Goal: Task Accomplishment & Management: Manage account settings

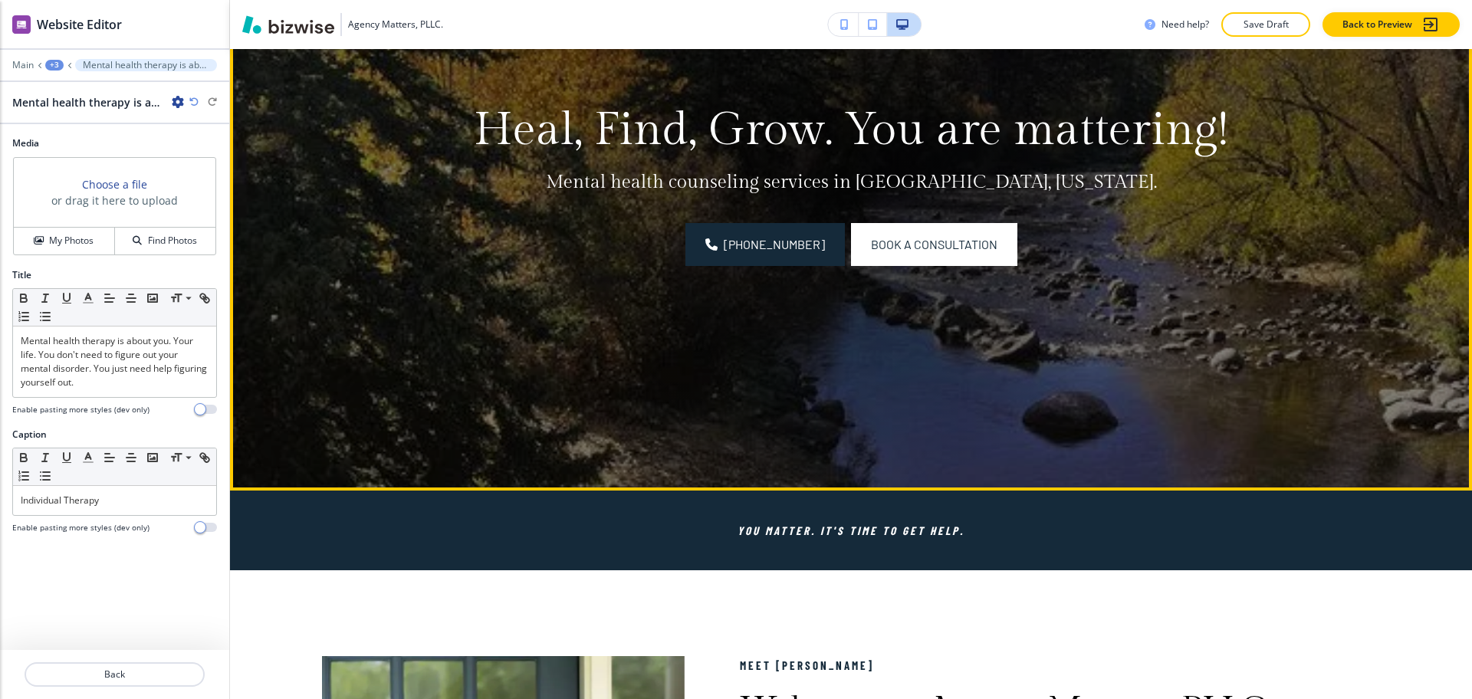
scroll to position [383, 0]
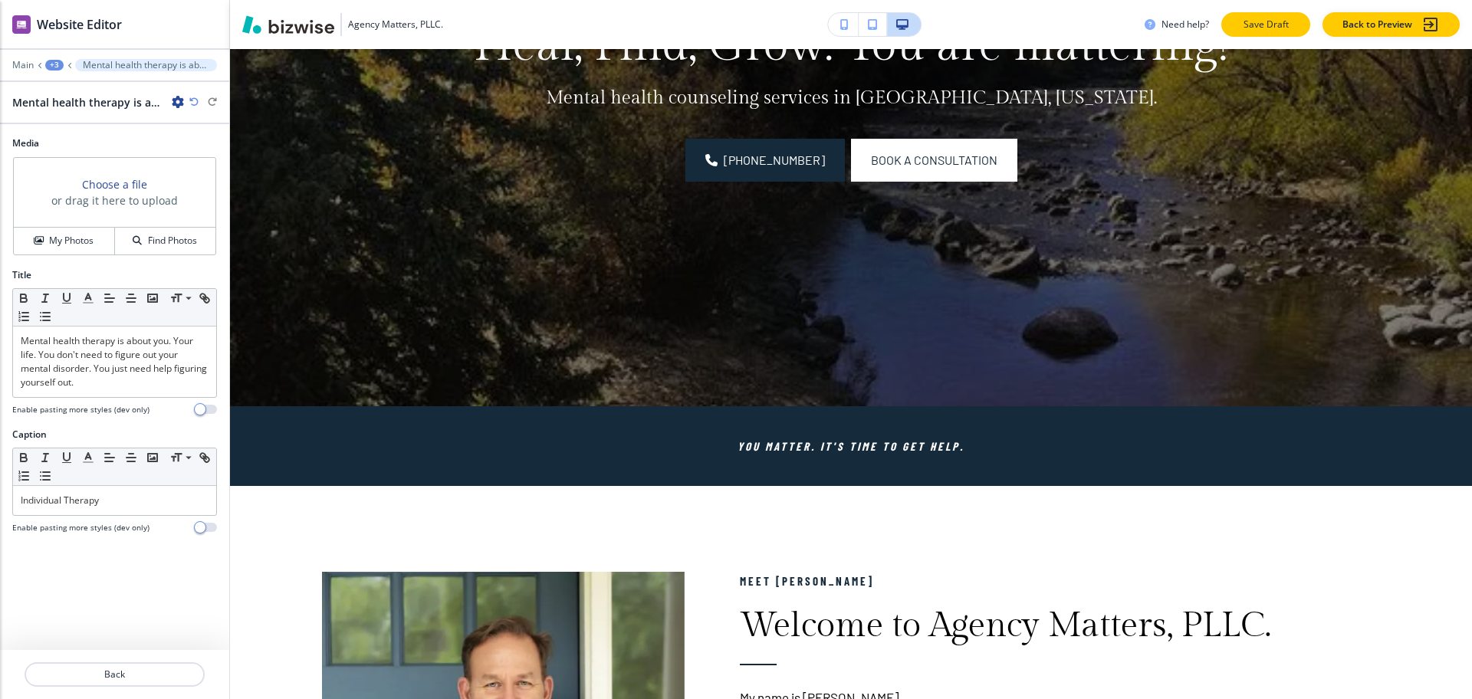
click at [1281, 21] on p "Save Draft" at bounding box center [1265, 25] width 49 height 14
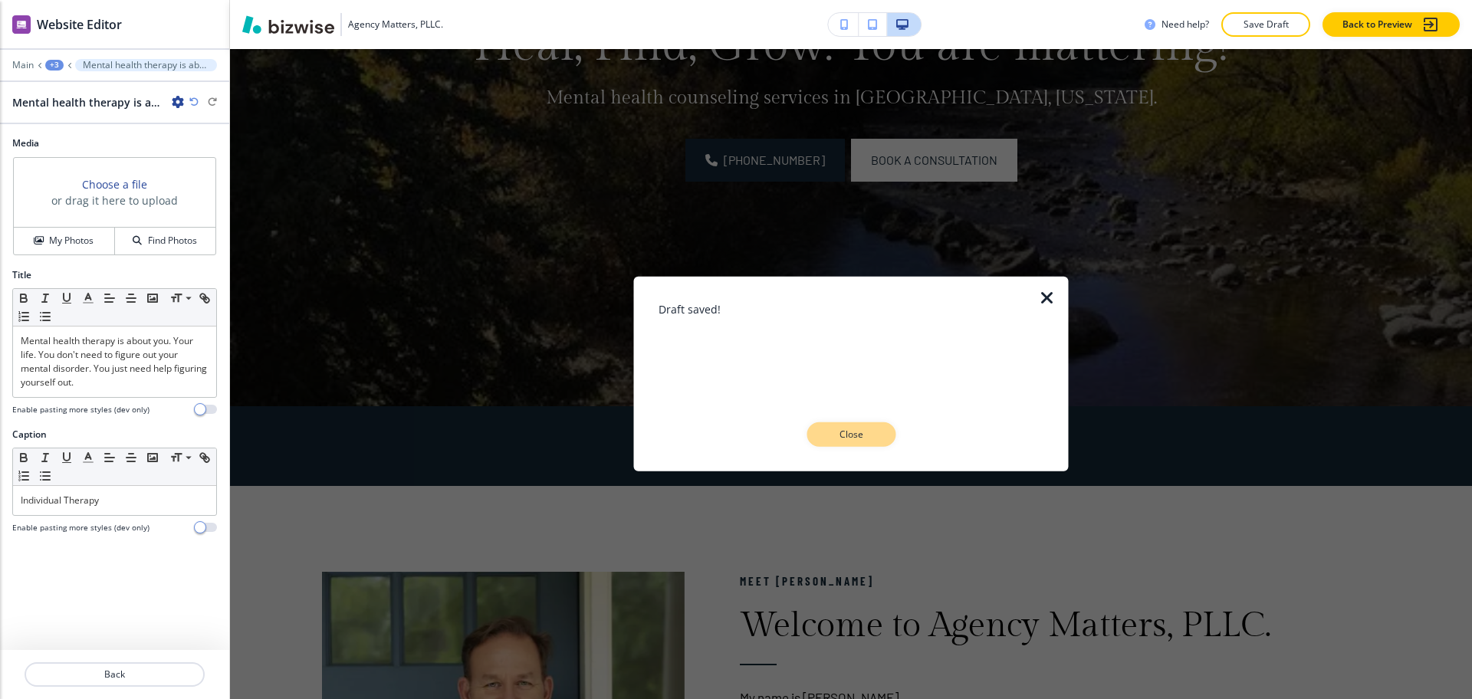
click at [869, 439] on p "Close" at bounding box center [851, 435] width 49 height 14
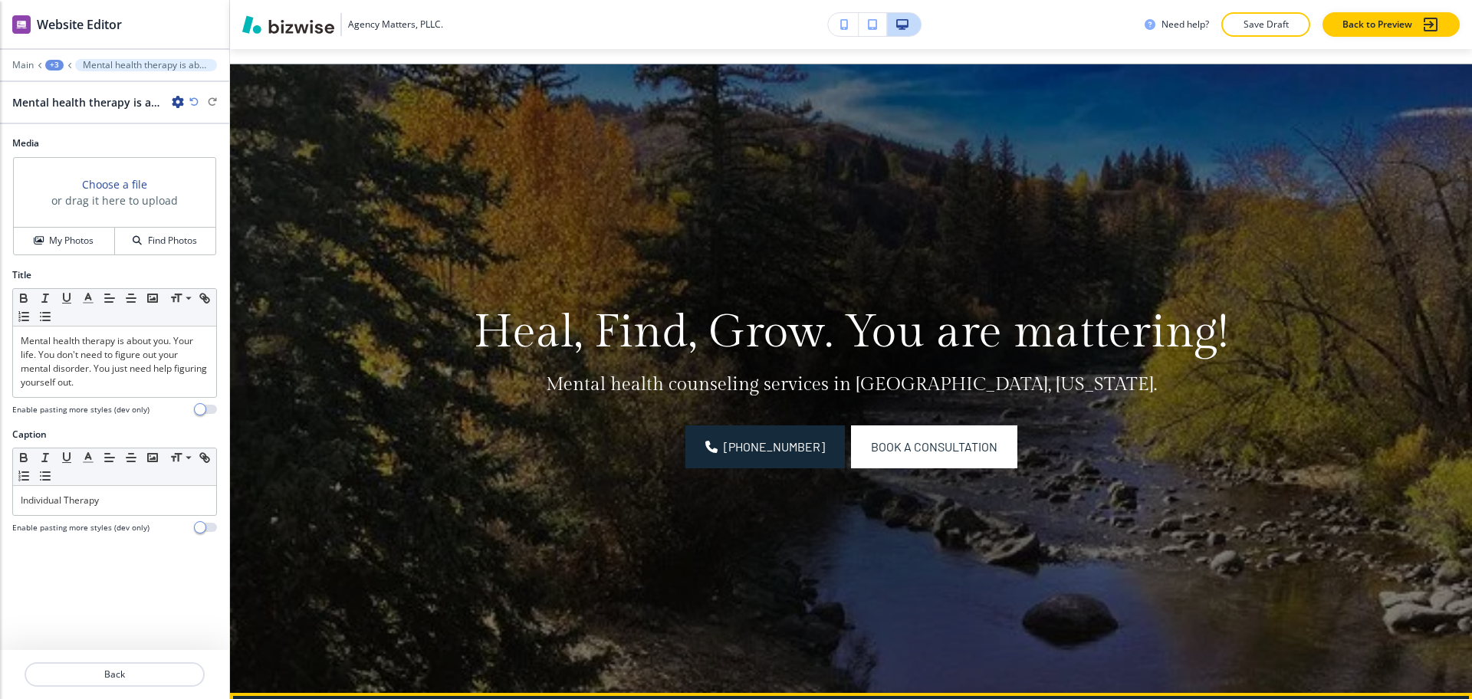
scroll to position [0, 0]
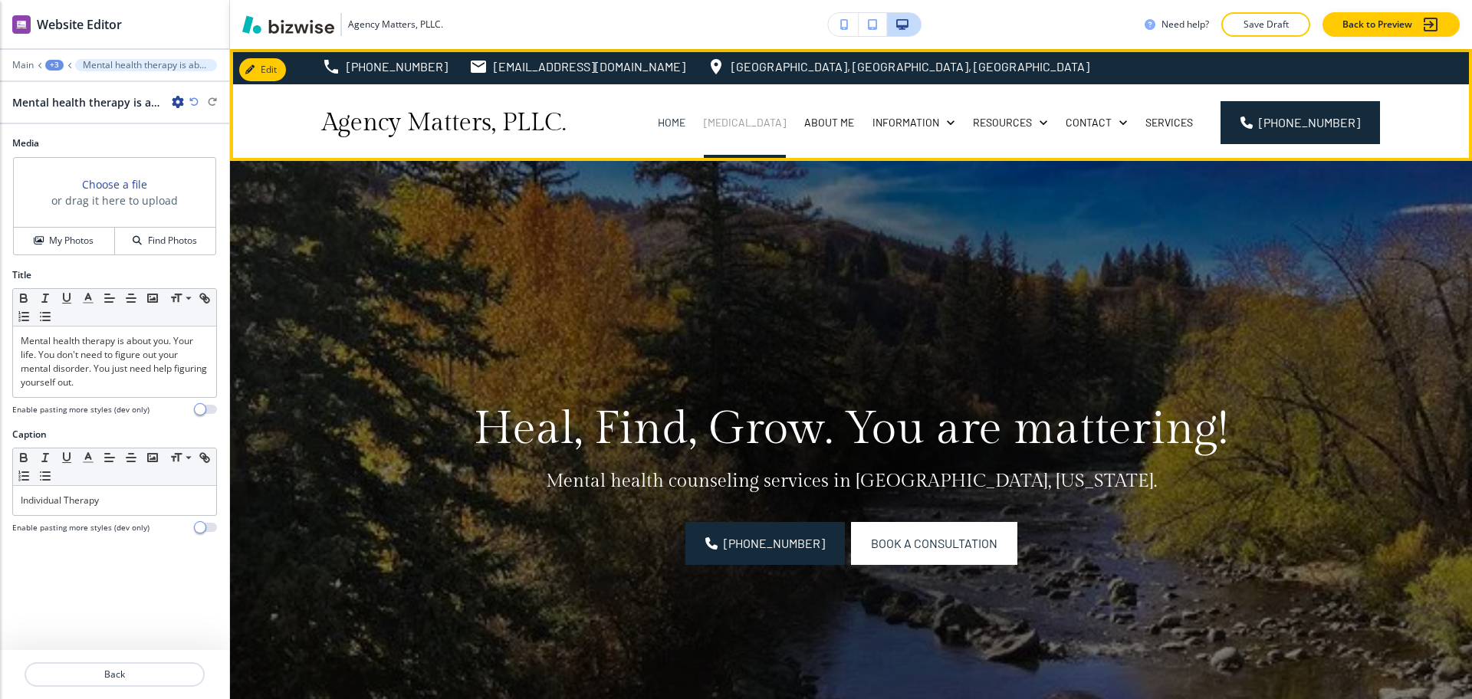
click at [786, 120] on p "[MEDICAL_DATA]" at bounding box center [745, 122] width 82 height 15
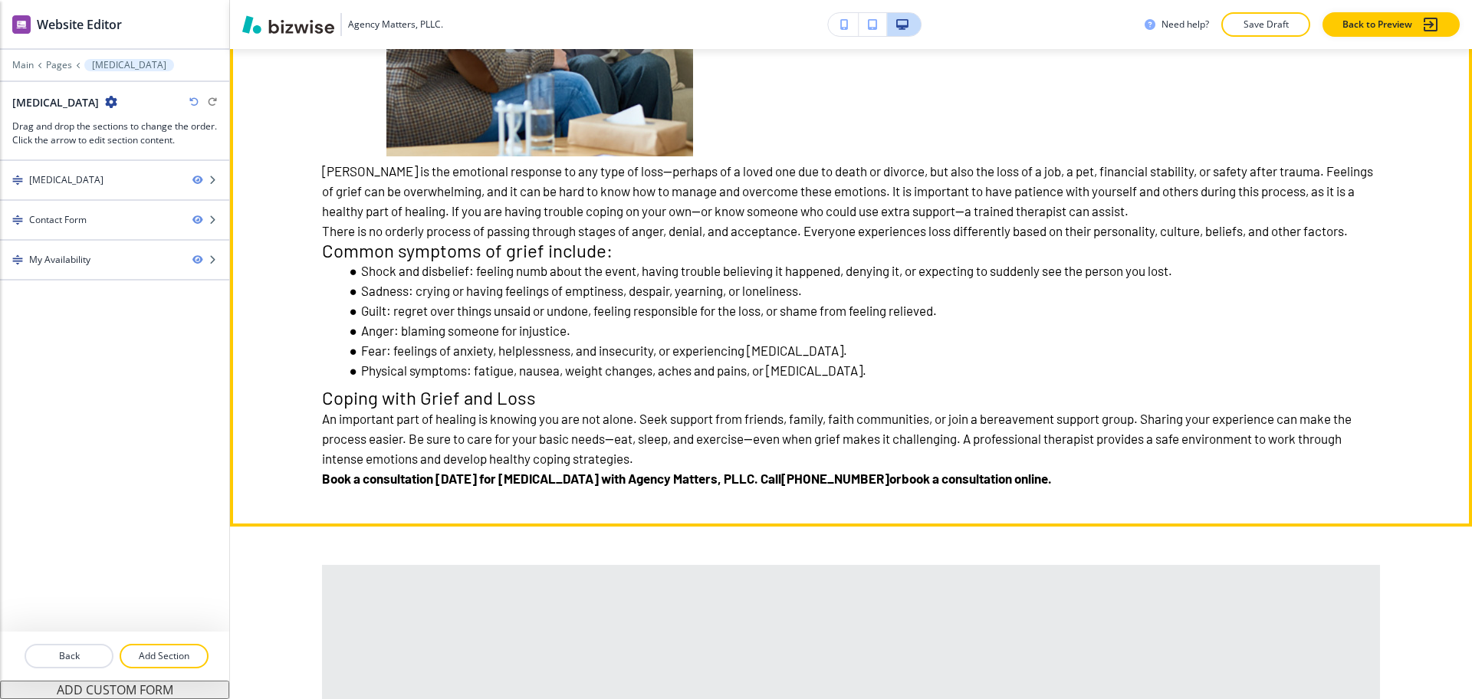
scroll to position [479, 0]
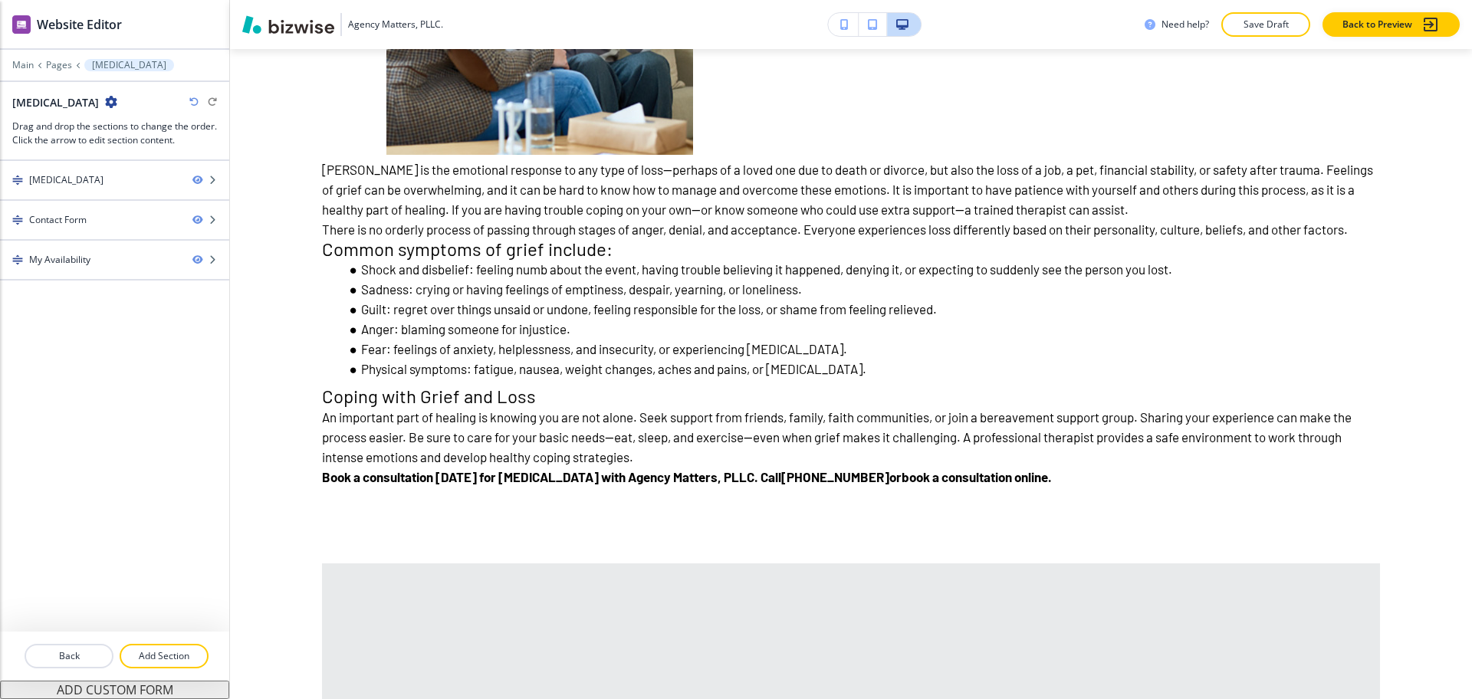
click at [111, 107] on icon "button" at bounding box center [111, 102] width 12 height 12
click at [131, 124] on p "Edit Page Settings" at bounding box center [152, 129] width 78 height 14
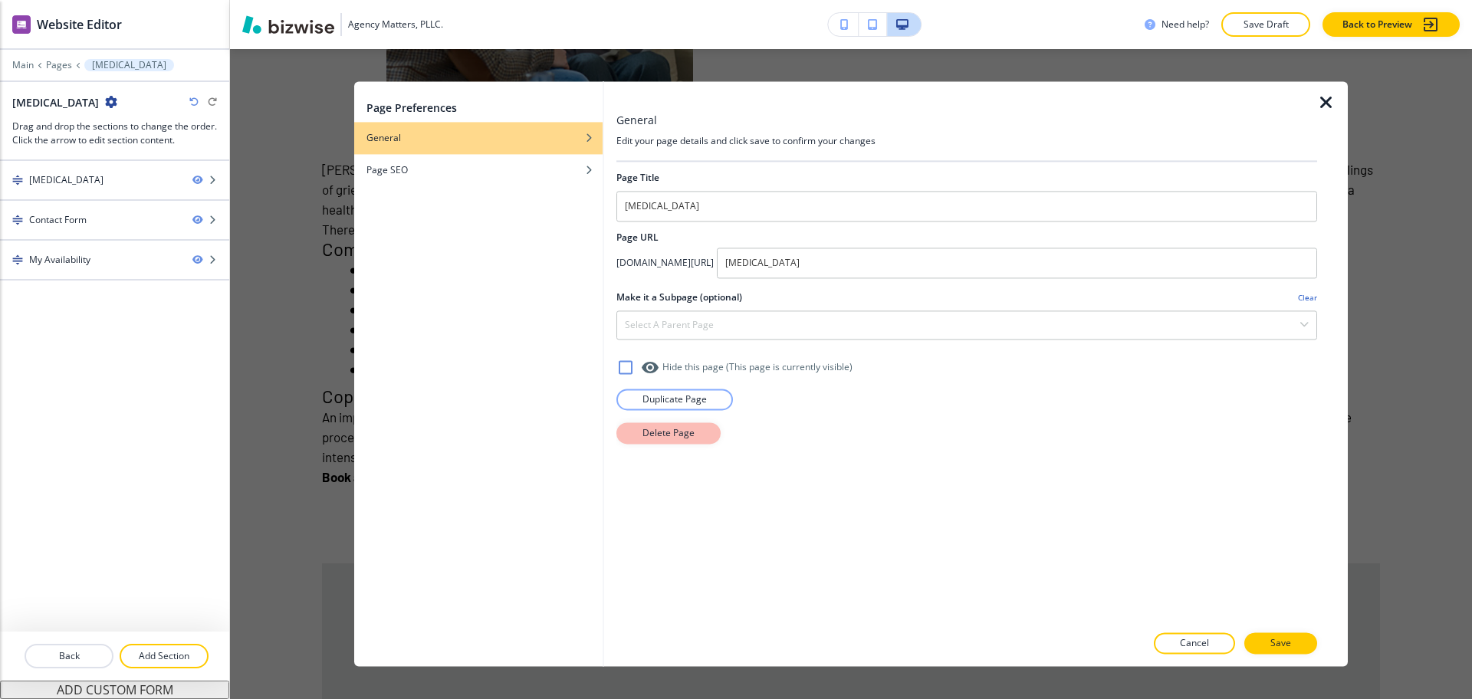
click at [645, 435] on p "Delete Page" at bounding box center [669, 433] width 52 height 14
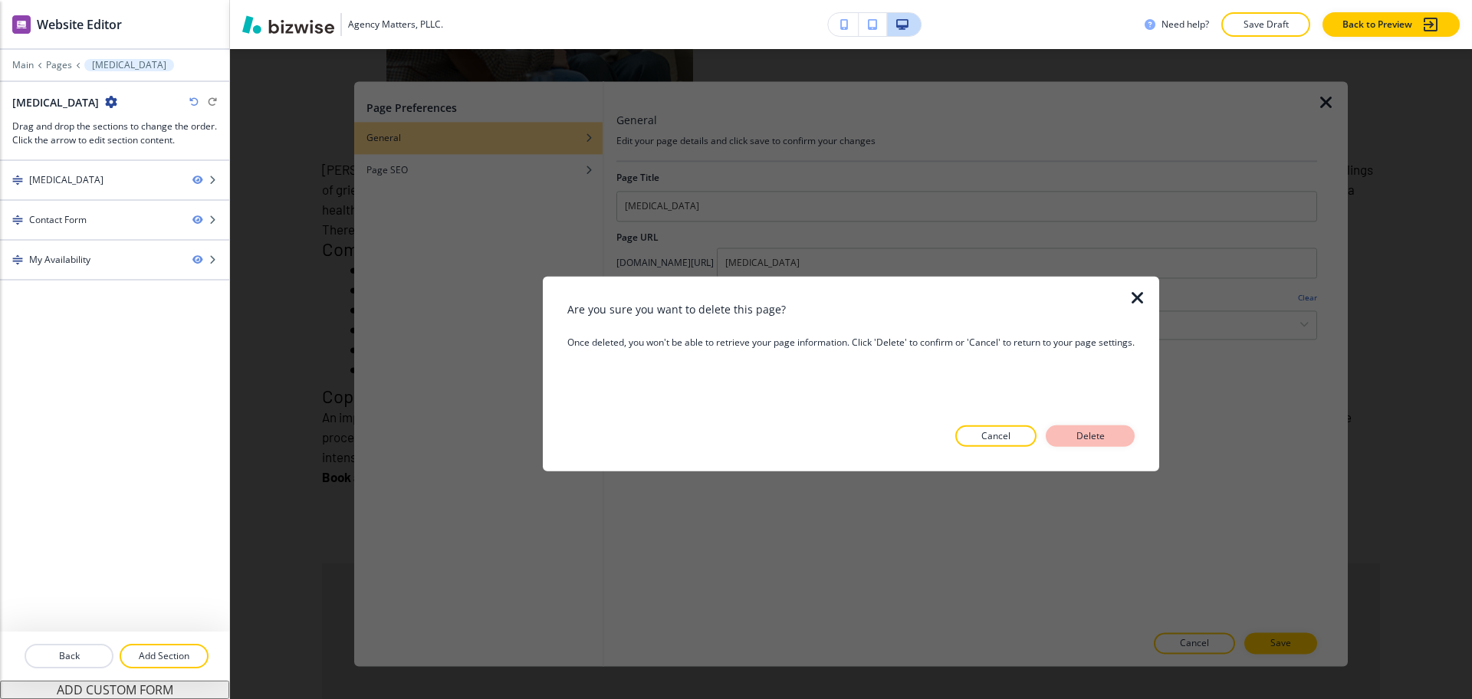
click at [1077, 429] on p "Delete" at bounding box center [1090, 436] width 37 height 14
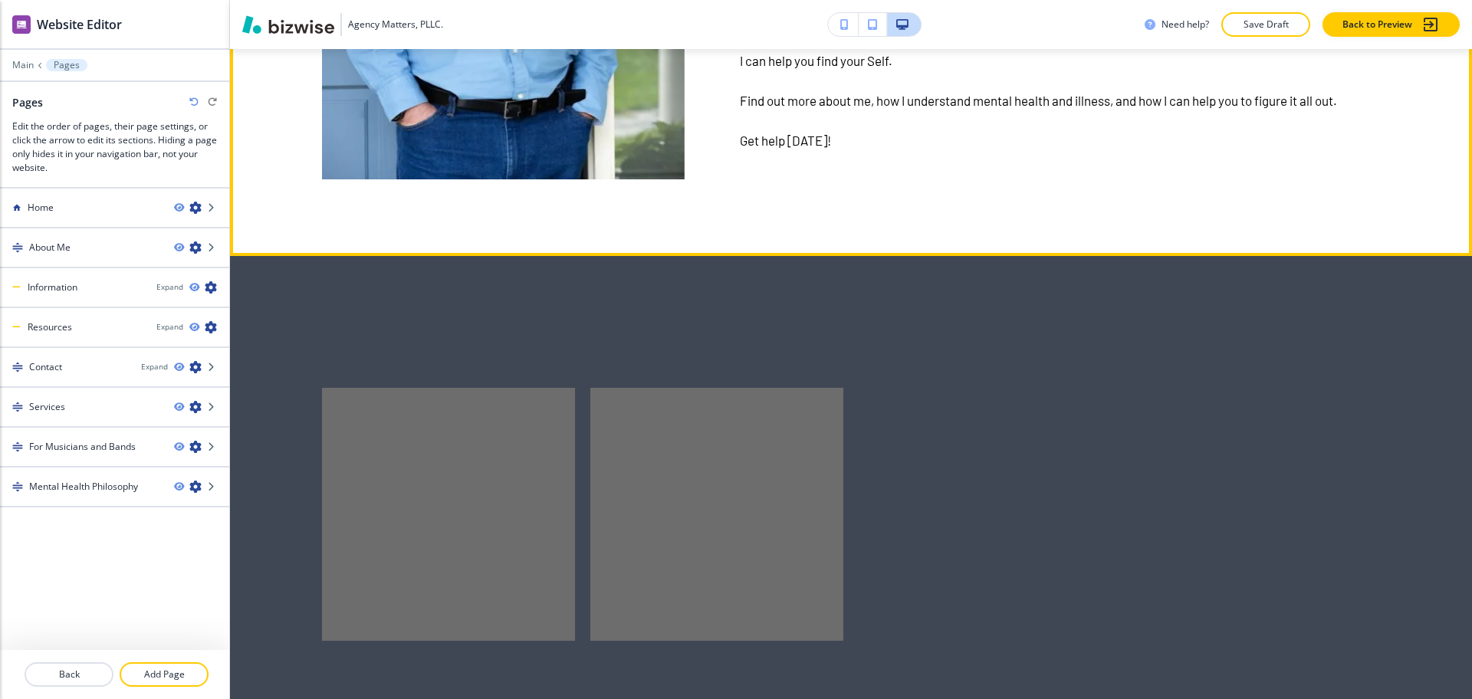
scroll to position [1321, 0]
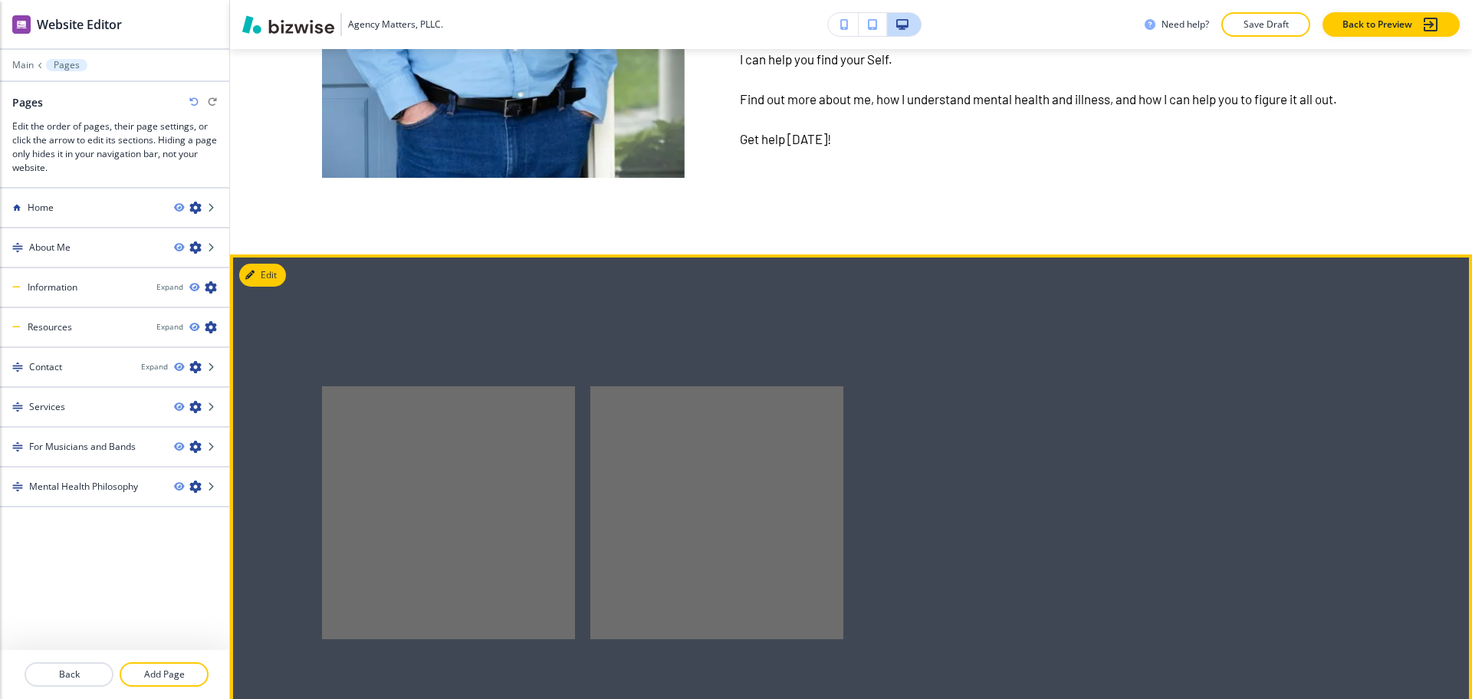
click at [267, 264] on button "Edit" at bounding box center [262, 275] width 47 height 23
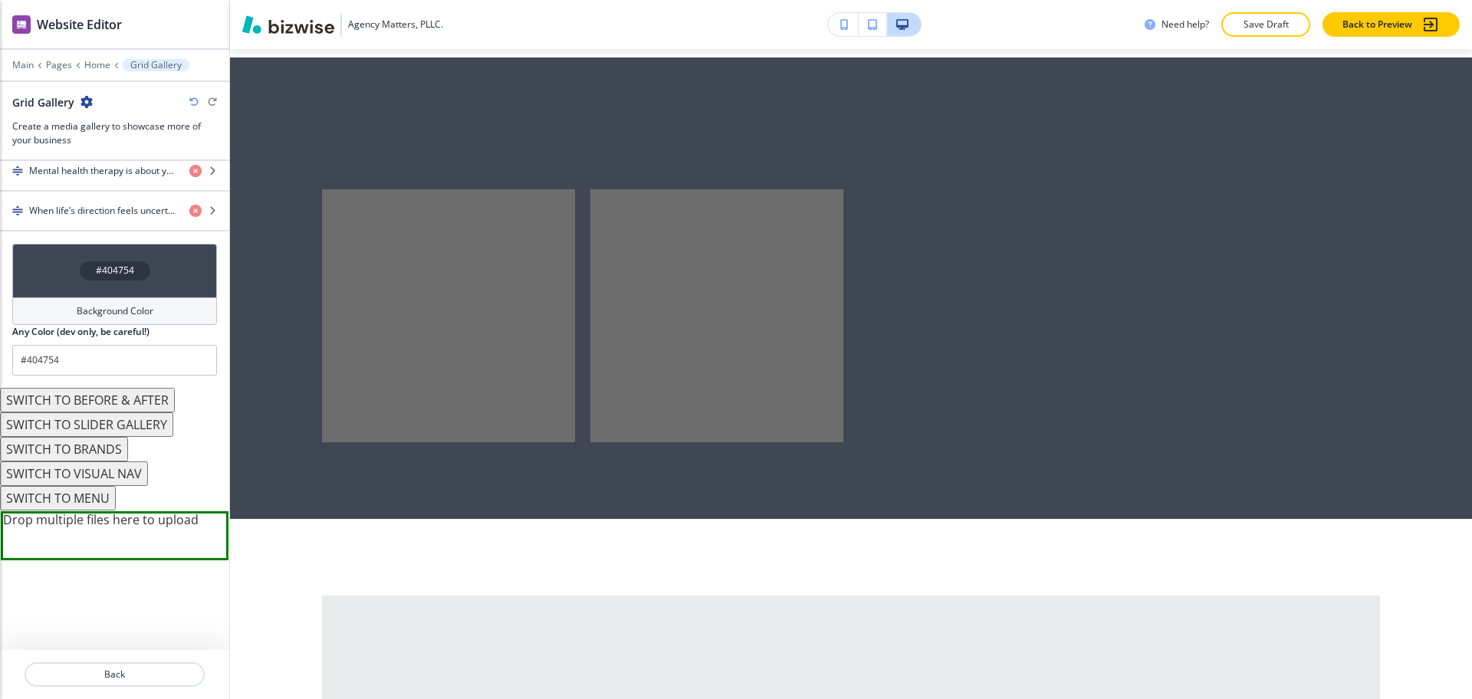
scroll to position [649, 0]
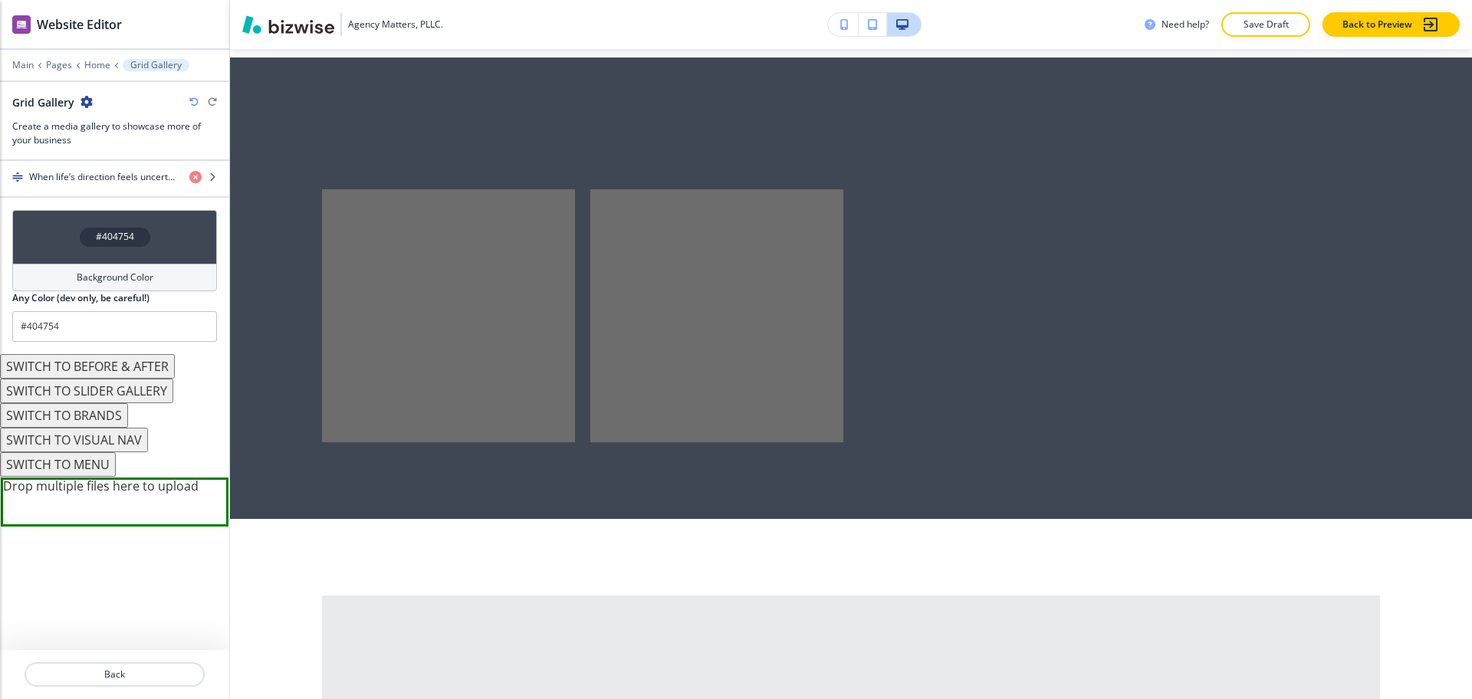
click at [91, 104] on icon "button" at bounding box center [87, 102] width 12 height 12
click at [133, 183] on p "Delete Section" at bounding box center [129, 183] width 78 height 14
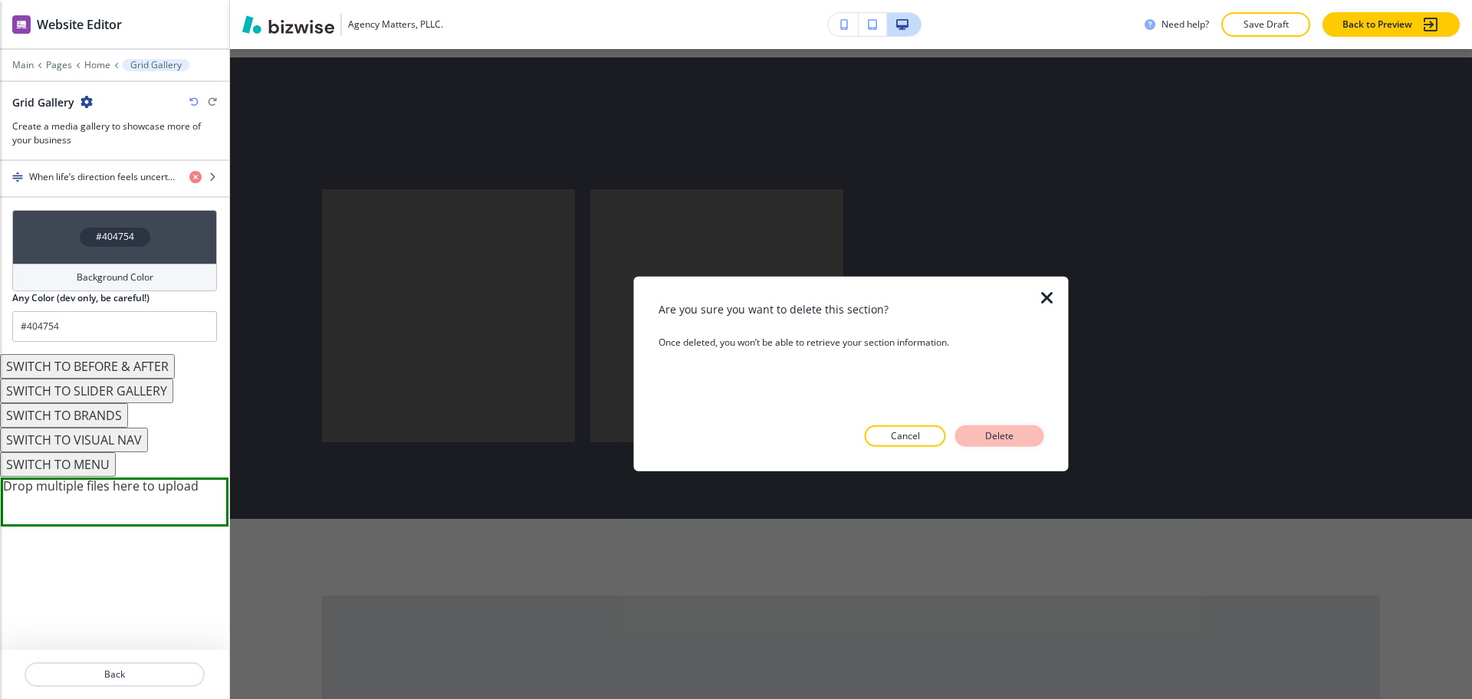
click at [1015, 444] on button "Delete" at bounding box center [999, 436] width 89 height 21
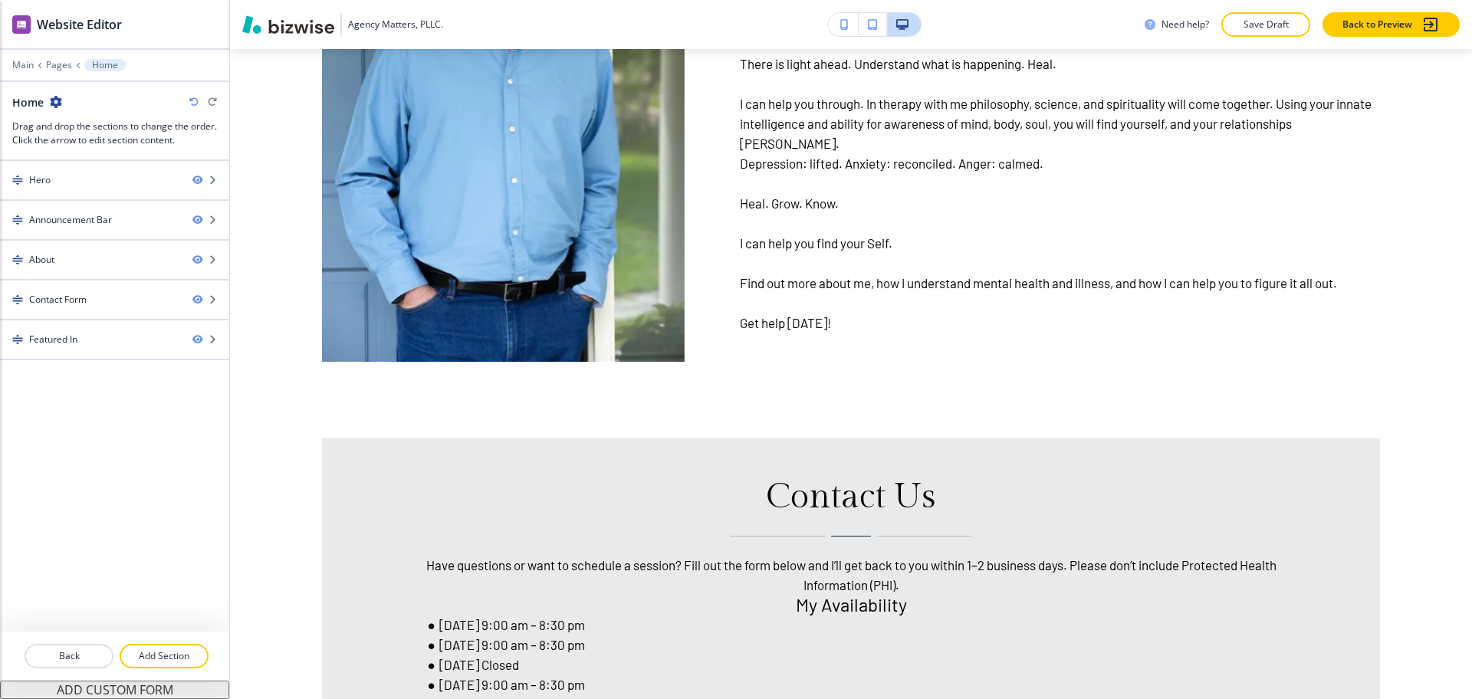
scroll to position [1136, 0]
click at [159, 647] on button "Add Section" at bounding box center [164, 656] width 89 height 25
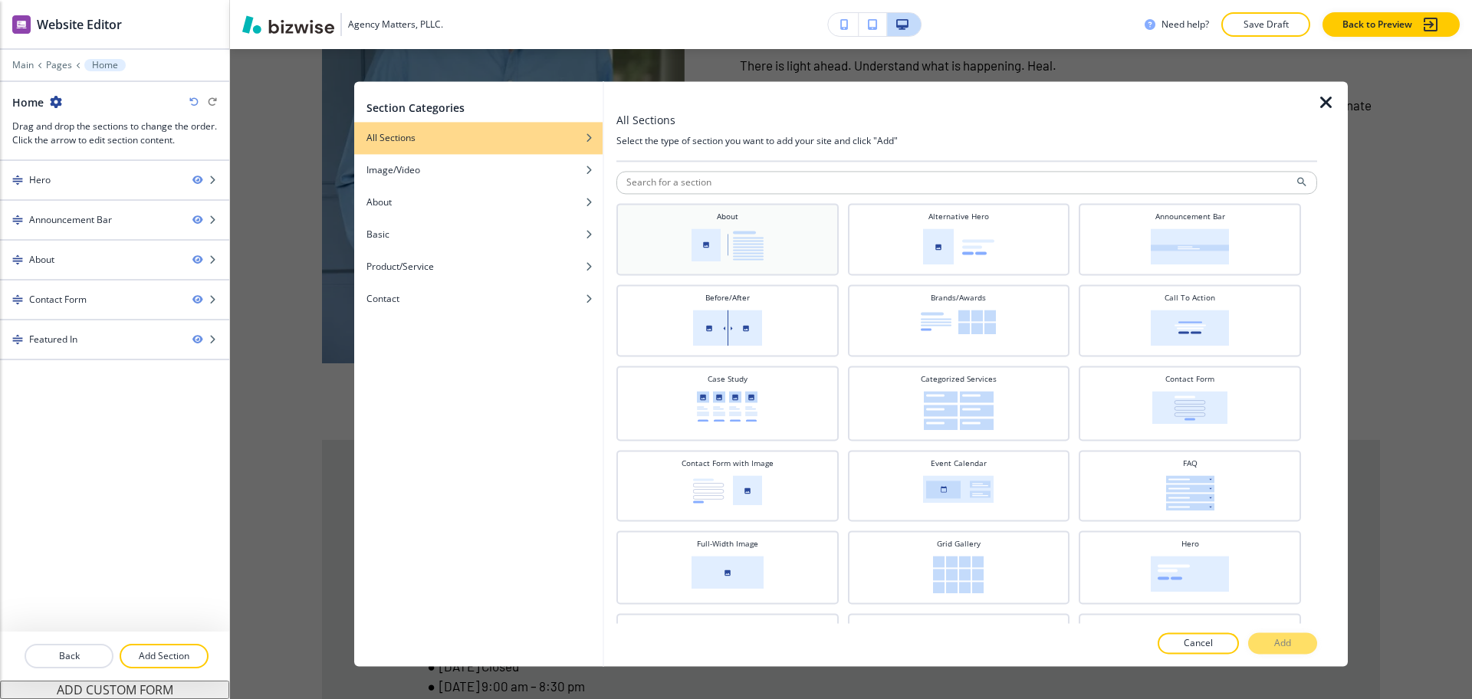
click at [794, 219] on div "About" at bounding box center [727, 238] width 207 height 54
drag, startPoint x: 1299, startPoint y: 641, endPoint x: 1307, endPoint y: 651, distance: 12.6
click at [1300, 641] on button "Add" at bounding box center [1282, 643] width 69 height 21
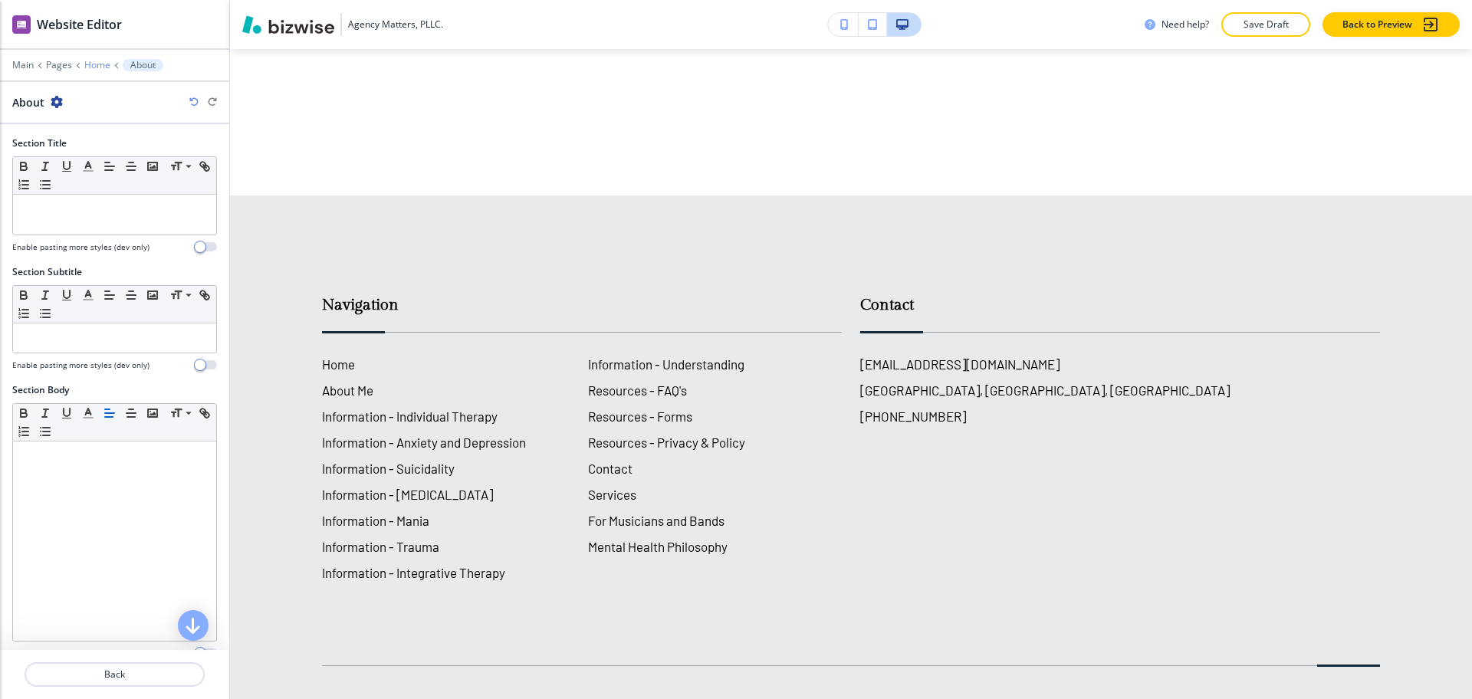
click at [89, 67] on p "Home" at bounding box center [97, 65] width 26 height 11
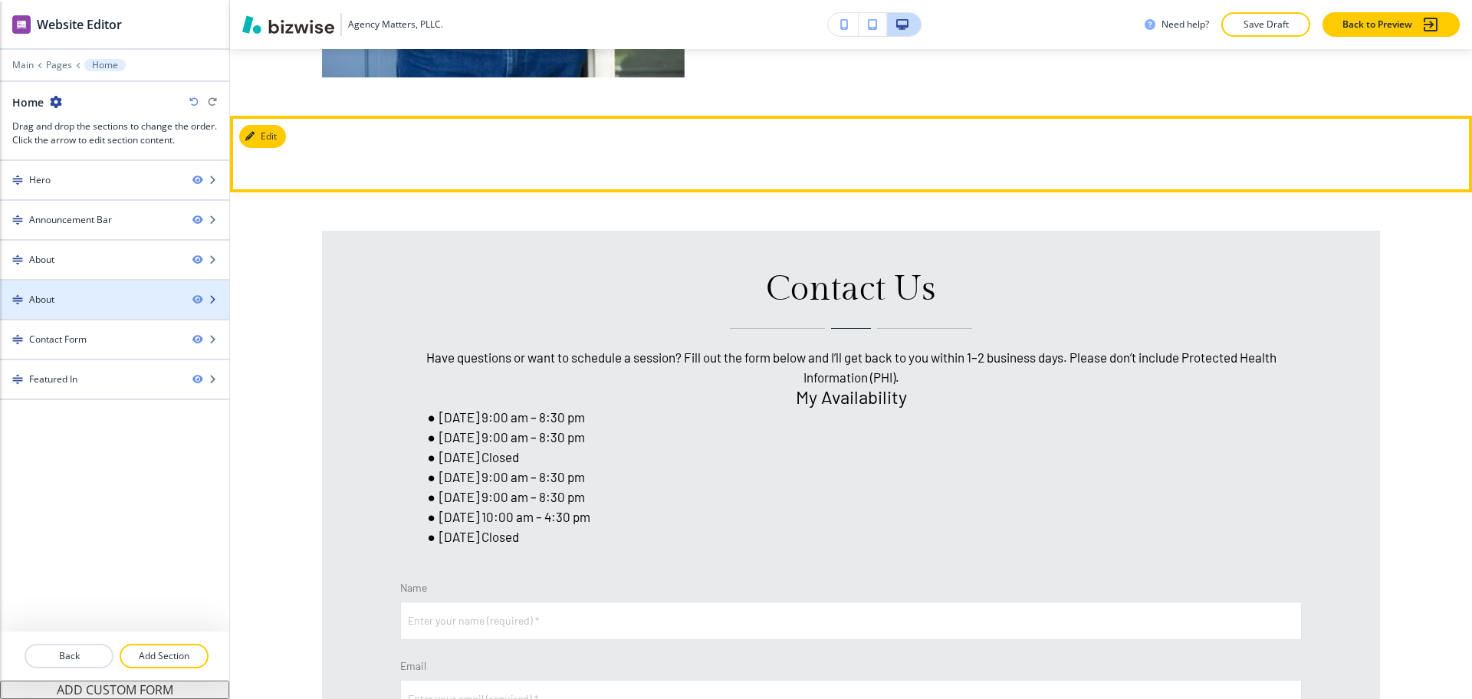
scroll to position [1480, 0]
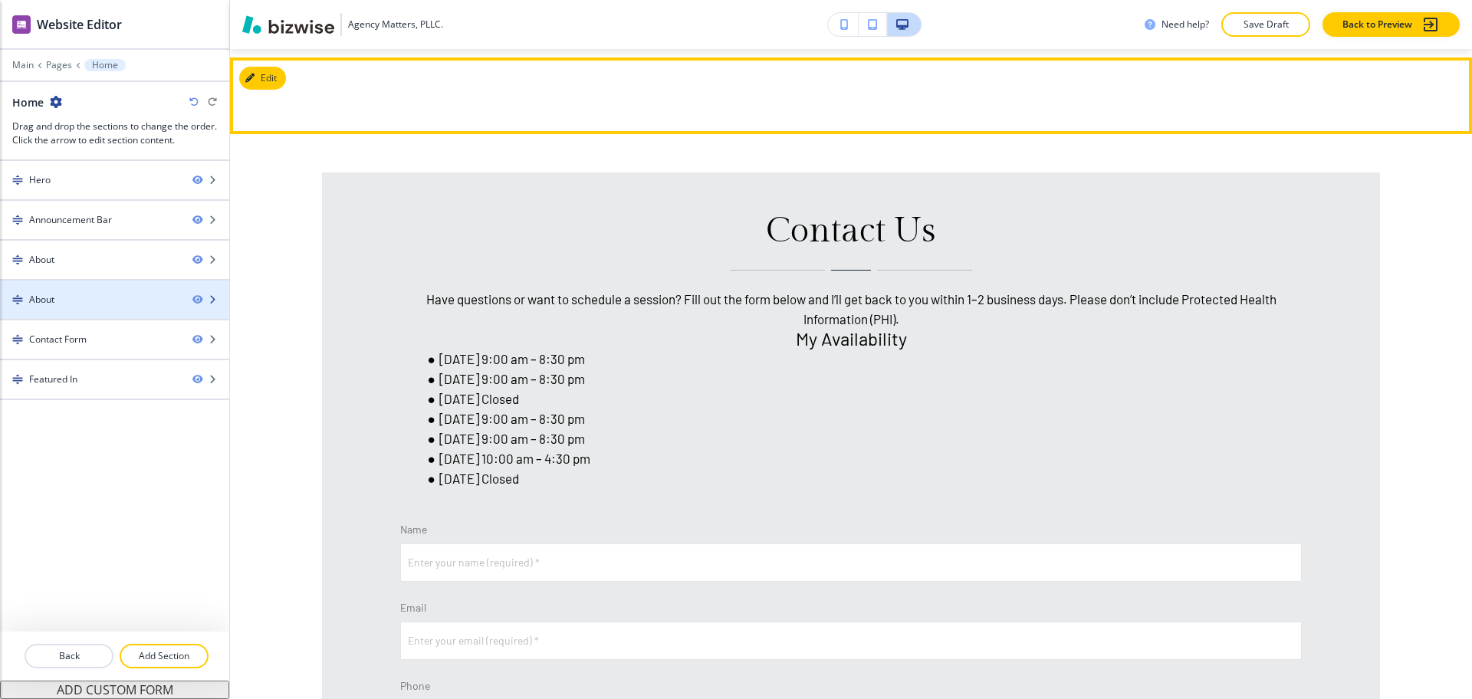
click at [76, 297] on div "About" at bounding box center [90, 300] width 180 height 14
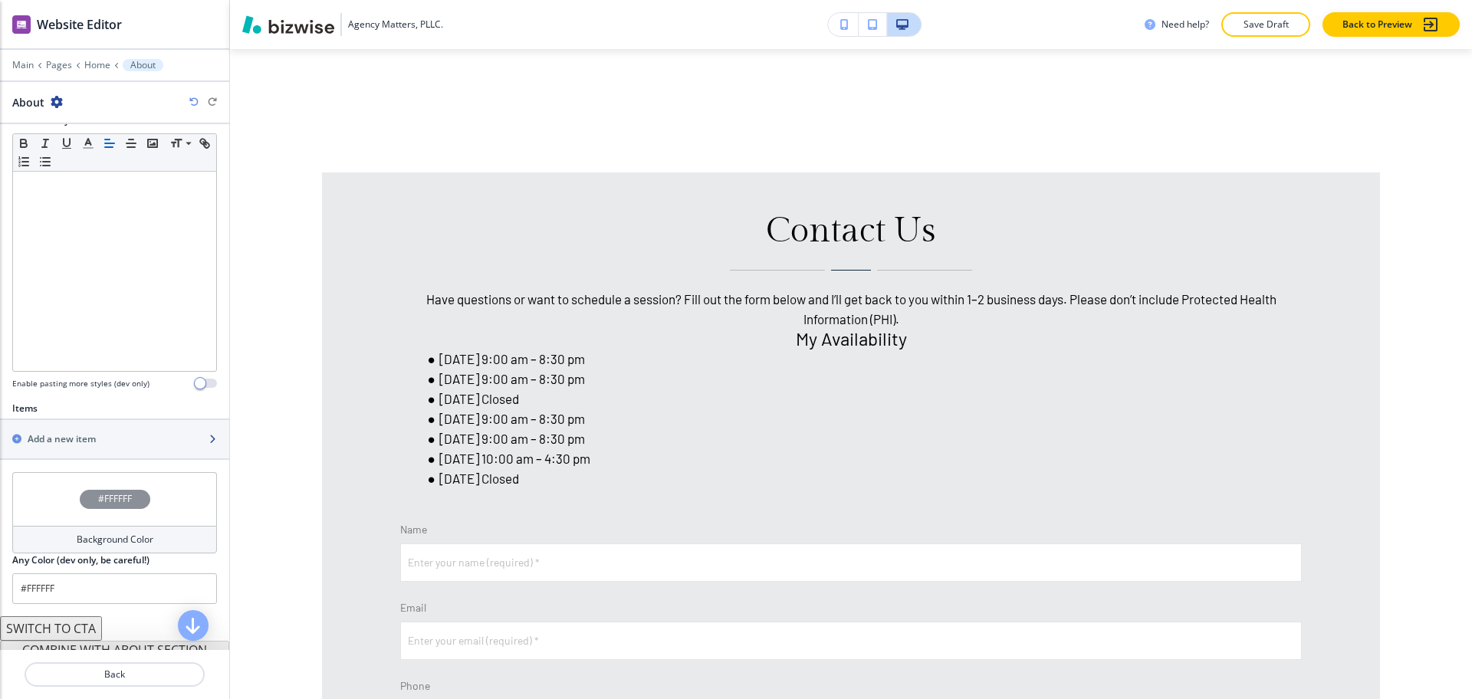
scroll to position [314, 0]
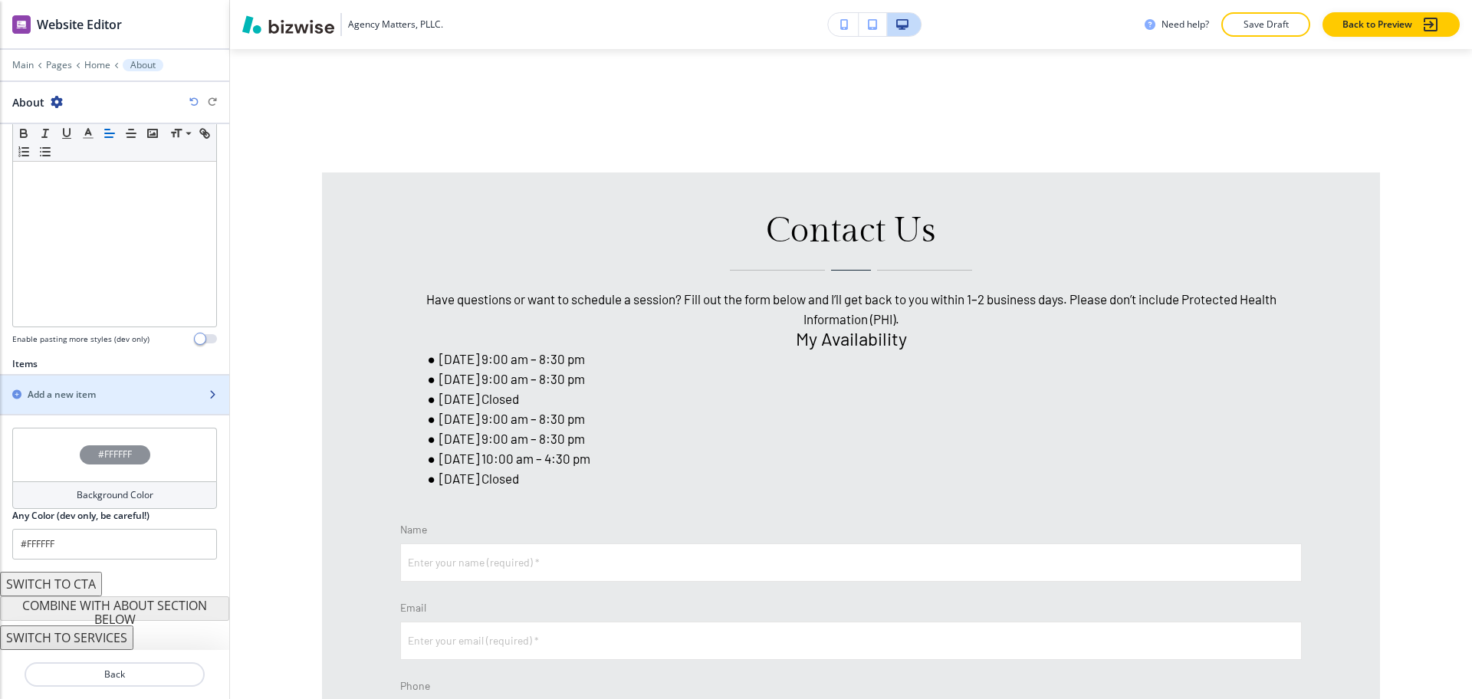
click at [86, 388] on h2 "Add a new item" at bounding box center [62, 395] width 68 height 14
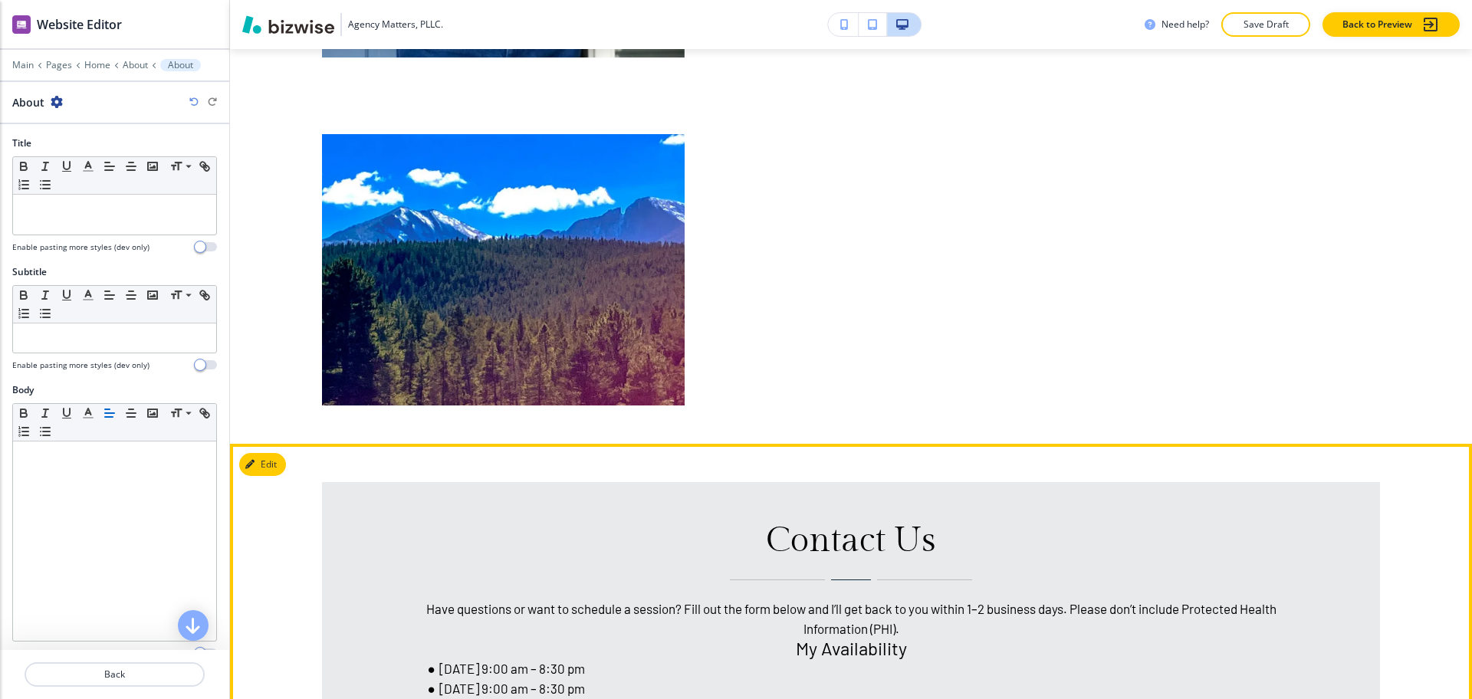
scroll to position [1440, 0]
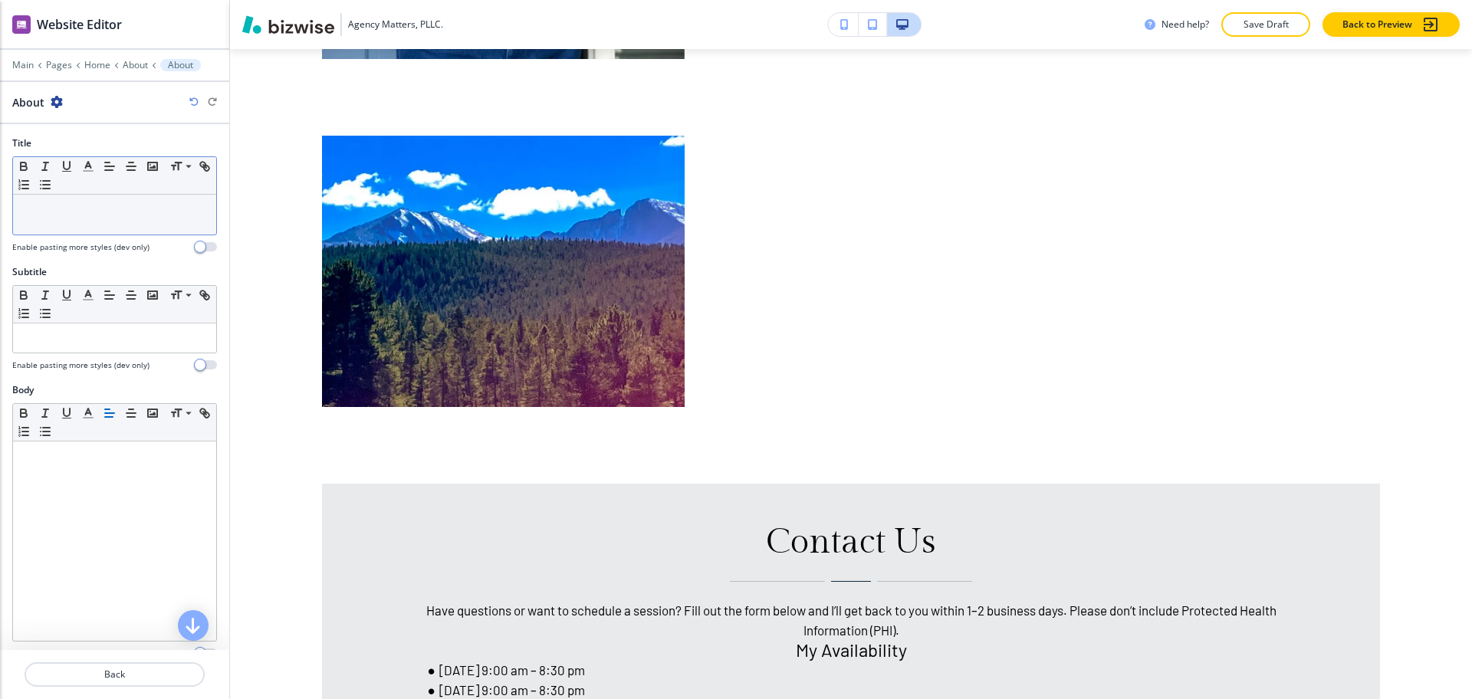
click at [136, 222] on div at bounding box center [114, 215] width 203 height 40
paste div
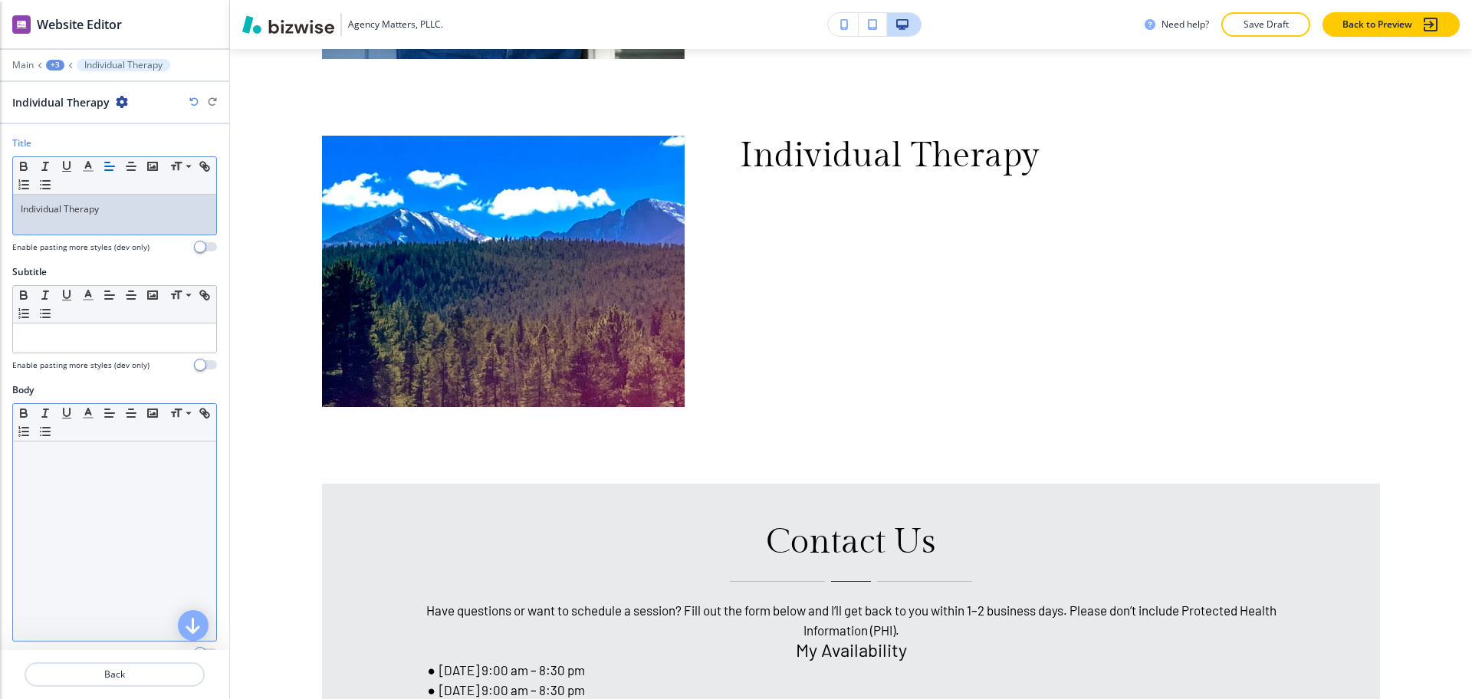
click at [67, 510] on div at bounding box center [114, 541] width 203 height 199
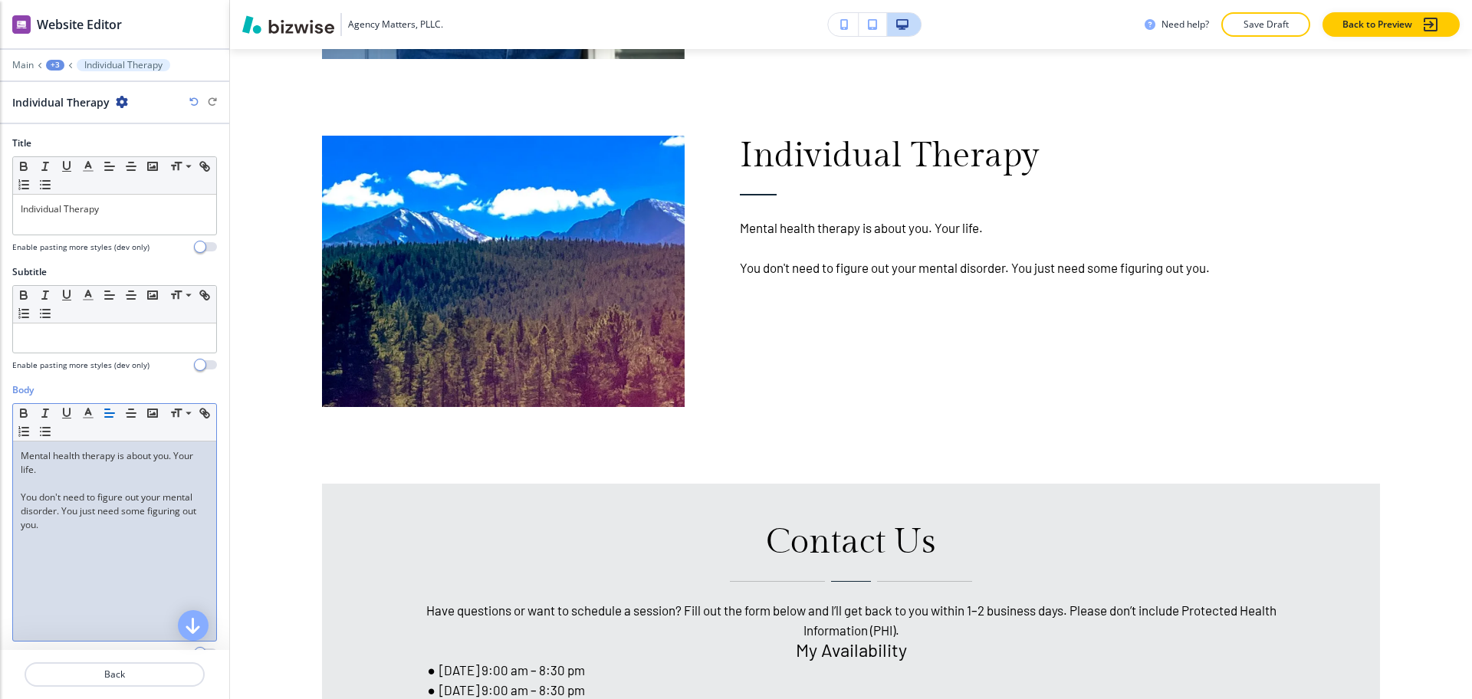
click at [81, 483] on p at bounding box center [115, 484] width 188 height 14
click at [128, 213] on p "Individual Therapy" at bounding box center [115, 209] width 188 height 14
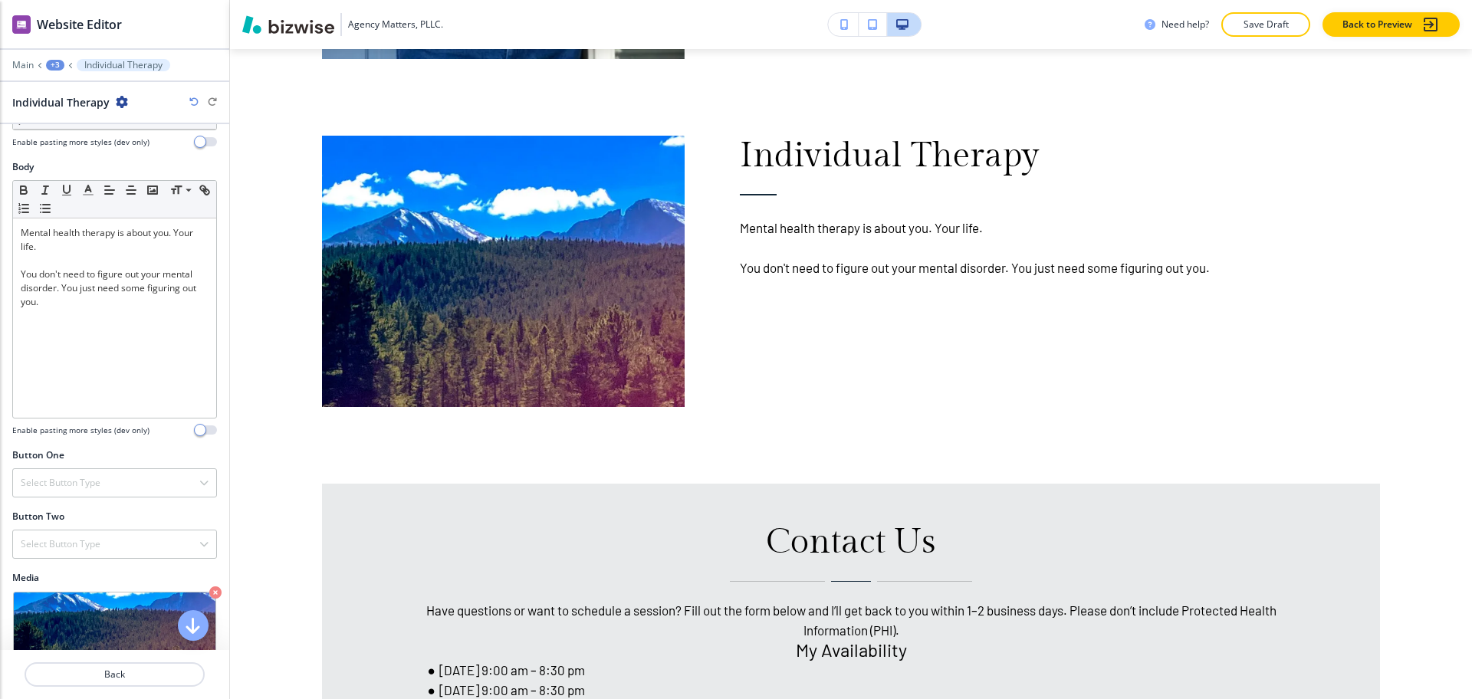
scroll to position [347, 0]
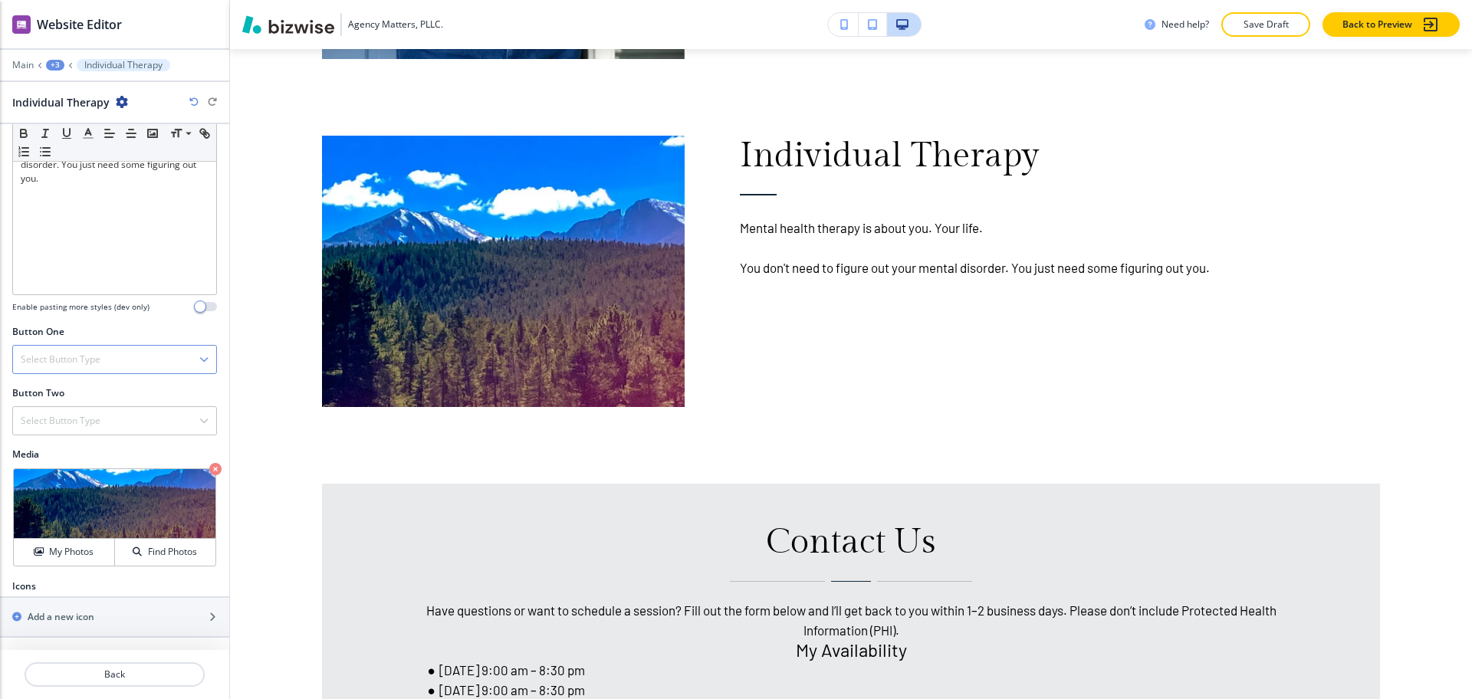
click at [61, 351] on div "Select Button Type" at bounding box center [114, 360] width 203 height 28
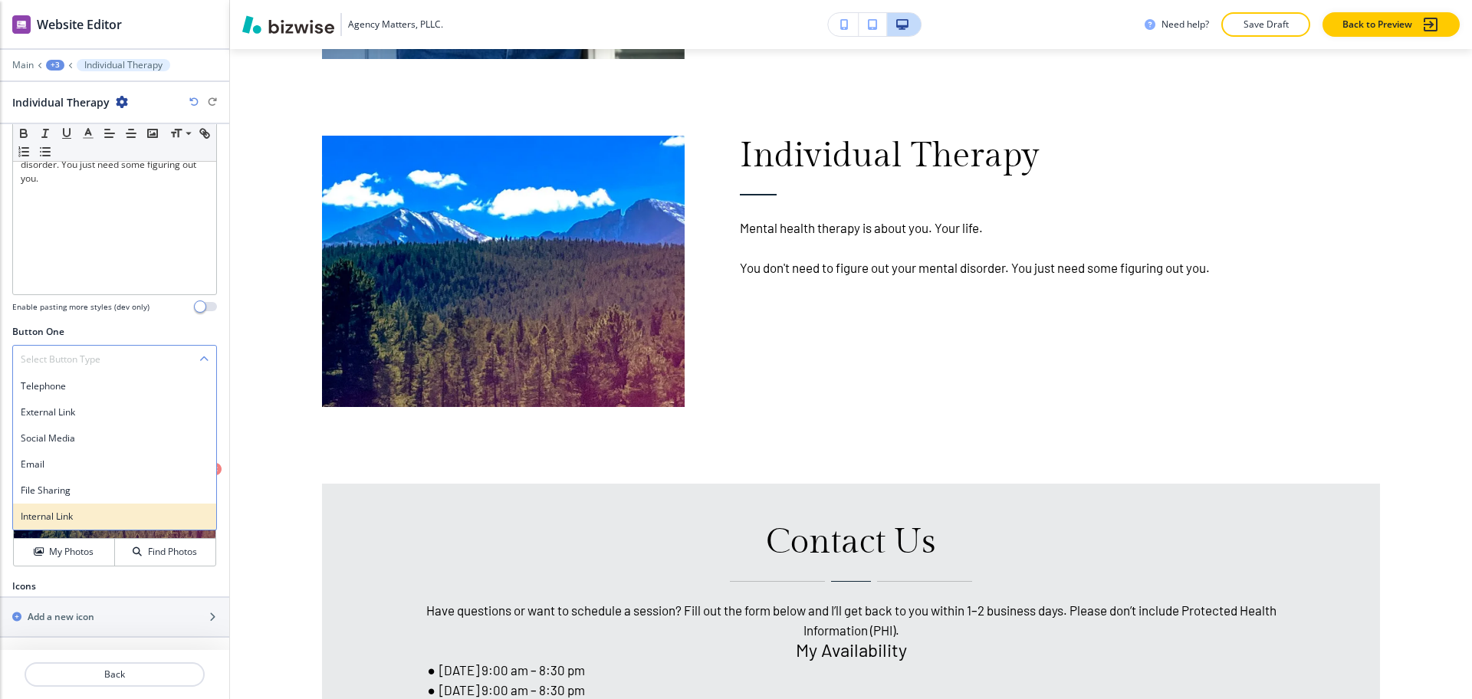
click at [61, 505] on div "Internal Link" at bounding box center [114, 517] width 203 height 26
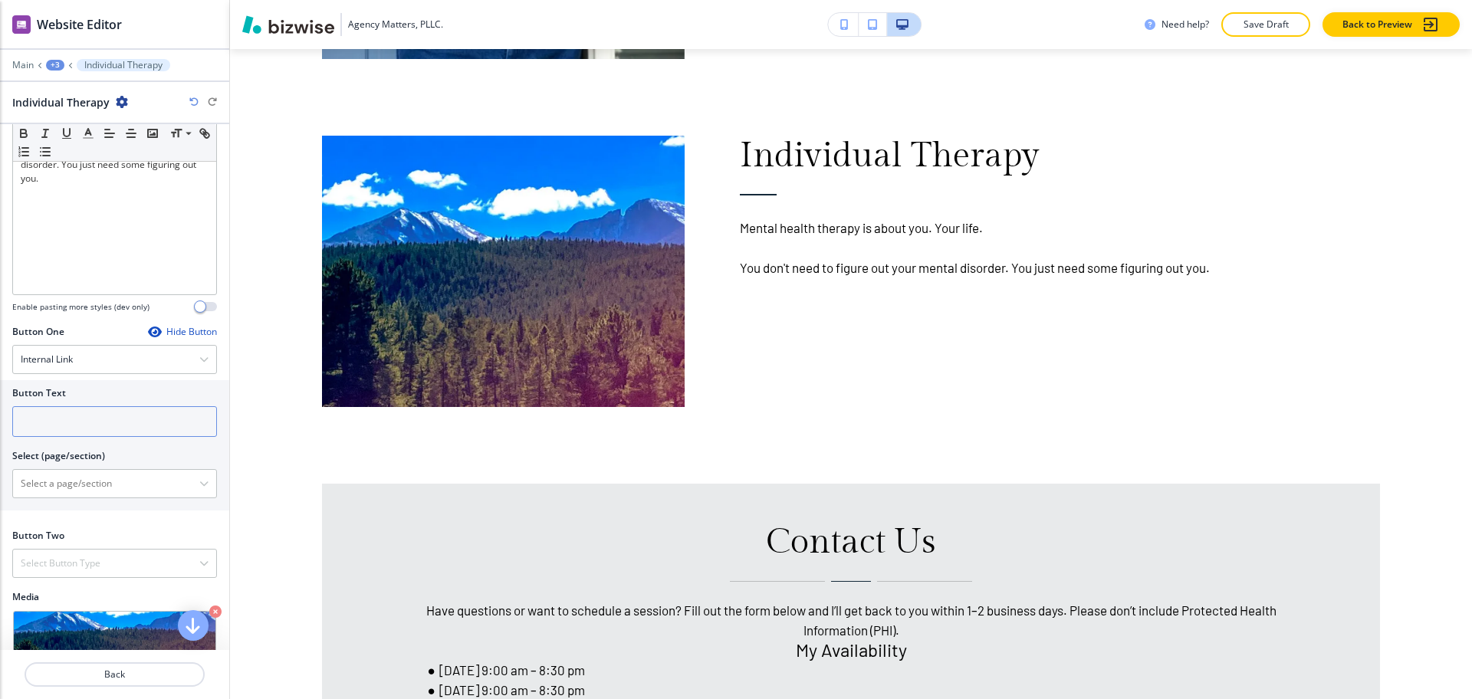
click at [46, 413] on input "text" at bounding box center [114, 421] width 205 height 31
paste input "Learn More"
type input "Learn More"
click at [71, 483] on \(page\/section\) "Manual Input" at bounding box center [106, 484] width 186 height 26
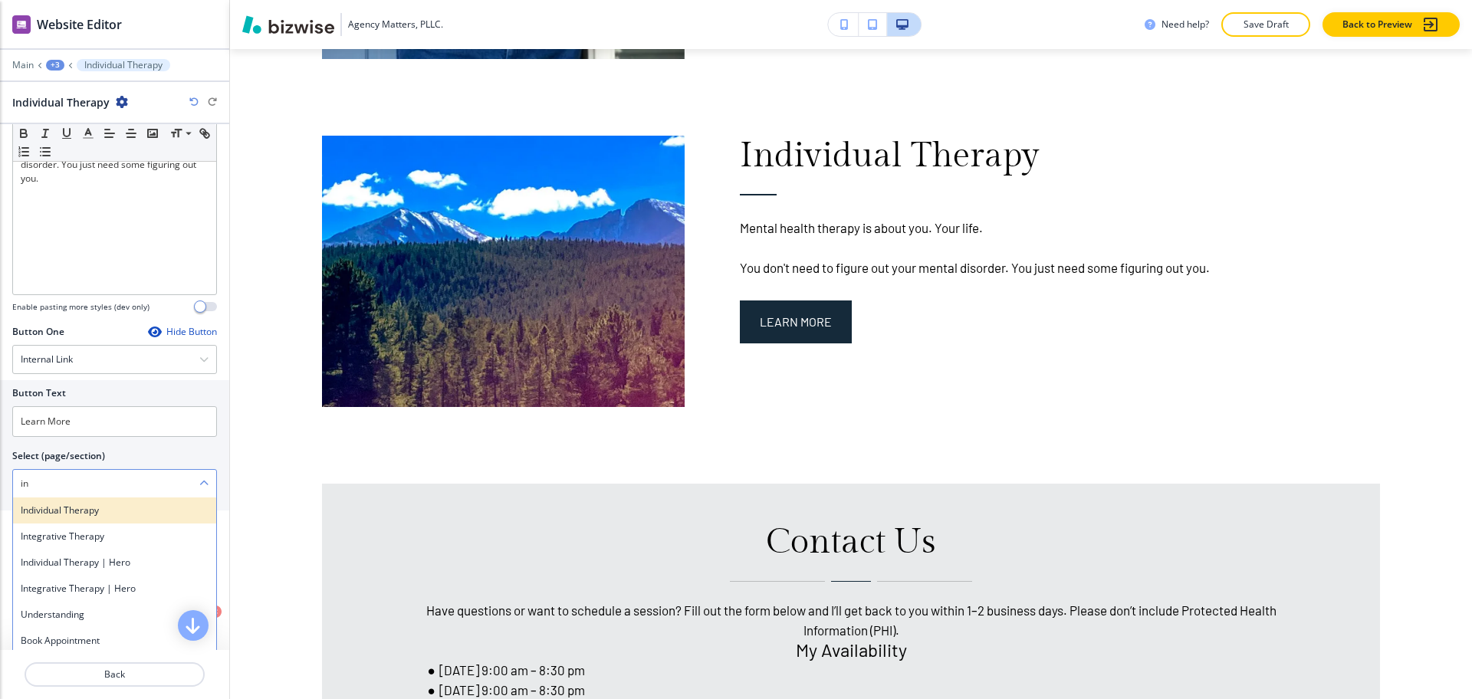
click at [80, 506] on h4 "Individual Therapy" at bounding box center [115, 511] width 188 height 14
type \(page\/section\) "Individual Therapy"
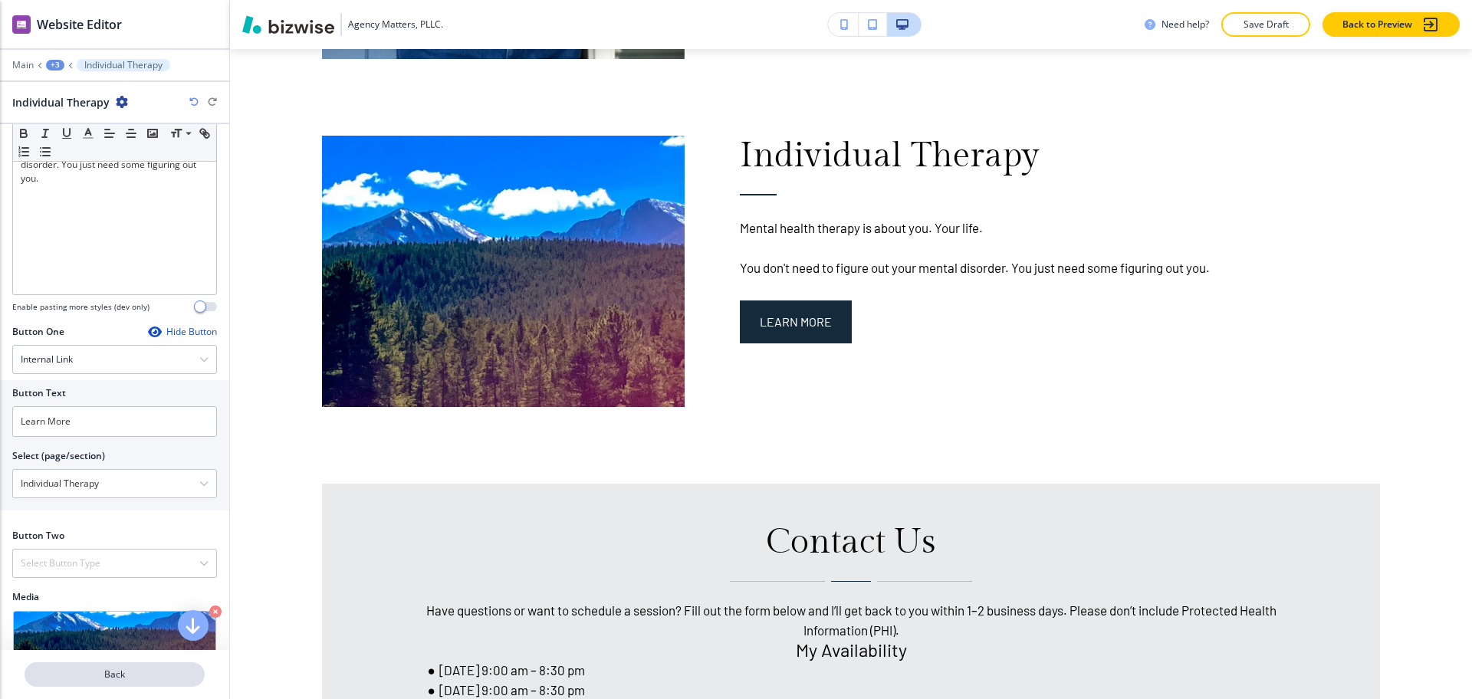
click at [137, 673] on p "Back" at bounding box center [114, 675] width 177 height 14
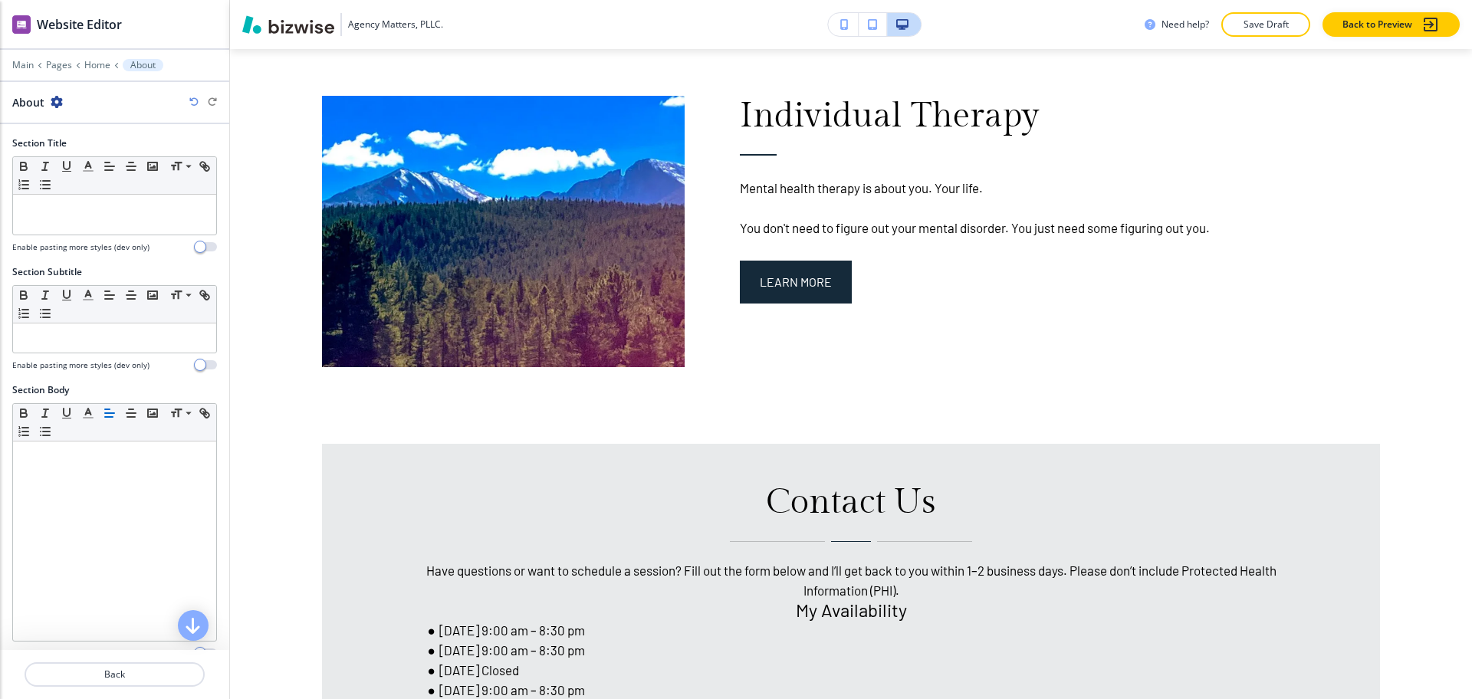
scroll to position [354, 0]
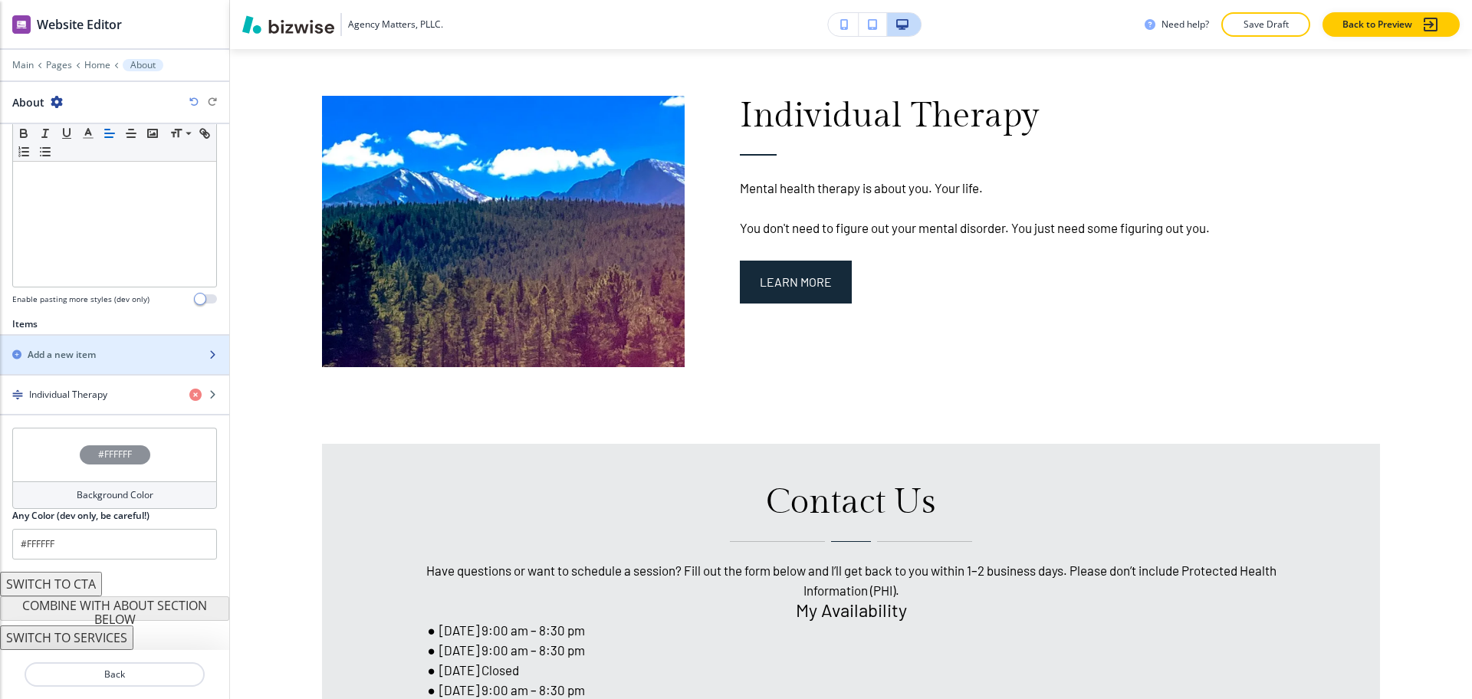
click at [64, 360] on h2 "Add a new item" at bounding box center [62, 355] width 68 height 14
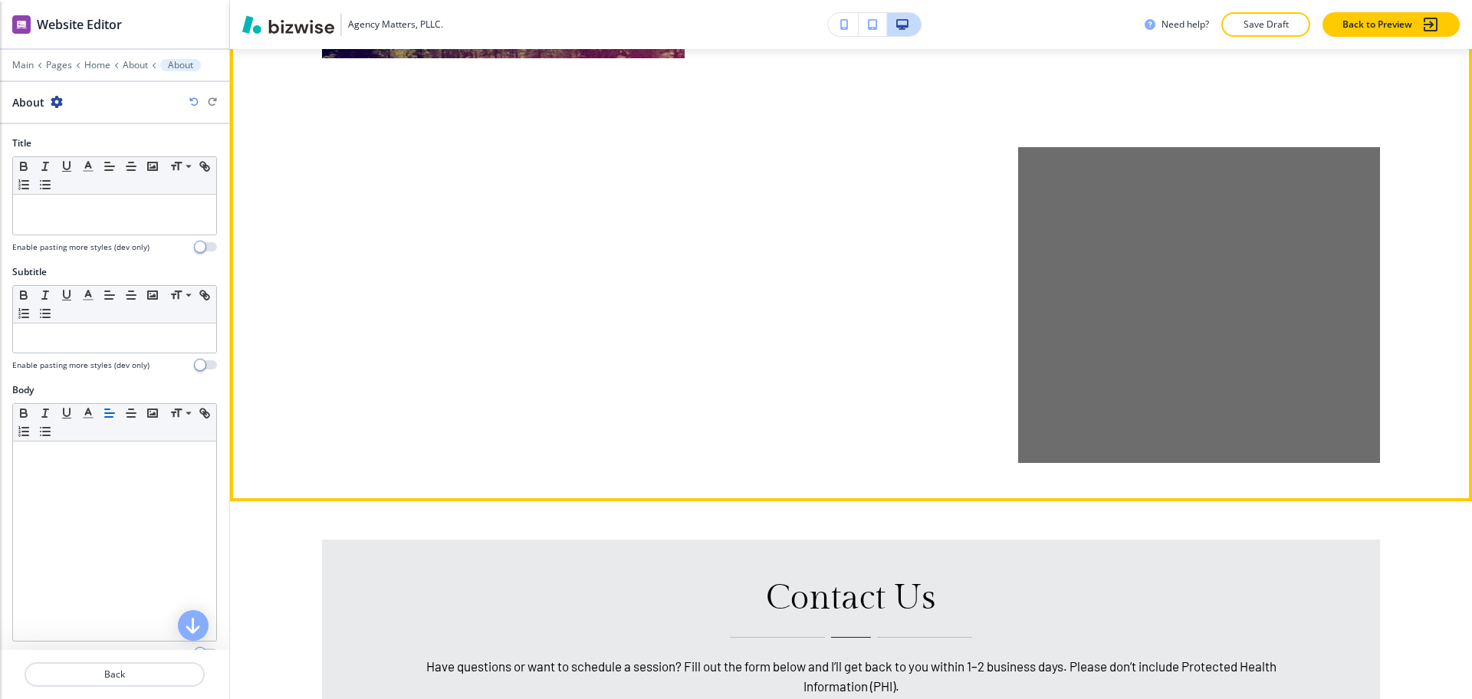
scroll to position [1798, 0]
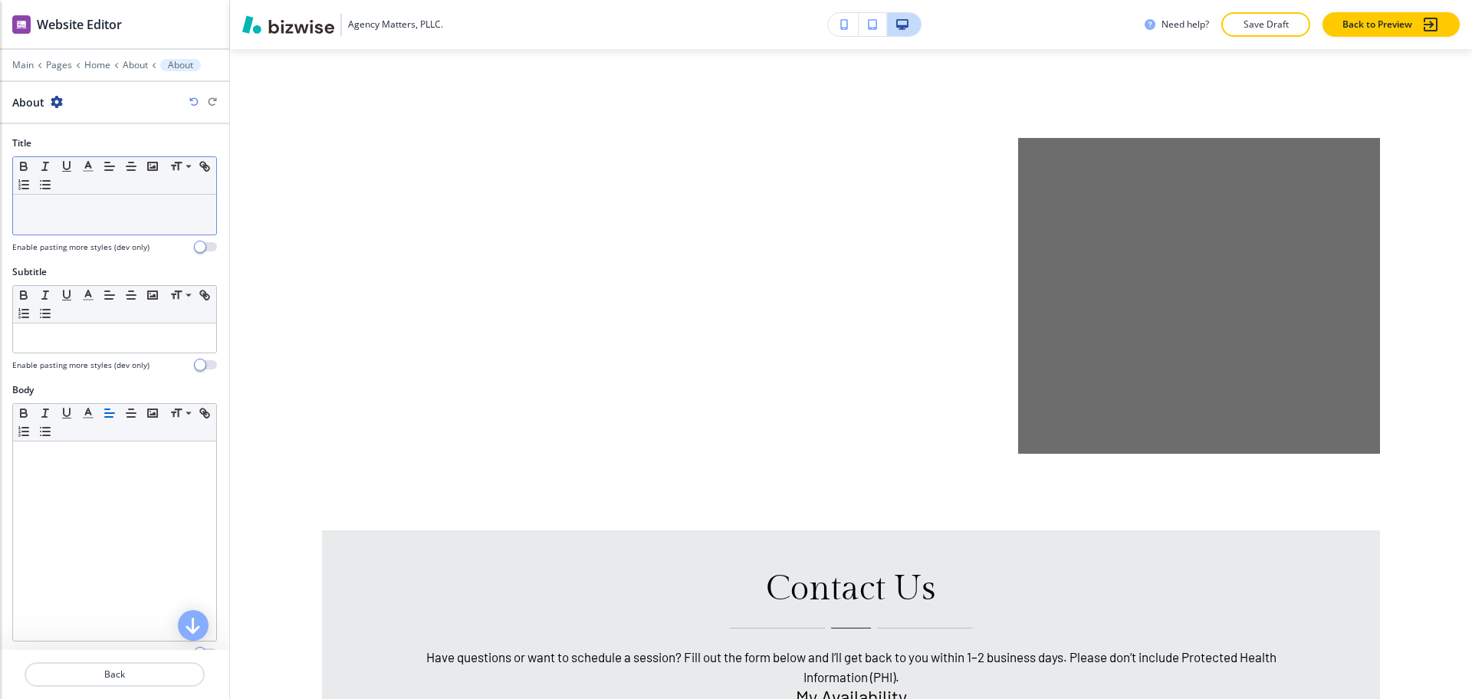
click at [119, 218] on div at bounding box center [114, 215] width 203 height 40
paste div
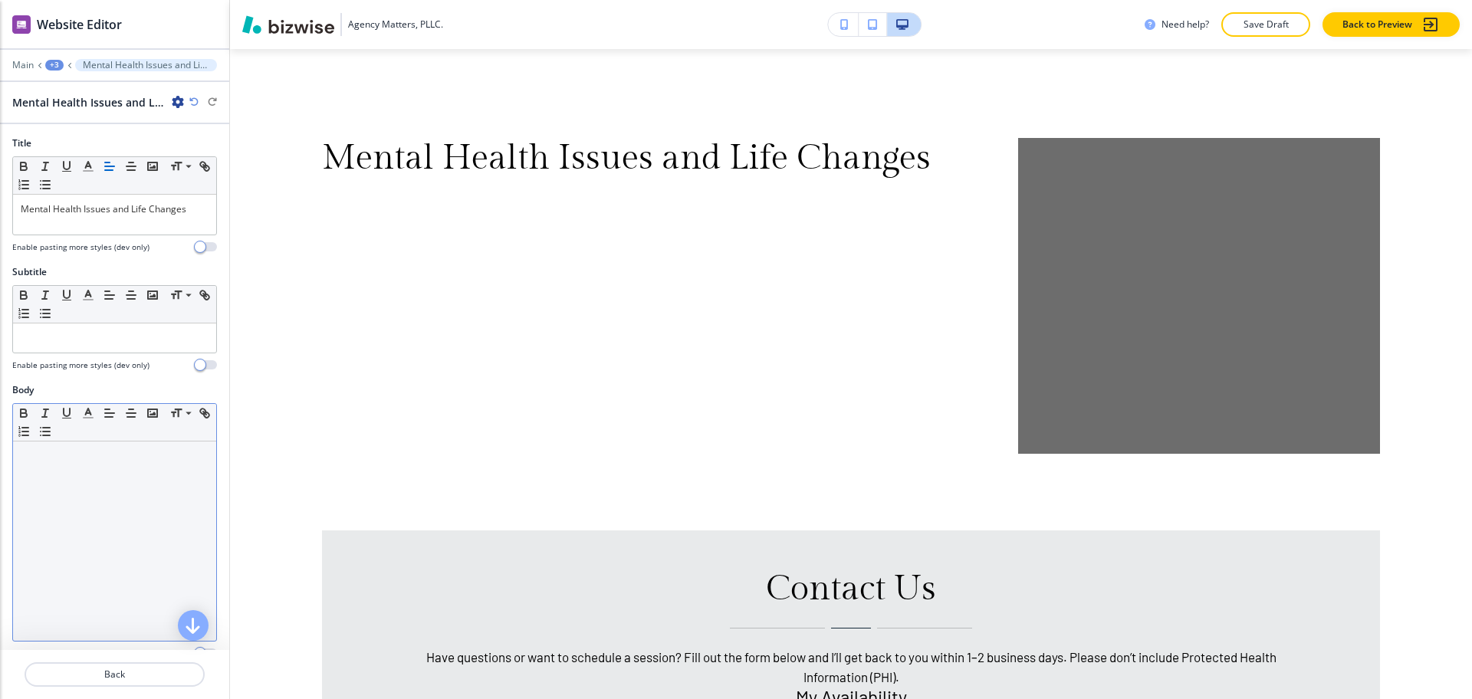
click at [95, 525] on div at bounding box center [114, 541] width 203 height 199
paste div
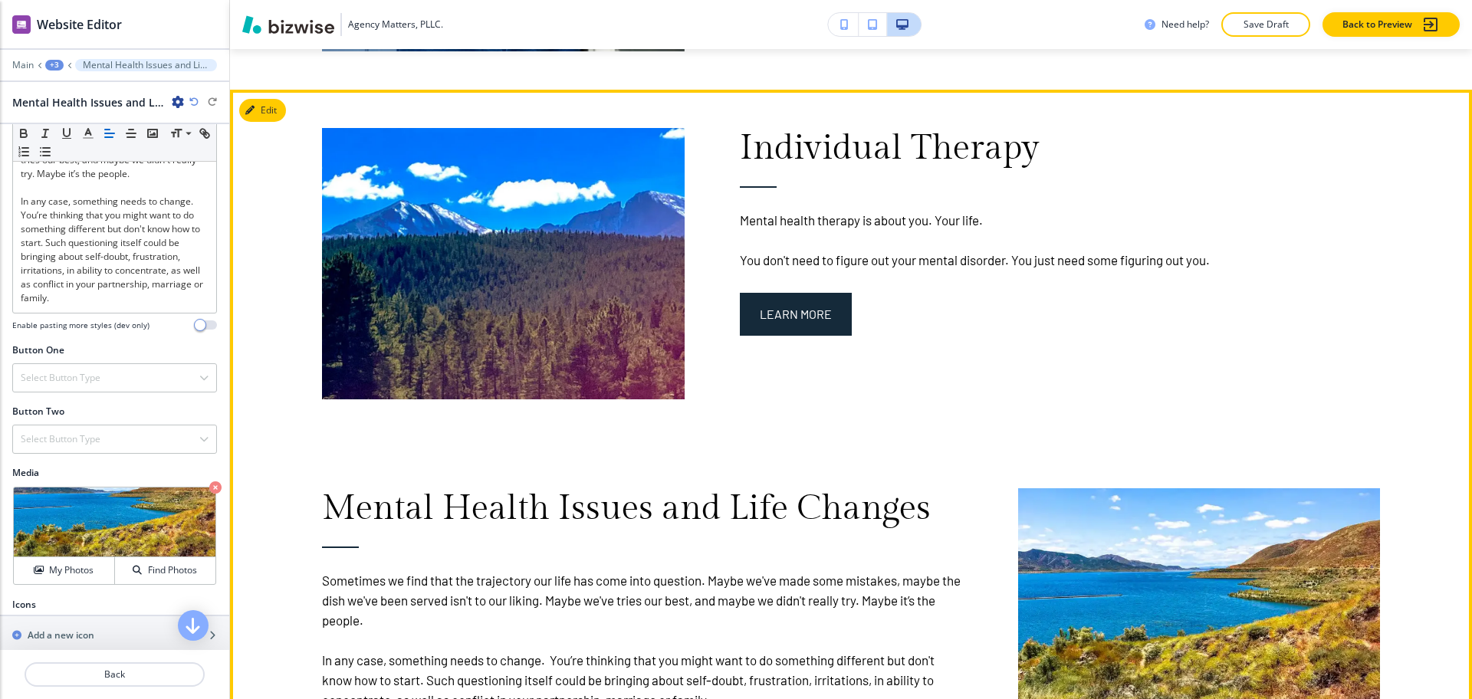
scroll to position [1447, 0]
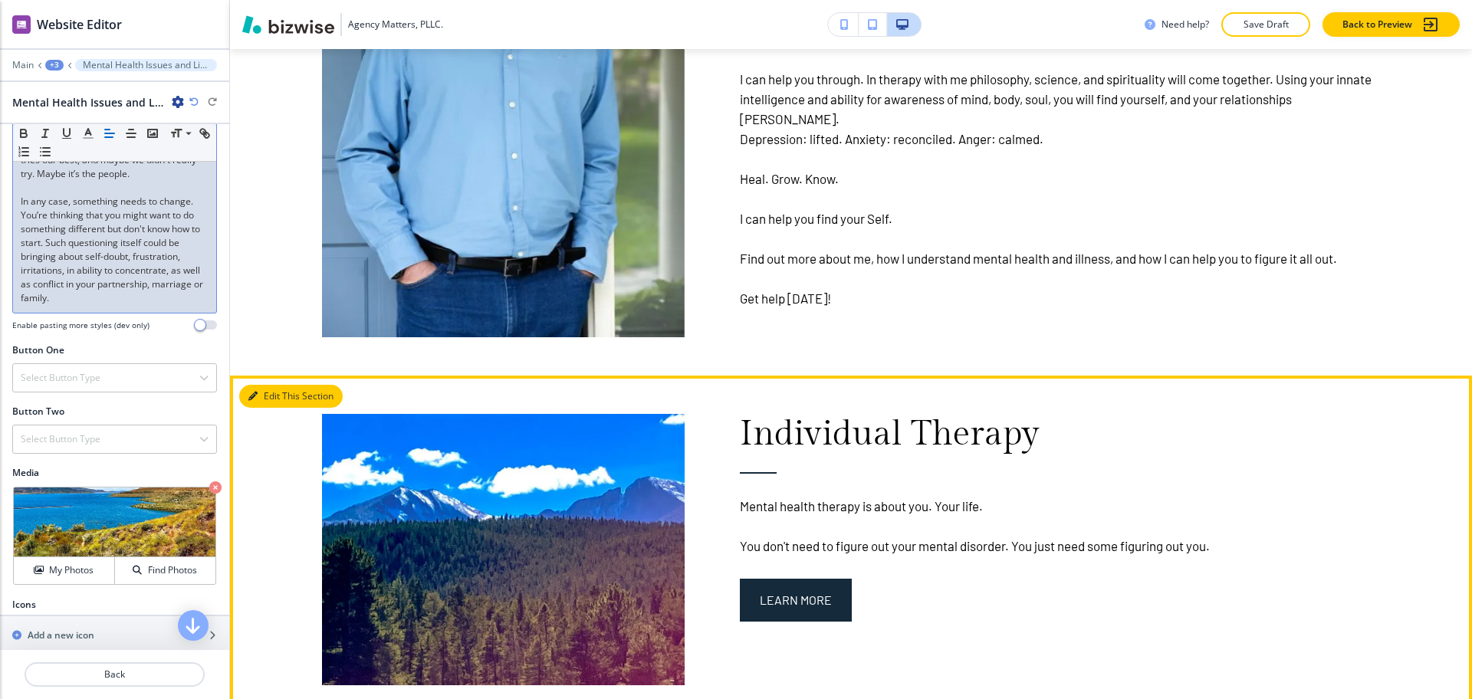
click at [271, 391] on button "Edit This Section" at bounding box center [291, 396] width 104 height 23
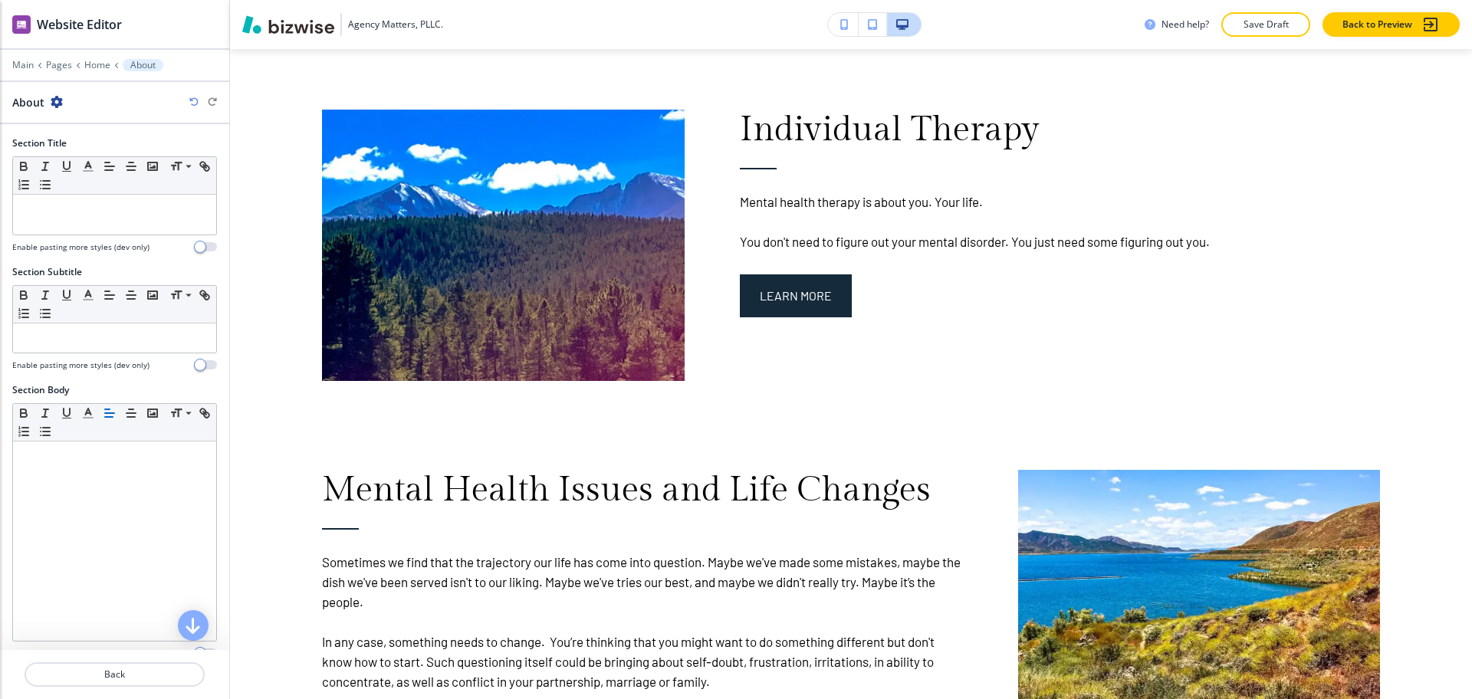
scroll to position [1480, 0]
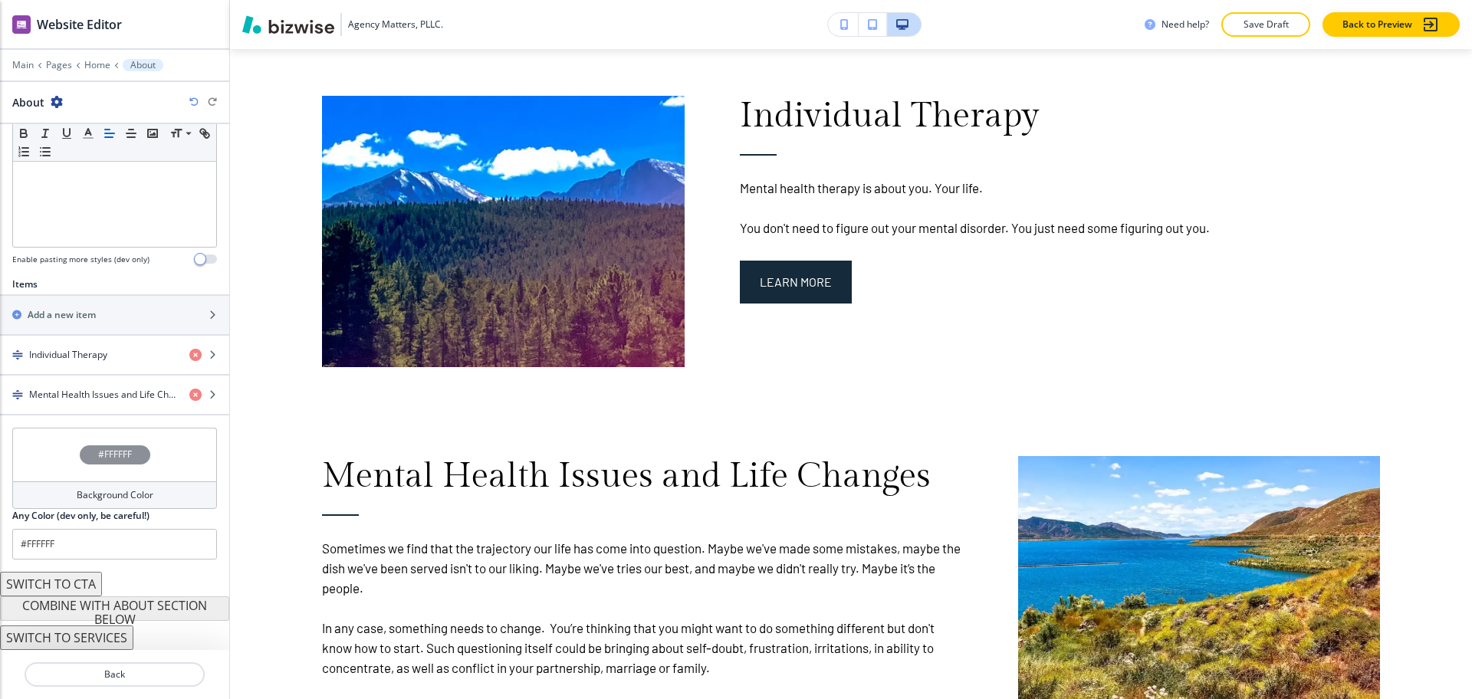
click at [136, 494] on h4 "Background Color" at bounding box center [115, 495] width 77 height 14
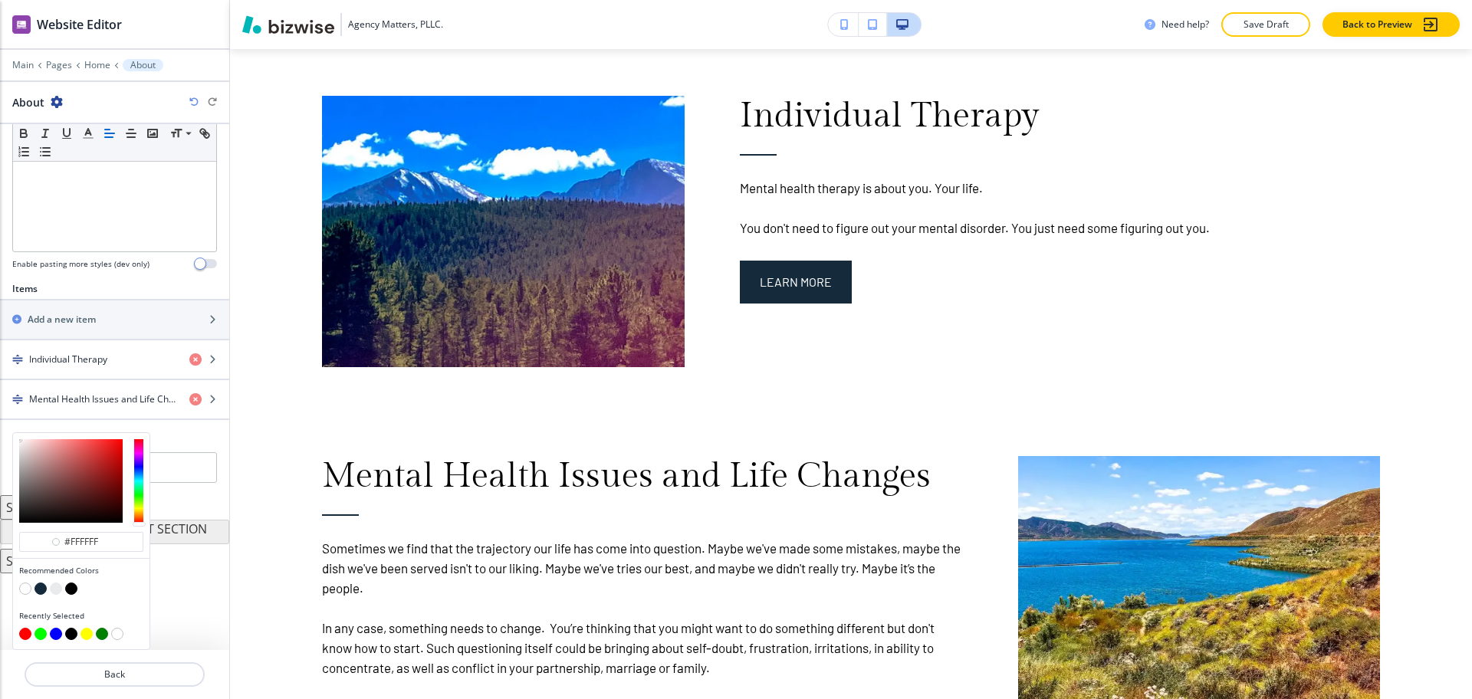
click at [58, 587] on button "button" at bounding box center [56, 589] width 12 height 12
type input "#e8eaeb"
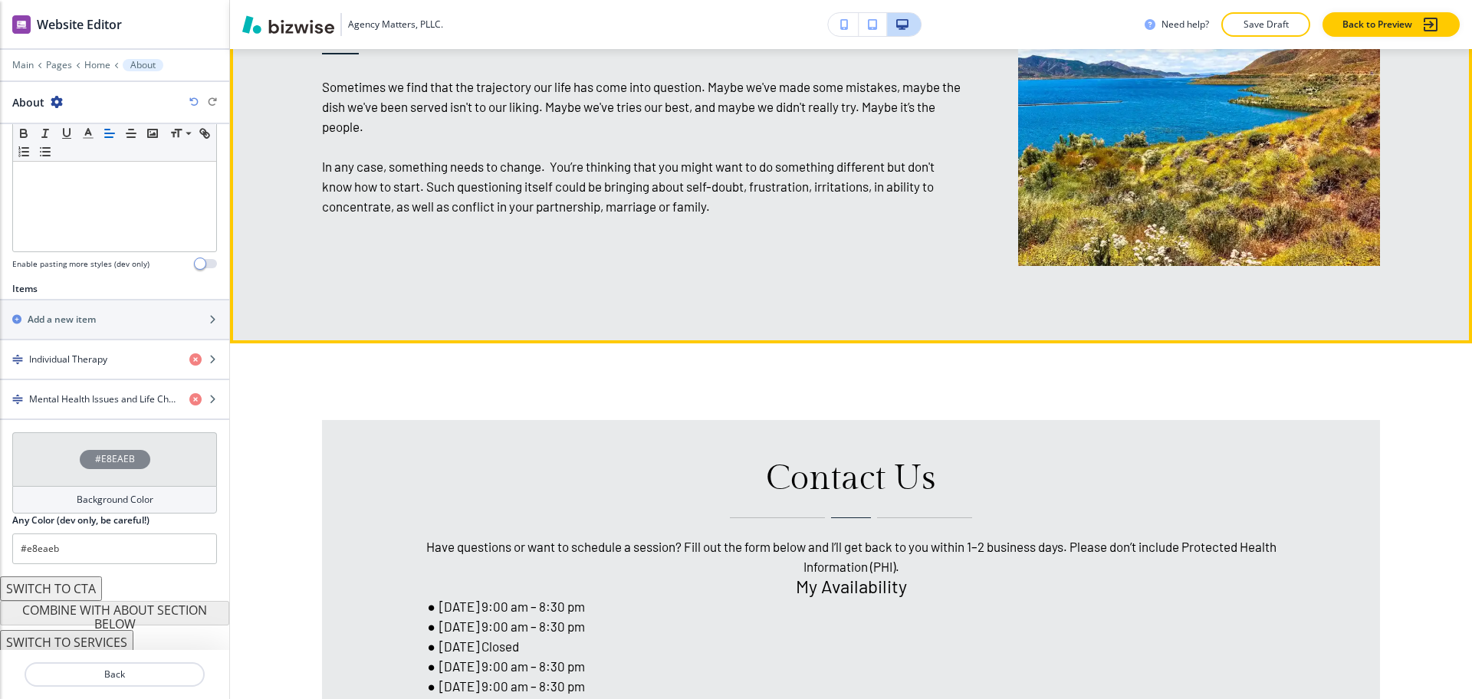
scroll to position [2021, 0]
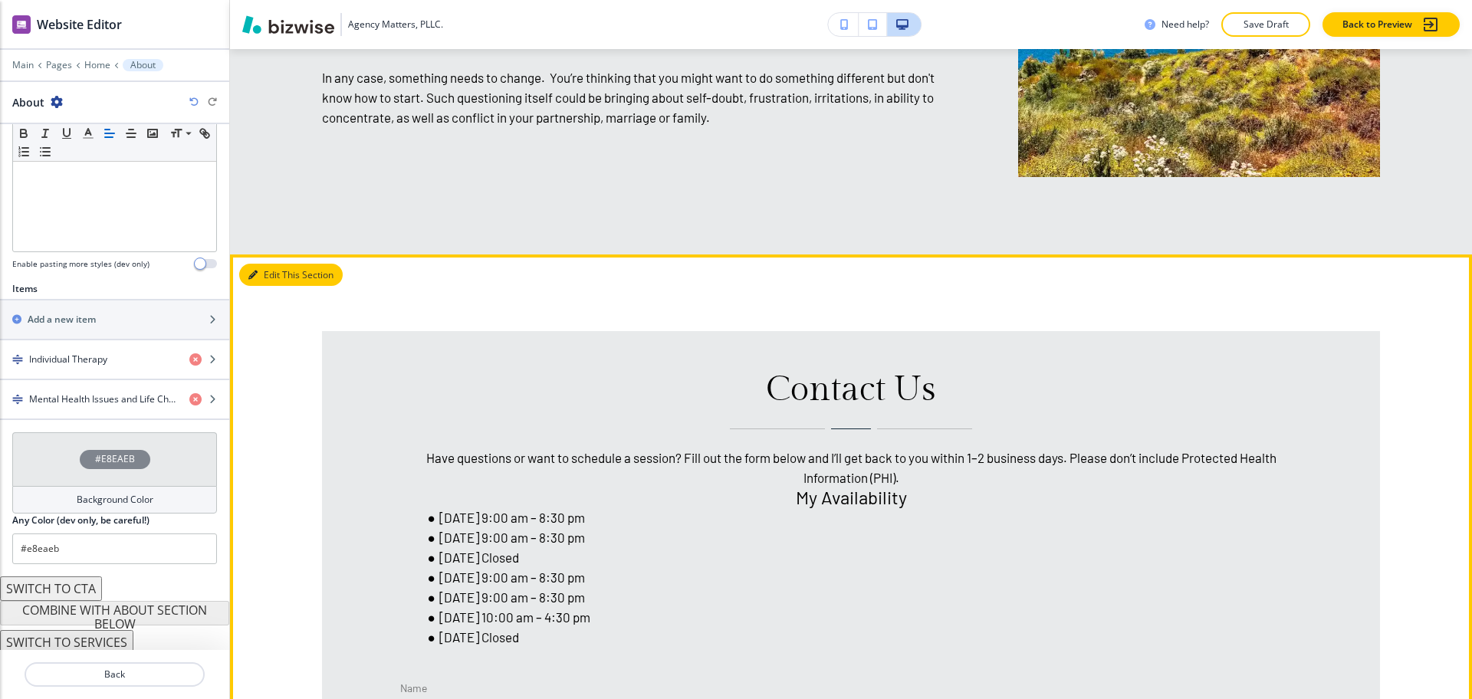
click at [271, 264] on button "Edit This Section" at bounding box center [291, 275] width 104 height 23
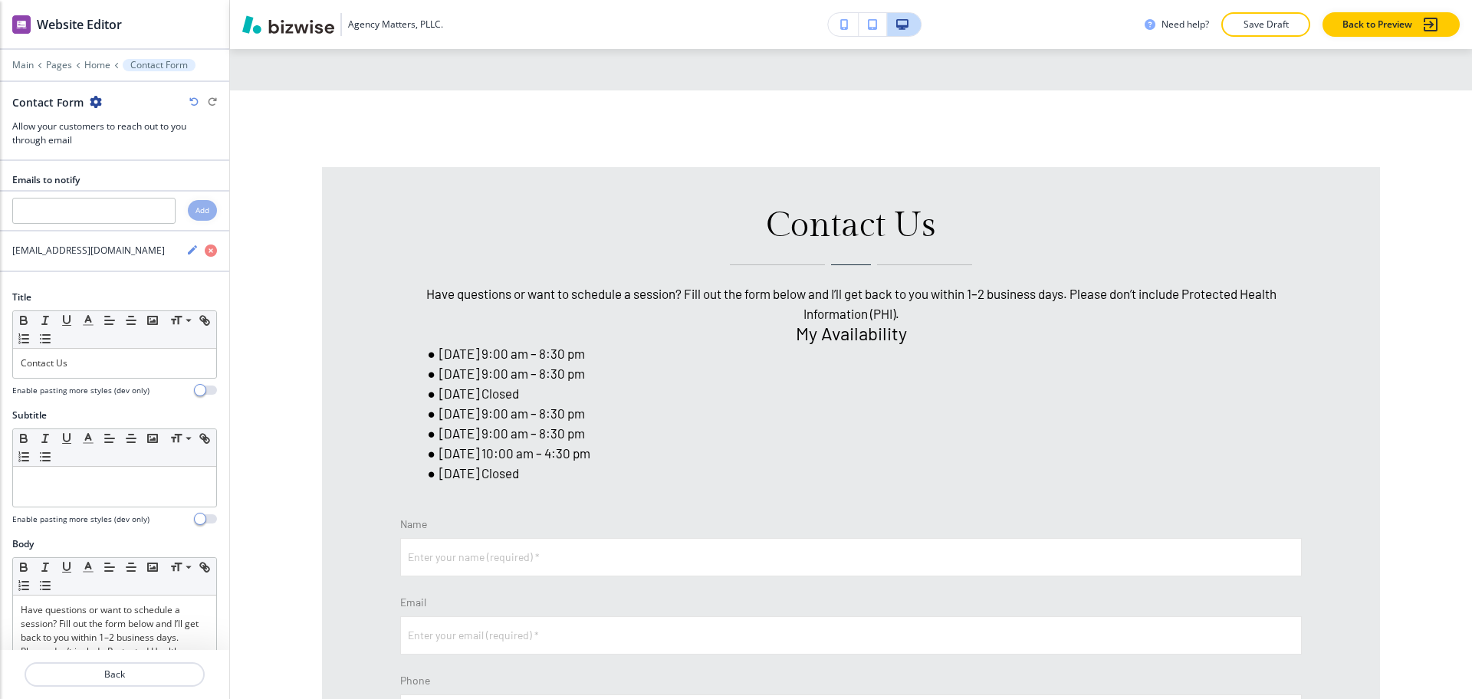
scroll to position [2296, 0]
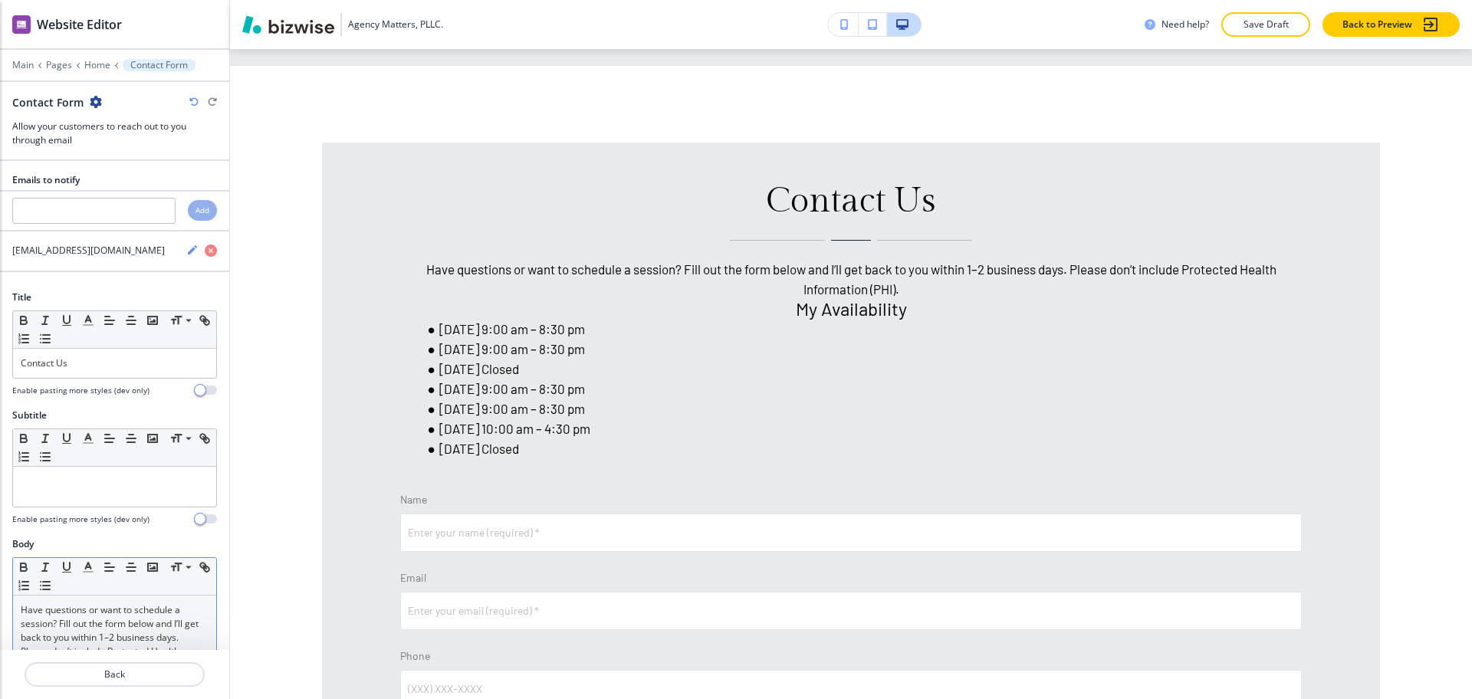
click at [136, 585] on div "Small Normal Large Huge" at bounding box center [114, 577] width 203 height 38
click at [139, 614] on p "Have questions or want to schedule a session? Fill out the form below and I’ll …" at bounding box center [115, 637] width 188 height 69
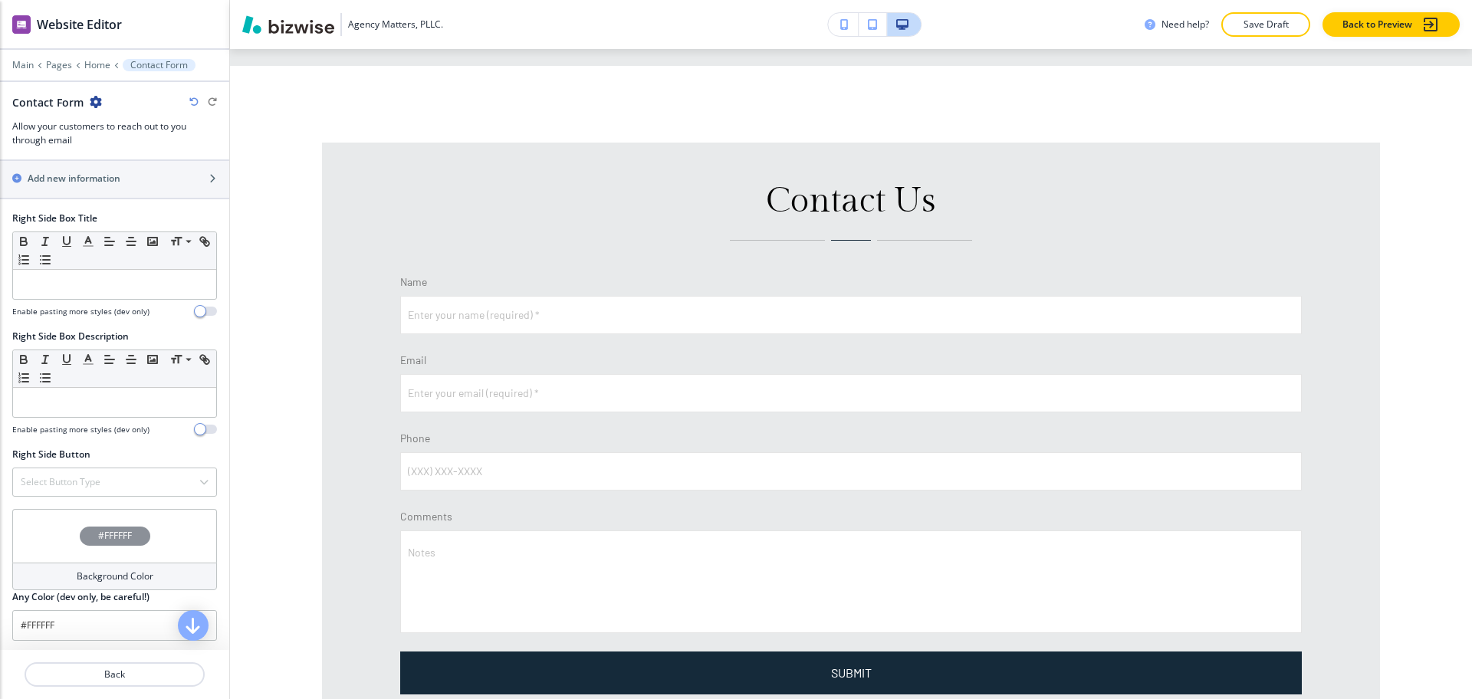
scroll to position [1015, 0]
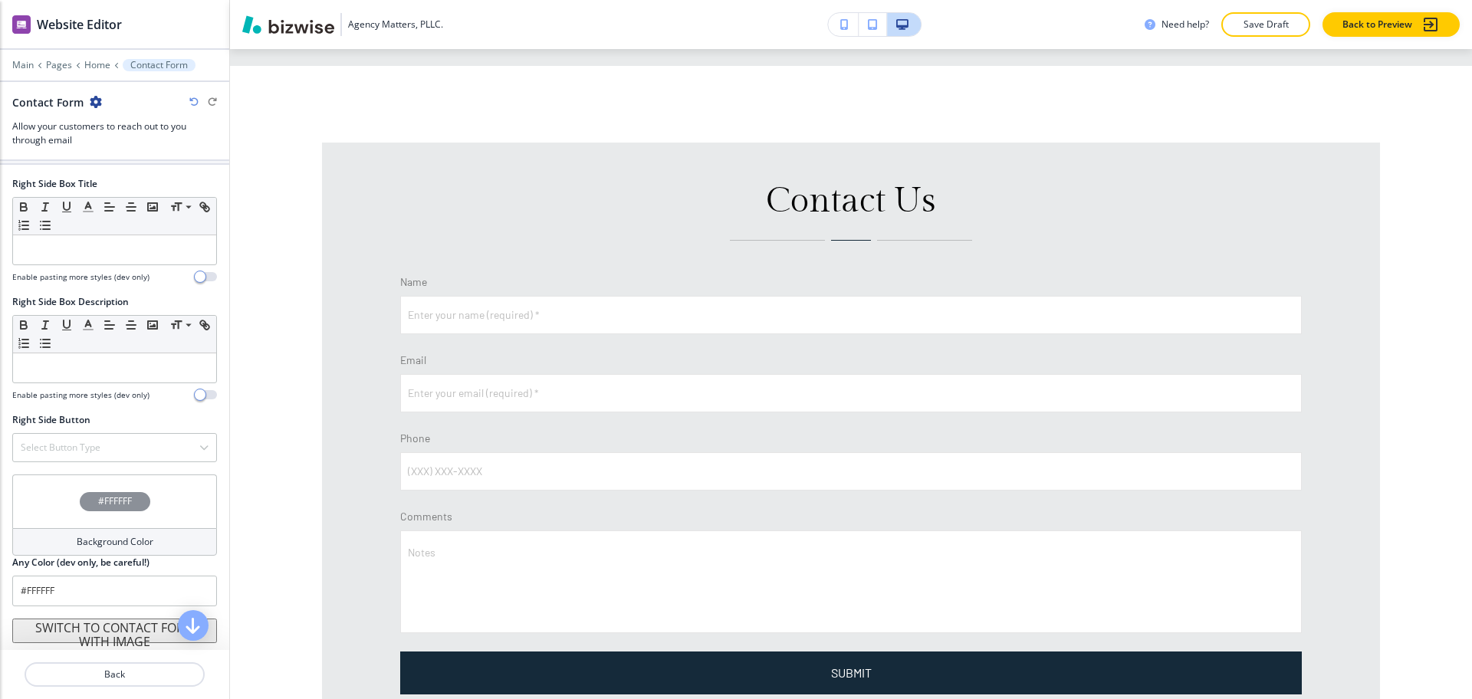
click at [118, 633] on button "SWITCH TO CONTACT FORM WITH IMAGE" at bounding box center [114, 631] width 205 height 25
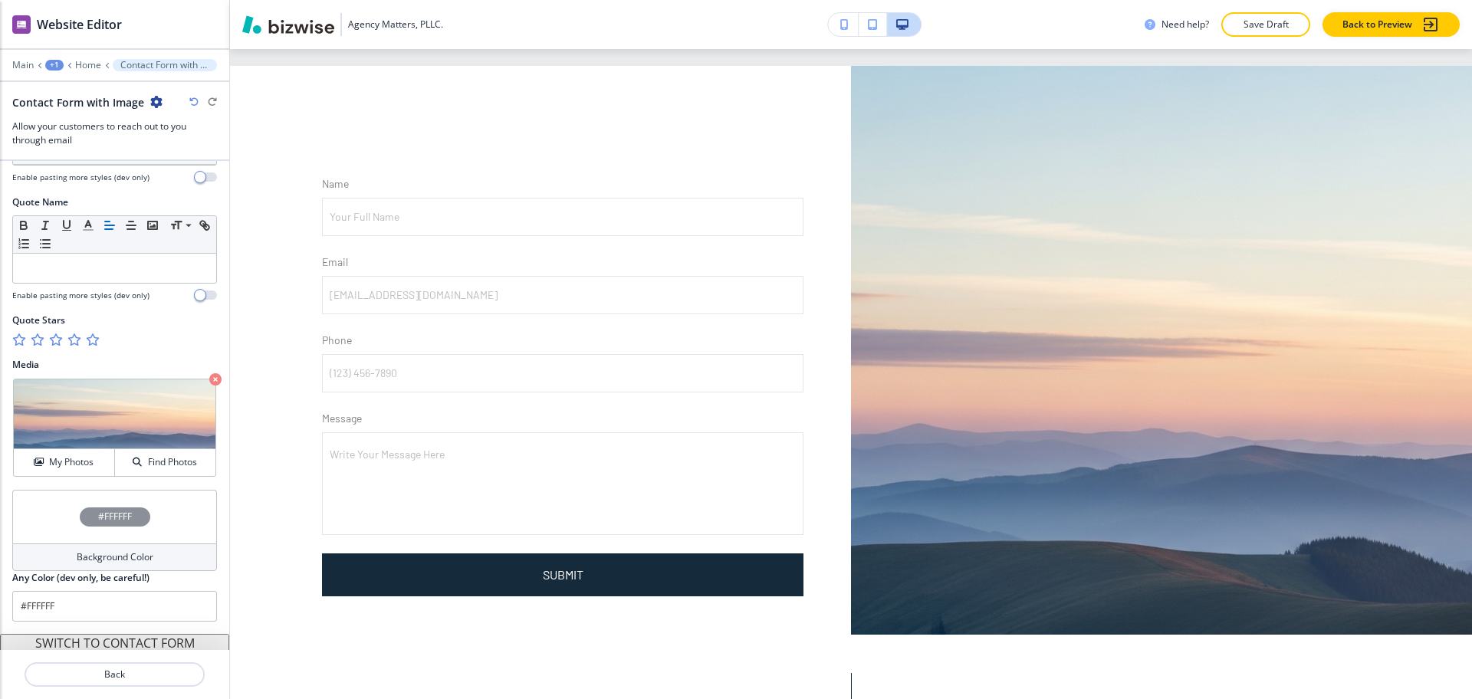
scroll to position [764, 0]
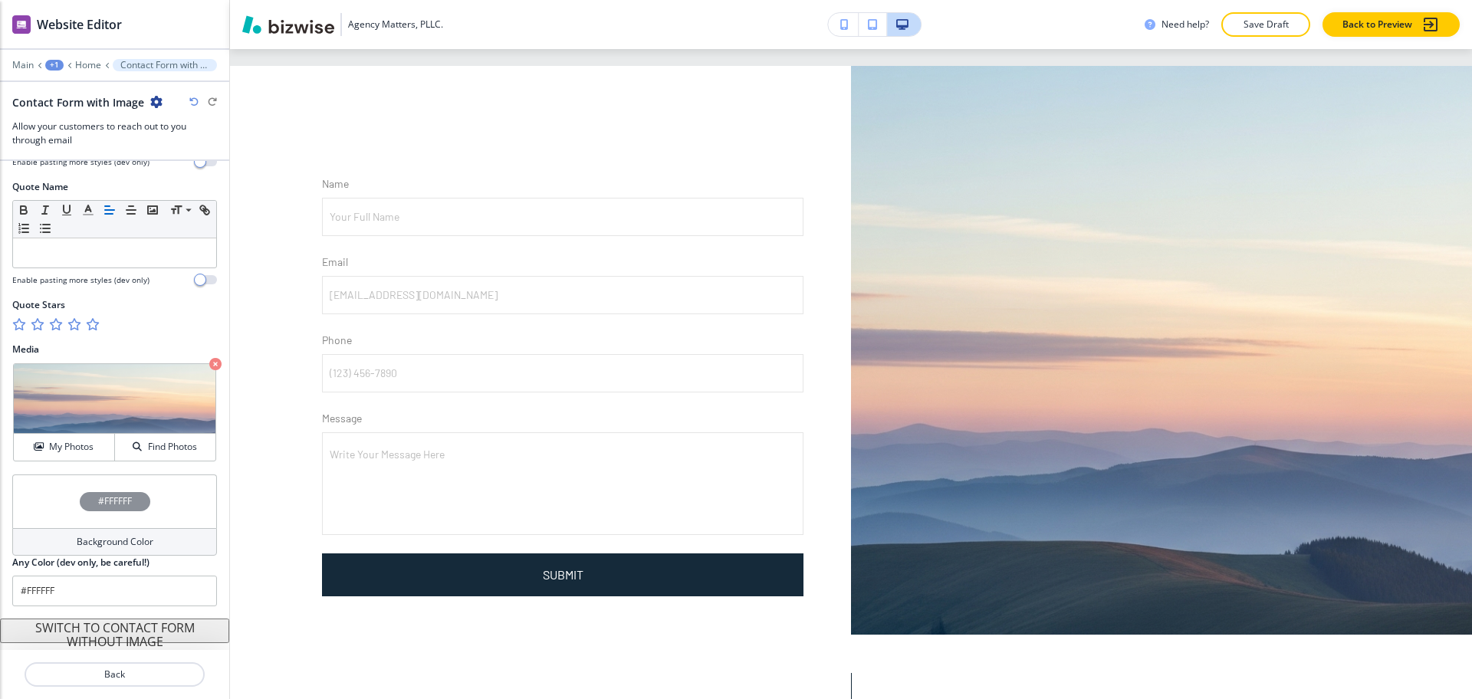
click at [134, 542] on h4 "Background Color" at bounding box center [115, 542] width 77 height 14
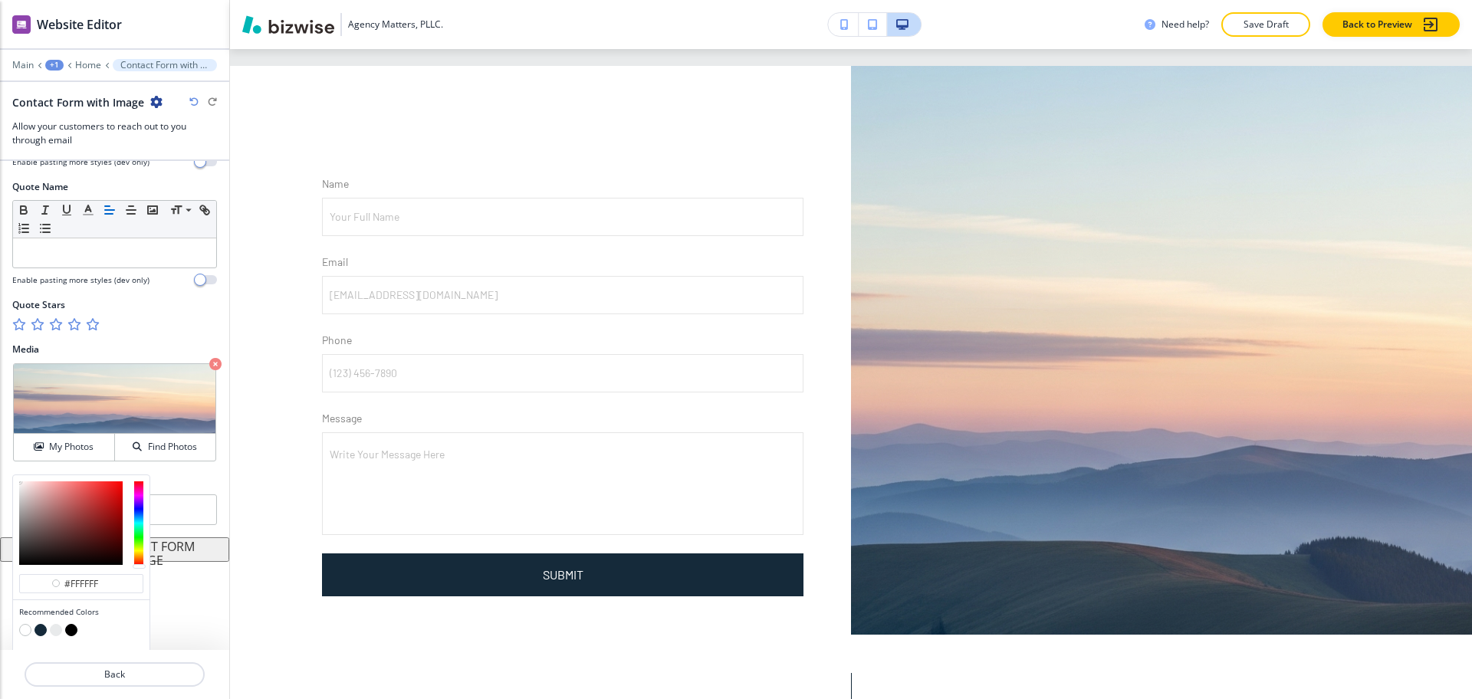
click at [72, 633] on button "button" at bounding box center [71, 630] width 12 height 12
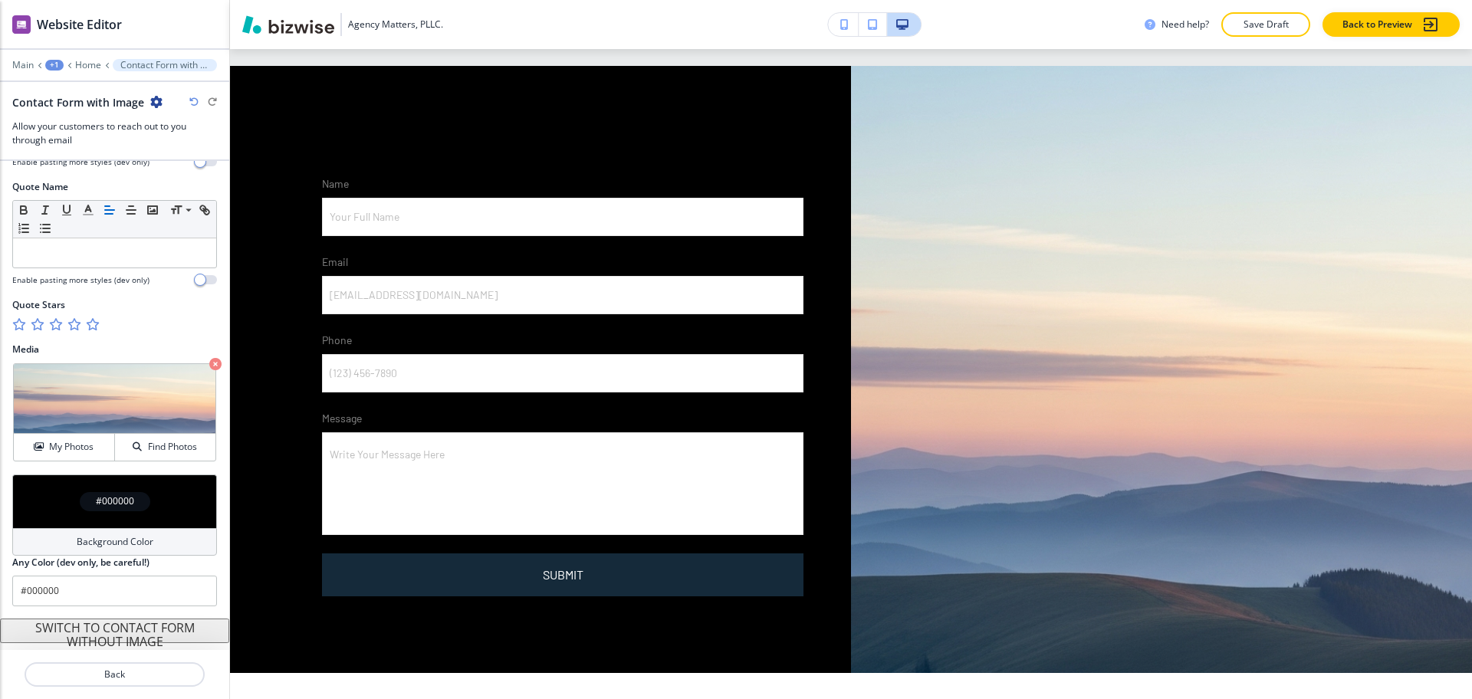
click at [84, 550] on div "Background Color" at bounding box center [114, 542] width 205 height 28
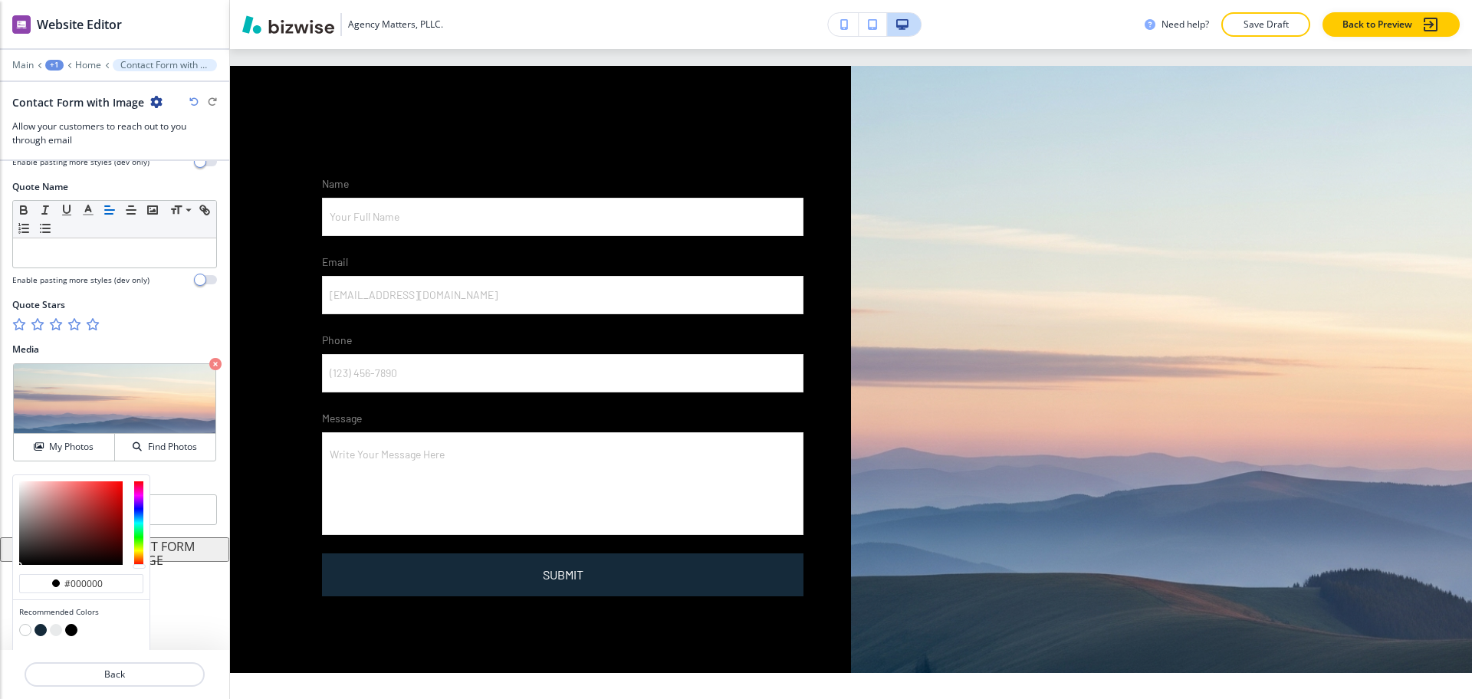
click at [41, 625] on button "button" at bounding box center [41, 630] width 12 height 12
type input "#152a3a"
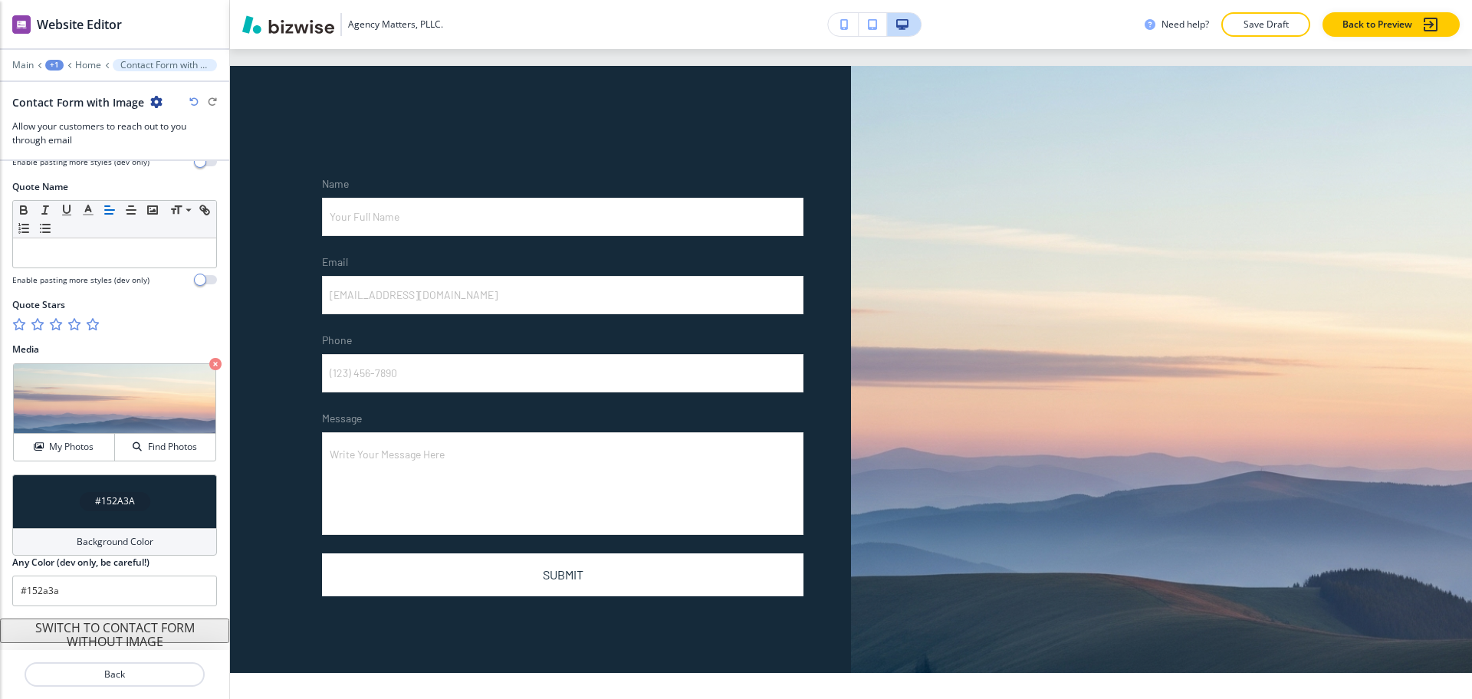
click at [41, 629] on button "SWITCH TO CONTACT FORM WITHOUT IMAGE" at bounding box center [114, 631] width 229 height 25
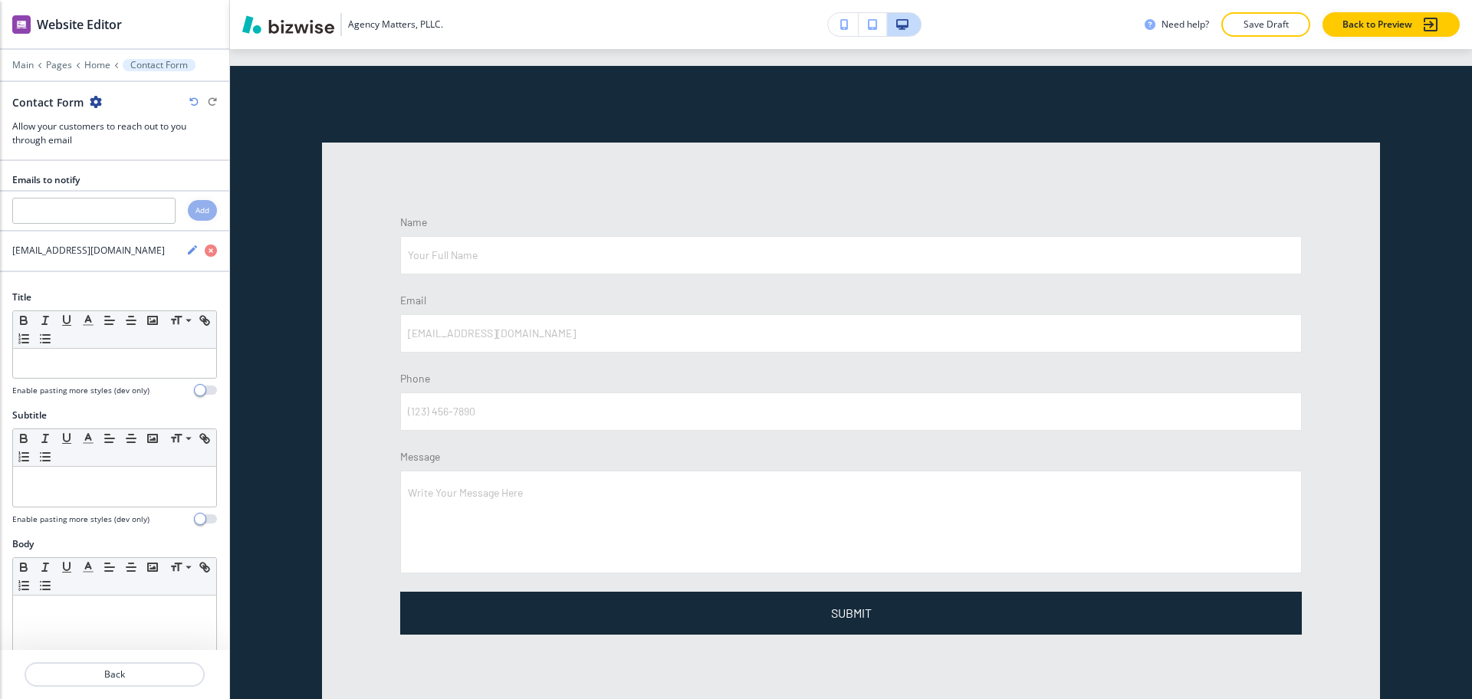
click at [190, 99] on icon "button" at bounding box center [193, 101] width 9 height 9
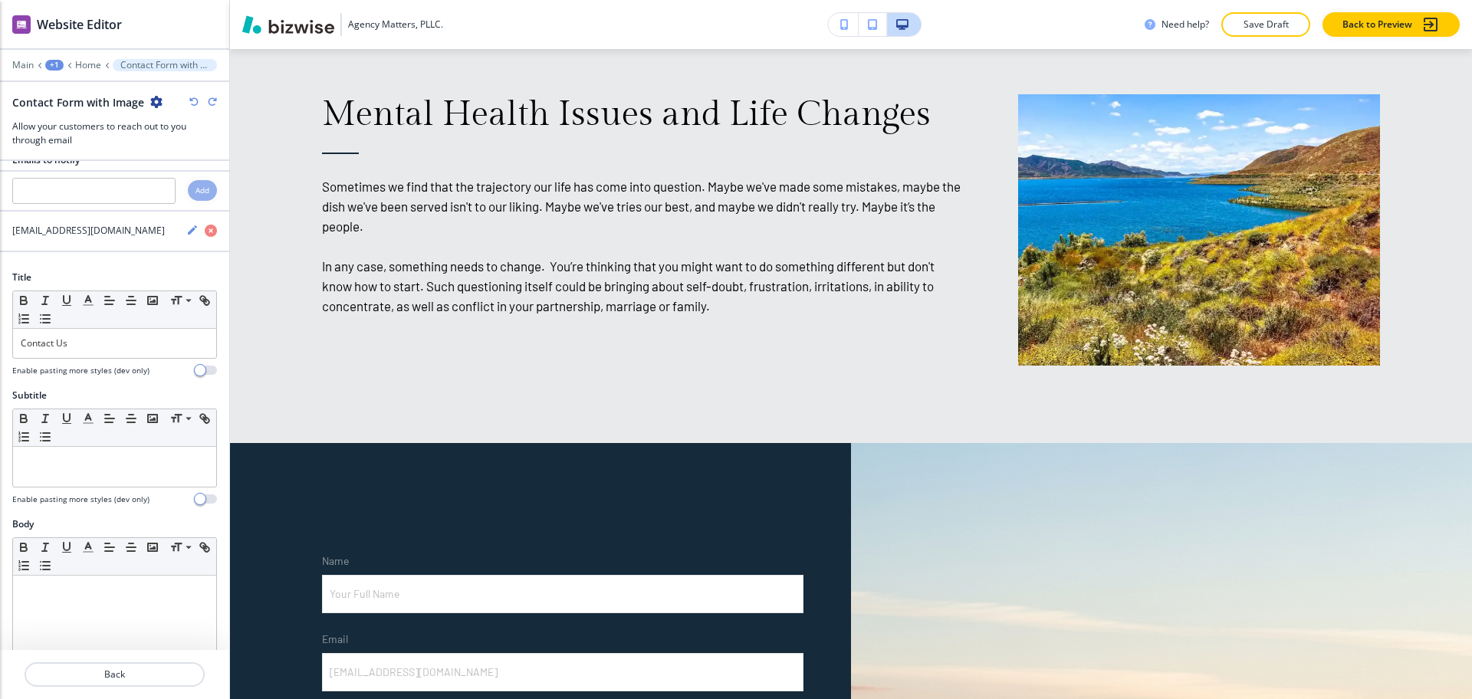
scroll to position [15, 0]
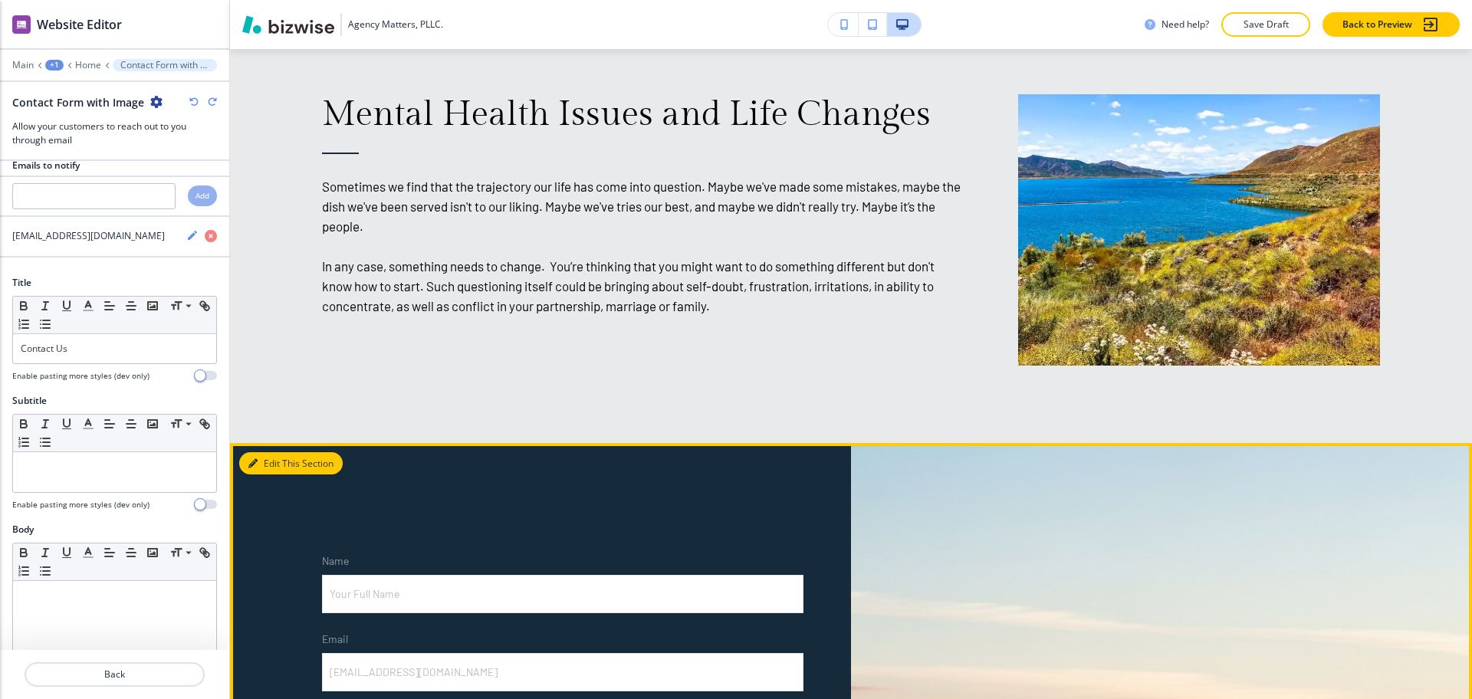
click at [255, 459] on icon "button" at bounding box center [252, 463] width 9 height 9
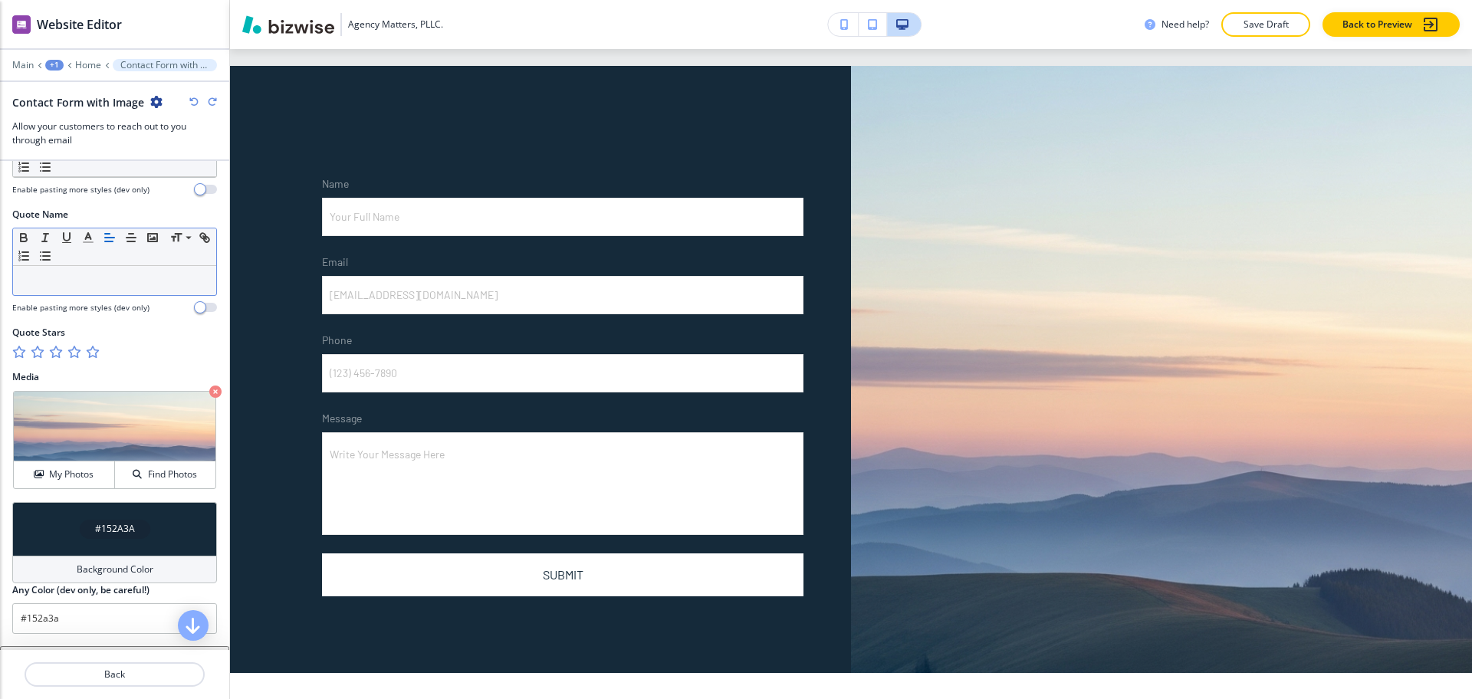
scroll to position [764, 0]
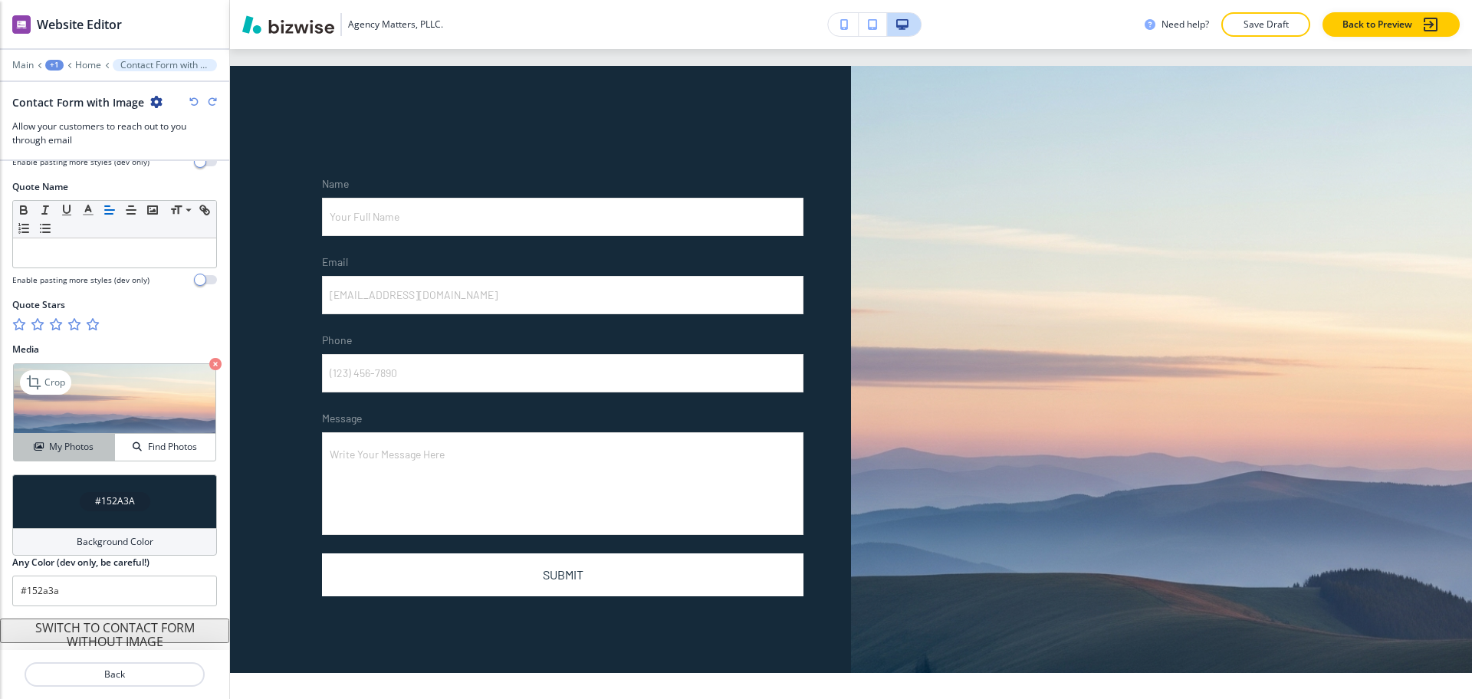
click at [75, 444] on h4 "My Photos" at bounding box center [71, 447] width 44 height 14
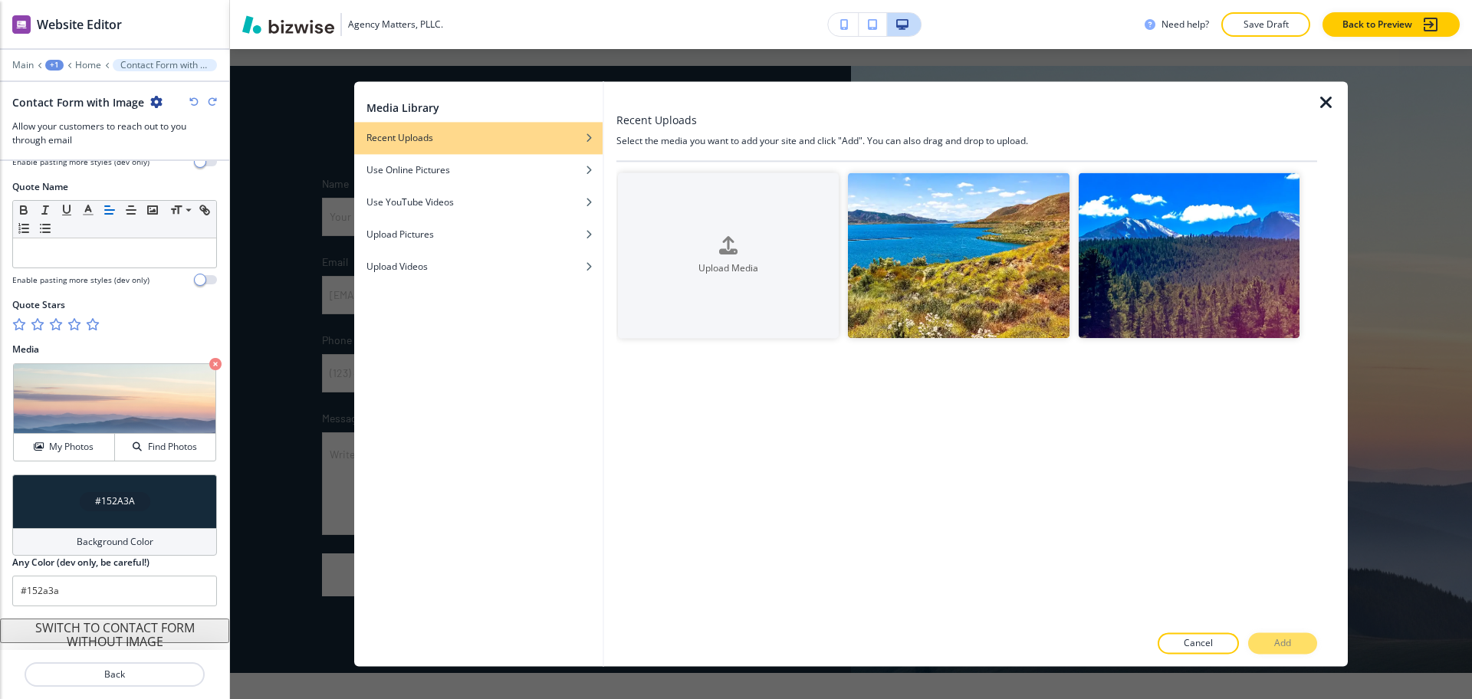
click at [1323, 97] on icon "button" at bounding box center [1326, 103] width 18 height 18
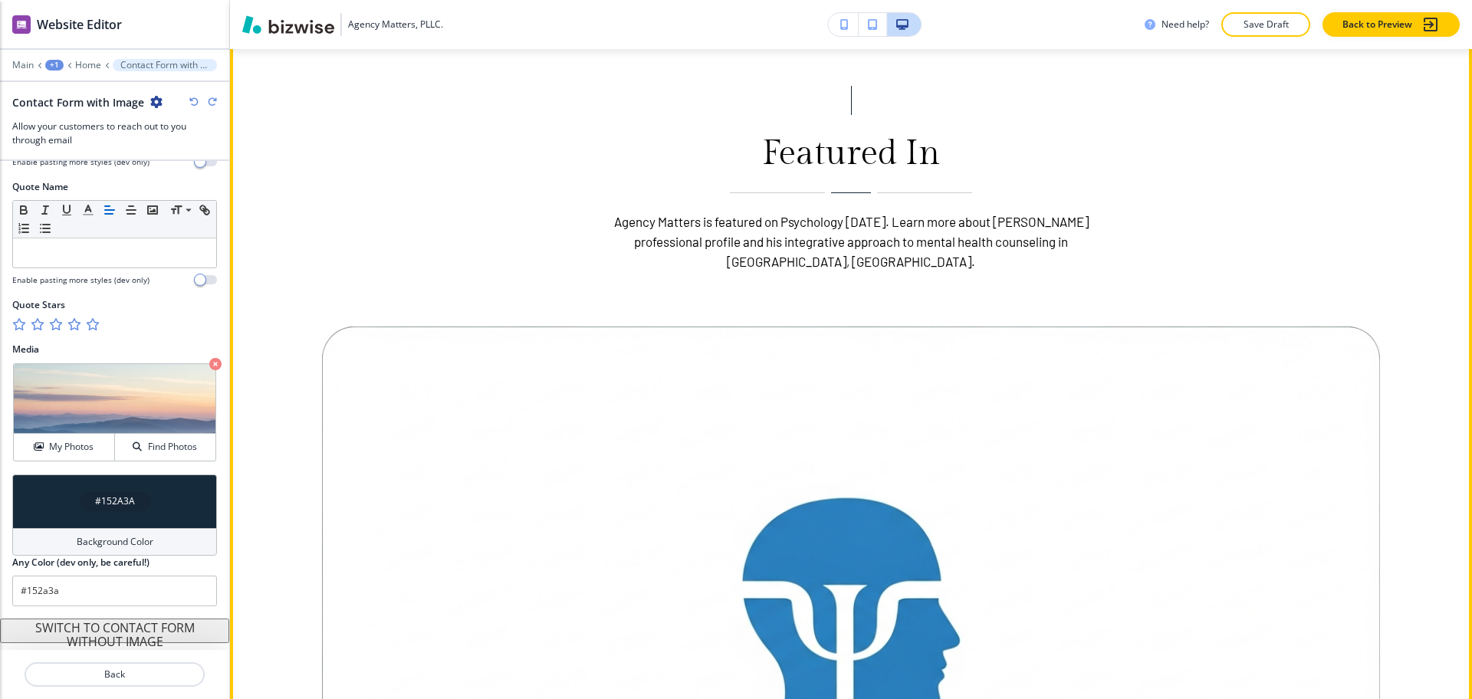
scroll to position [2959, 0]
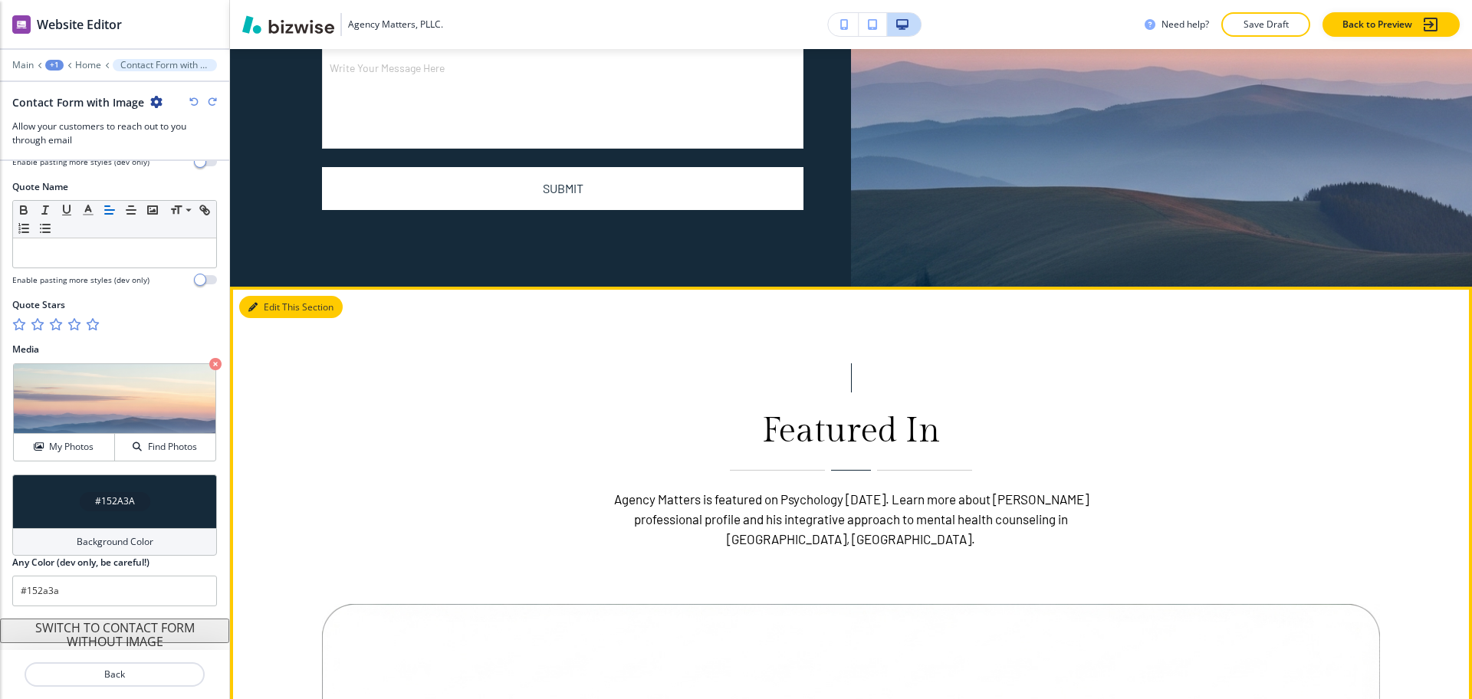
click at [274, 296] on button "Edit This Section" at bounding box center [291, 307] width 104 height 23
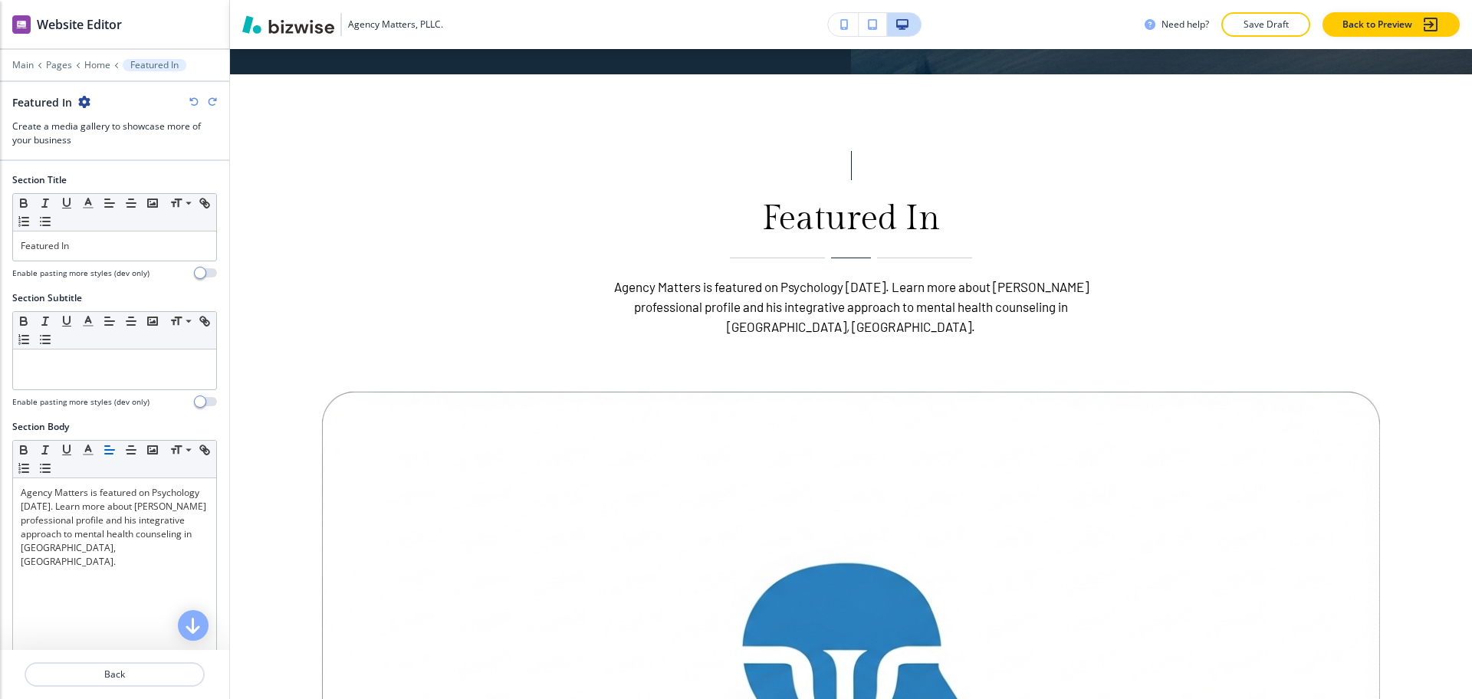
scroll to position [2903, 0]
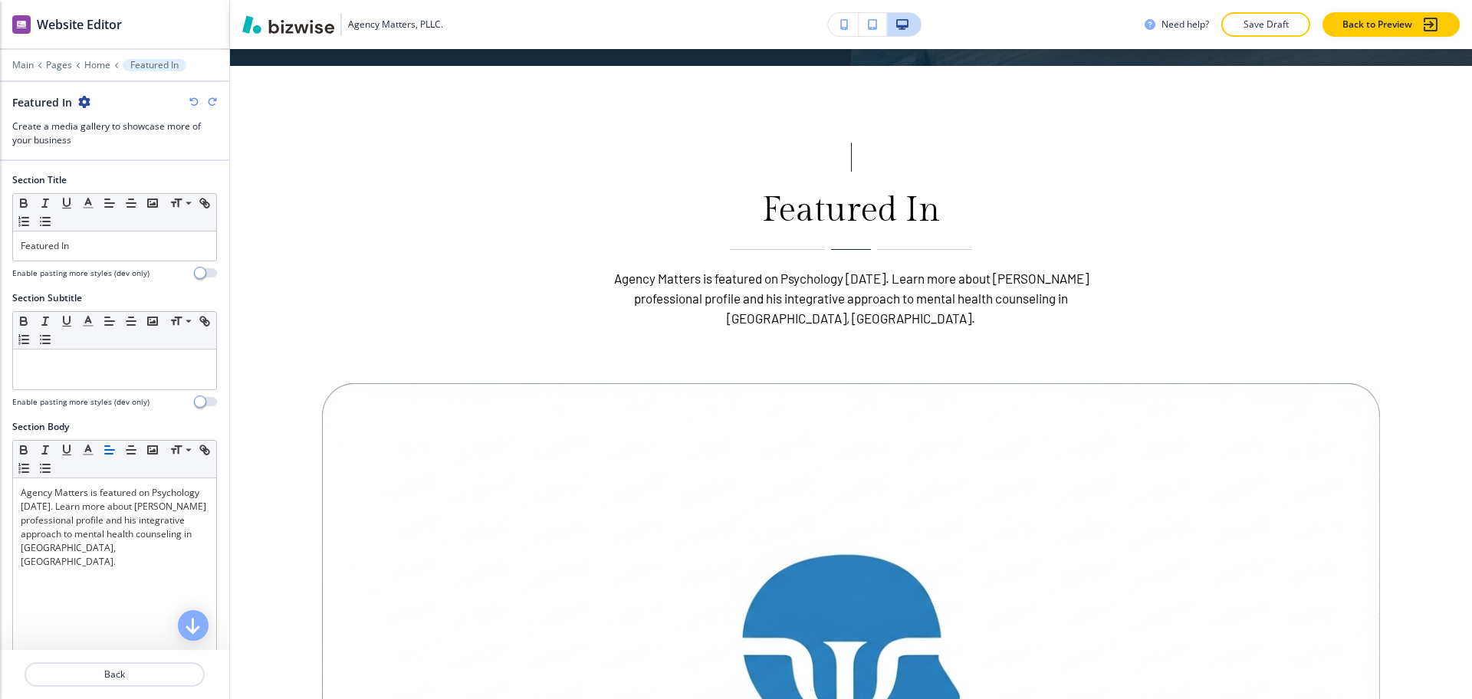
click at [84, 104] on icon "button" at bounding box center [84, 102] width 12 height 12
click at [120, 189] on p "Delete Section" at bounding box center [127, 183] width 78 height 14
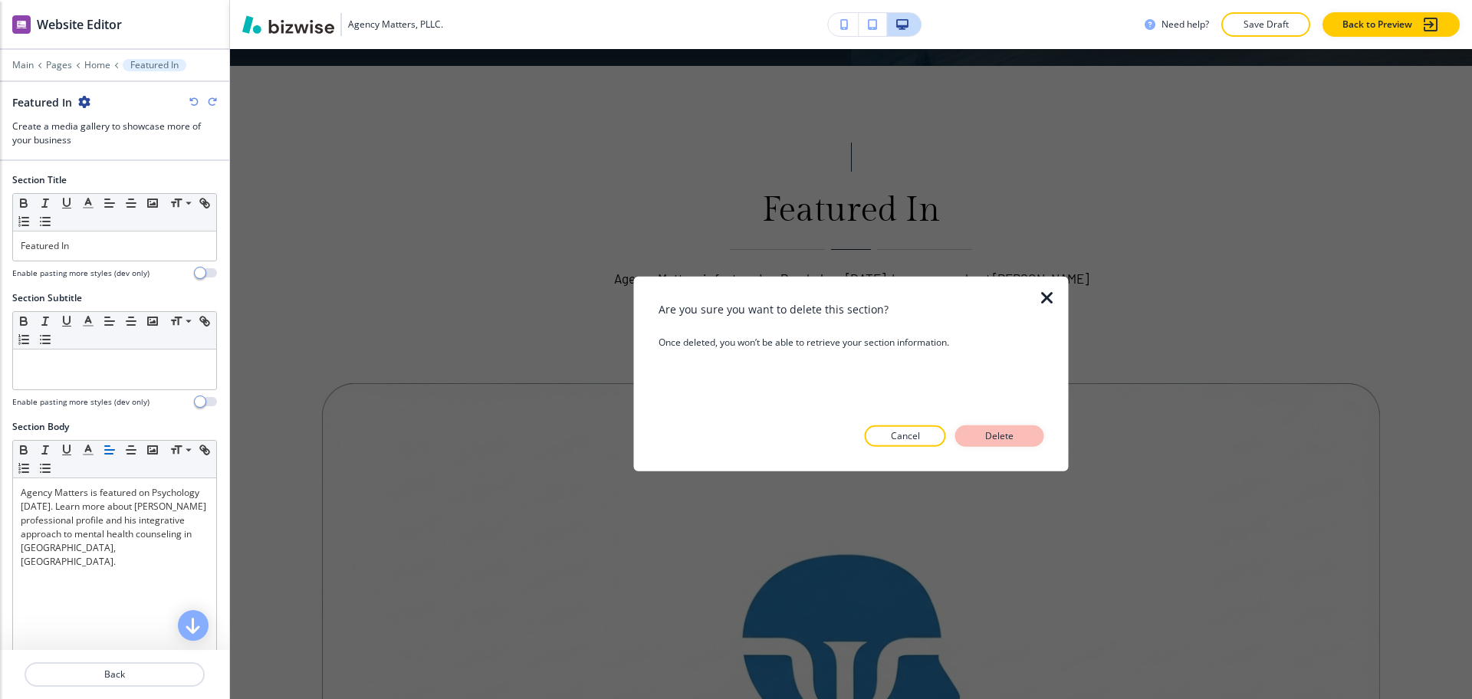
drag, startPoint x: 1024, startPoint y: 429, endPoint x: 1031, endPoint y: 436, distance: 9.8
click at [1031, 436] on button "Delete" at bounding box center [999, 436] width 89 height 21
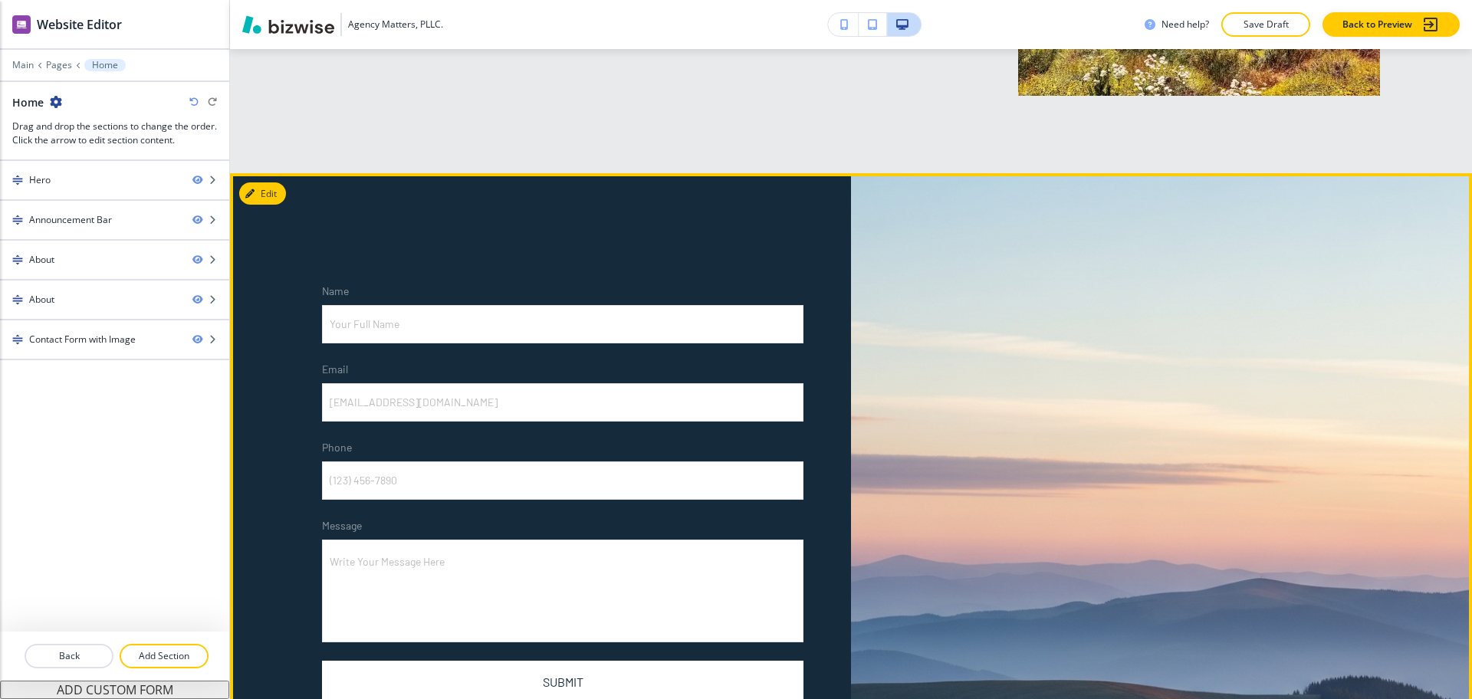
scroll to position [2187, 0]
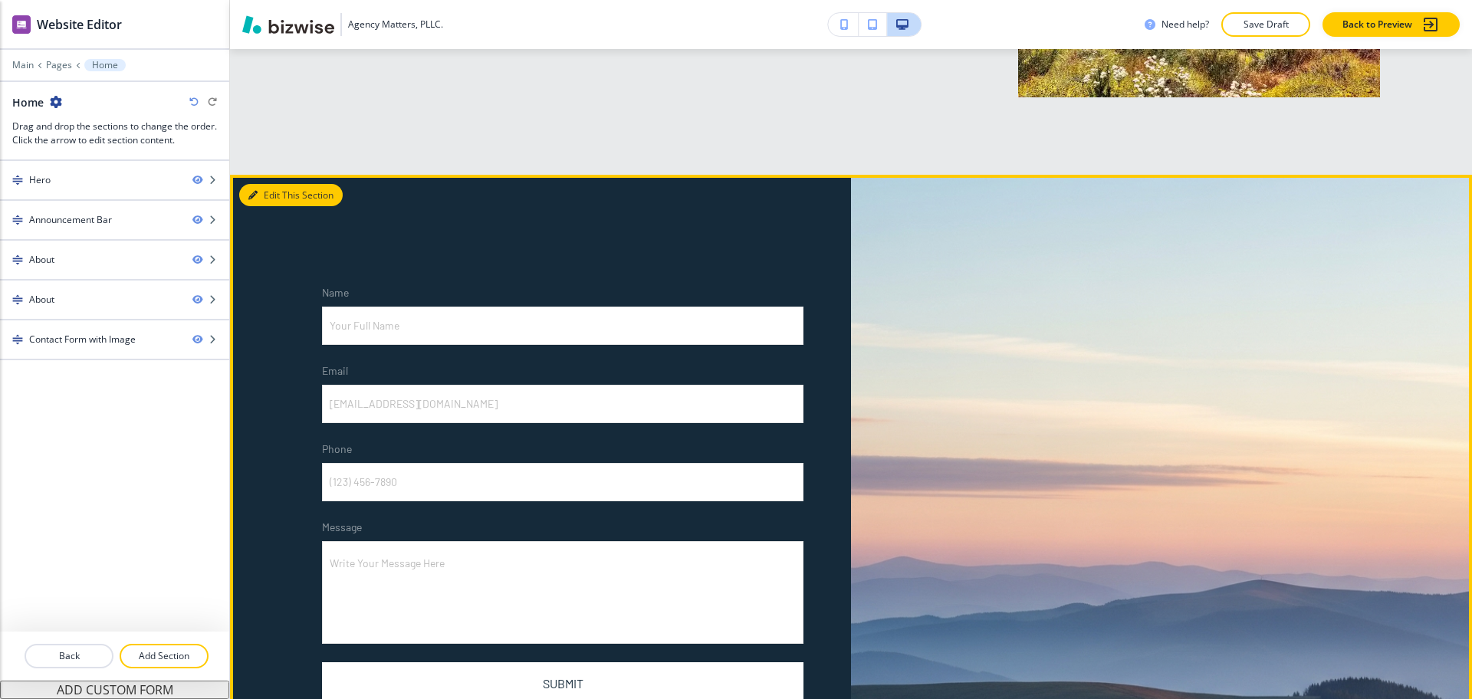
click at [258, 184] on button "Edit This Section" at bounding box center [291, 195] width 104 height 23
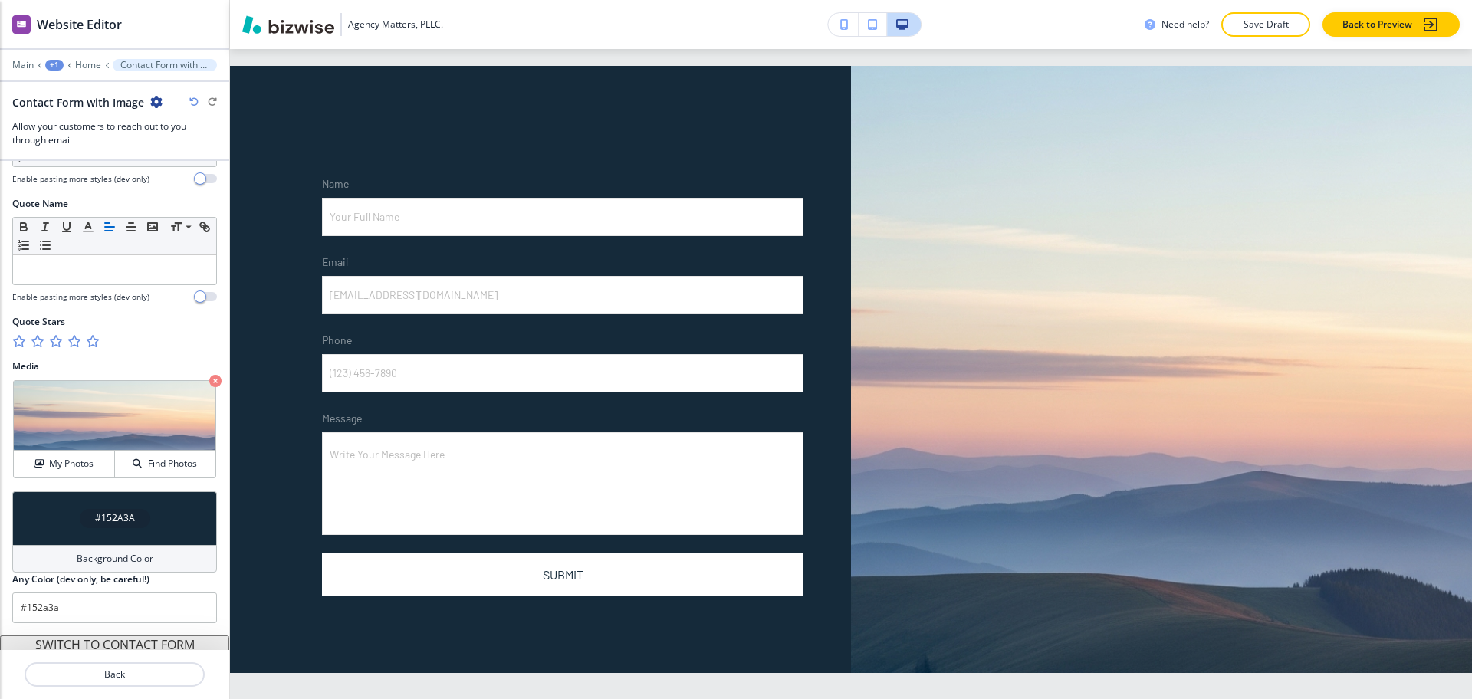
scroll to position [764, 0]
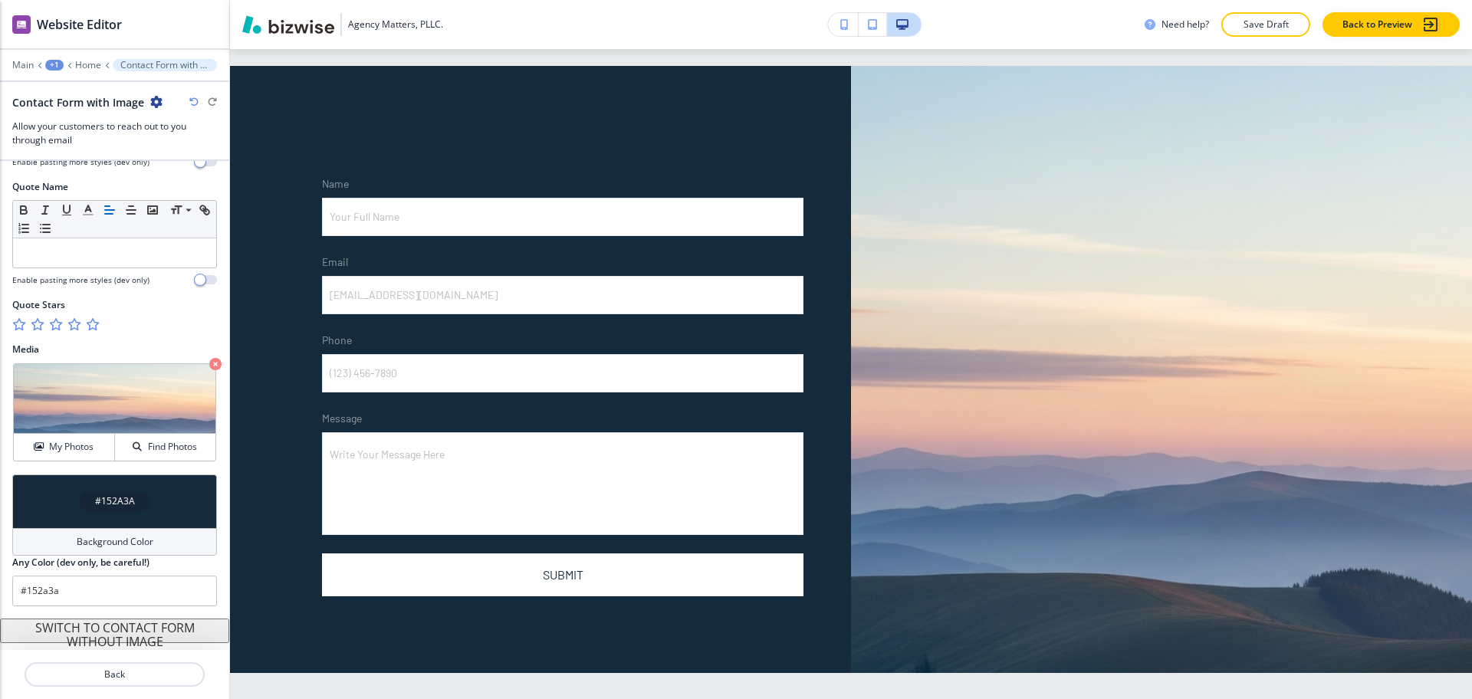
click at [96, 531] on div "Background Color" at bounding box center [114, 542] width 205 height 28
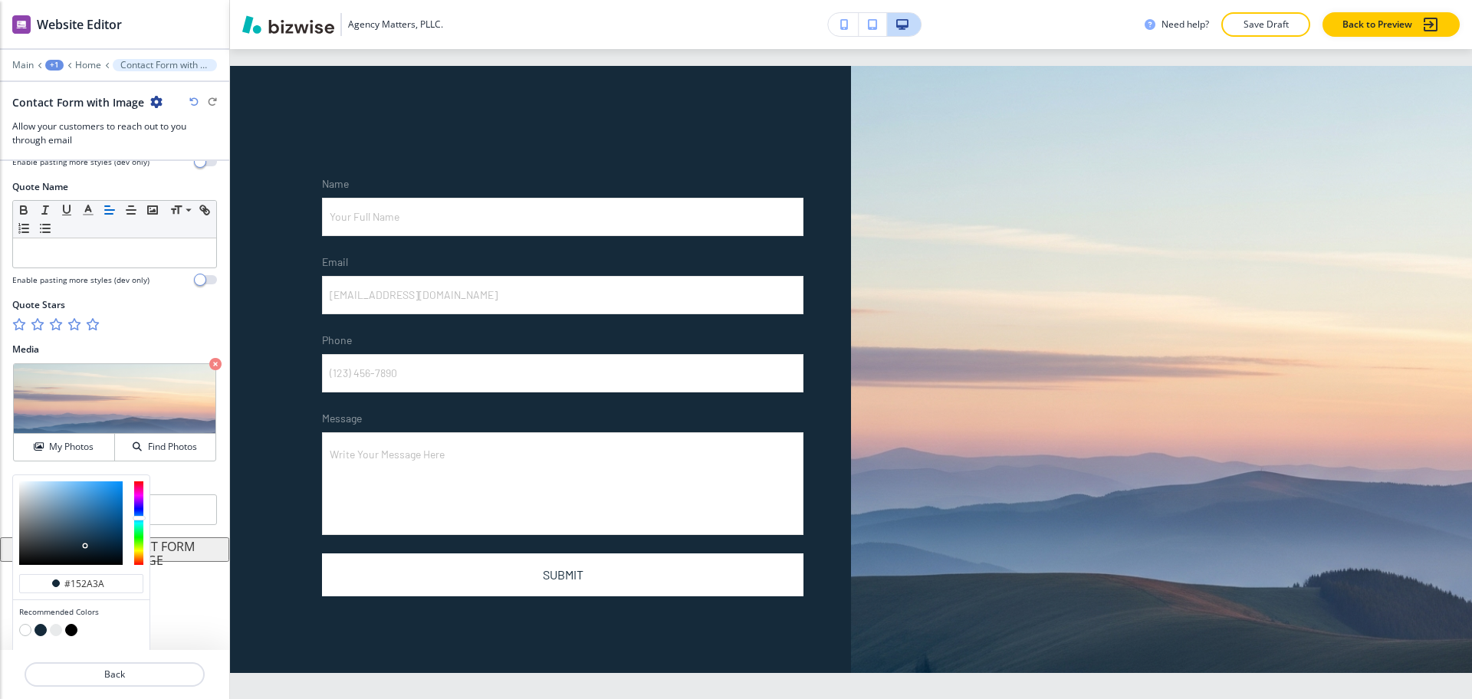
type input "#61b1ee"
click at [81, 487] on div at bounding box center [71, 524] width 104 height 84
type input "#61b1ee"
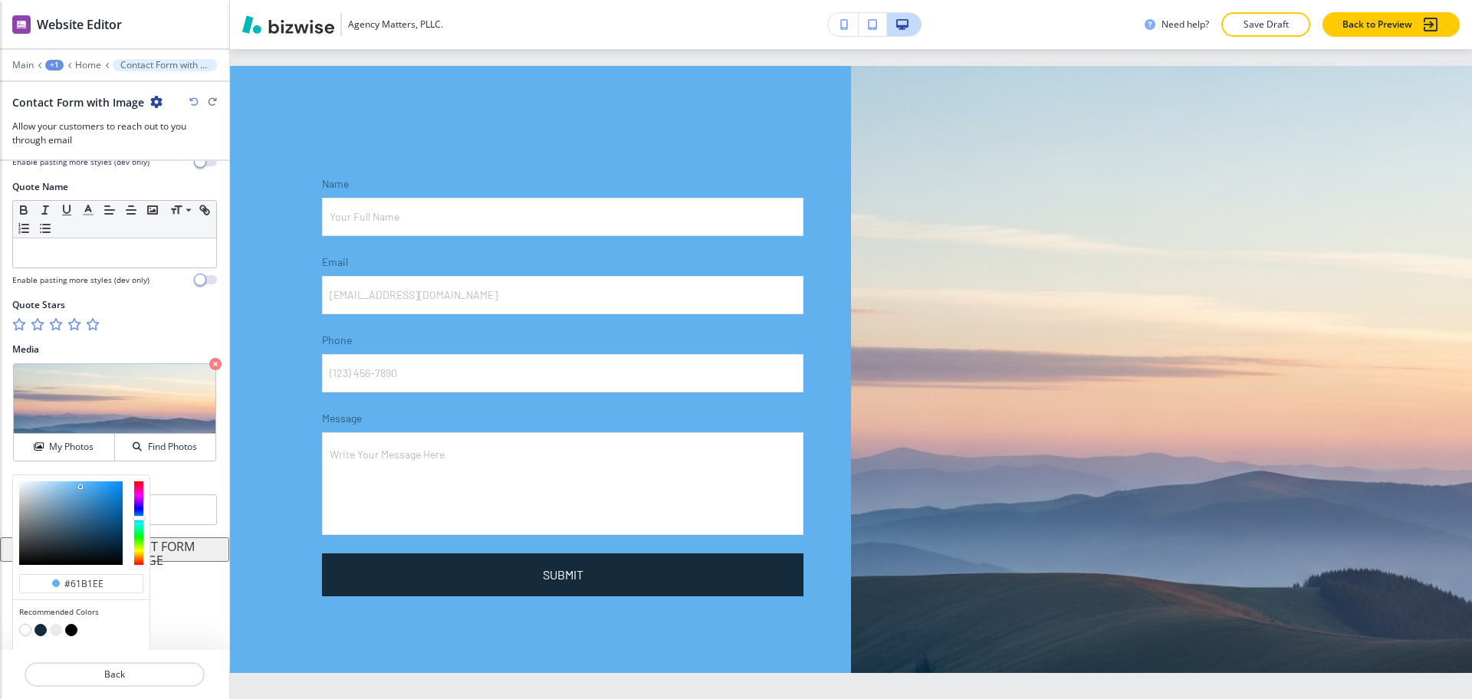
type input "#193245"
click at [86, 542] on div at bounding box center [71, 524] width 104 height 84
type input "#193245"
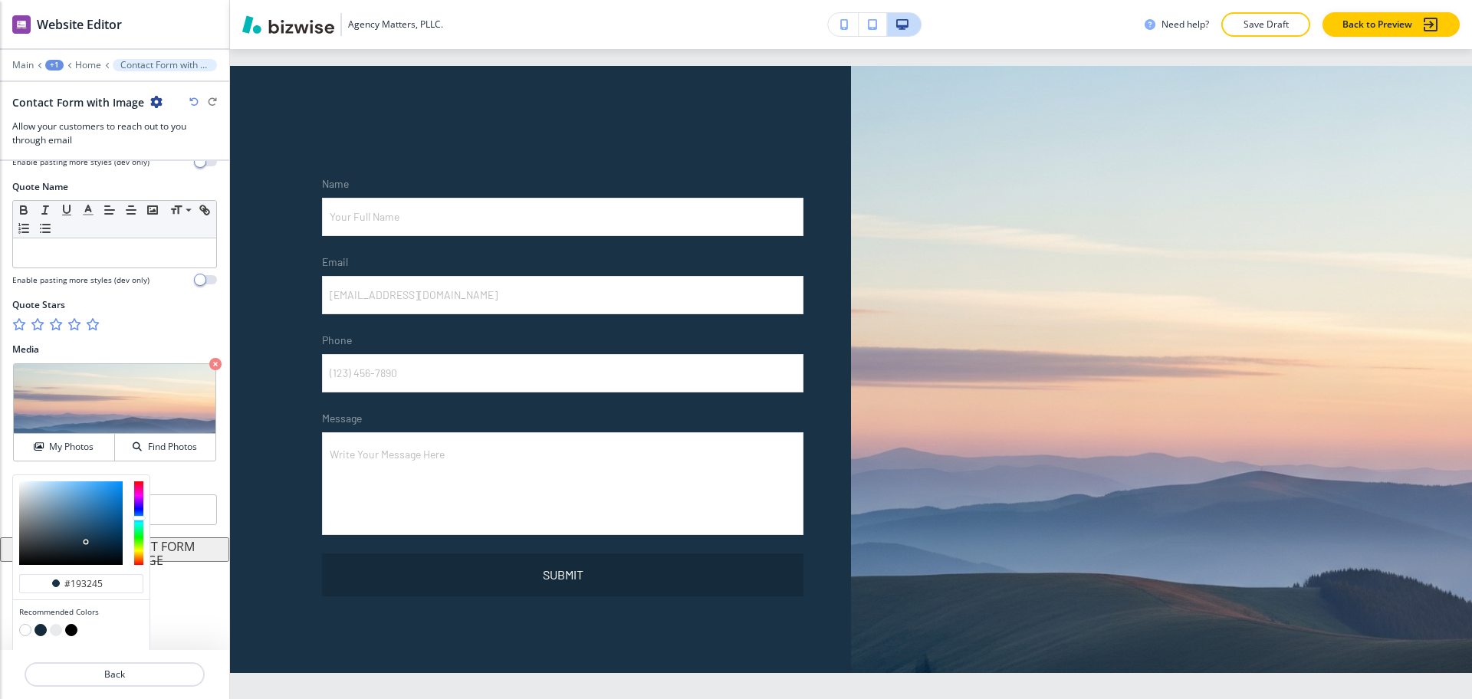
type input "#434445"
click at [22, 542] on div at bounding box center [71, 524] width 104 height 84
type input "#434445"
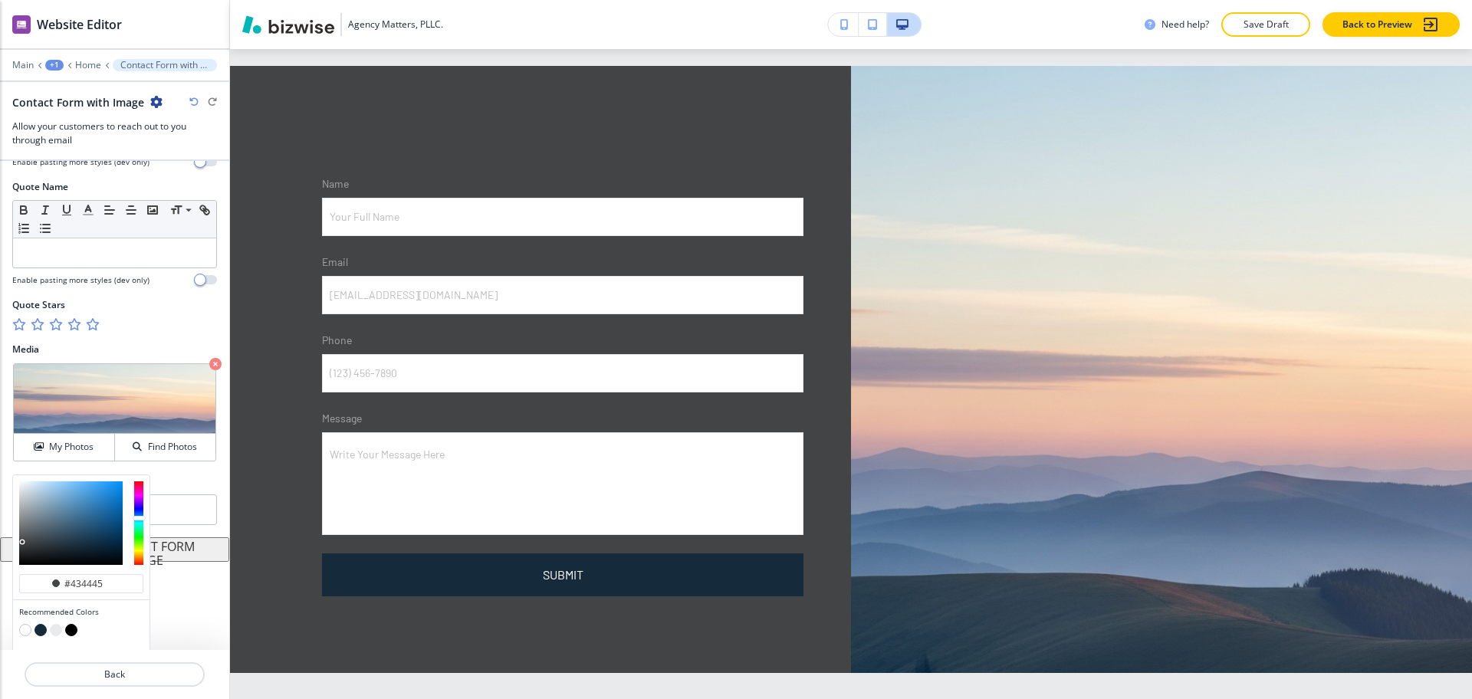
type input "#5e5f5f"
click at [20, 534] on div at bounding box center [71, 524] width 104 height 84
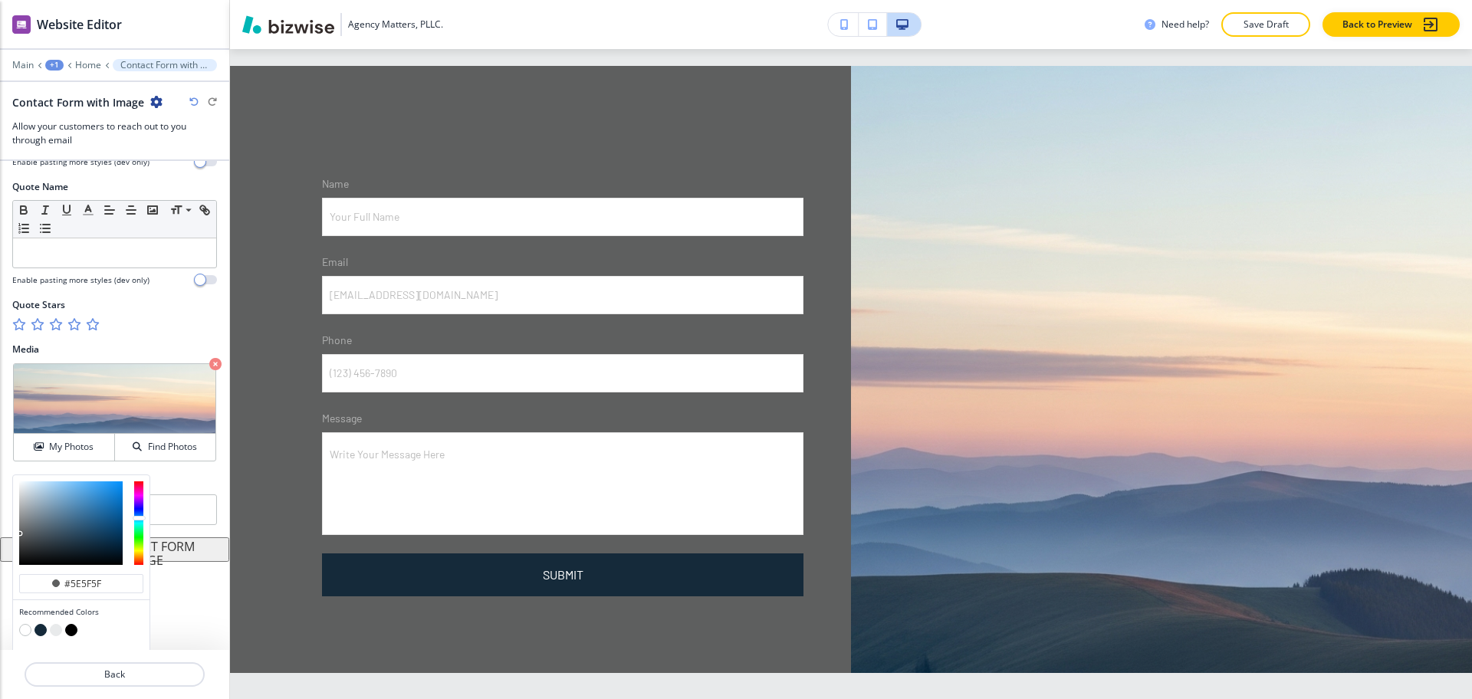
click at [54, 628] on button "button" at bounding box center [56, 630] width 12 height 12
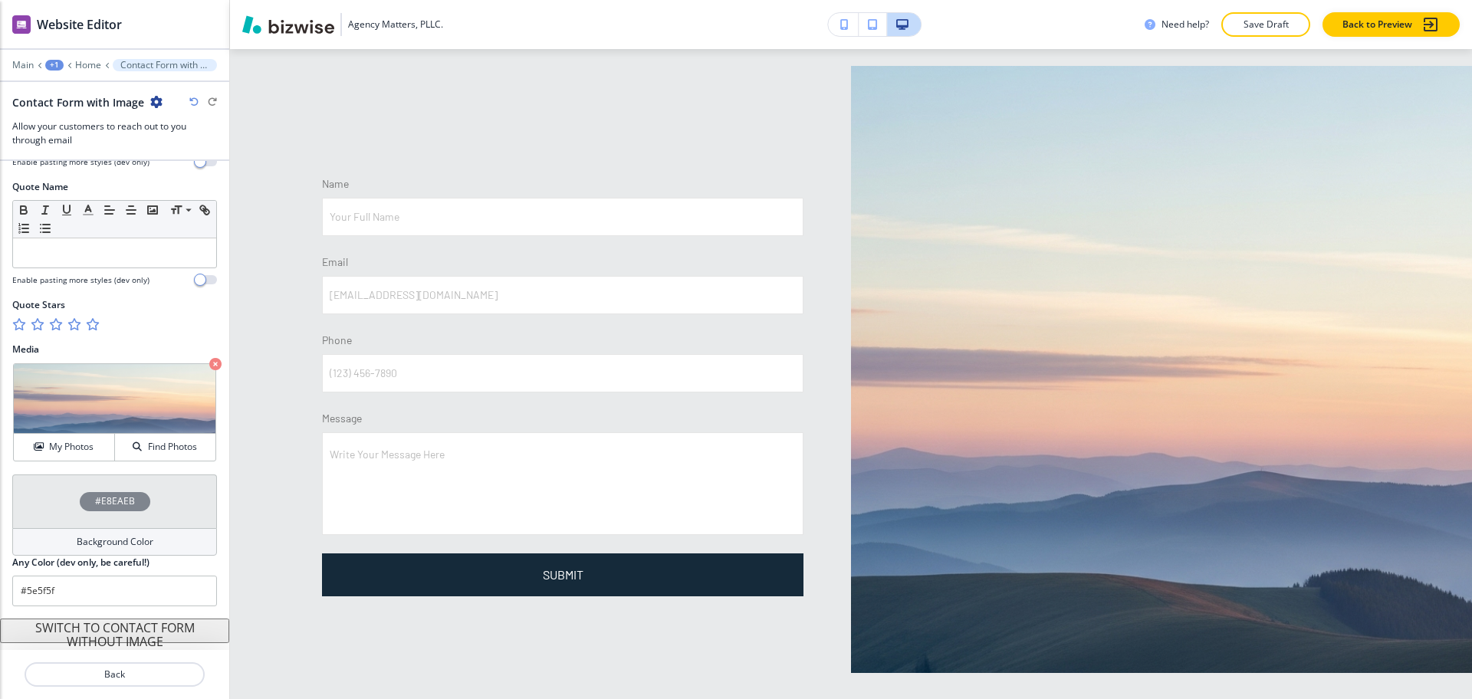
type input "#e8eaeb"
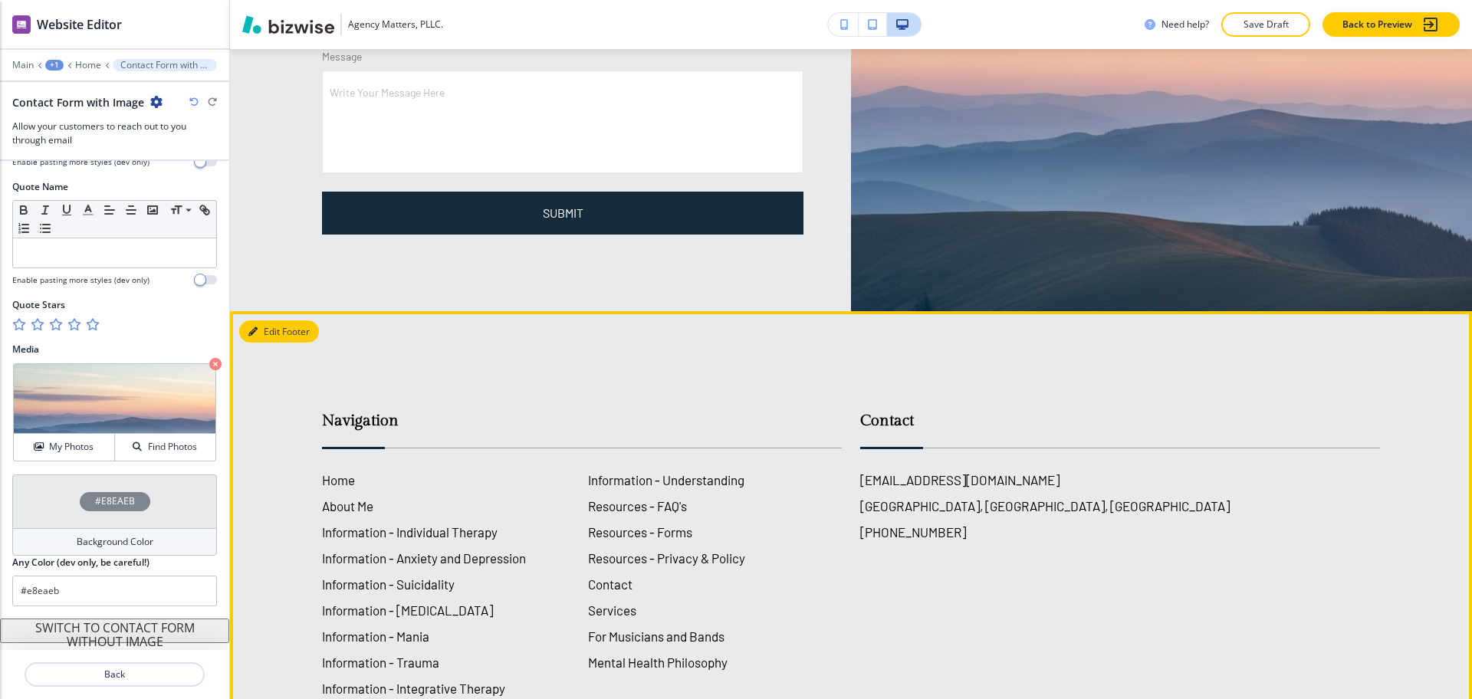
click at [257, 321] on button "Edit Footer" at bounding box center [279, 332] width 80 height 23
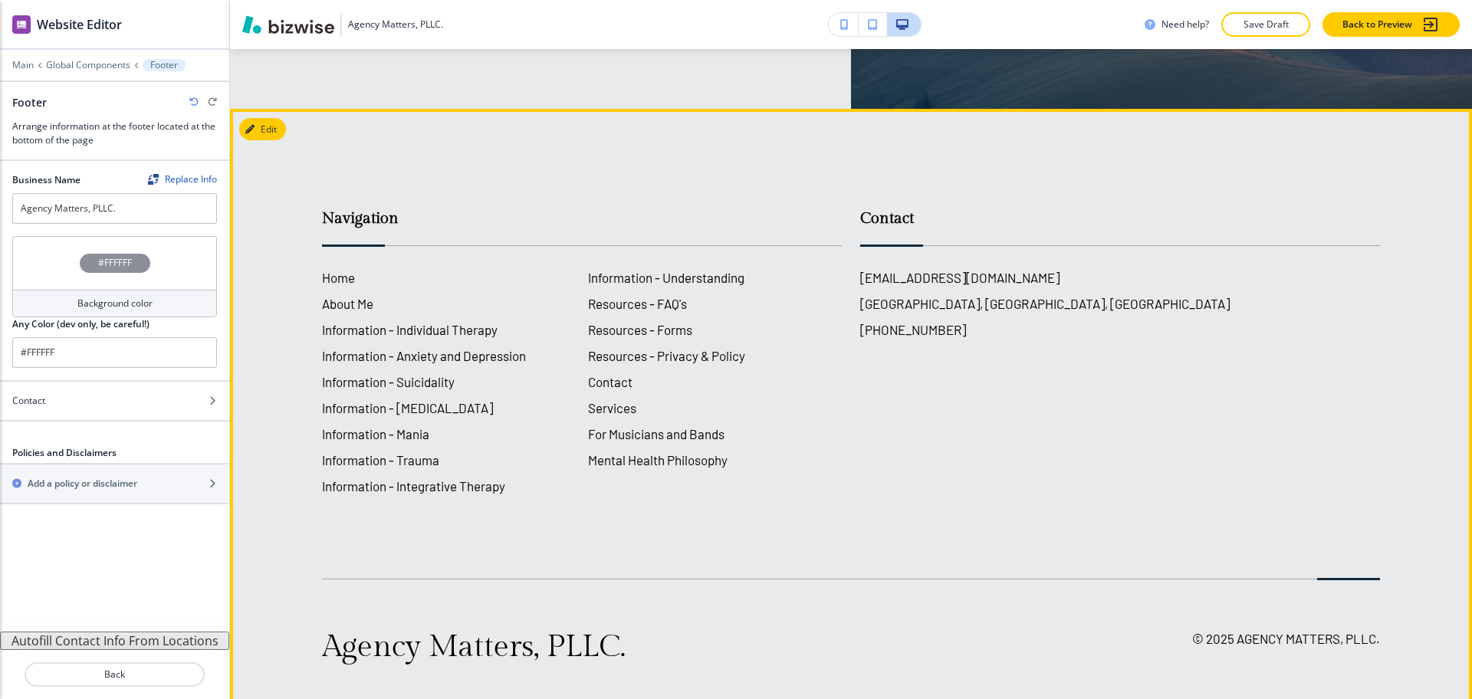
scroll to position [2864, 0]
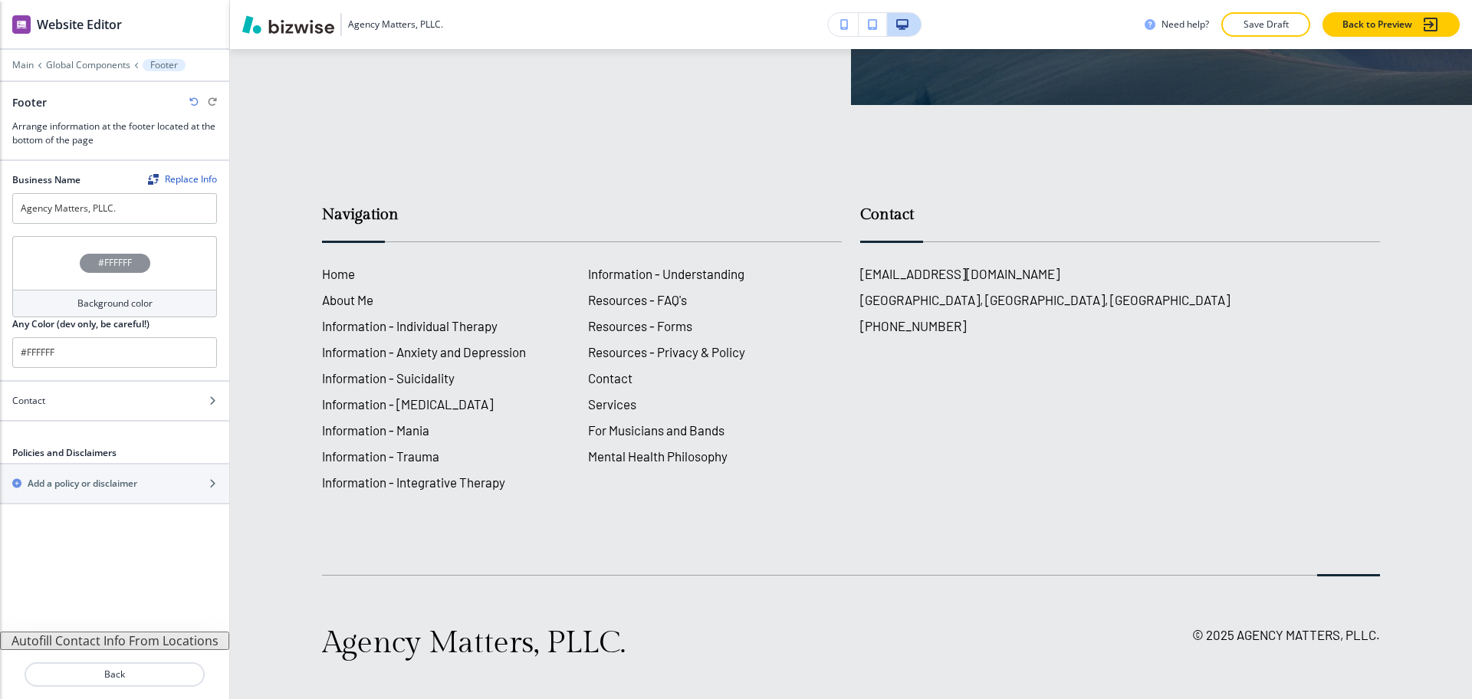
click at [144, 646] on button "Autofill Contact Info From Locations" at bounding box center [114, 641] width 229 height 18
click at [147, 304] on h4 "Background color" at bounding box center [114, 304] width 75 height 14
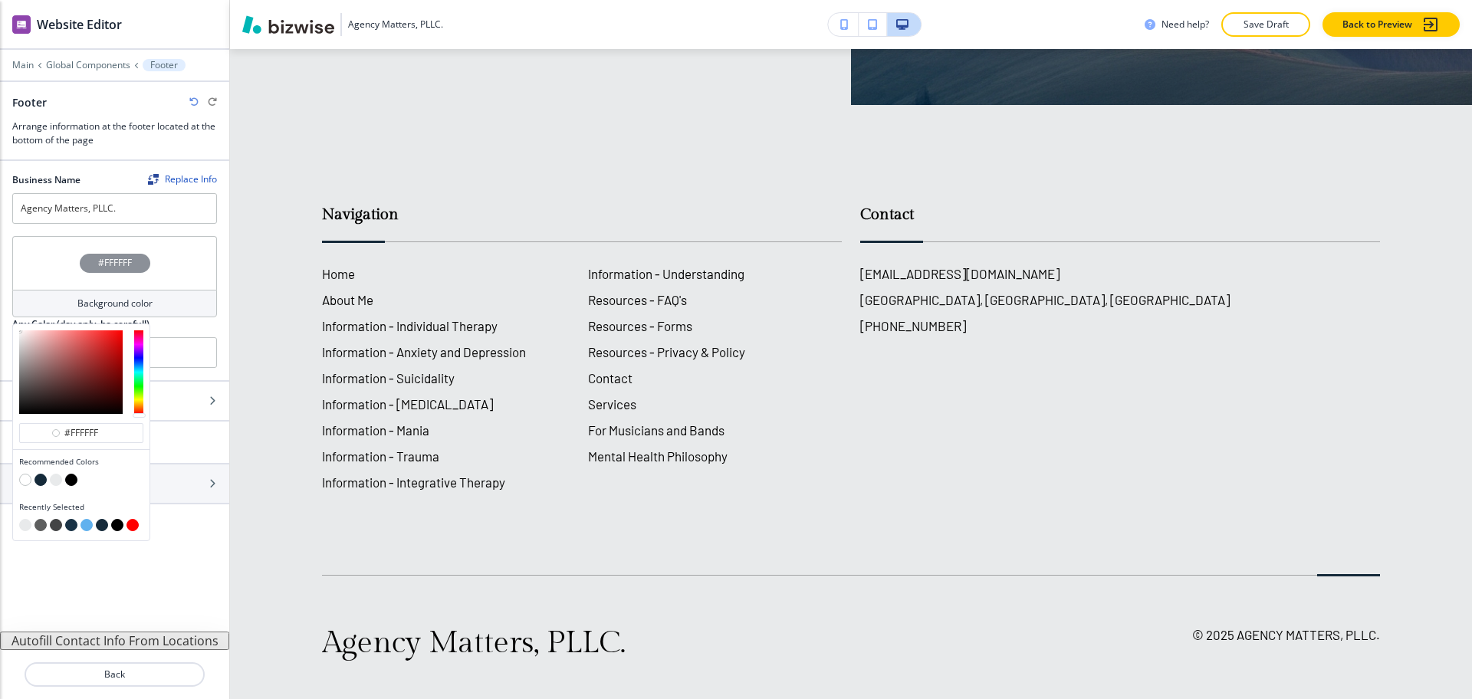
click at [41, 478] on button "button" at bounding box center [41, 480] width 12 height 12
type input "#152a3a"
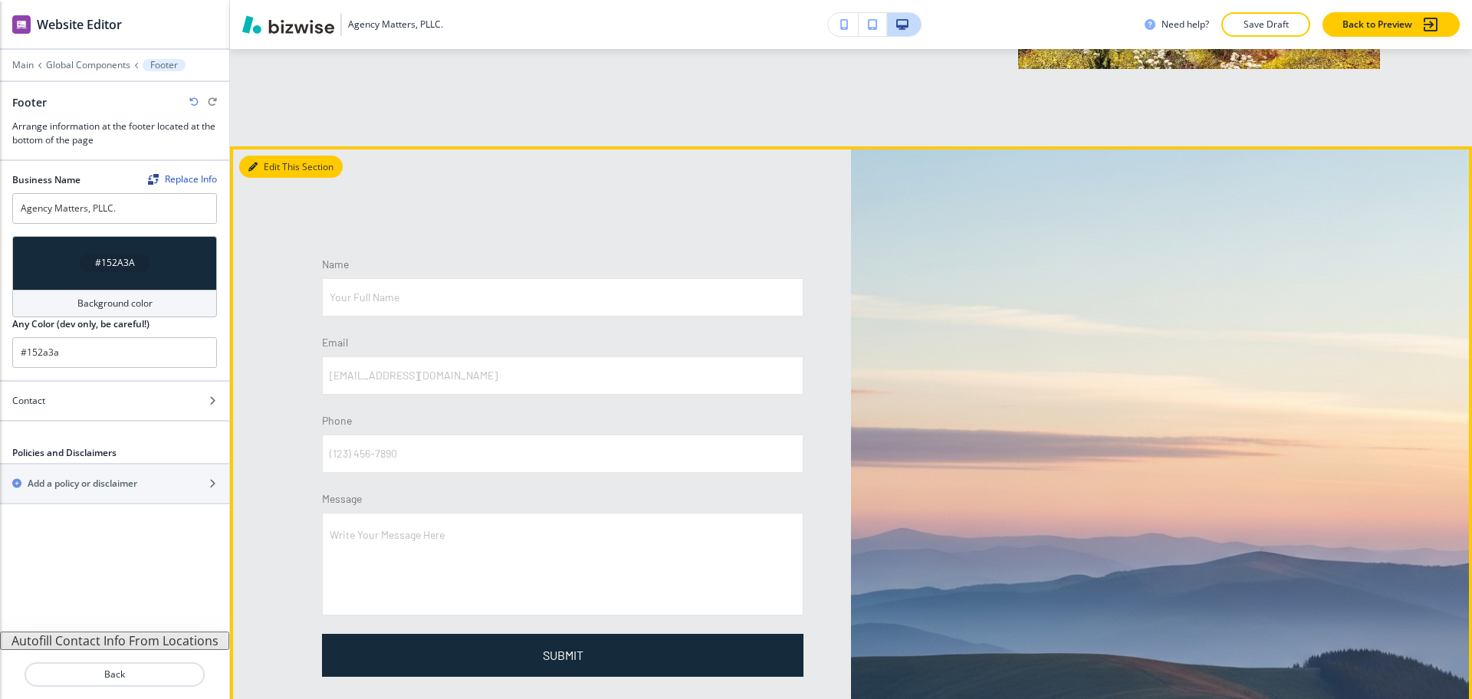
click at [264, 156] on button "Edit This Section" at bounding box center [291, 167] width 104 height 23
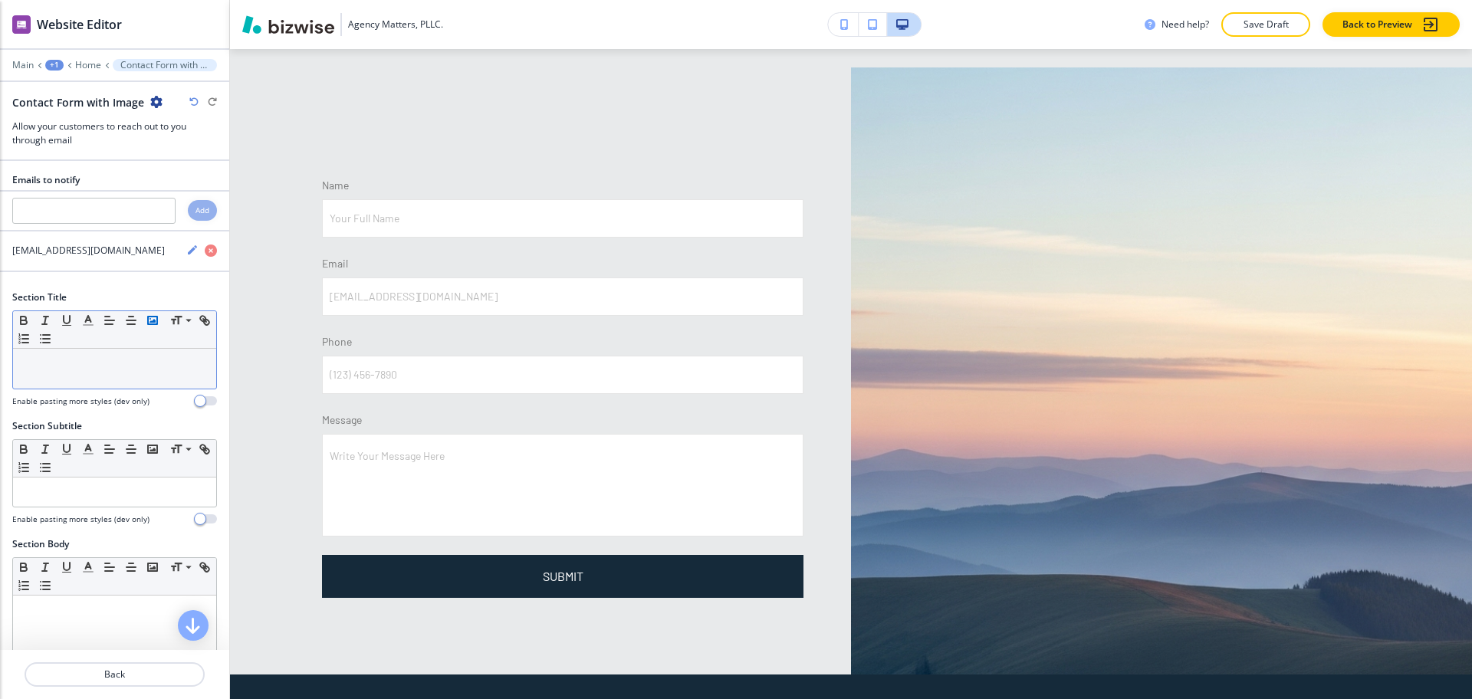
scroll to position [2296, 0]
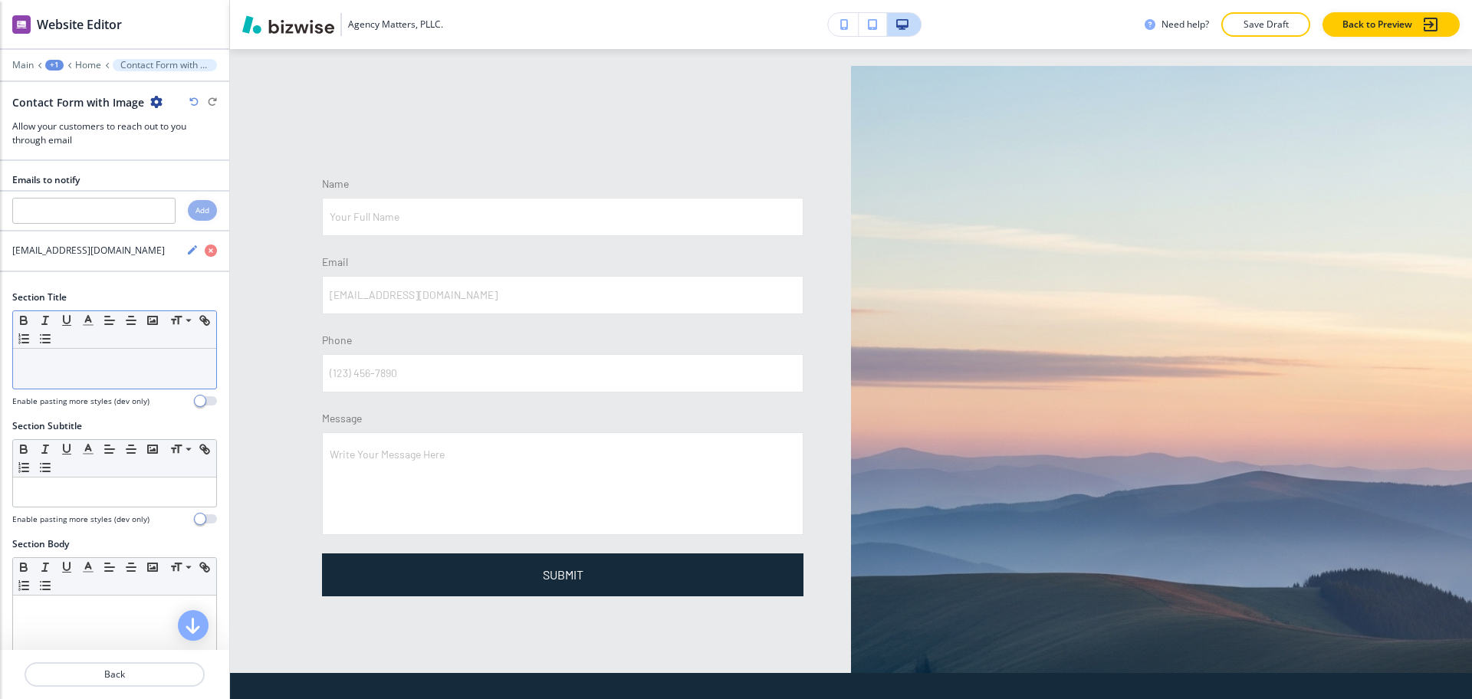
click at [113, 369] on p at bounding box center [115, 364] width 188 height 14
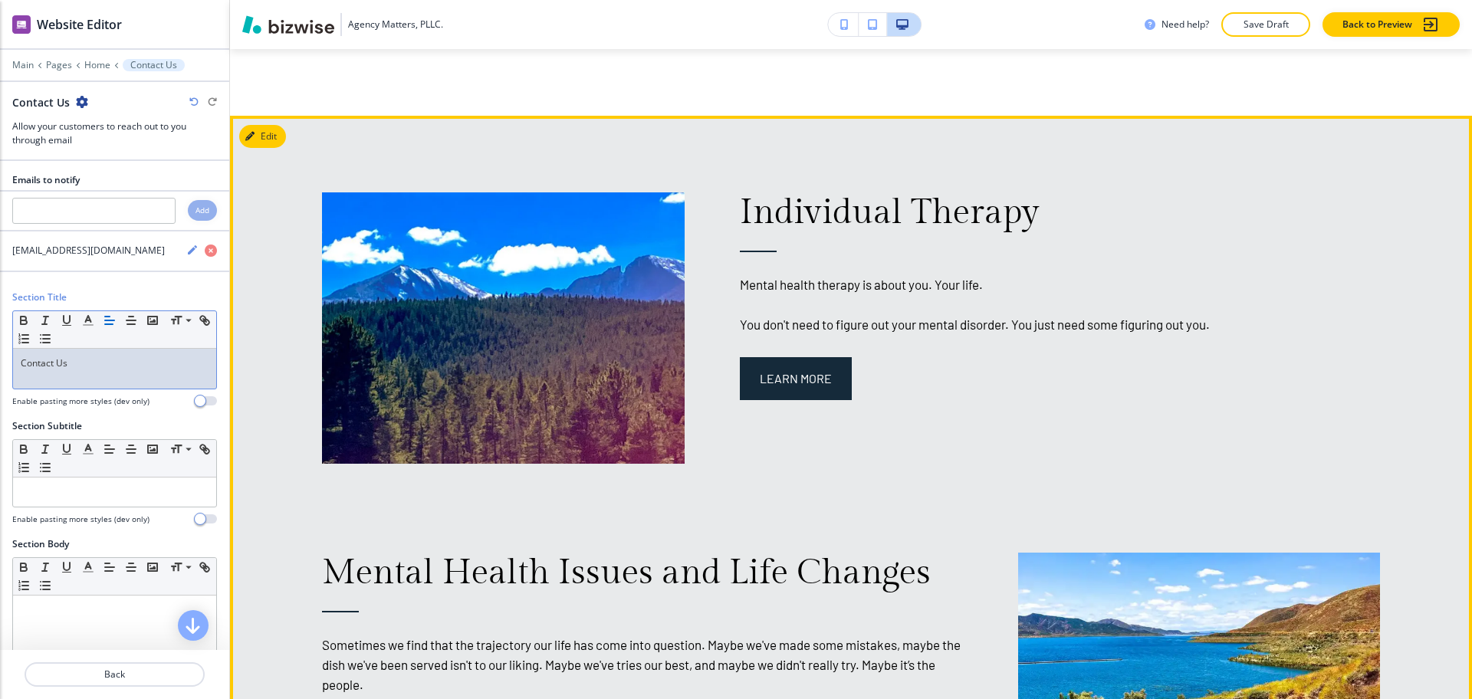
scroll to position [1459, 0]
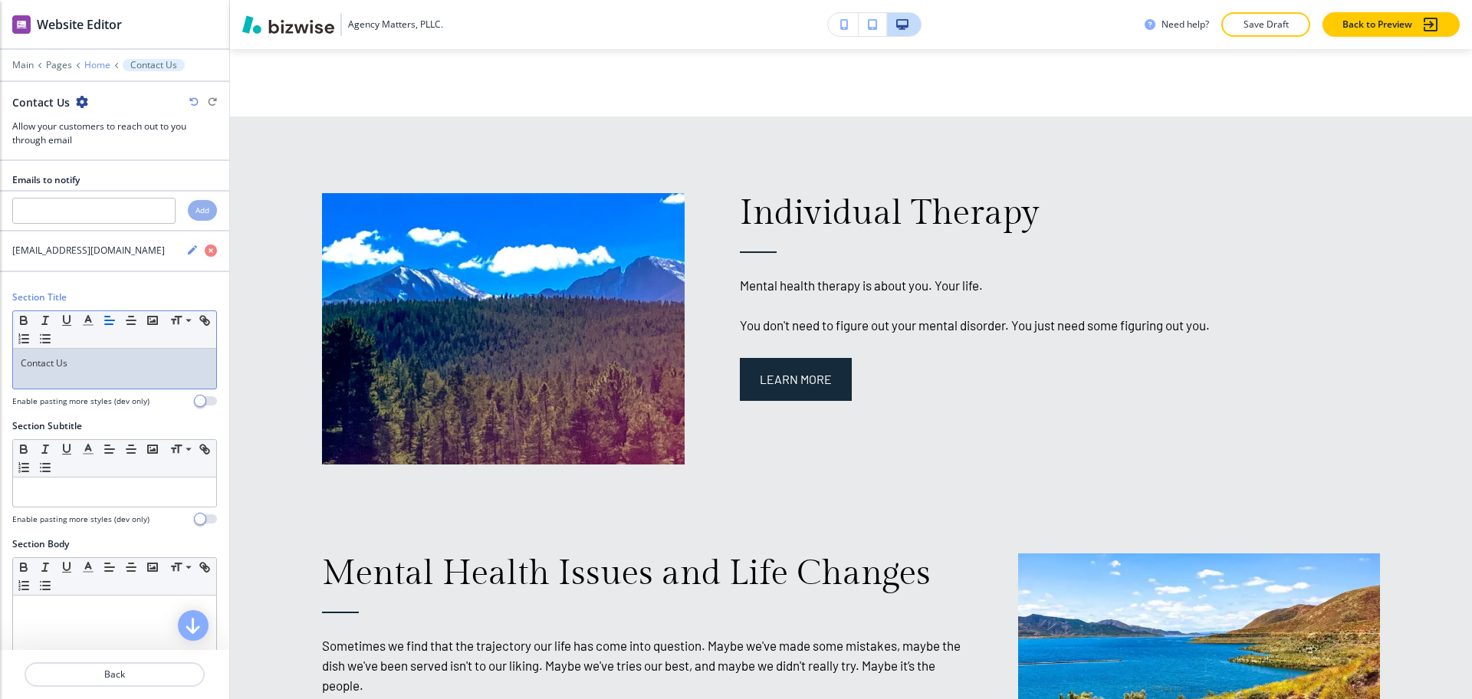
click at [101, 62] on p "Home" at bounding box center [97, 65] width 26 height 11
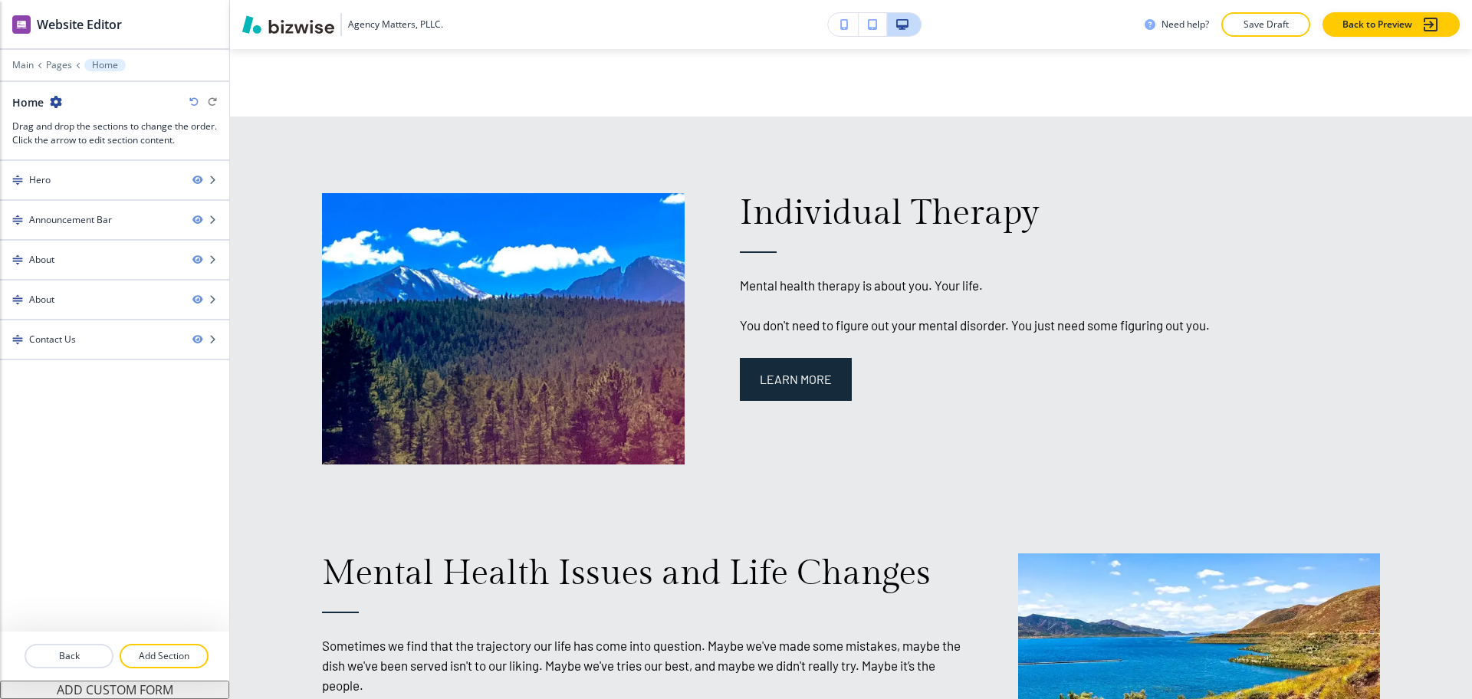
drag, startPoint x: 165, startPoint y: 660, endPoint x: 225, endPoint y: 517, distance: 155.7
click at [166, 660] on p "Add Section" at bounding box center [164, 656] width 86 height 14
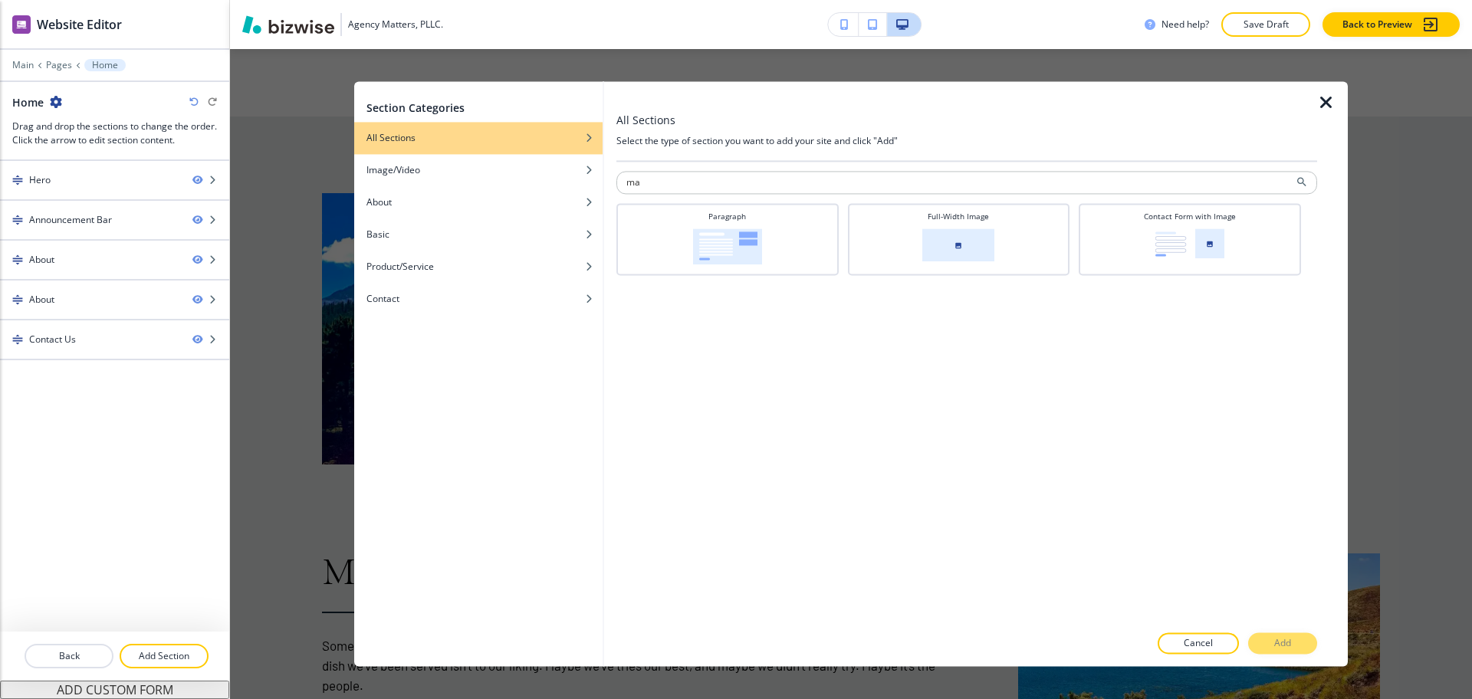
type input "m"
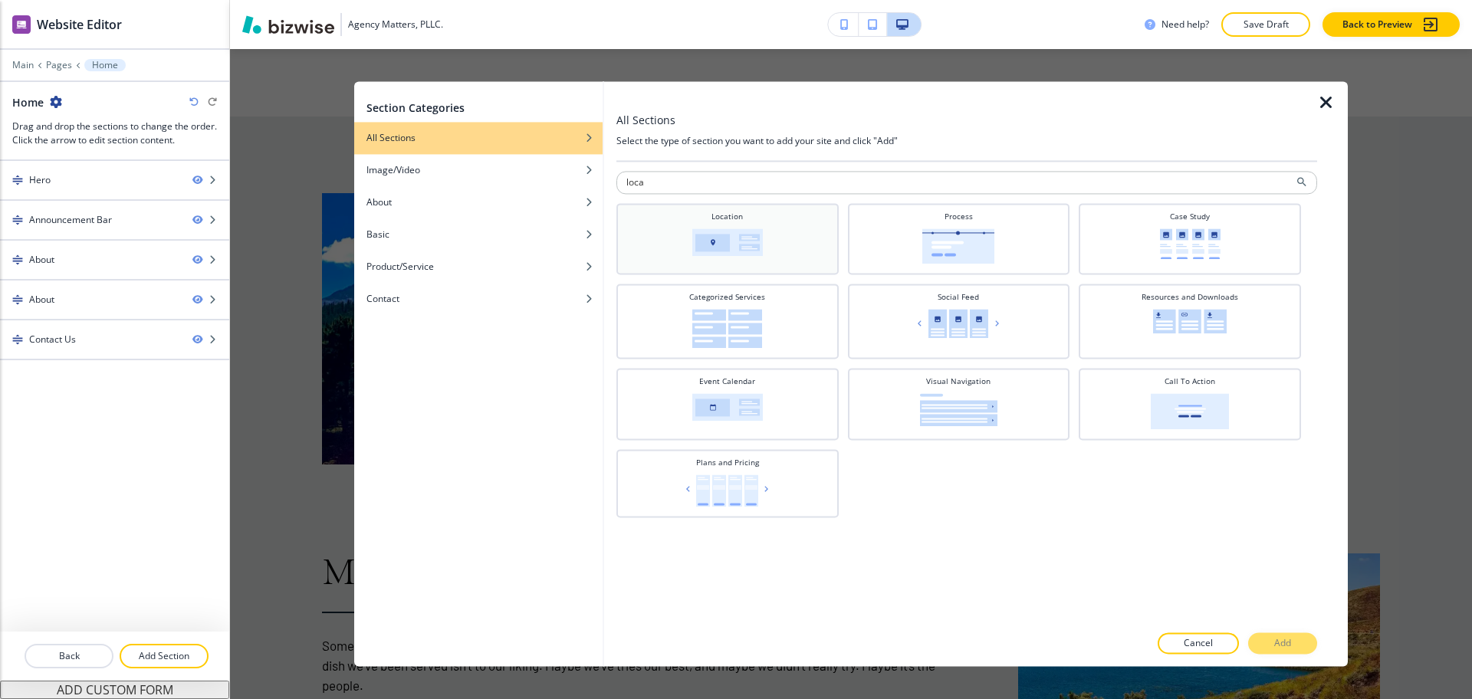
type input "loca"
click at [774, 224] on div "Location" at bounding box center [727, 237] width 207 height 53
click at [1290, 649] on p "Add" at bounding box center [1282, 644] width 17 height 14
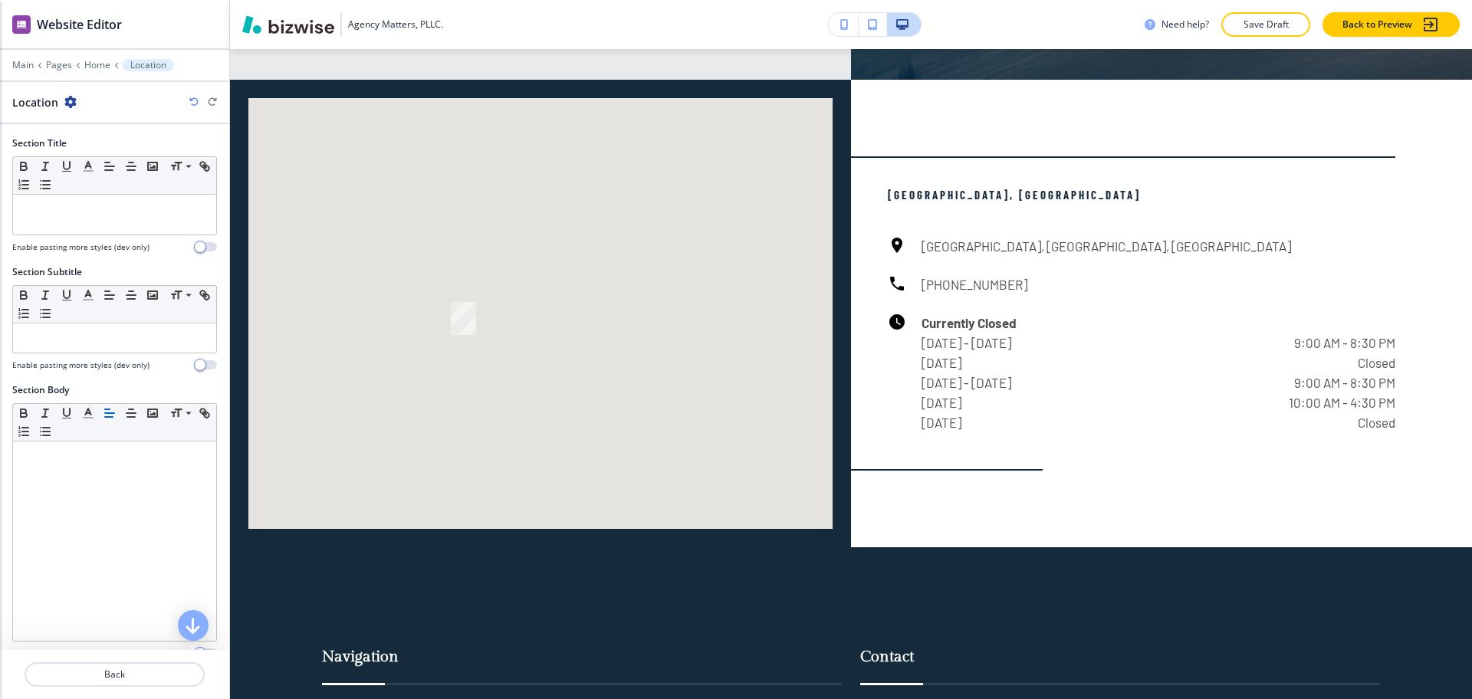
scroll to position [2944, 0]
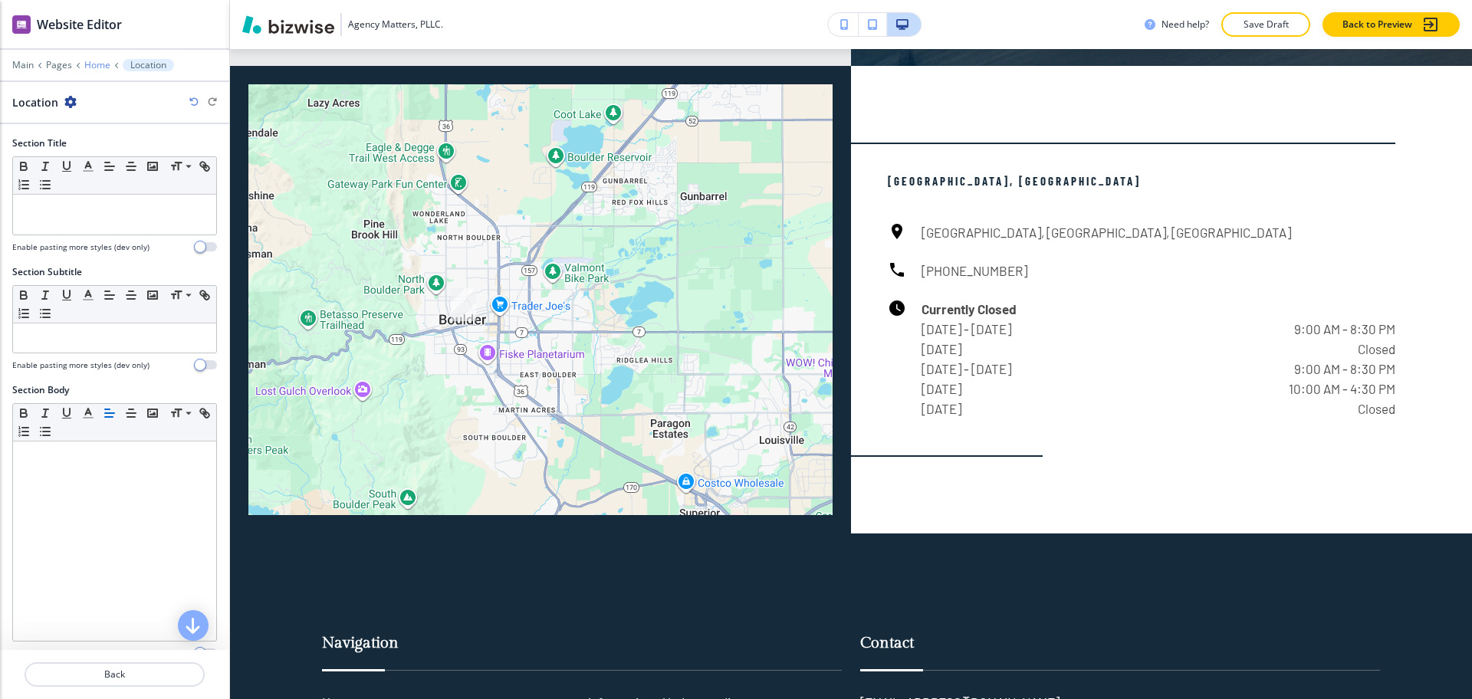
click at [93, 66] on p "Home" at bounding box center [97, 65] width 26 height 11
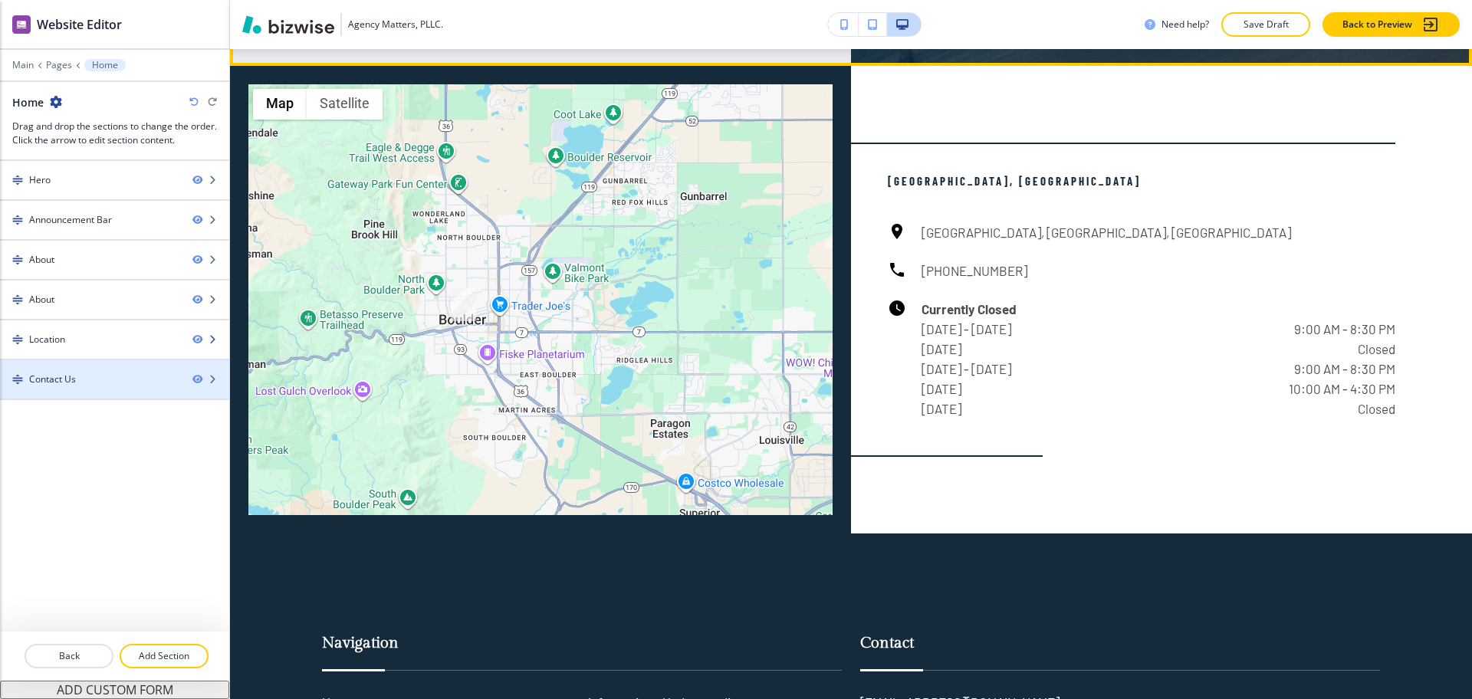
scroll to position [2296, 0]
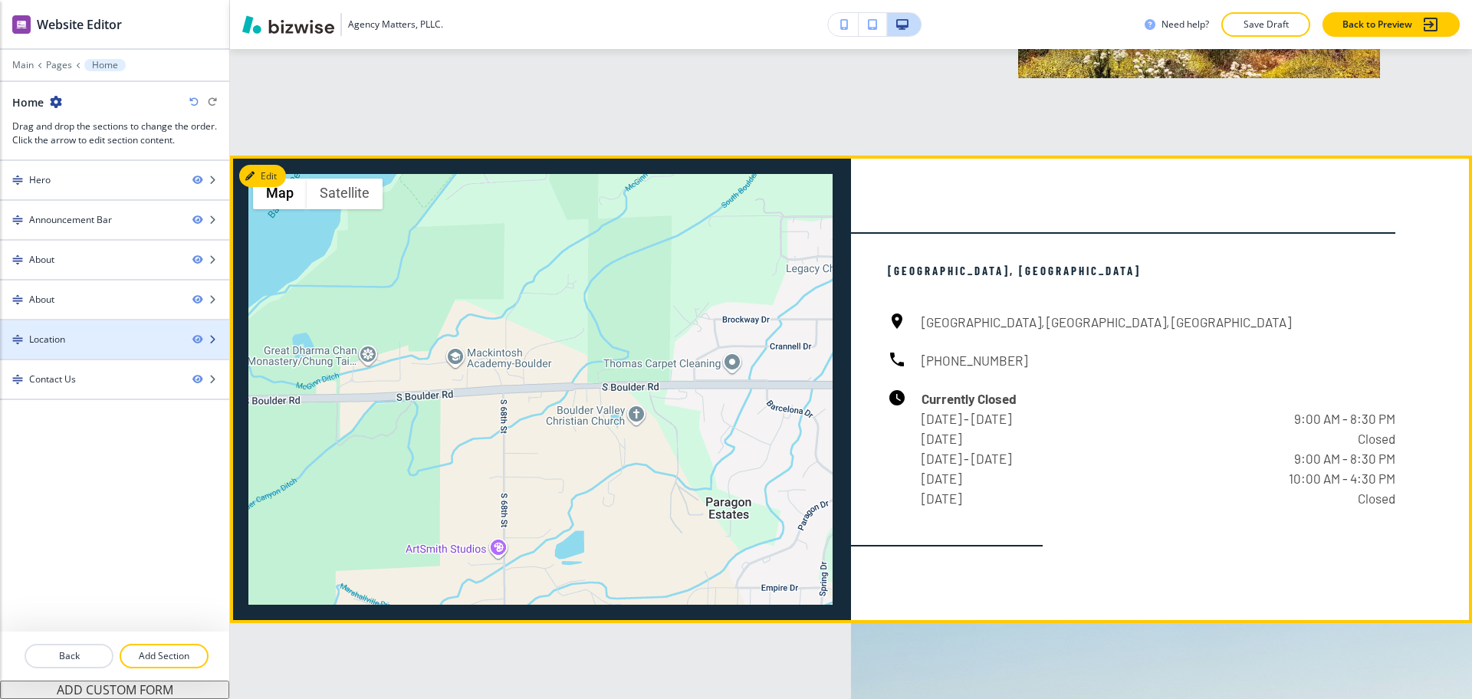
click at [83, 333] on div "Location" at bounding box center [90, 340] width 180 height 14
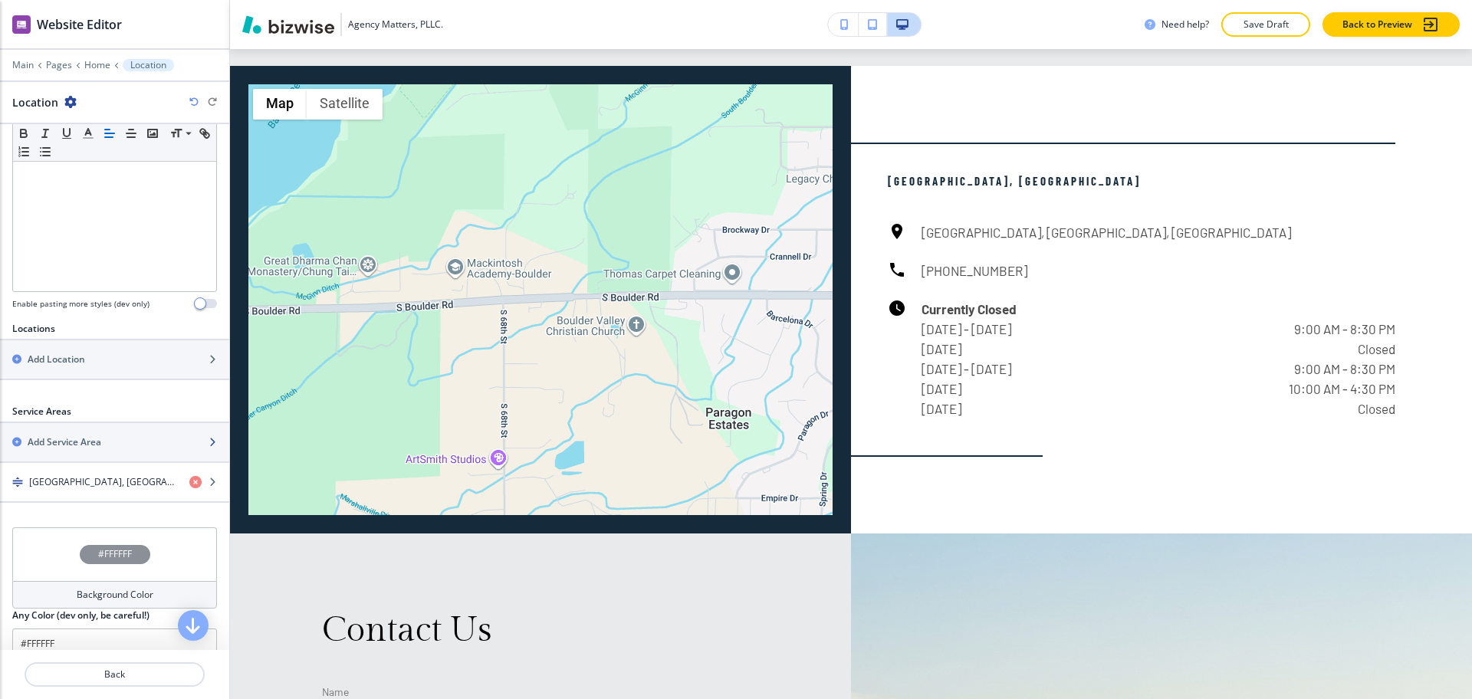
scroll to position [371, 0]
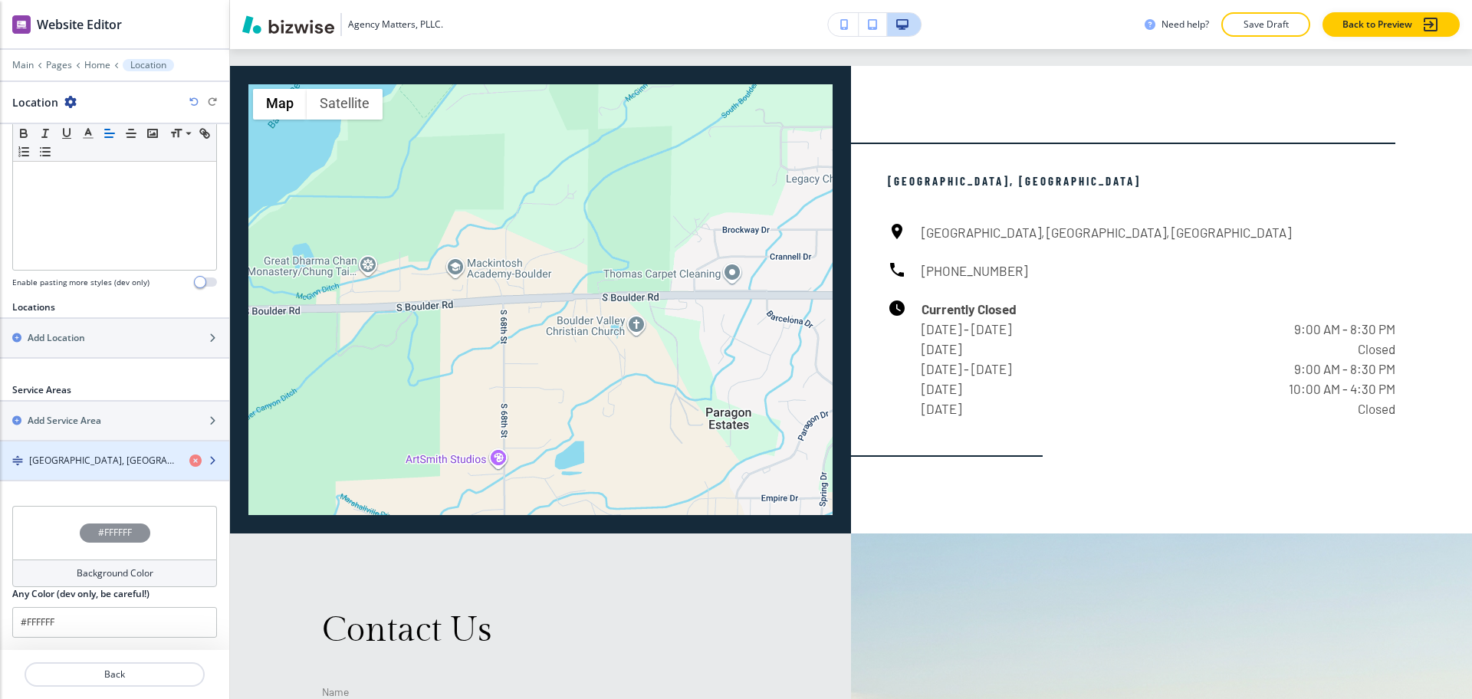
click at [80, 461] on h4 "Boulder, CO" at bounding box center [103, 461] width 148 height 14
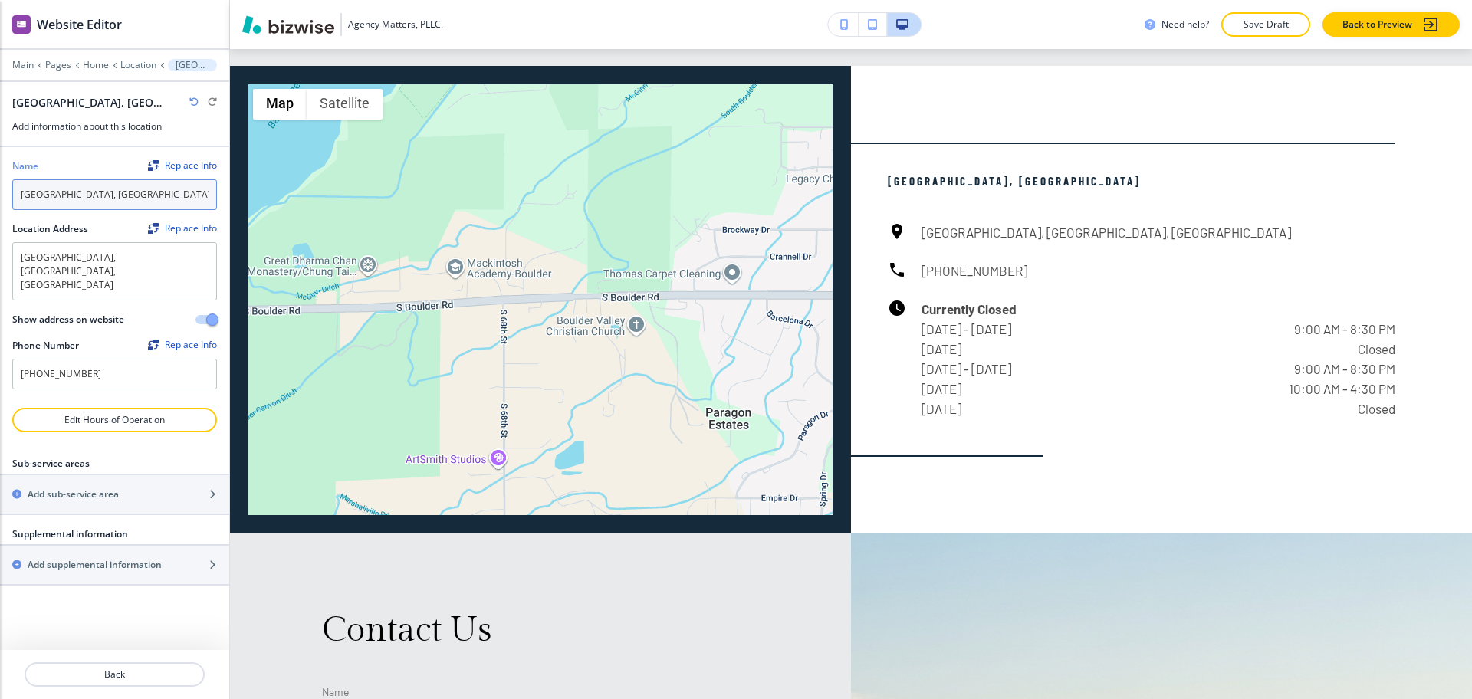
click at [0, 203] on div "Name Replace Info Boulder, CO Location Address Replace Info Boulder, CO, USA Bo…" at bounding box center [114, 277] width 229 height 261
type input "Our Location"
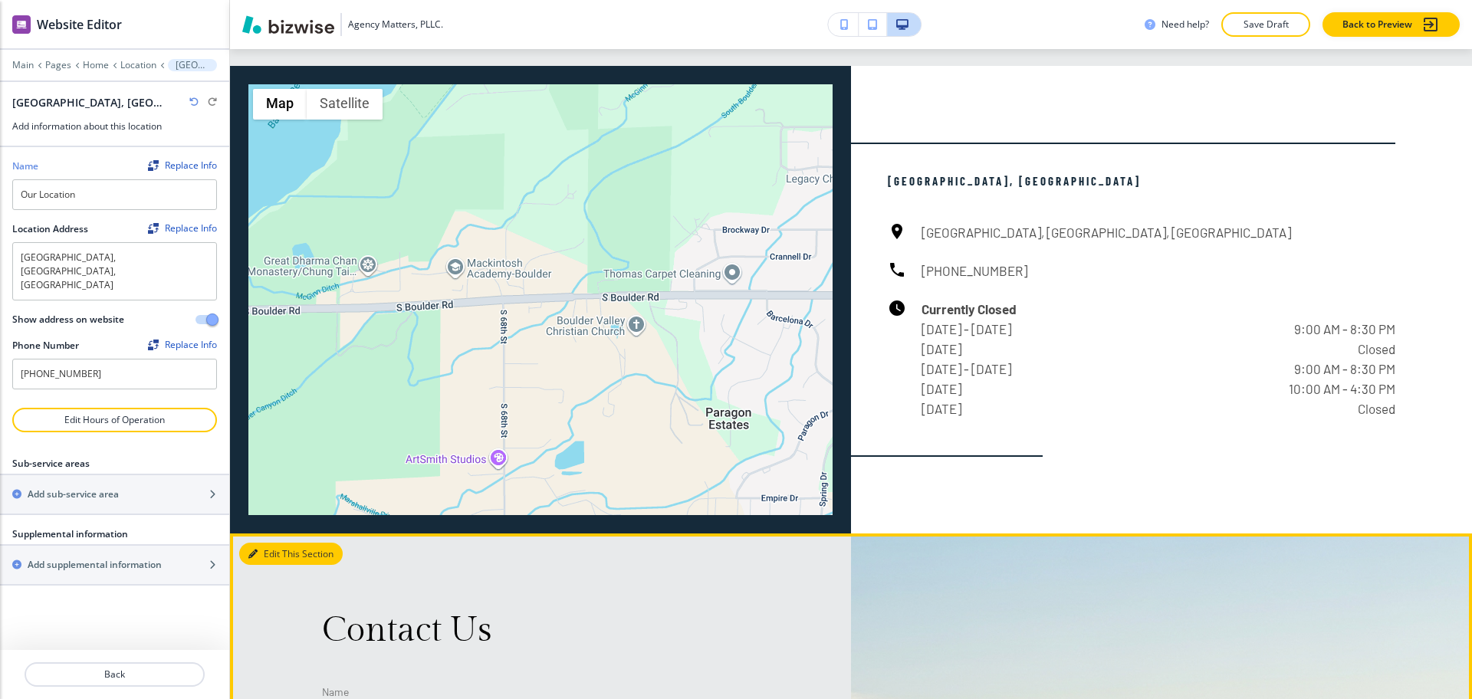
click at [251, 550] on icon "button" at bounding box center [252, 554] width 9 height 9
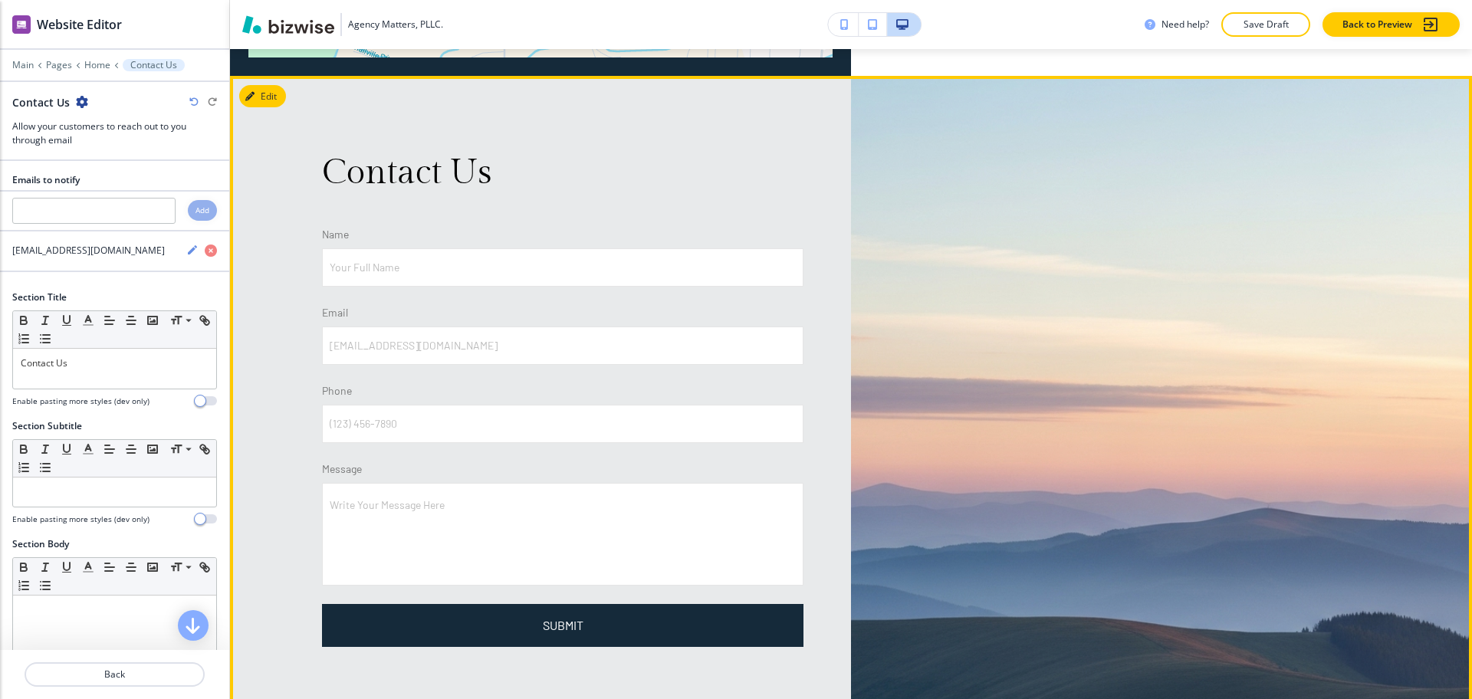
scroll to position [2764, 0]
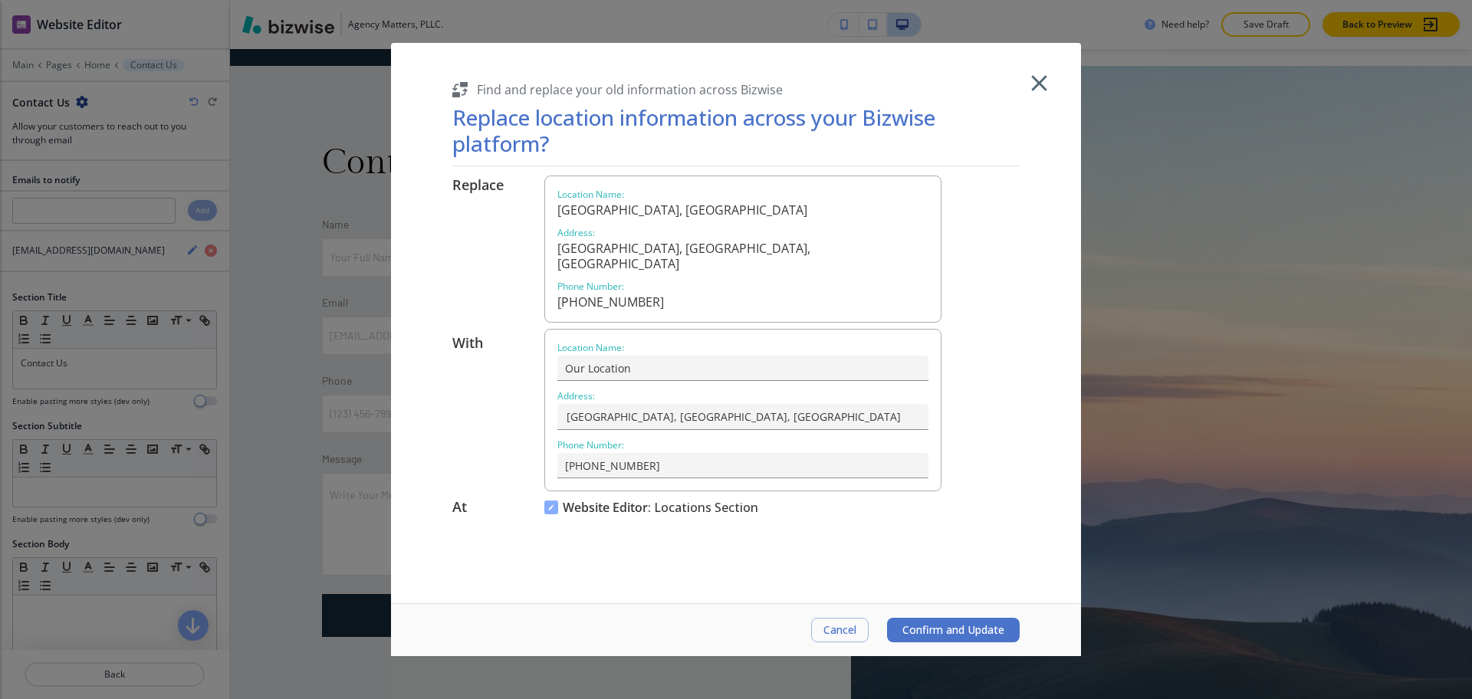
click at [934, 630] on span "Confirm and Update" at bounding box center [954, 630] width 102 height 12
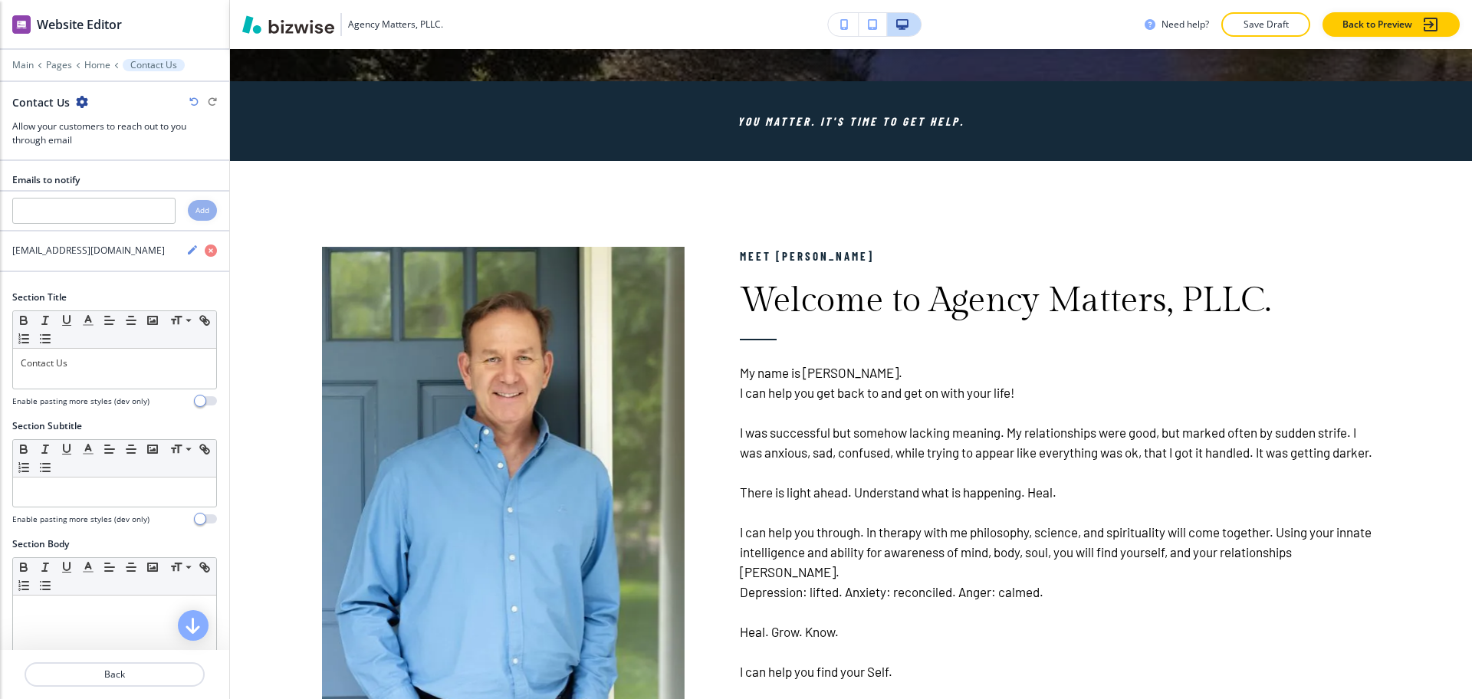
scroll to position [693, 0]
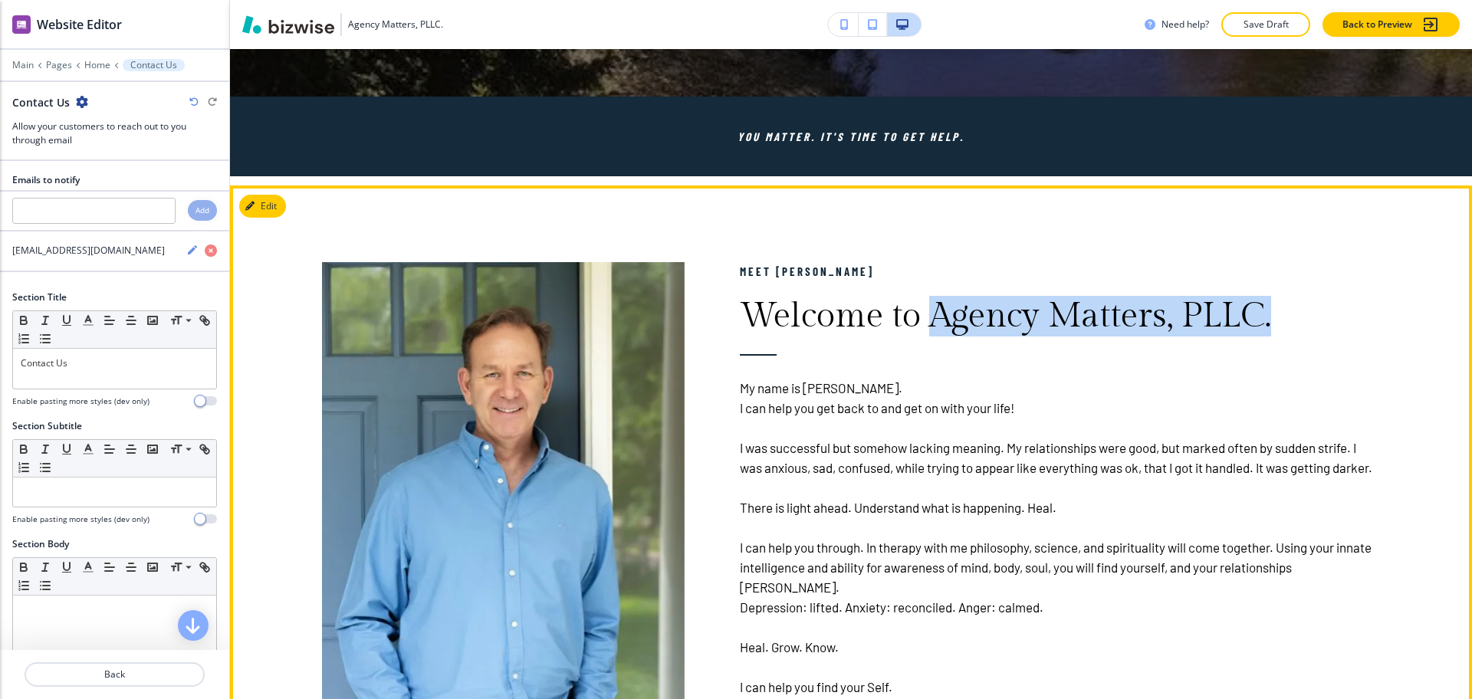
drag, startPoint x: 925, startPoint y: 314, endPoint x: 1271, endPoint y: 322, distance: 345.9
click at [1271, 322] on p "Welcome to Agency Matters, PLLC." at bounding box center [1060, 316] width 641 height 41
copy p "Agency Matters, PLLC."
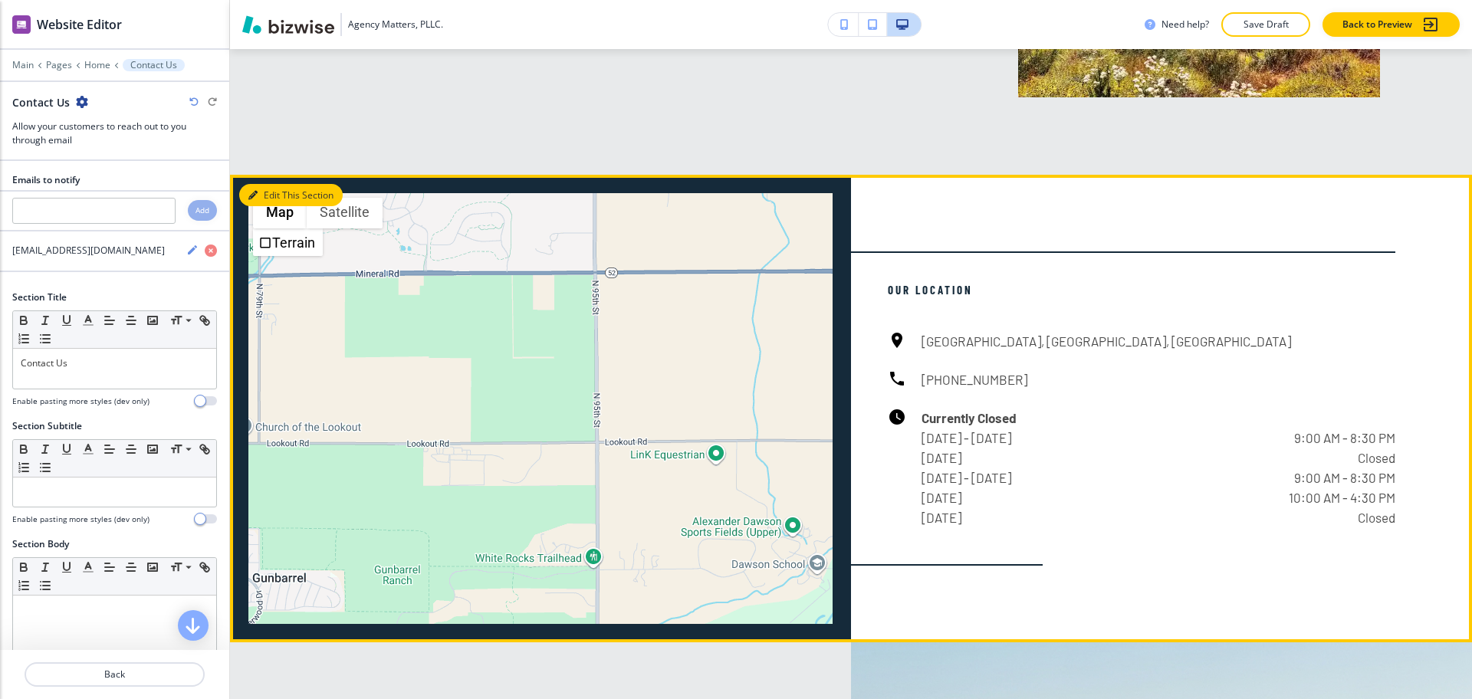
click at [284, 184] on button "Edit This Section" at bounding box center [291, 195] width 104 height 23
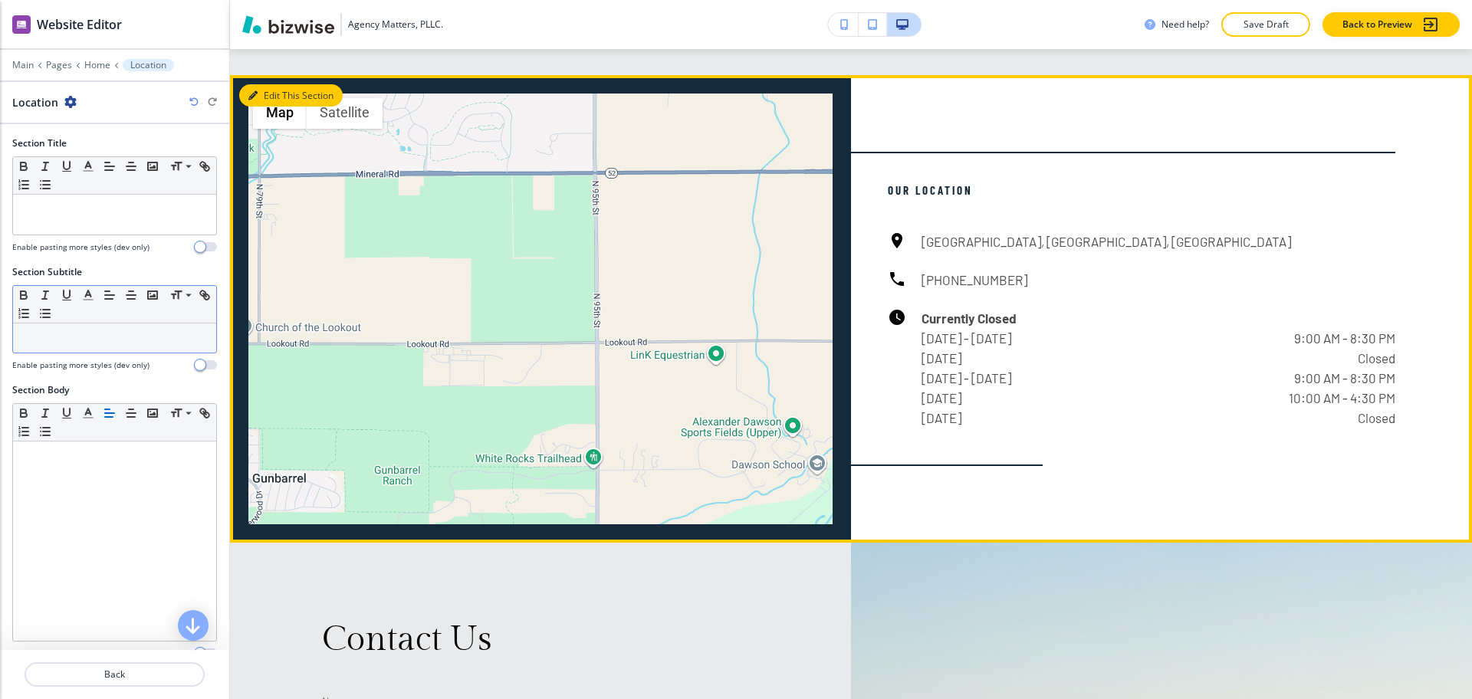
scroll to position [2296, 0]
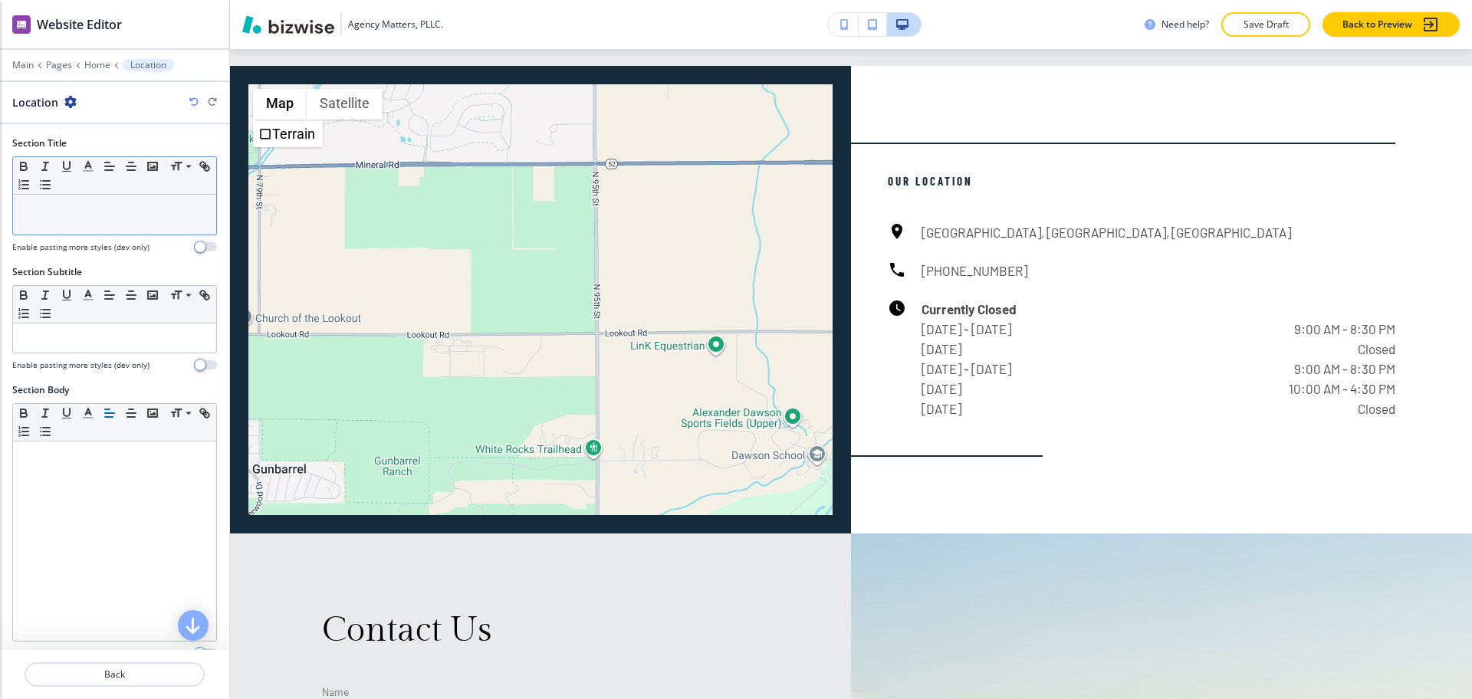
click at [74, 210] on p at bounding box center [115, 209] width 188 height 14
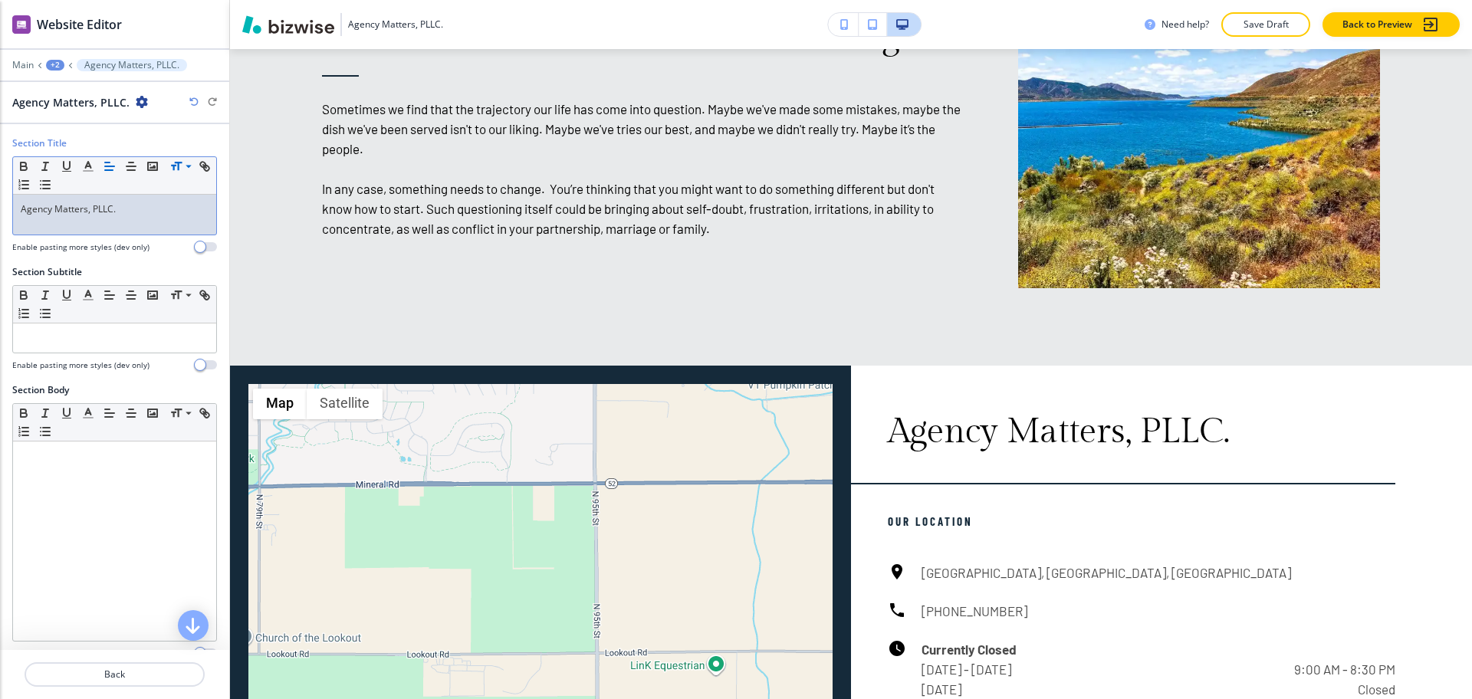
scroll to position [1986, 0]
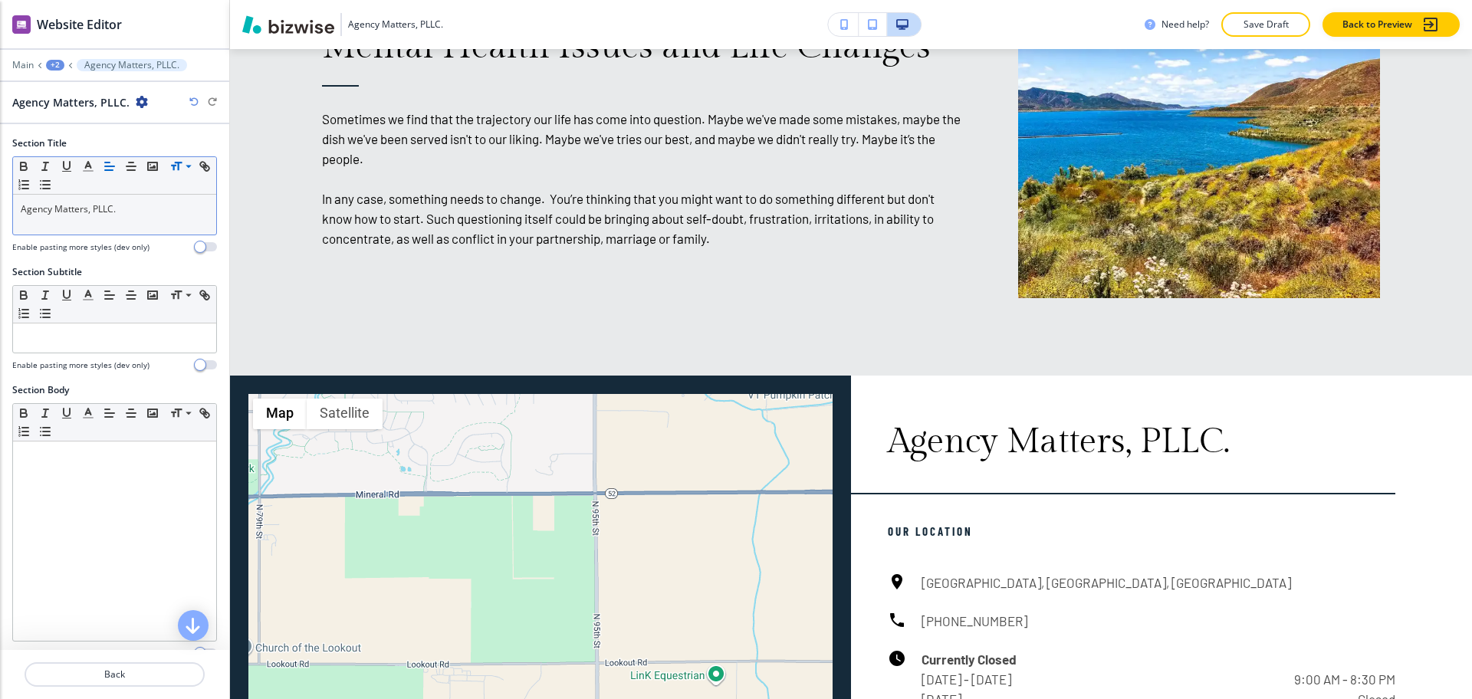
click at [54, 71] on div "Main +2 Agency Matters, PLLC." at bounding box center [114, 65] width 205 height 12
click at [54, 65] on div "+2" at bounding box center [55, 65] width 18 height 11
click at [75, 123] on p "Home" at bounding box center [95, 117] width 78 height 14
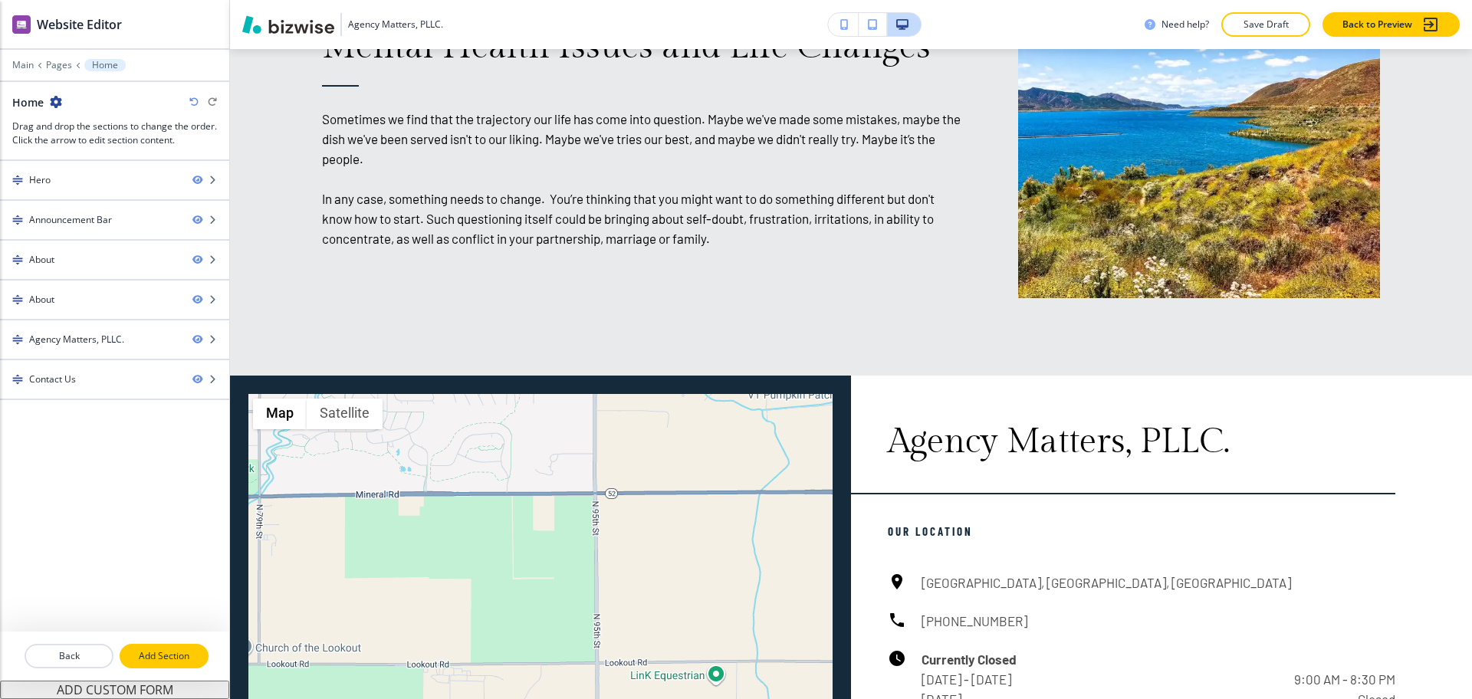
click at [186, 661] on p "Add Section" at bounding box center [164, 656] width 86 height 14
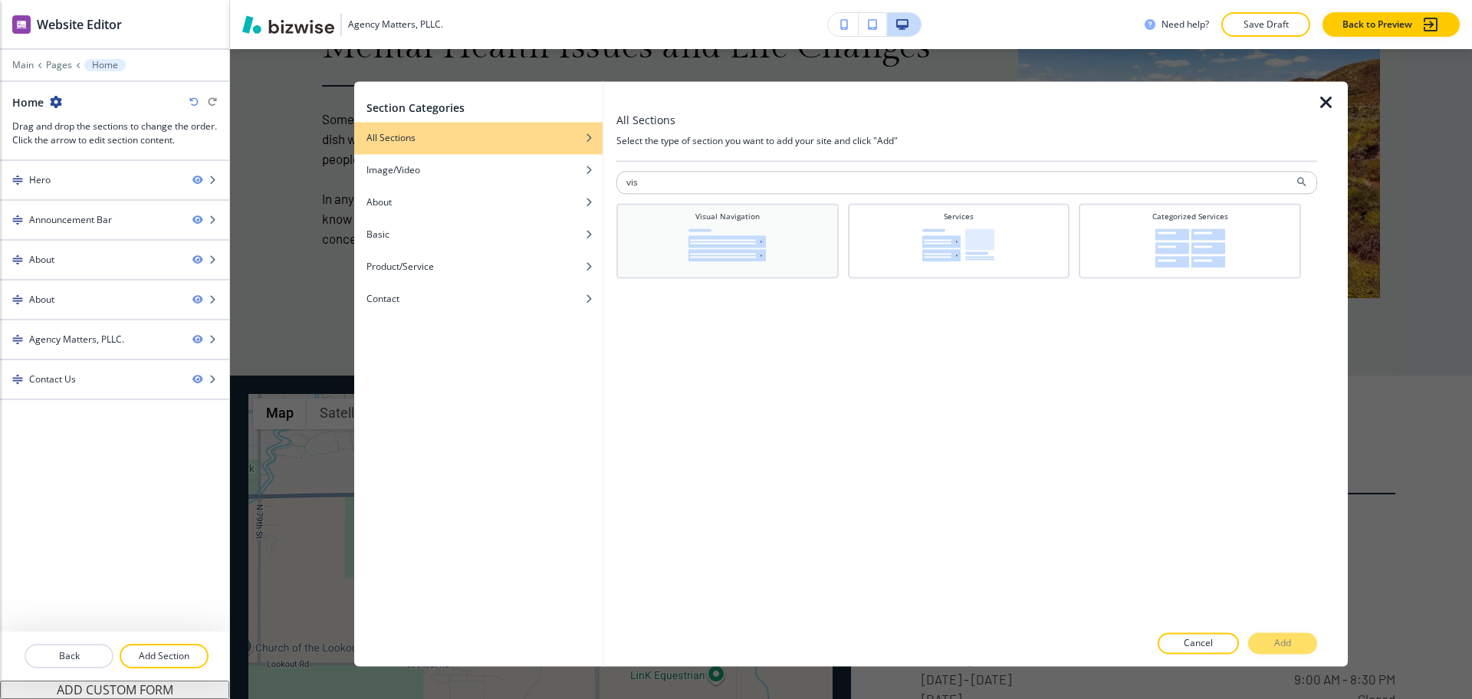
type input "vis"
click at [725, 210] on div "Visual Navigation" at bounding box center [728, 240] width 222 height 75
click at [1279, 643] on p "Add" at bounding box center [1282, 644] width 17 height 14
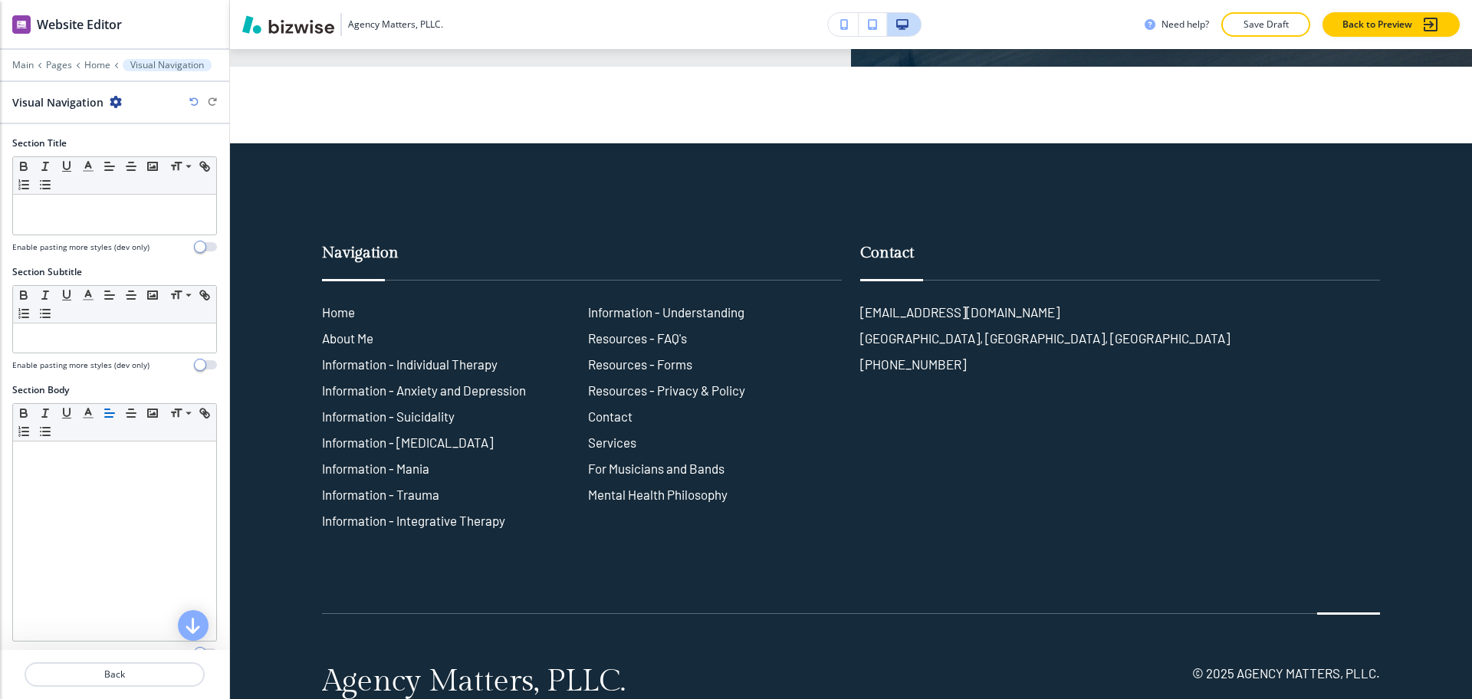
scroll to position [3452, 0]
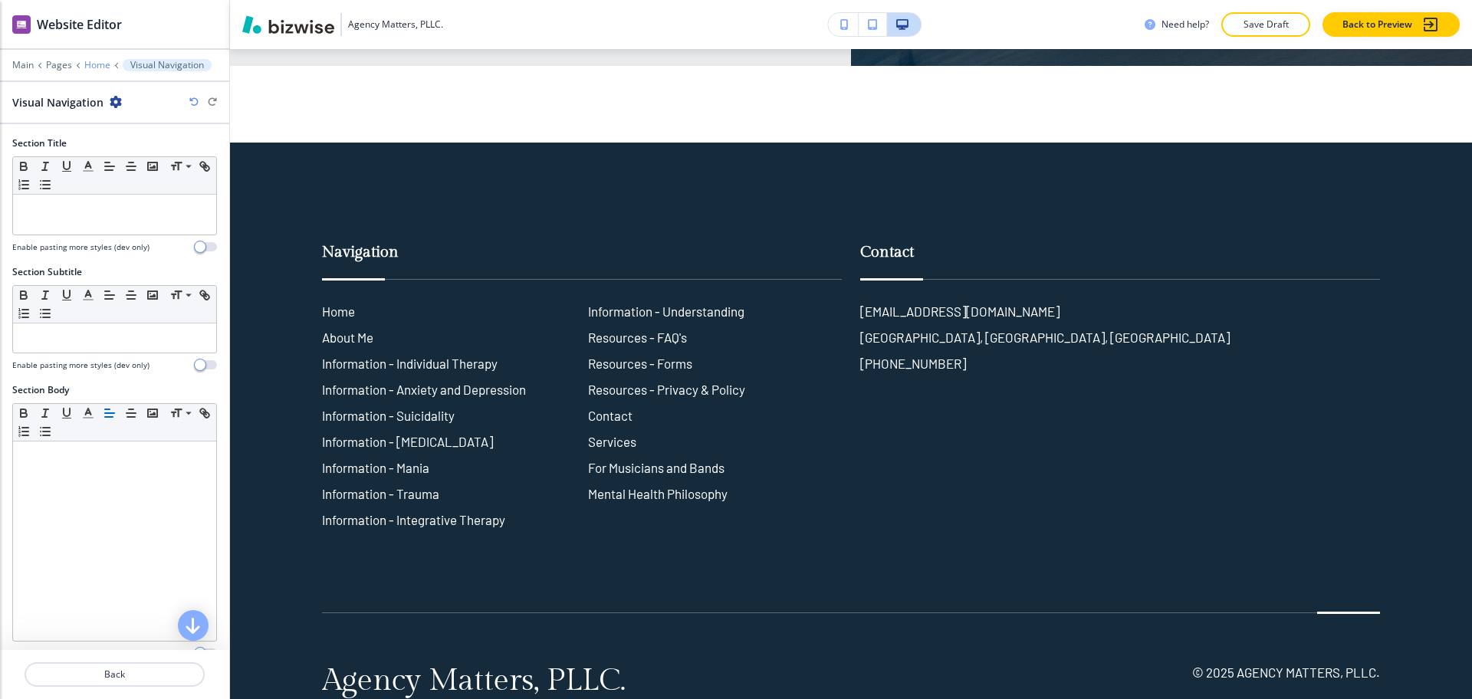
click at [97, 64] on p "Home" at bounding box center [97, 65] width 26 height 11
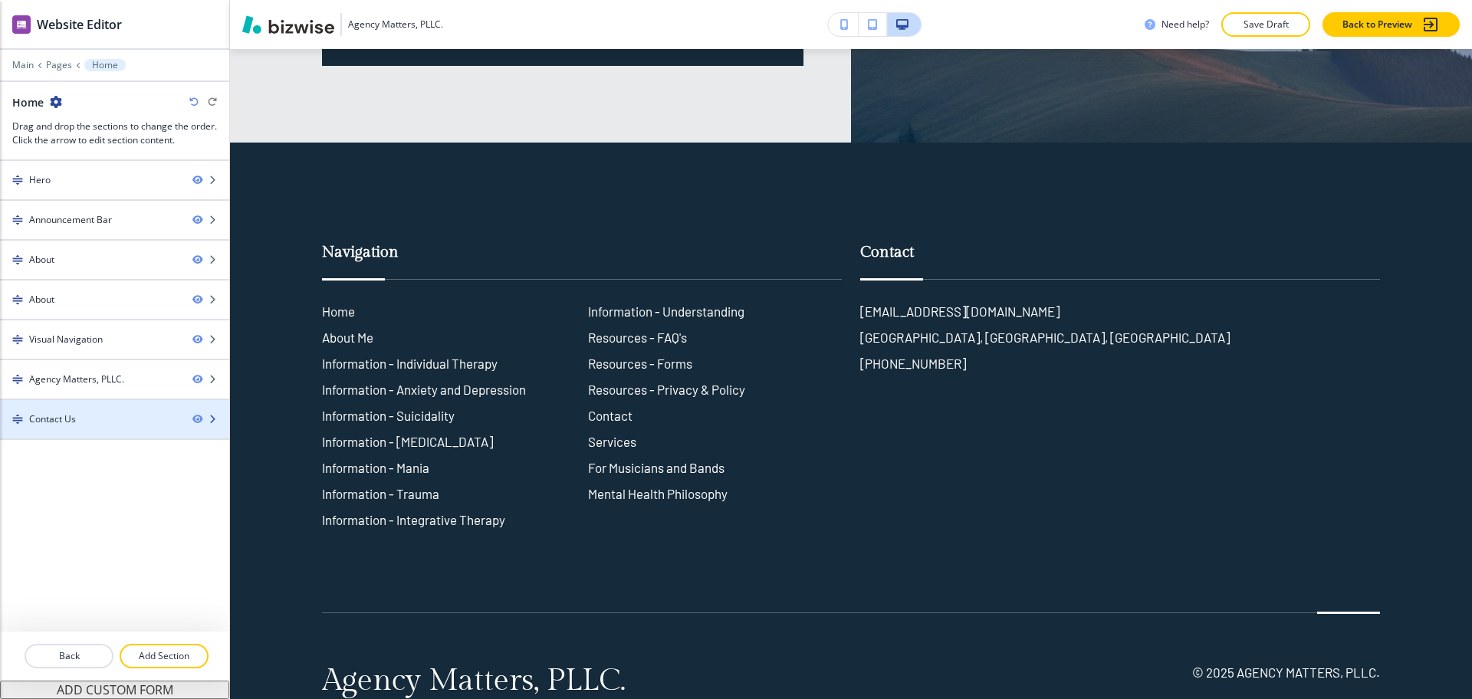
scroll to position [2296, 0]
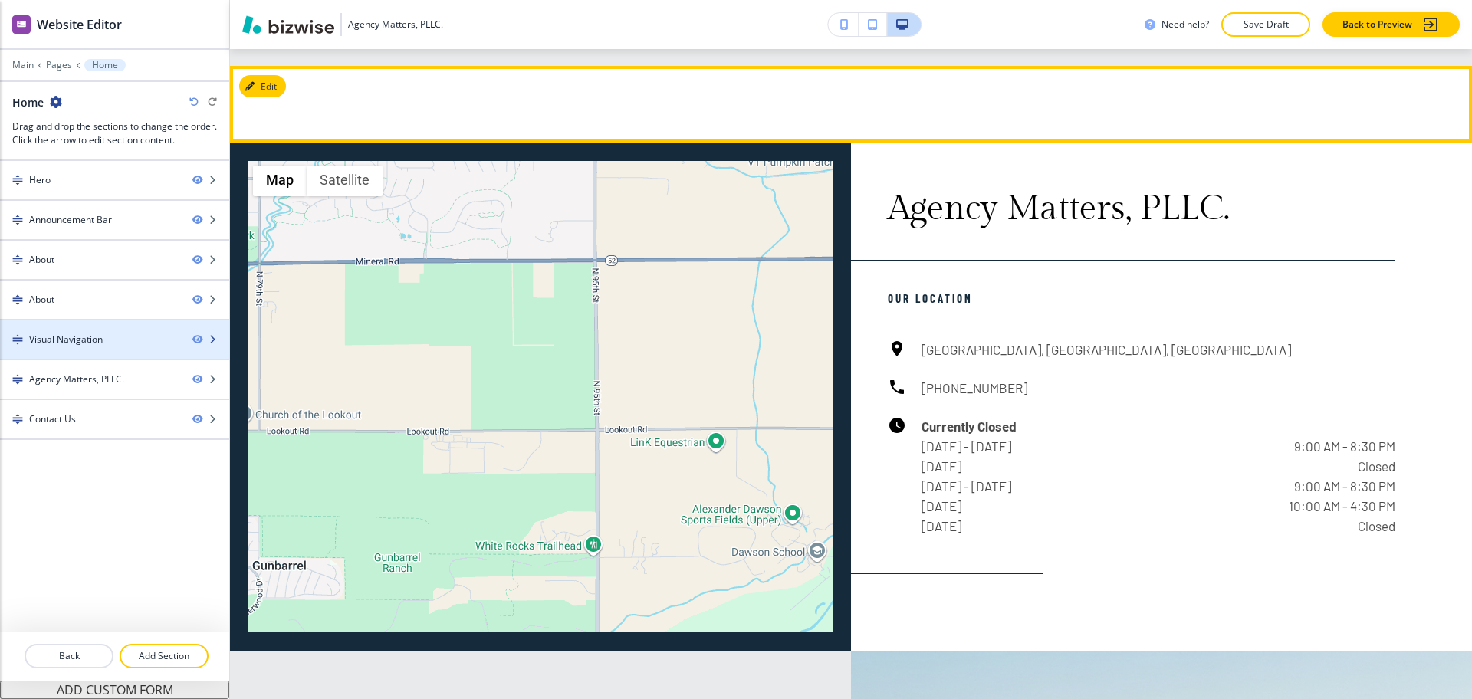
click at [82, 340] on div "Visual Navigation" at bounding box center [66, 340] width 74 height 14
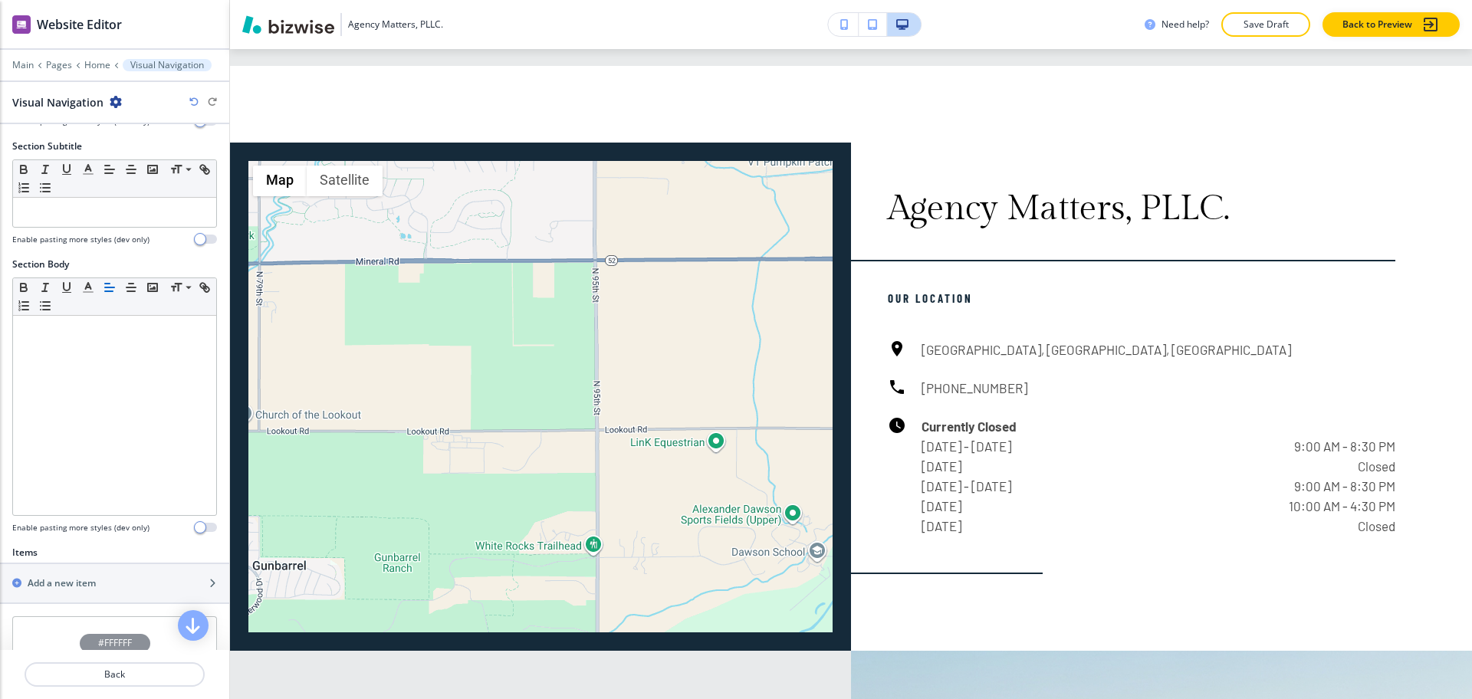
scroll to position [279, 0]
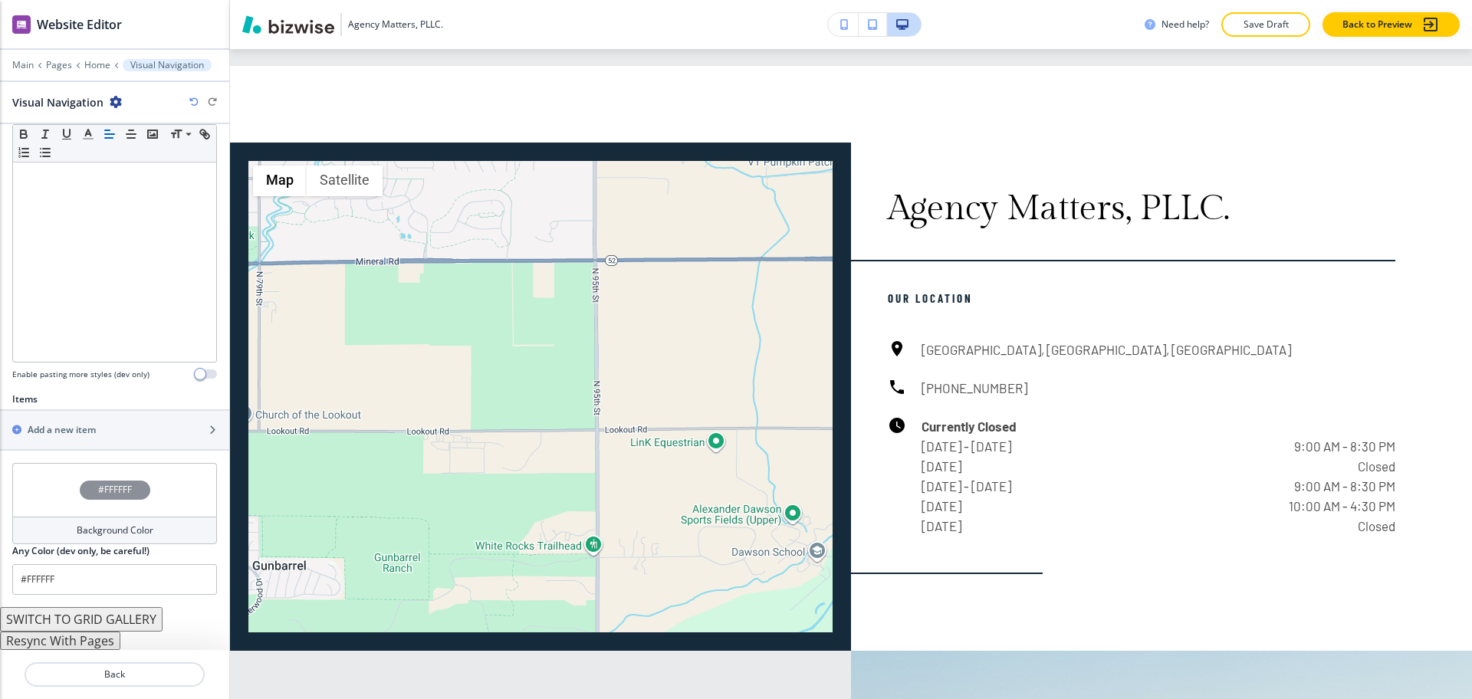
click at [97, 640] on button "Resync With Pages" at bounding box center [60, 641] width 120 height 18
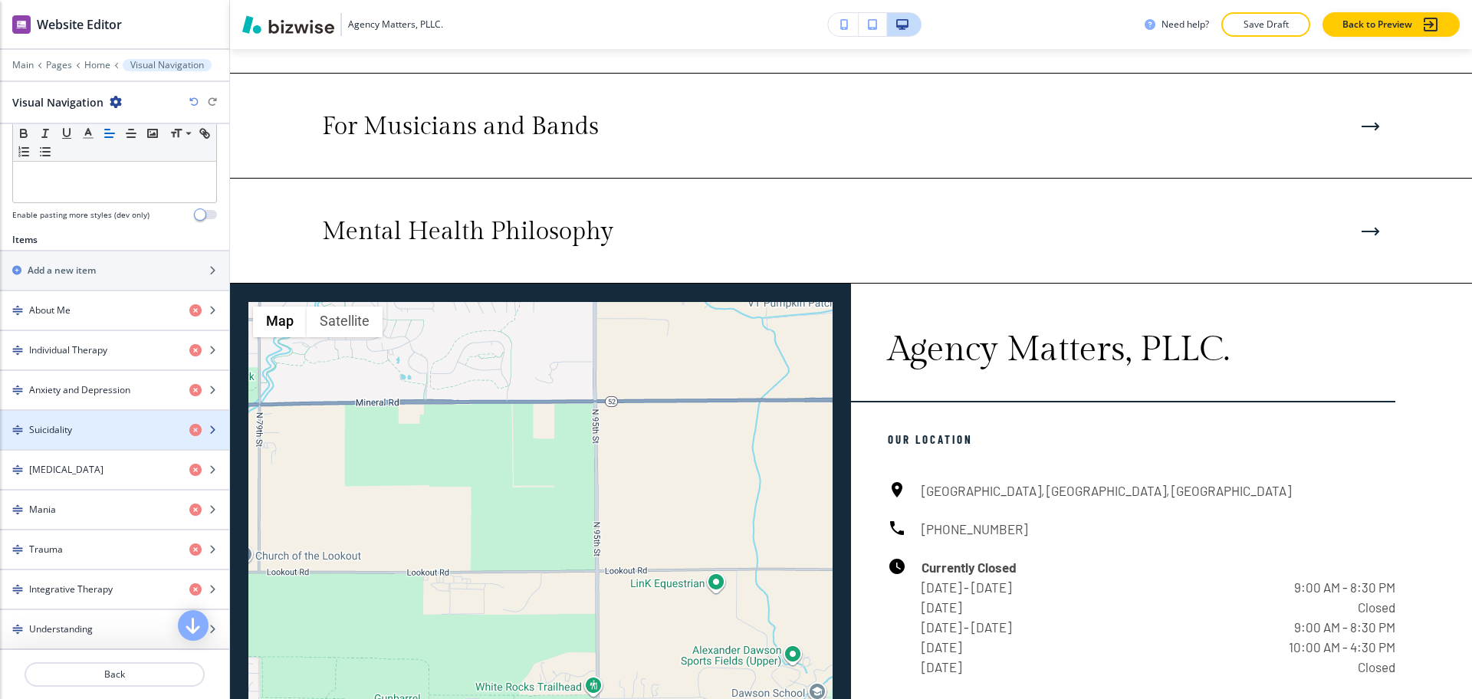
scroll to position [437, 0]
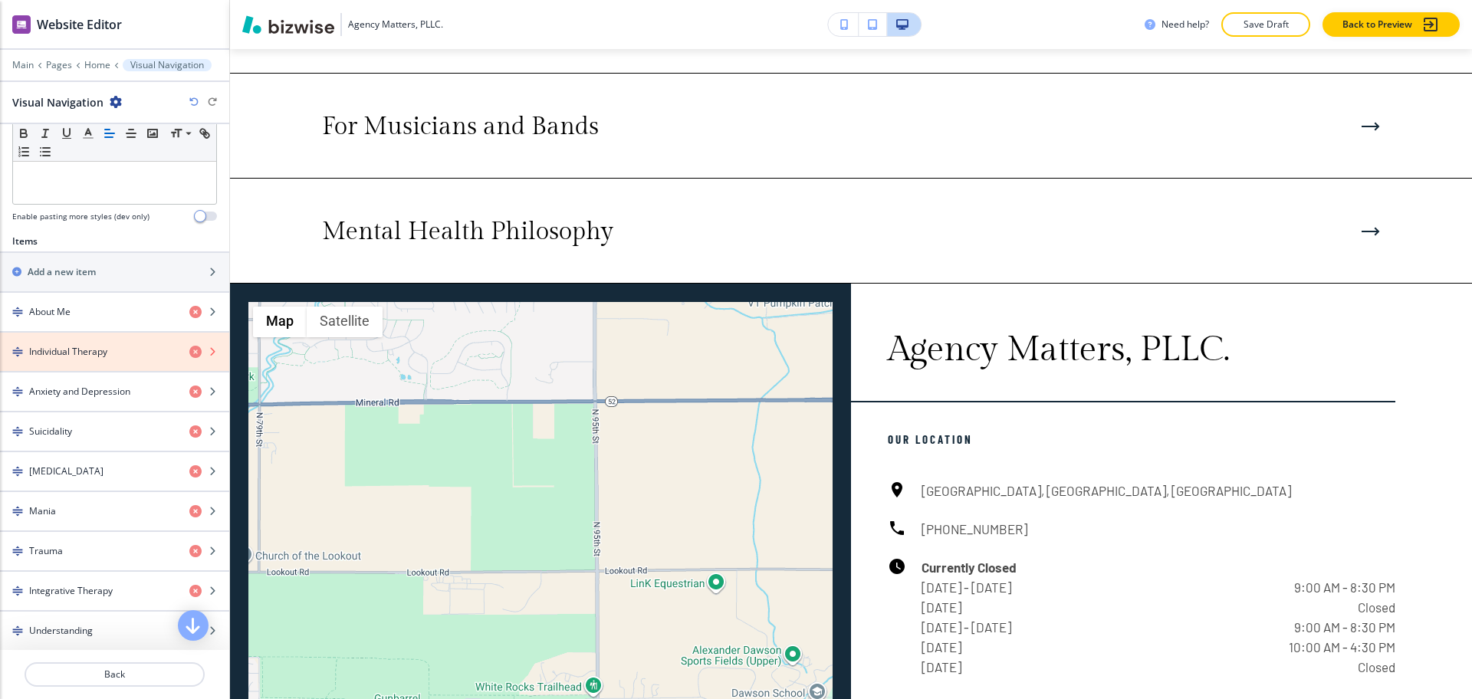
click at [189, 351] on icon "button" at bounding box center [195, 352] width 12 height 12
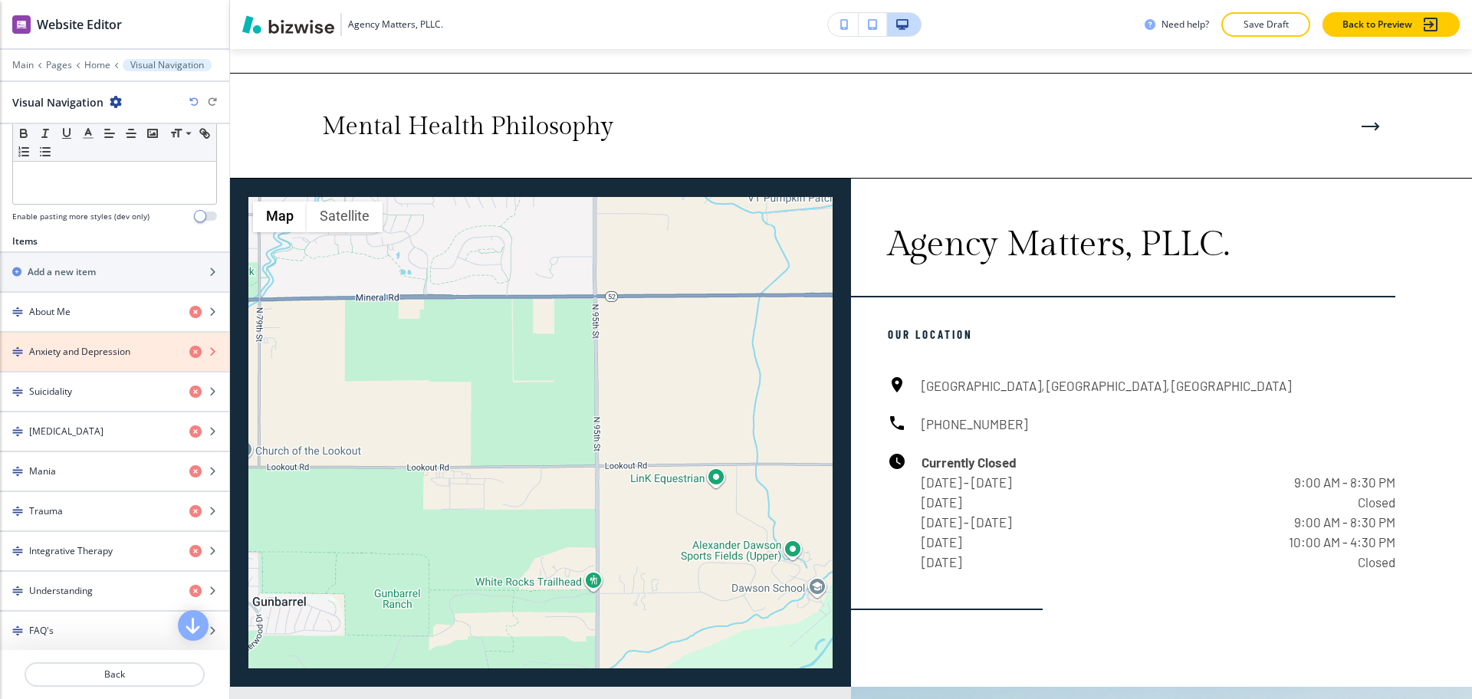
click at [189, 351] on icon "button" at bounding box center [195, 352] width 12 height 12
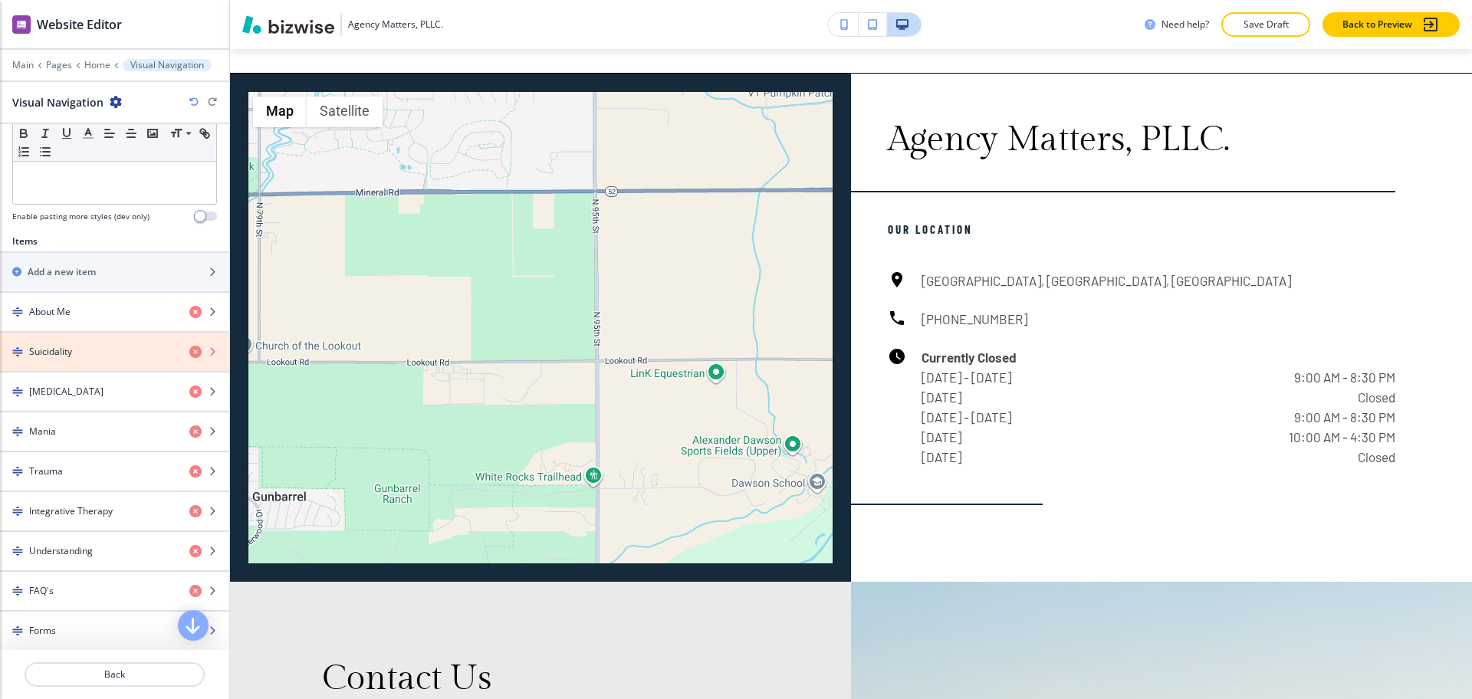
click at [189, 351] on icon "button" at bounding box center [195, 352] width 12 height 12
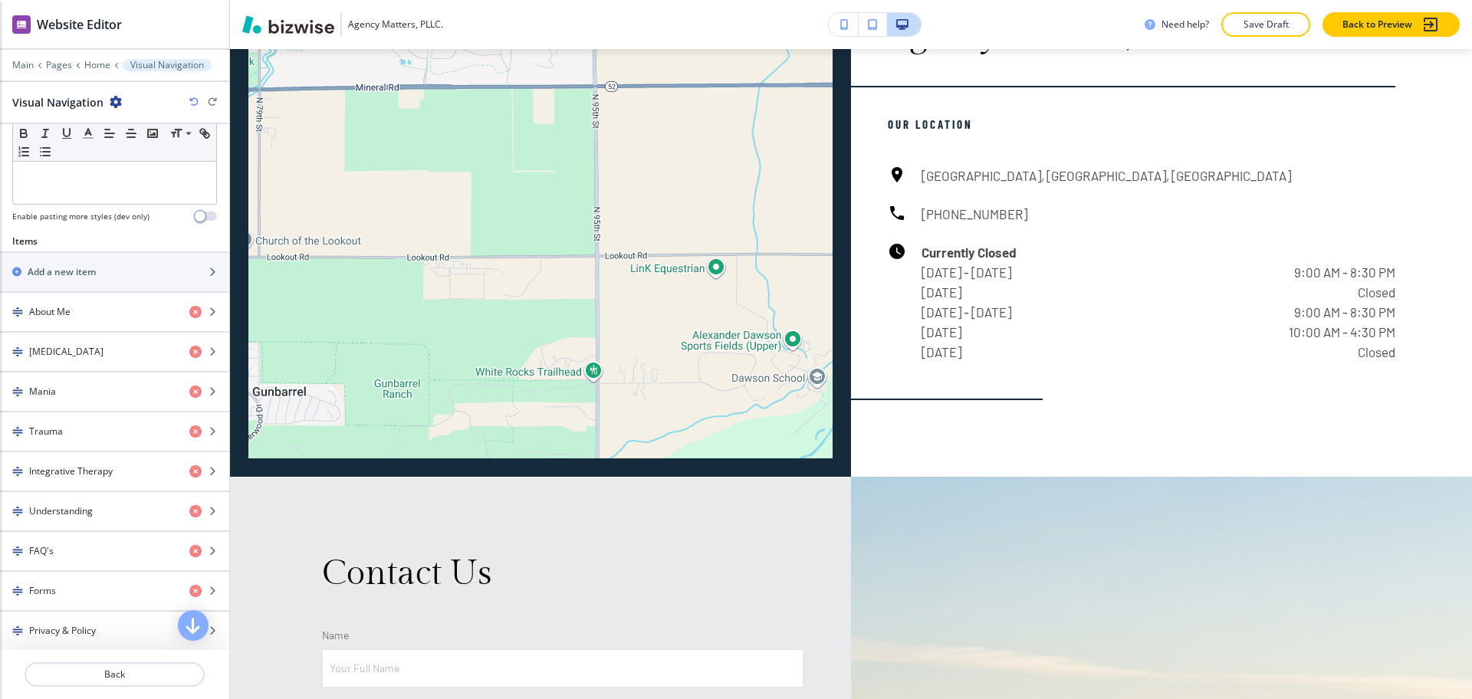
click at [189, 351] on icon "button" at bounding box center [195, 352] width 12 height 12
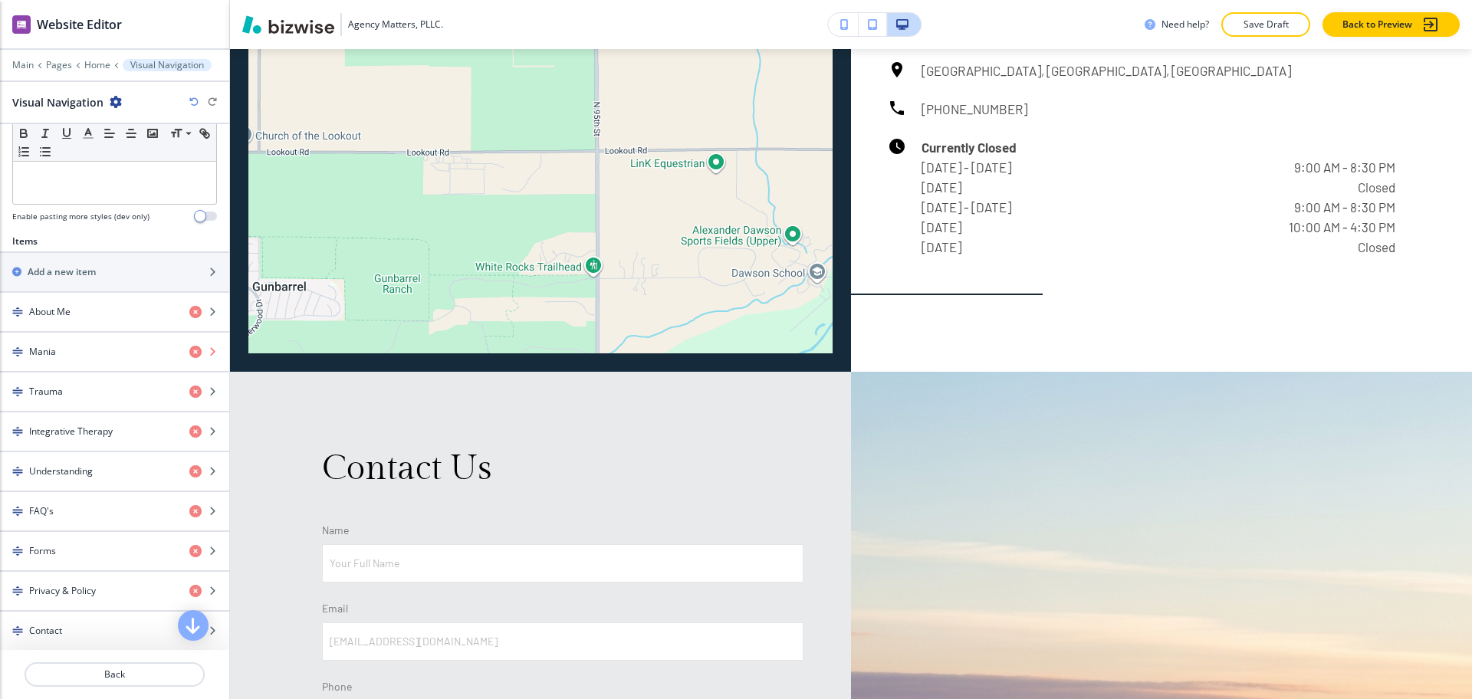
click at [189, 351] on icon "button" at bounding box center [195, 352] width 12 height 12
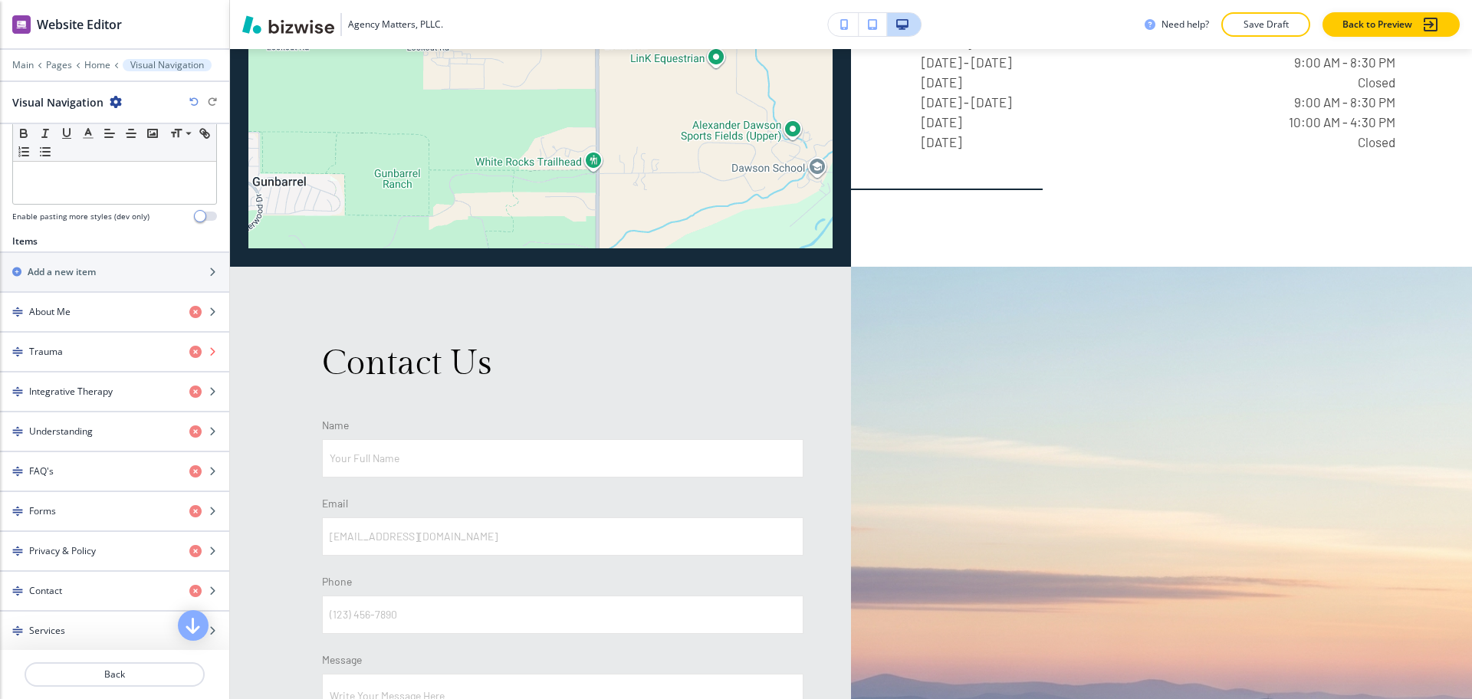
click at [189, 351] on icon "button" at bounding box center [195, 352] width 12 height 12
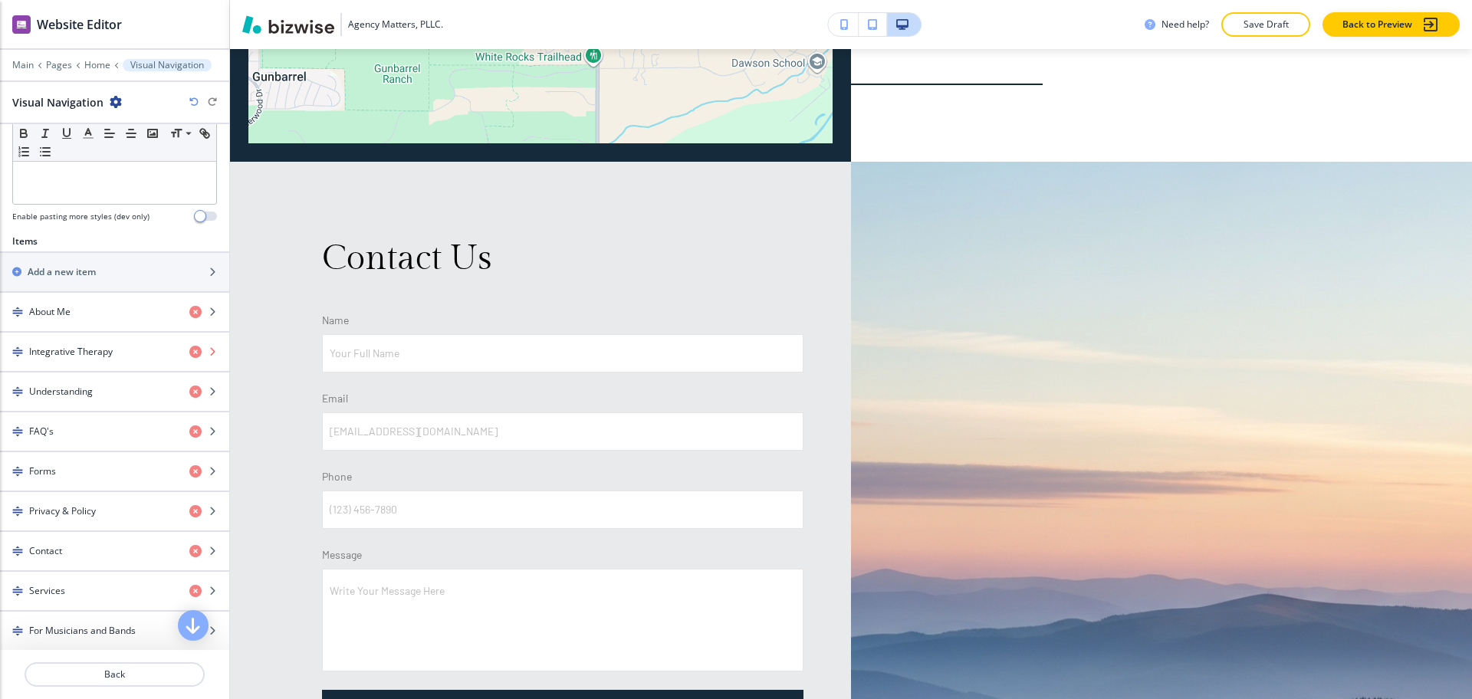
click at [189, 351] on icon "button" at bounding box center [195, 352] width 12 height 12
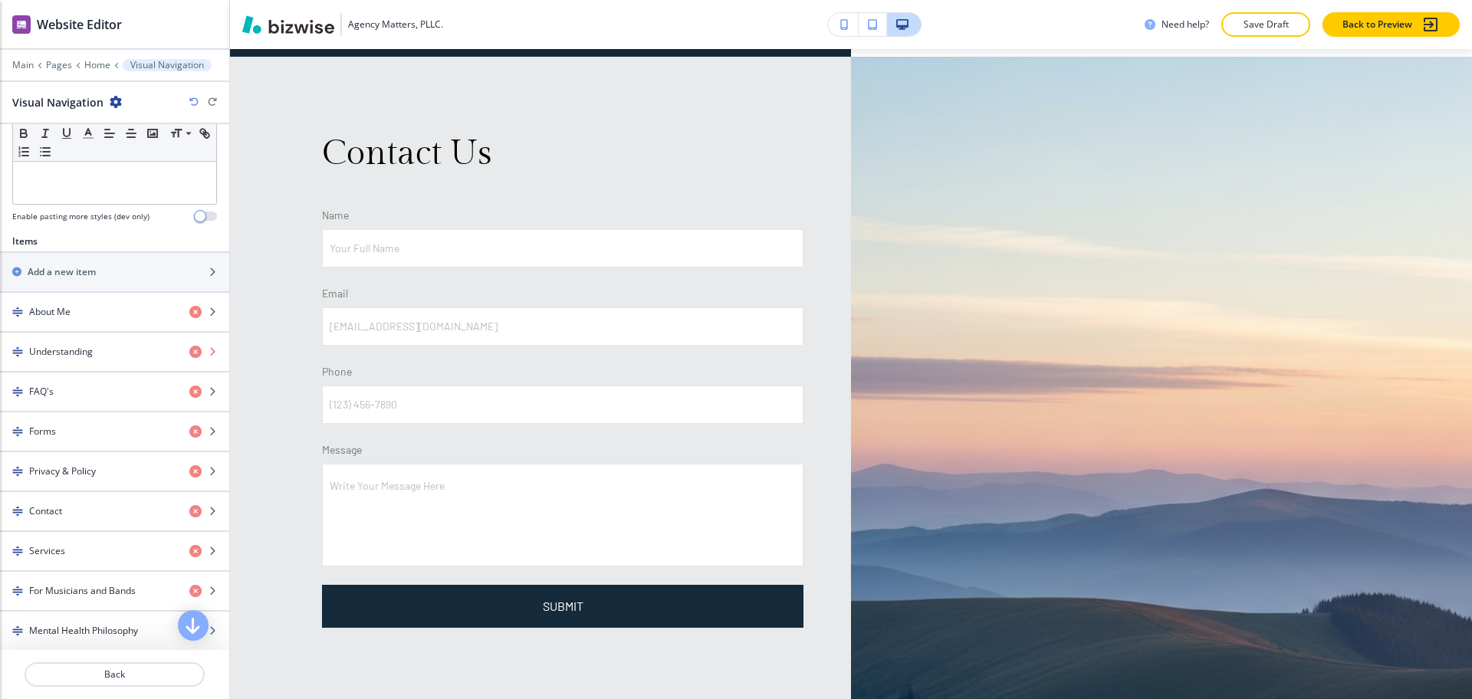
click at [189, 351] on icon "button" at bounding box center [195, 352] width 12 height 12
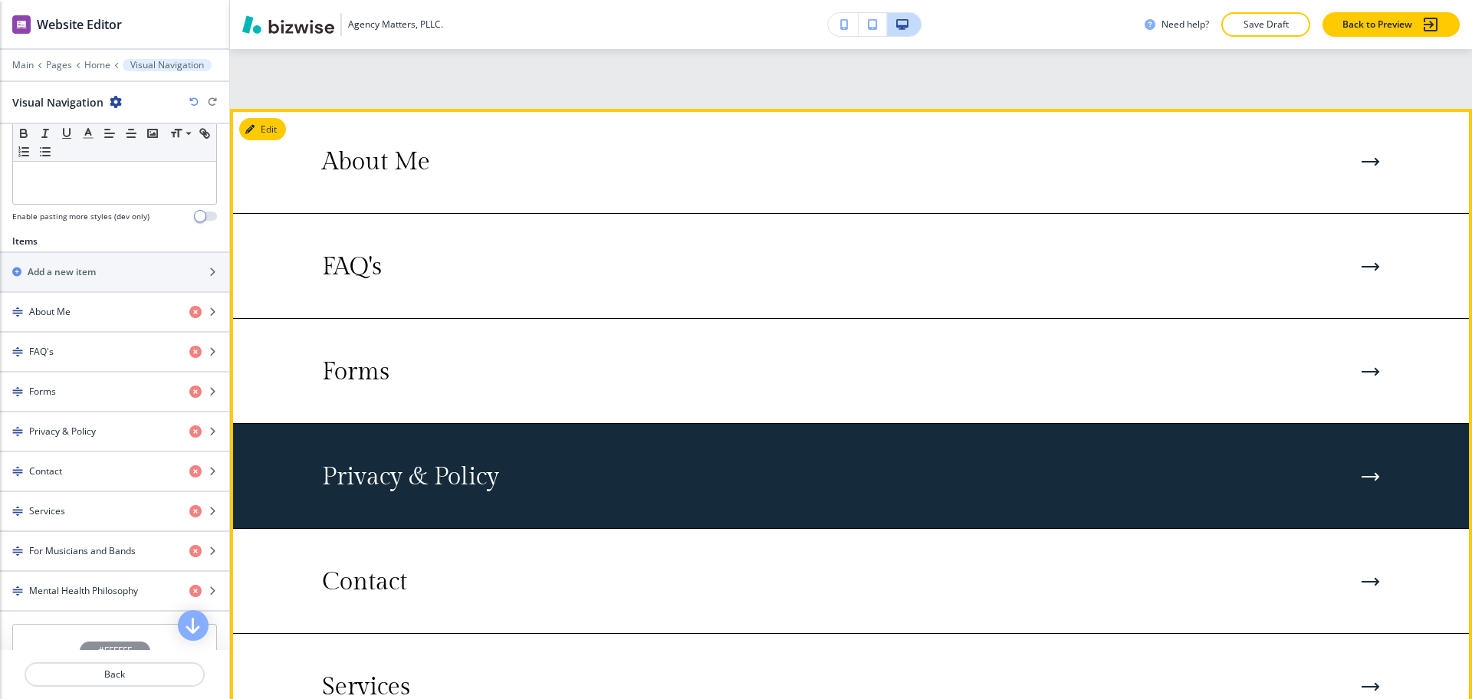
scroll to position [2251, 0]
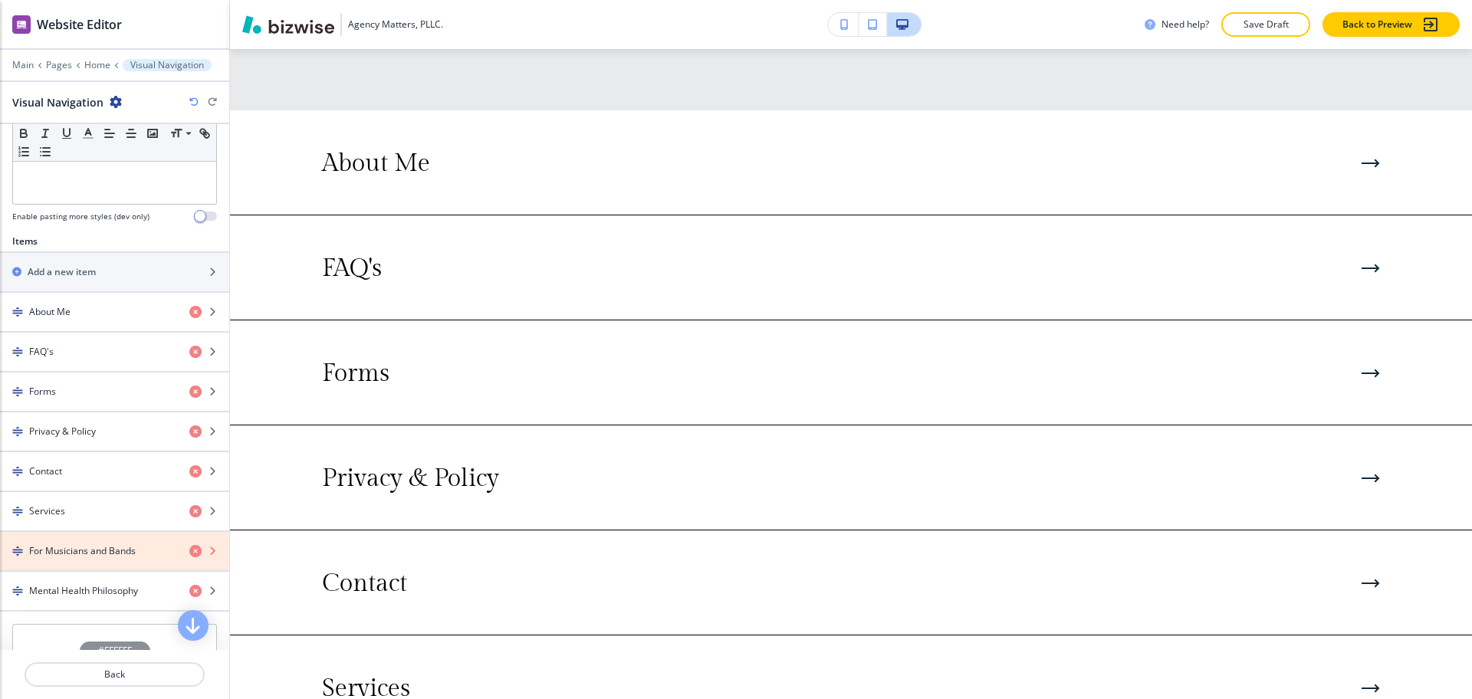
click at [189, 551] on icon "button" at bounding box center [195, 551] width 12 height 12
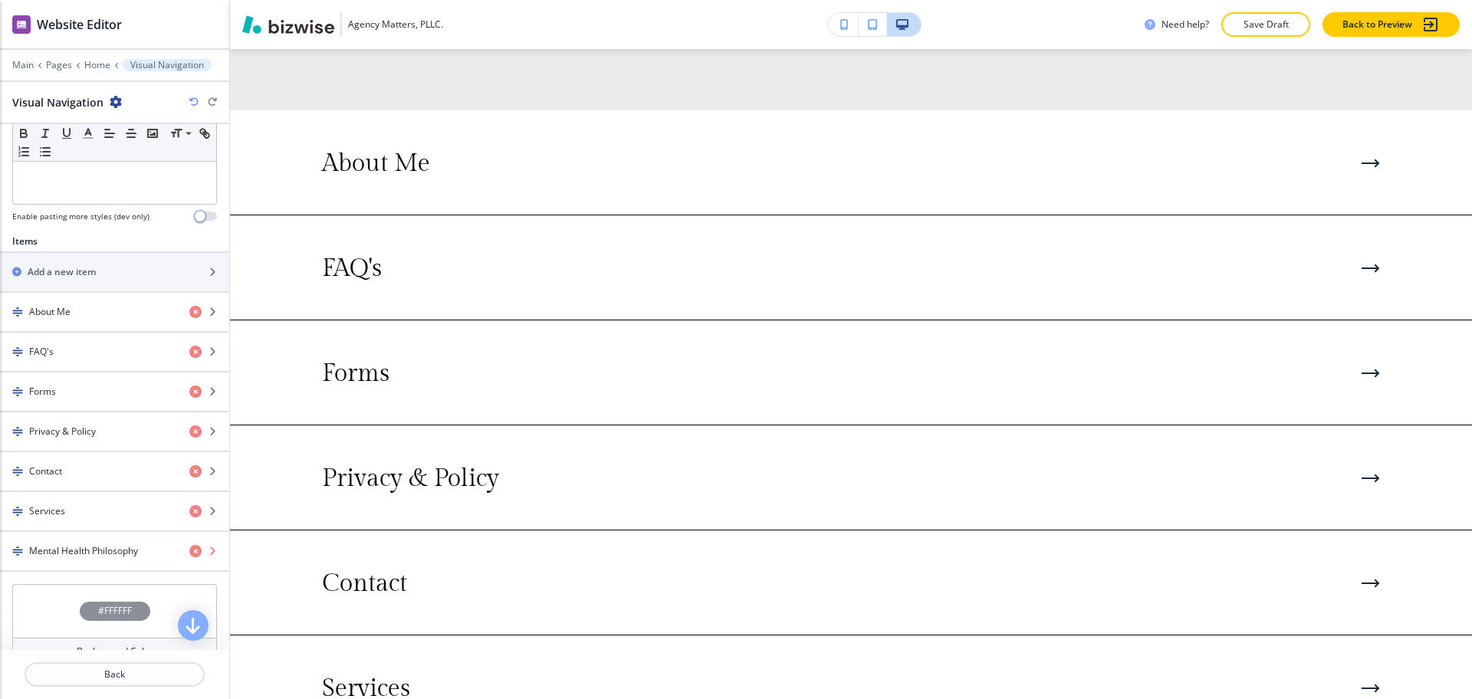
click at [189, 554] on icon "button" at bounding box center [195, 551] width 12 height 12
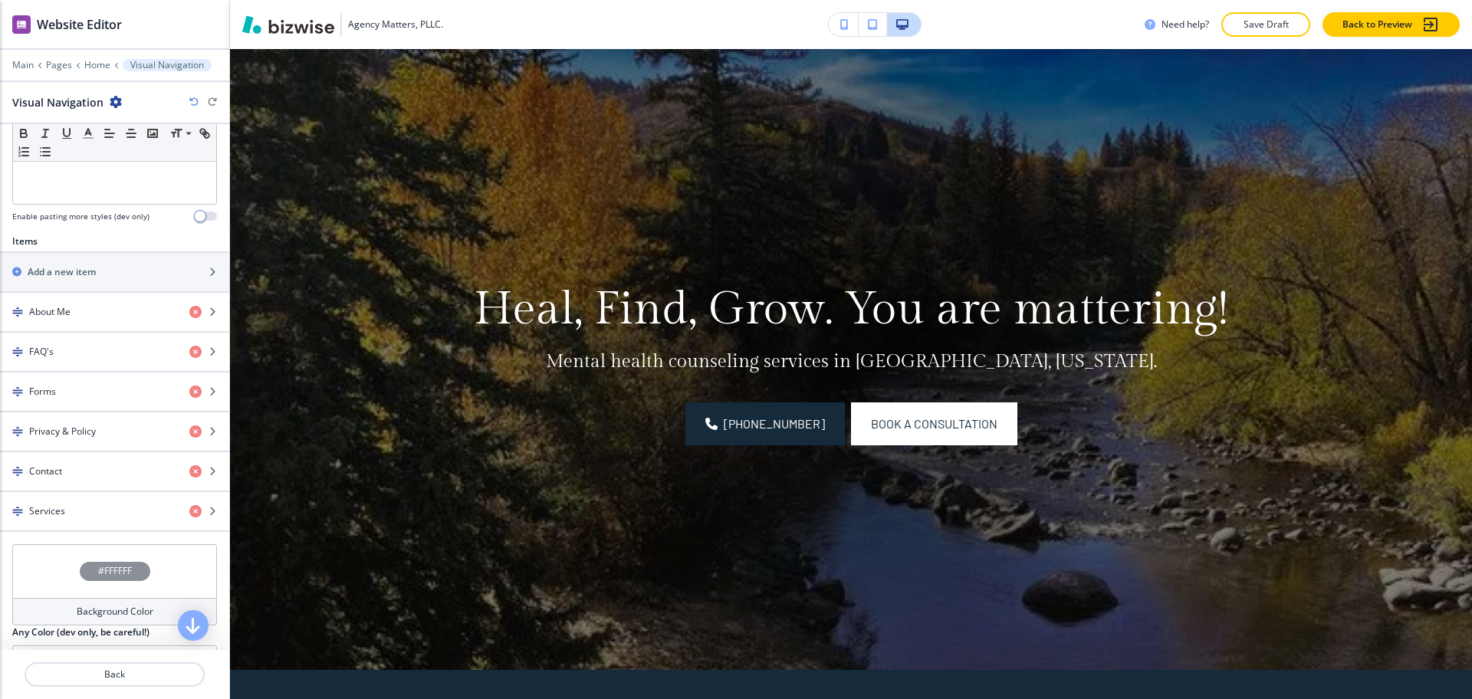
scroll to position [0, 0]
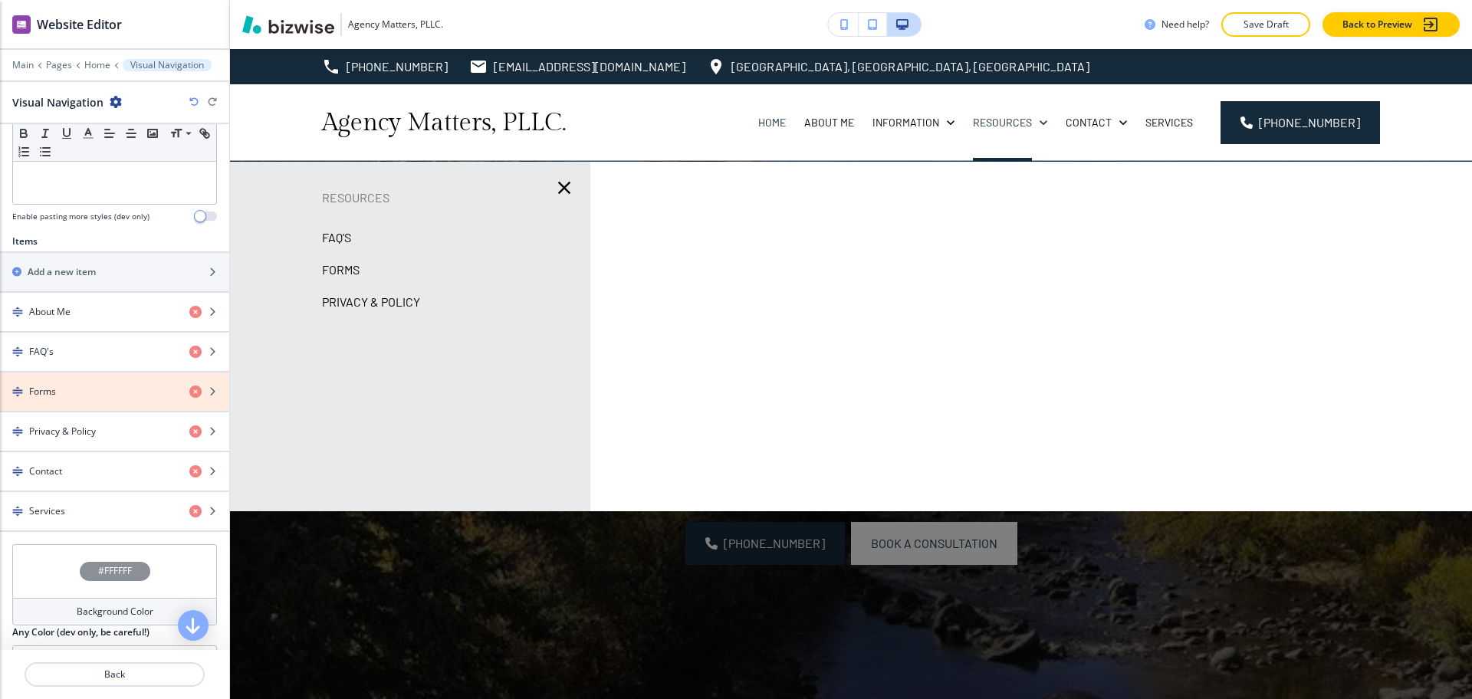
click at [189, 390] on icon "button" at bounding box center [195, 392] width 12 height 12
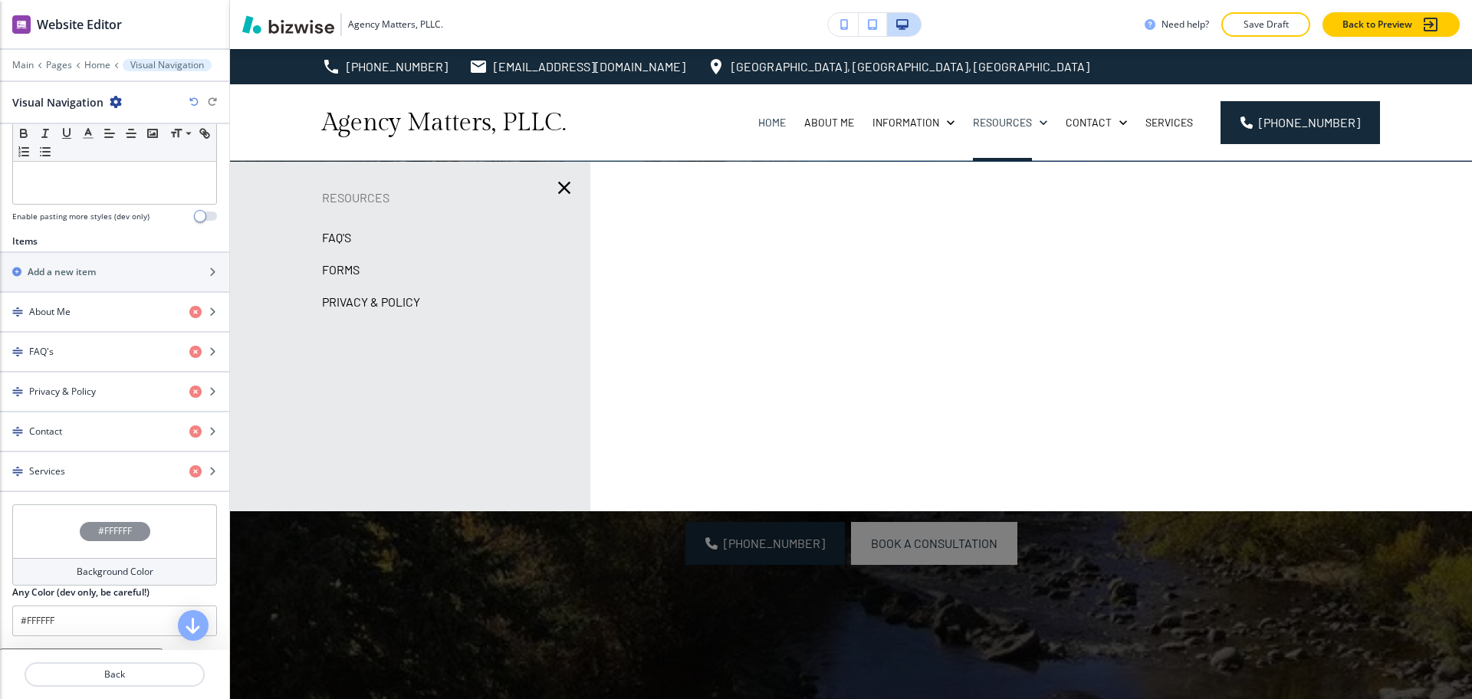
click at [189, 390] on icon "button" at bounding box center [195, 392] width 12 height 12
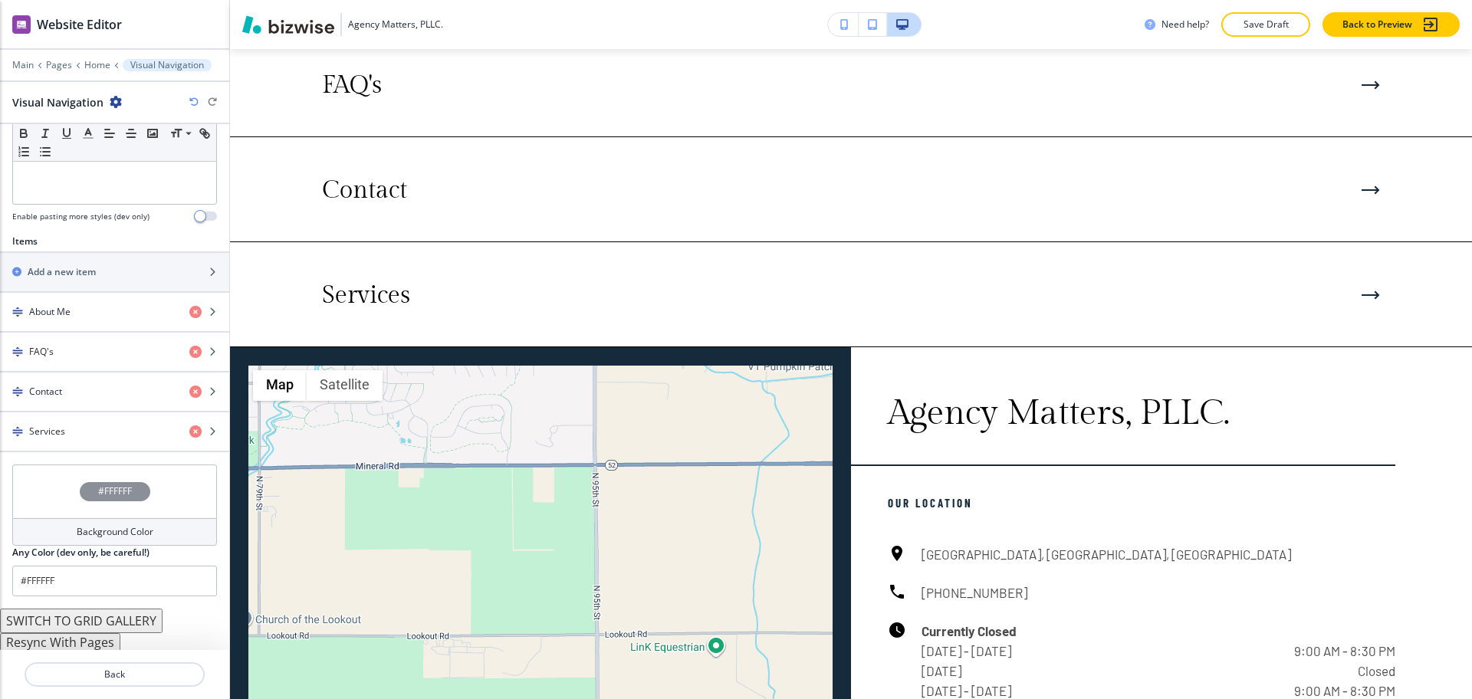
scroll to position [2161, 0]
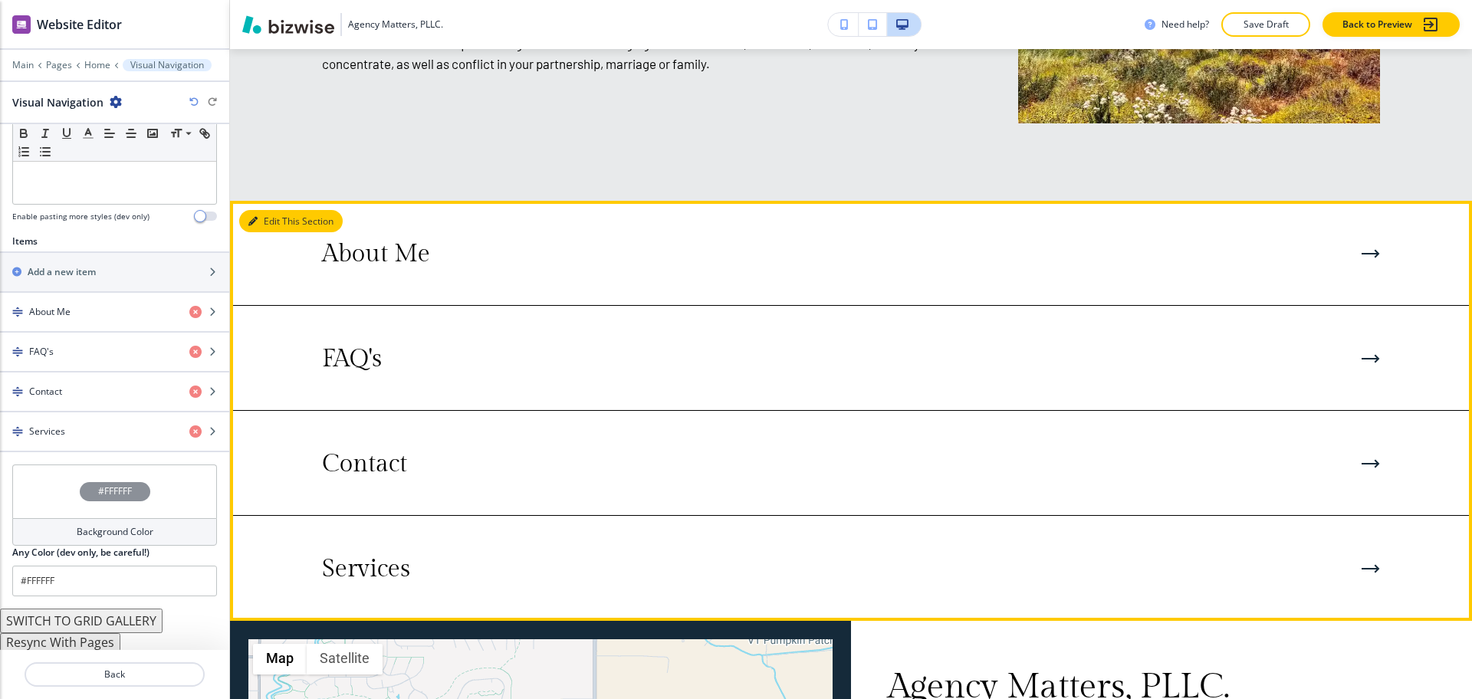
click at [266, 210] on button "Edit This Section" at bounding box center [291, 221] width 104 height 23
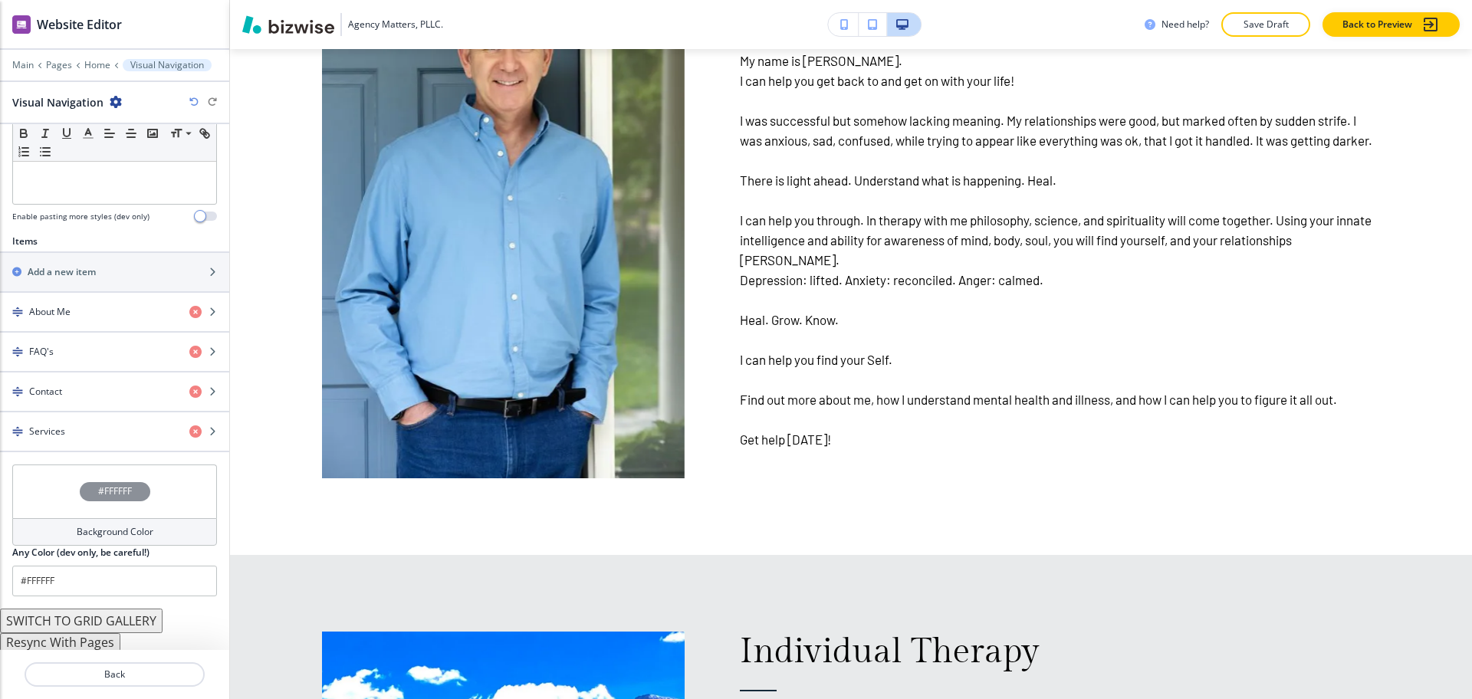
scroll to position [752, 0]
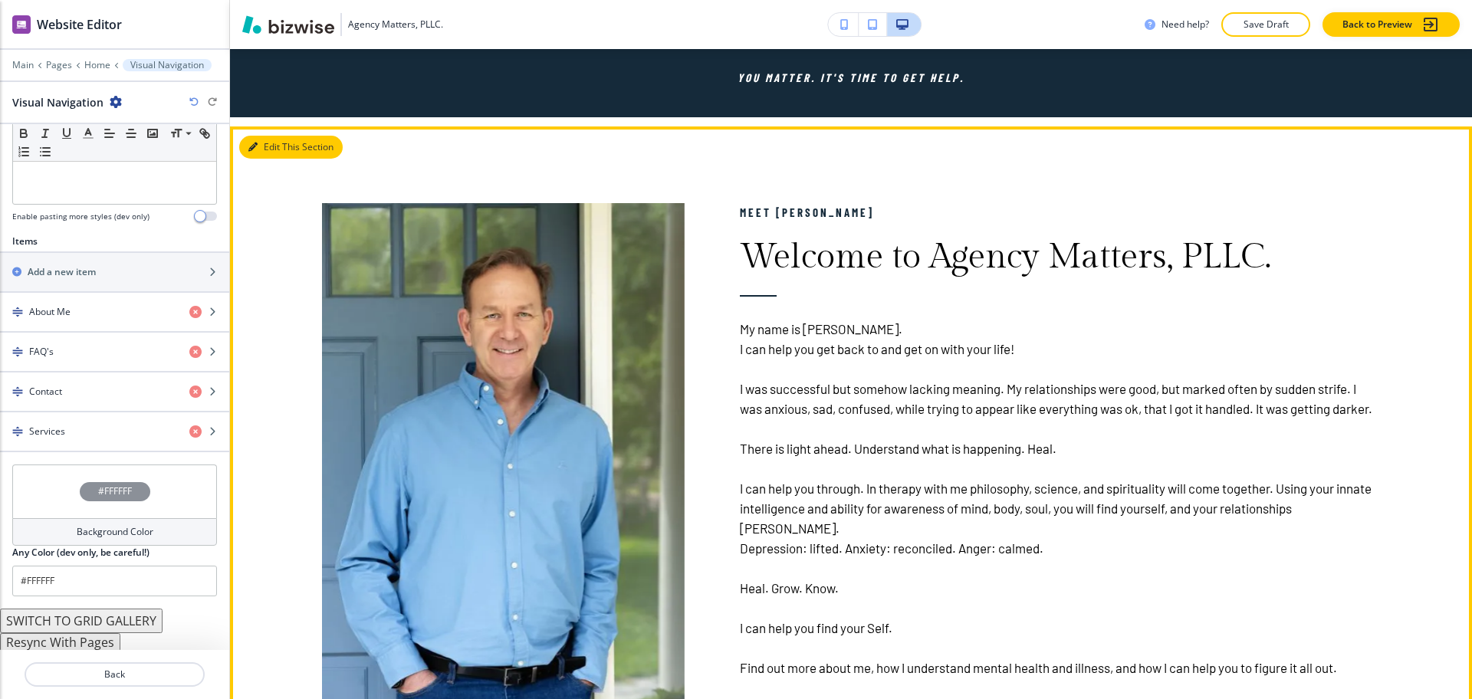
click at [275, 144] on button "Edit This Section" at bounding box center [291, 147] width 104 height 23
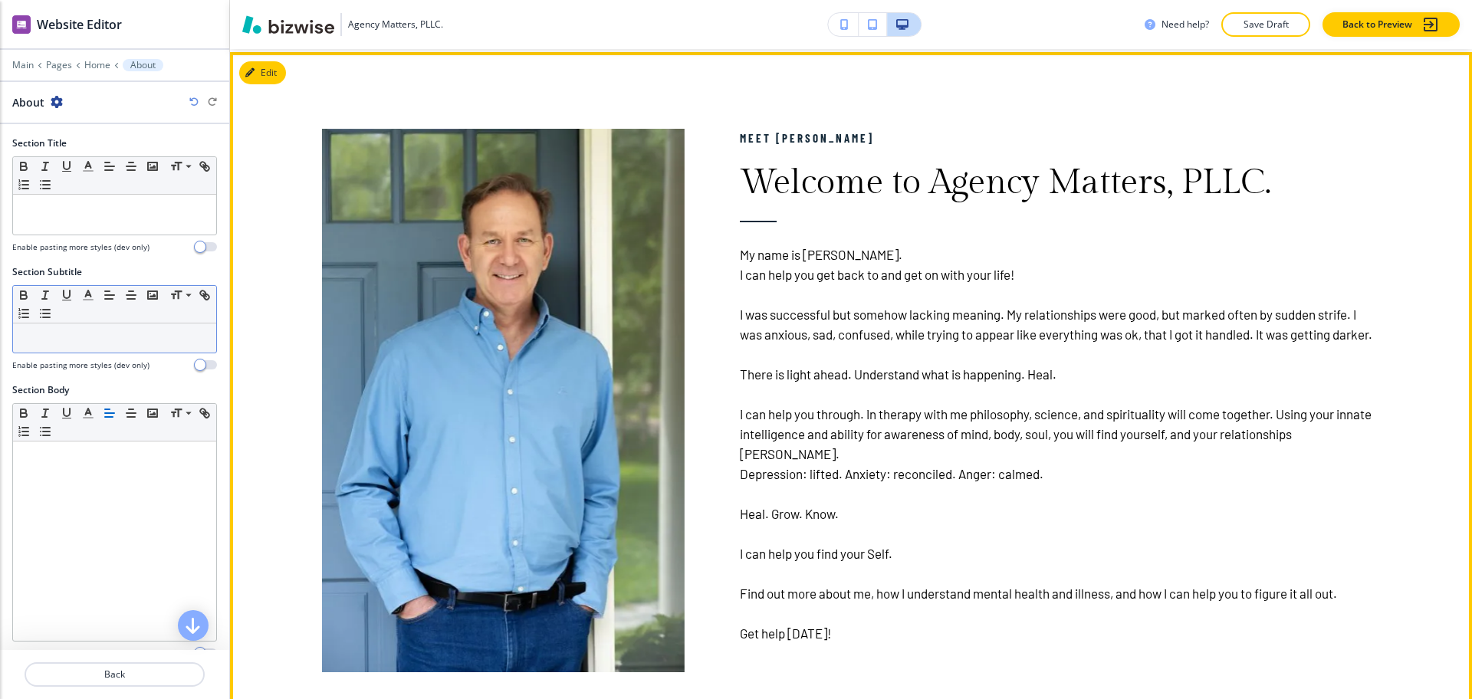
scroll to position [830, 0]
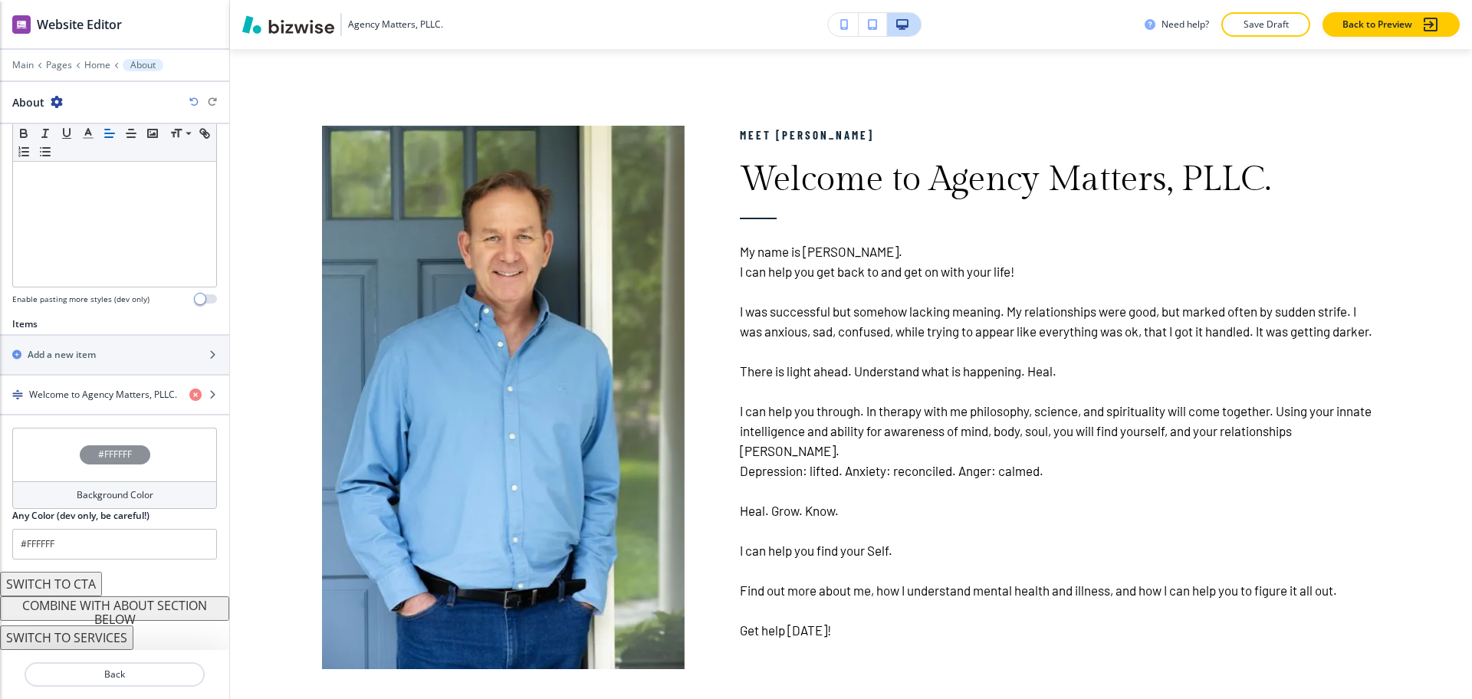
click at [135, 493] on h4 "Background Color" at bounding box center [115, 495] width 77 height 14
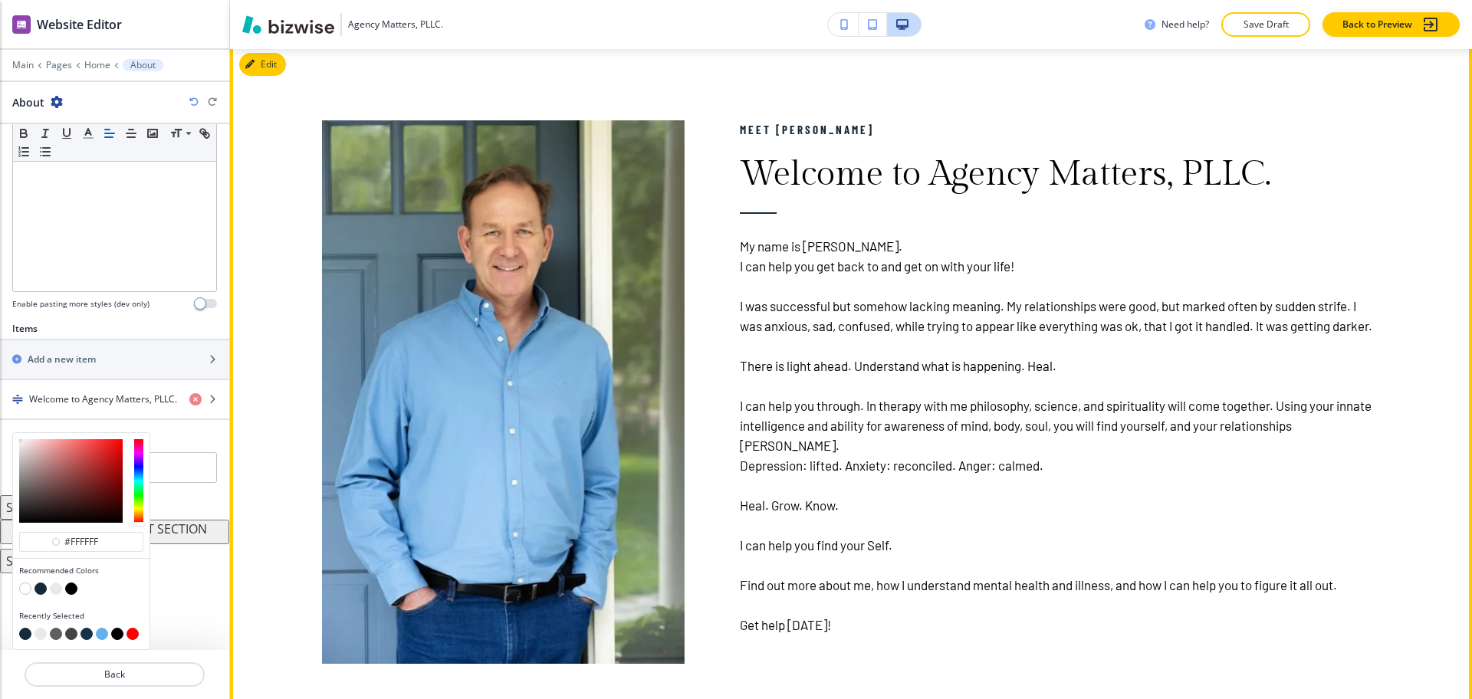
scroll to position [837, 0]
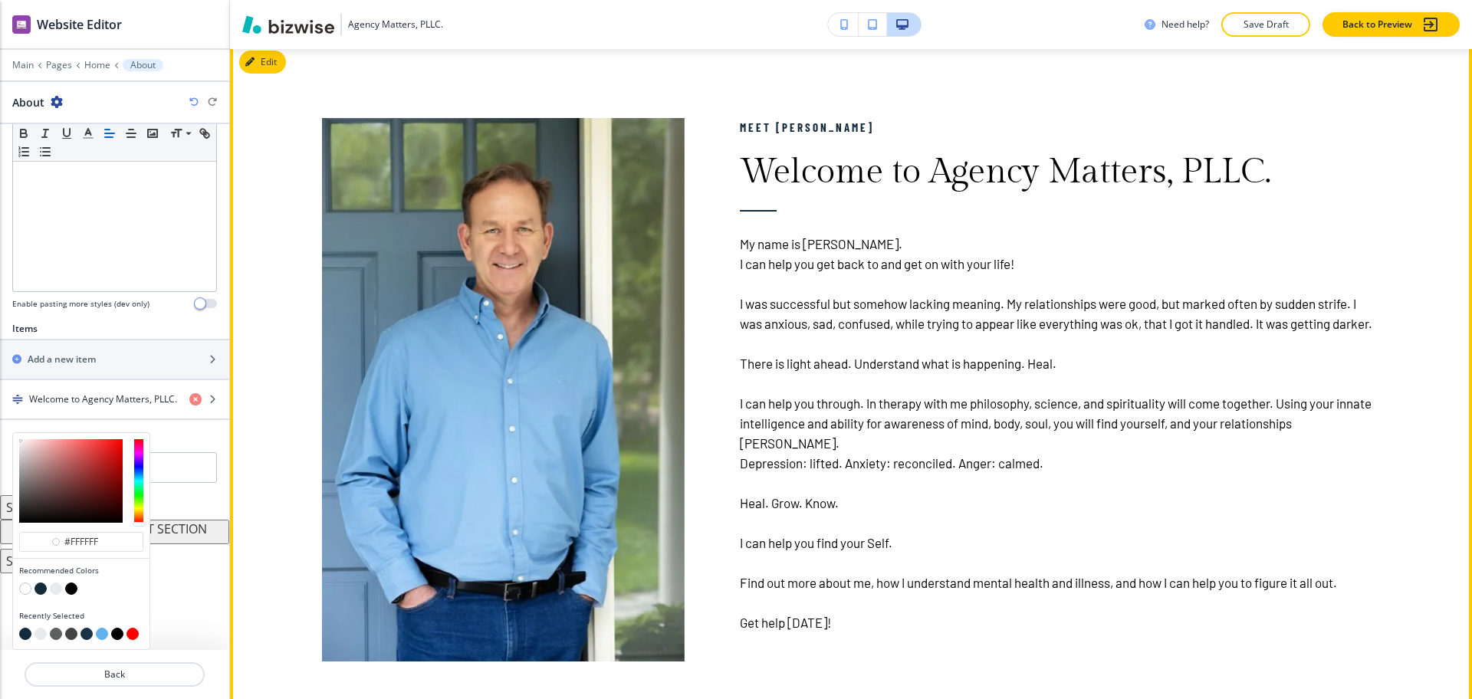
type input "#ffffff"
click at [1093, 275] on p at bounding box center [1060, 284] width 641 height 20
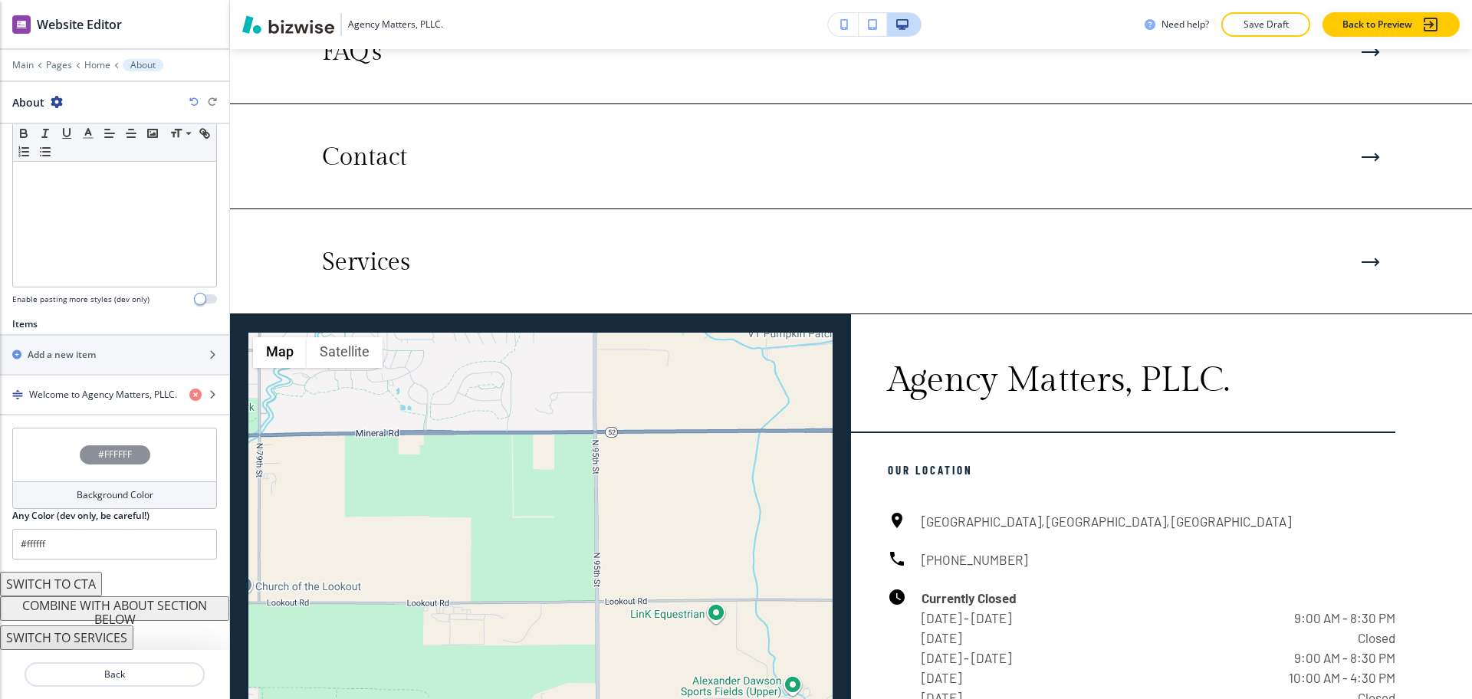
scroll to position [2350, 0]
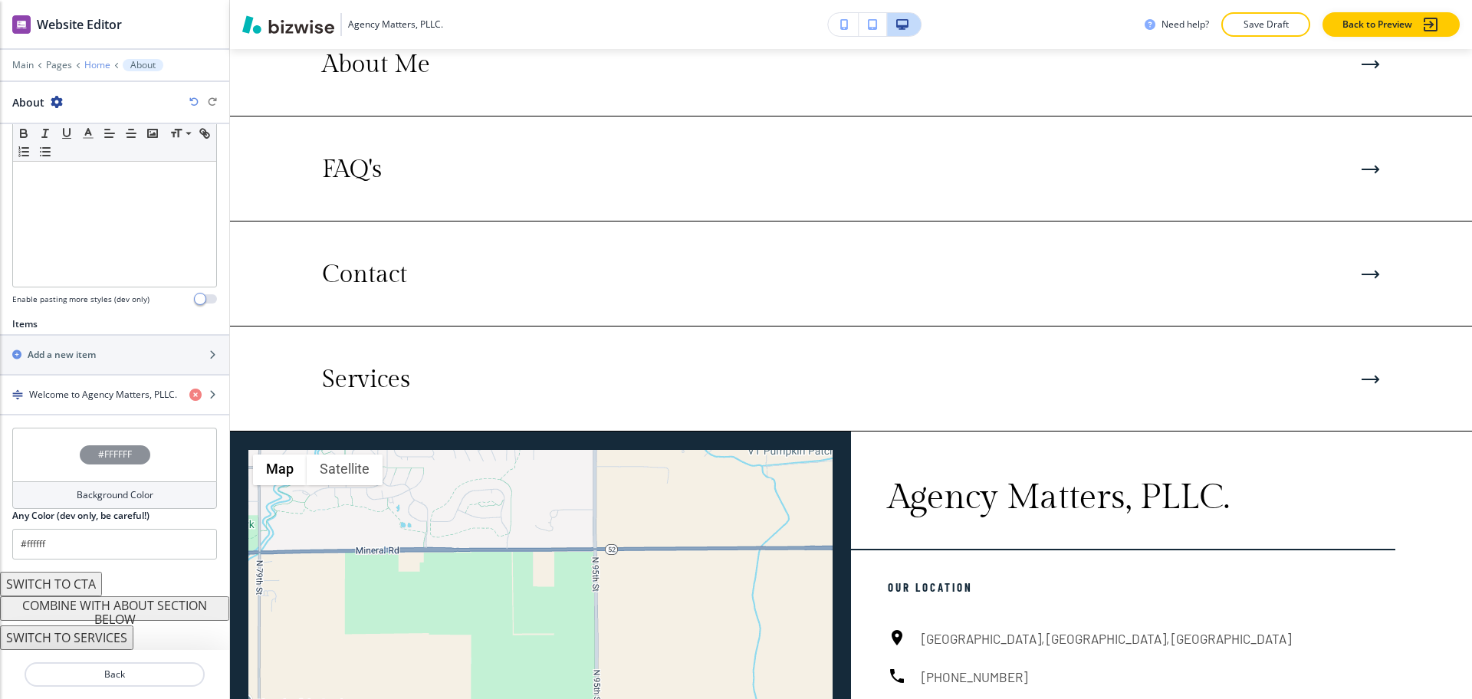
click at [94, 65] on p "Home" at bounding box center [97, 65] width 26 height 11
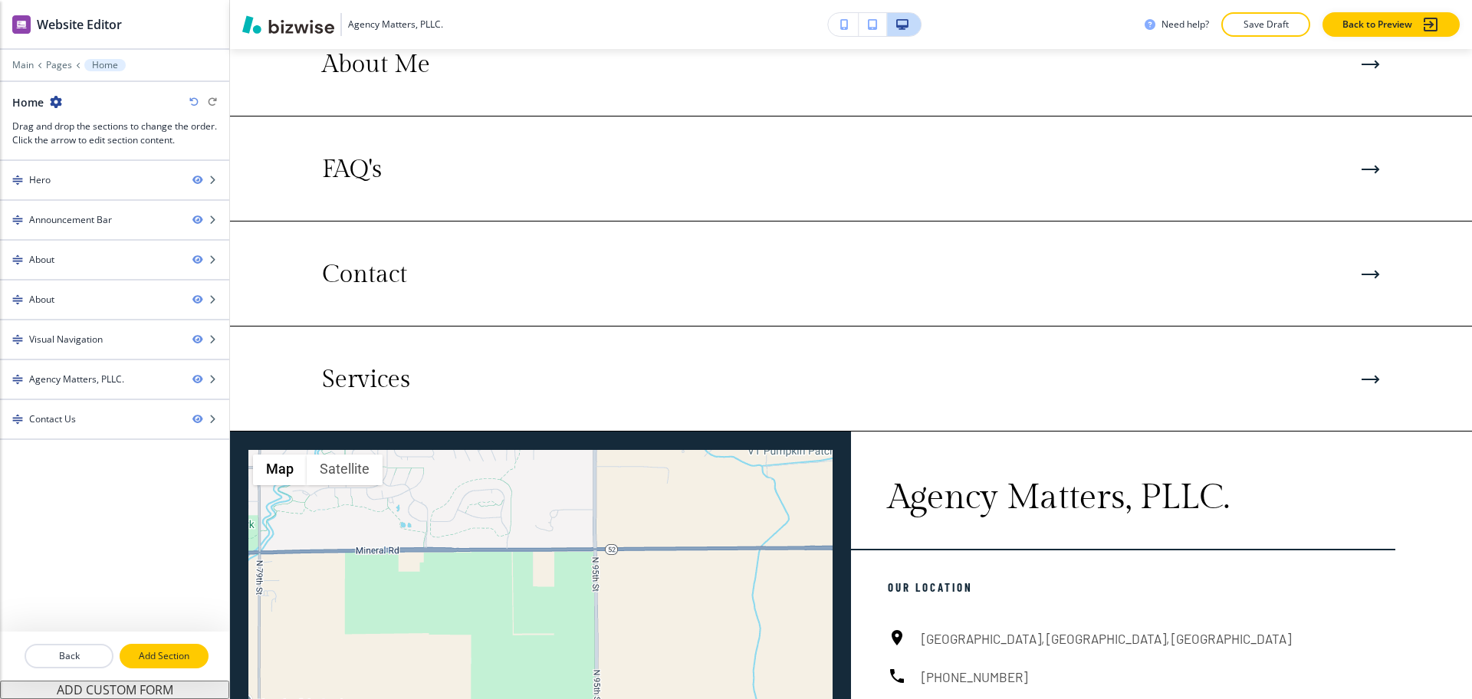
click at [154, 649] on p "Add Section" at bounding box center [164, 656] width 86 height 14
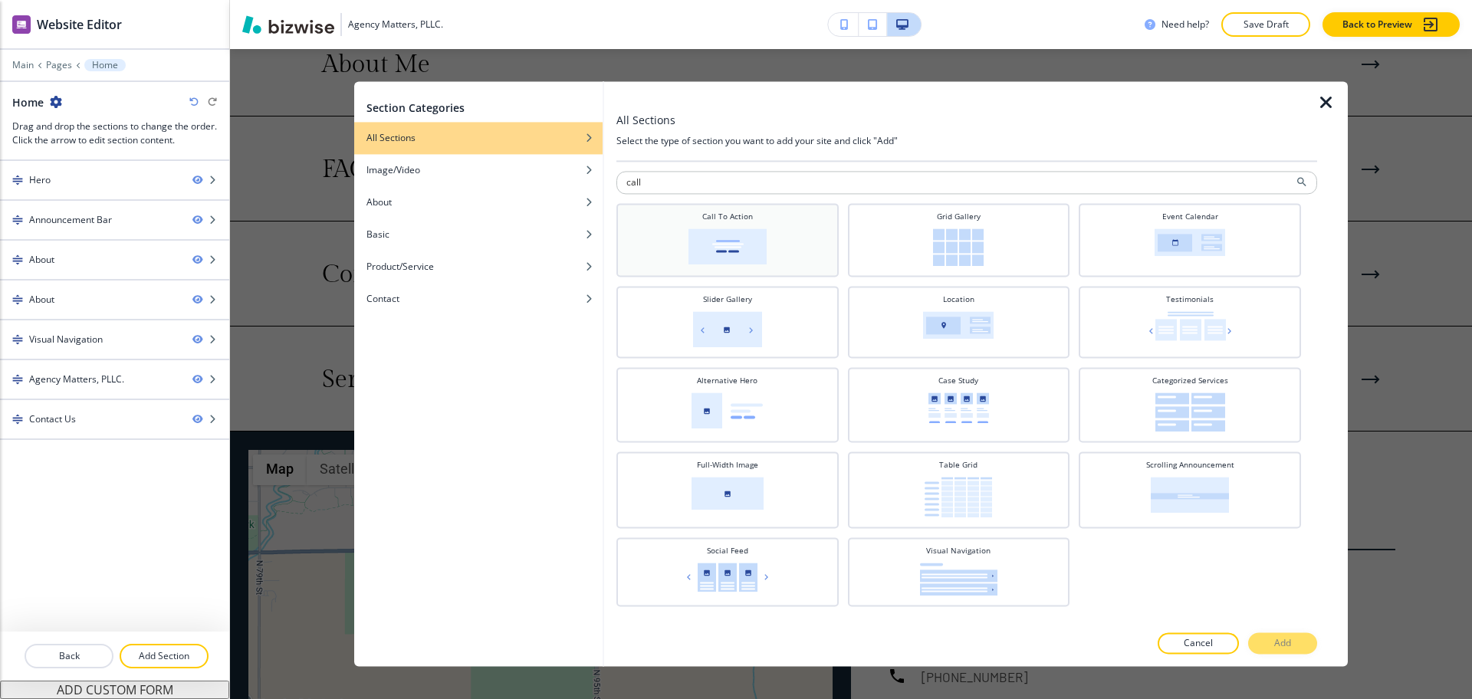
type input "call"
click at [693, 254] on img at bounding box center [728, 247] width 78 height 36
click at [1261, 655] on div at bounding box center [967, 661] width 701 height 12
click at [1314, 646] on button "Add" at bounding box center [1282, 643] width 69 height 21
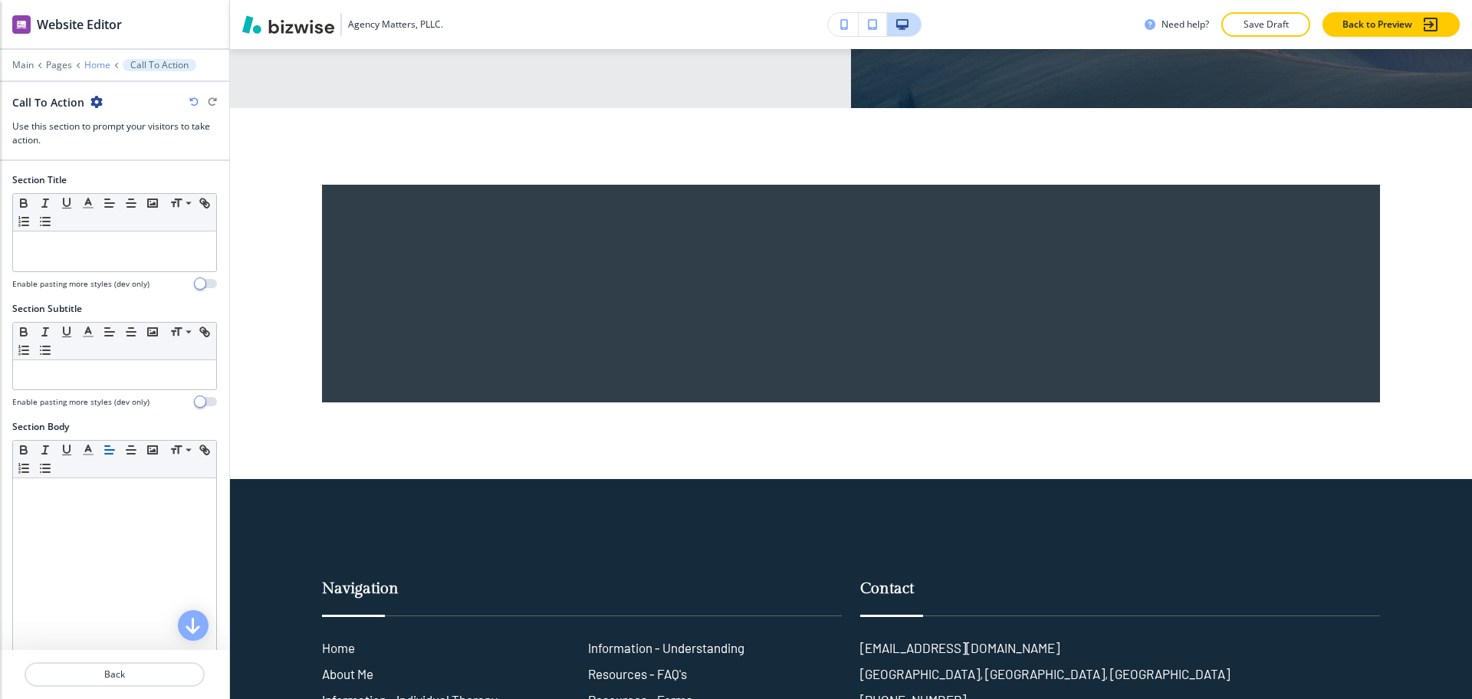
scroll to position [3872, 0]
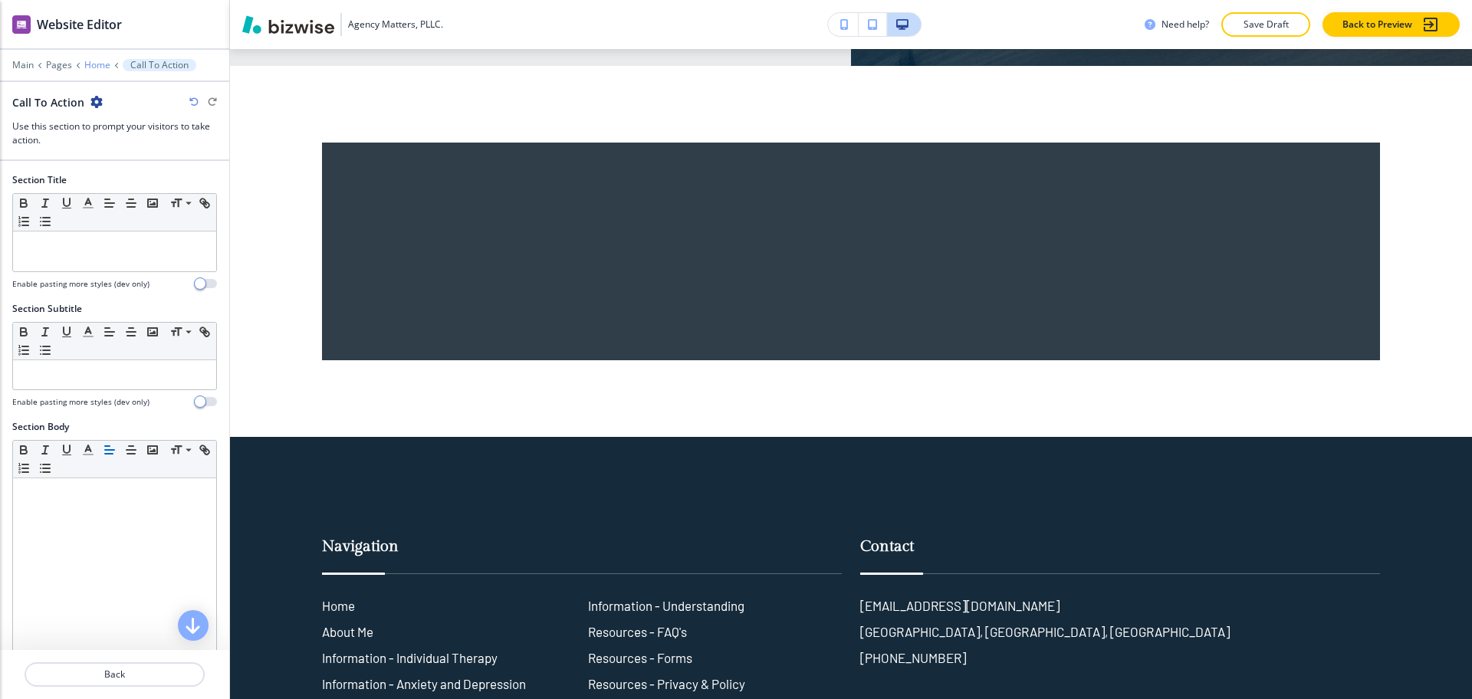
click at [90, 62] on p "Home" at bounding box center [97, 65] width 26 height 11
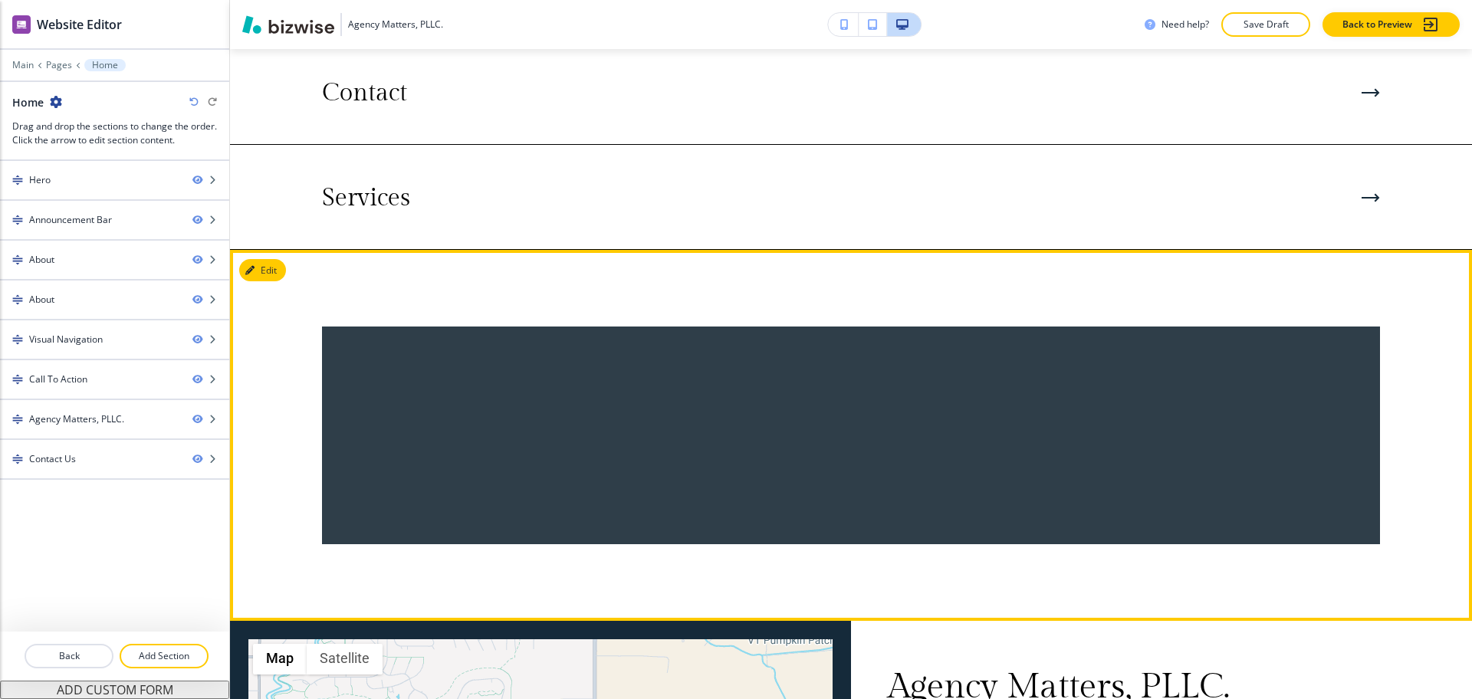
click at [270, 259] on button "Edit" at bounding box center [262, 270] width 47 height 23
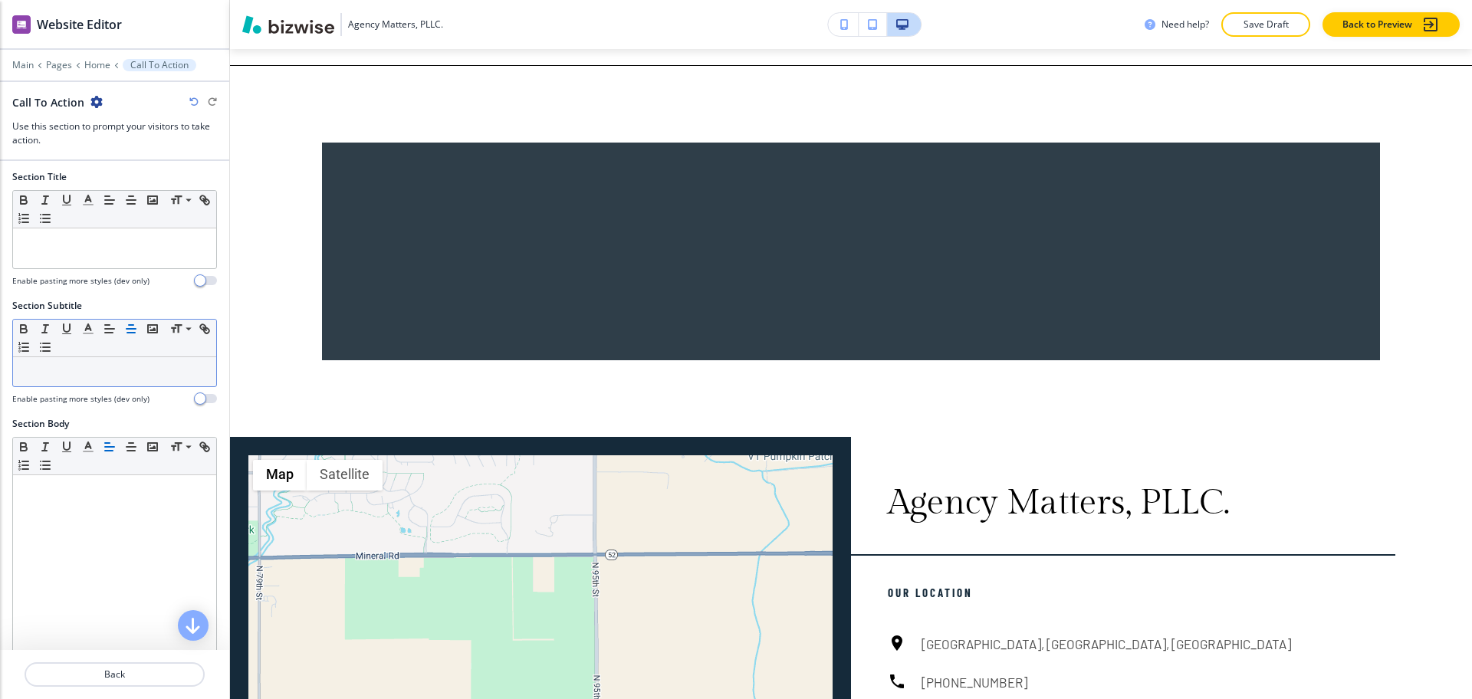
scroll to position [0, 0]
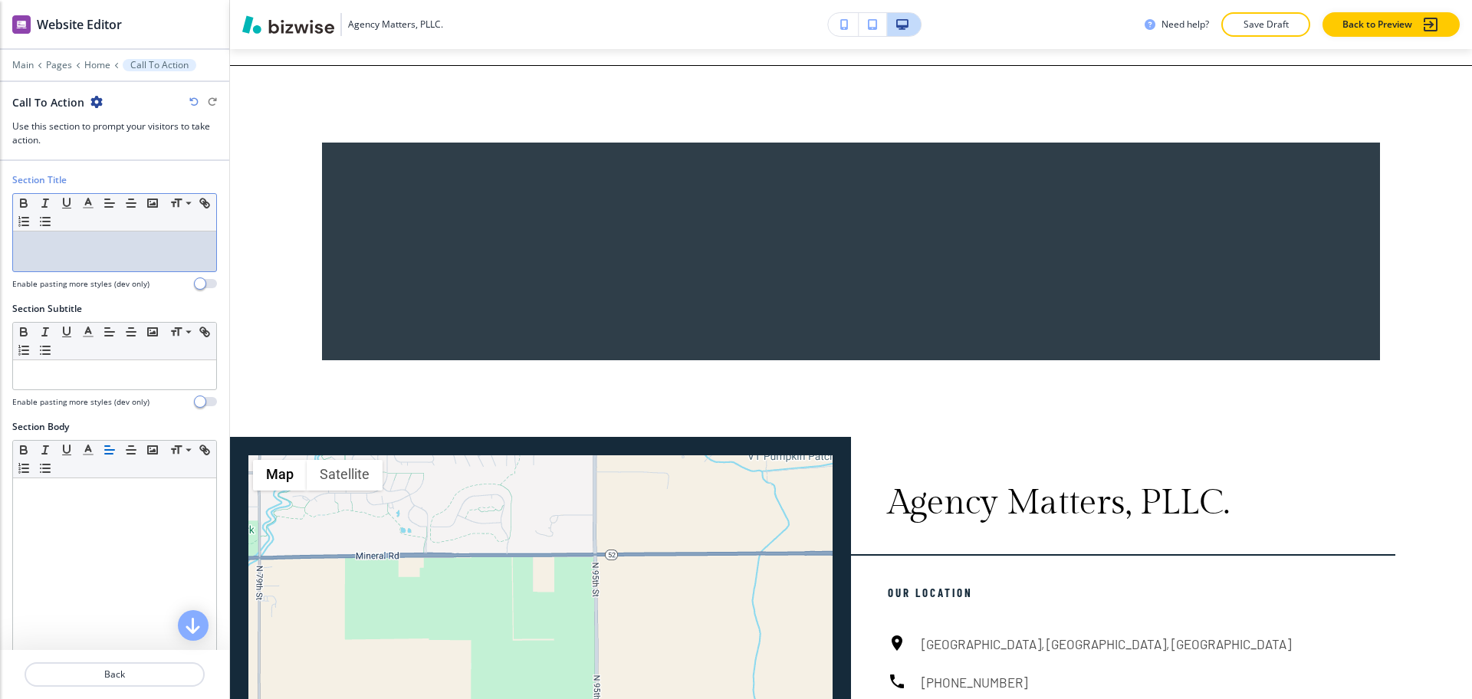
click at [89, 243] on p at bounding box center [115, 246] width 188 height 14
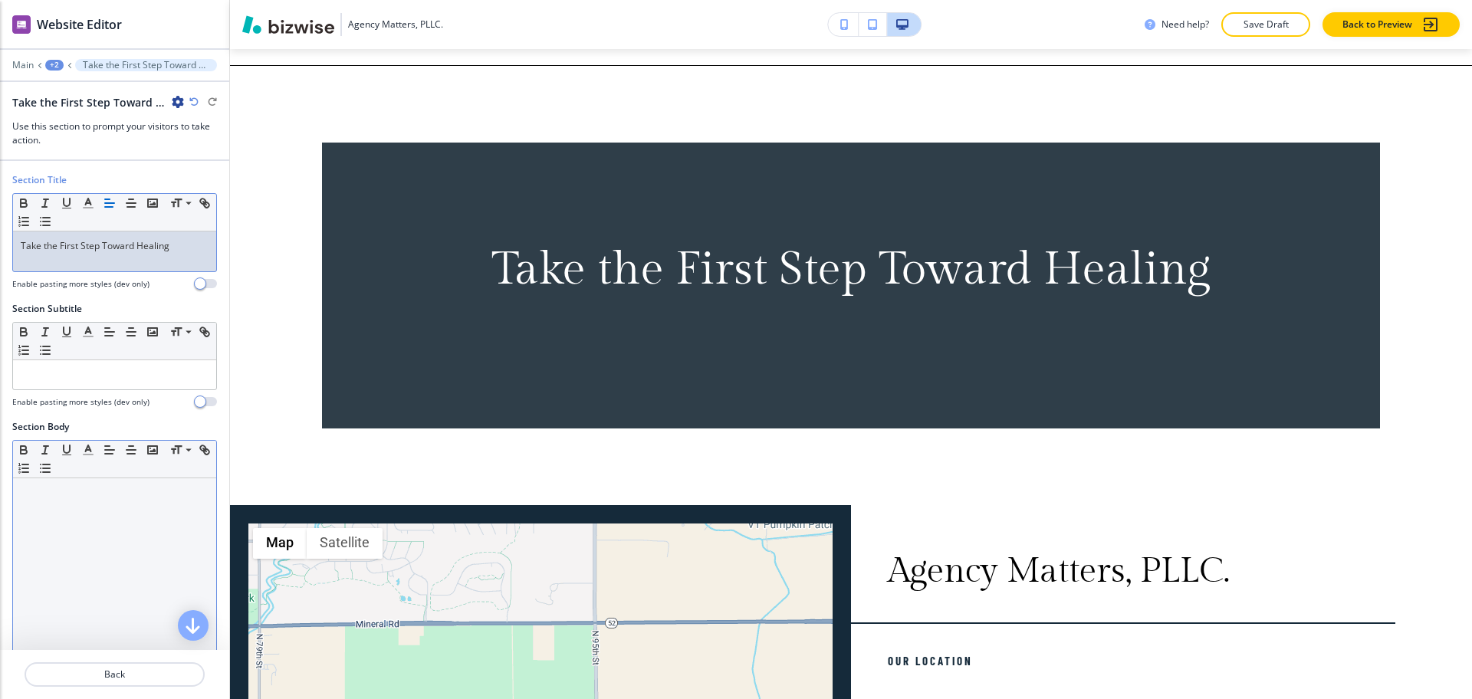
click at [110, 548] on div at bounding box center [114, 577] width 203 height 199
paste div
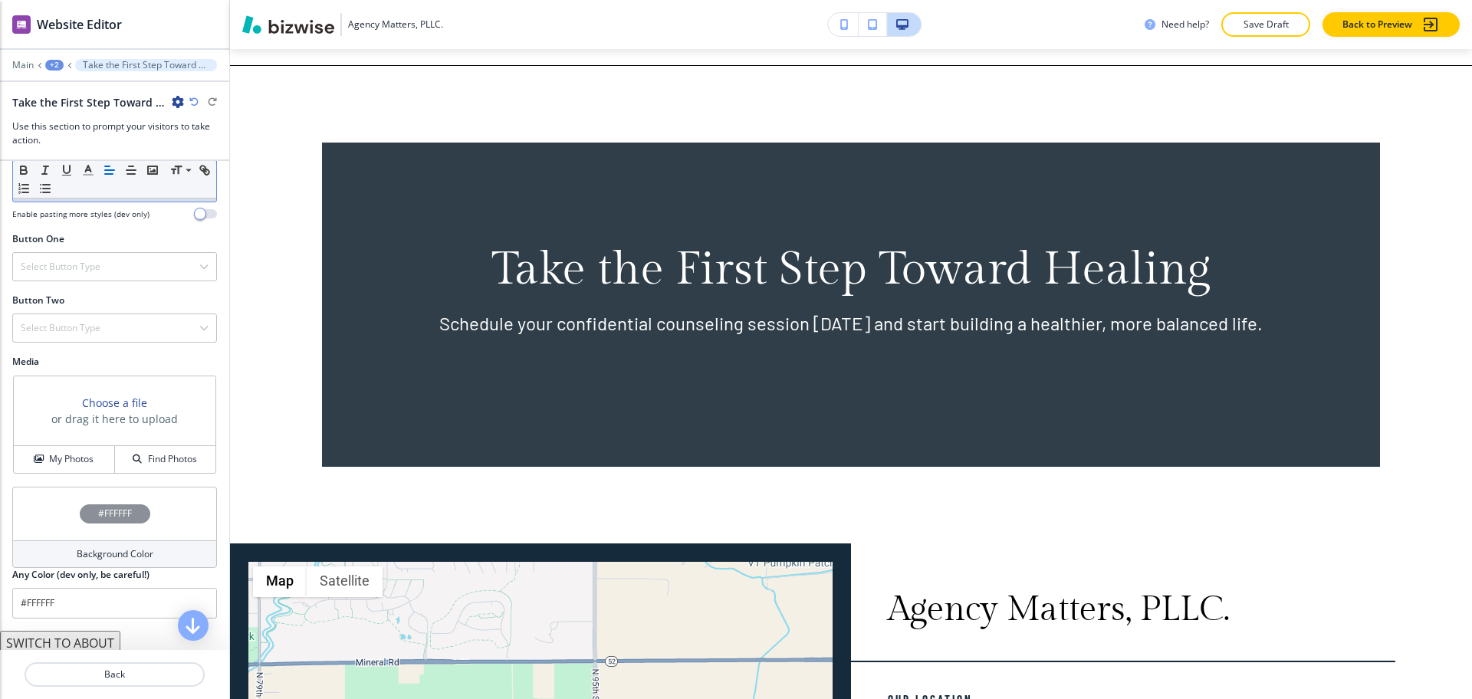
scroll to position [478, 0]
click at [91, 273] on div "Select Button Type" at bounding box center [114, 265] width 203 height 28
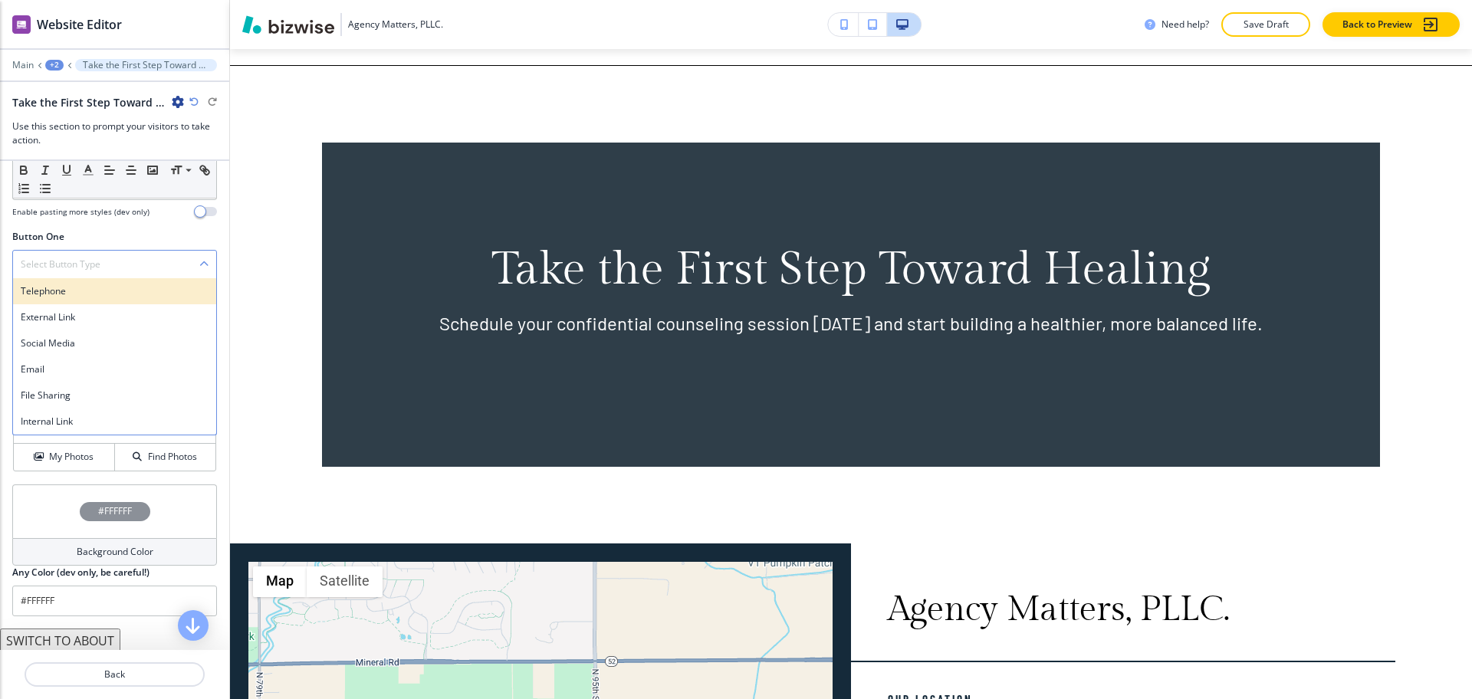
click at [90, 289] on h4 "Telephone" at bounding box center [115, 291] width 188 height 14
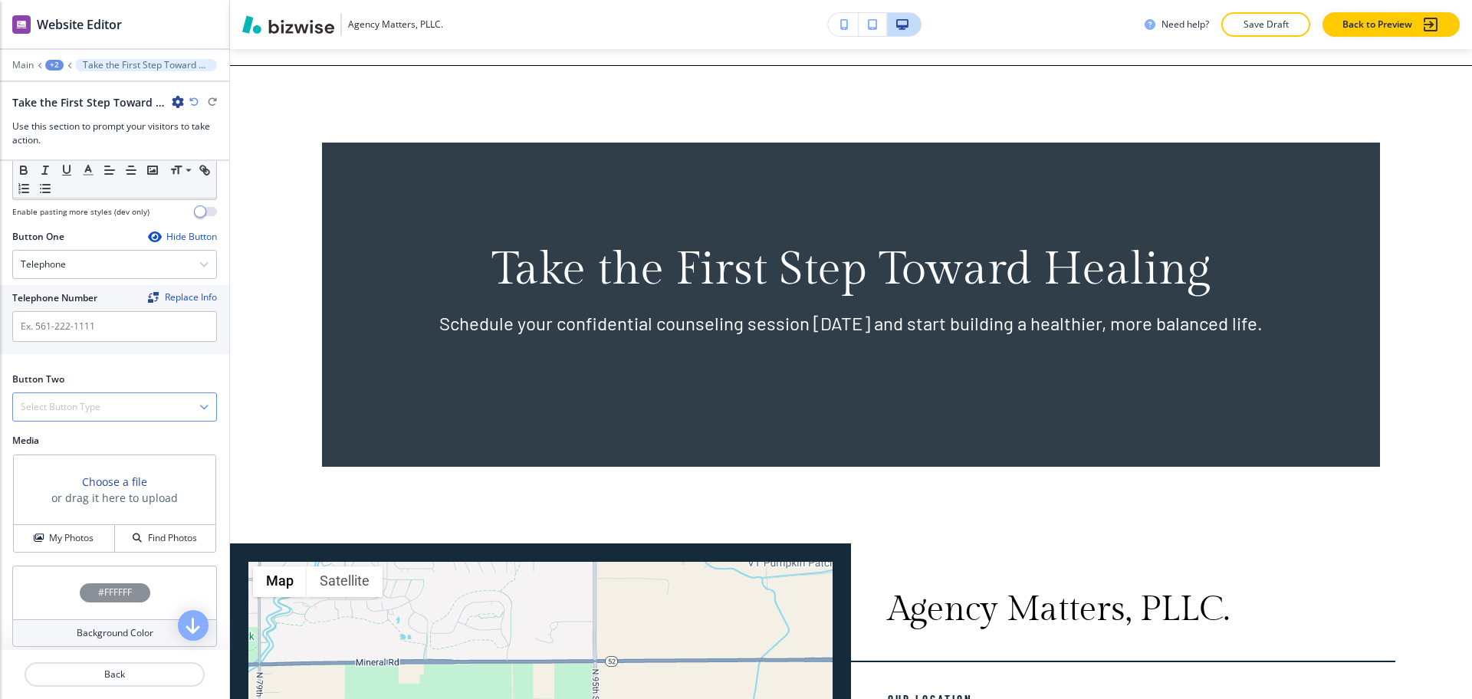
click at [81, 406] on h4 "Select Button Type" at bounding box center [61, 407] width 80 height 14
click at [61, 564] on h4 "Internal Link" at bounding box center [115, 564] width 188 height 14
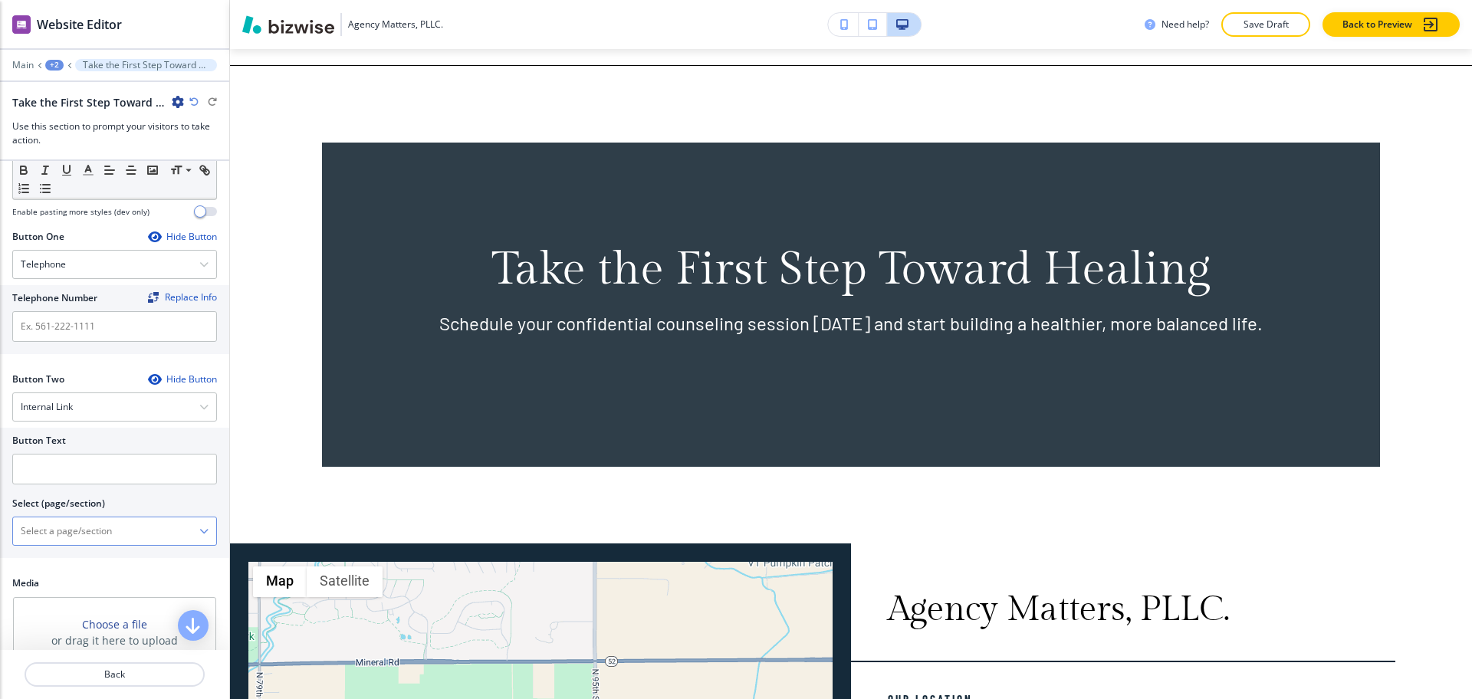
click at [71, 533] on \(page\/section\) "Manual Input" at bounding box center [106, 531] width 186 height 26
drag, startPoint x: 104, startPoint y: 533, endPoint x: 21, endPoint y: 518, distance: 84.1
click at [21, 518] on \(page\/section\) "CONTACT US" at bounding box center [106, 531] width 186 height 26
click at [55, 560] on h4 "Contact" at bounding box center [115, 558] width 188 height 14
type \(page\/section\) "Contact"
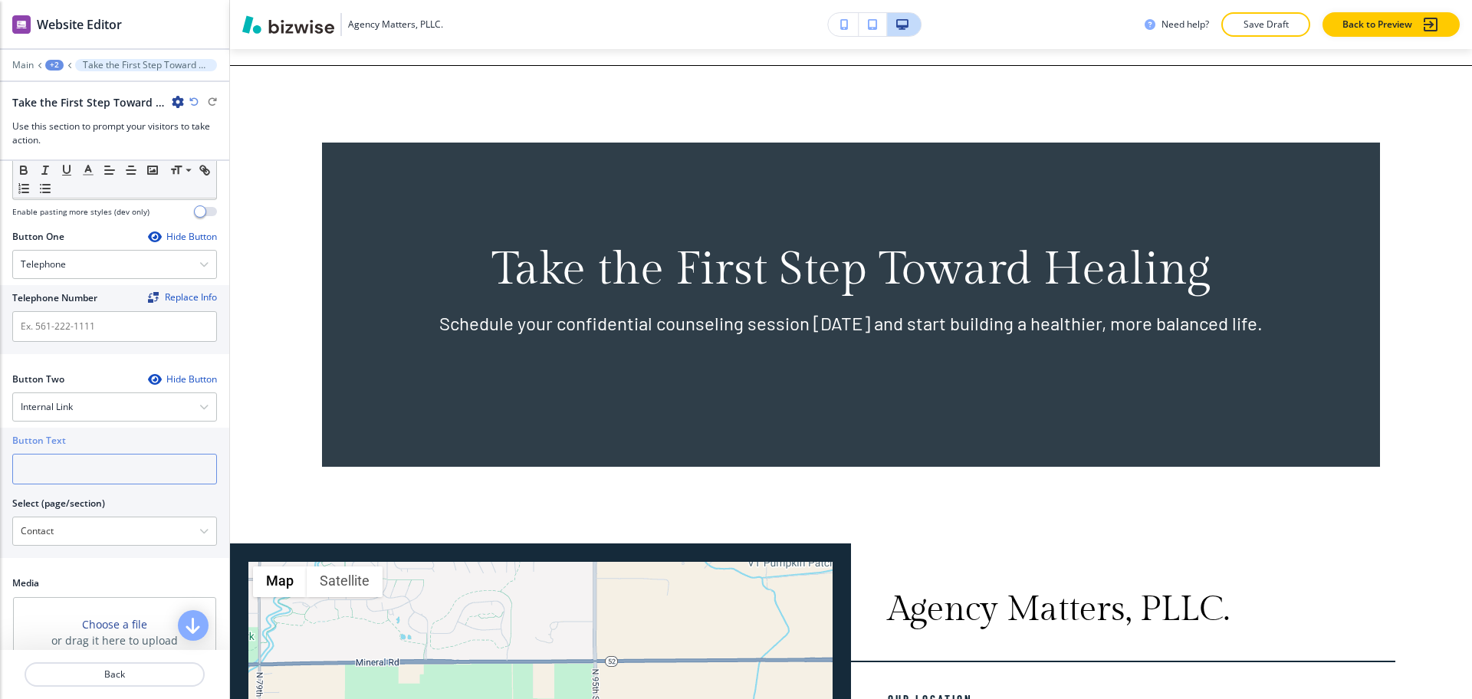
click at [30, 465] on input "text" at bounding box center [114, 469] width 205 height 31
paste input "CONTACT US"
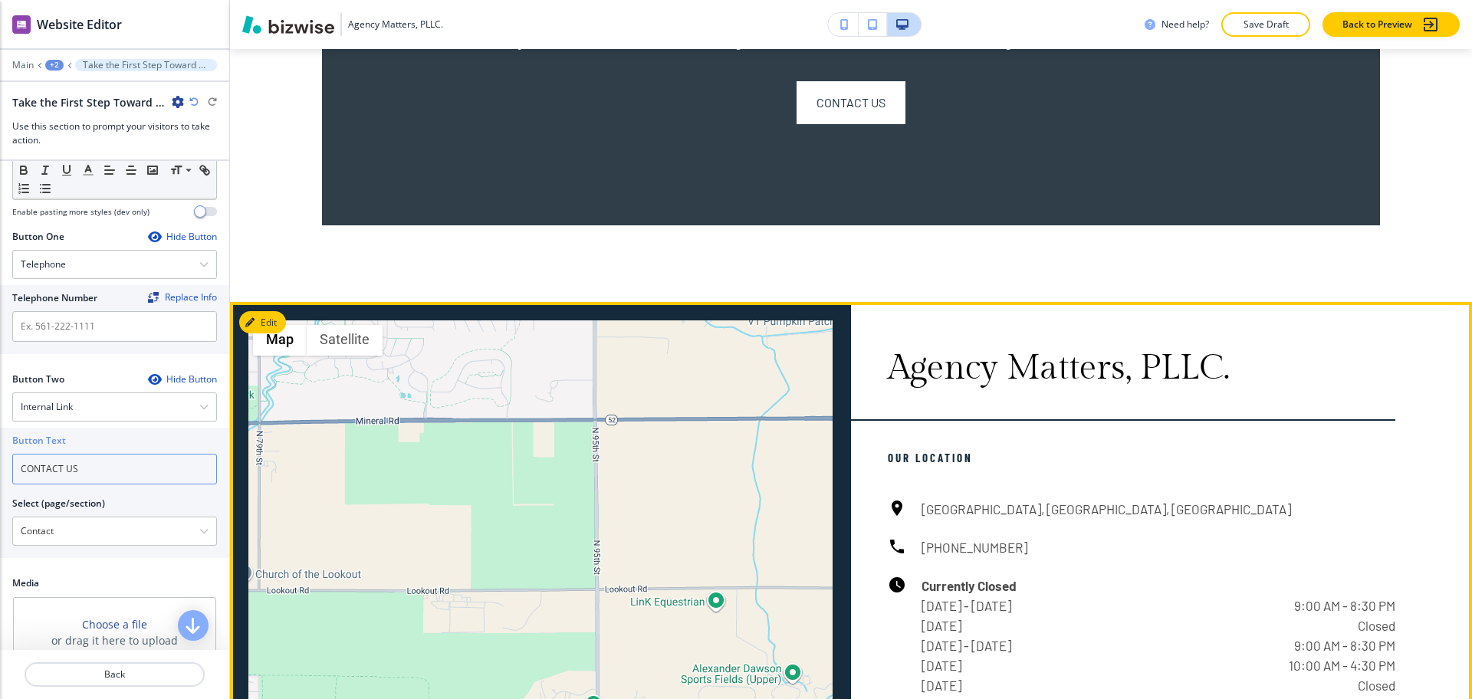
scroll to position [3002, 0]
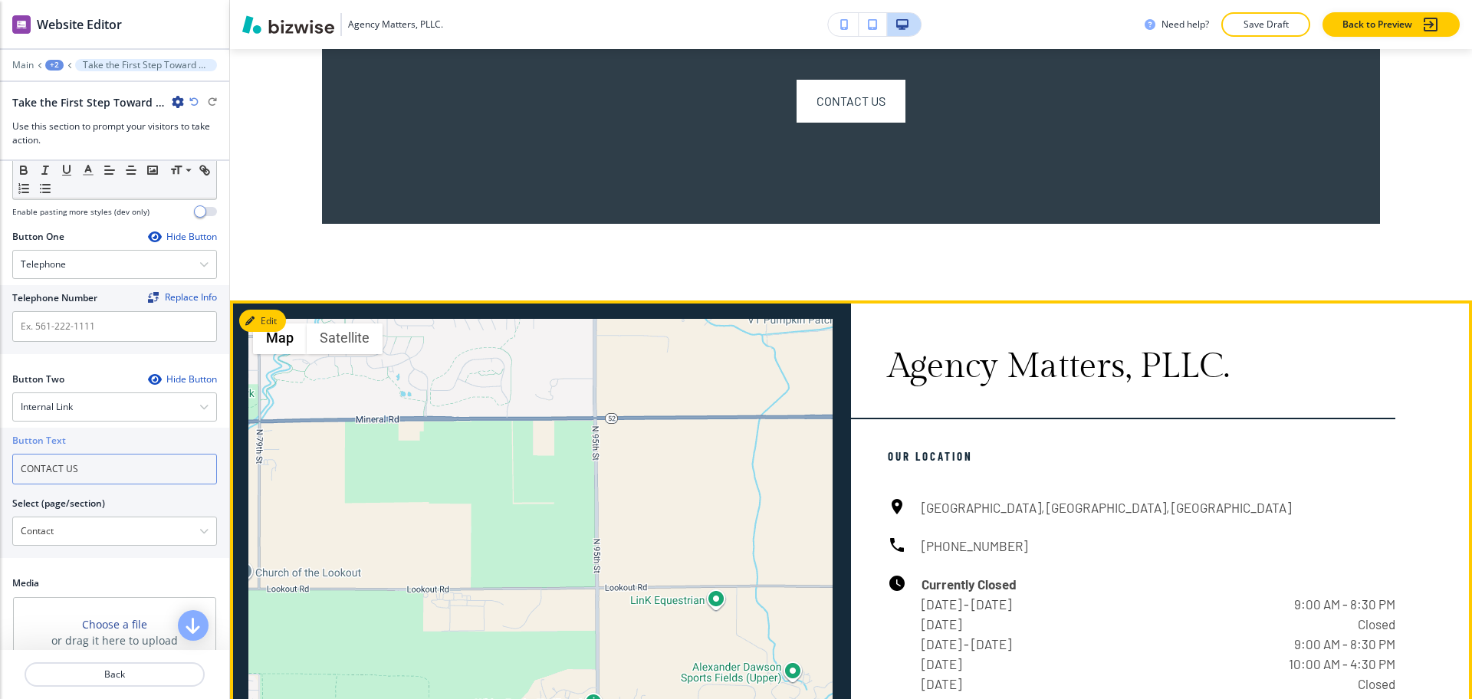
type input "CONTACT US"
drag, startPoint x: 1006, startPoint y: 535, endPoint x: 911, endPoint y: 527, distance: 95.5
click at [911, 527] on div "Boulder, CO, USA (720) 487-9082 Currently Closed Monday - Tuesday 9:00 AM - 8:3…" at bounding box center [1142, 596] width 508 height 196
copy h6 "[PHONE_NUMBER]"
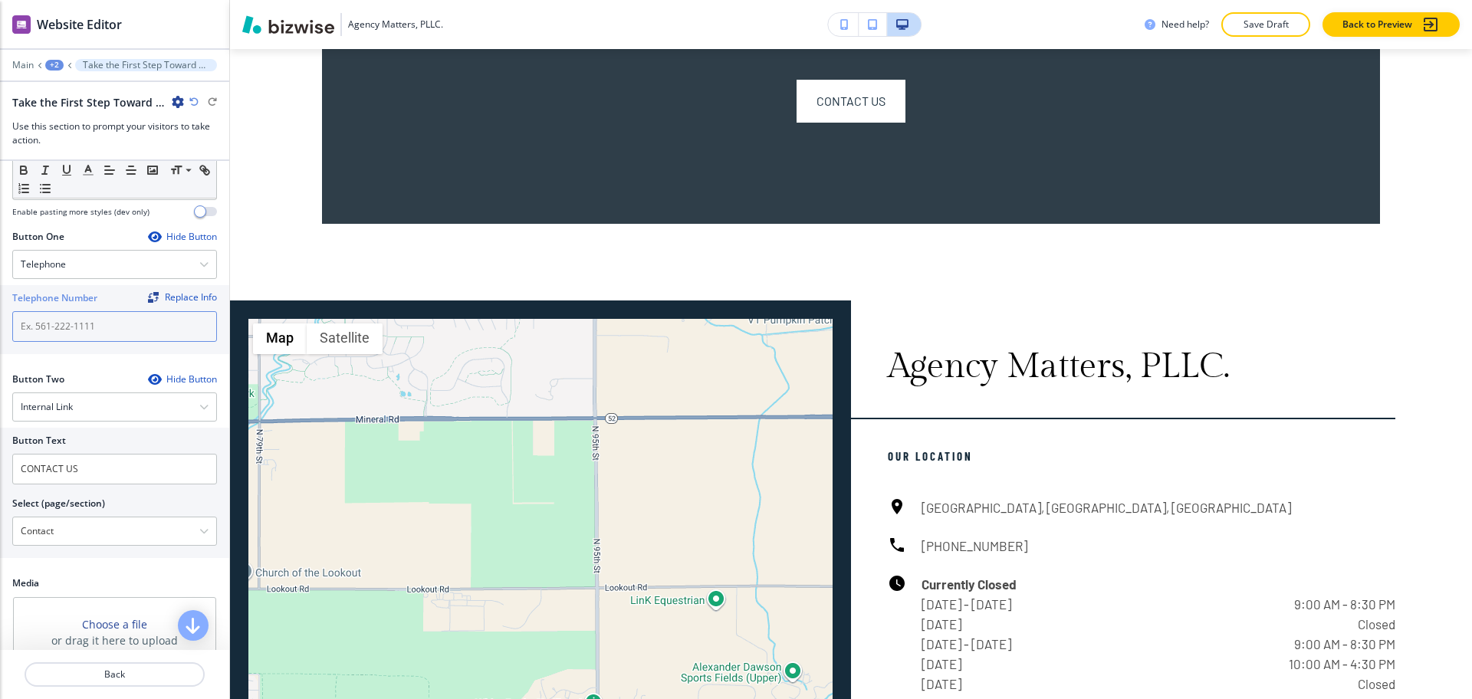
click at [105, 335] on input "text" at bounding box center [114, 326] width 205 height 31
paste input "[PHONE_NUMBER]"
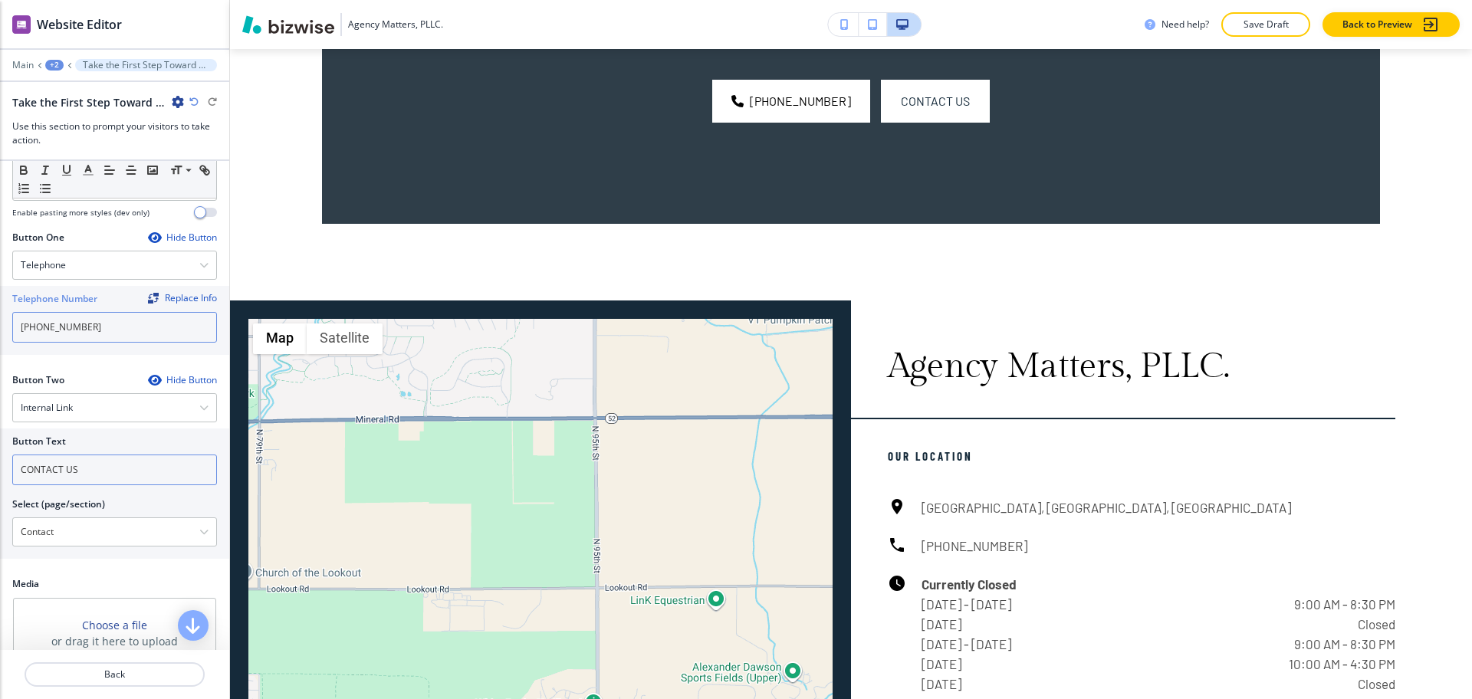
scroll to position [730, 0]
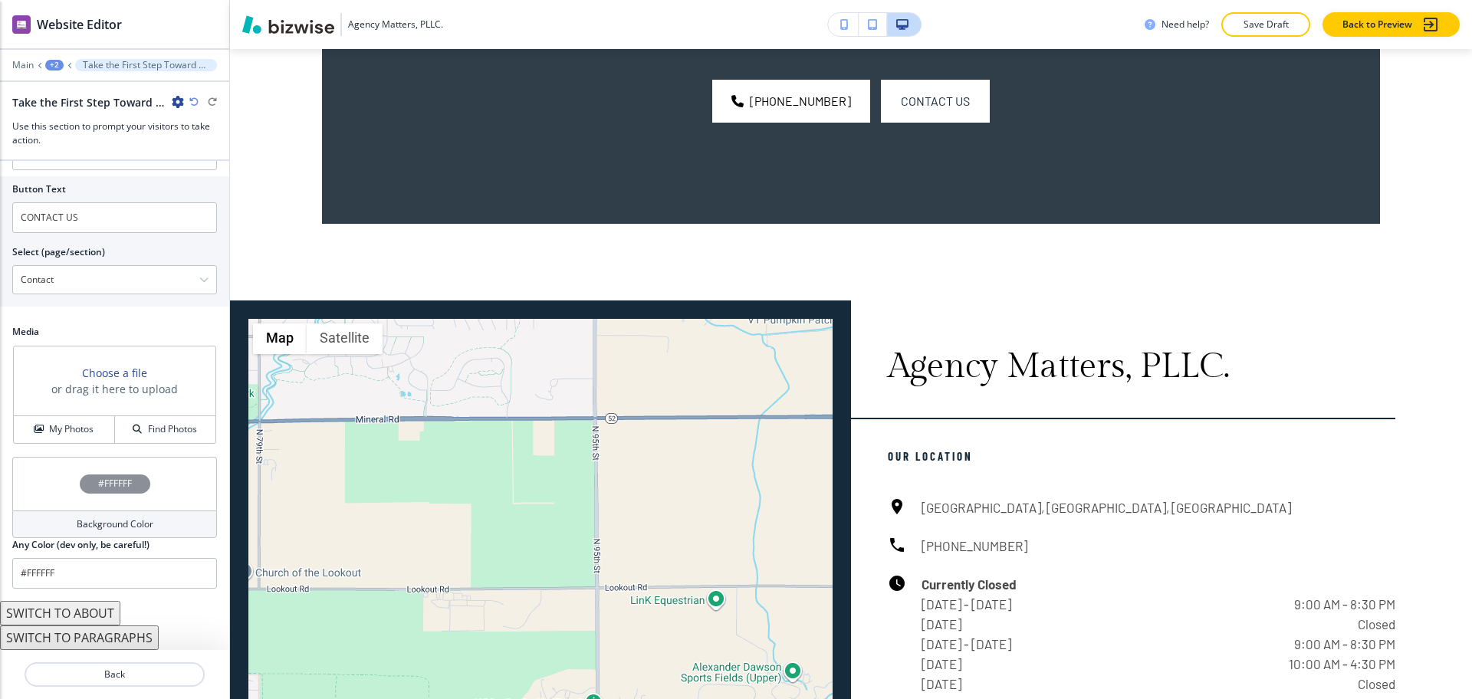
type input "[PHONE_NUMBER]"
click at [119, 525] on h4 "Background Color" at bounding box center [115, 525] width 77 height 14
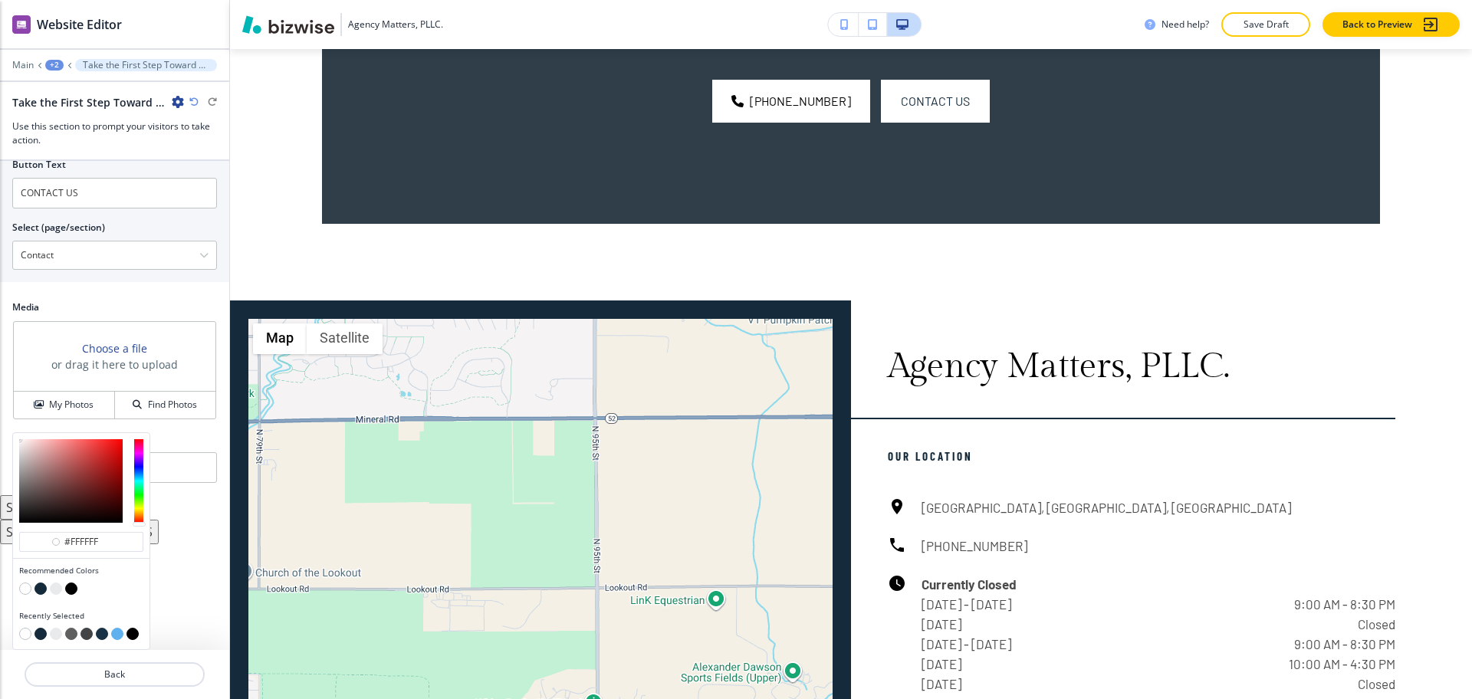
scroll to position [1, 0]
click at [44, 589] on button "button" at bounding box center [41, 589] width 12 height 12
type input "#152a3a"
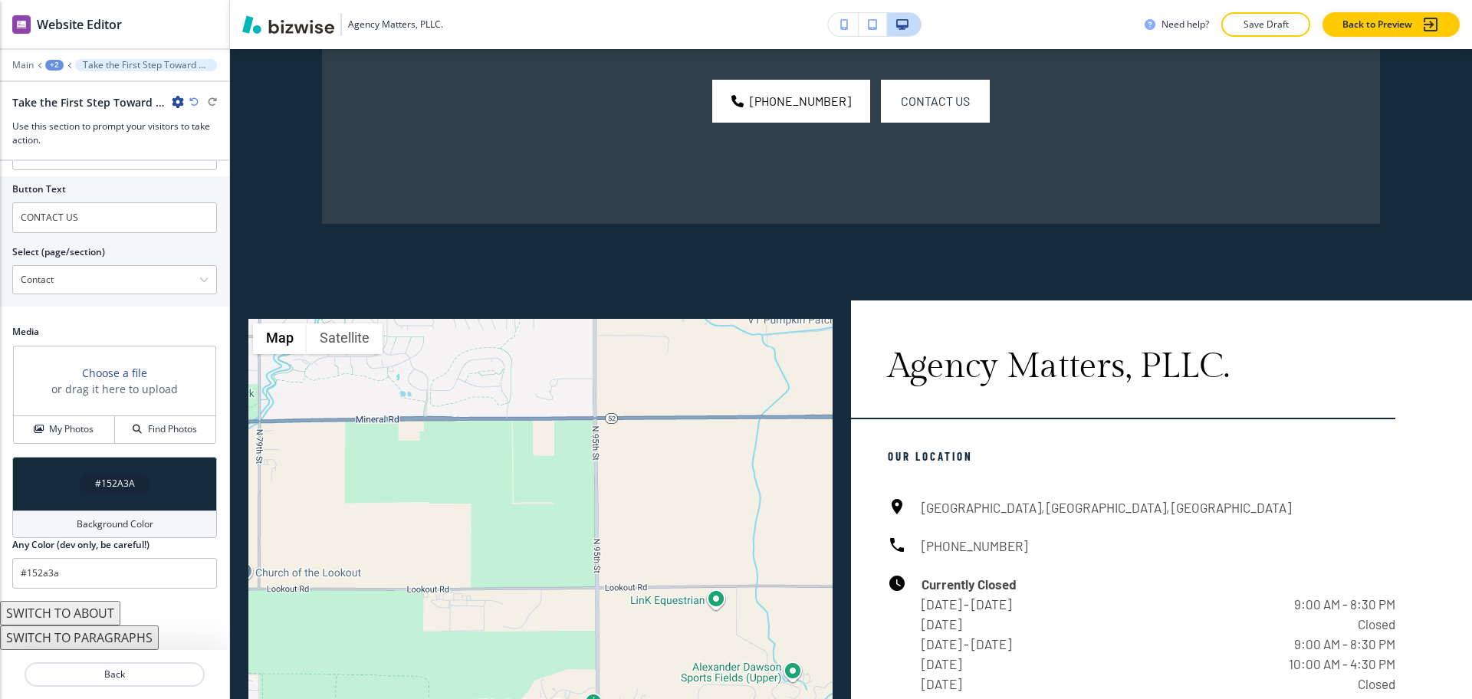
click at [93, 518] on h4 "Background Color" at bounding box center [115, 525] width 77 height 14
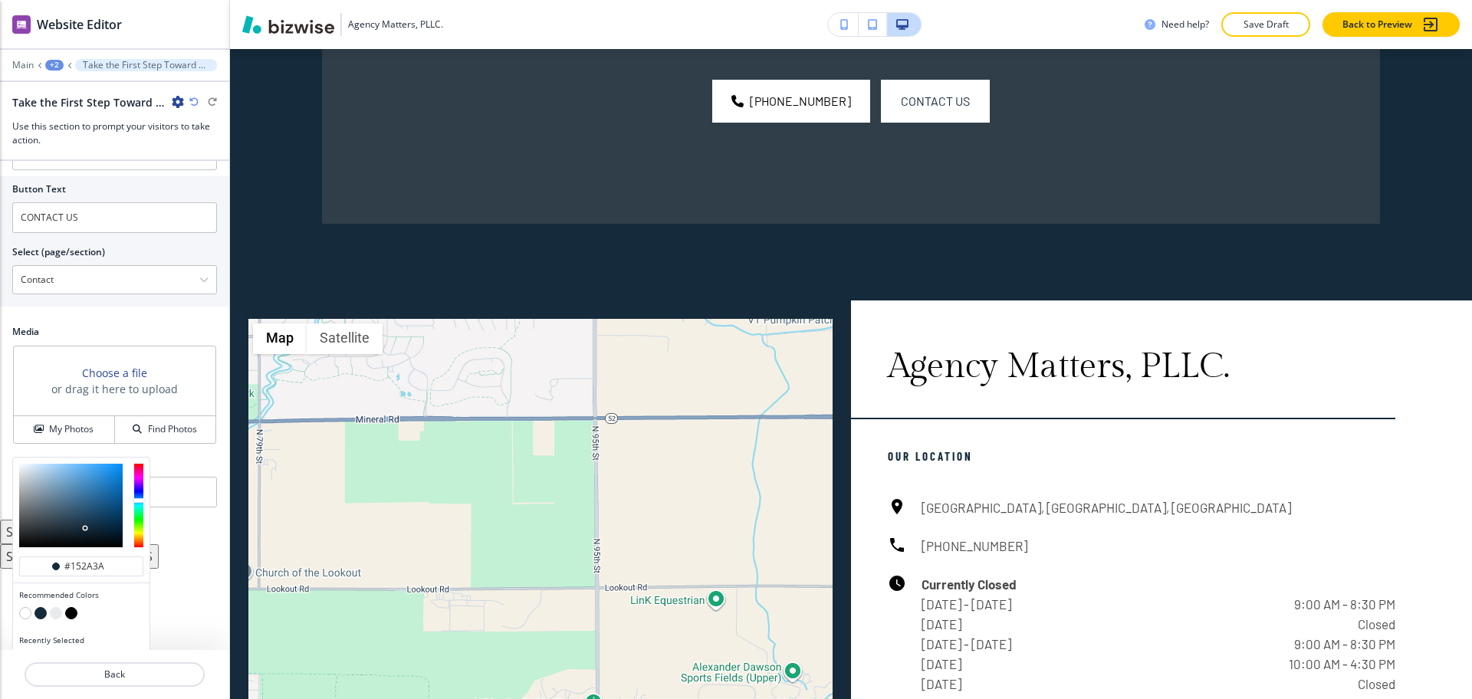
scroll to position [732, 0]
type input "#0b2335"
click at [102, 528] on div at bounding box center [71, 504] width 104 height 84
type input "#0b2335"
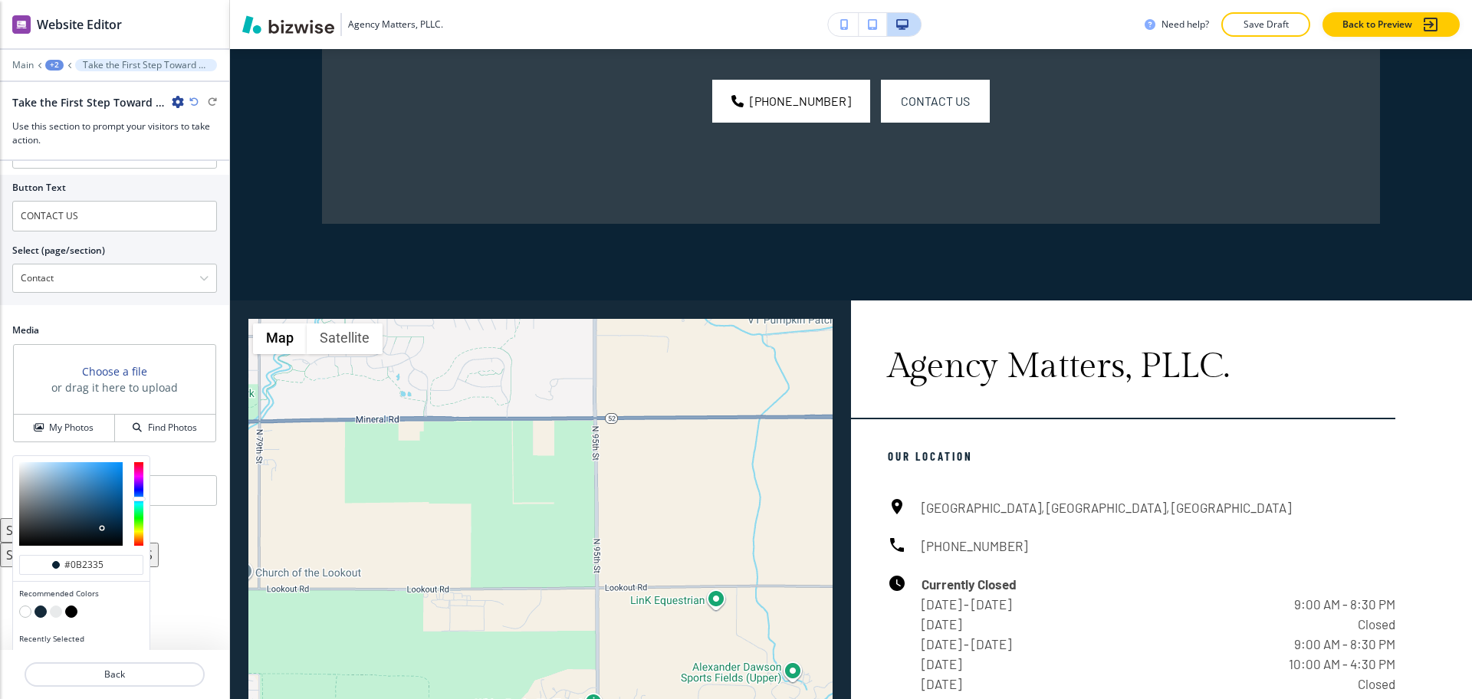
type input "#071825"
click at [104, 534] on div at bounding box center [71, 504] width 104 height 84
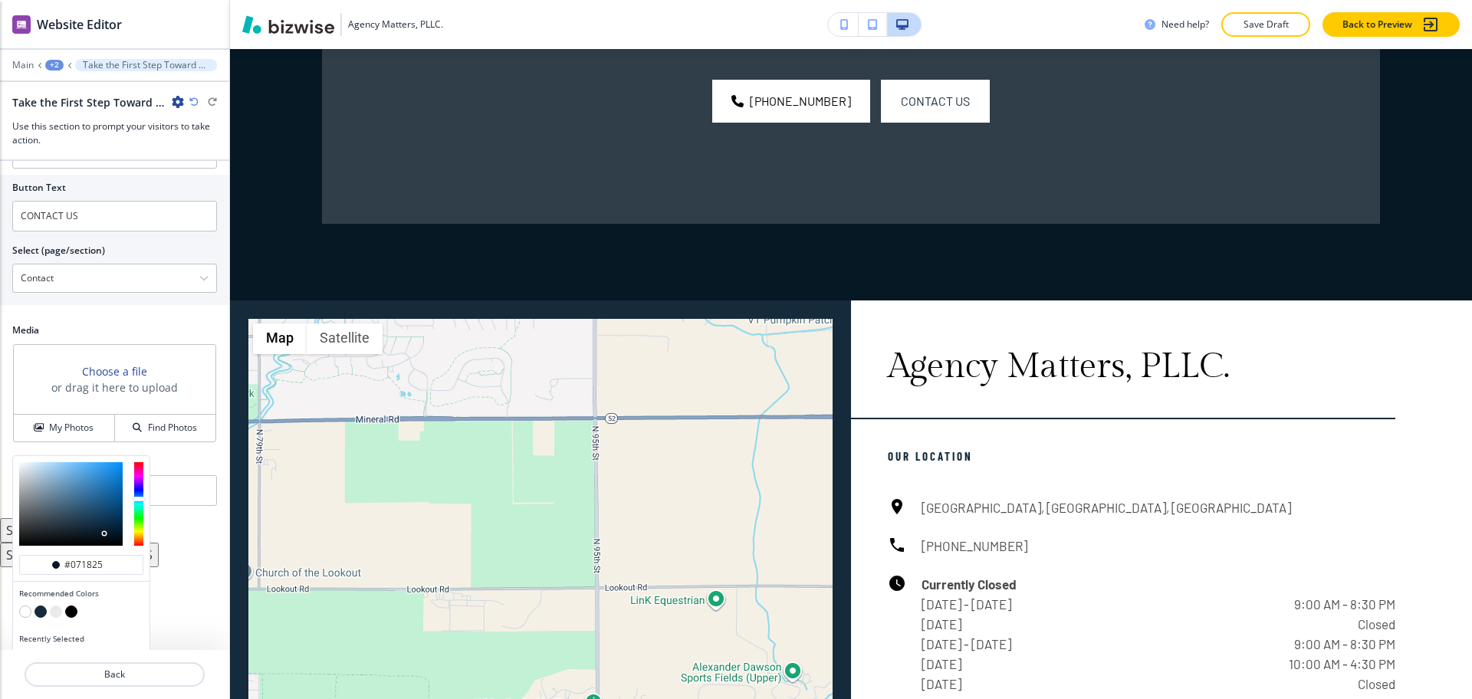
click at [69, 613] on button "button" at bounding box center [71, 612] width 12 height 12
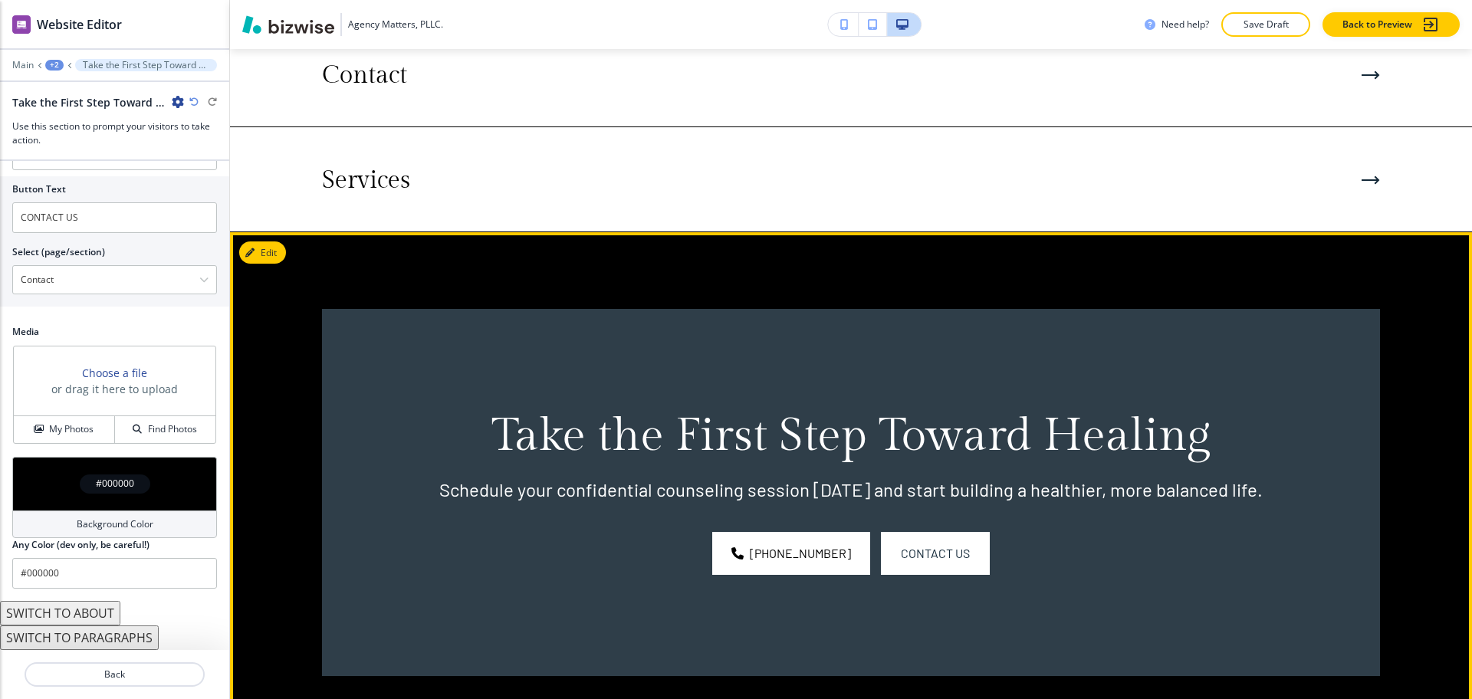
scroll to position [2549, 0]
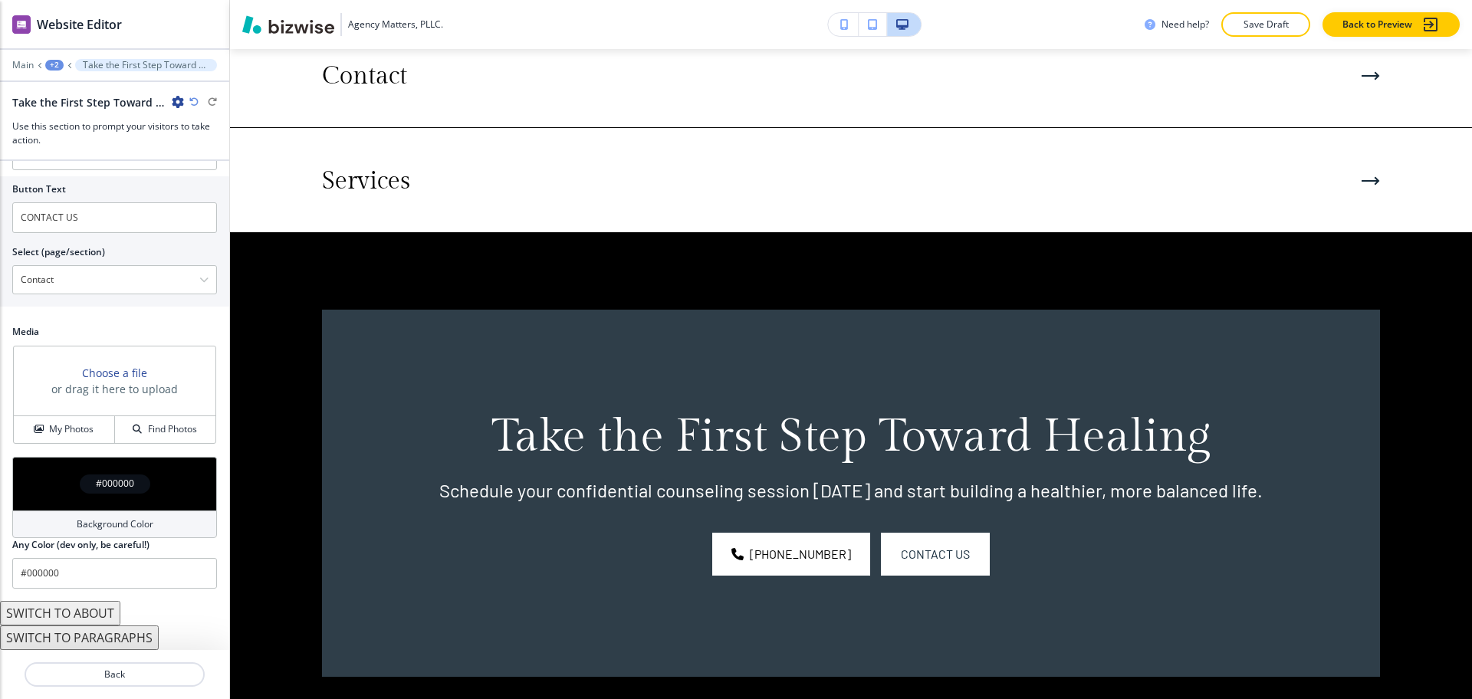
click at [67, 525] on div "Background Color" at bounding box center [114, 525] width 205 height 28
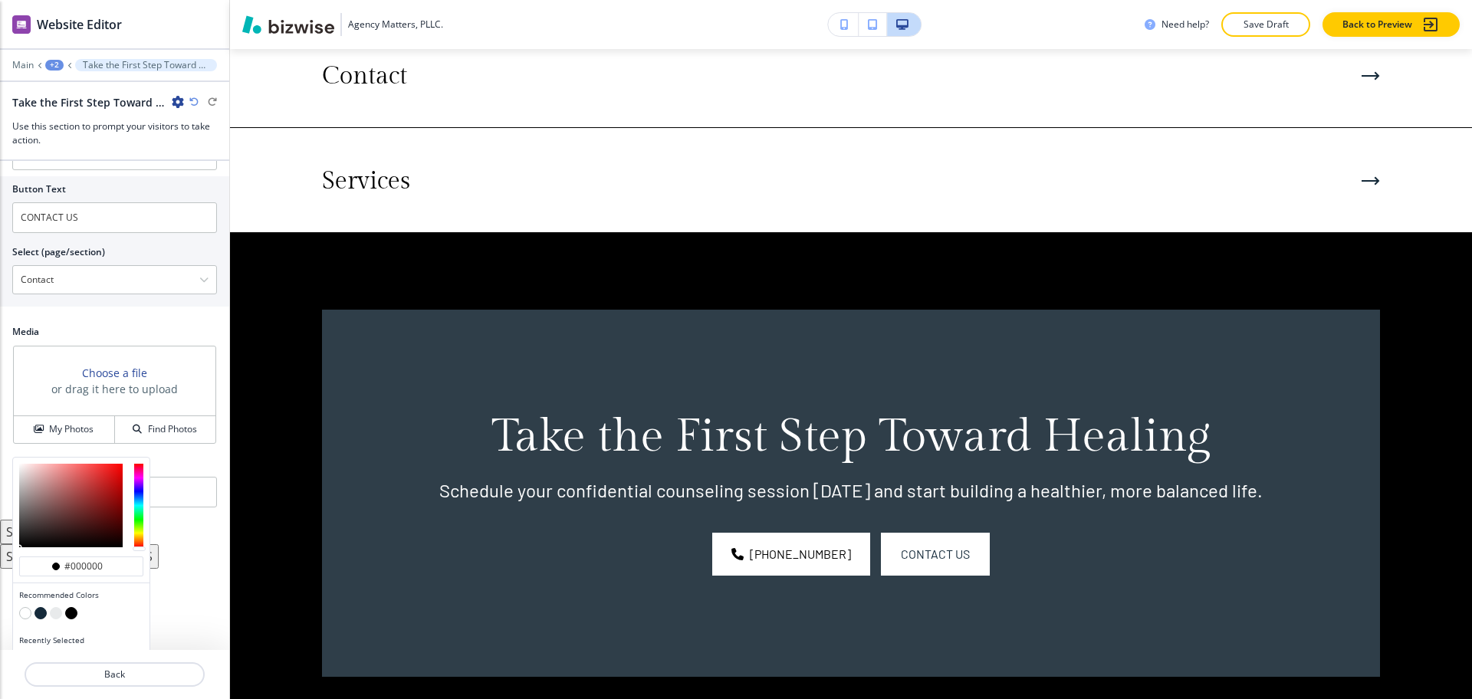
click at [39, 612] on button "button" at bounding box center [41, 613] width 12 height 12
type input "#152a3a"
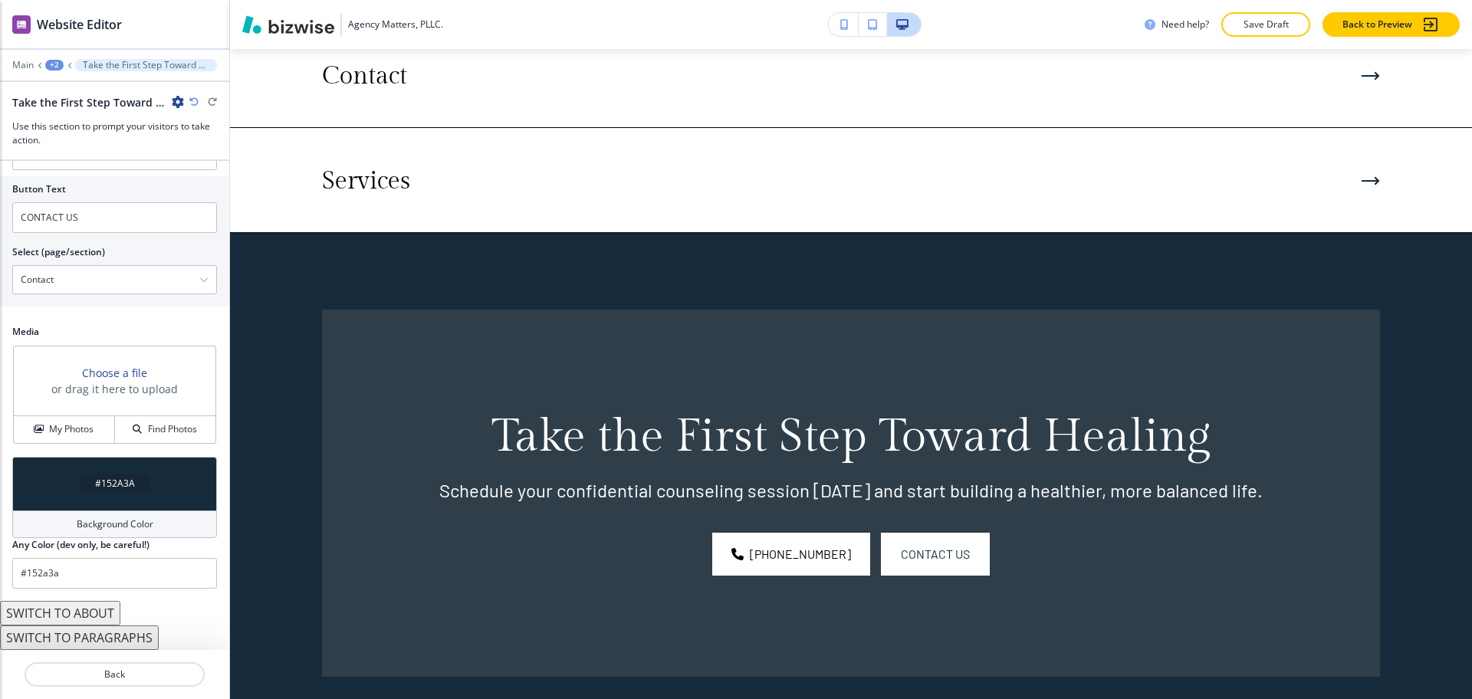
click at [146, 526] on div "Background Color" at bounding box center [114, 525] width 205 height 28
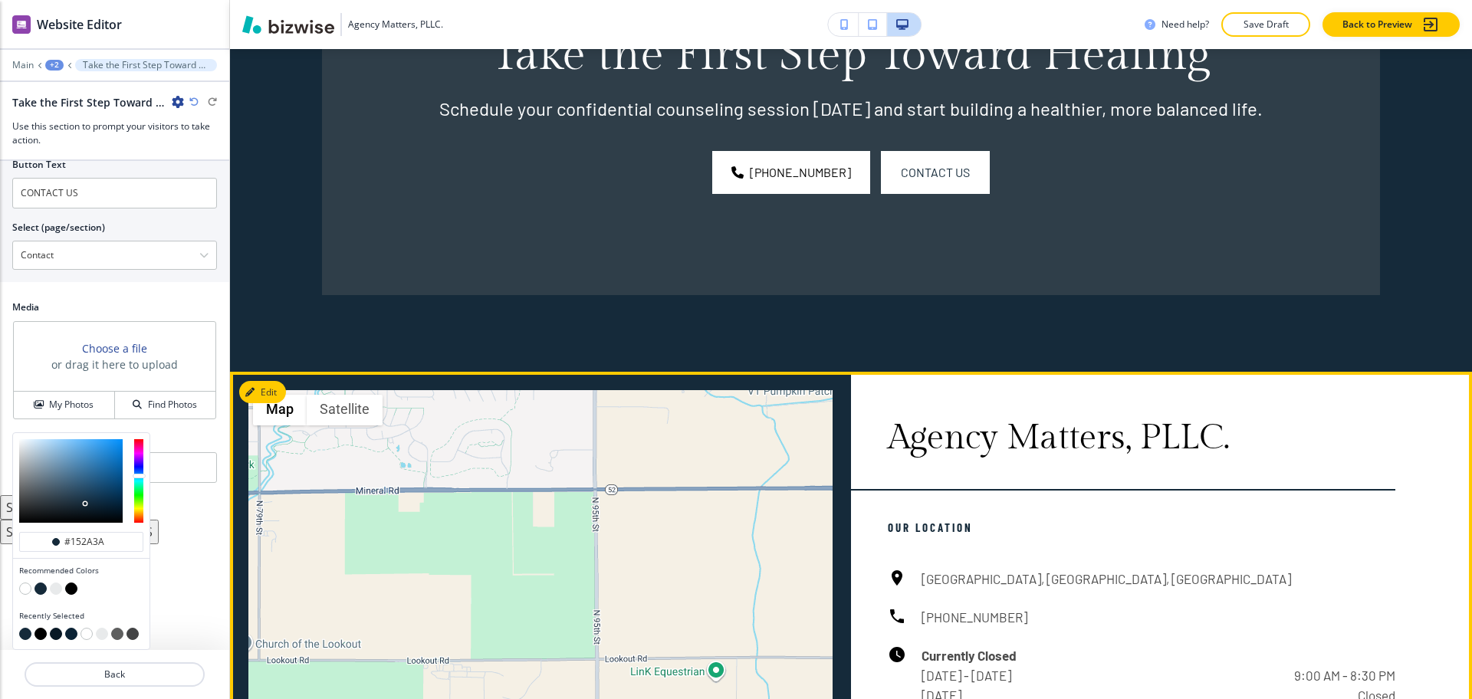
scroll to position [2932, 0]
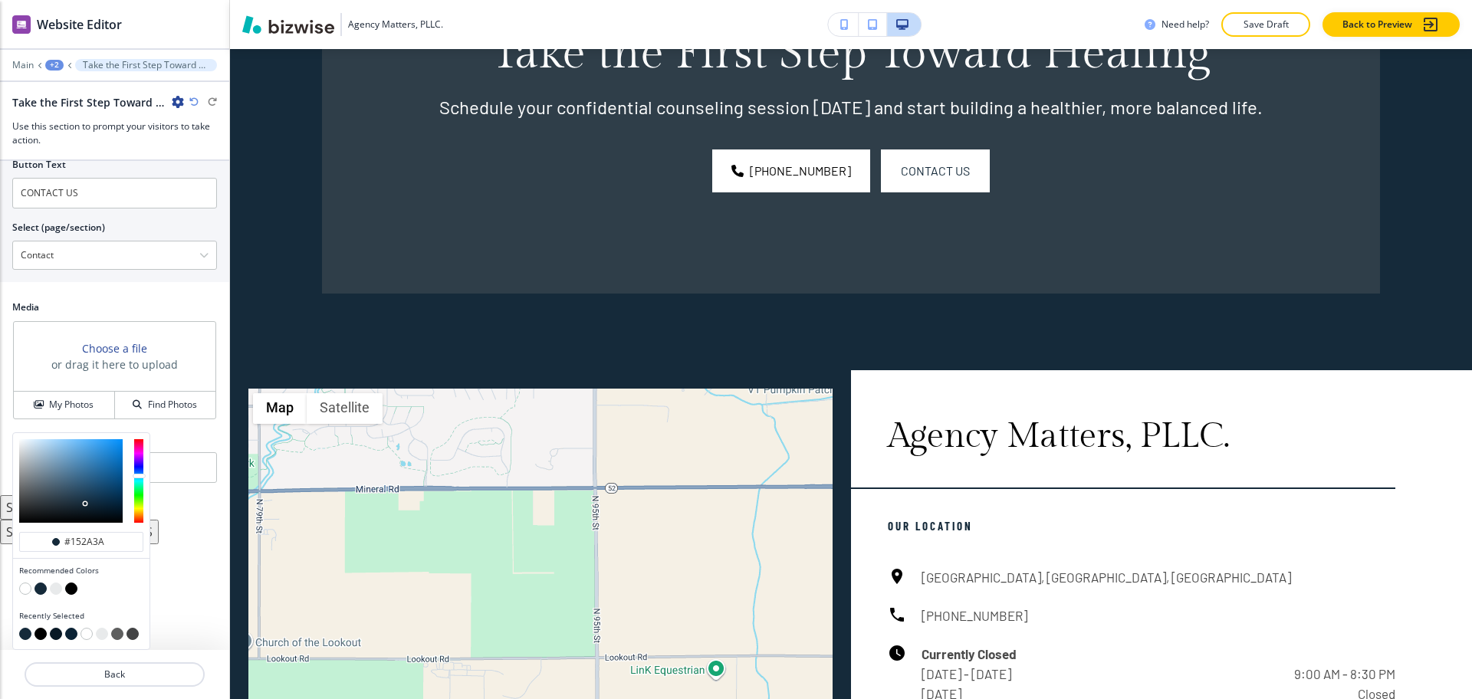
type input "#0a141c"
click at [87, 514] on div at bounding box center [71, 481] width 104 height 84
type input "#0a141c"
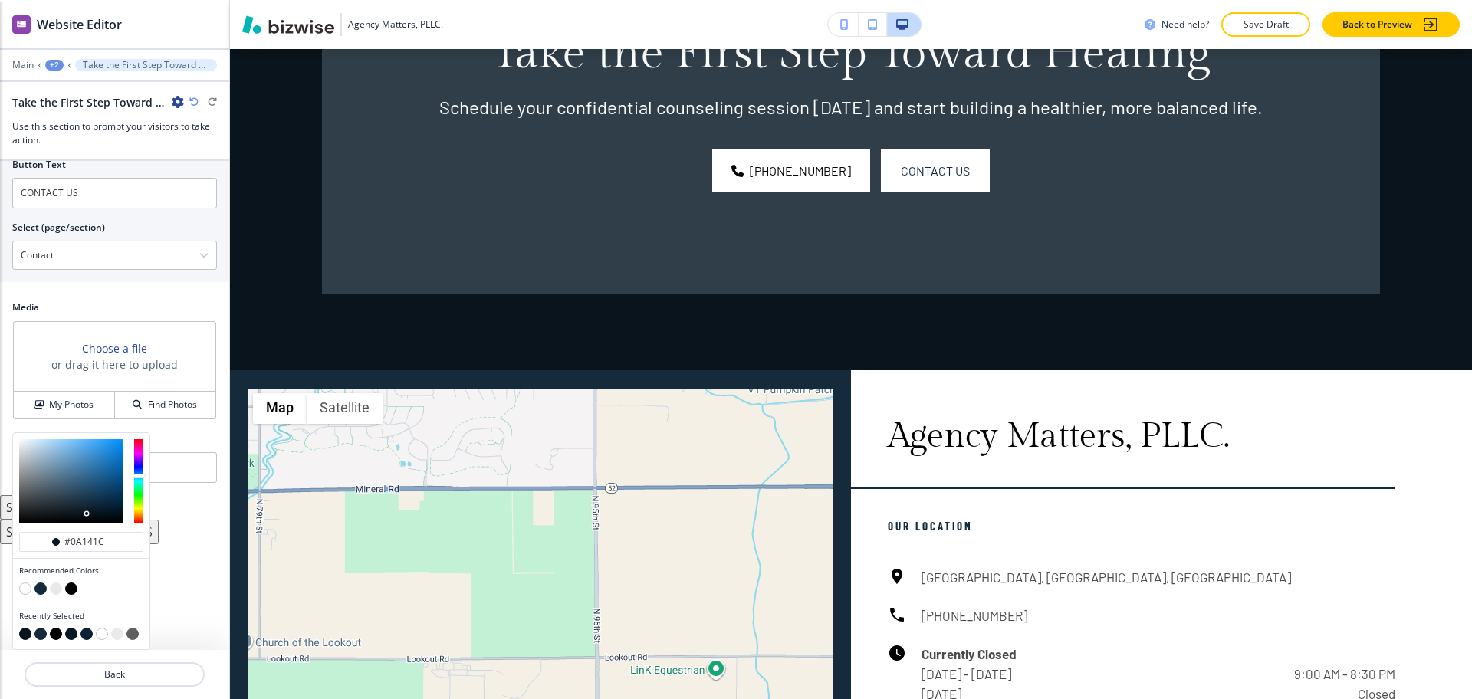
type input "#061119"
click at [97, 515] on div at bounding box center [71, 481] width 104 height 84
type input "#061119"
type input "#081925"
click at [100, 511] on div at bounding box center [71, 481] width 104 height 84
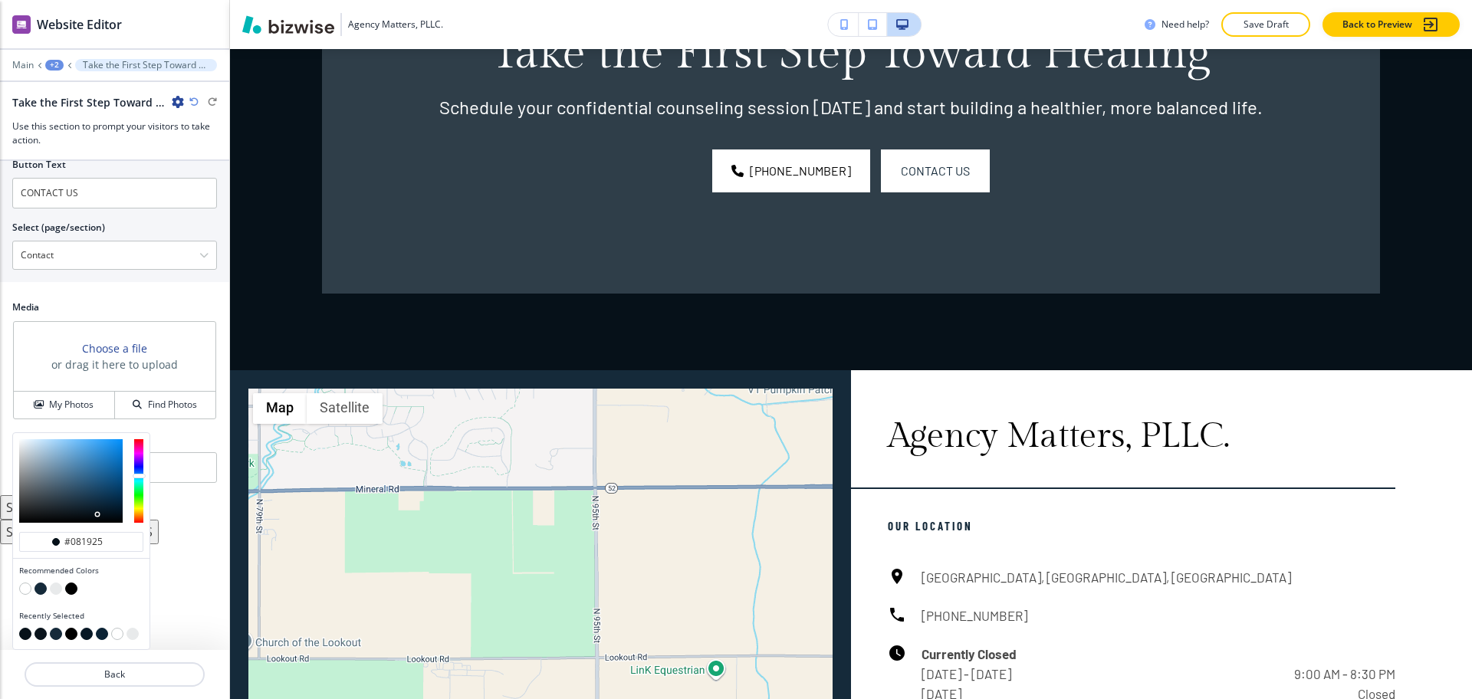
type input "#081925"
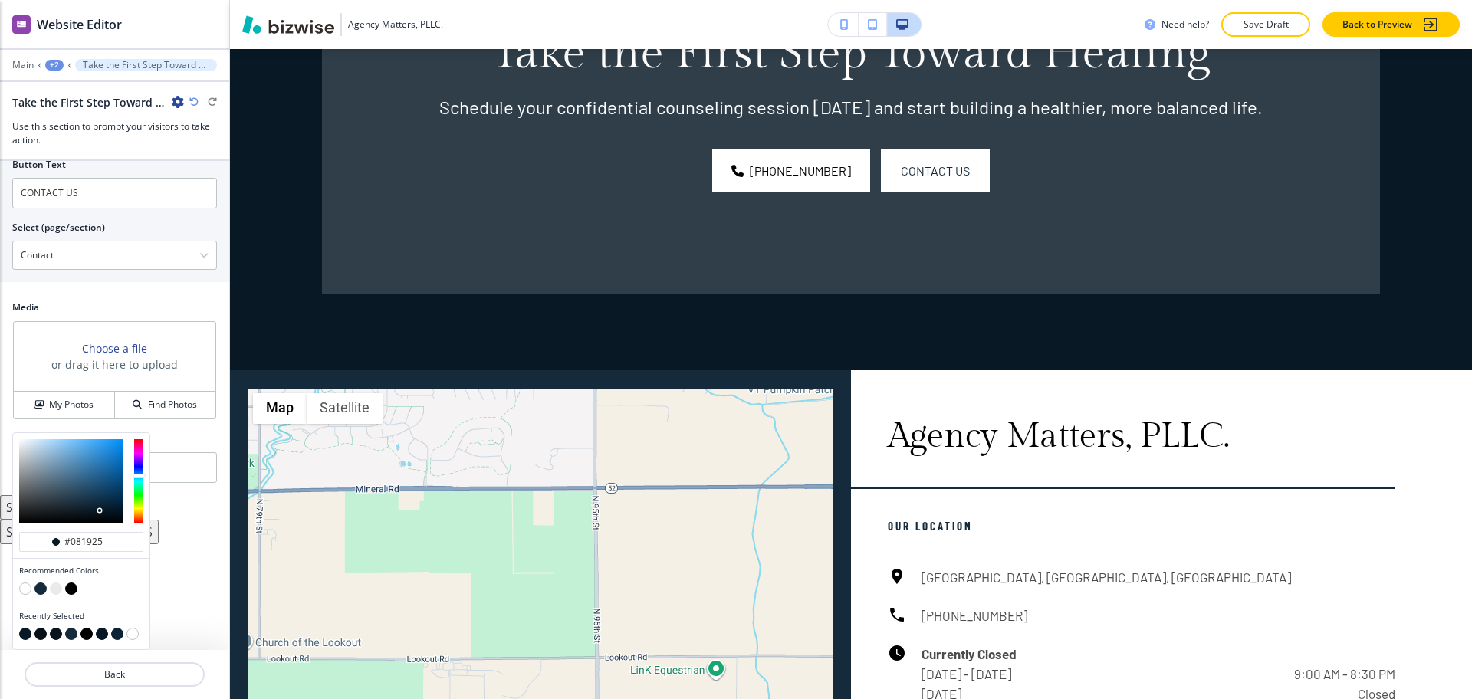
type input "#061623"
click at [106, 511] on div at bounding box center [71, 481] width 104 height 84
type input "#061623"
type input "#041b2c"
click at [113, 508] on div at bounding box center [71, 481] width 104 height 84
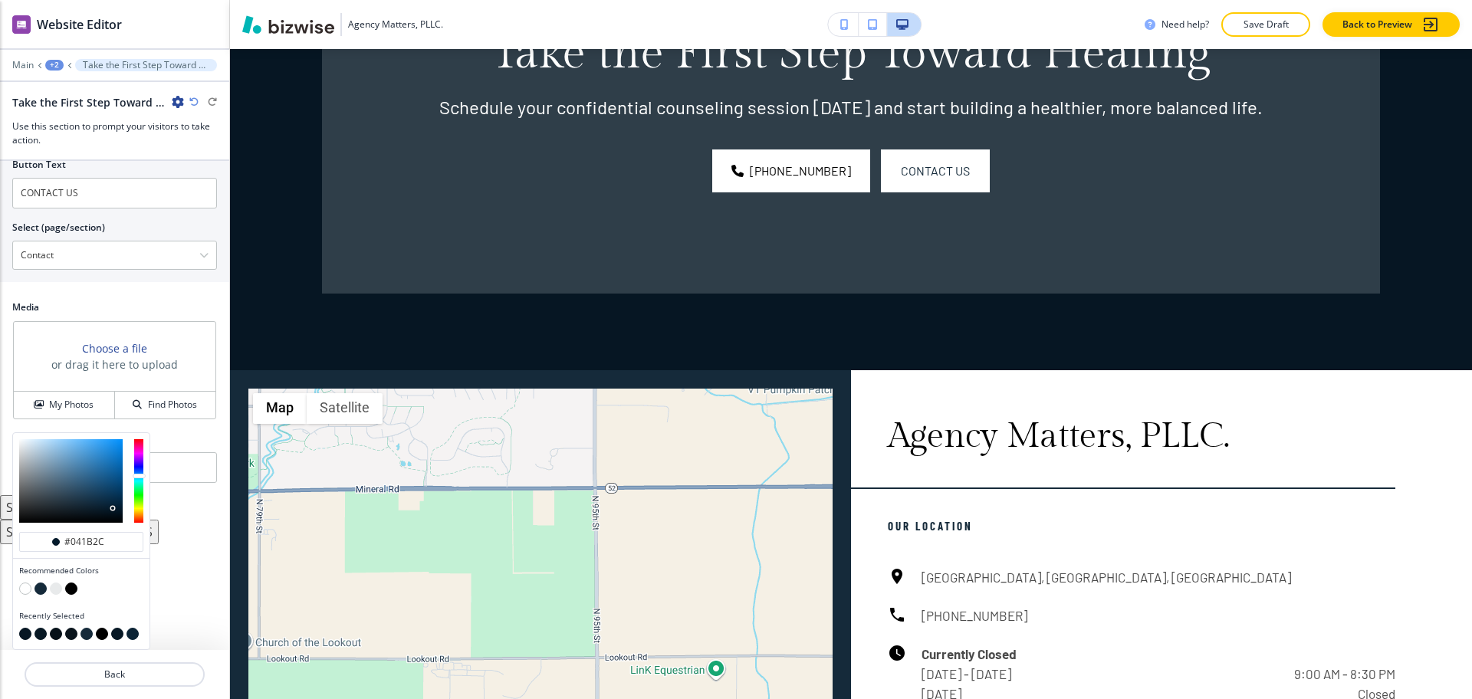
type input "#041b2c"
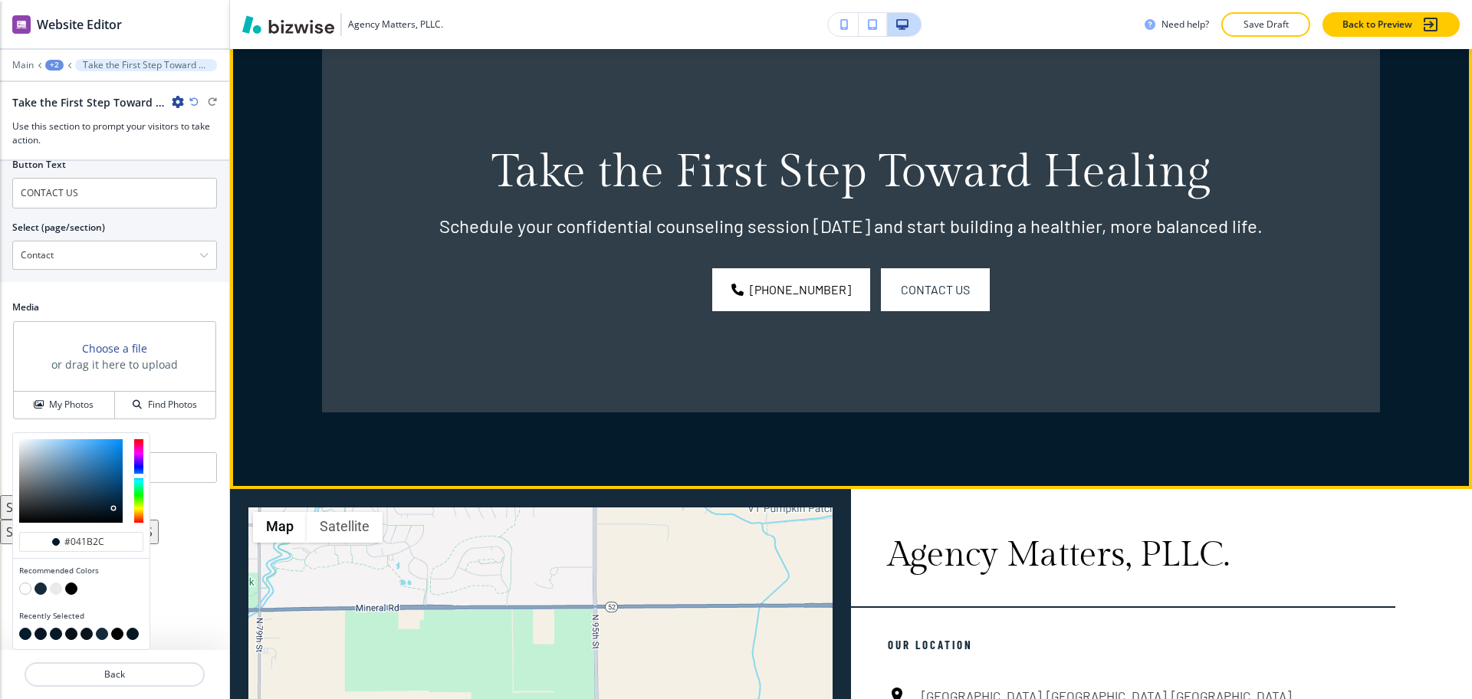
scroll to position [2842, 0]
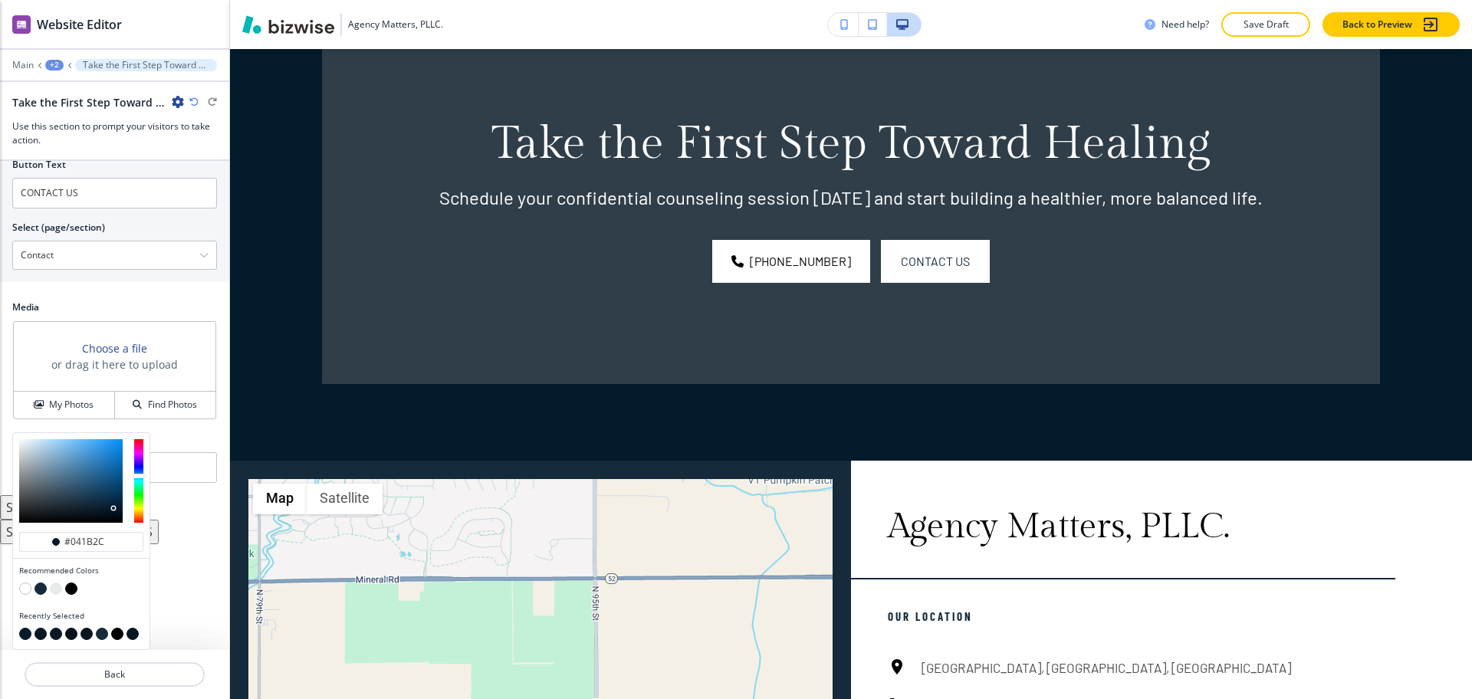
click at [199, 524] on div "Section Title Small Normal Large Huge Take the First Step Toward Healing Enable…" at bounding box center [114, 405] width 229 height 489
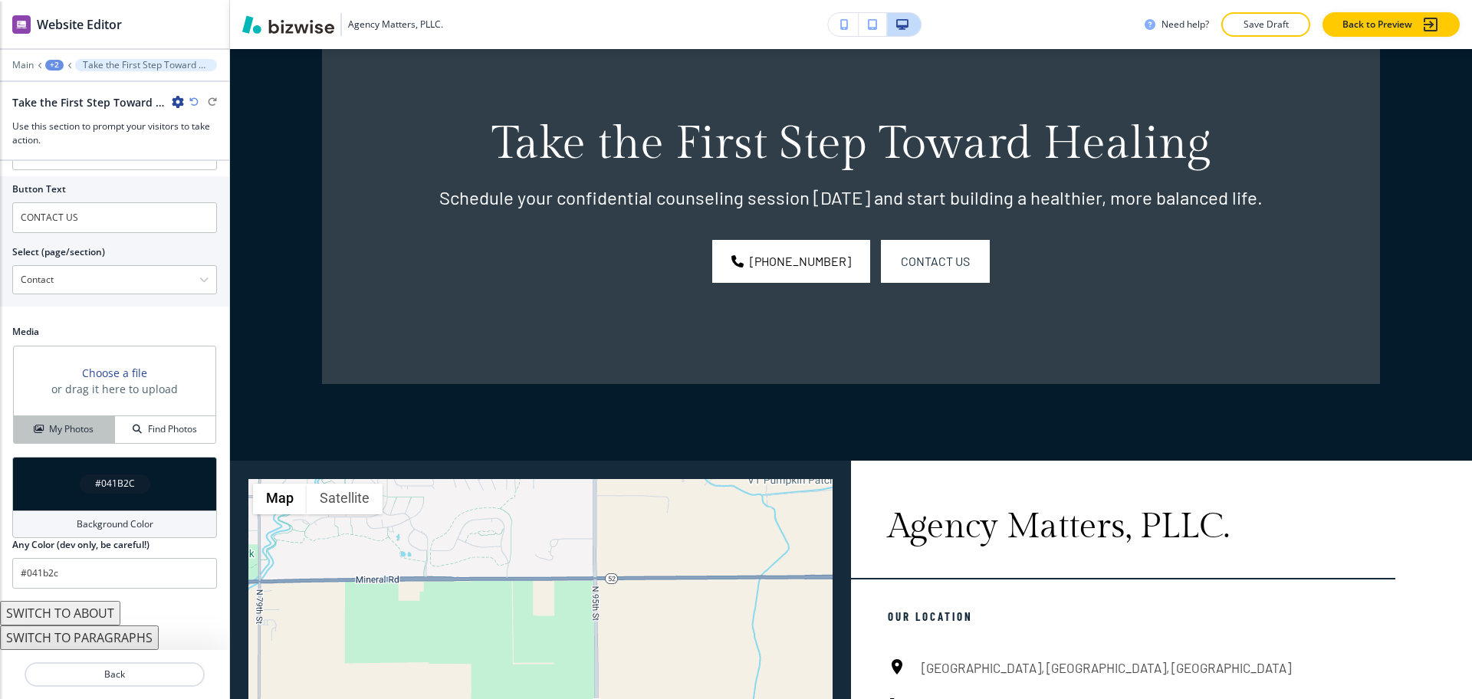
click at [80, 426] on h4 "My Photos" at bounding box center [71, 430] width 44 height 14
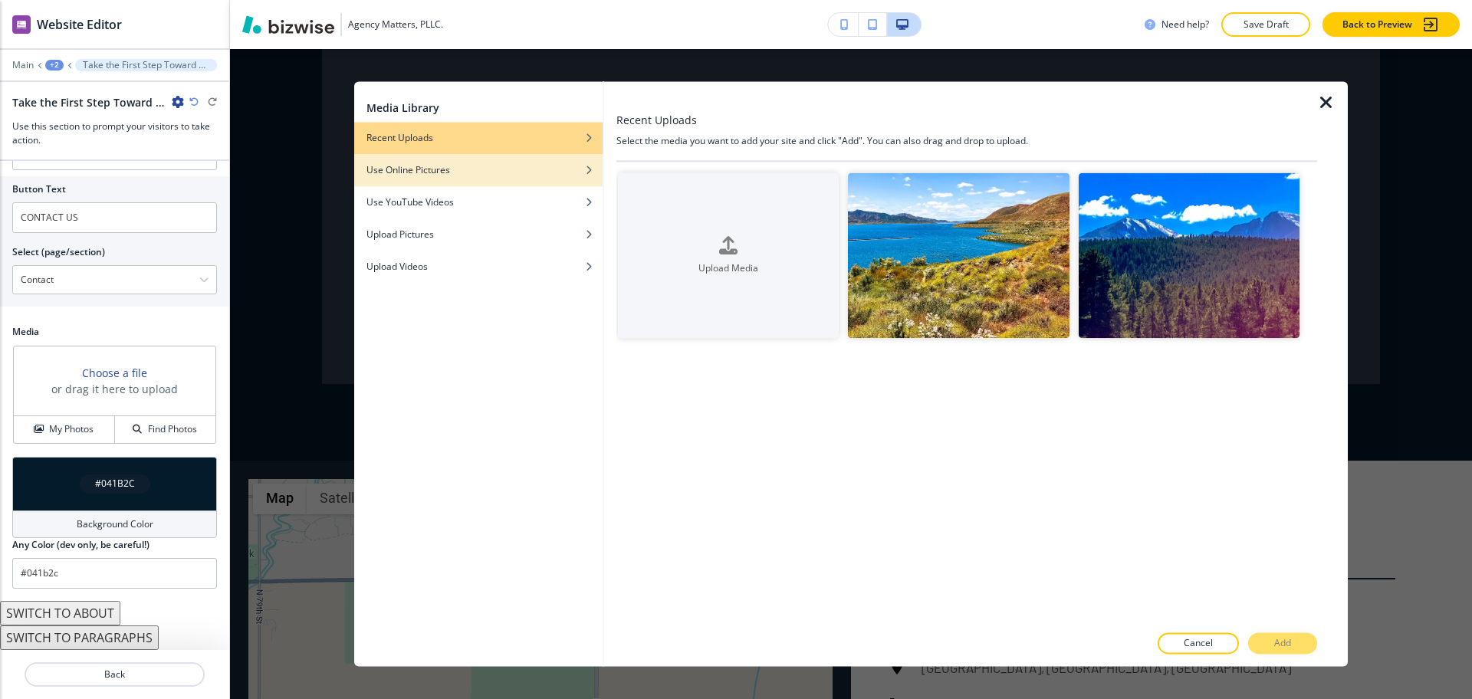
click at [471, 173] on div "Use Online Pictures" at bounding box center [478, 170] width 248 height 14
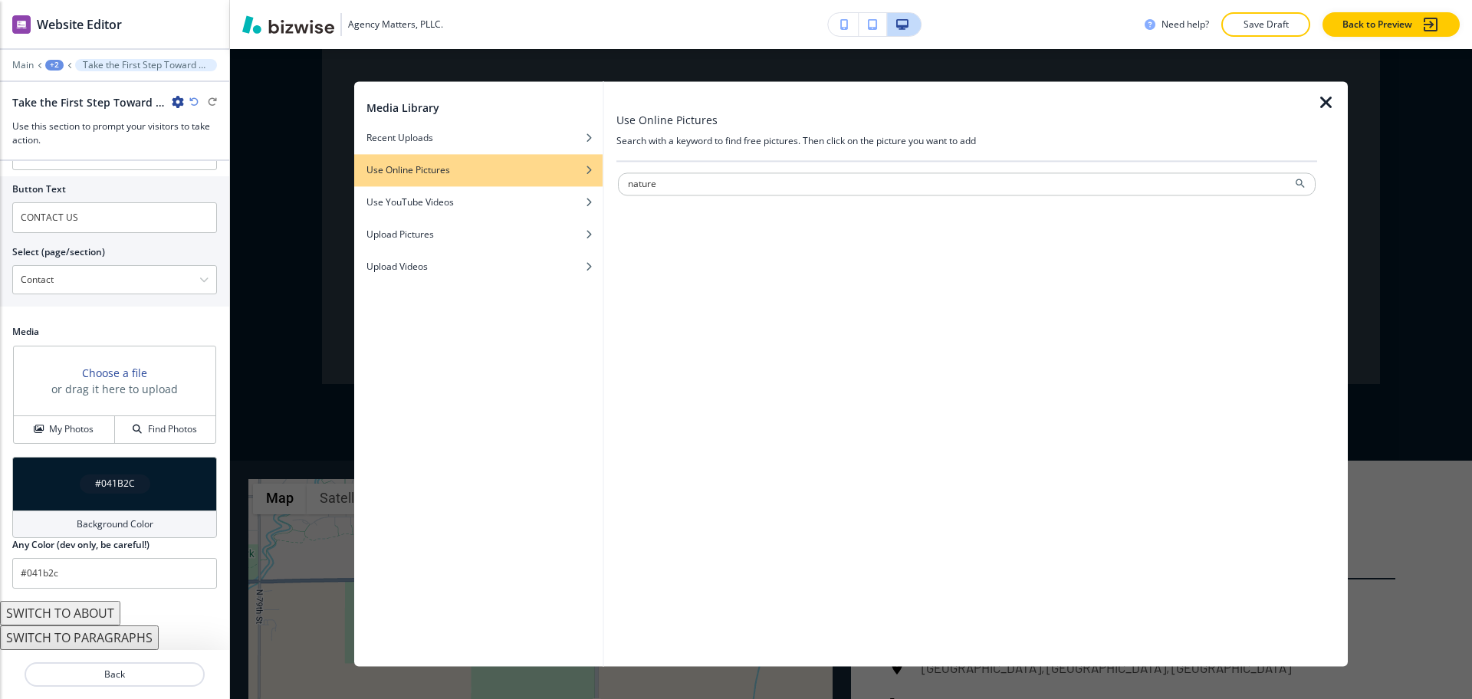
type input "nature"
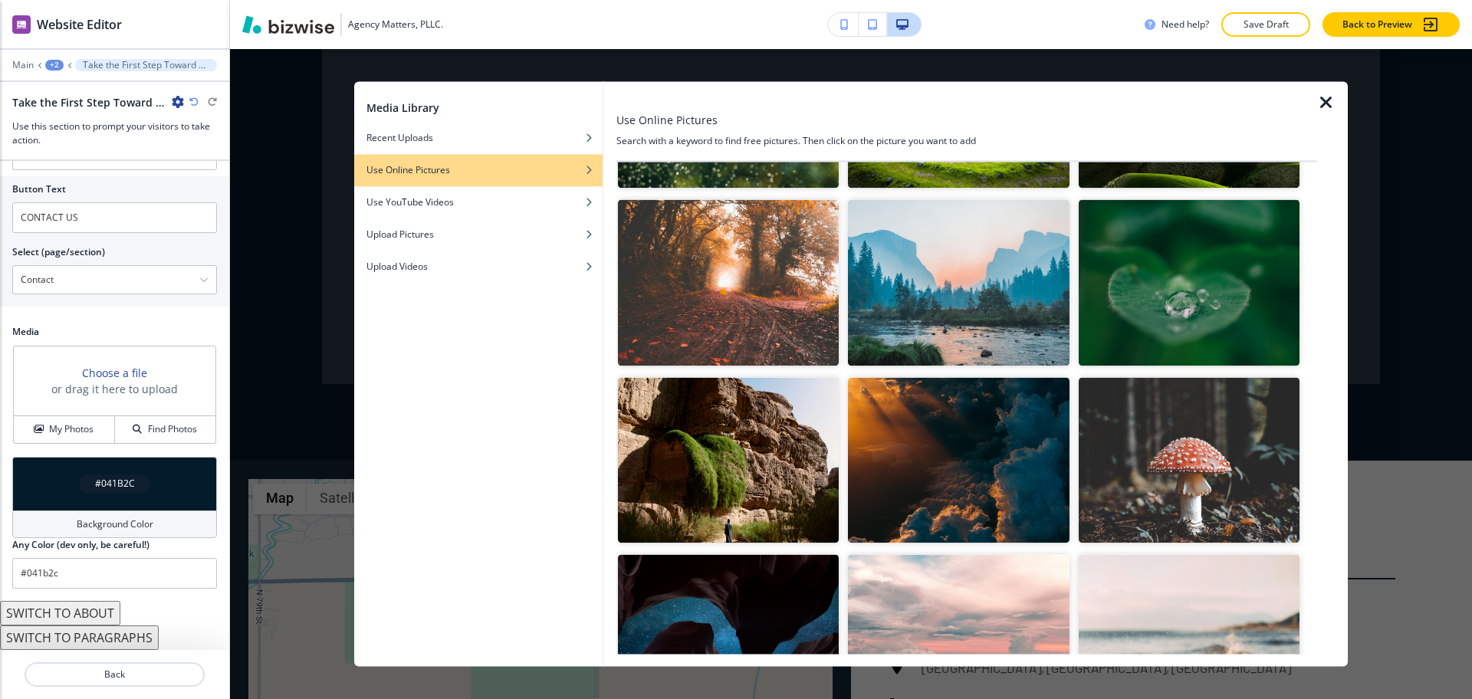
click at [959, 266] on img "button" at bounding box center [958, 283] width 221 height 166
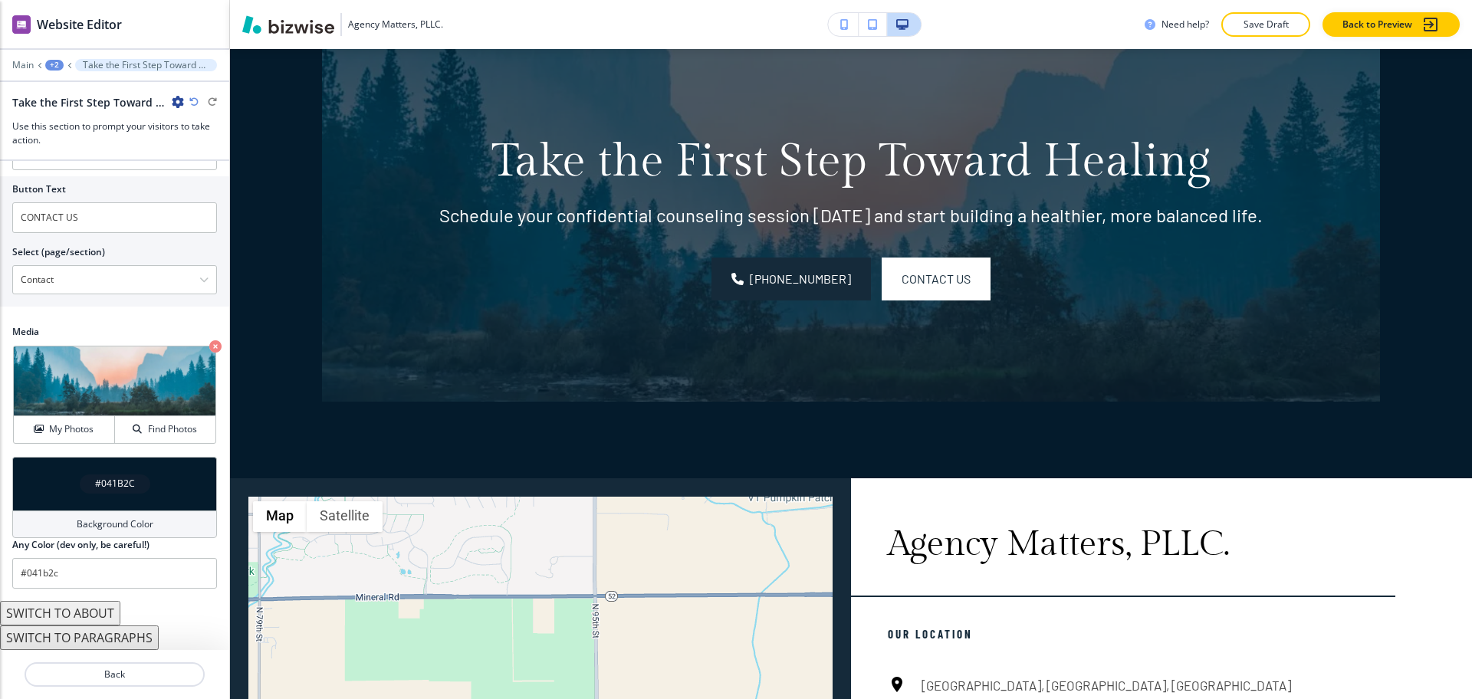
scroll to position [2500, 0]
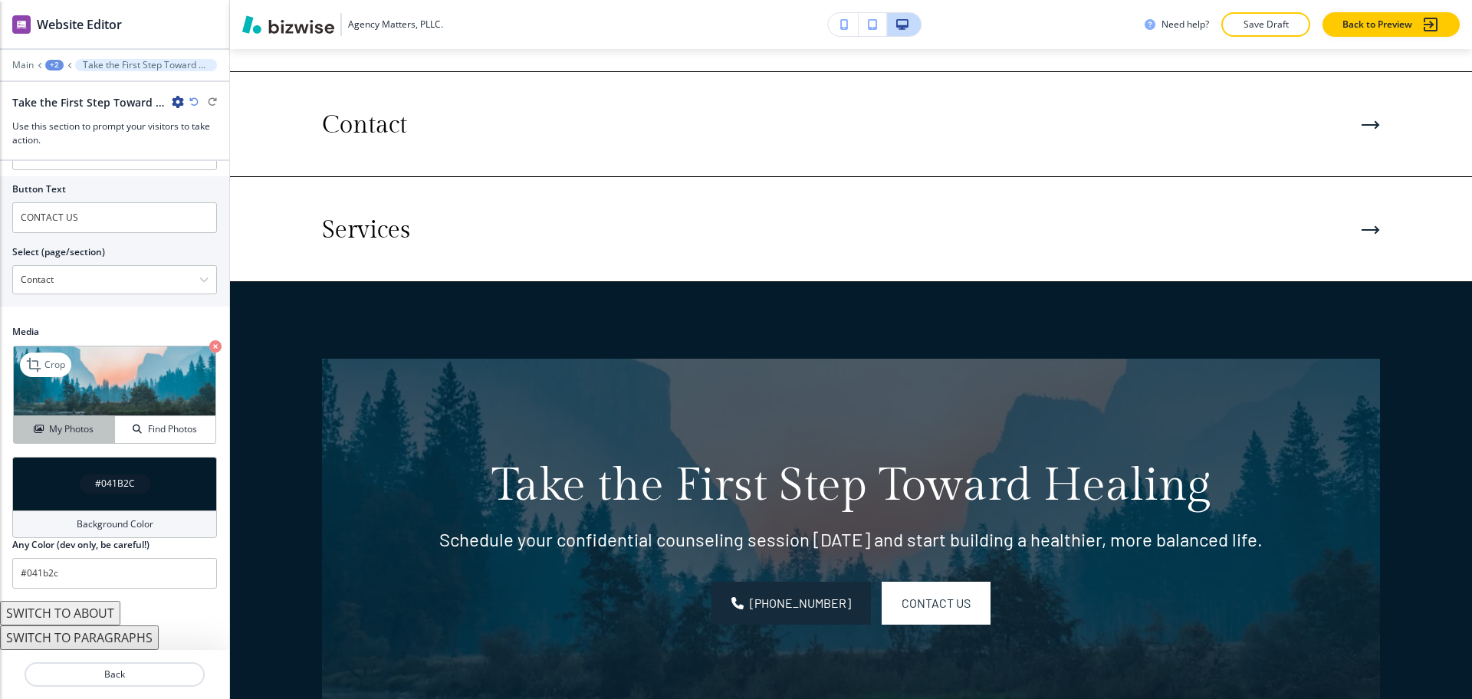
click at [67, 436] on h4 "My Photos" at bounding box center [71, 430] width 44 height 14
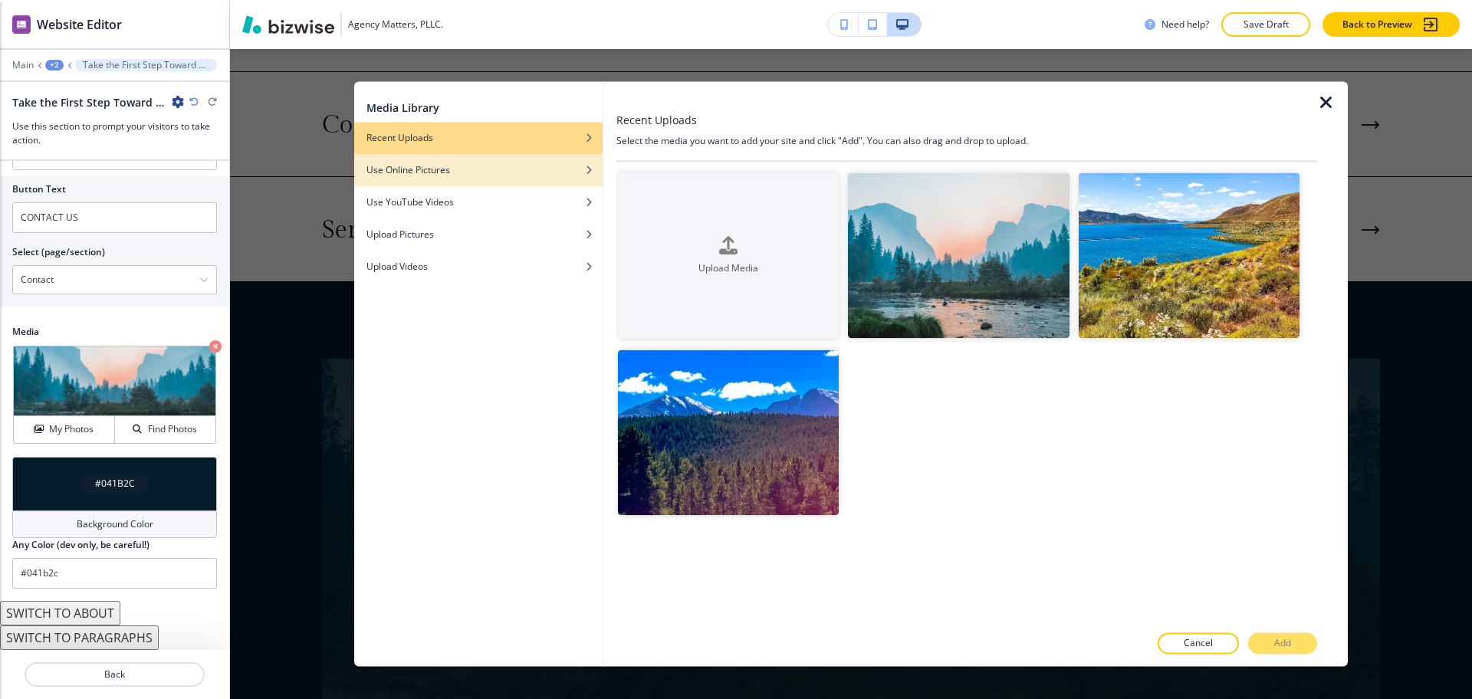
click at [452, 182] on div "button" at bounding box center [478, 181] width 248 height 9
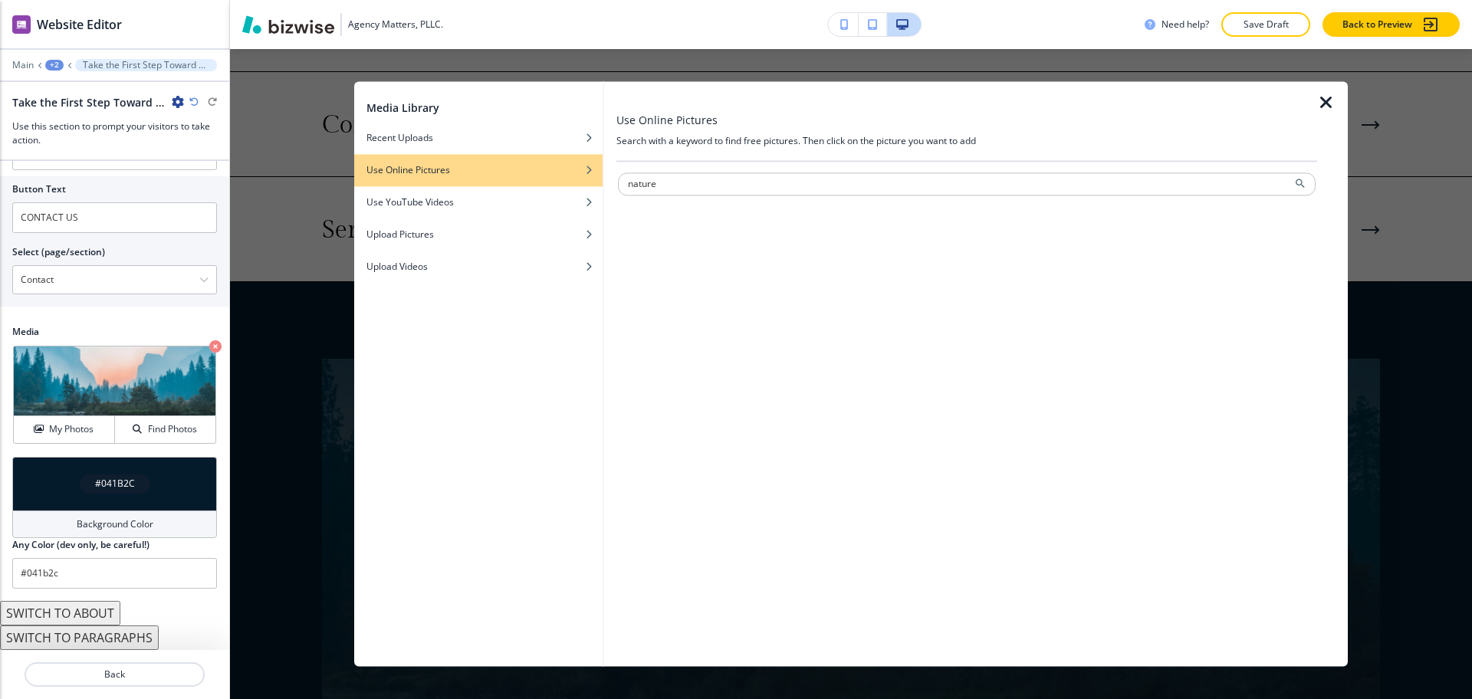
type input "nature"
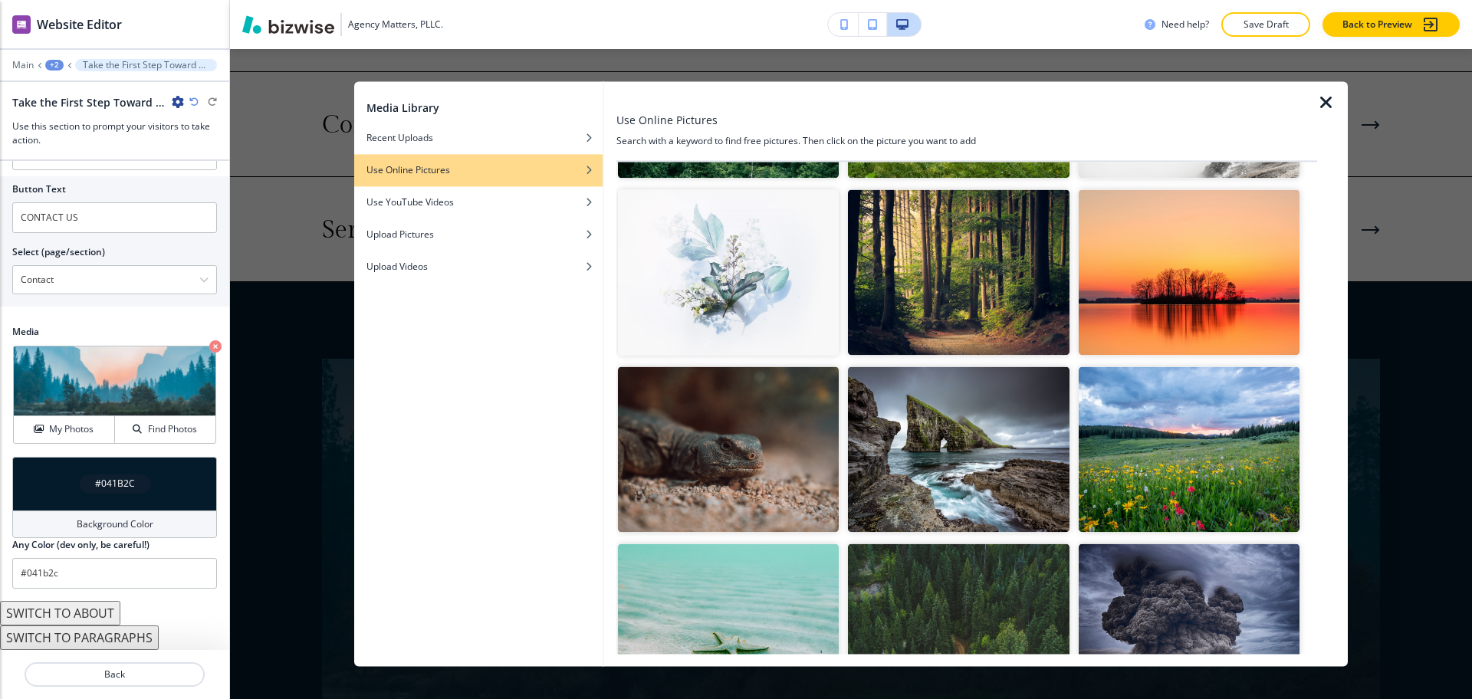
scroll to position [2394, 0]
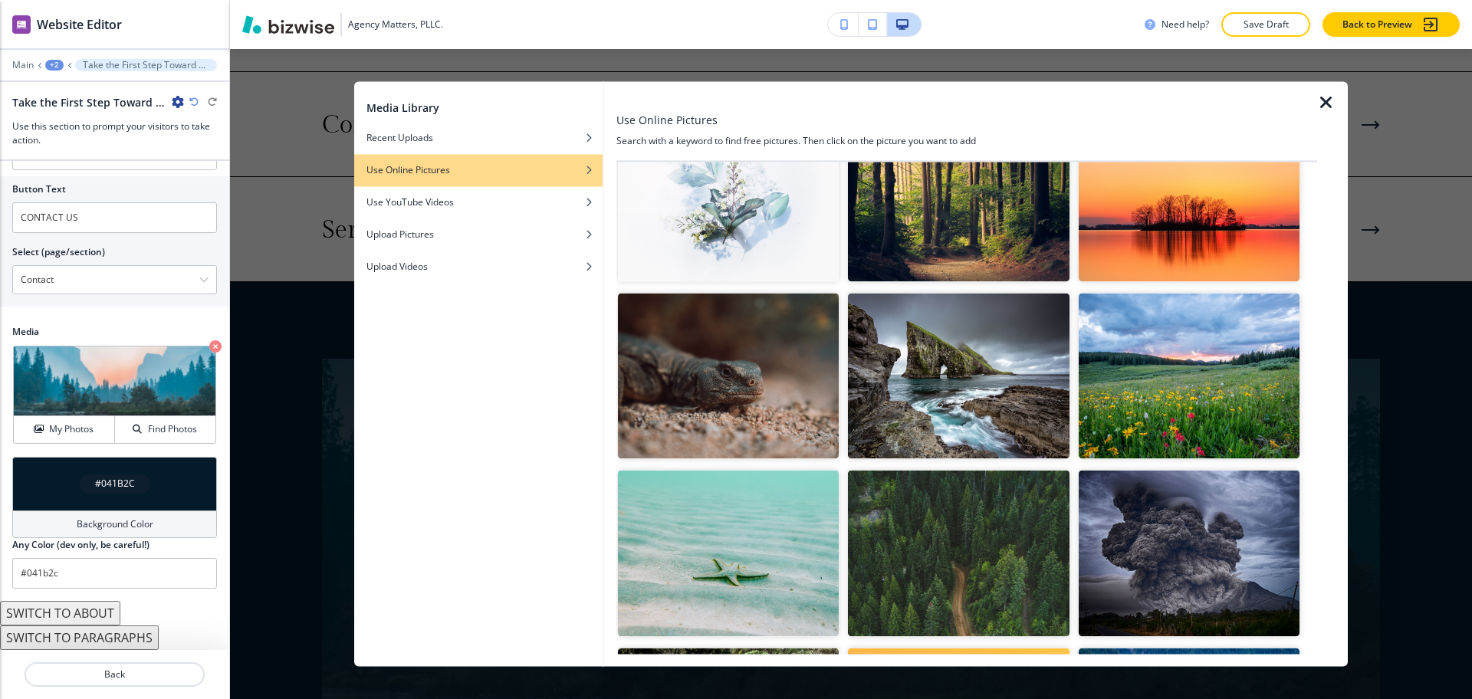
click at [1209, 367] on img "button" at bounding box center [1189, 376] width 221 height 166
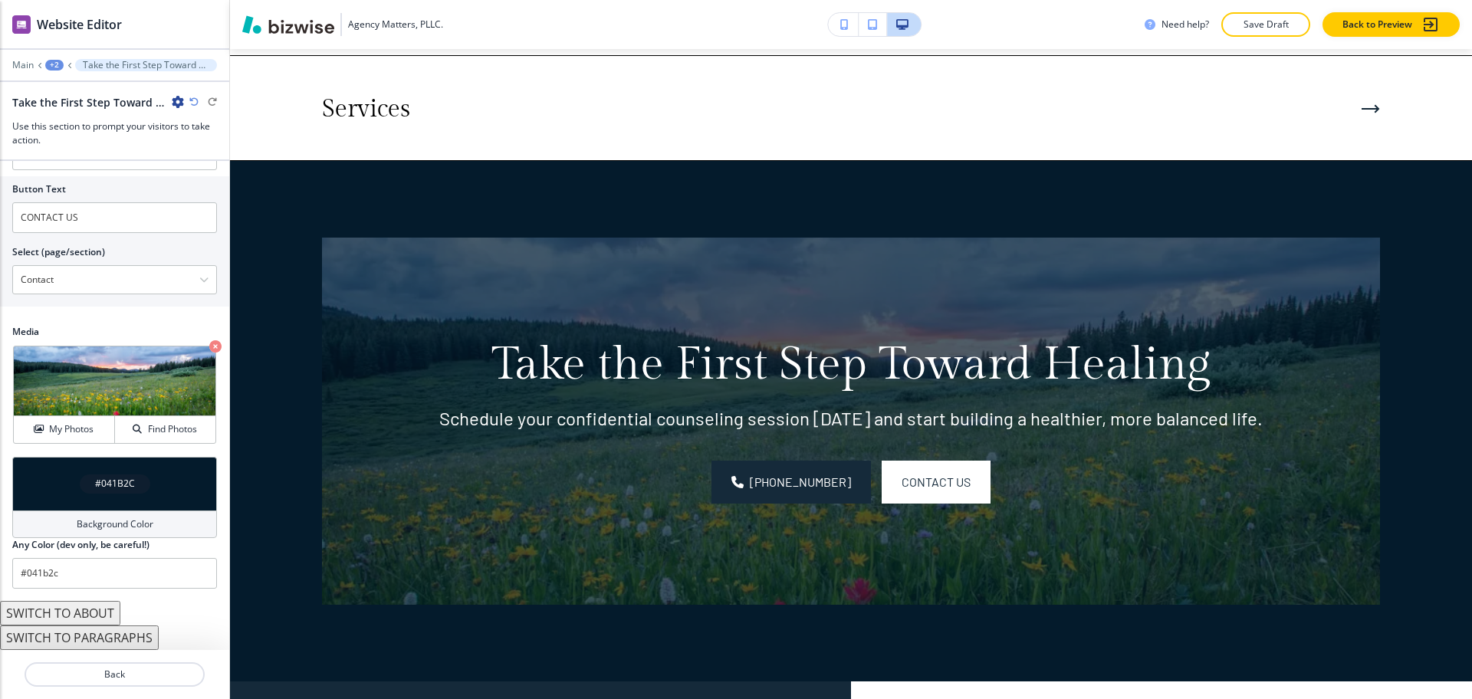
scroll to position [2740, 0]
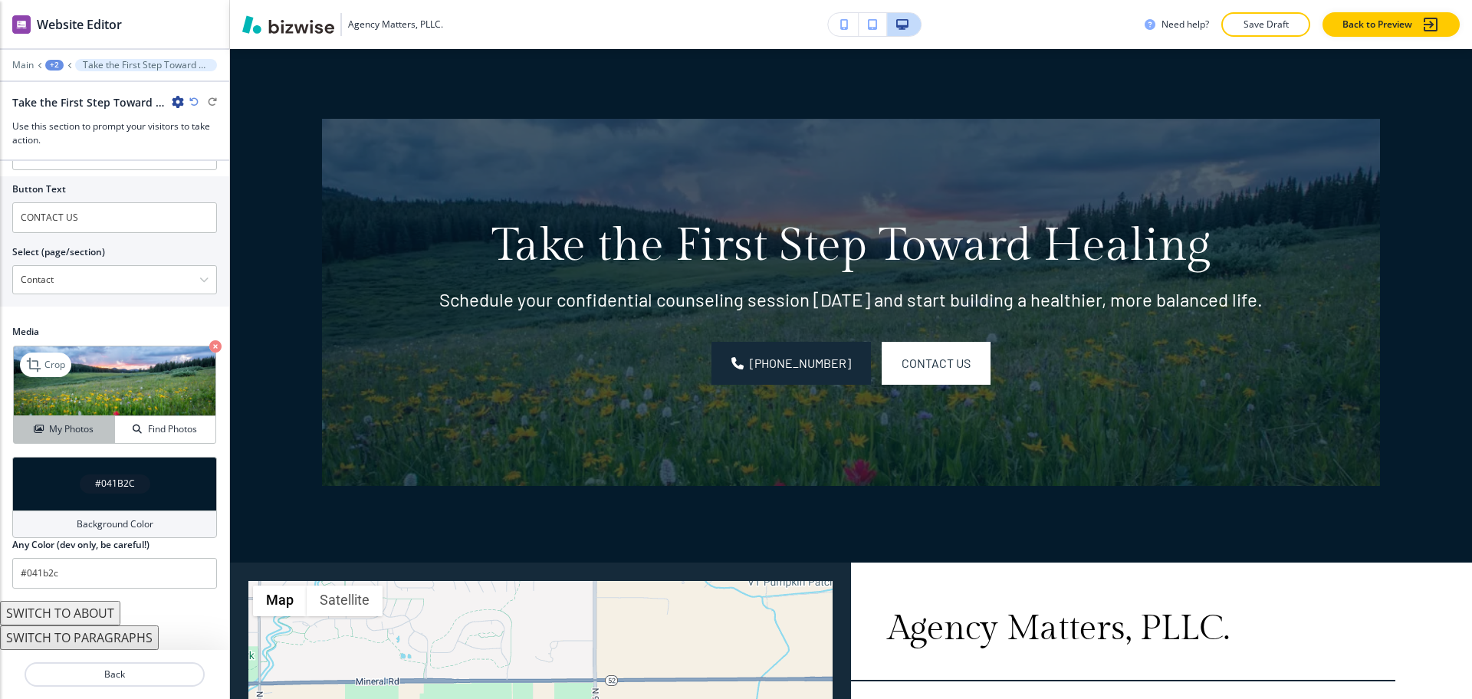
click at [86, 431] on h4 "My Photos" at bounding box center [71, 430] width 44 height 14
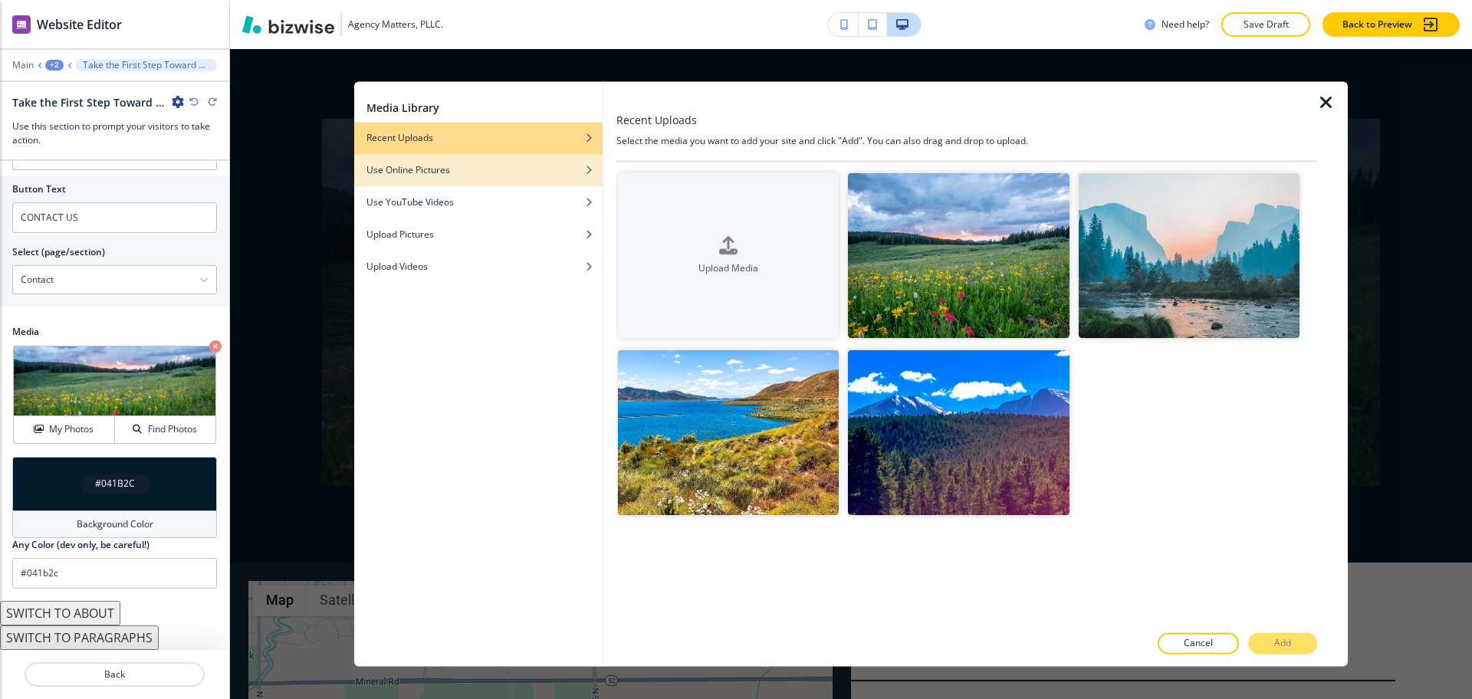
click at [446, 174] on h4 "Use Online Pictures" at bounding box center [409, 170] width 84 height 14
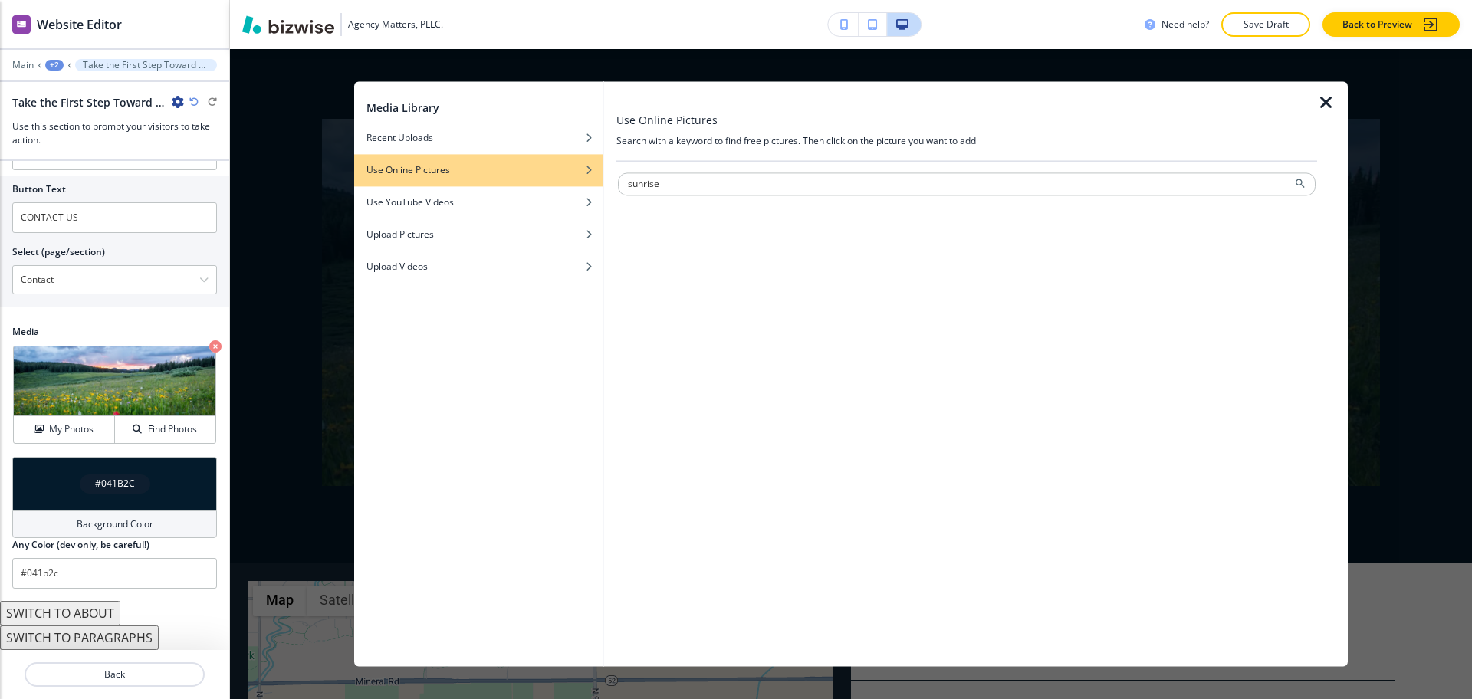
type input "sunrise"
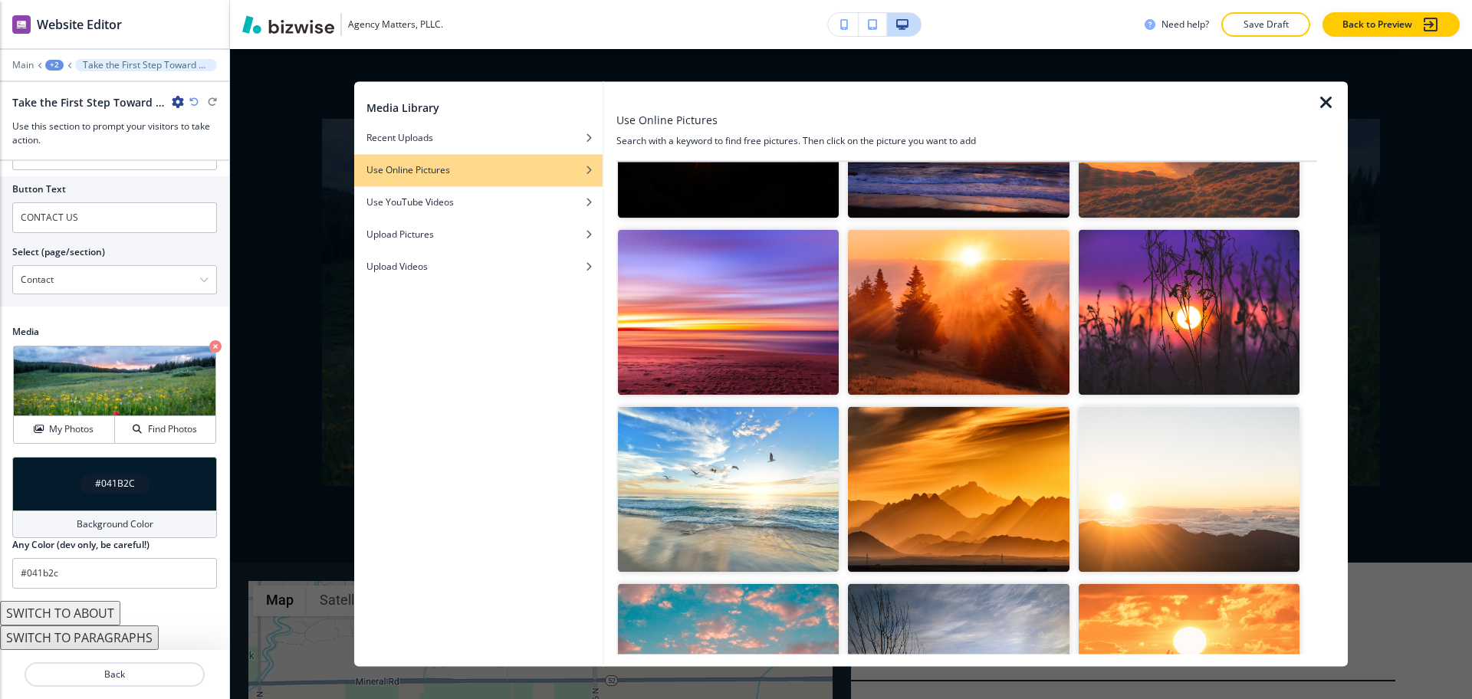
click at [765, 444] on img "button" at bounding box center [728, 489] width 221 height 166
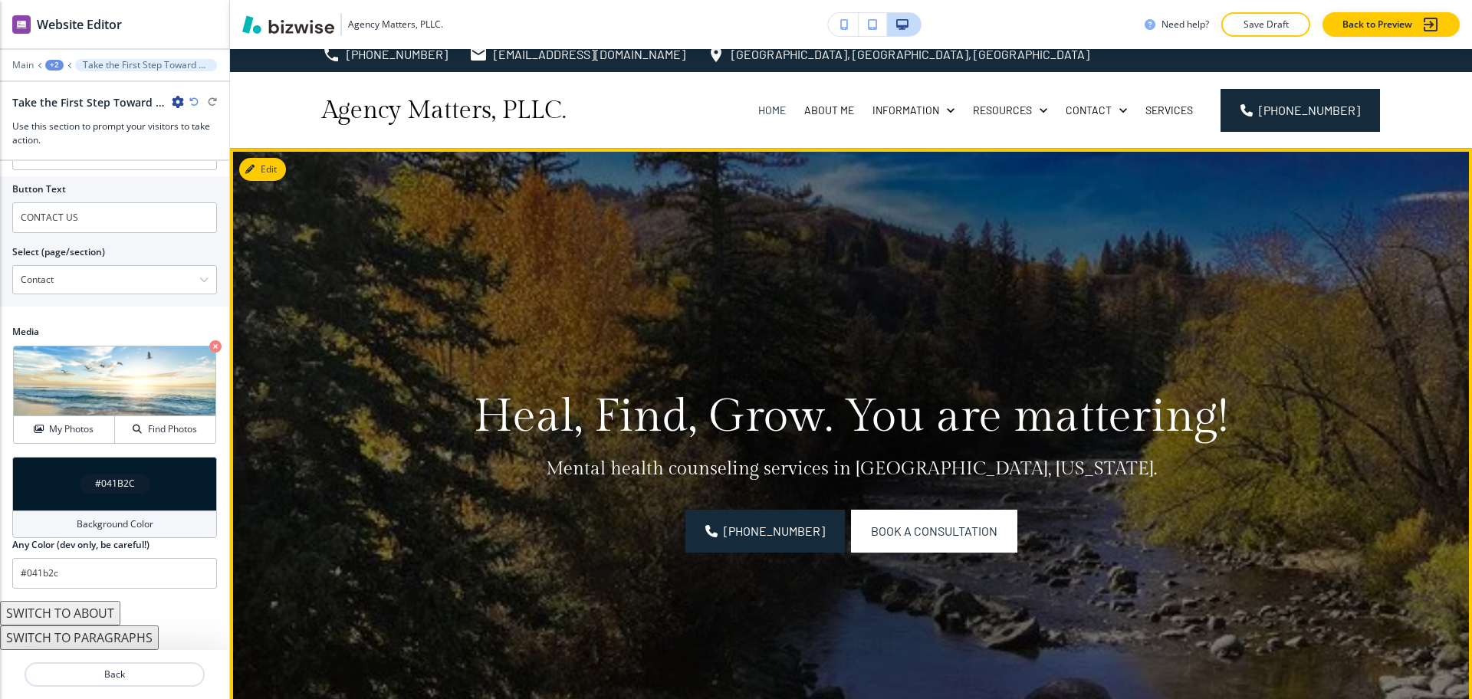
scroll to position [0, 0]
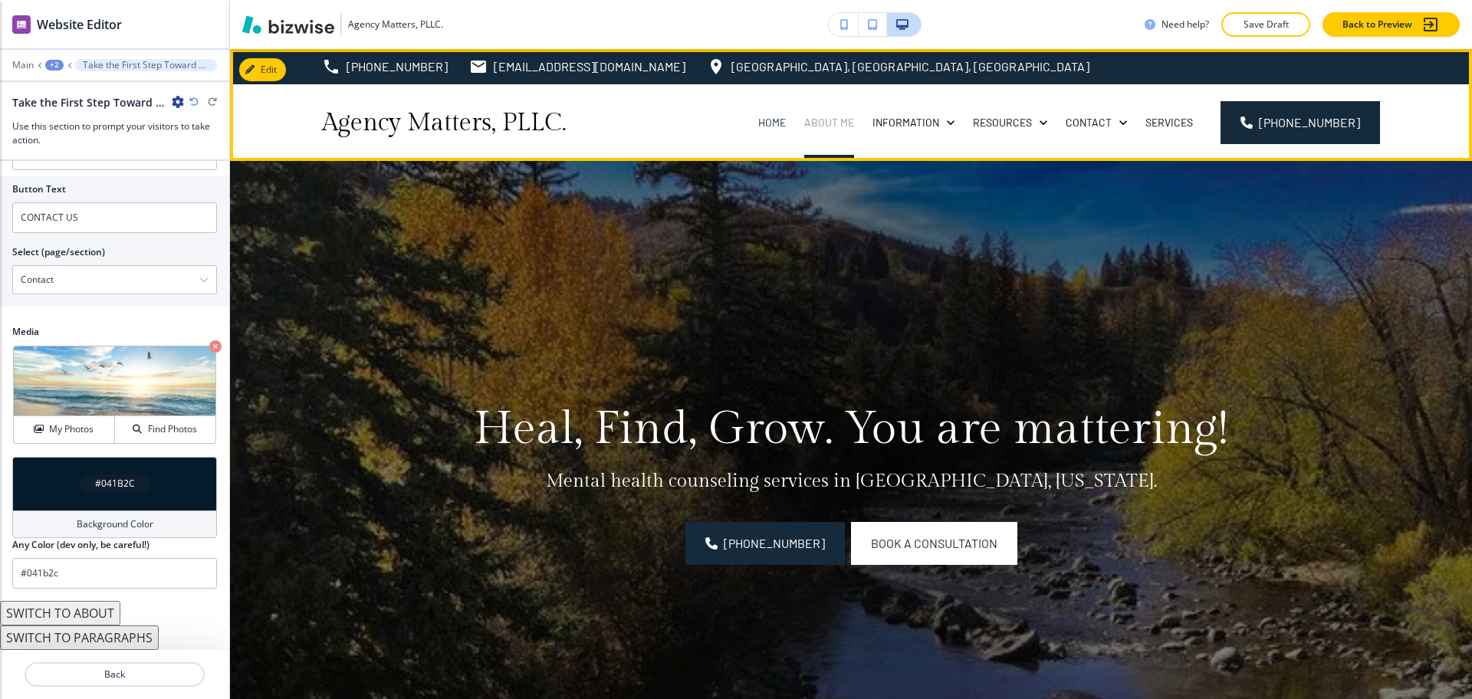
click at [837, 120] on p "About Me" at bounding box center [829, 122] width 50 height 15
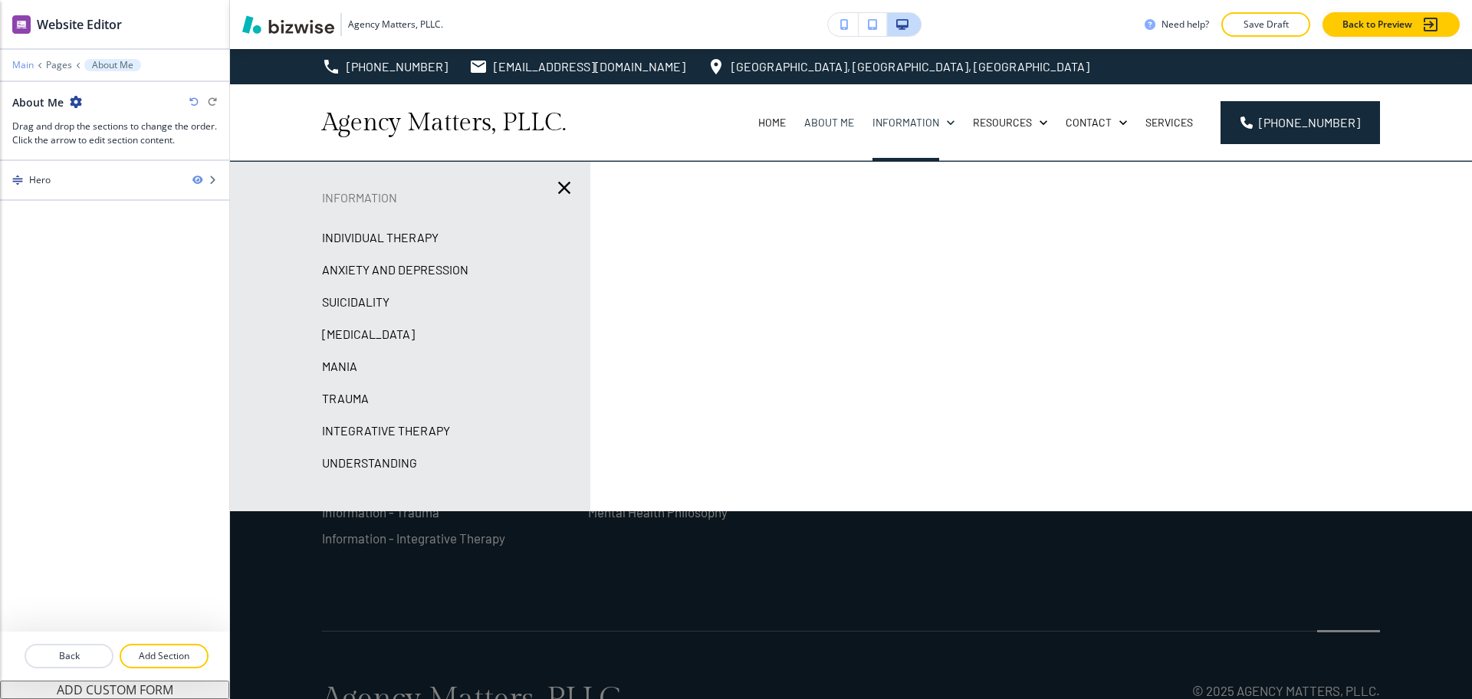
click at [26, 67] on p "Main" at bounding box center [22, 65] width 21 height 11
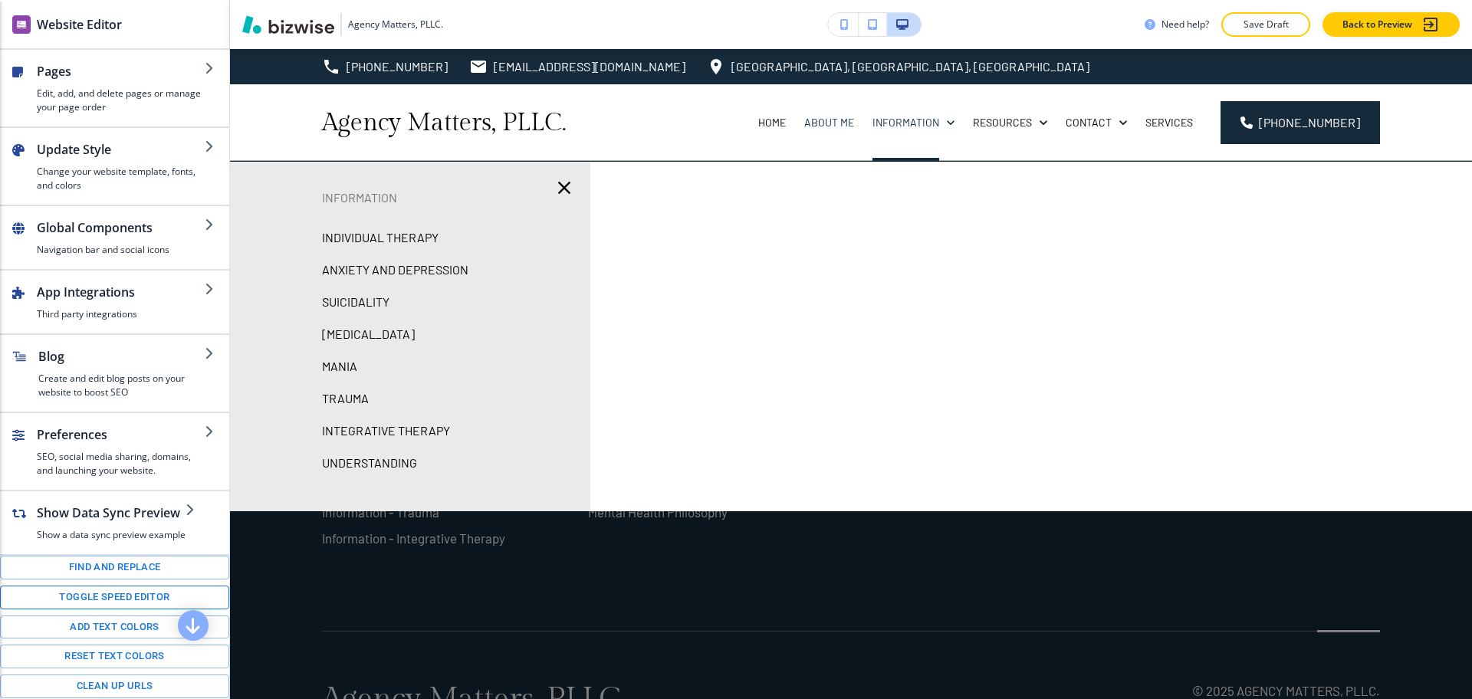
click at [110, 610] on button "Toggle speed editor" at bounding box center [114, 598] width 229 height 24
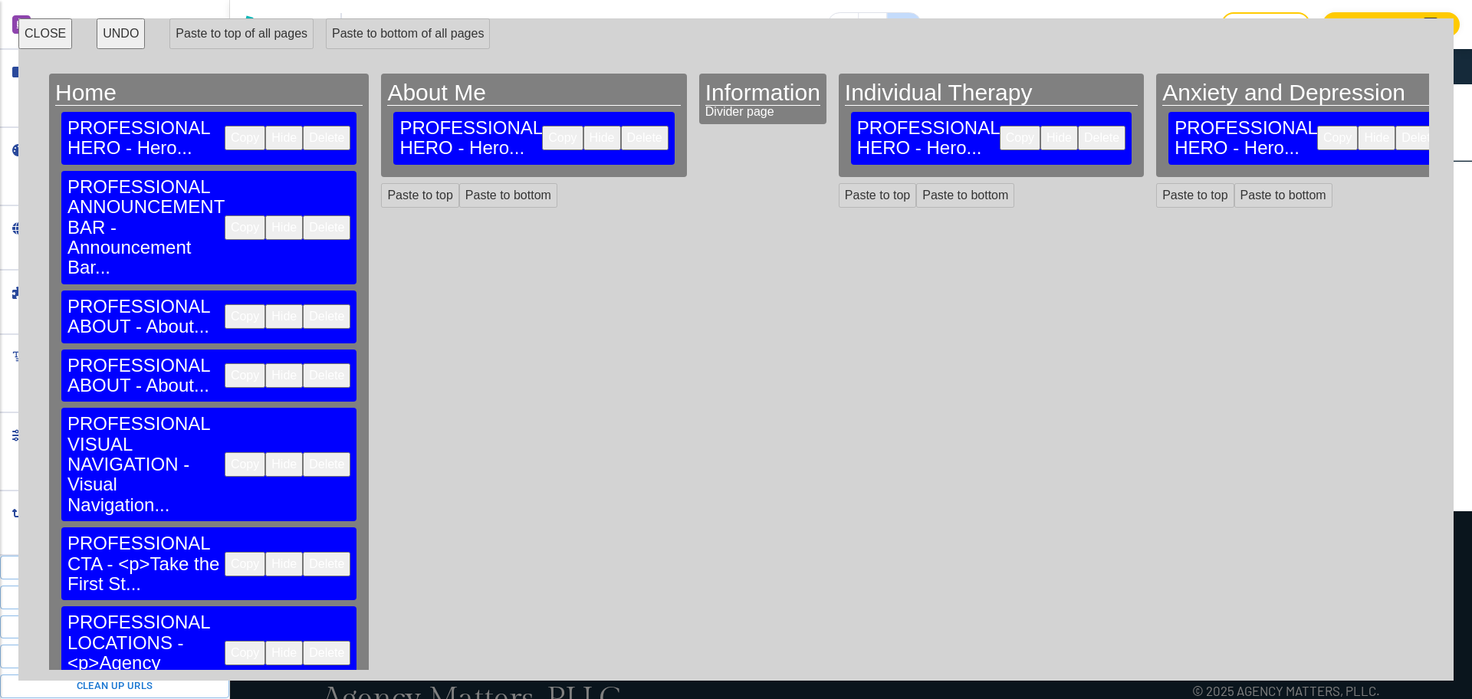
click at [621, 126] on button "Delete" at bounding box center [645, 138] width 48 height 25
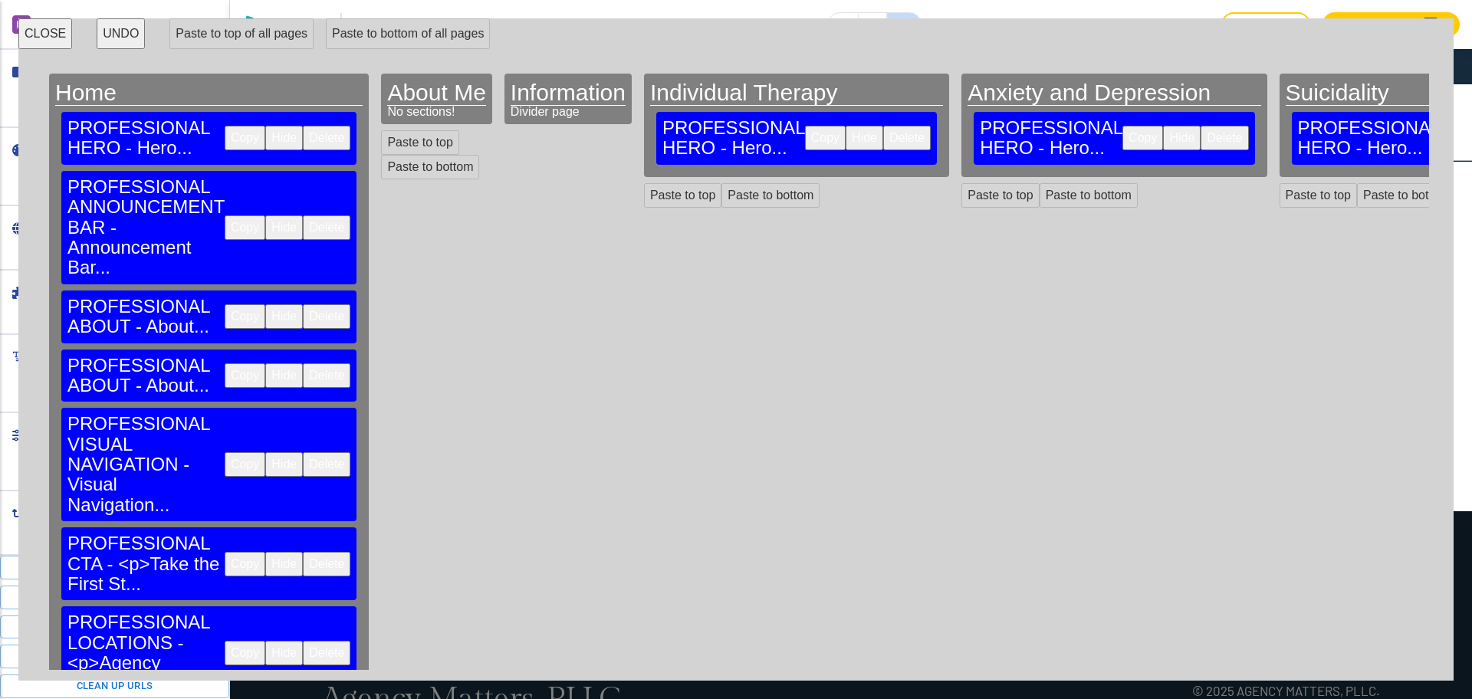
click at [883, 130] on button "Delete" at bounding box center [907, 138] width 48 height 25
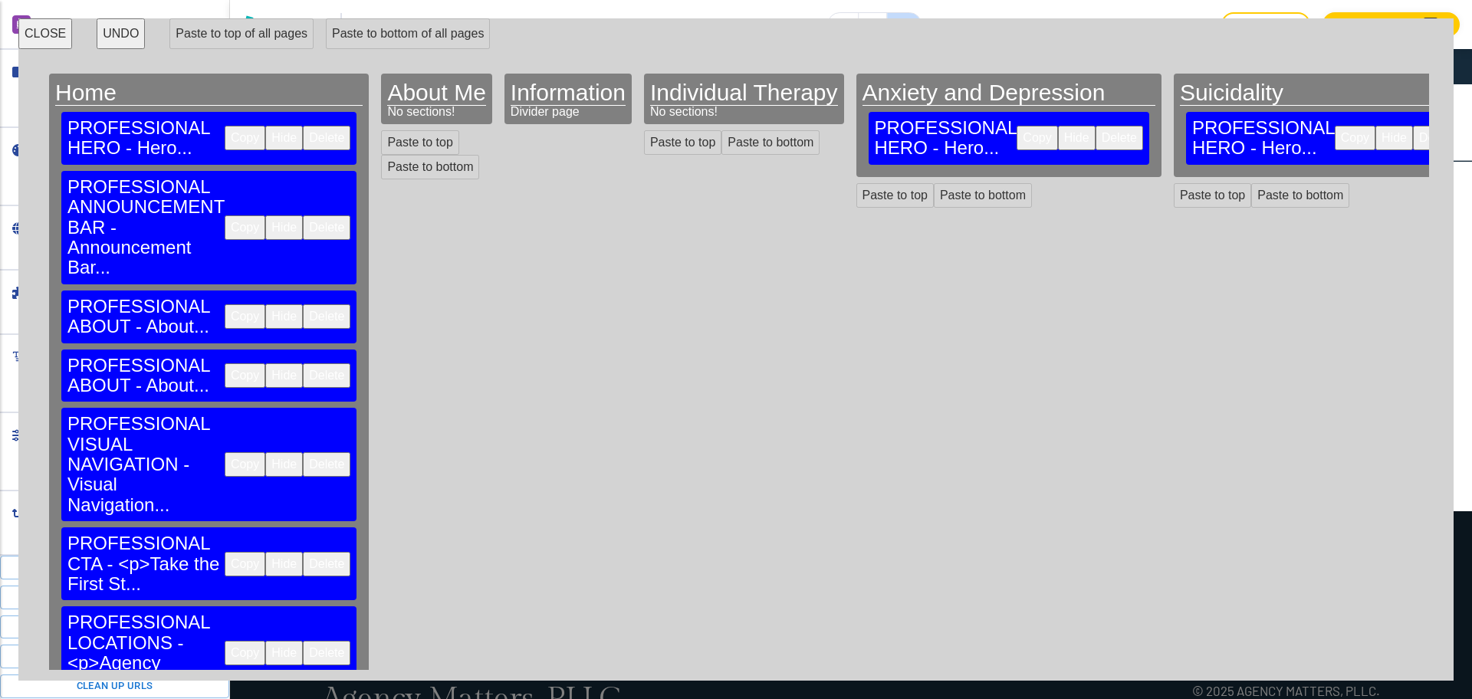
click at [1096, 127] on button "Delete" at bounding box center [1120, 138] width 48 height 25
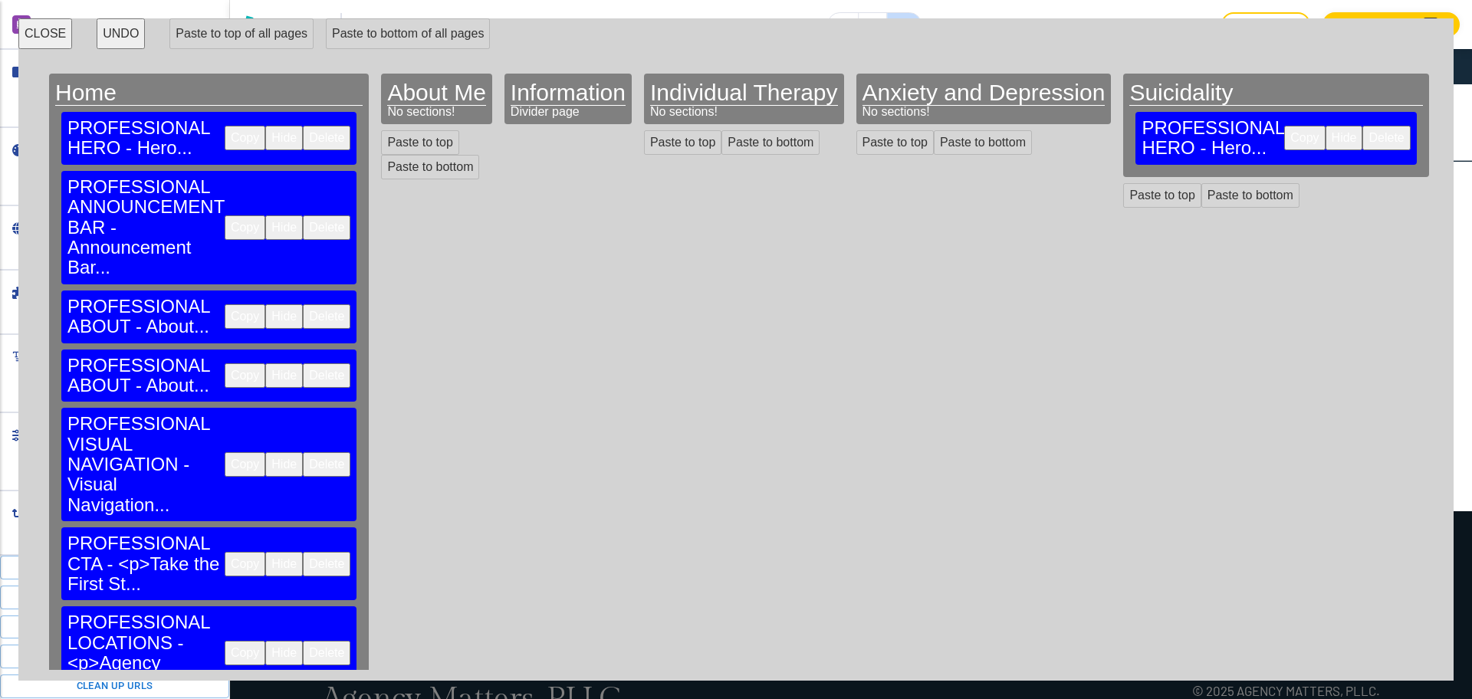
click at [1363, 130] on button "Delete" at bounding box center [1387, 138] width 48 height 25
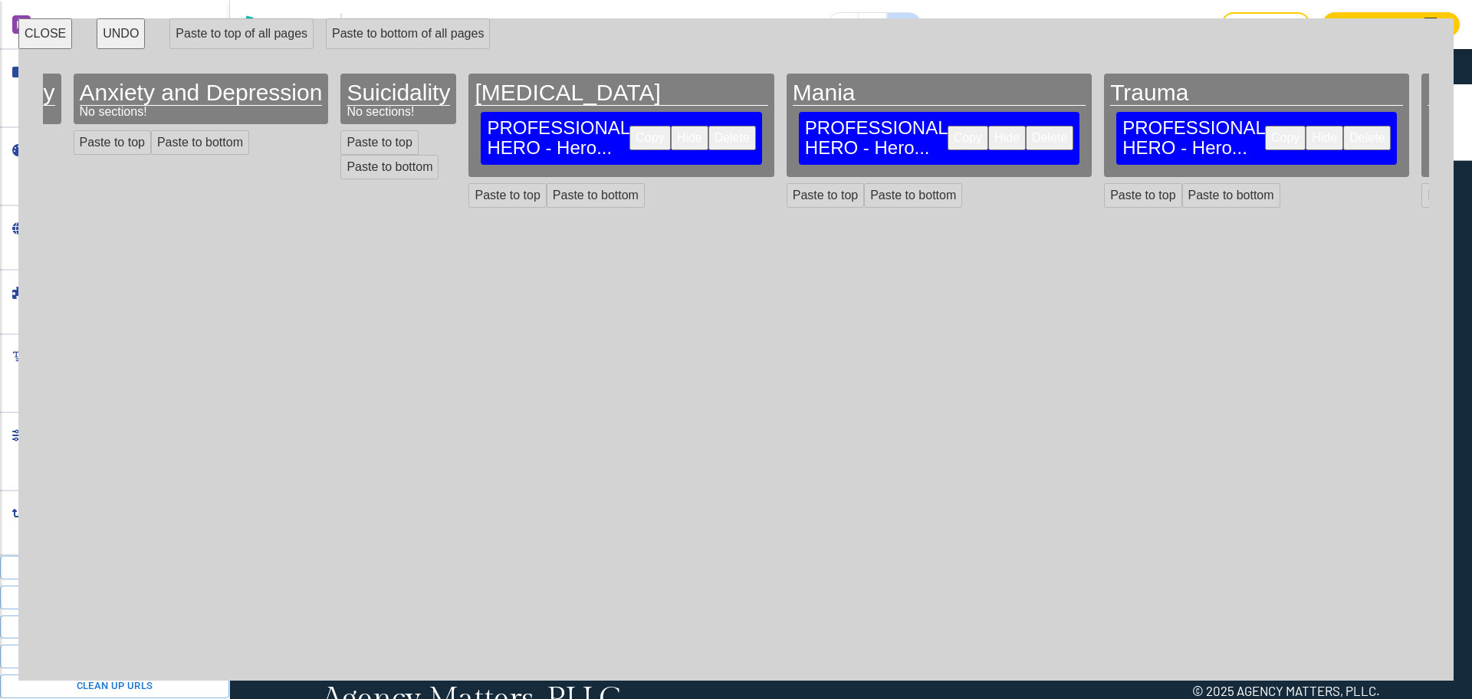
scroll to position [0, 1105]
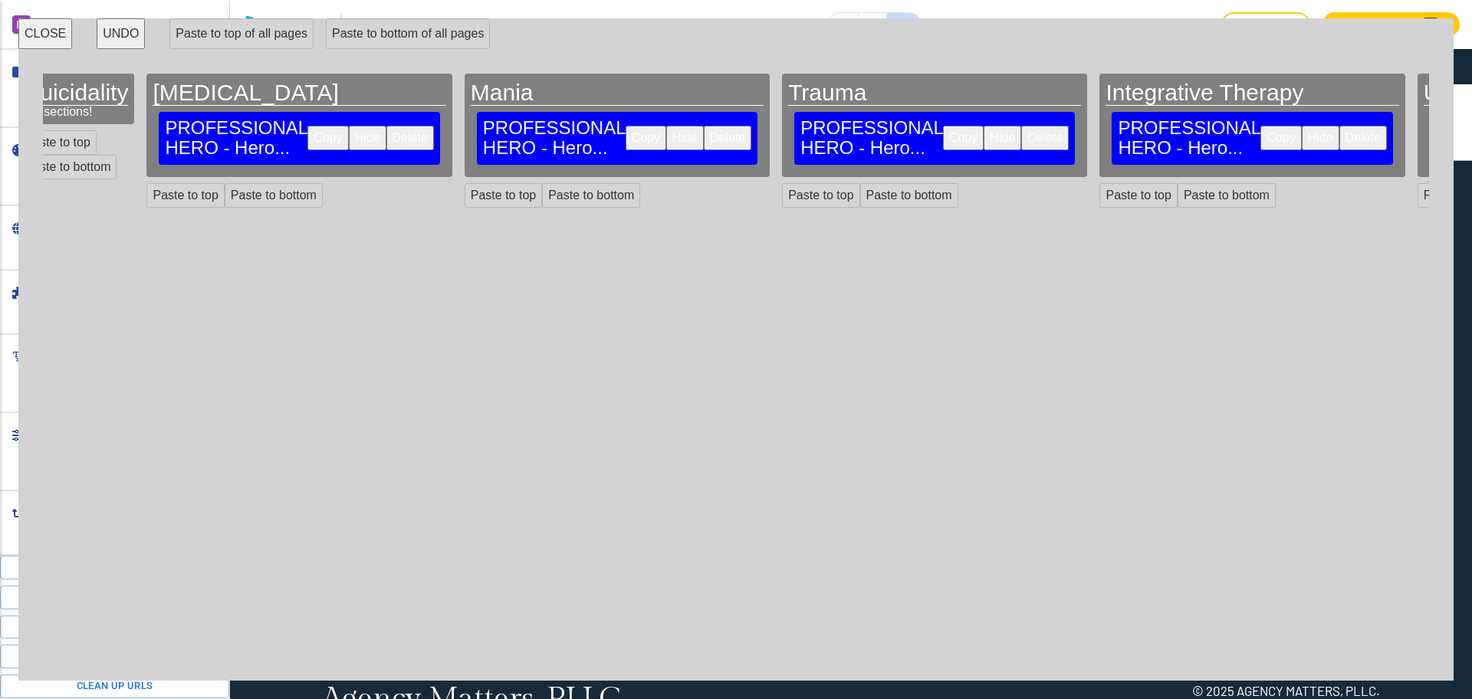
click at [386, 126] on button "Delete" at bounding box center [410, 138] width 48 height 25
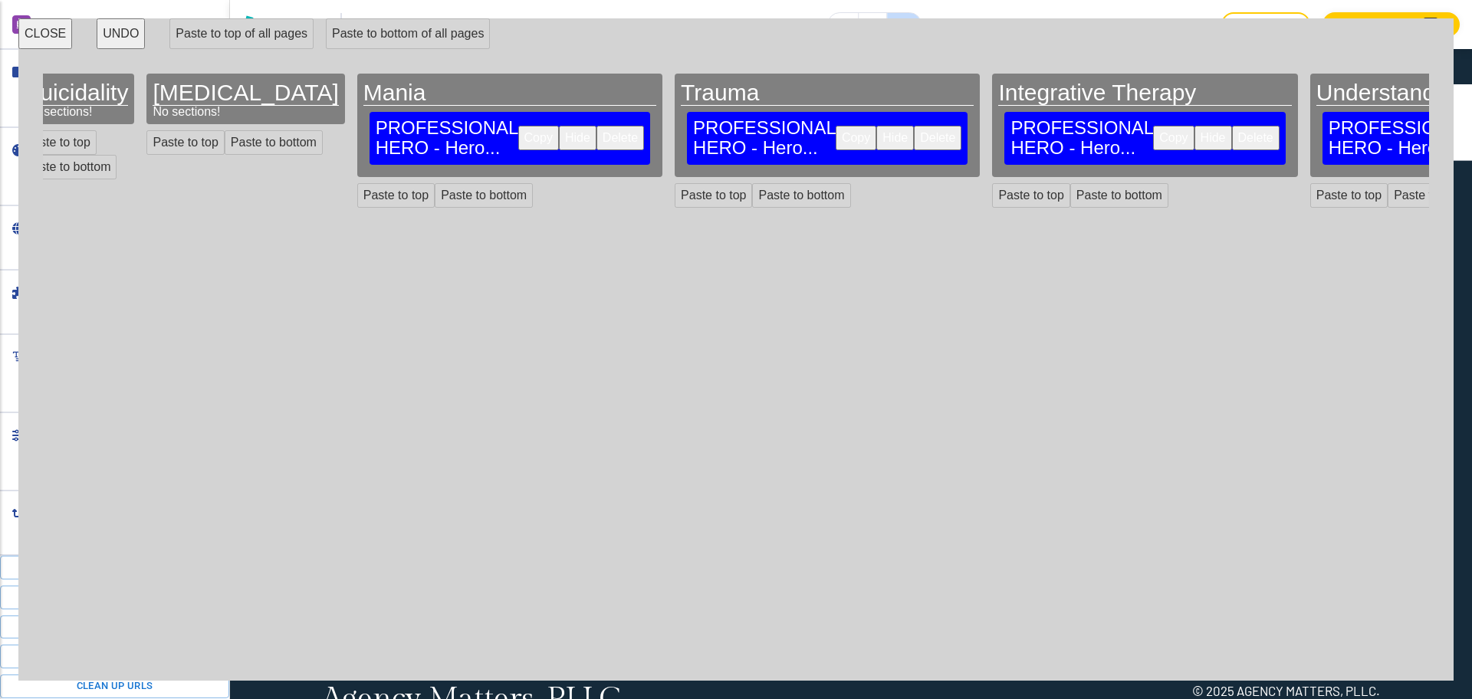
click at [597, 136] on button "Delete" at bounding box center [621, 138] width 48 height 25
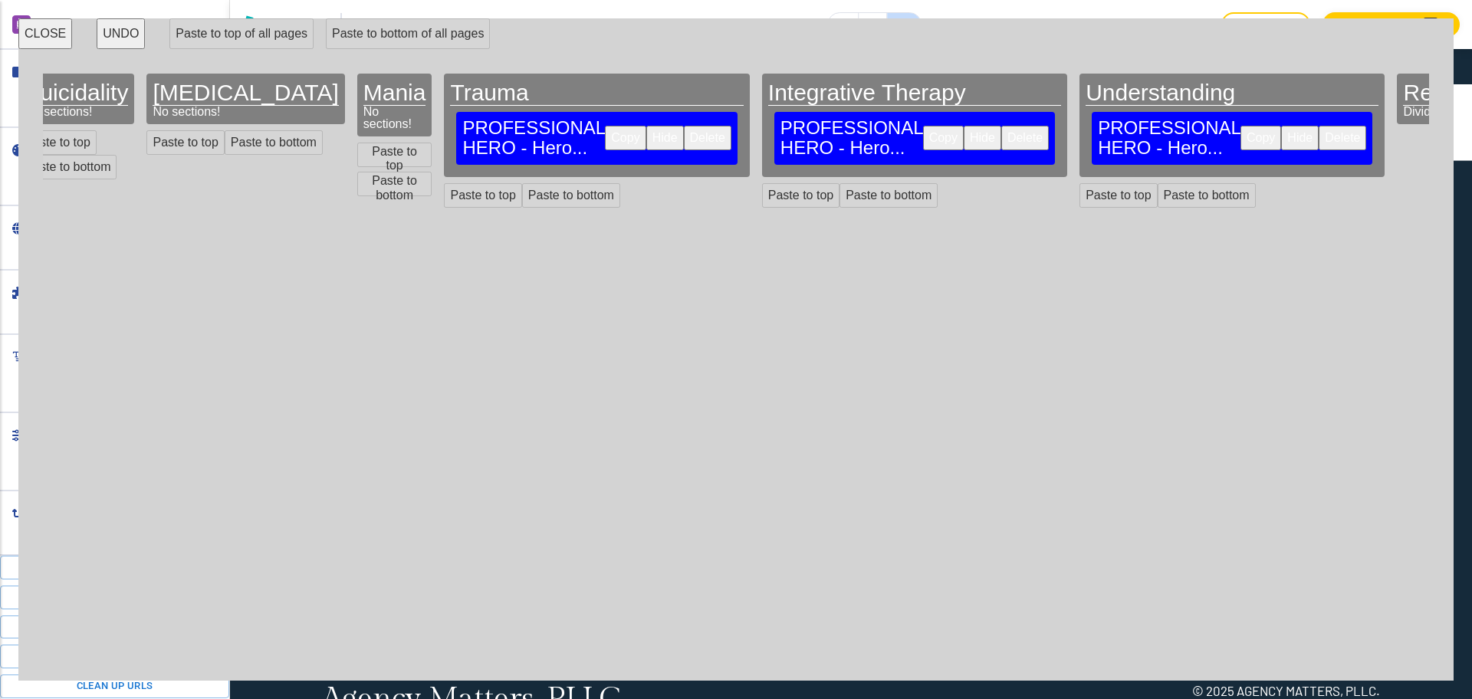
click at [684, 127] on button "Delete" at bounding box center [708, 138] width 48 height 25
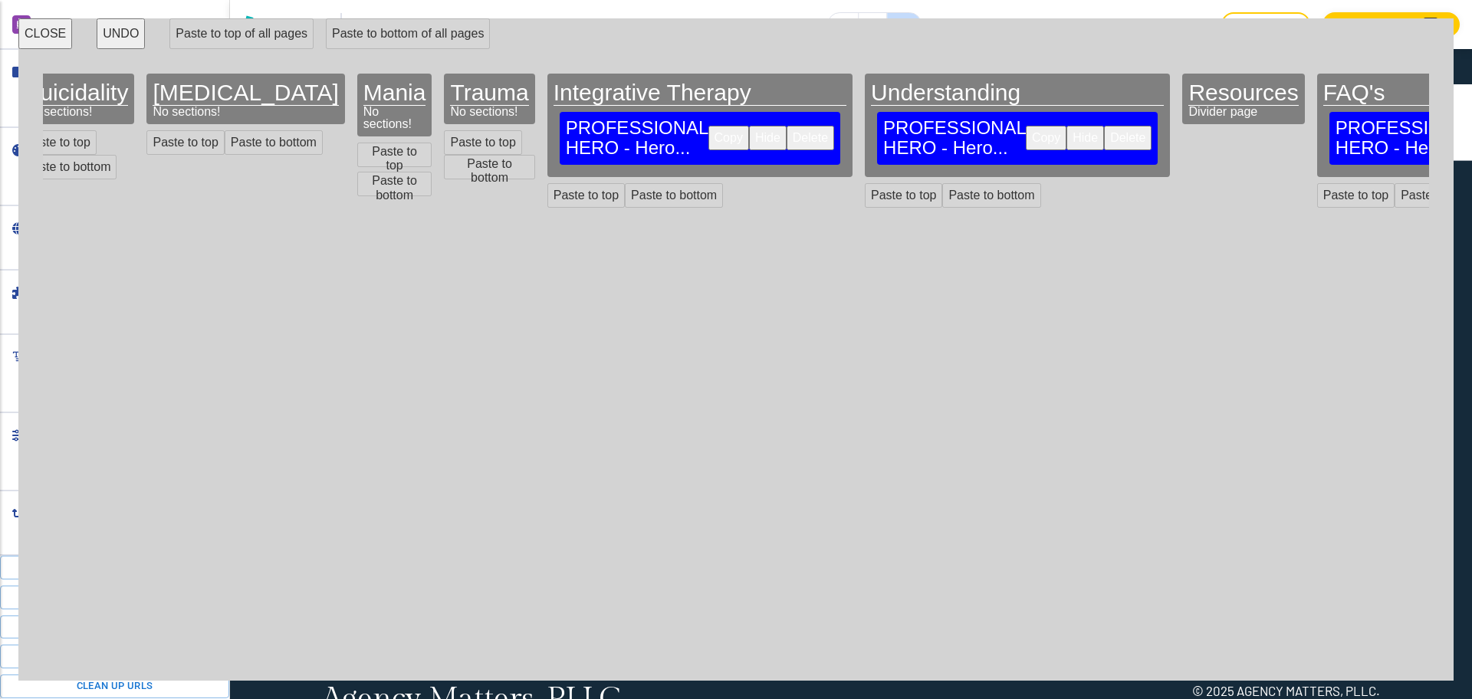
click at [787, 137] on button "Delete" at bounding box center [811, 138] width 48 height 25
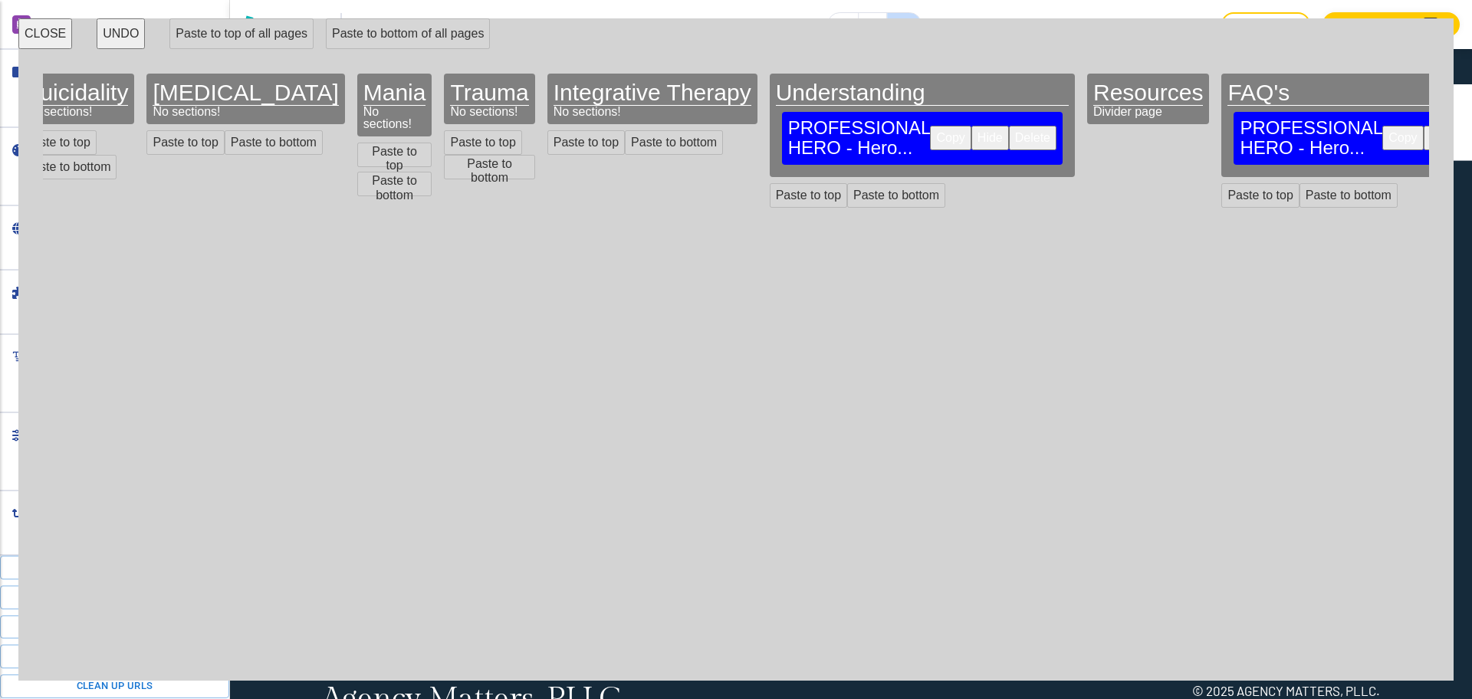
click at [1009, 126] on button "Delete" at bounding box center [1033, 138] width 48 height 25
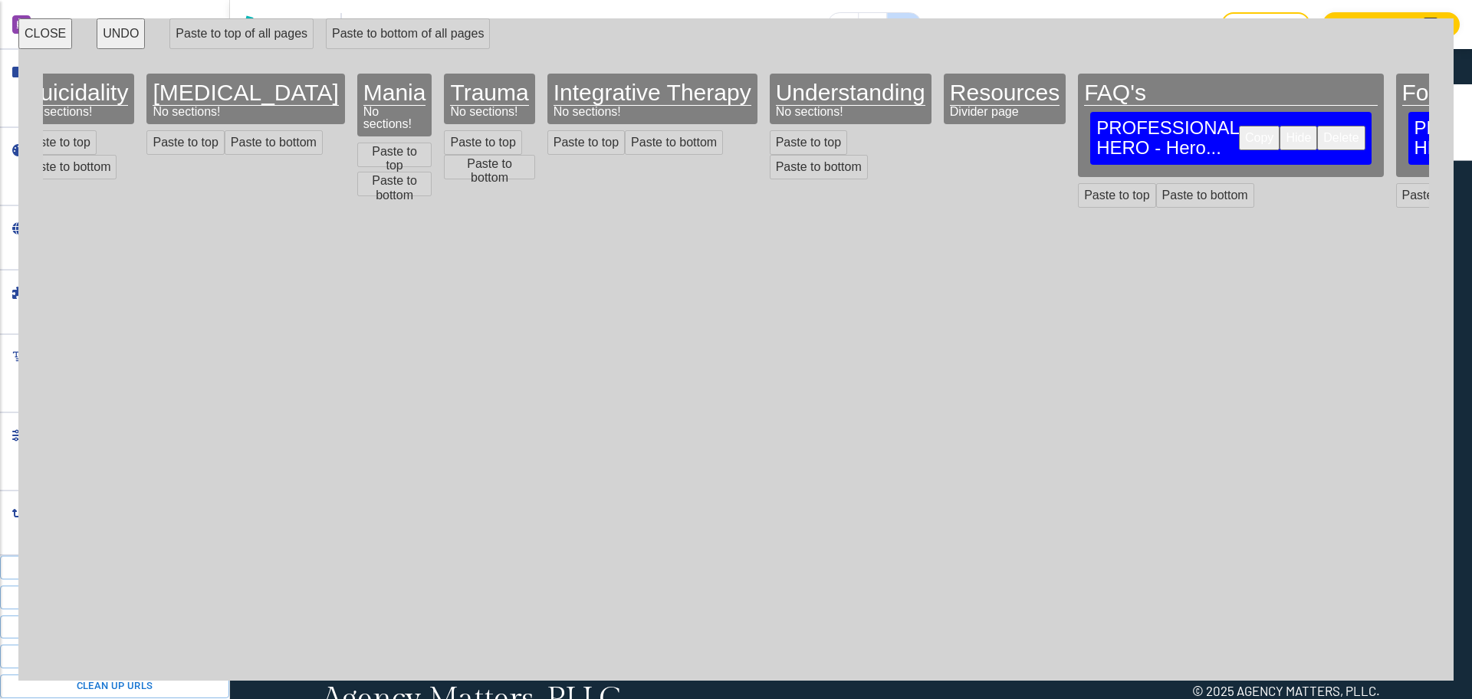
click at [1317, 126] on button "Delete" at bounding box center [1341, 138] width 48 height 25
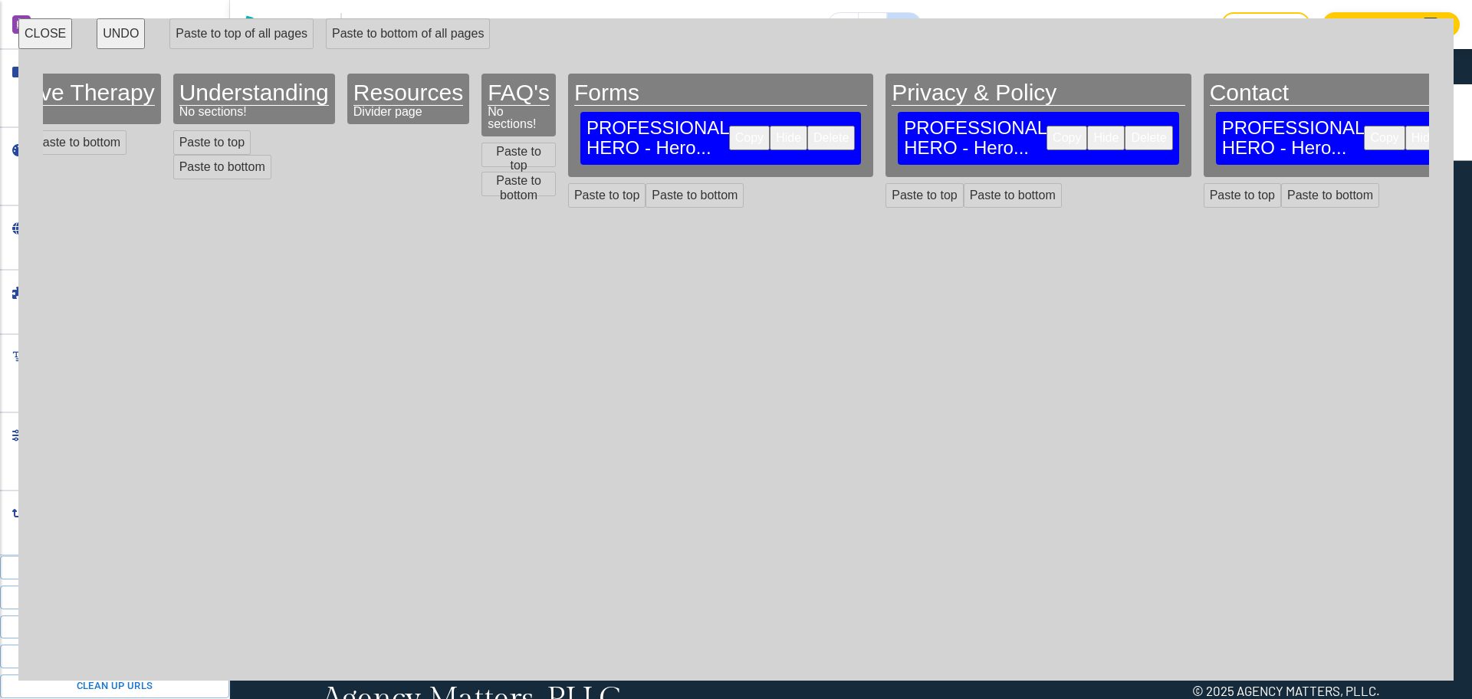
scroll to position [0, 1650]
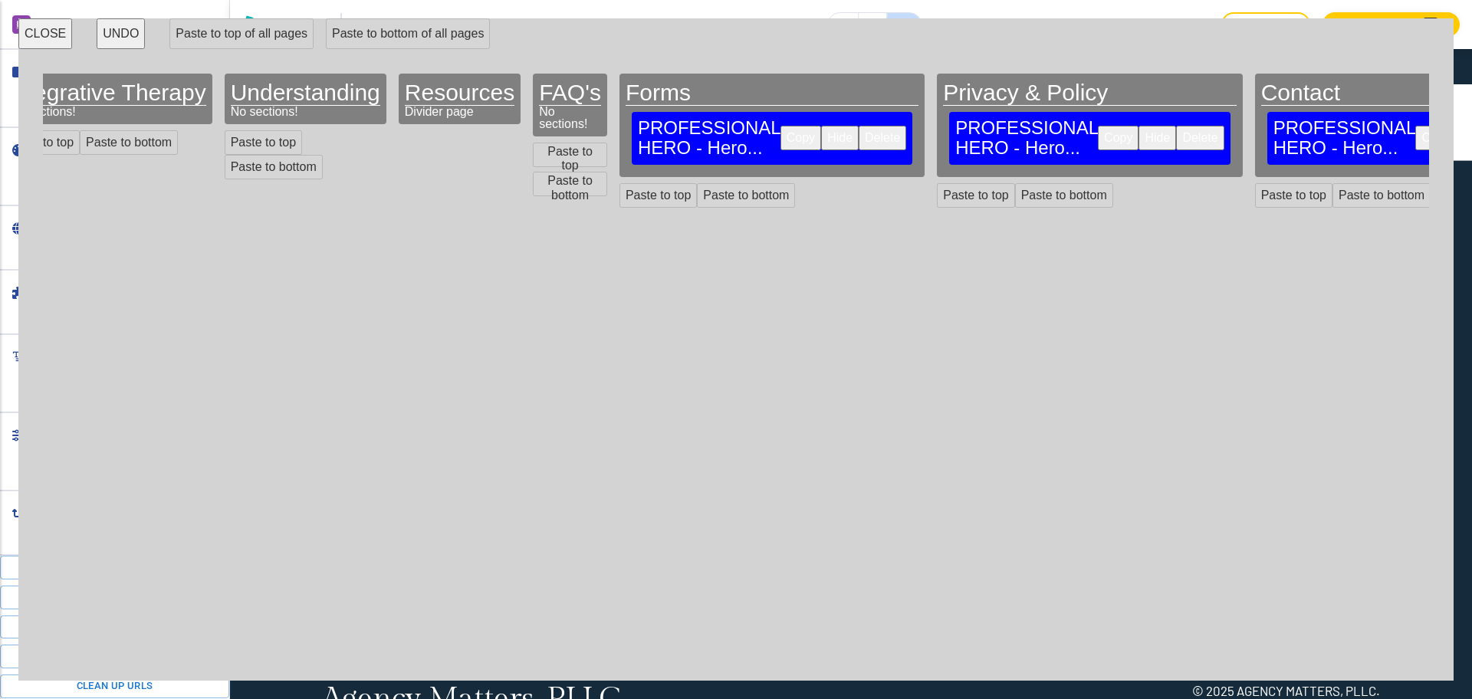
click at [859, 126] on button "Delete" at bounding box center [883, 138] width 48 height 25
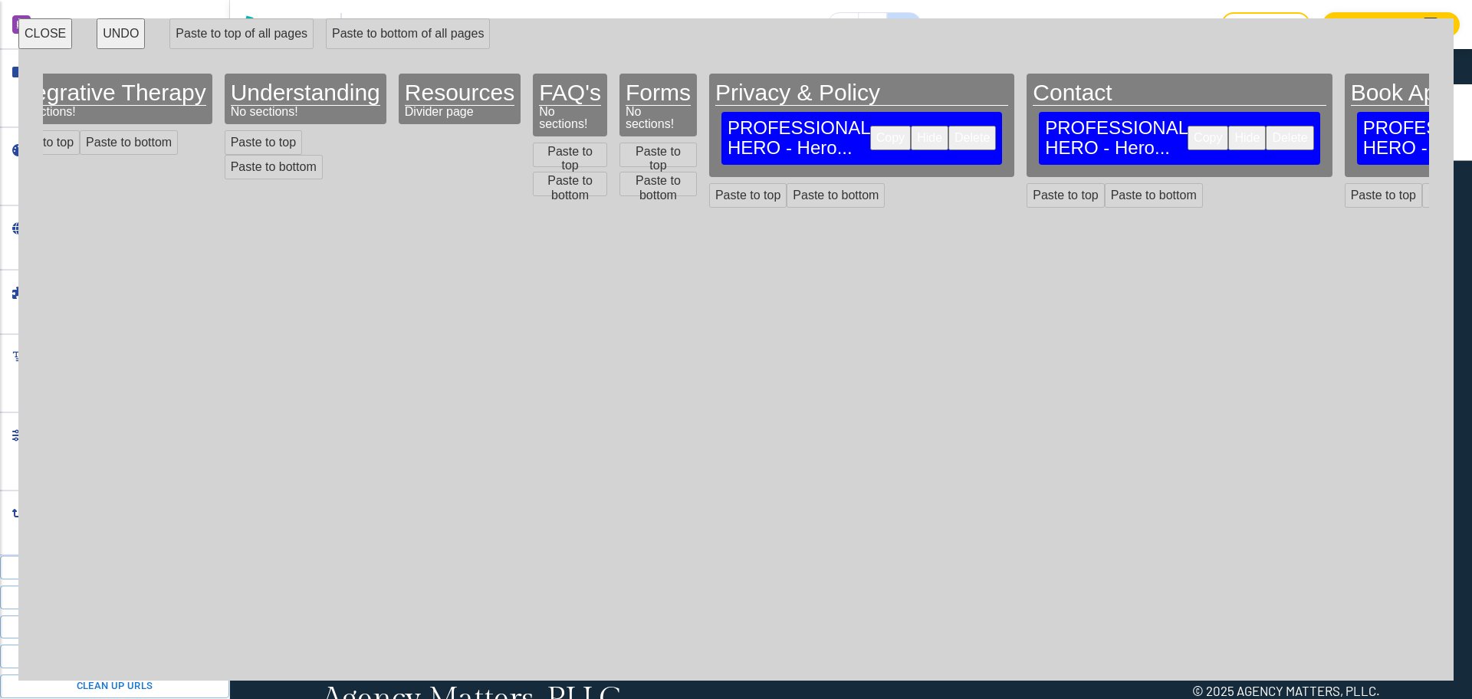
click at [1266, 135] on button "Delete" at bounding box center [1290, 138] width 48 height 25
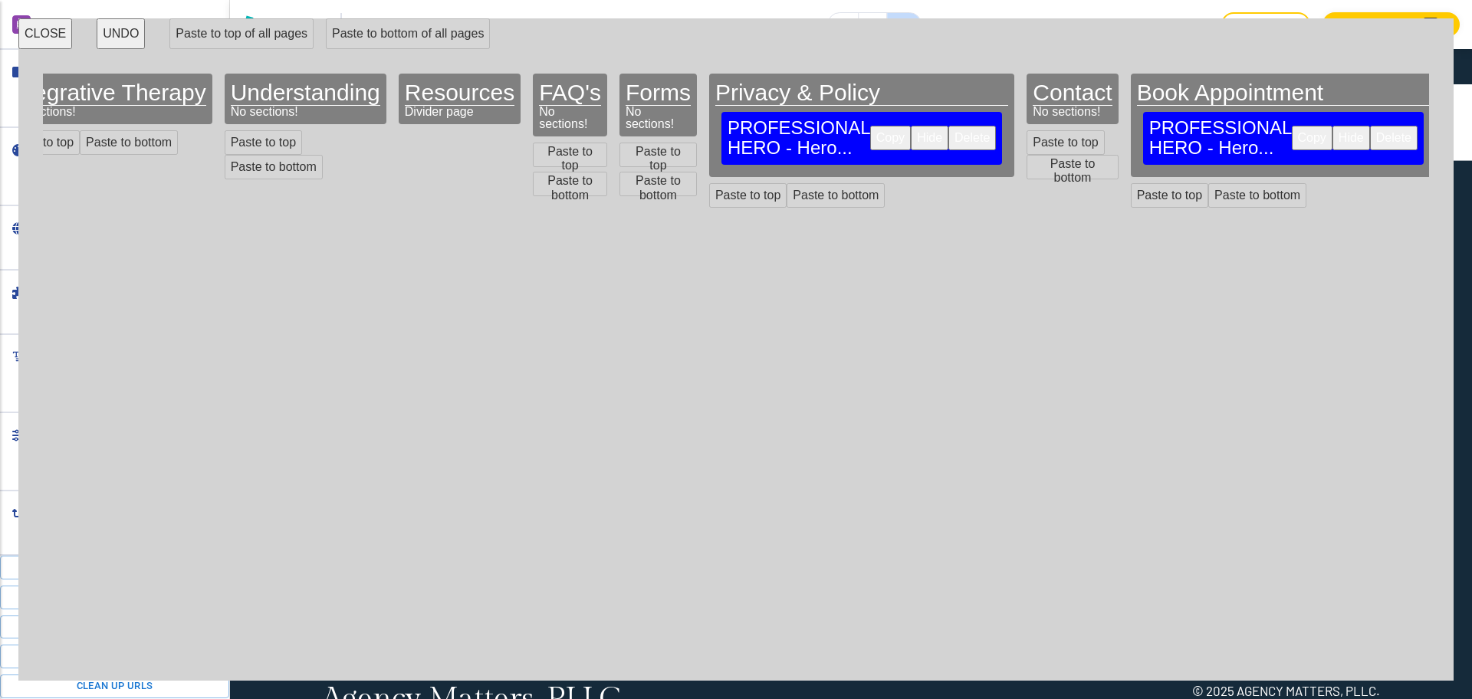
click at [949, 126] on button "Delete" at bounding box center [973, 138] width 48 height 25
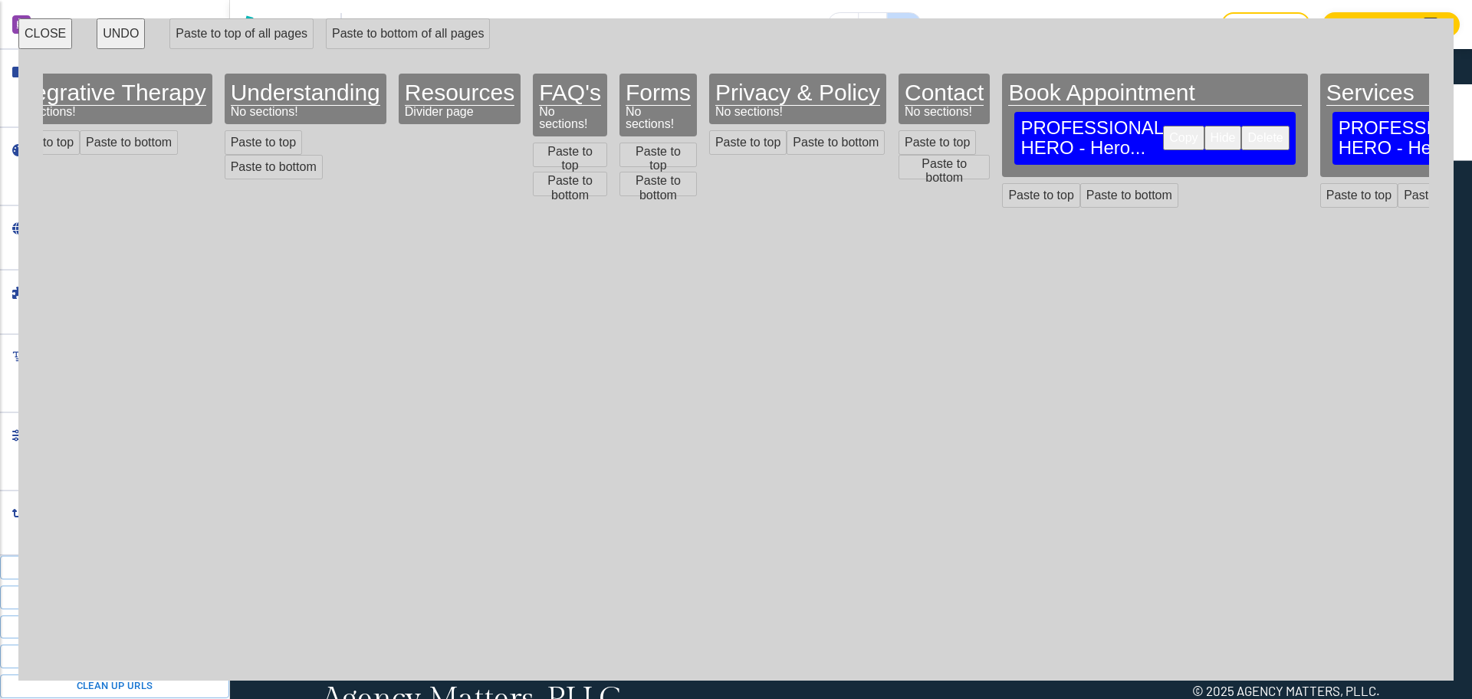
click at [1241, 129] on button "Delete" at bounding box center [1265, 138] width 48 height 25
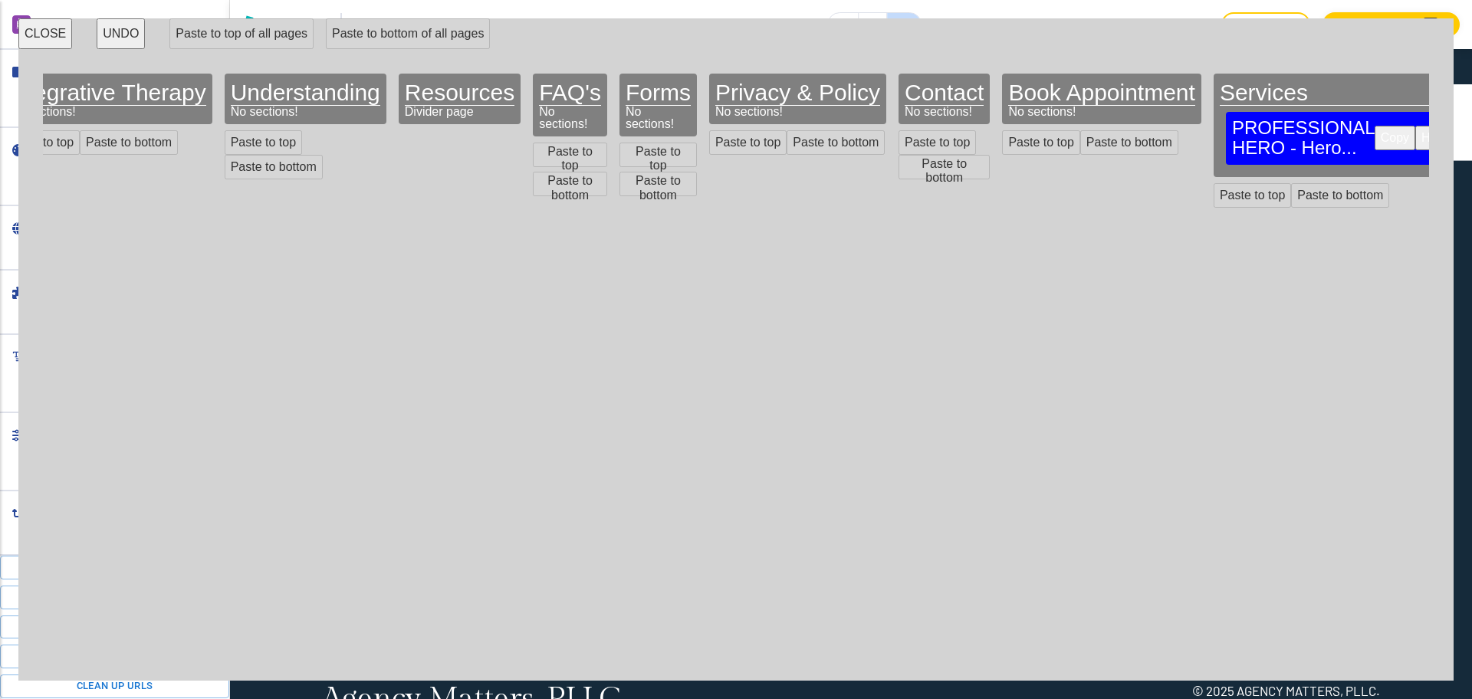
click at [1453, 130] on button "Delete" at bounding box center [1477, 138] width 48 height 25
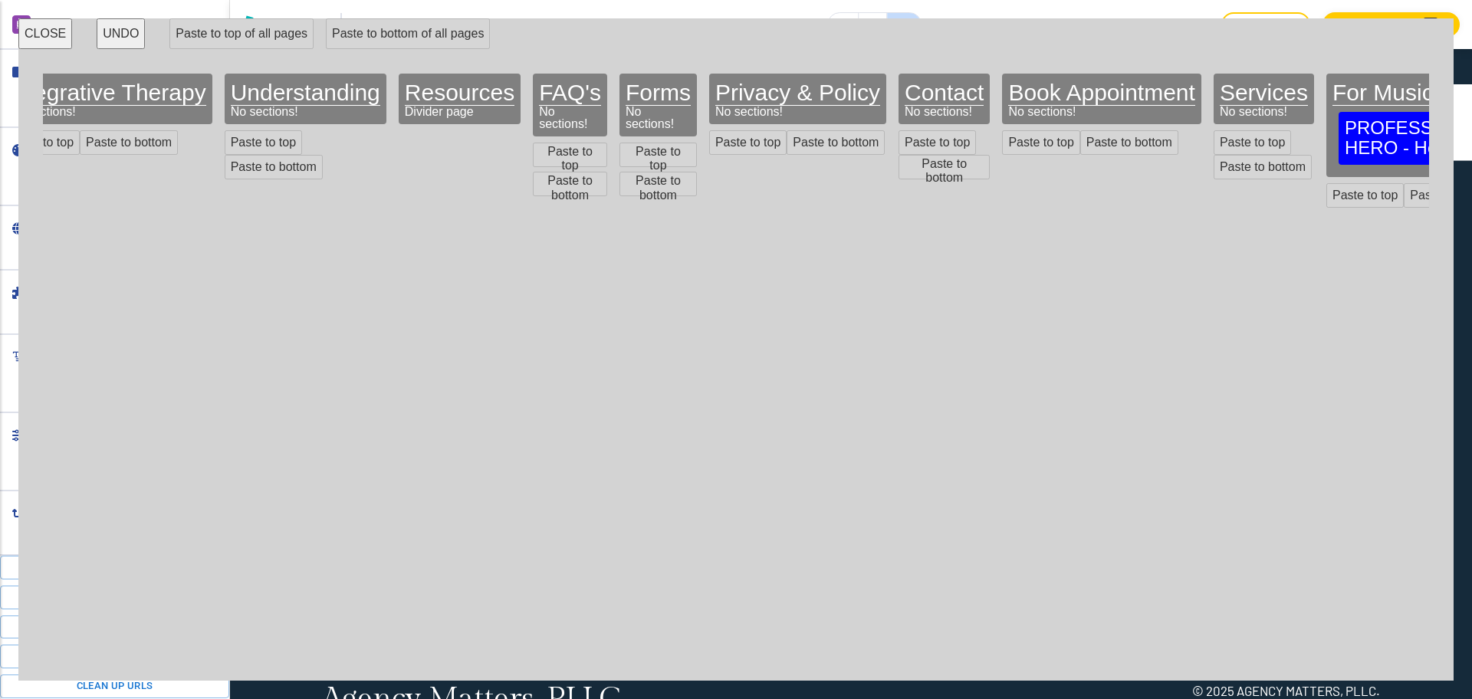
scroll to position [0, 1764]
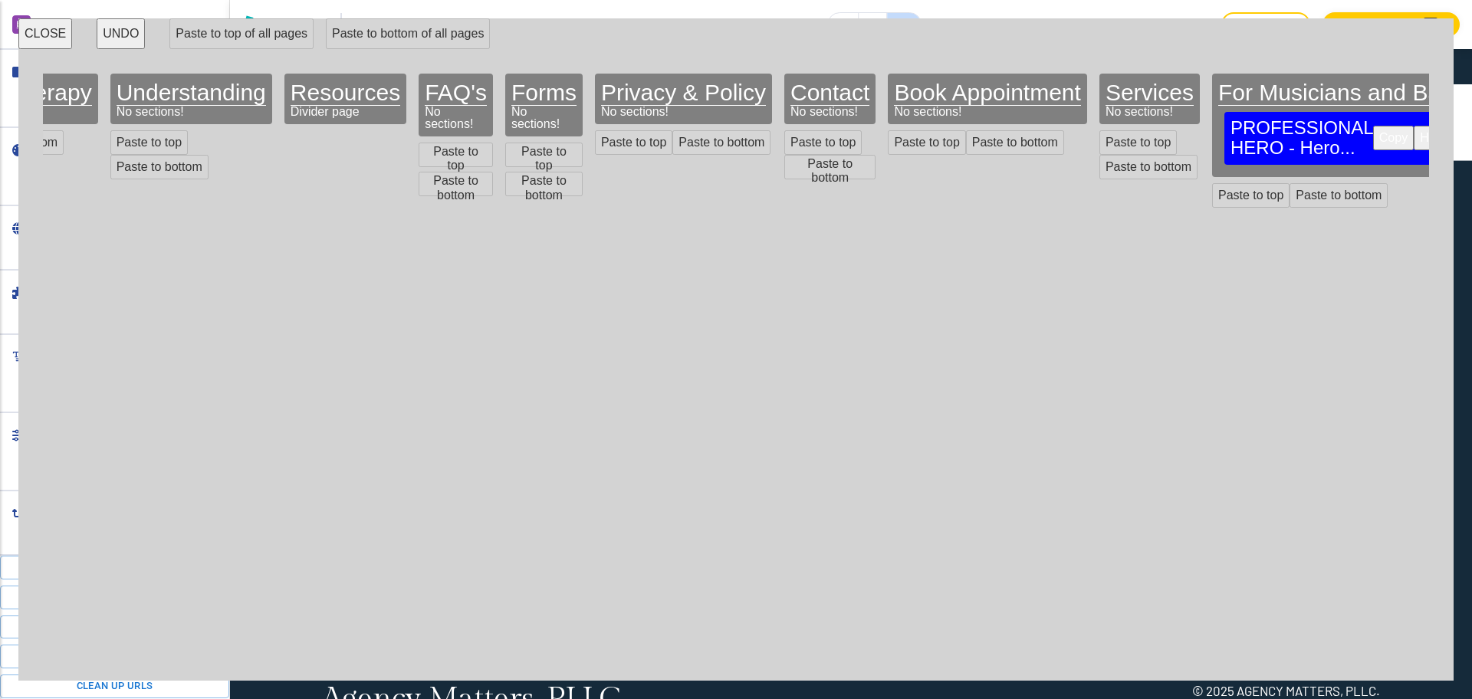
click at [1452, 129] on button "Delete" at bounding box center [1476, 138] width 48 height 25
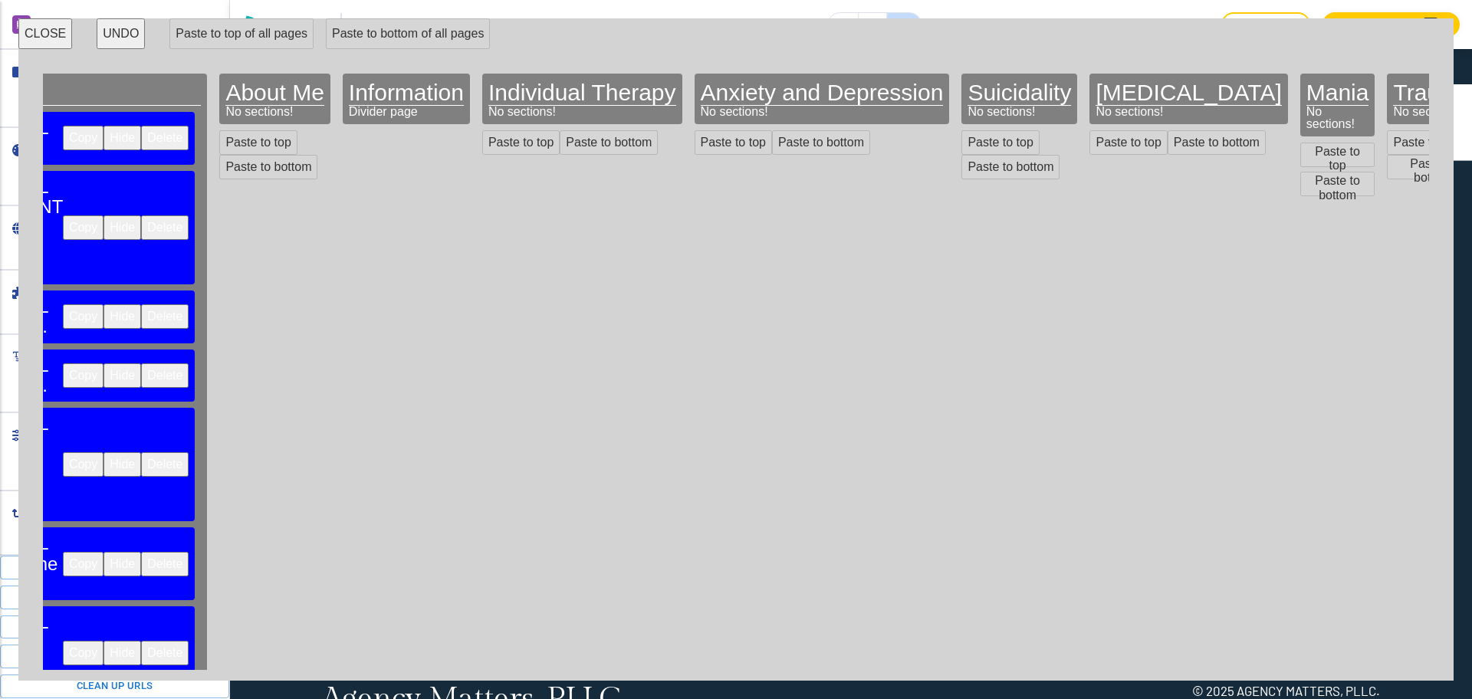
scroll to position [0, 0]
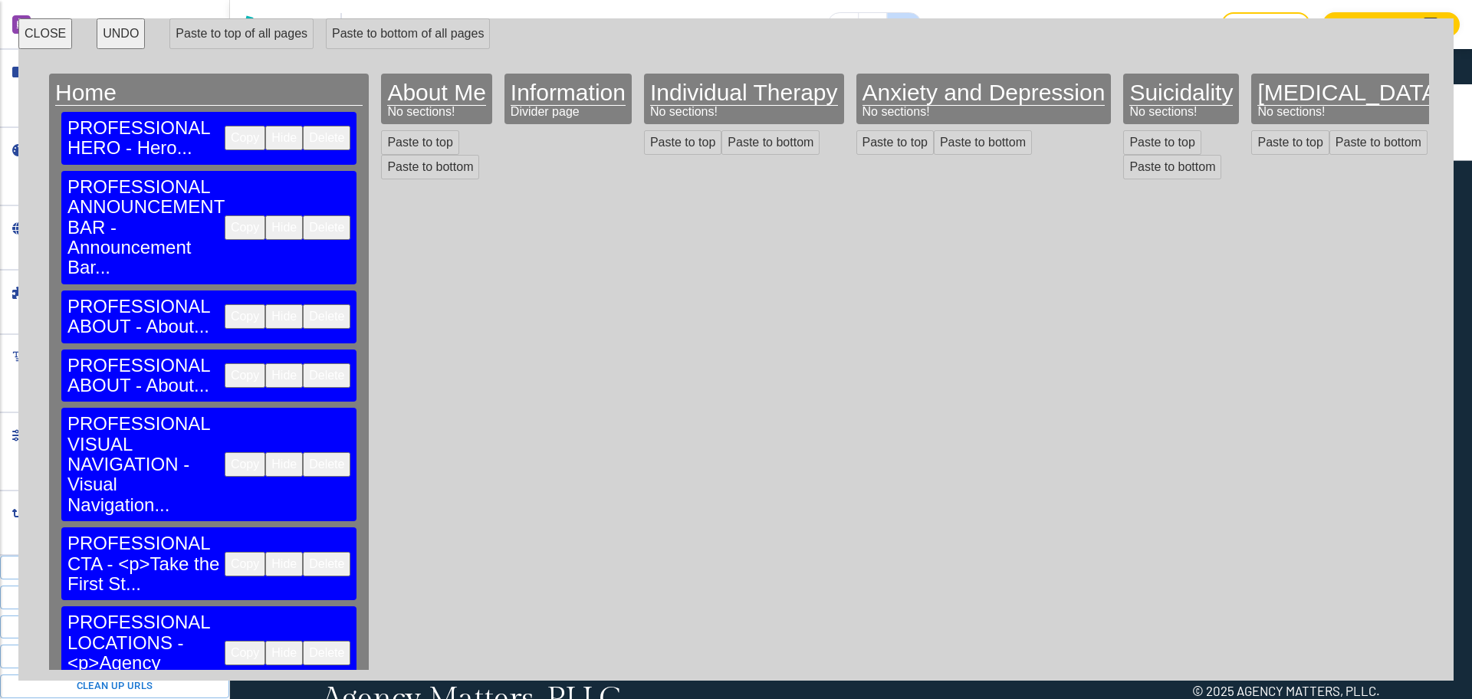
click at [225, 130] on button "Copy" at bounding box center [245, 138] width 41 height 25
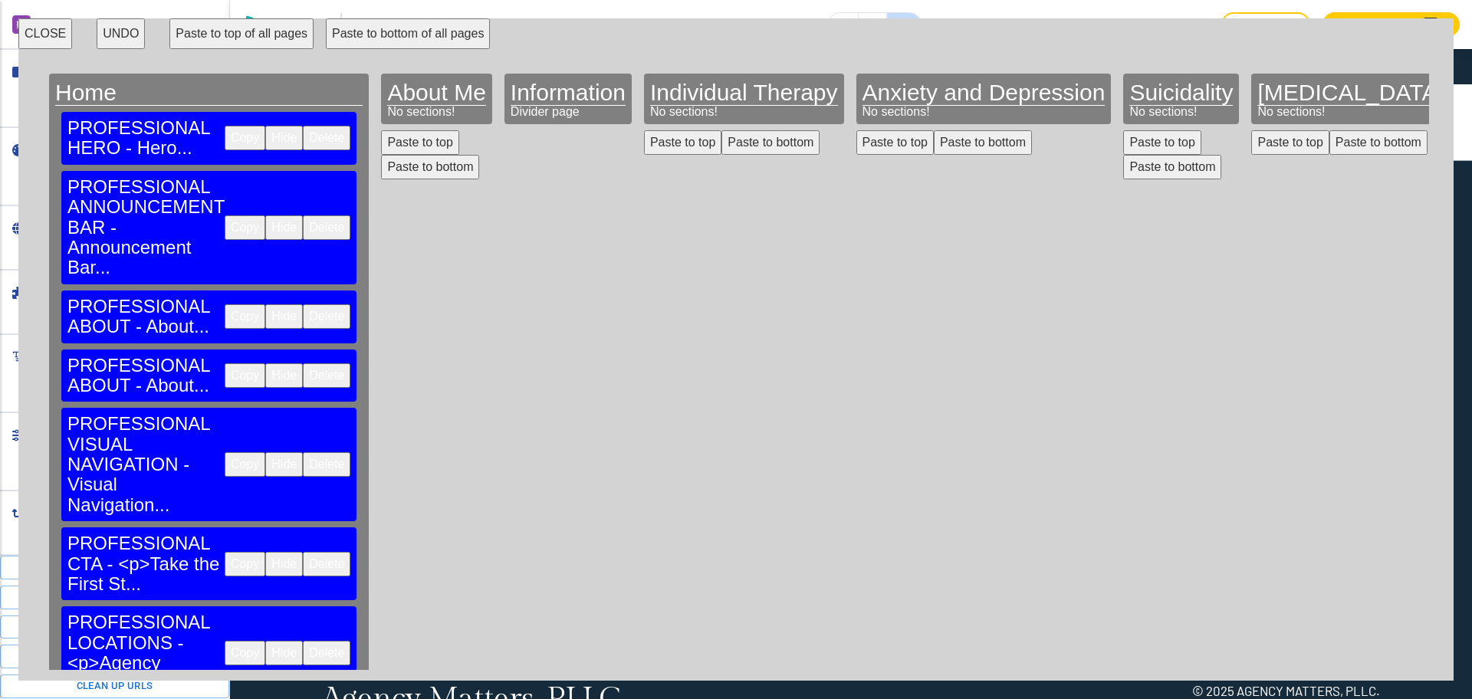
click at [400, 31] on button "Paste to bottom of all pages" at bounding box center [408, 33] width 164 height 31
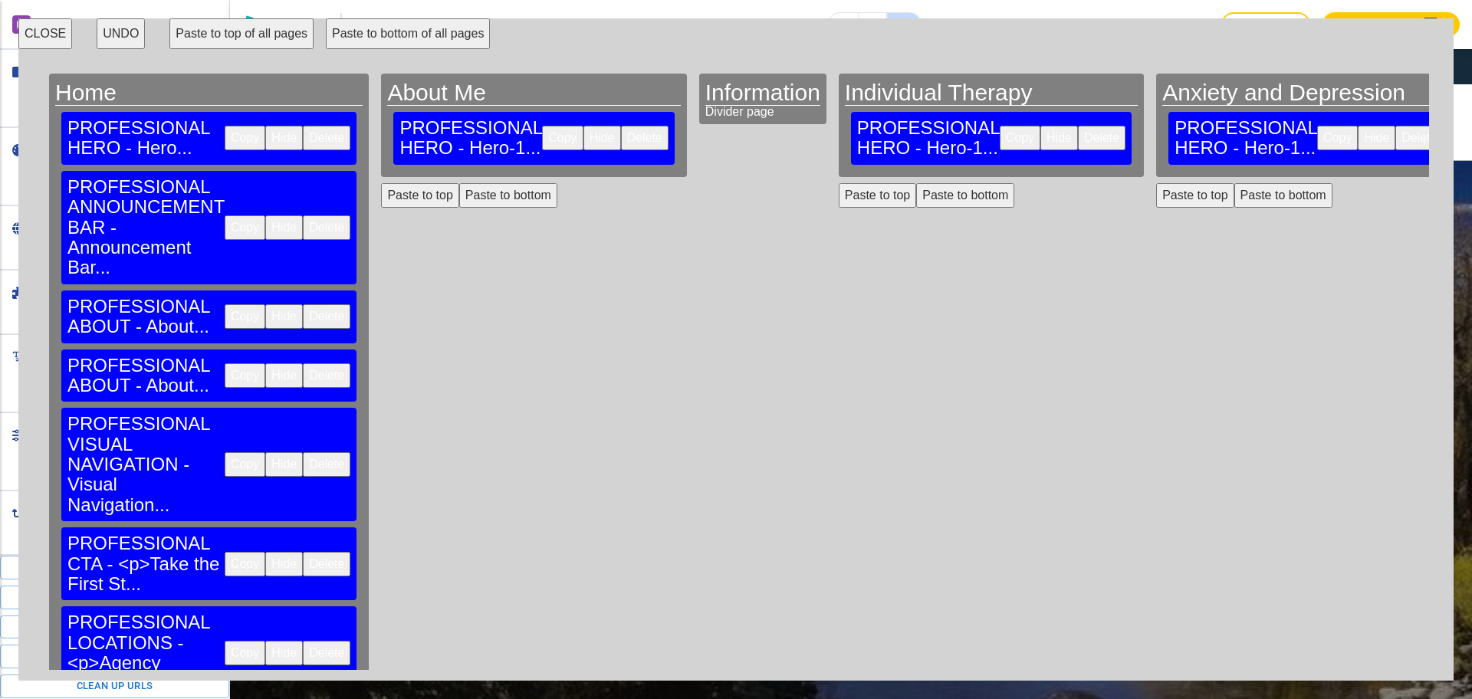
click at [225, 215] on button "Copy" at bounding box center [245, 227] width 41 height 25
click at [375, 31] on button "Paste to bottom of all pages" at bounding box center [408, 33] width 164 height 31
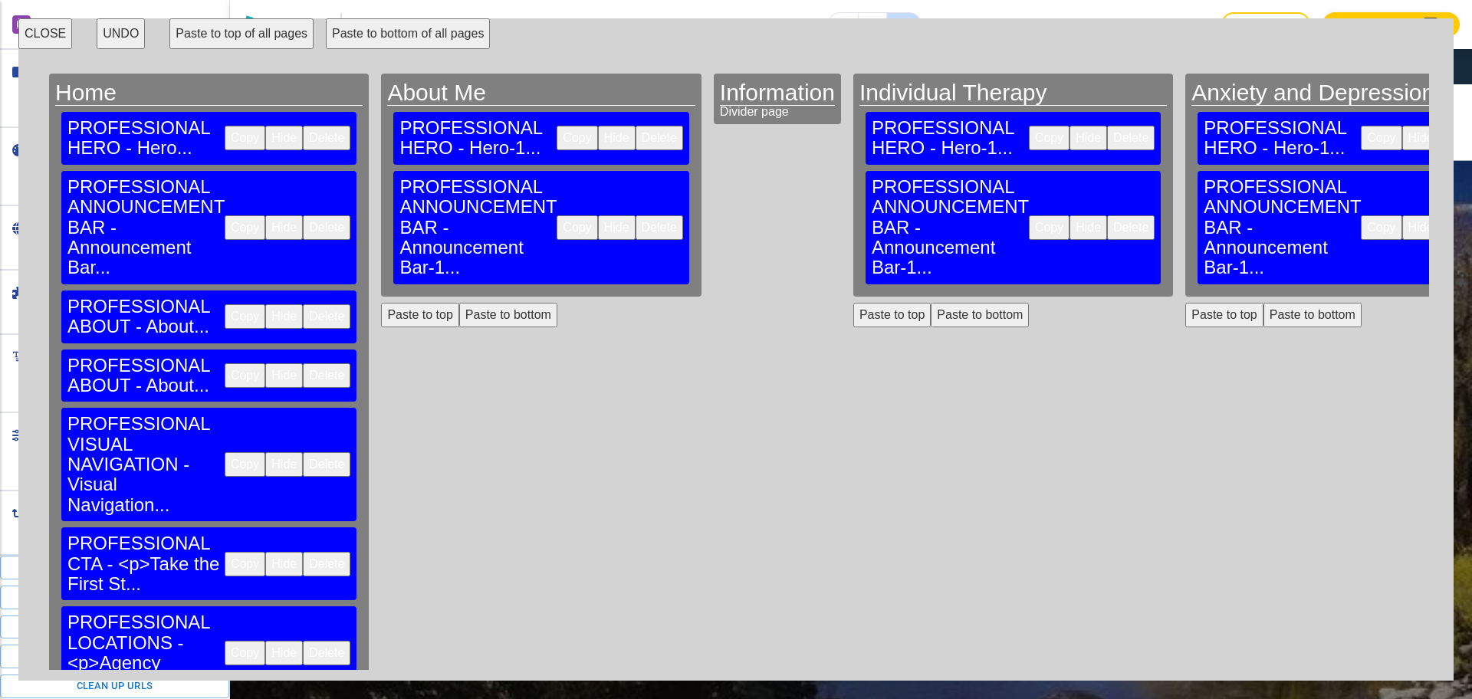
click at [225, 552] on button "Copy" at bounding box center [245, 564] width 41 height 25
drag, startPoint x: 381, startPoint y: 35, endPoint x: 380, endPoint y: 90, distance: 56.0
click at [382, 35] on button "Paste to bottom of all pages" at bounding box center [408, 33] width 164 height 31
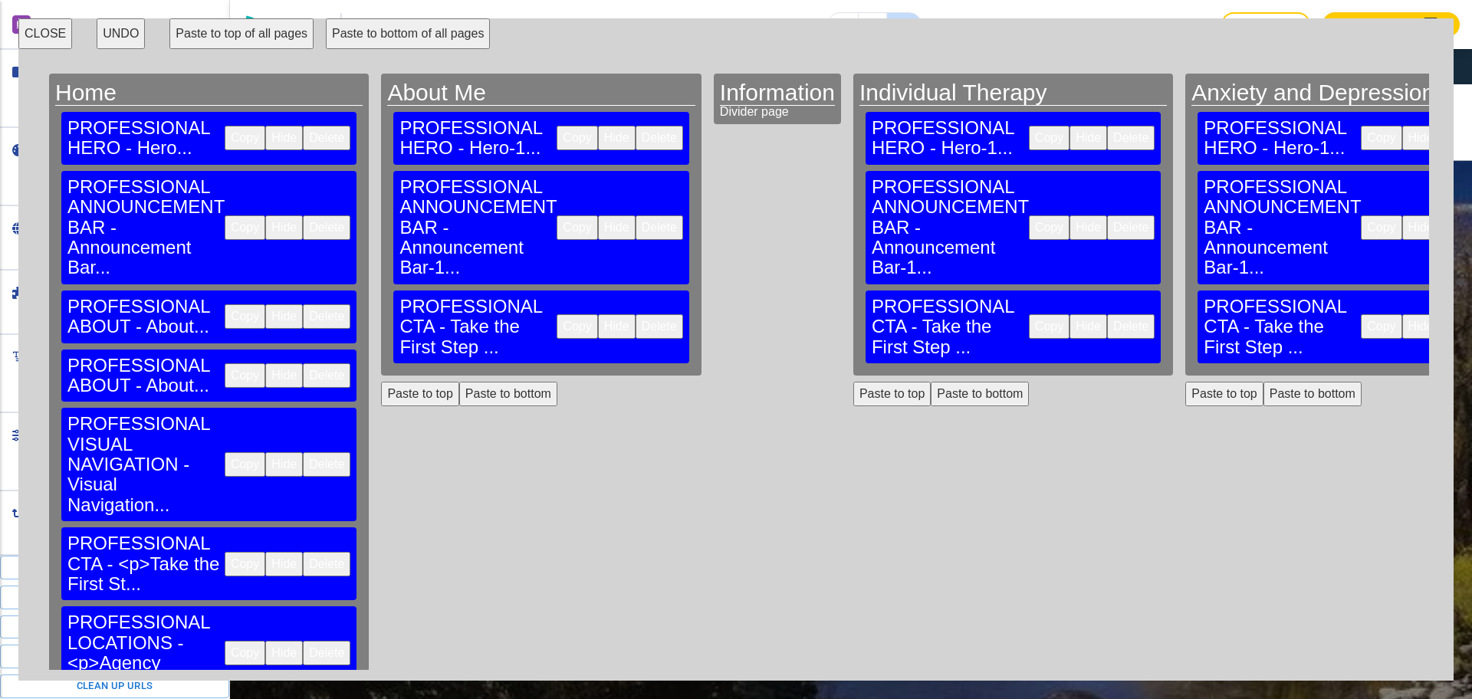
click at [225, 641] on button "Copy" at bounding box center [245, 653] width 41 height 25
click at [380, 34] on button "Paste to bottom of all pages" at bounding box center [408, 33] width 164 height 31
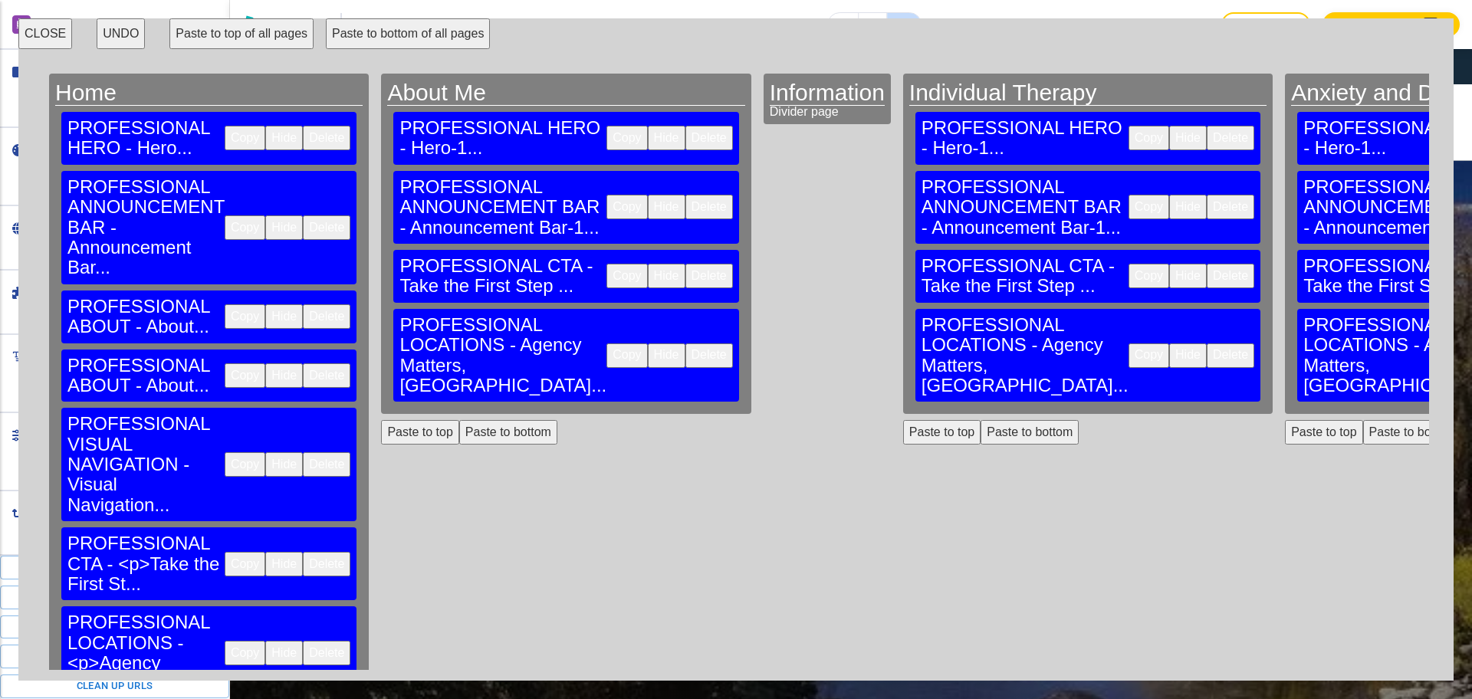
drag, startPoint x: 206, startPoint y: 599, endPoint x: 224, endPoint y: 564, distance: 38.8
click at [385, 27] on button "Paste to bottom of all pages" at bounding box center [408, 33] width 164 height 31
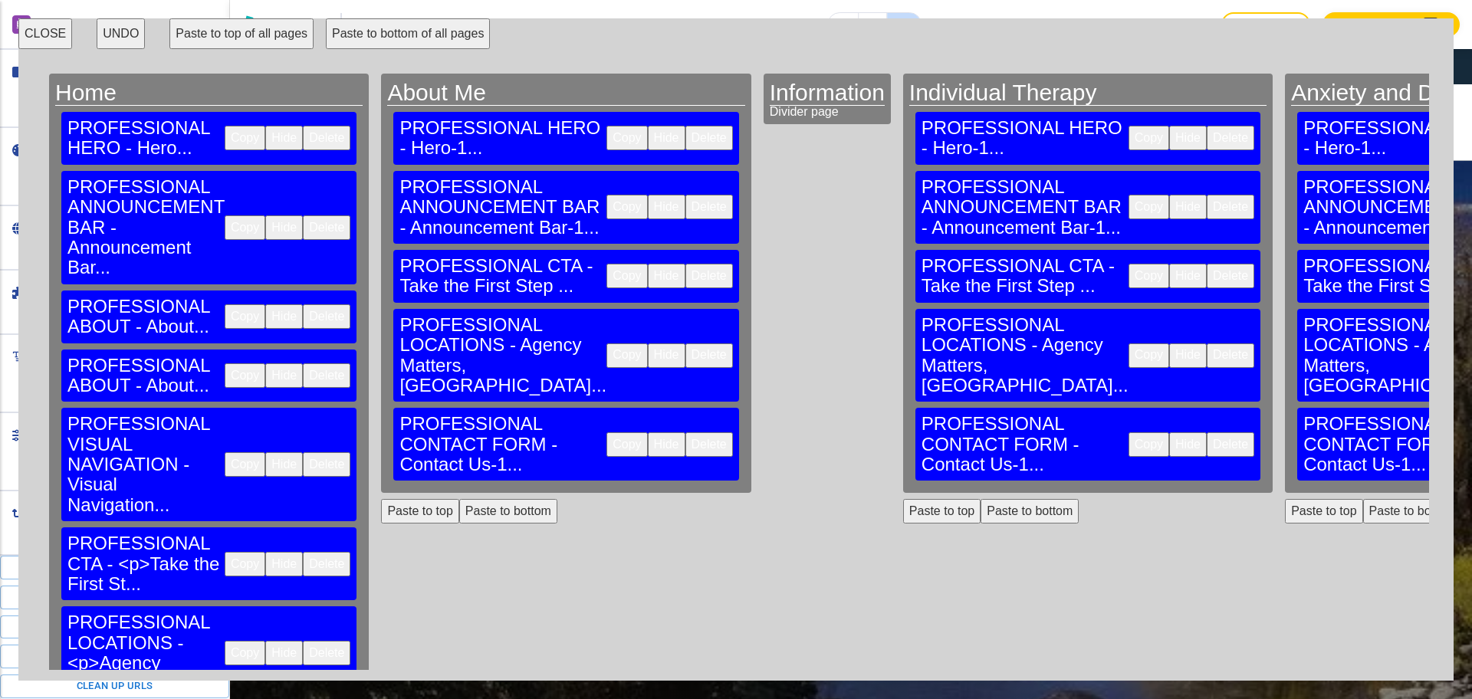
click at [26, 35] on button "CLOSE" at bounding box center [45, 33] width 54 height 31
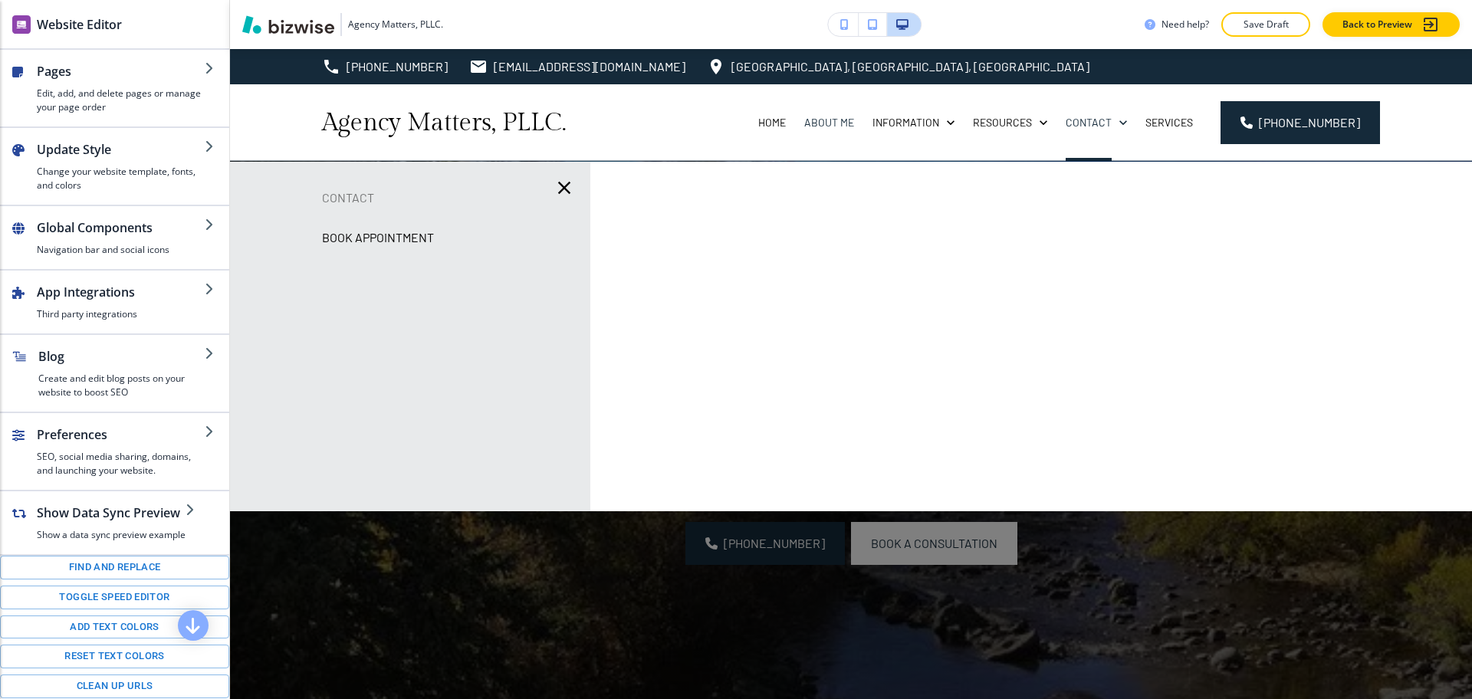
click at [561, 190] on icon "button" at bounding box center [564, 187] width 21 height 21
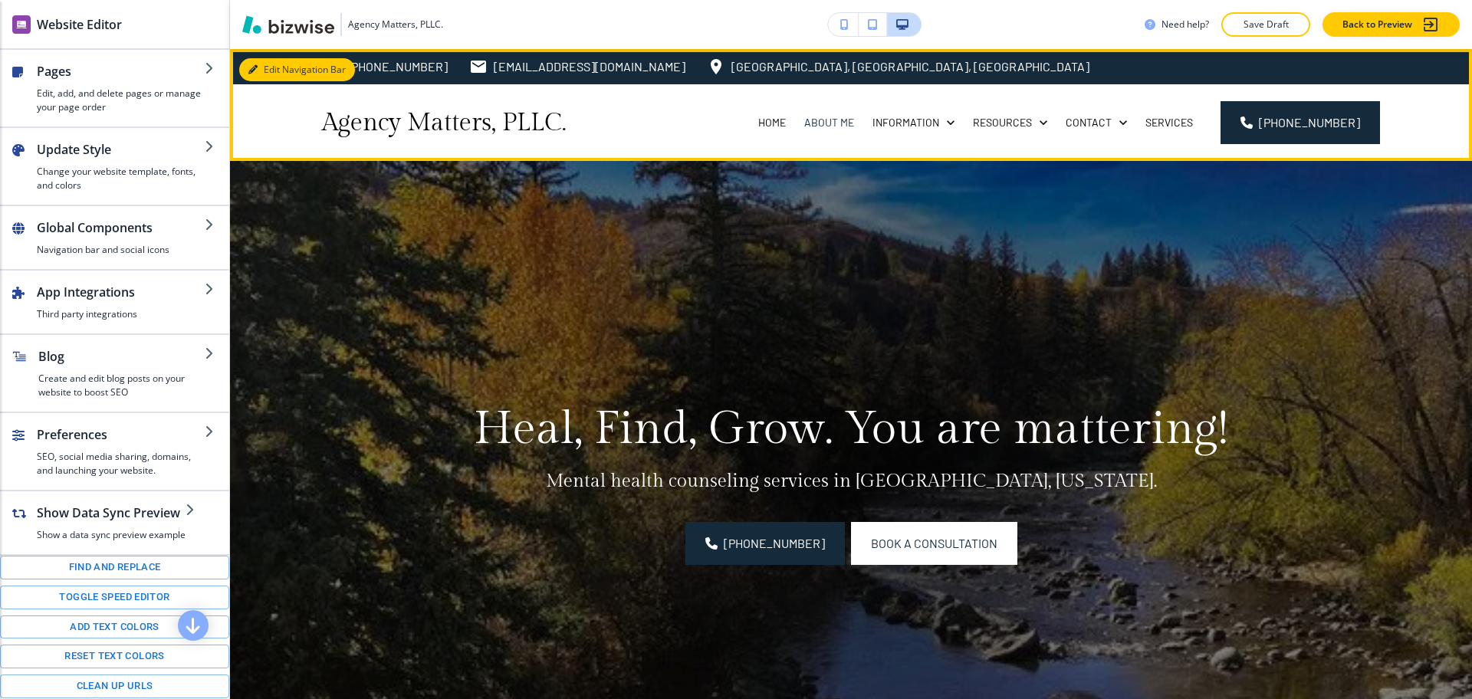
click at [259, 71] on button "Edit Navigation Bar" at bounding box center [297, 69] width 116 height 23
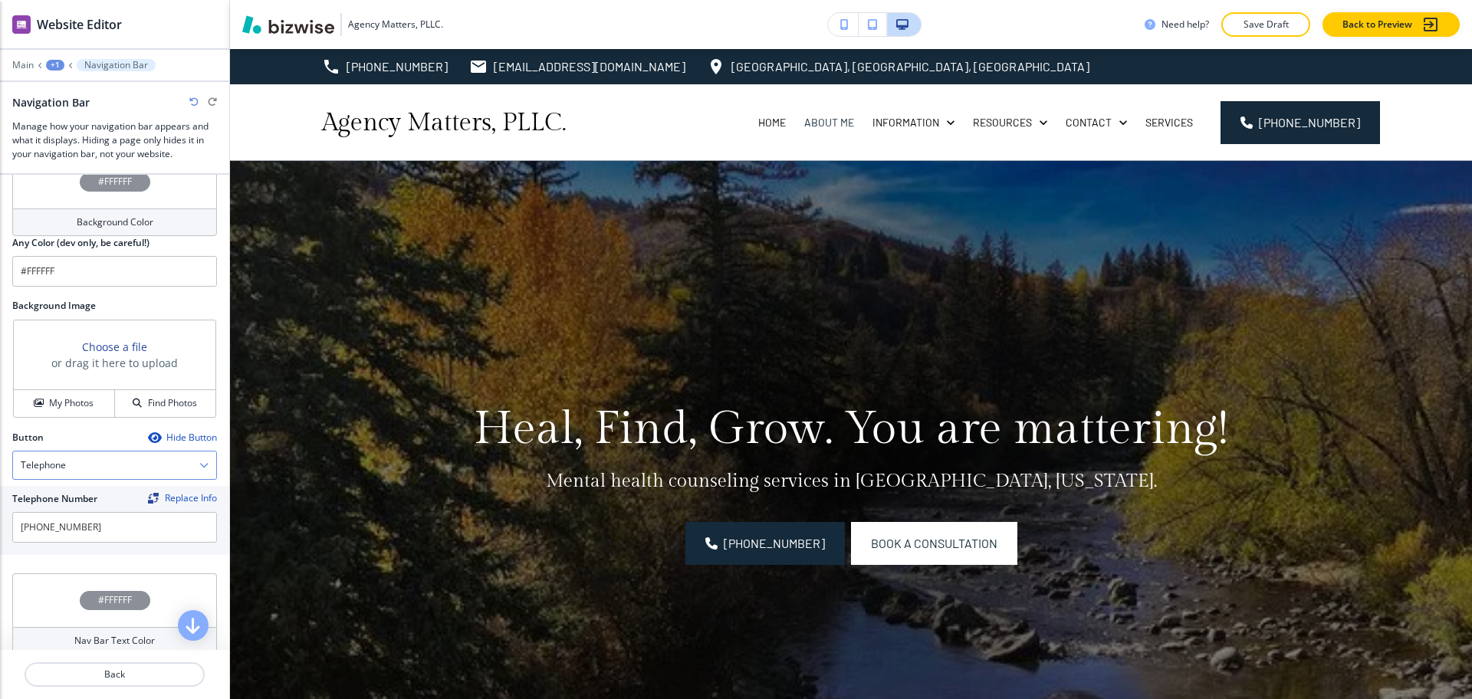
scroll to position [442, 0]
click at [68, 409] on h4 "My Photos" at bounding box center [71, 406] width 44 height 14
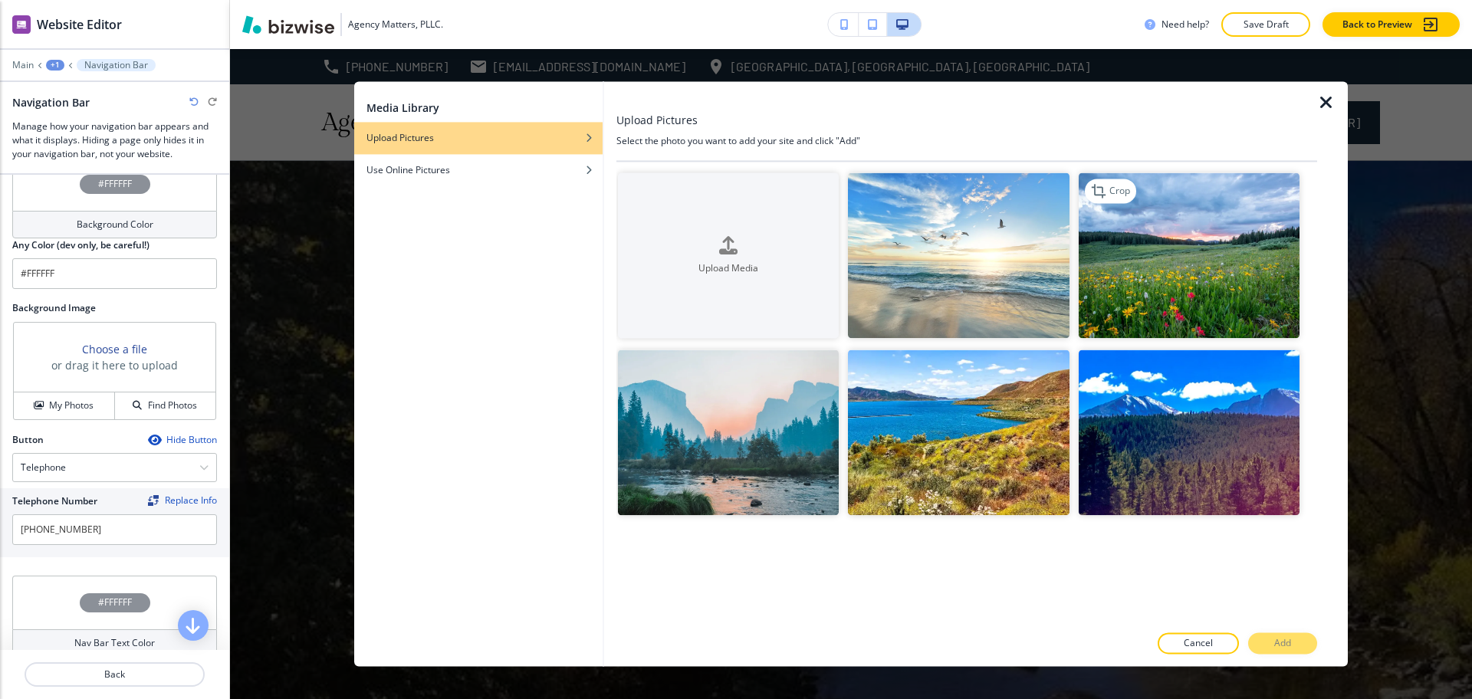
click at [1179, 304] on img "button" at bounding box center [1189, 256] width 221 height 166
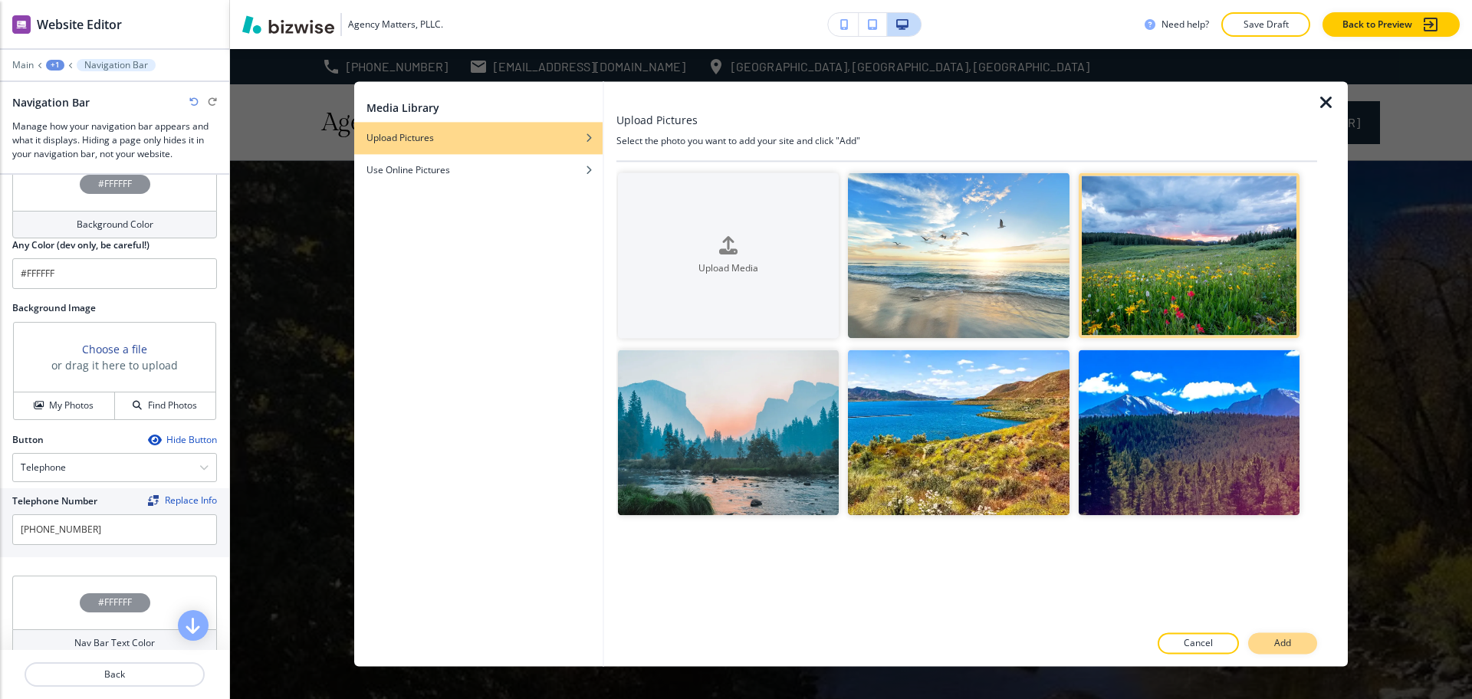
click at [1281, 642] on p "Add" at bounding box center [1282, 644] width 17 height 14
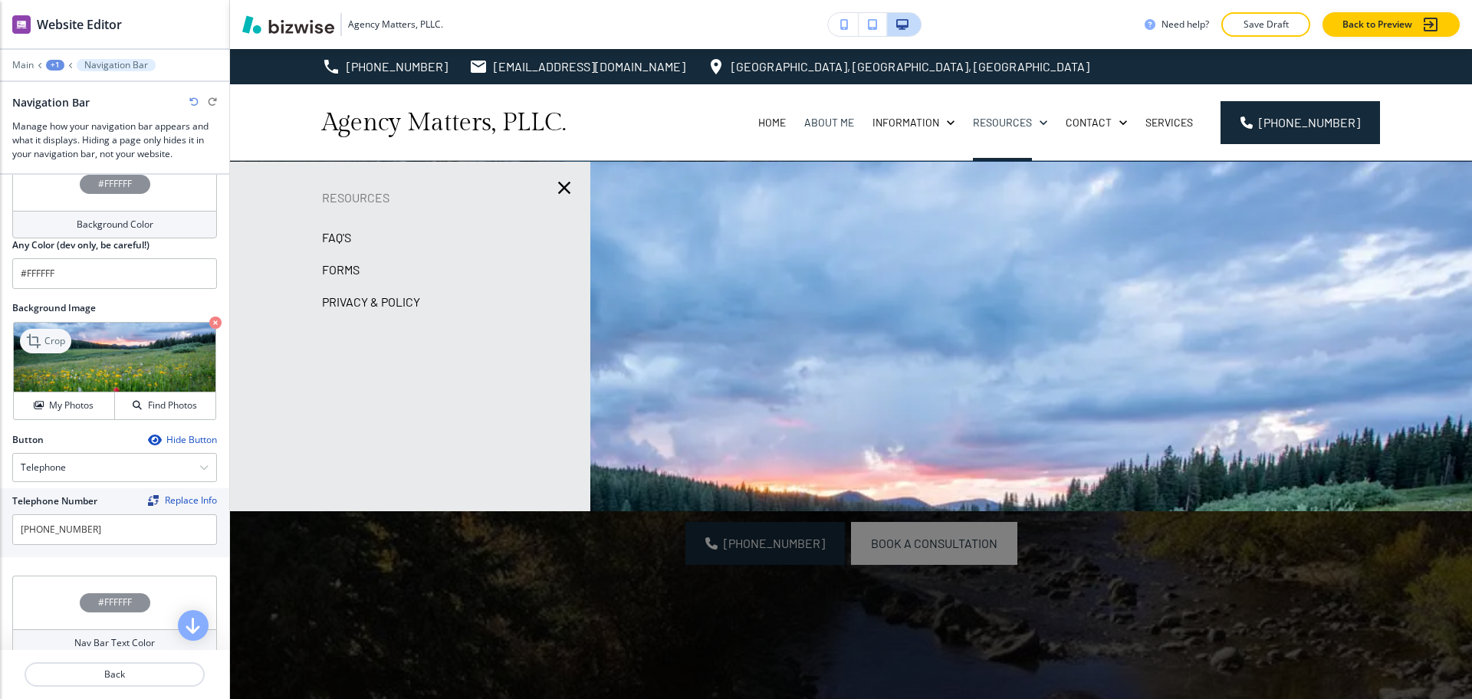
click at [53, 340] on p "Crop" at bounding box center [54, 341] width 21 height 14
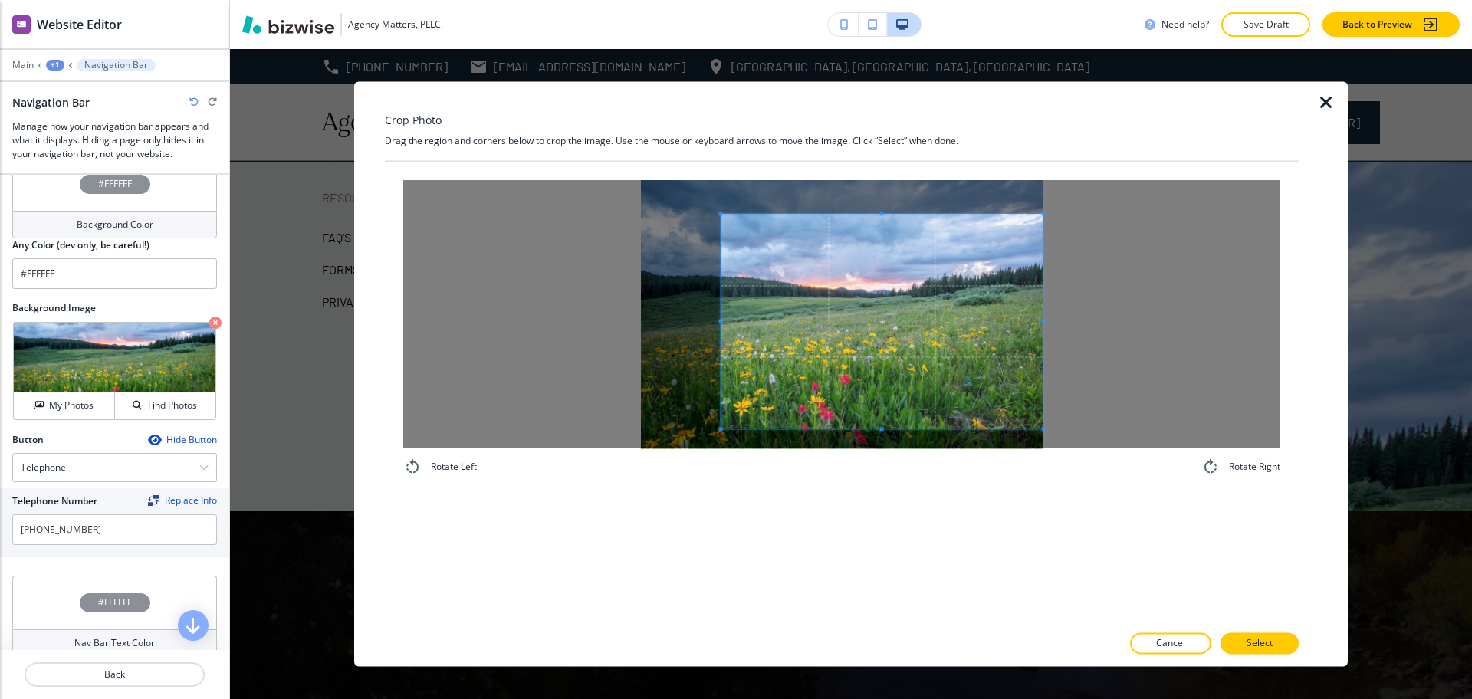
click at [936, 341] on span at bounding box center [883, 321] width 322 height 215
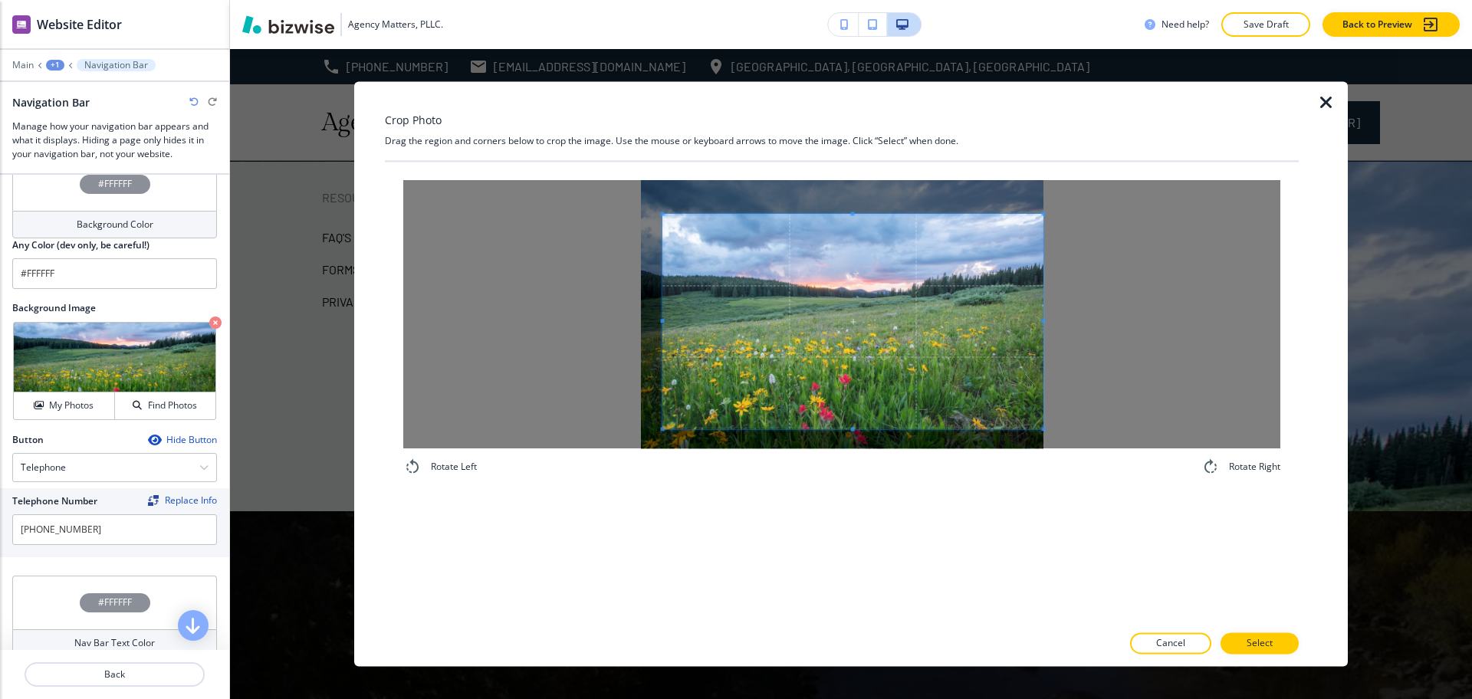
click at [514, 305] on div at bounding box center [841, 314] width 877 height 268
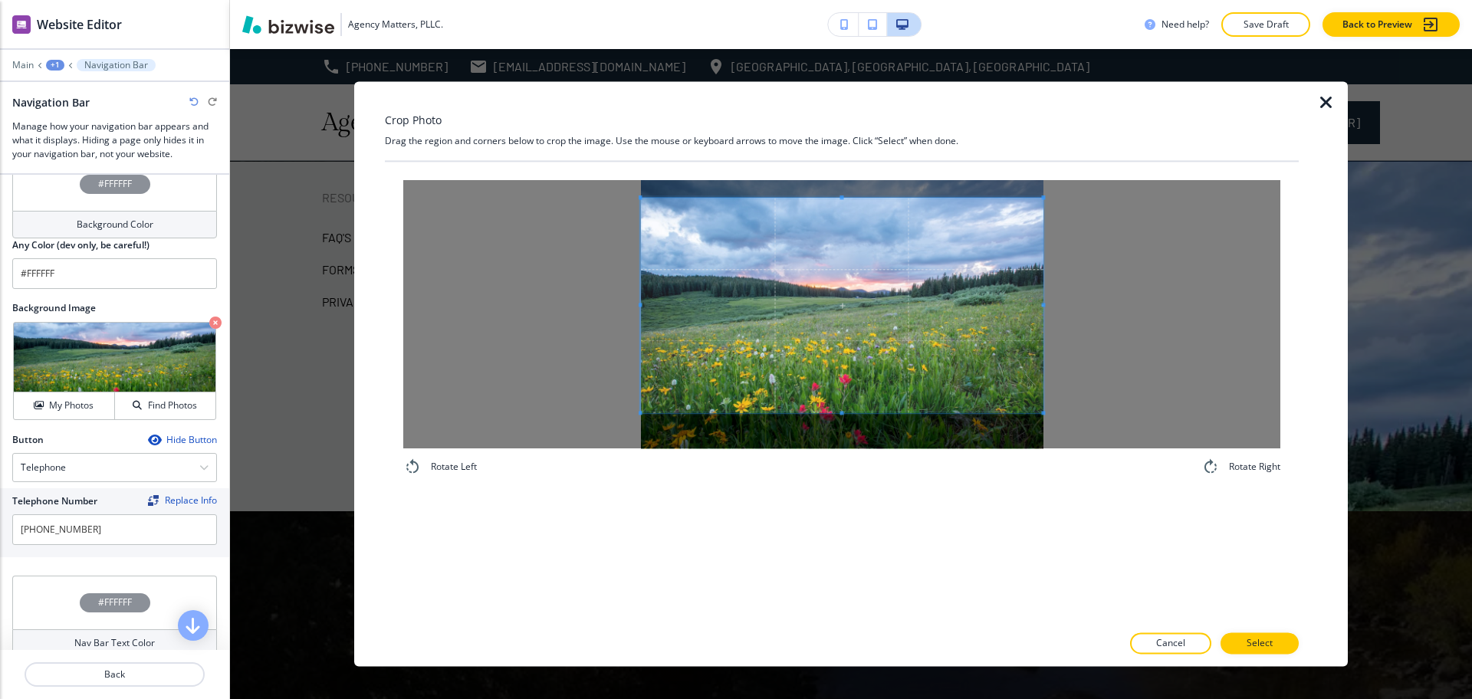
click at [929, 344] on span at bounding box center [842, 305] width 403 height 215
click at [1271, 641] on p "Select" at bounding box center [1260, 644] width 26 height 14
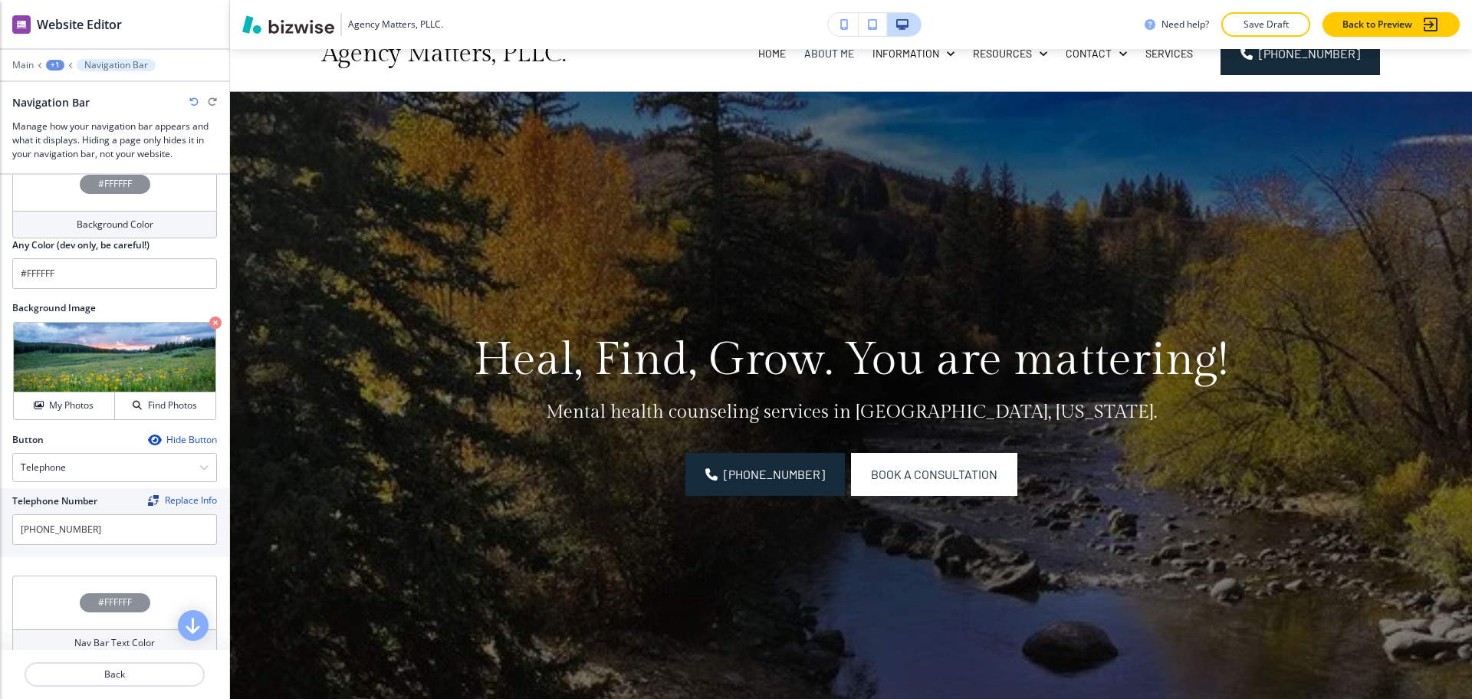
scroll to position [58, 0]
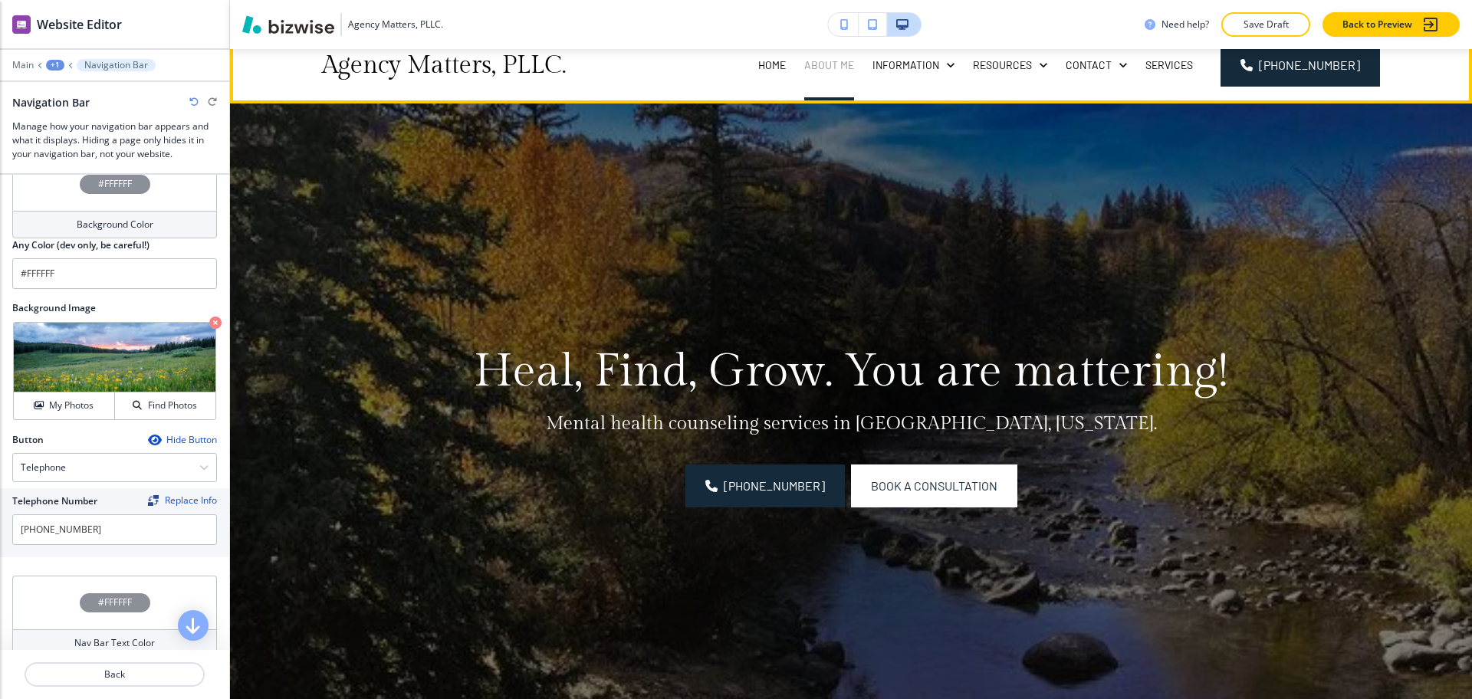
click at [834, 59] on p "About Me" at bounding box center [829, 65] width 50 height 15
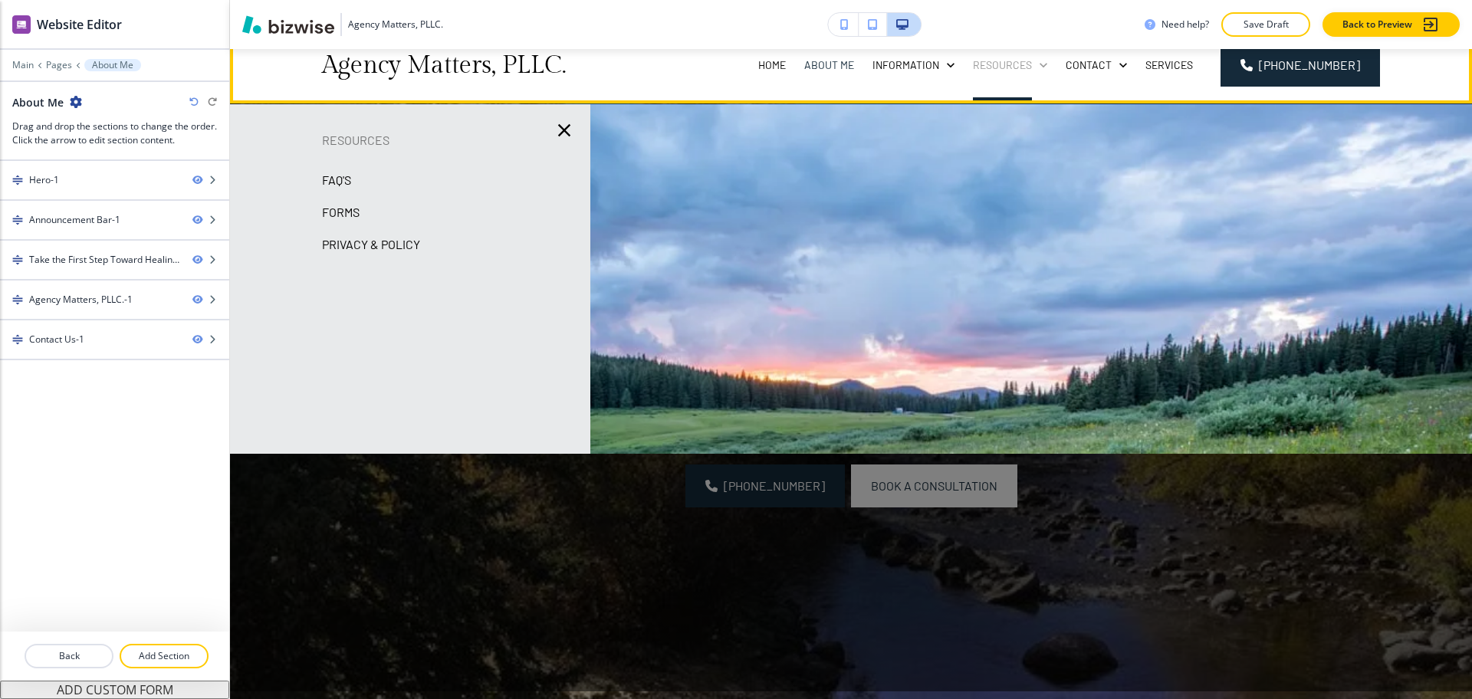
click at [1008, 65] on p "Resources" at bounding box center [1002, 65] width 59 height 15
click at [1098, 65] on p "Contact" at bounding box center [1089, 65] width 46 height 15
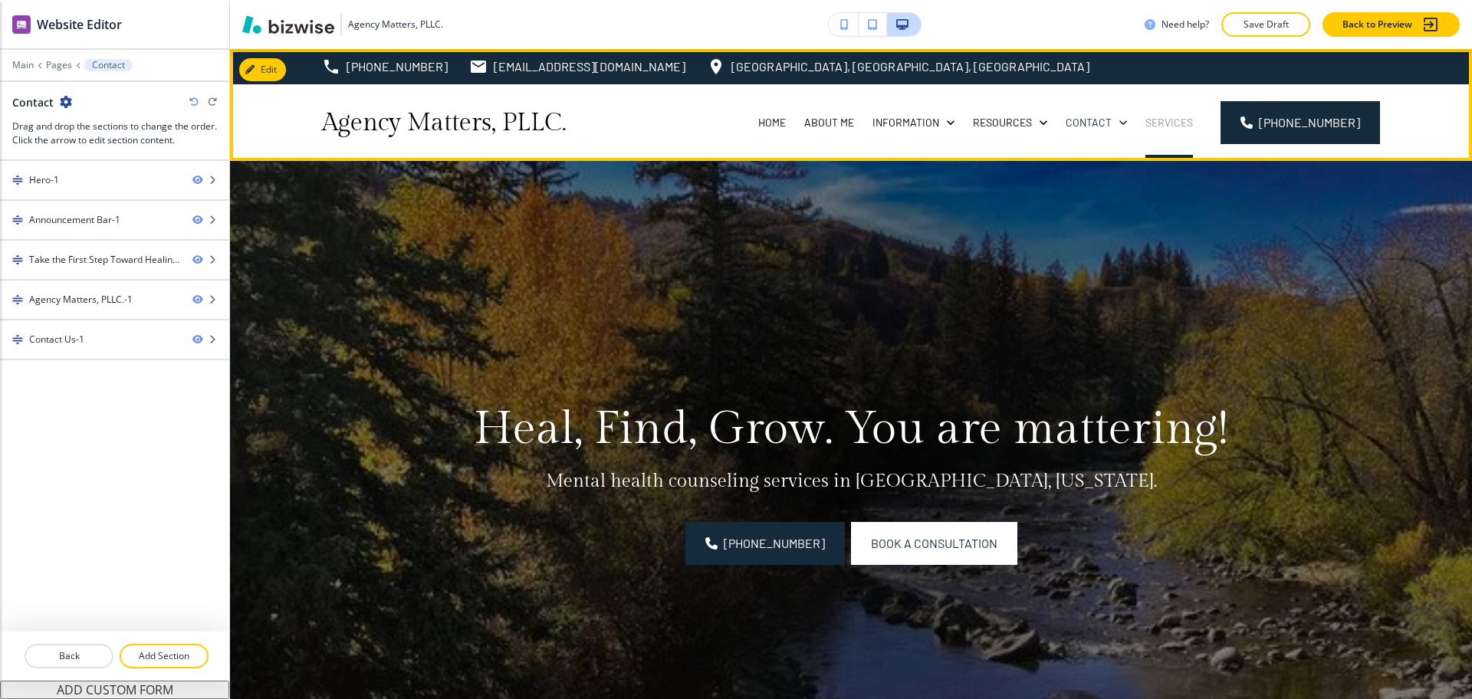
click at [1186, 119] on p "Services" at bounding box center [1170, 122] width 48 height 15
click at [1178, 119] on p "Services" at bounding box center [1170, 122] width 48 height 15
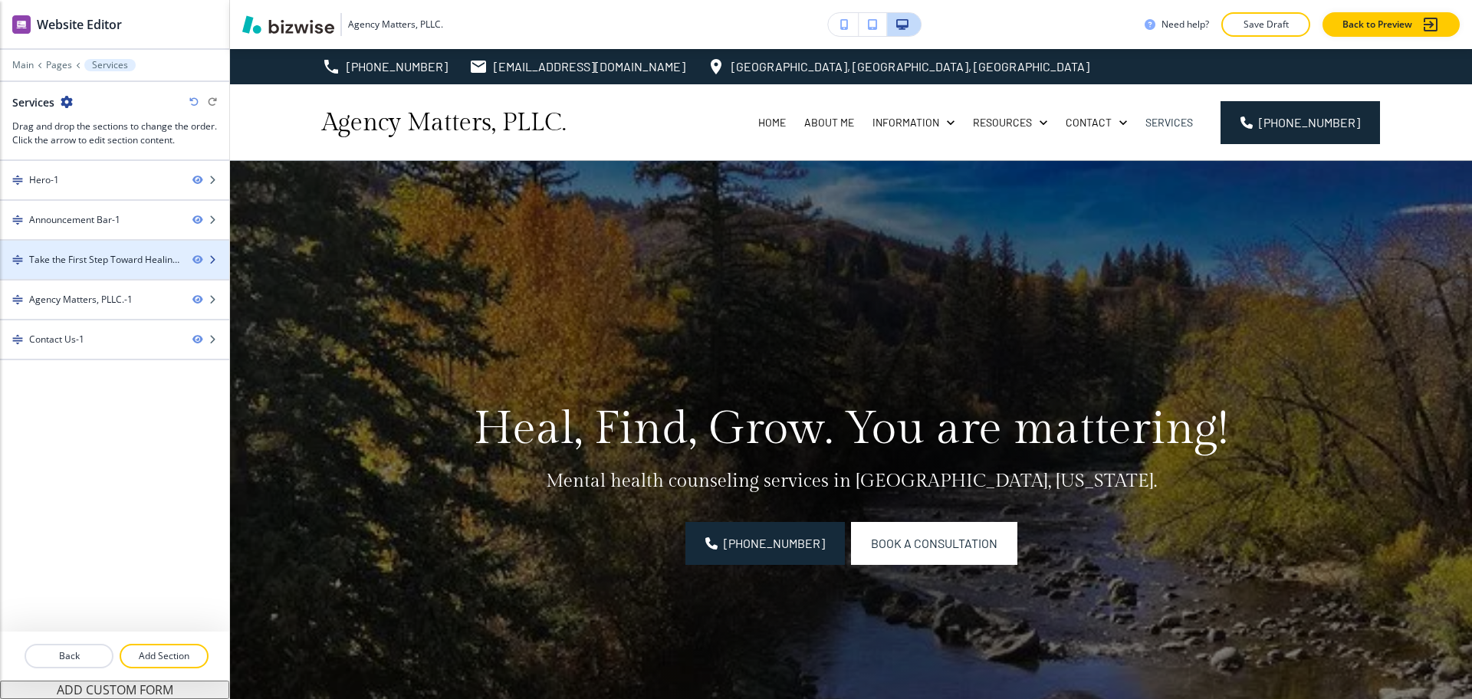
click at [79, 263] on div "Take the First Step Toward Healing-1" at bounding box center [104, 260] width 151 height 14
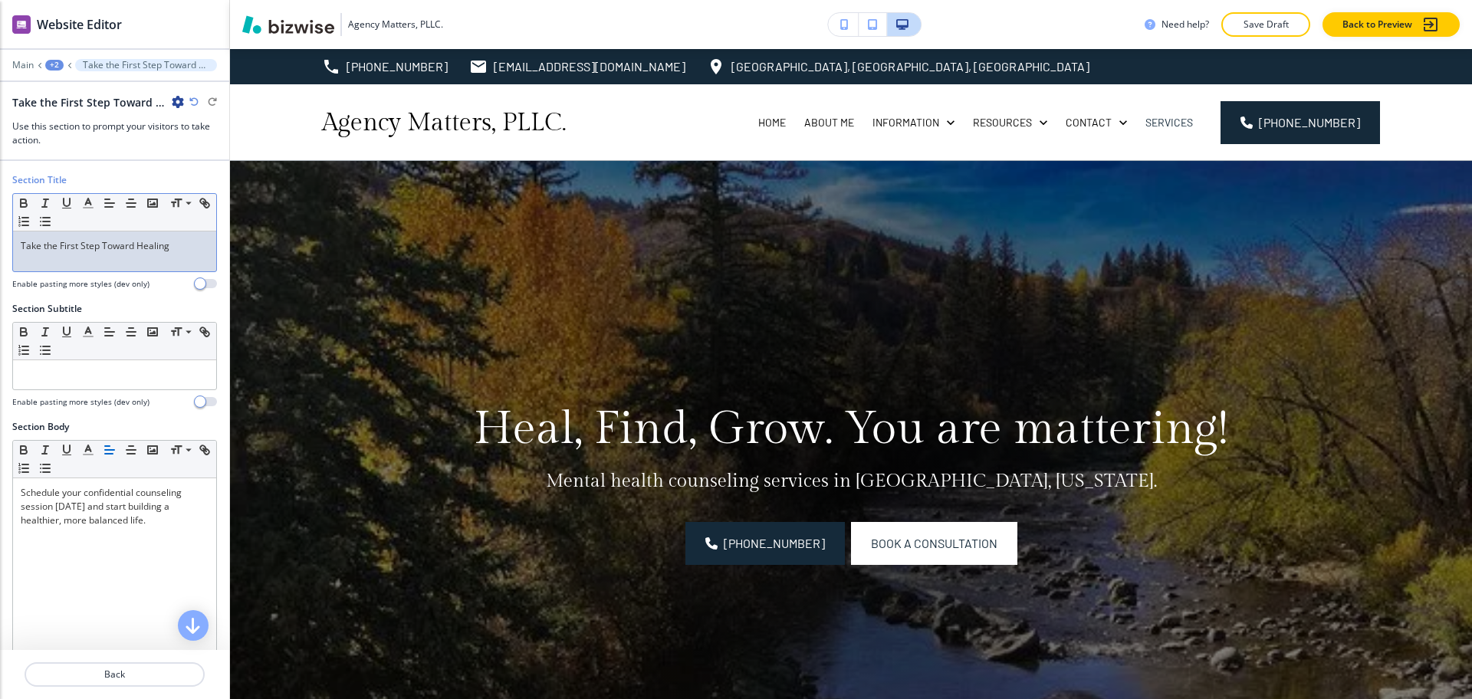
click at [79, 263] on div "Take the First Step Toward Healing" at bounding box center [114, 252] width 203 height 40
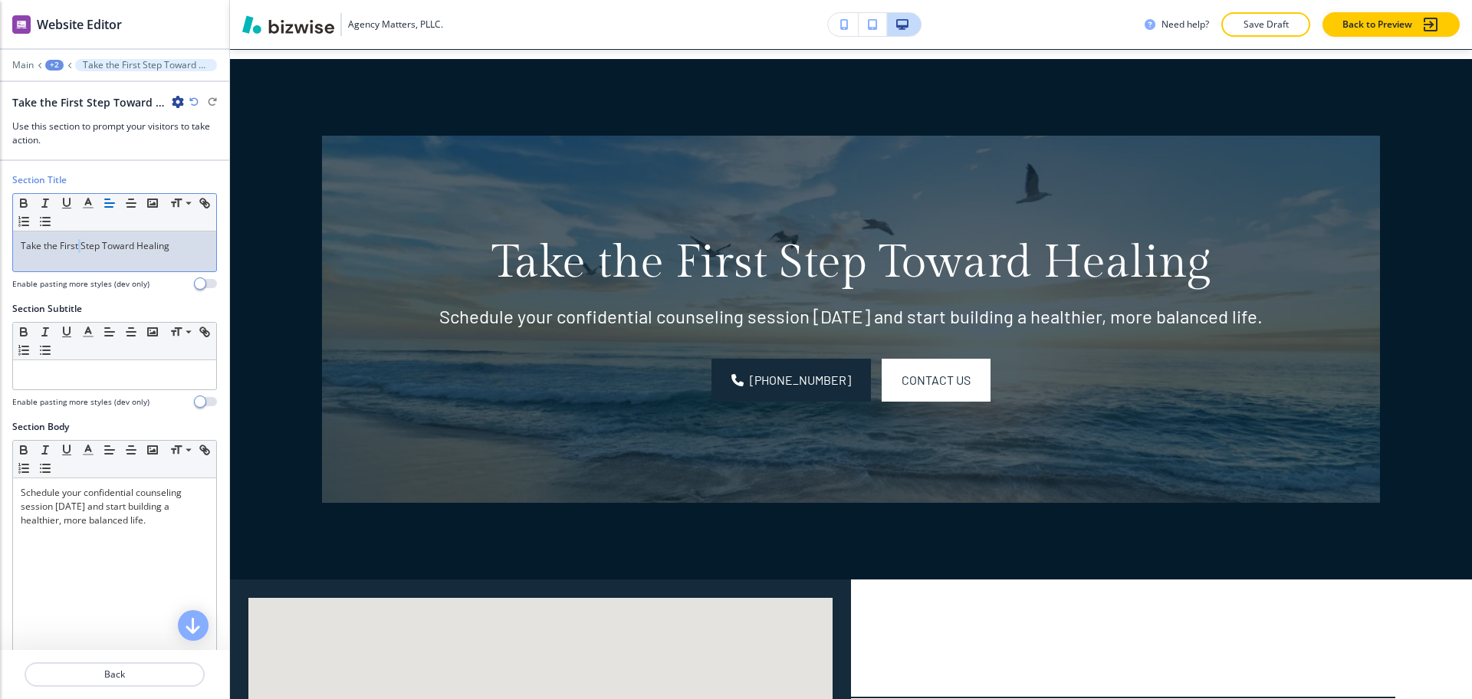
scroll to position [830, 0]
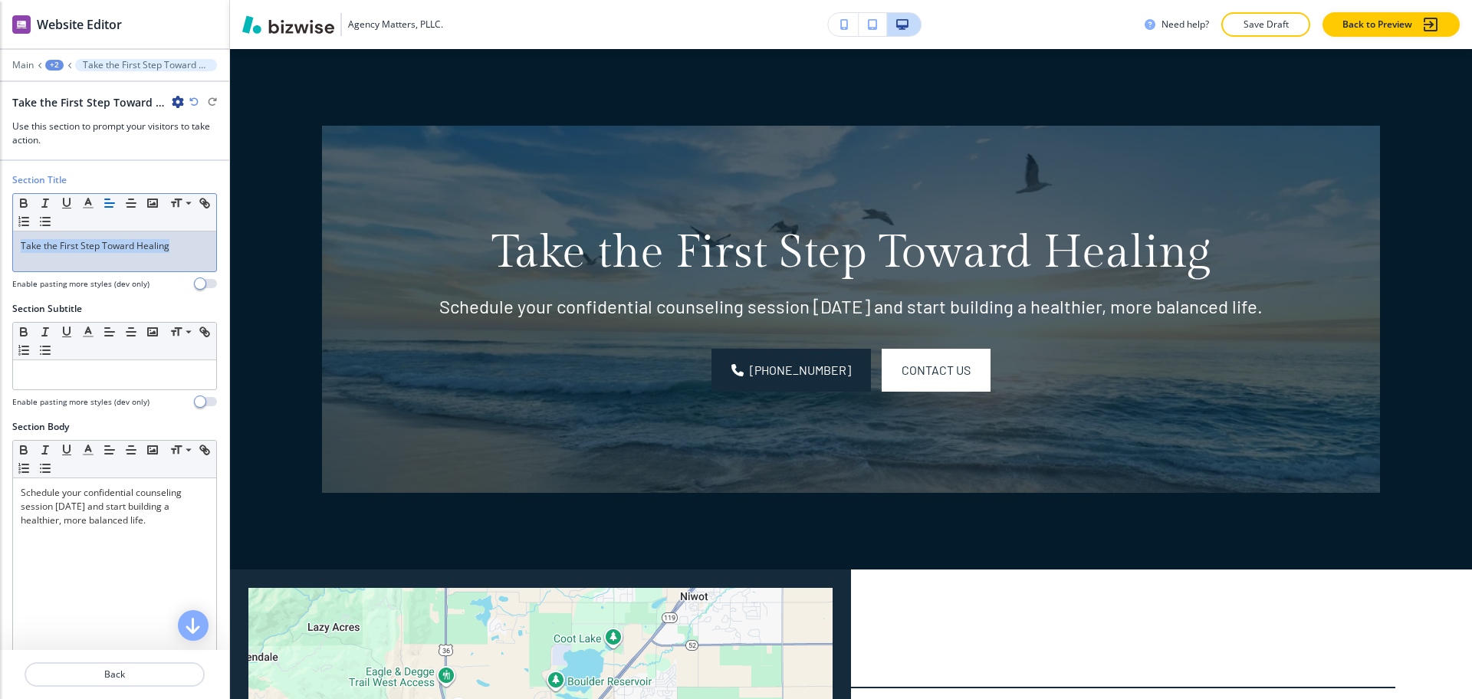
drag, startPoint x: 184, startPoint y: 247, endPoint x: 0, endPoint y: 235, distance: 184.4
click at [0, 235] on div "Section Title Small Normal Large Huge Take the First Step Toward Healing Enable…" at bounding box center [114, 237] width 229 height 129
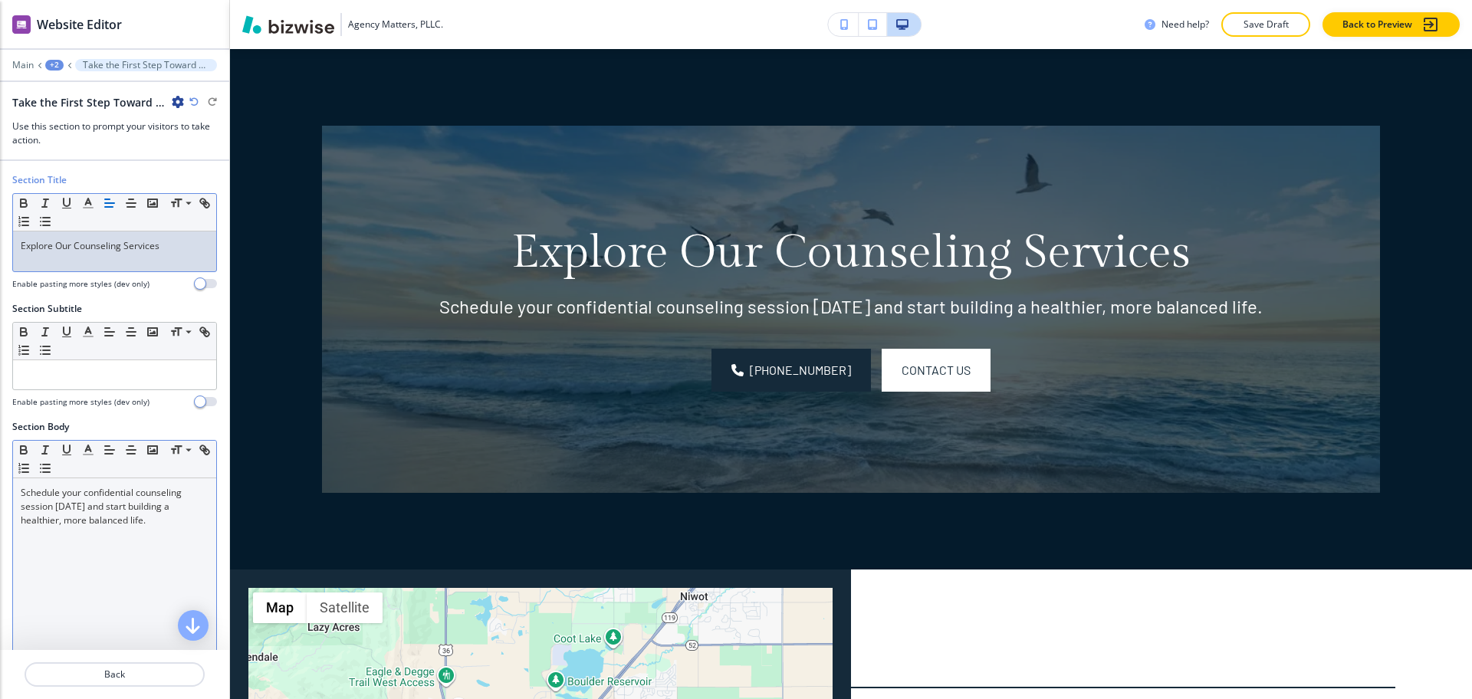
click at [159, 531] on div "Schedule your confidential counseling session [DATE] and start building a healt…" at bounding box center [114, 577] width 203 height 199
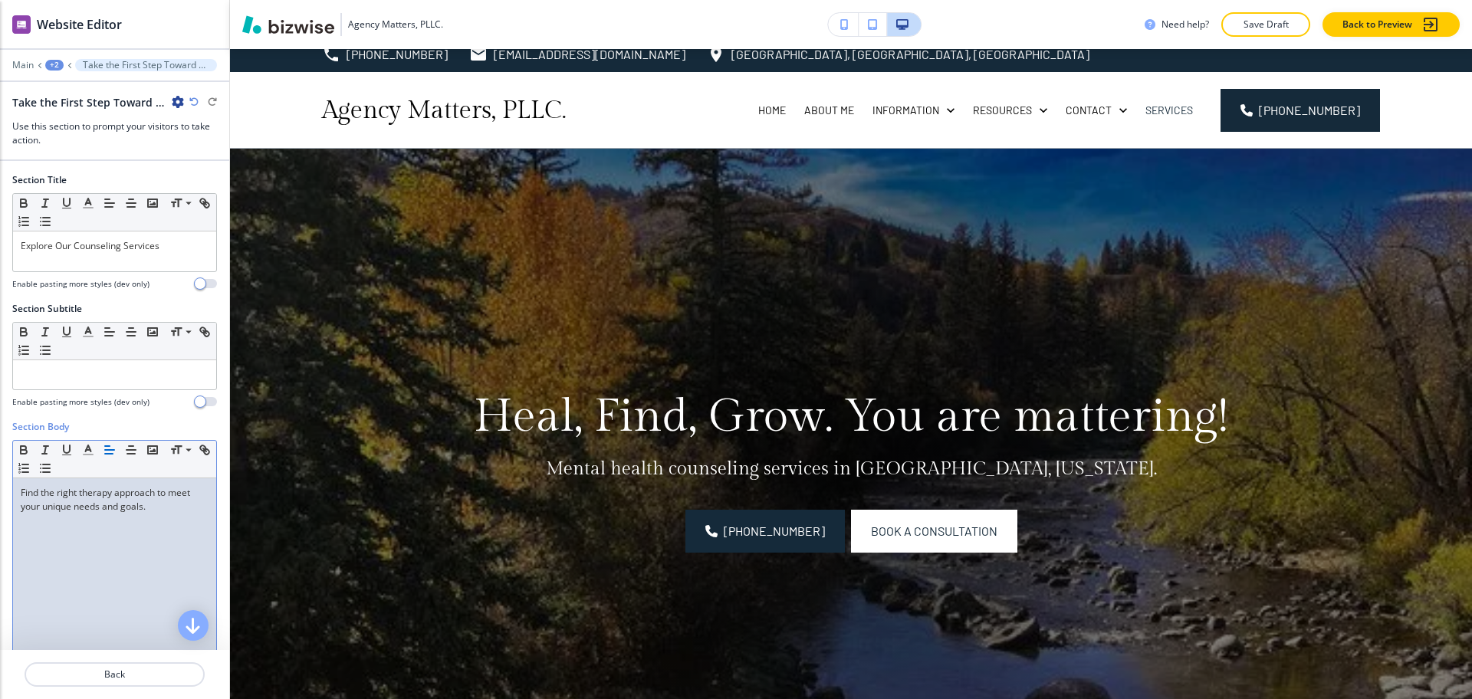
scroll to position [5, 0]
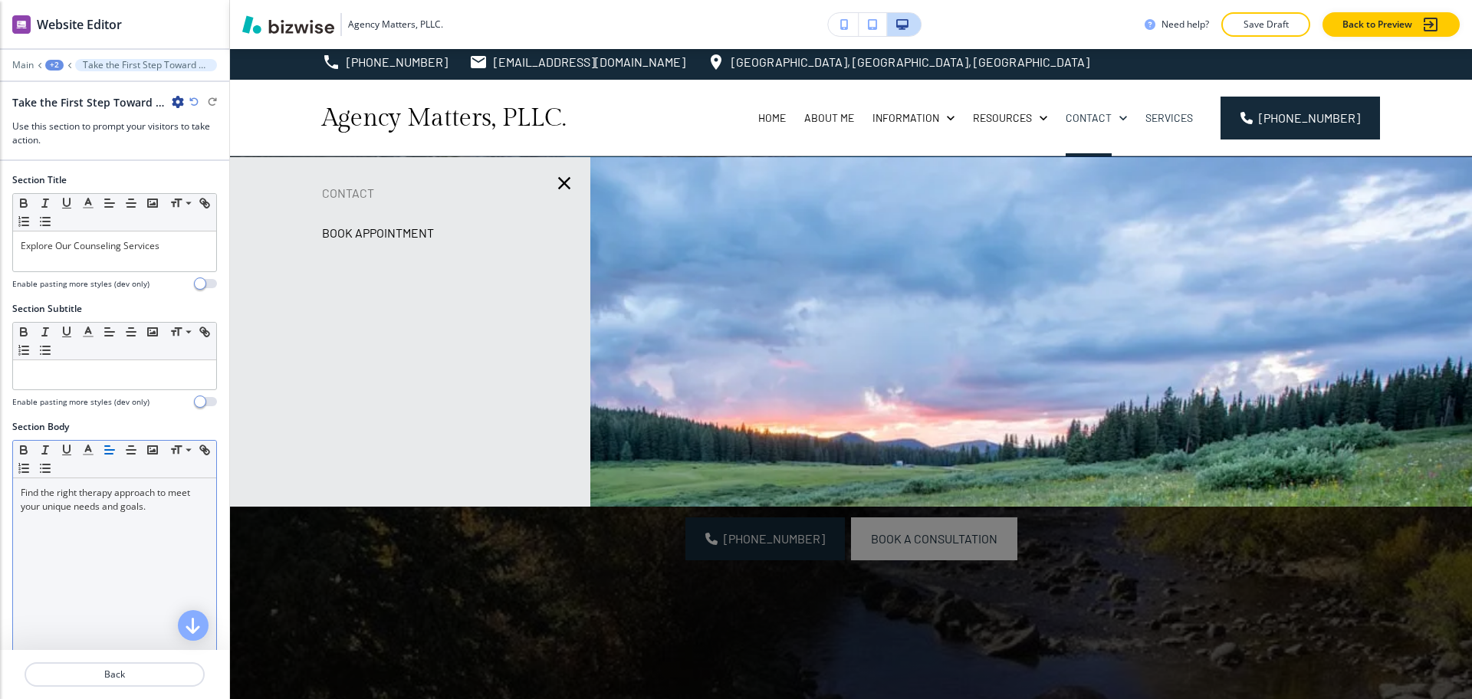
click at [372, 226] on p "Book Appointment" at bounding box center [378, 233] width 112 height 23
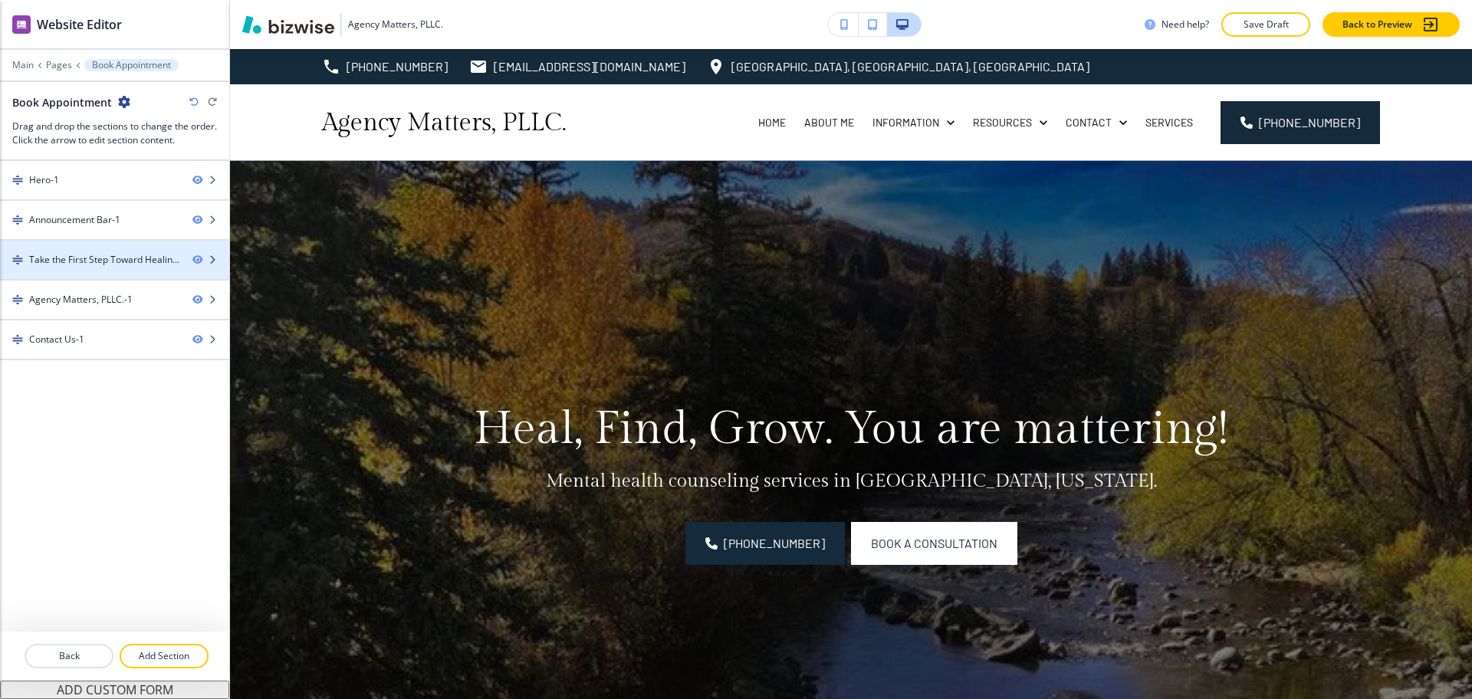
click at [57, 269] on div at bounding box center [114, 273] width 229 height 12
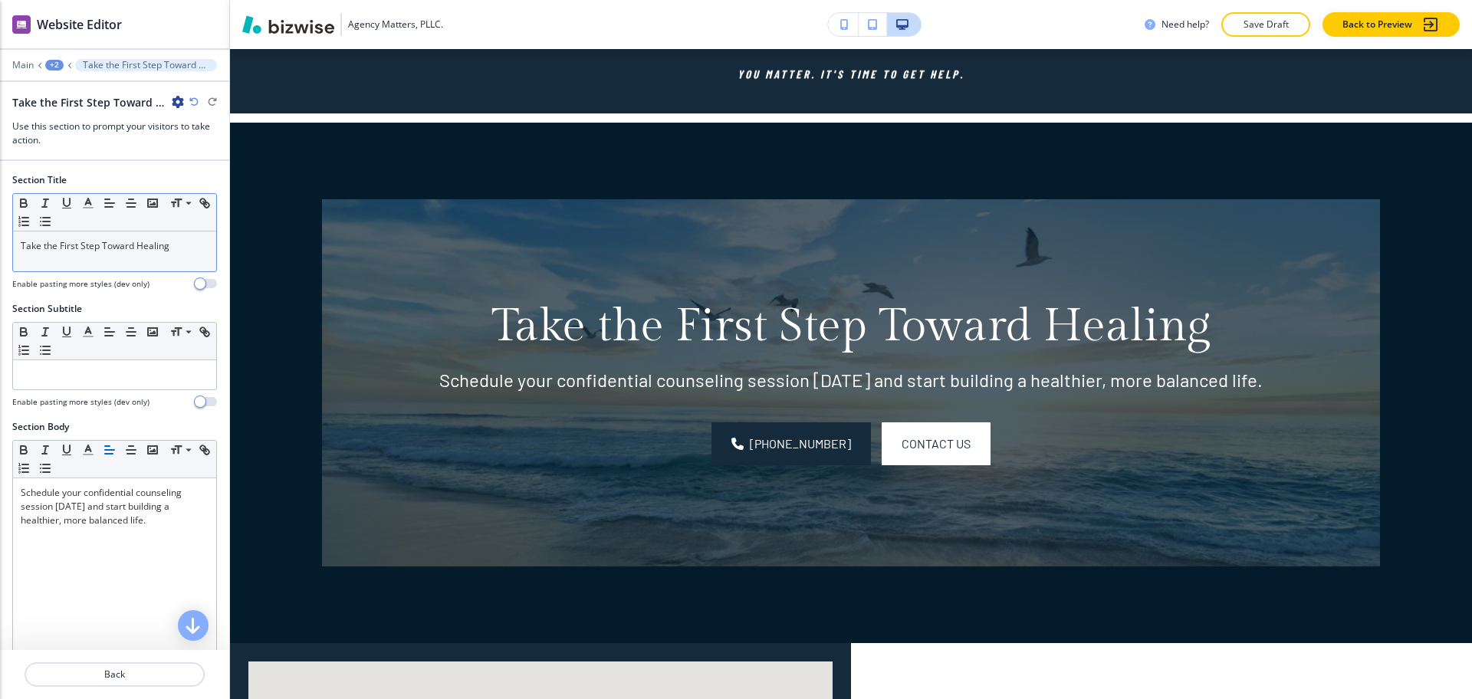
scroll to position [830, 0]
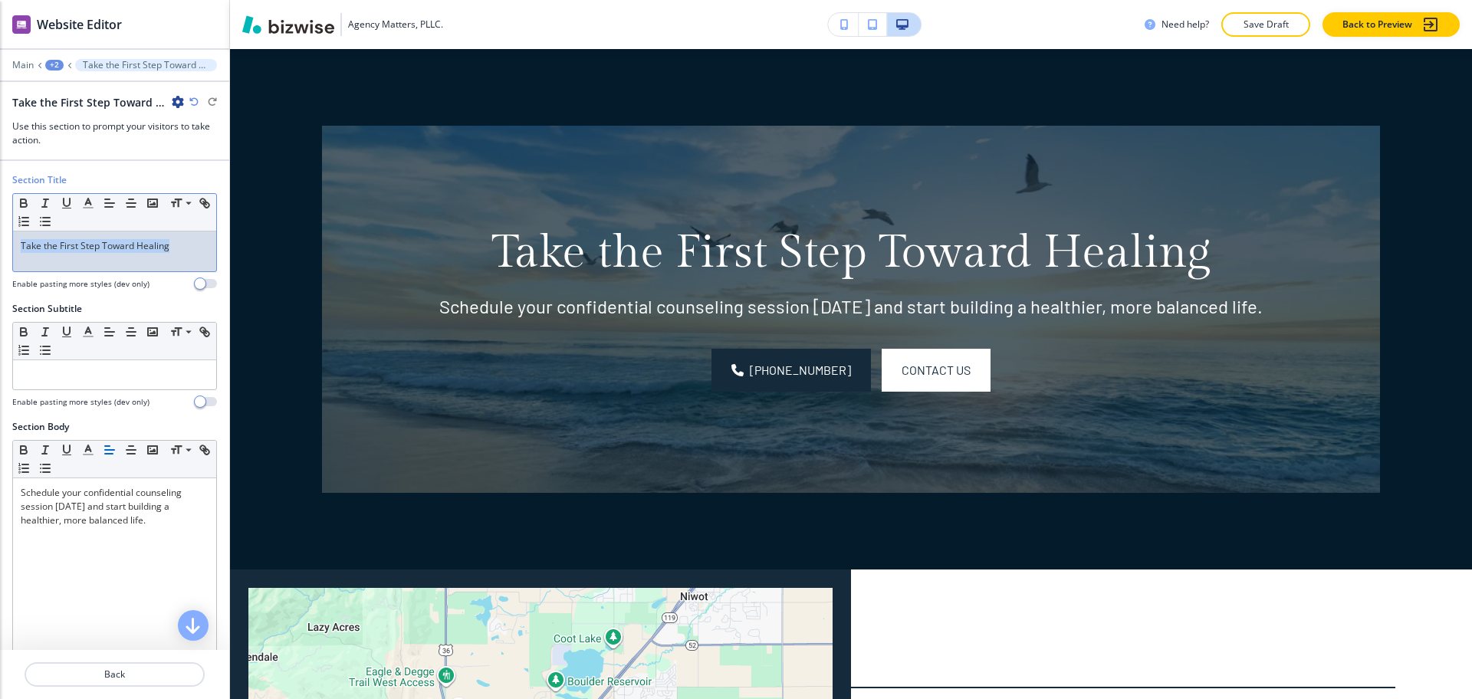
drag, startPoint x: 166, startPoint y: 242, endPoint x: 0, endPoint y: 196, distance: 172.4
click at [0, 197] on div "Section Title Small Normal Large Huge Take the First Step Toward Healing Enable…" at bounding box center [114, 237] width 229 height 129
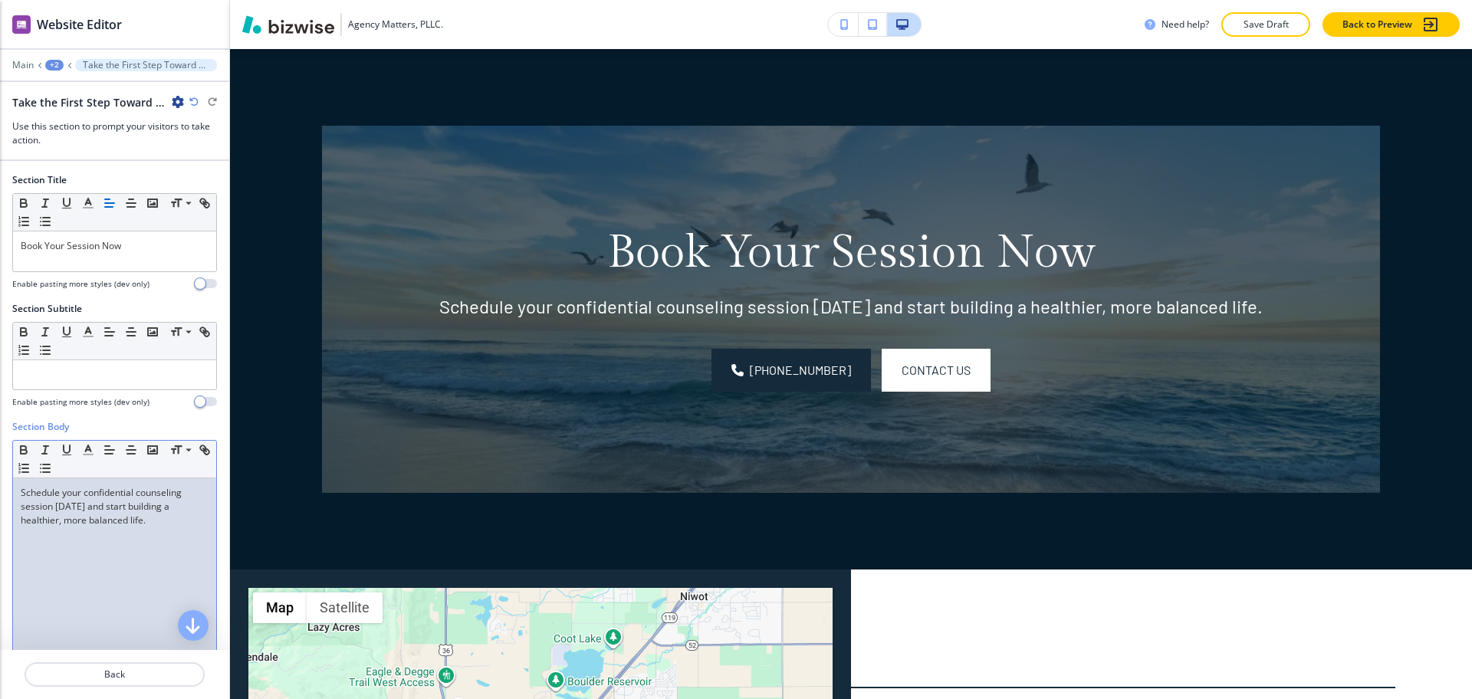
click at [130, 510] on p "Schedule your confidential counseling session [DATE] and start building a healt…" at bounding box center [115, 506] width 188 height 41
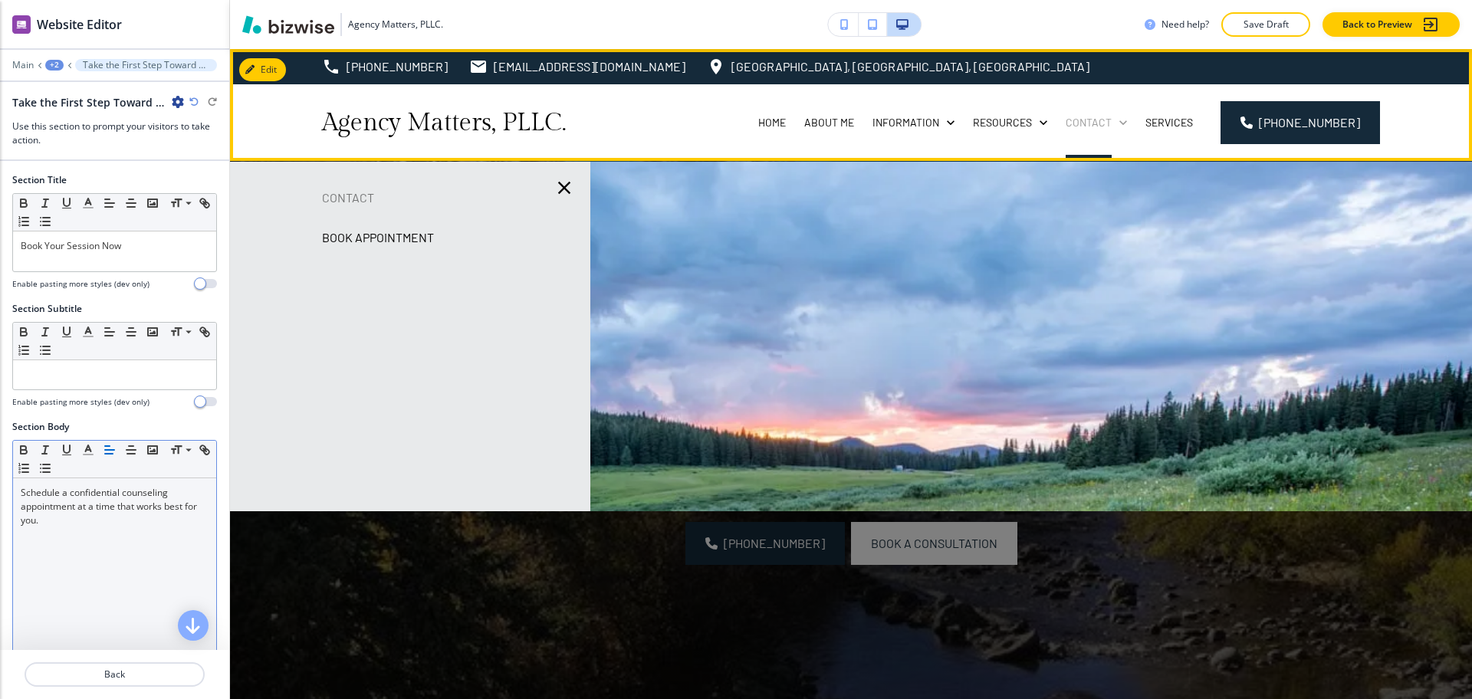
click at [1084, 116] on p "Contact" at bounding box center [1089, 122] width 46 height 15
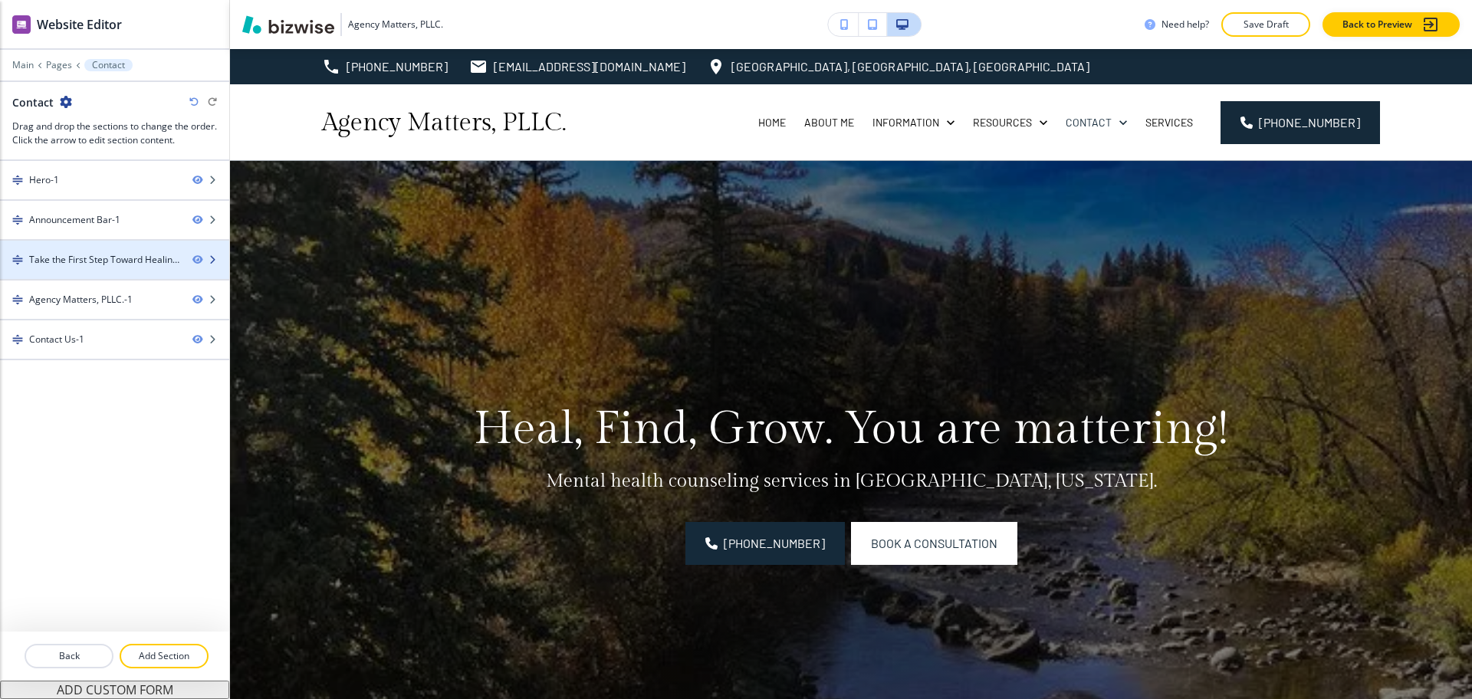
click at [119, 251] on div at bounding box center [114, 247] width 229 height 12
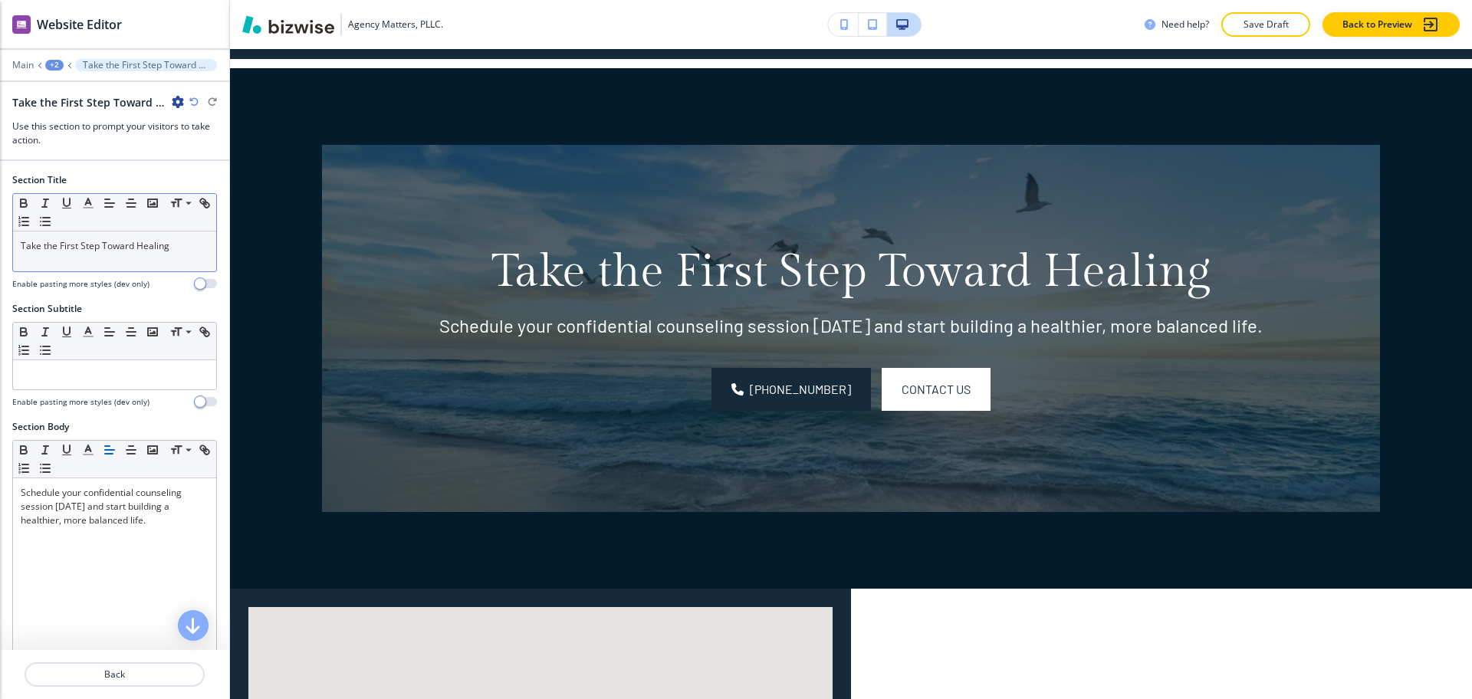
scroll to position [830, 0]
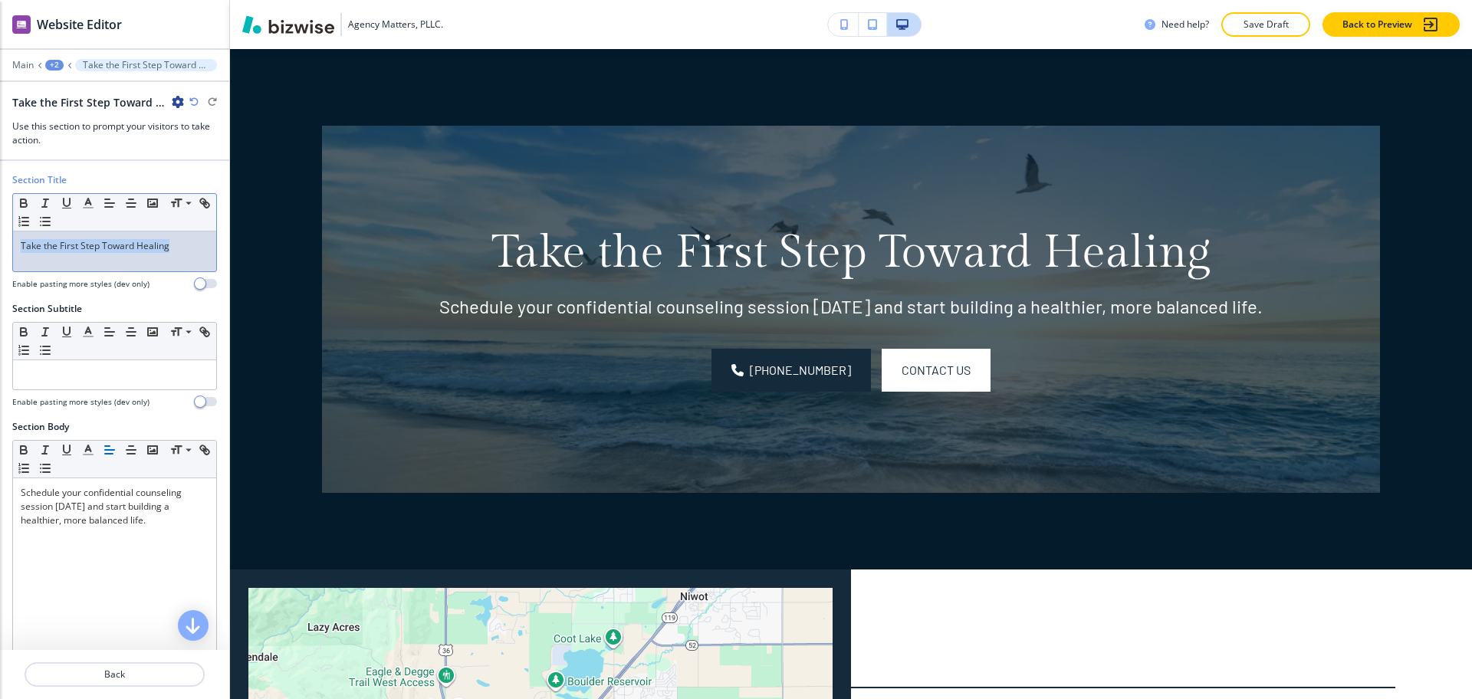
drag, startPoint x: 165, startPoint y: 246, endPoint x: 0, endPoint y: 183, distance: 176.5
click at [0, 183] on div "Section Title Small Normal Large Huge Take the First Step Toward Healing Enable…" at bounding box center [114, 237] width 229 height 129
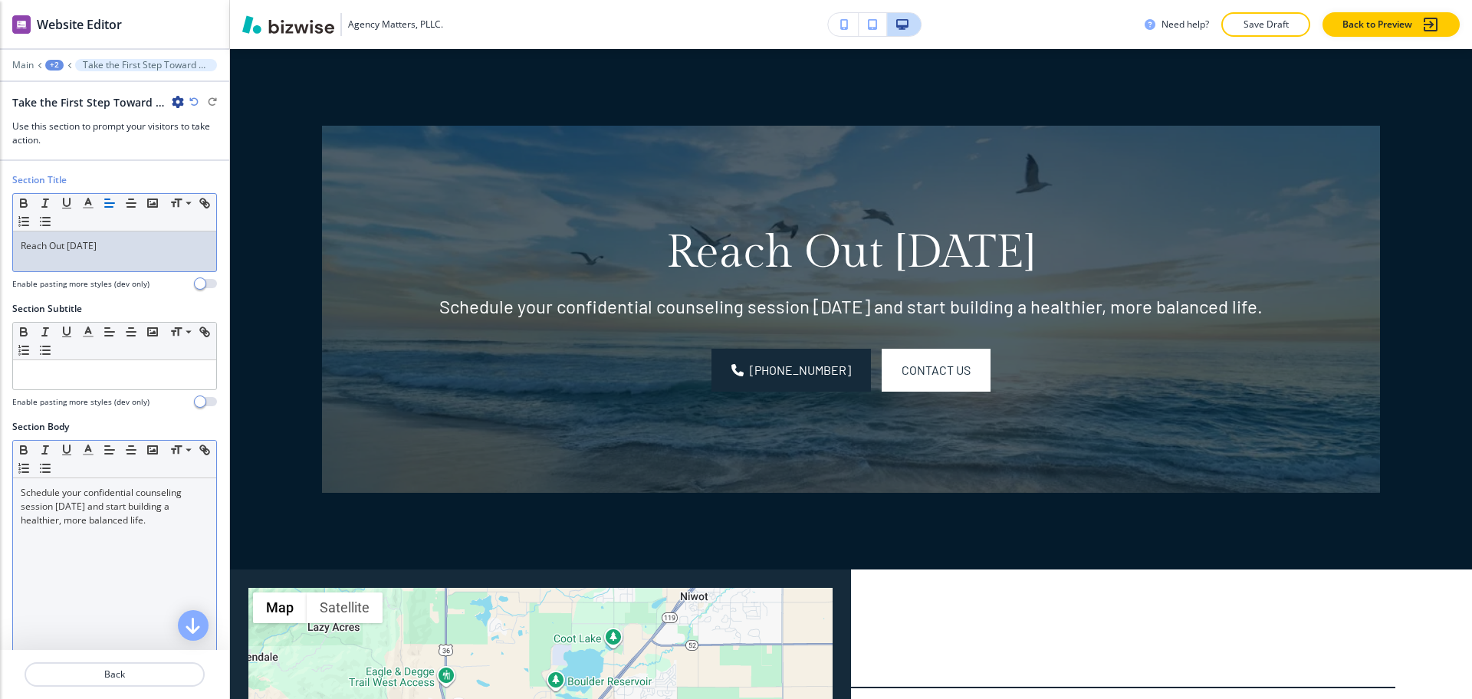
click at [169, 569] on div "Schedule your confidential counseling session [DATE] and start building a healt…" at bounding box center [114, 577] width 203 height 199
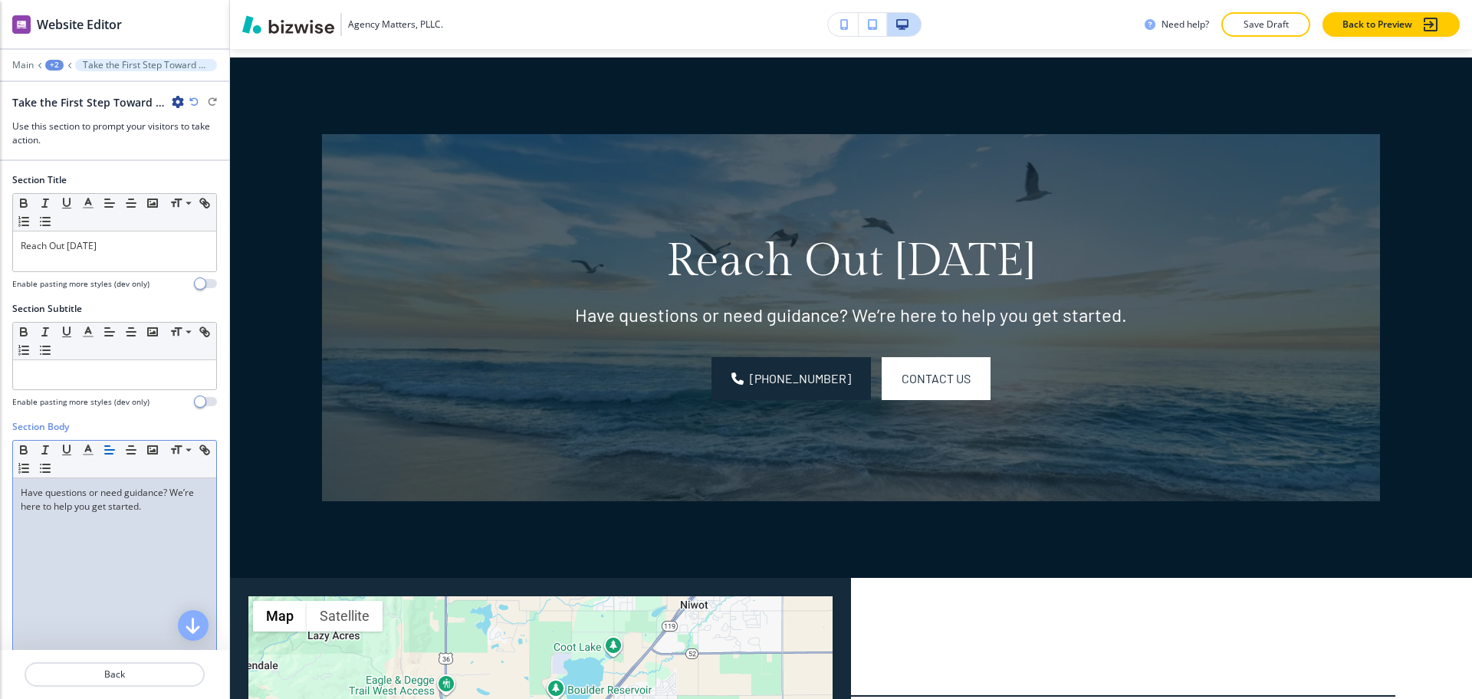
scroll to position [0, 0]
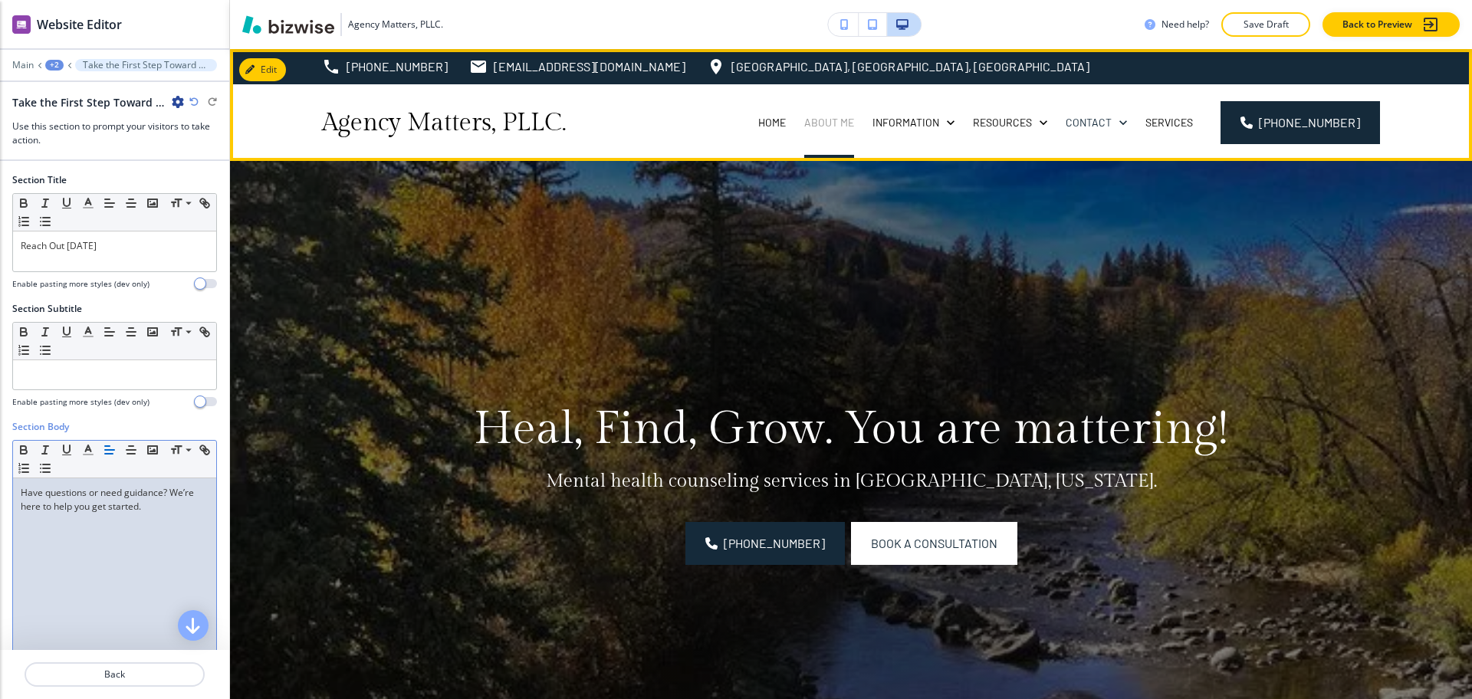
click at [854, 119] on p "About Me" at bounding box center [829, 122] width 50 height 15
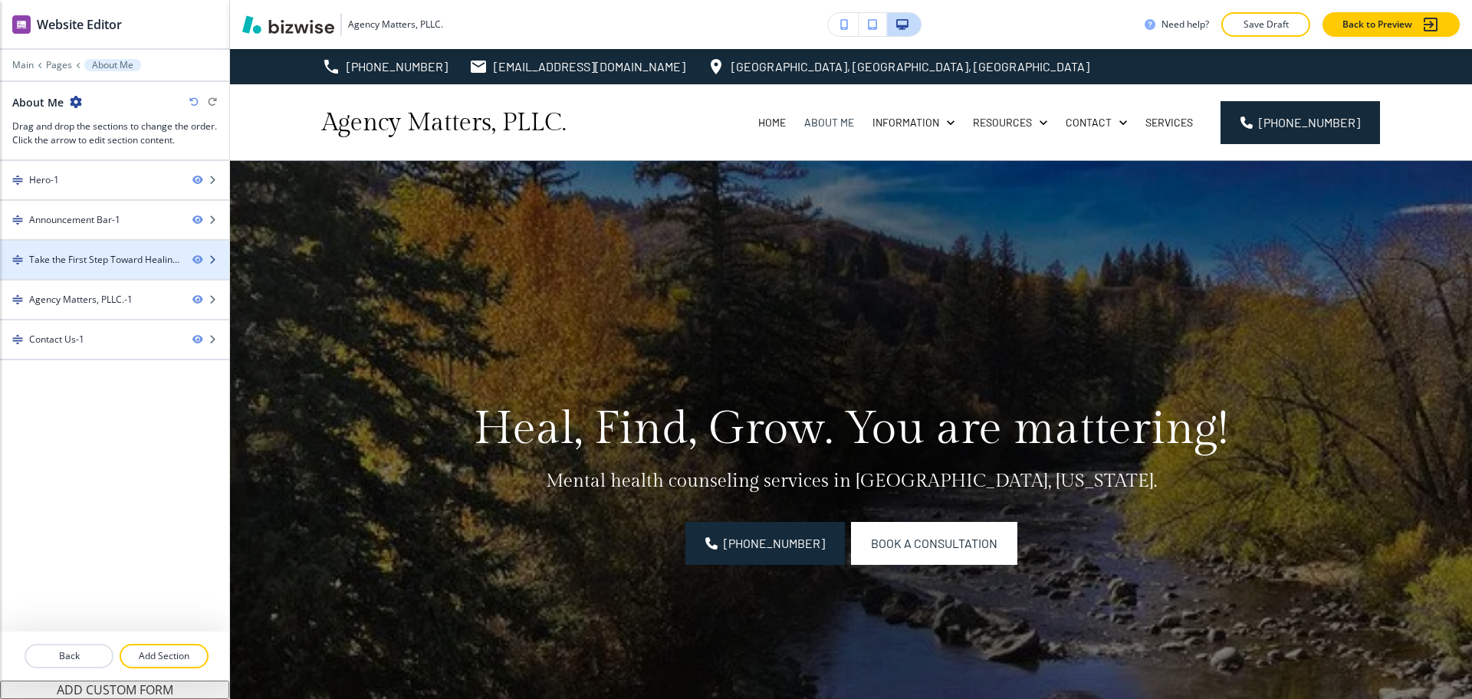
click at [64, 256] on div "Take the First Step Toward Healing-1" at bounding box center [104, 260] width 151 height 14
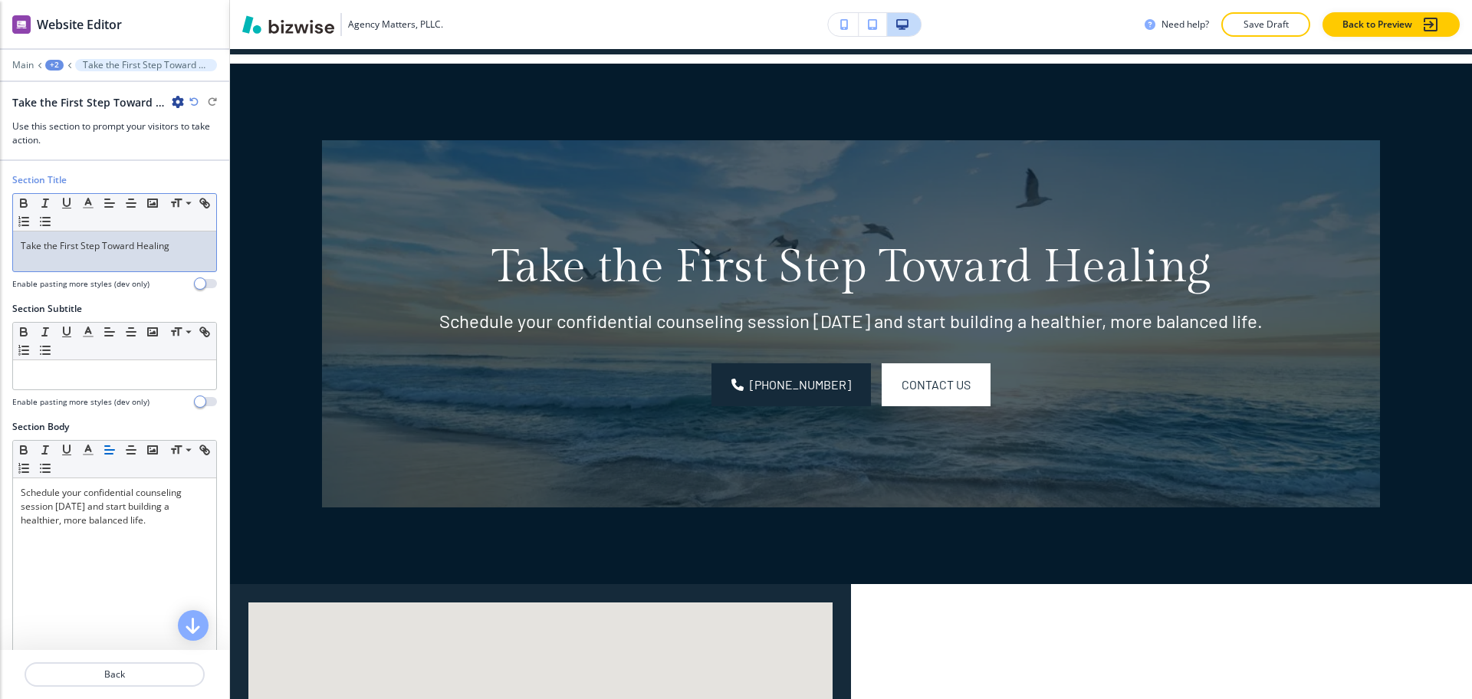
scroll to position [830, 0]
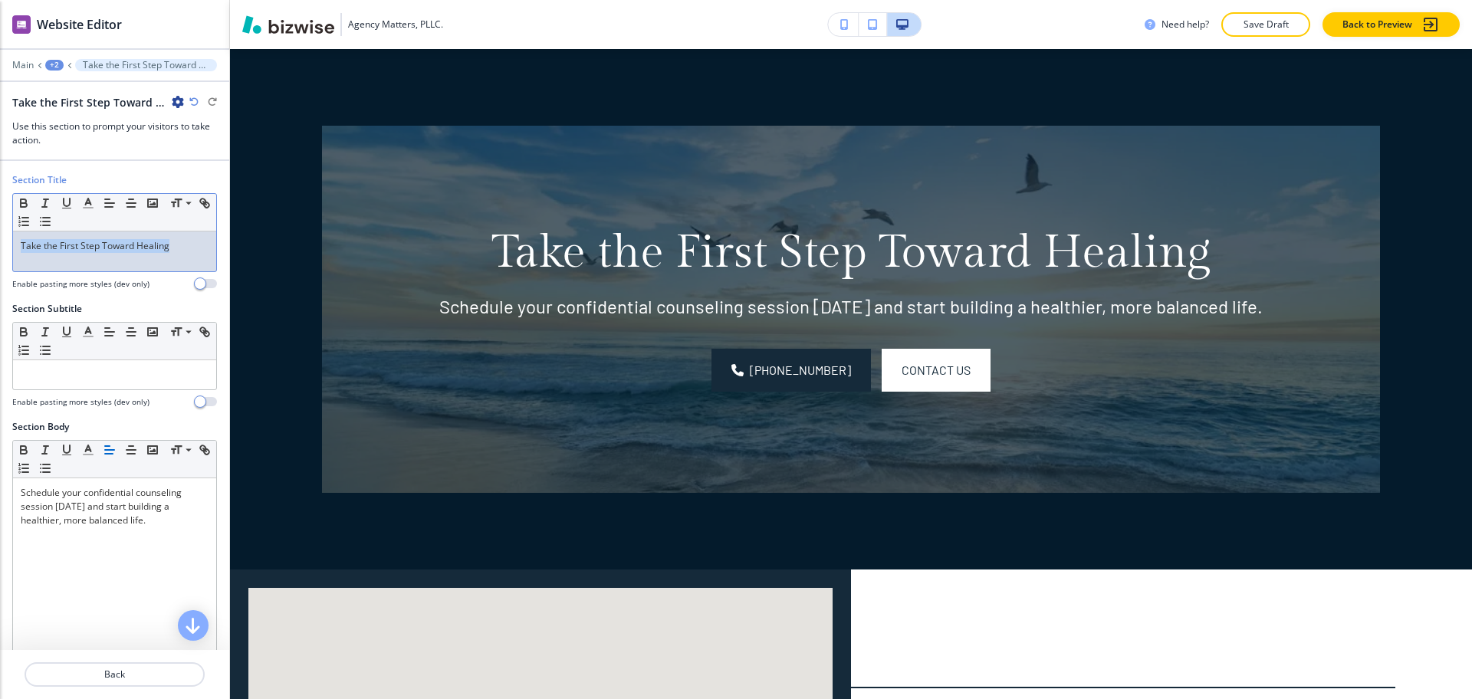
drag, startPoint x: 176, startPoint y: 252, endPoint x: 0, endPoint y: 158, distance: 200.0
click at [0, 159] on div "Website Editor Main +2 Take the First Step Toward Healing-1 Take the First Step…" at bounding box center [114, 349] width 229 height 699
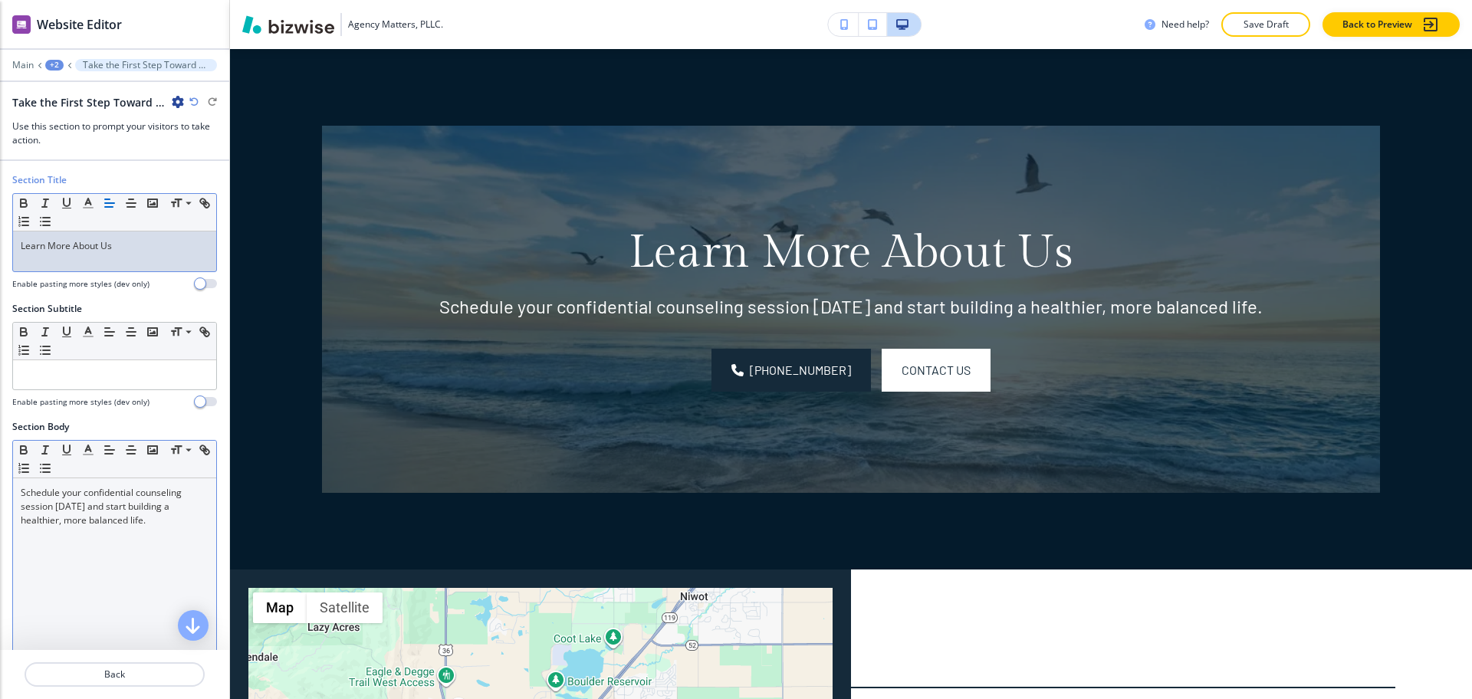
click at [149, 558] on div "Schedule your confidential counseling session [DATE] and start building a healt…" at bounding box center [114, 577] width 203 height 199
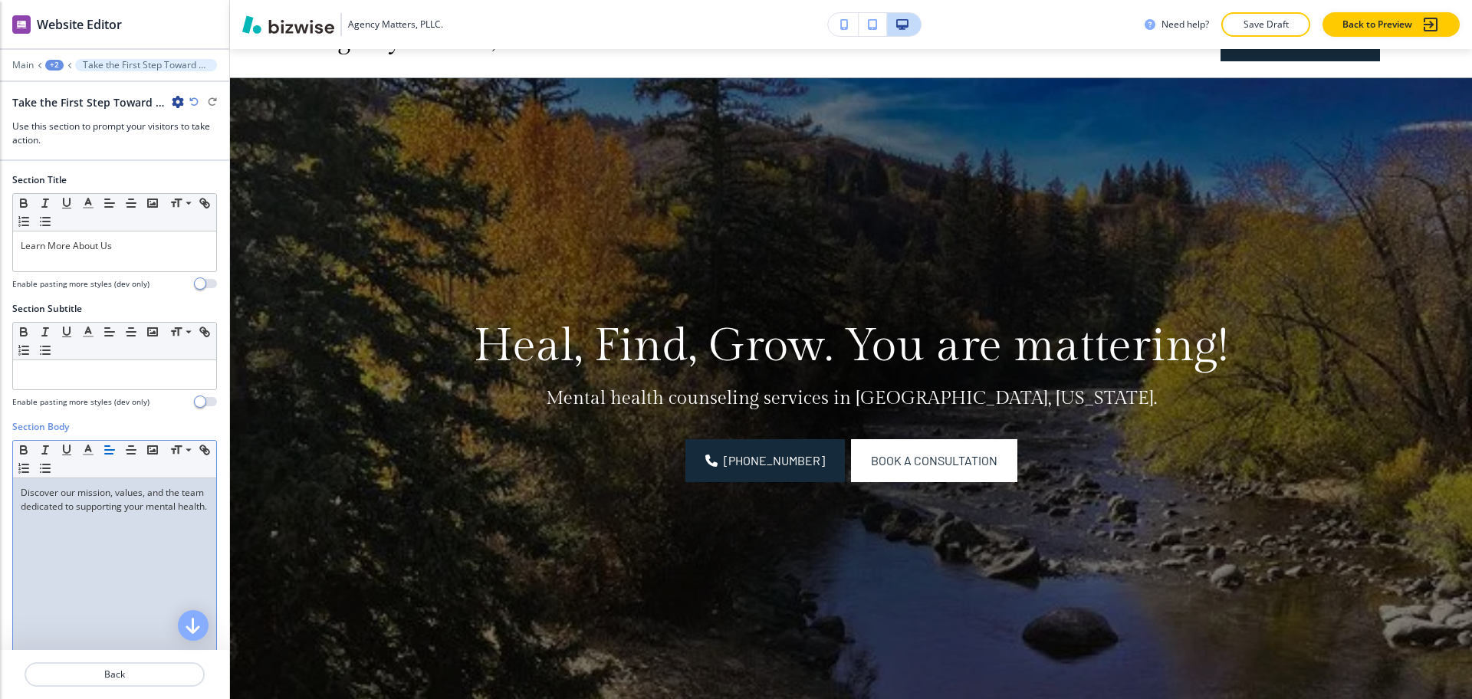
scroll to position [0, 0]
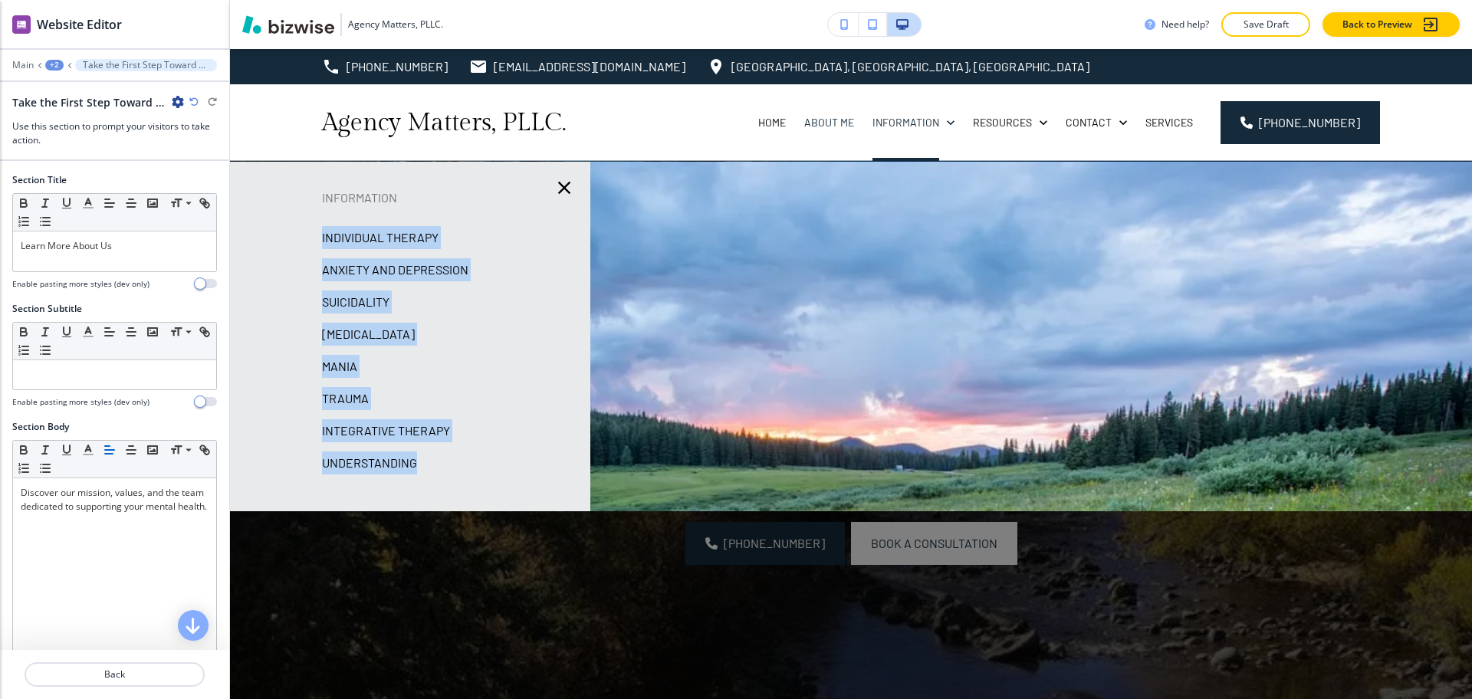
drag, startPoint x: 306, startPoint y: 232, endPoint x: 462, endPoint y: 457, distance: 274.0
click at [462, 459] on div "Information Individual Therapy Anxiety and Depression Suicidality Bipolar Disor…" at bounding box center [410, 336] width 360 height 301
copy div "Individual Therapy Anxiety and Depression Suicidality Bipolar Disorder Mania Tr…"
click at [348, 238] on p "Individual Therapy" at bounding box center [380, 237] width 117 height 23
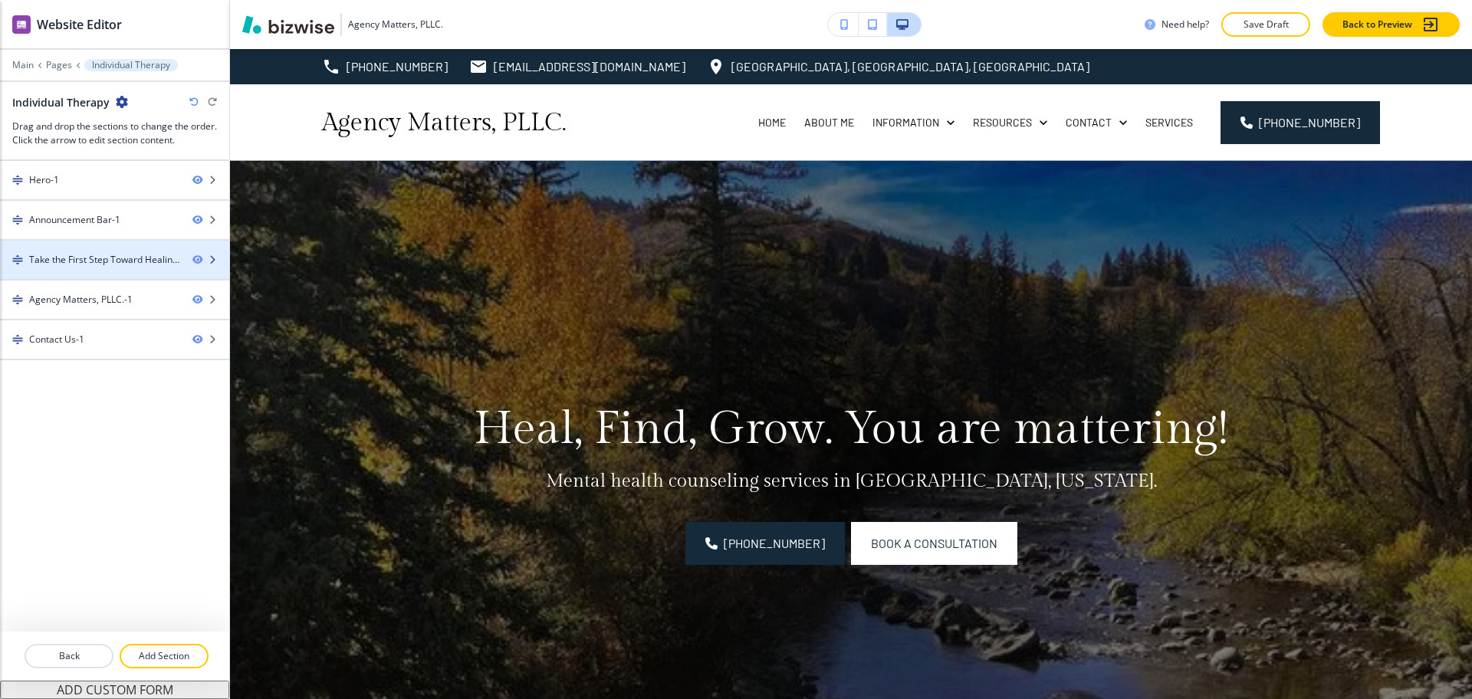
click at [138, 260] on div "Take the First Step Toward Healing-1" at bounding box center [104, 260] width 151 height 14
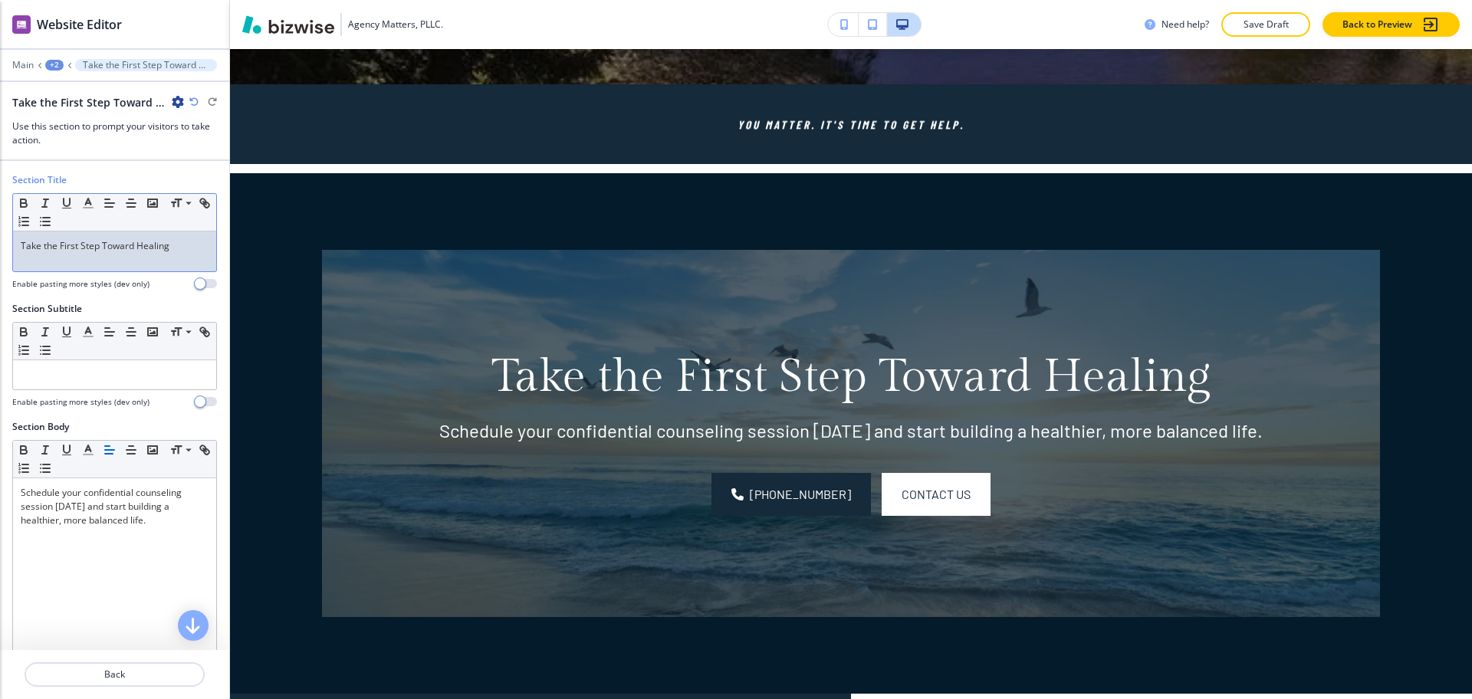
scroll to position [830, 0]
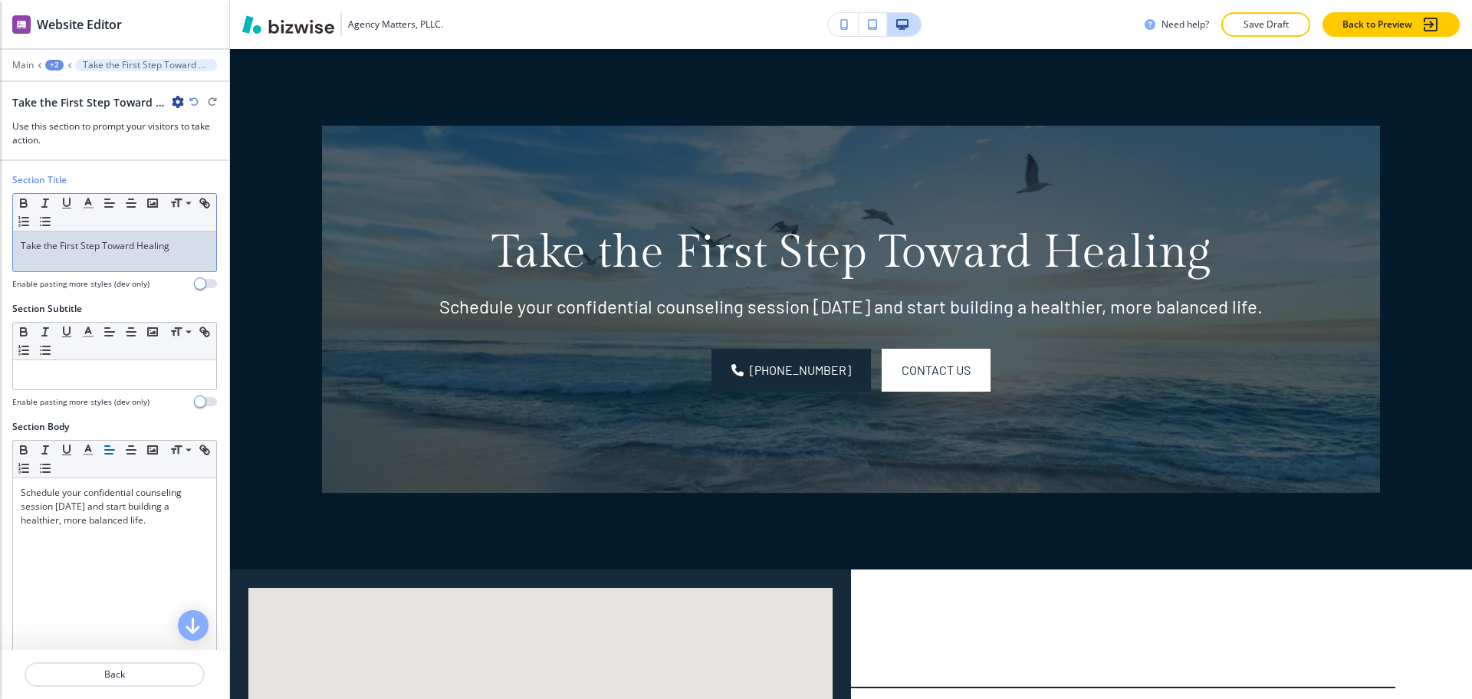
click at [166, 257] on div "Take the First Step Toward Healing" at bounding box center [114, 252] width 203 height 40
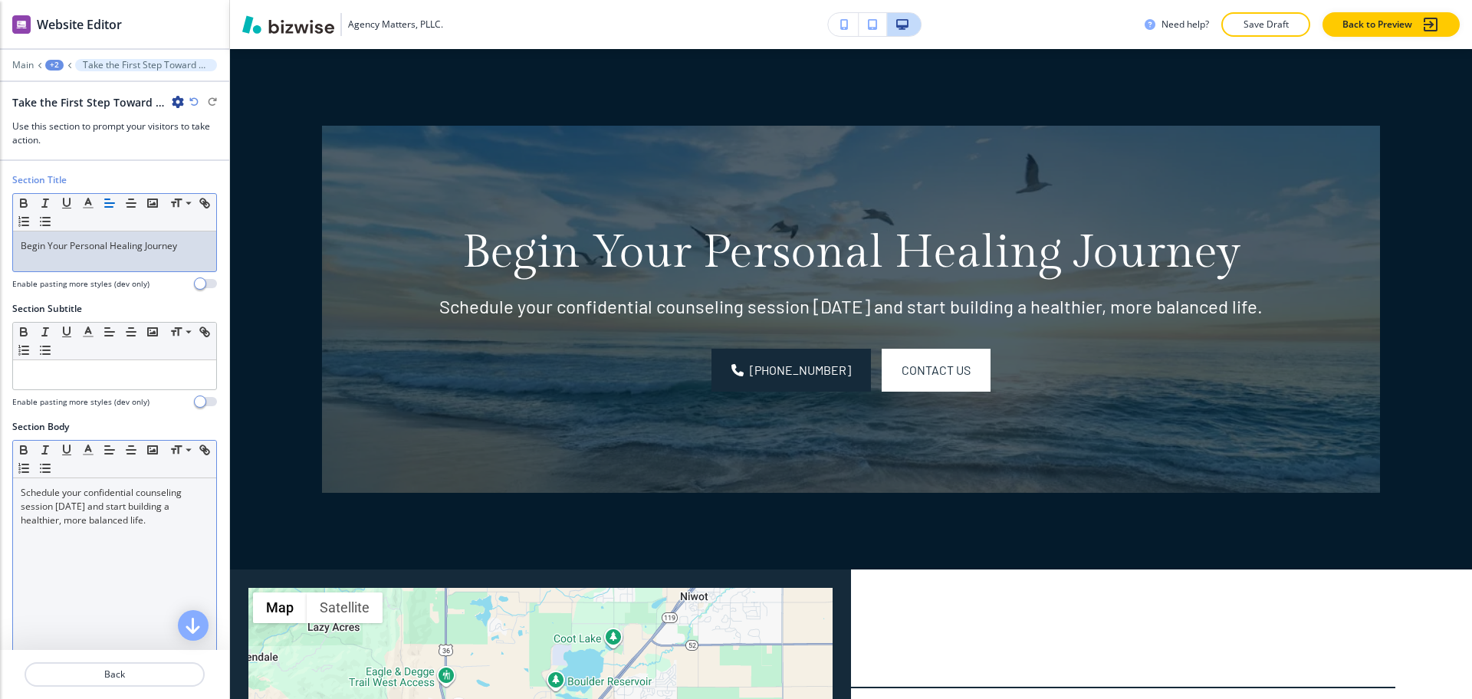
click at [186, 567] on div "Schedule your confidential counseling session [DATE] and start building a healt…" at bounding box center [114, 577] width 203 height 199
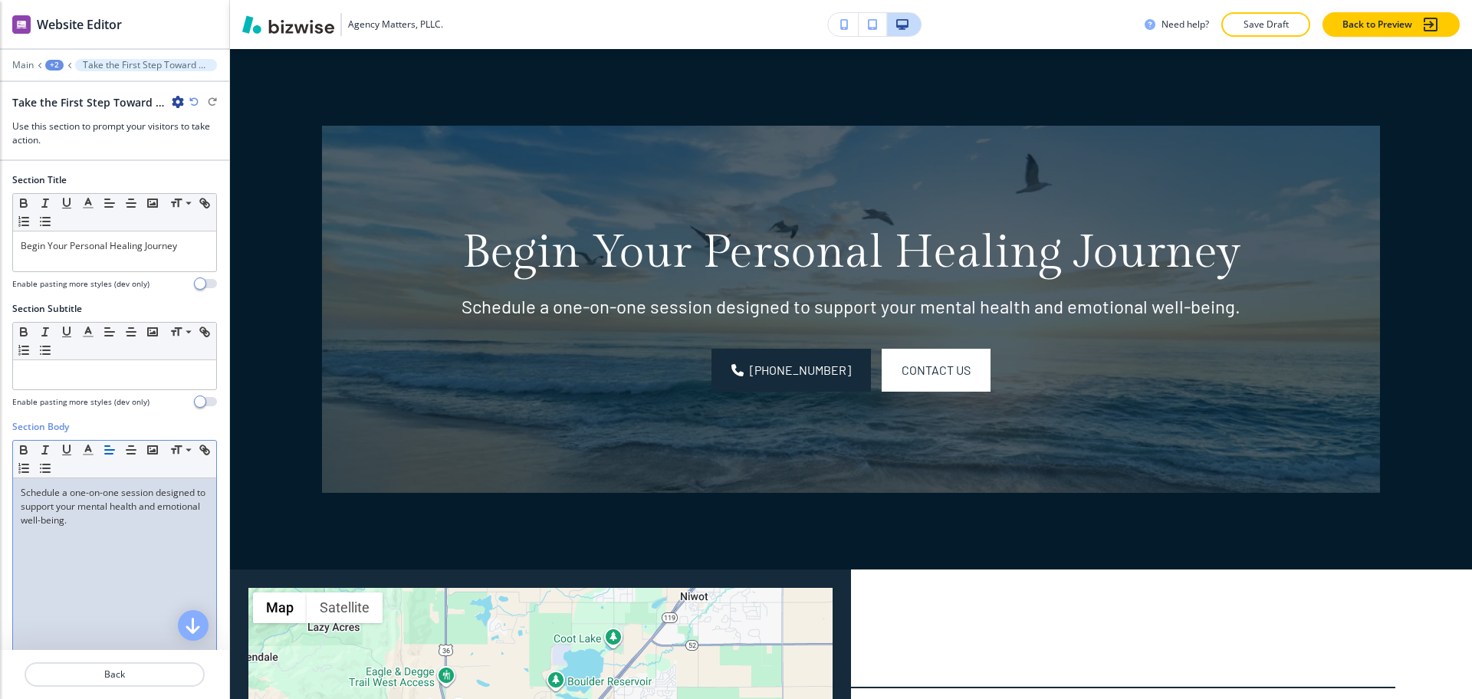
click at [54, 62] on div "+2" at bounding box center [54, 65] width 18 height 11
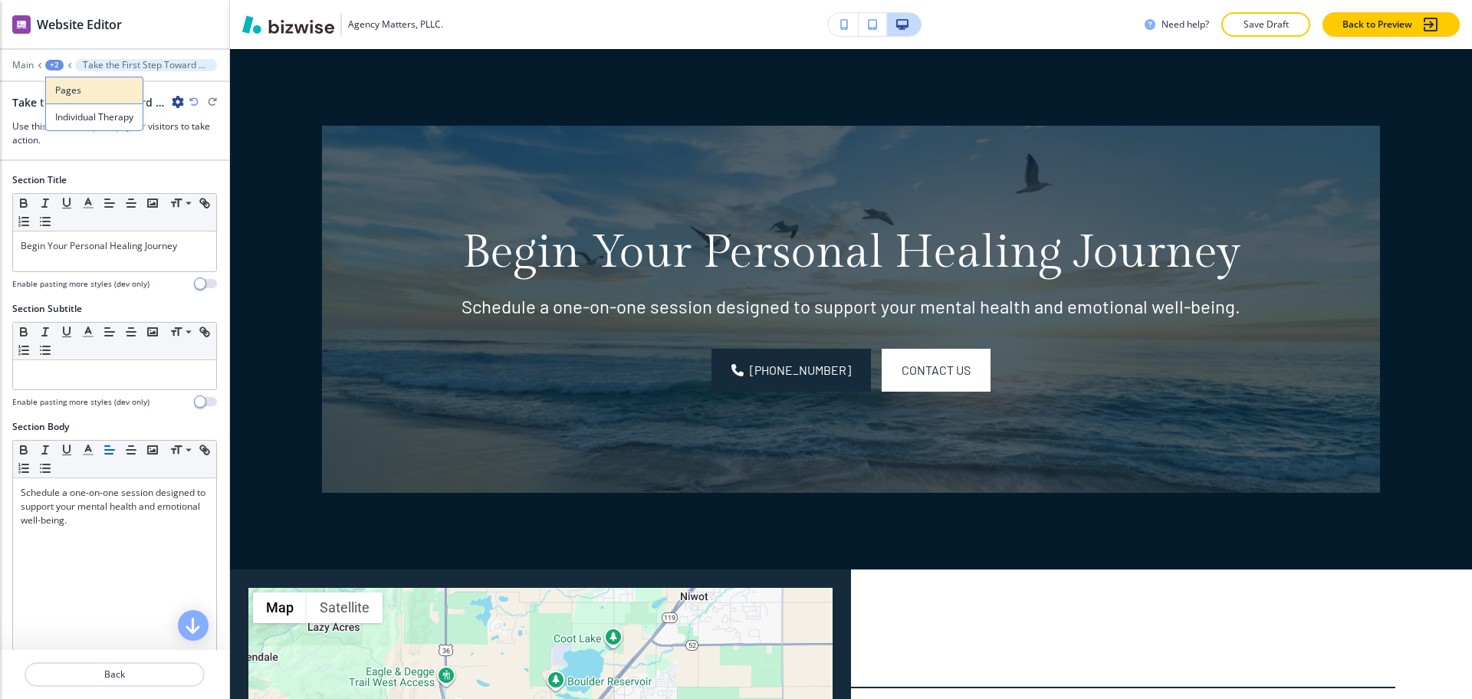
click at [71, 90] on p "Pages" at bounding box center [94, 91] width 78 height 14
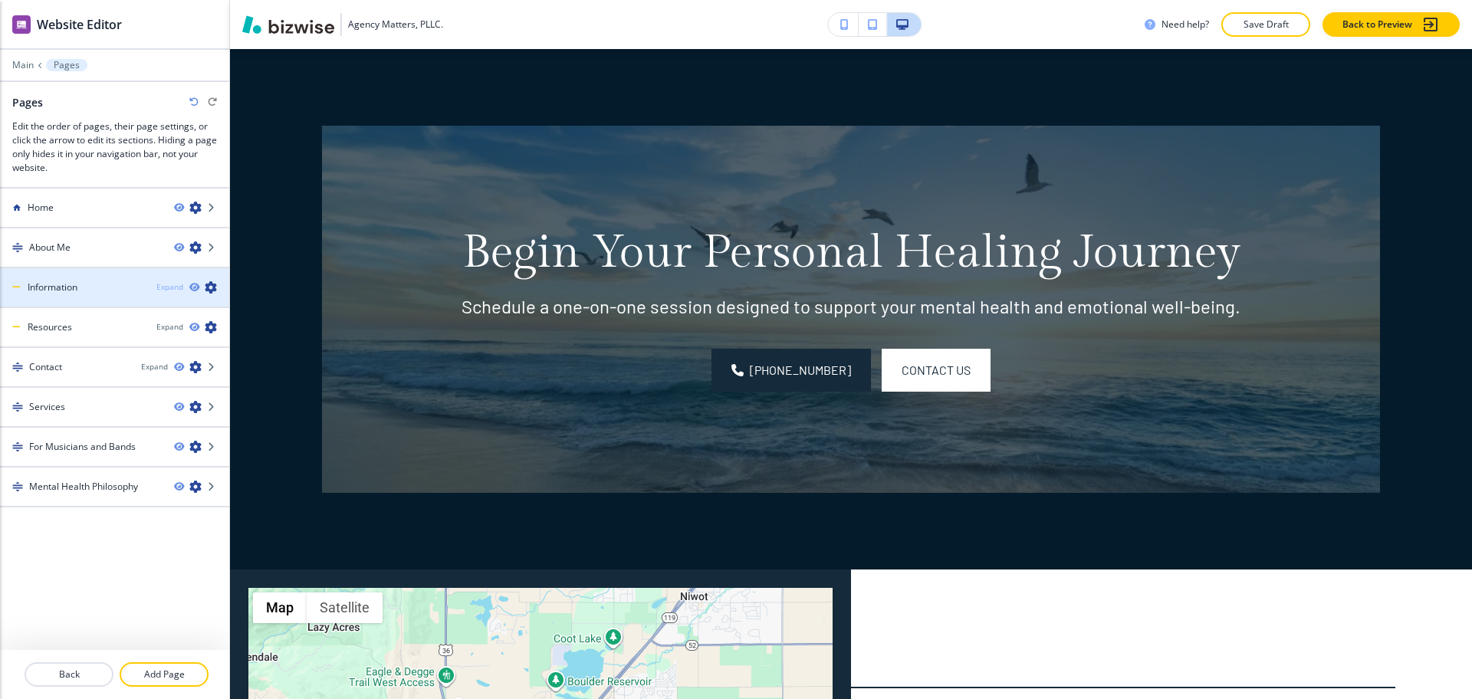
click at [167, 287] on div "Expand" at bounding box center [169, 287] width 27 height 12
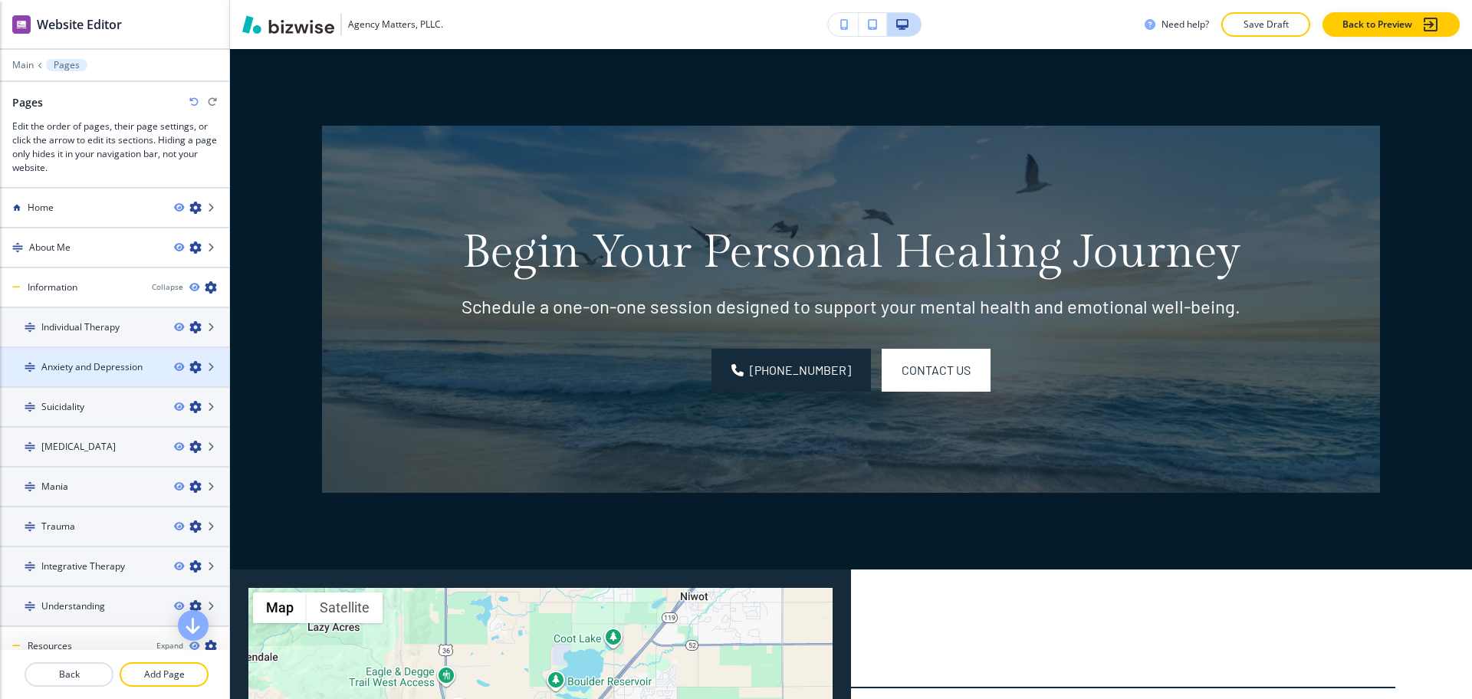
click at [104, 363] on h4 "Anxiety and [MEDICAL_DATA]" at bounding box center [91, 367] width 101 height 14
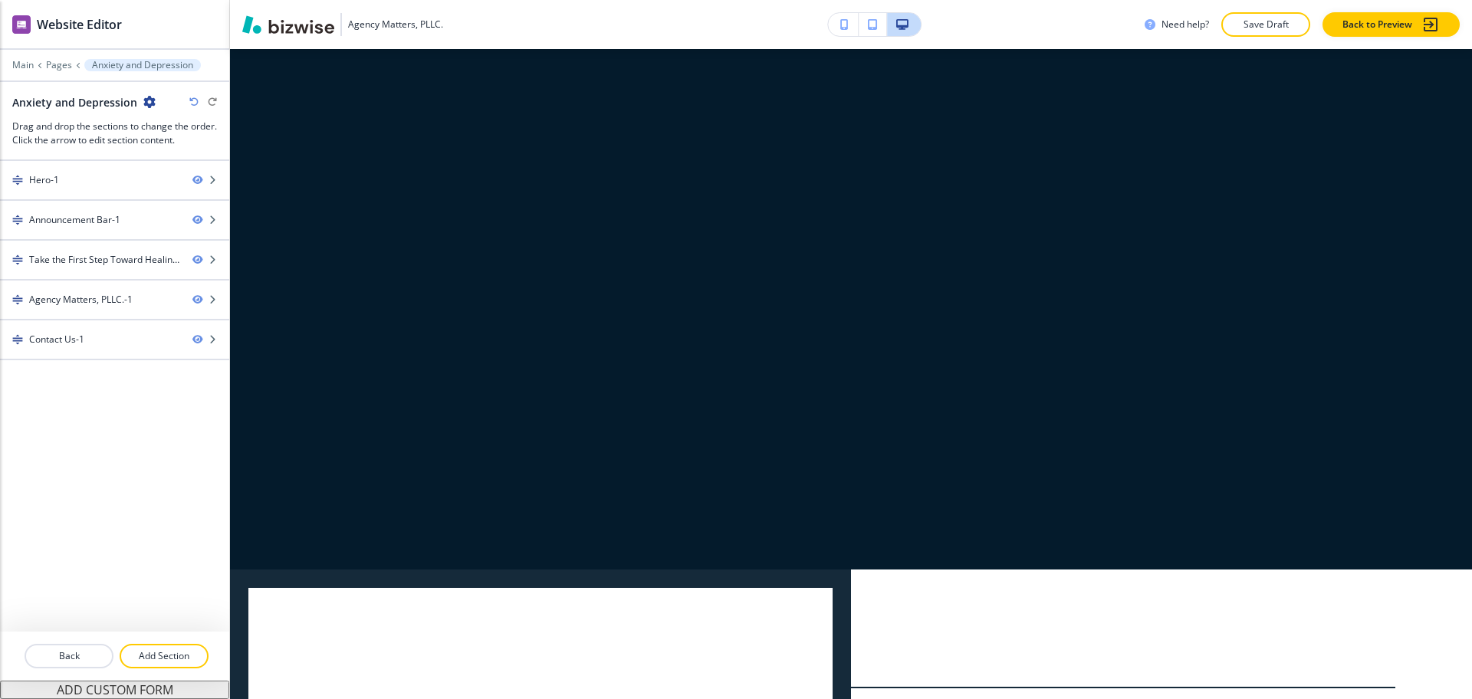
scroll to position [0, 0]
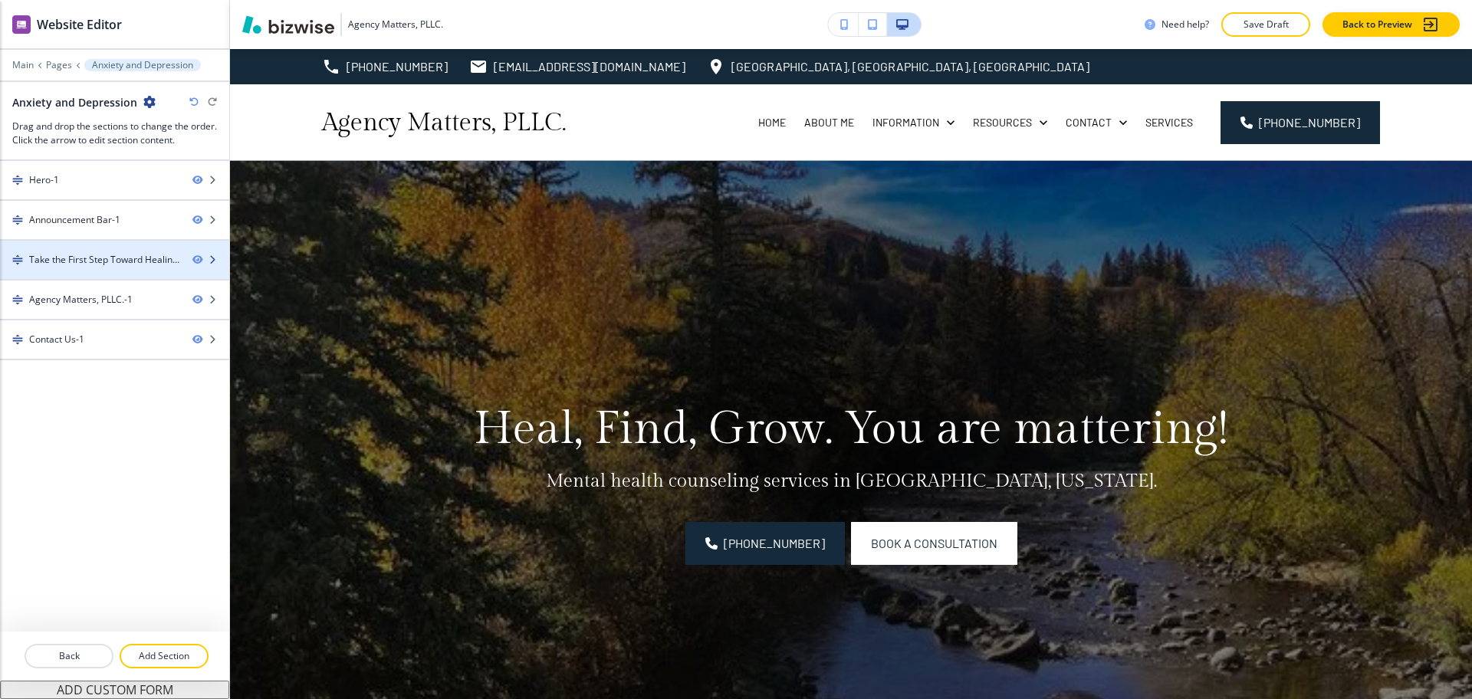
click at [87, 253] on div "Take the First Step Toward Healing-1" at bounding box center [104, 260] width 151 height 14
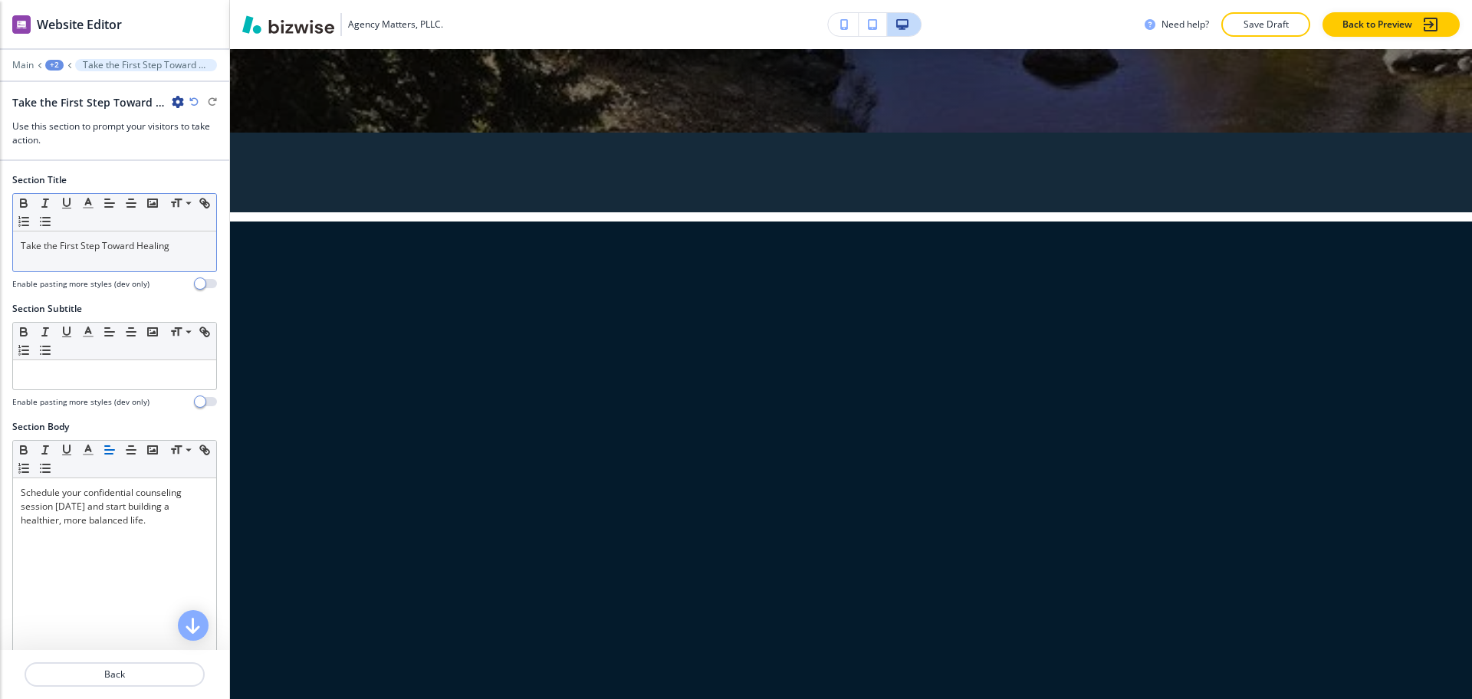
click at [146, 255] on div "Take the First Step Toward Healing" at bounding box center [114, 252] width 203 height 40
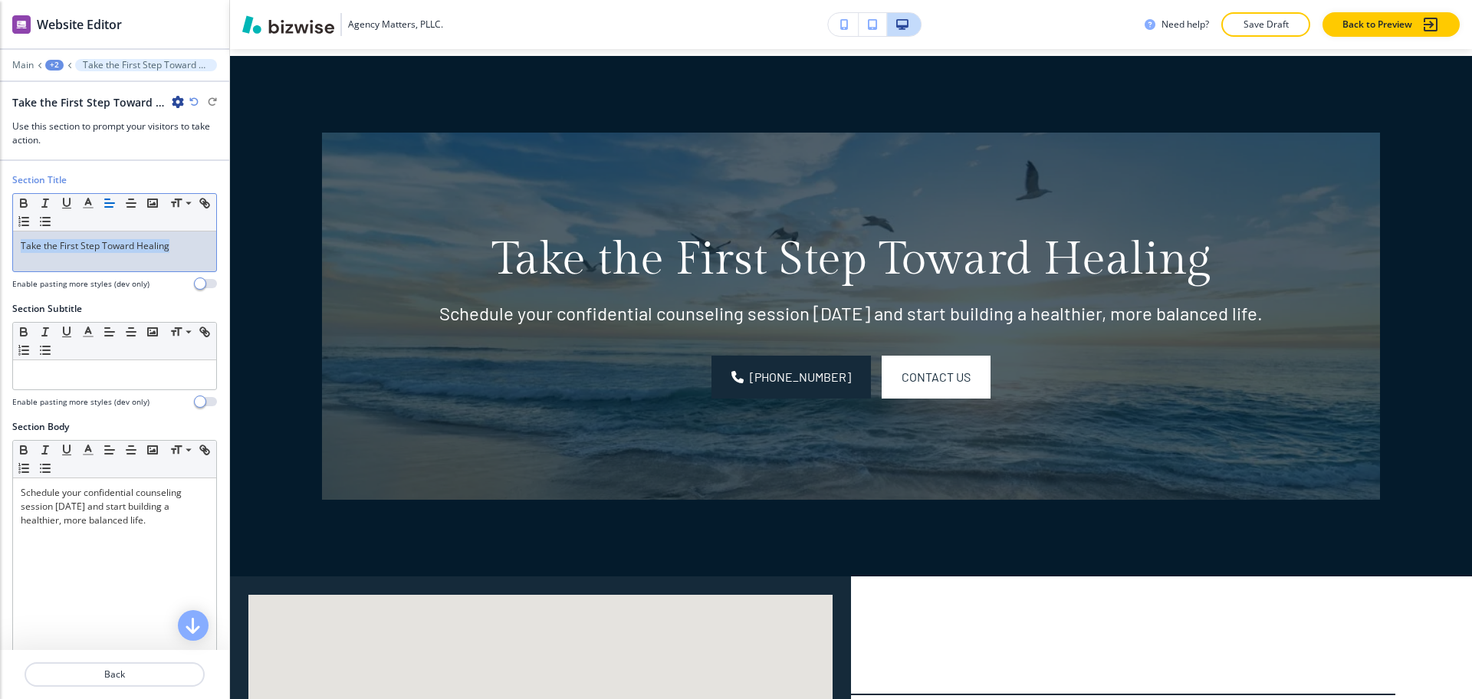
scroll to position [830, 0]
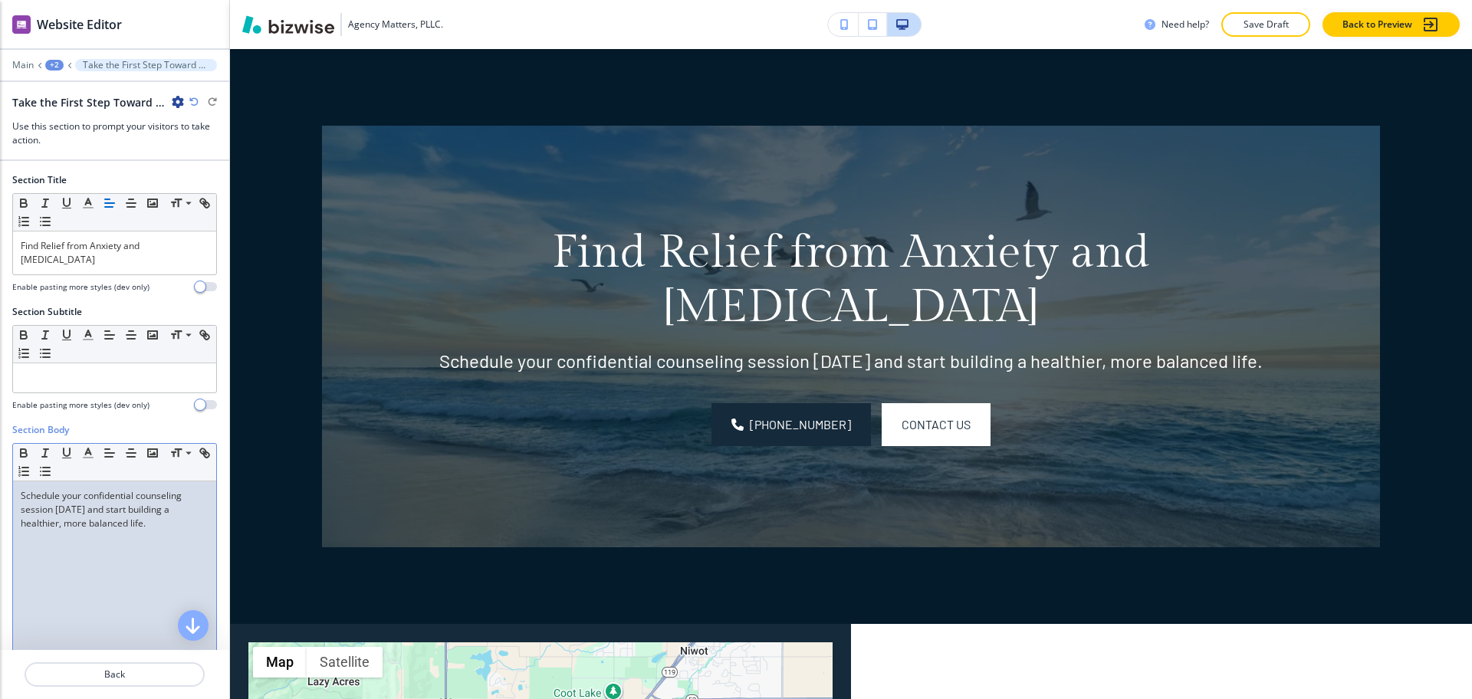
click at [171, 504] on p "Schedule your confidential counseling session [DATE] and start building a healt…" at bounding box center [115, 509] width 188 height 41
click at [56, 71] on div at bounding box center [114, 75] width 229 height 9
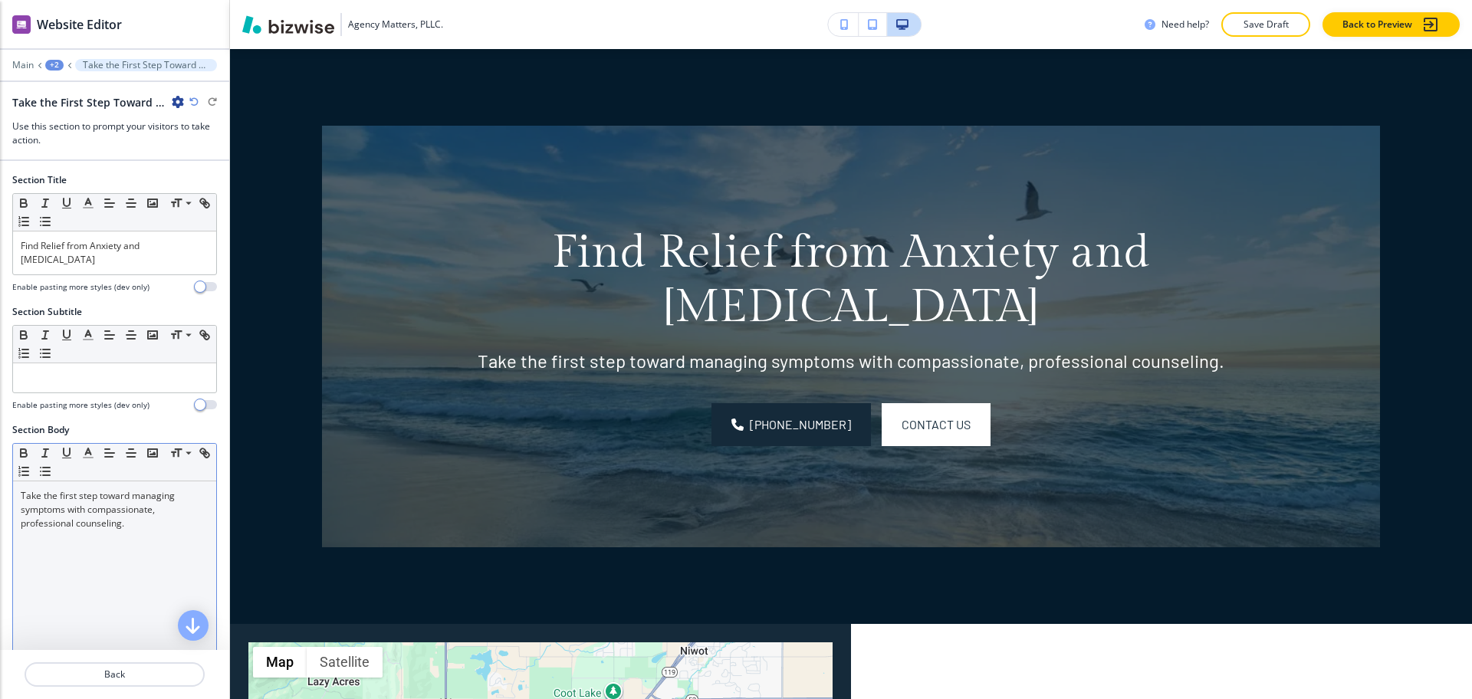
click at [54, 61] on div "+2" at bounding box center [54, 65] width 18 height 11
click at [69, 91] on p "Pages" at bounding box center [94, 91] width 78 height 14
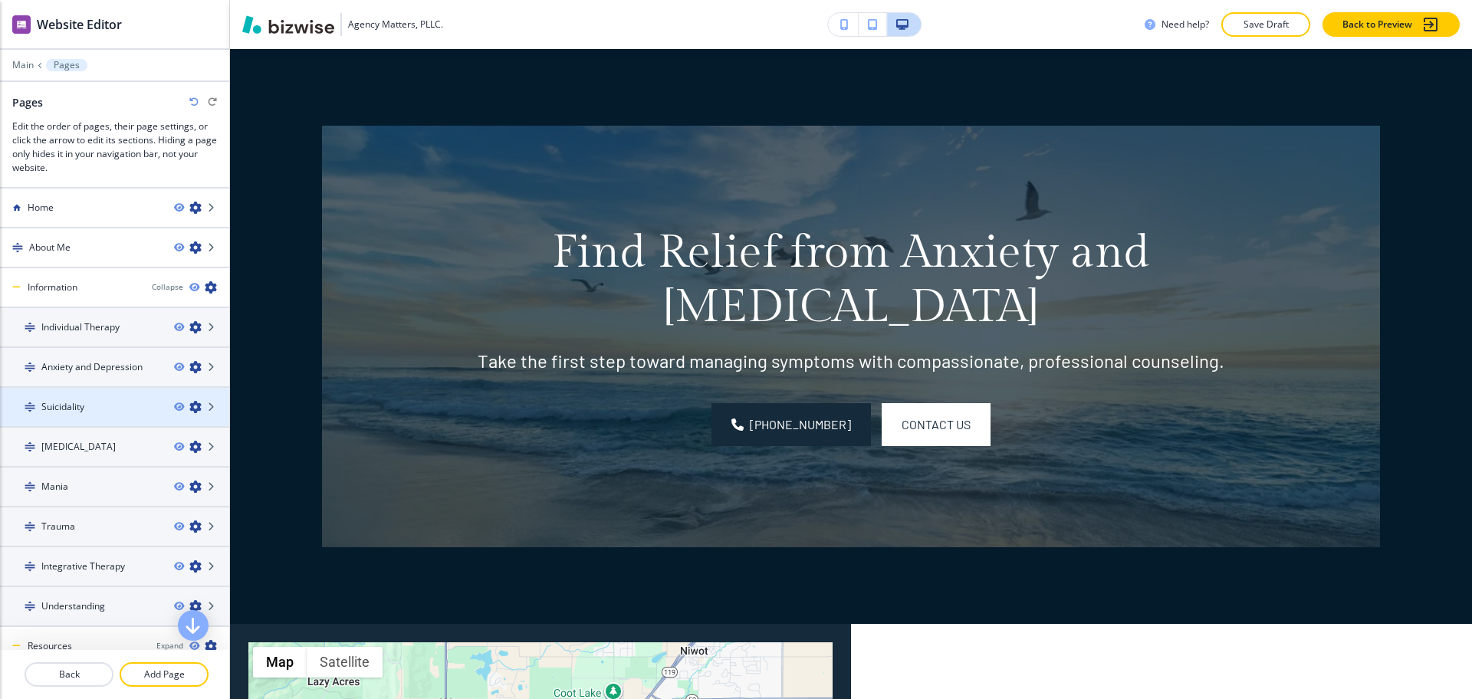
click at [88, 403] on div "Suicidality" at bounding box center [81, 407] width 162 height 14
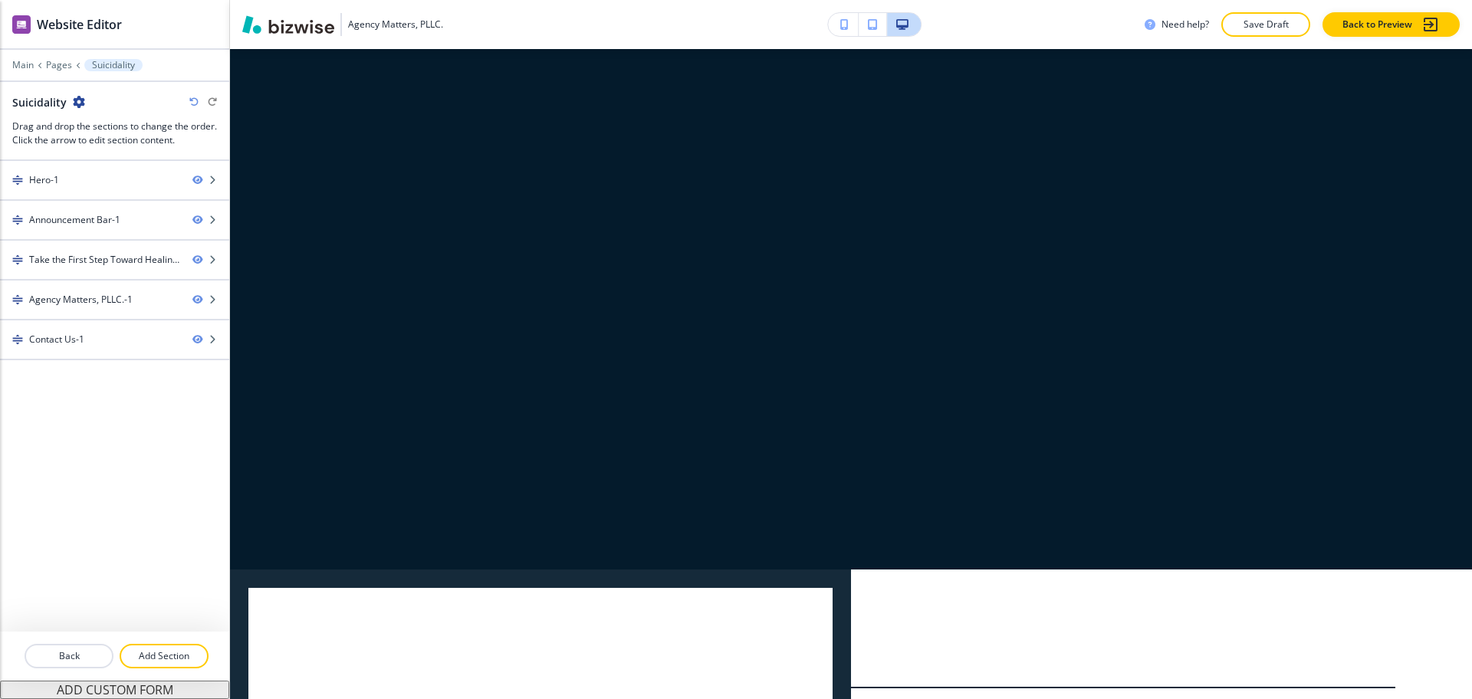
scroll to position [0, 0]
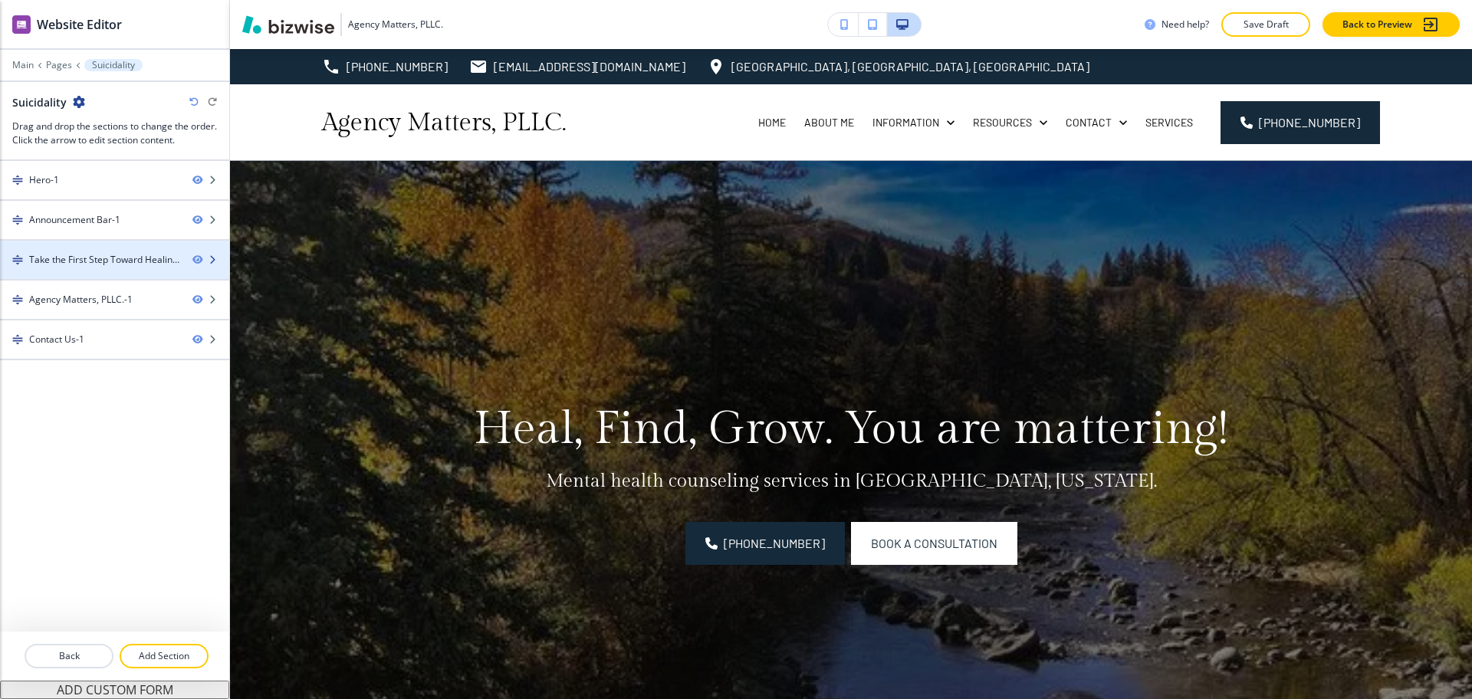
click at [89, 261] on div "Take the First Step Toward Healing-1" at bounding box center [104, 260] width 151 height 14
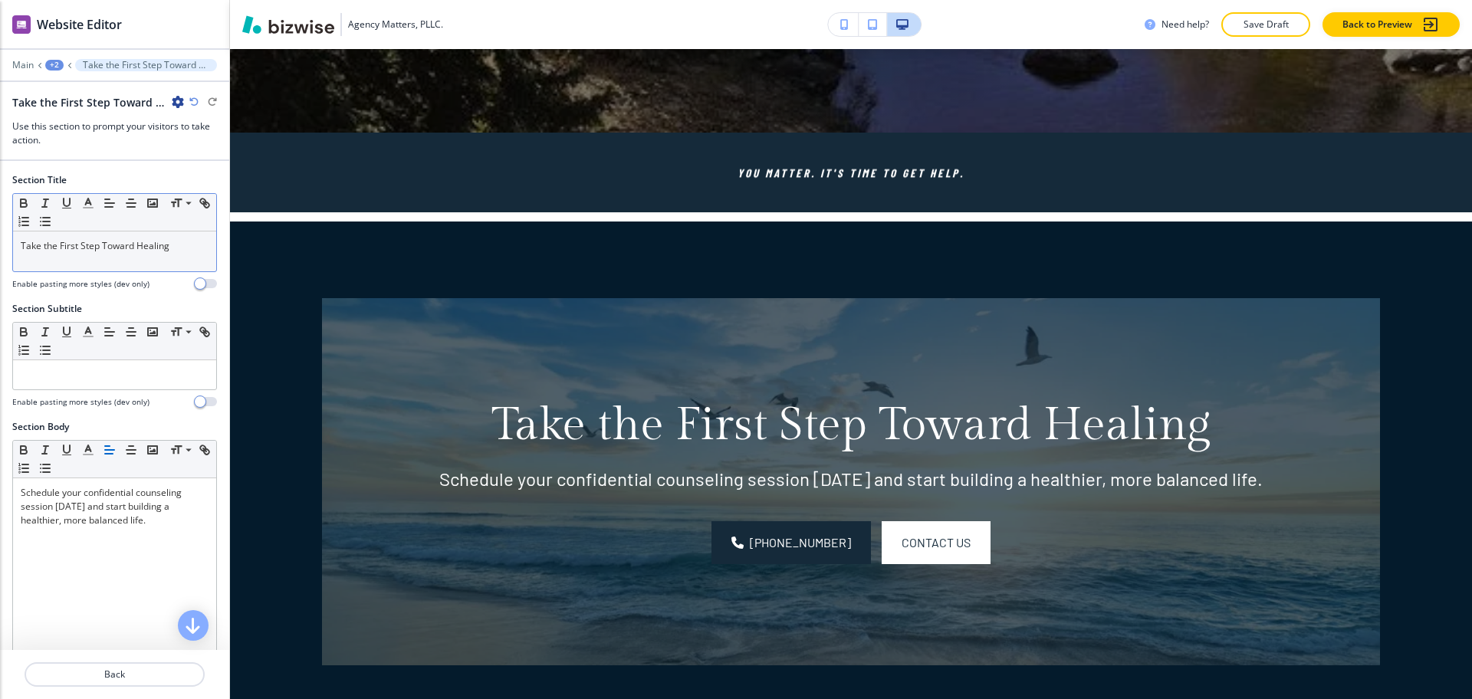
click at [168, 259] on div "Take the First Step Toward Healing" at bounding box center [114, 252] width 203 height 40
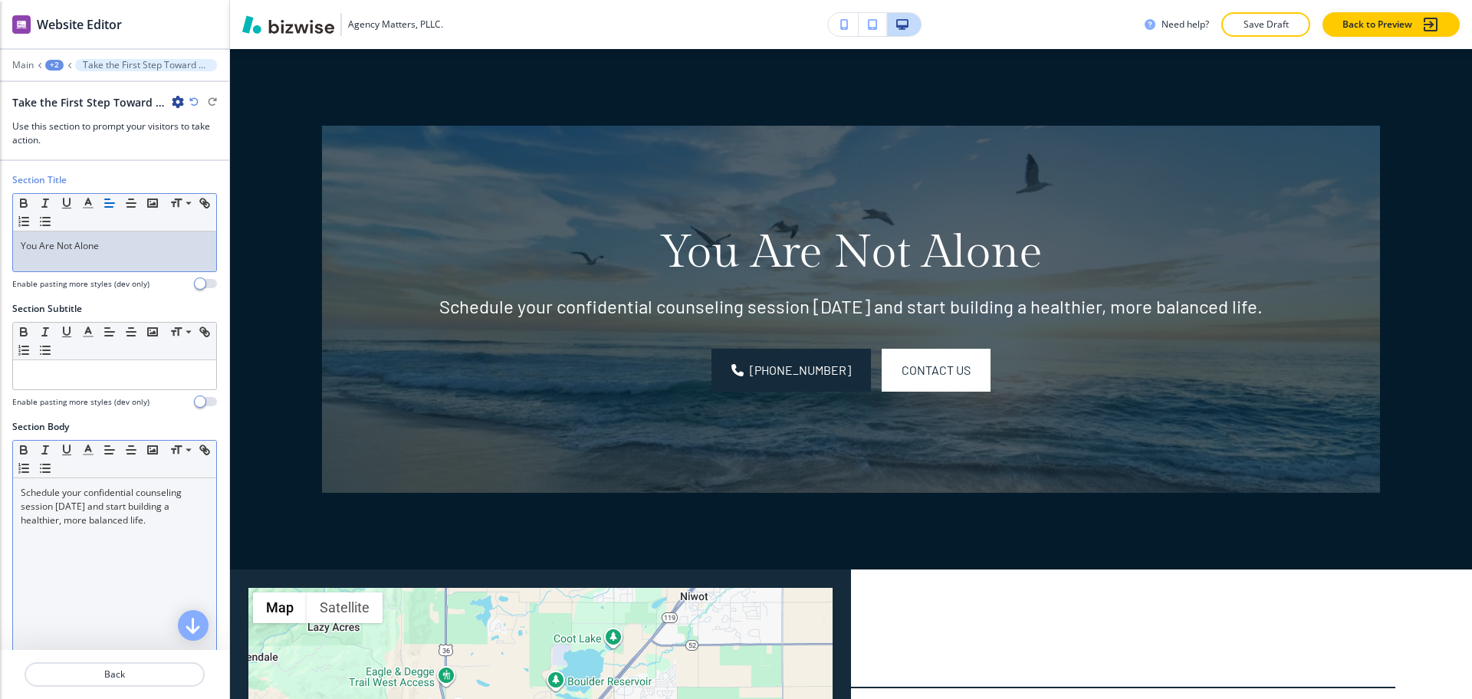
click at [133, 571] on div "Schedule your confidential counseling session [DATE] and start building a healt…" at bounding box center [114, 577] width 203 height 199
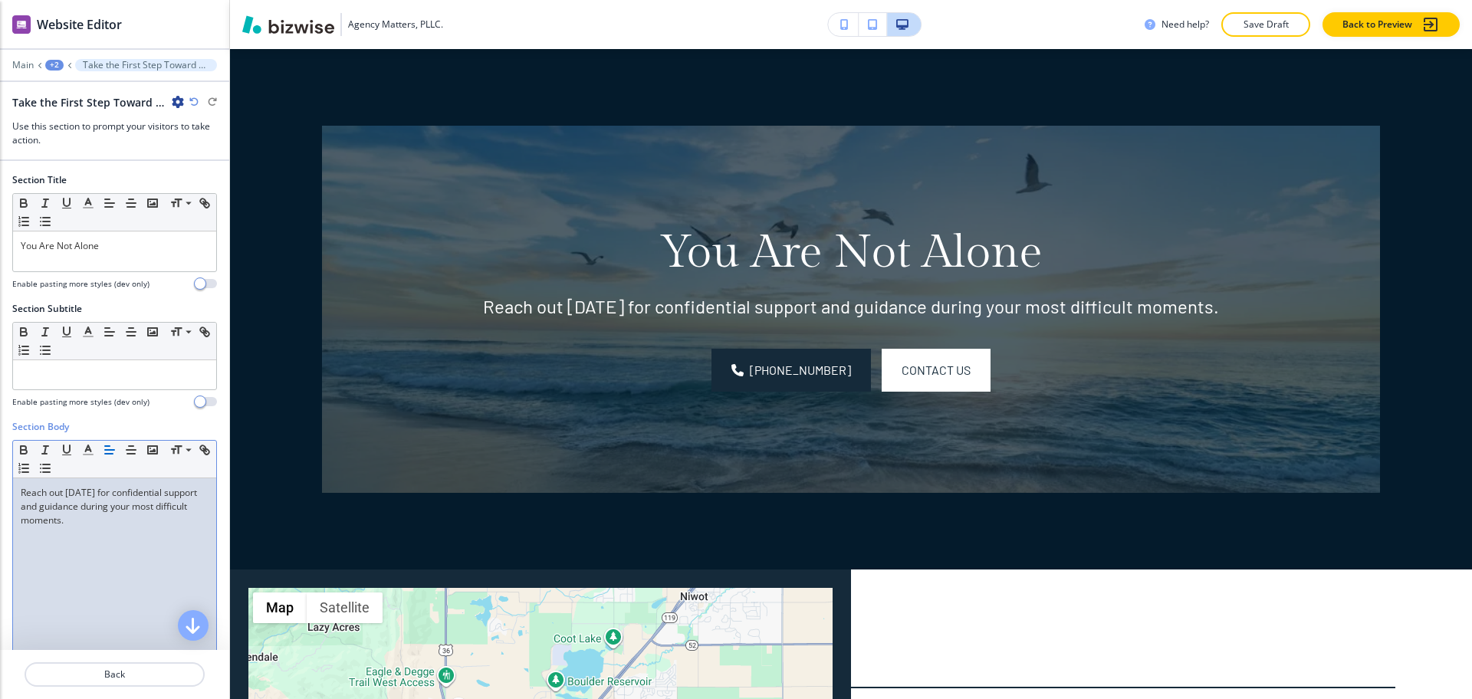
click at [55, 64] on div "+2" at bounding box center [54, 65] width 18 height 11
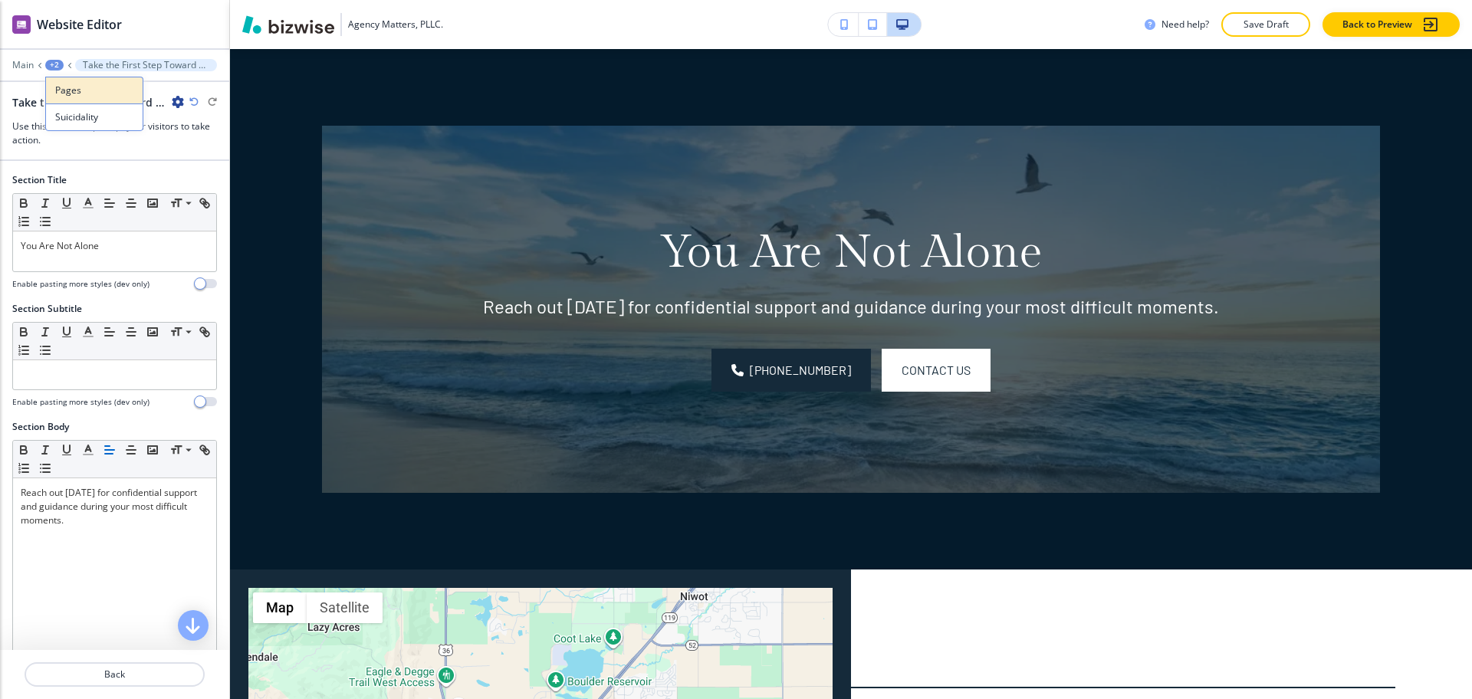
click at [67, 84] on p "Pages" at bounding box center [94, 91] width 78 height 14
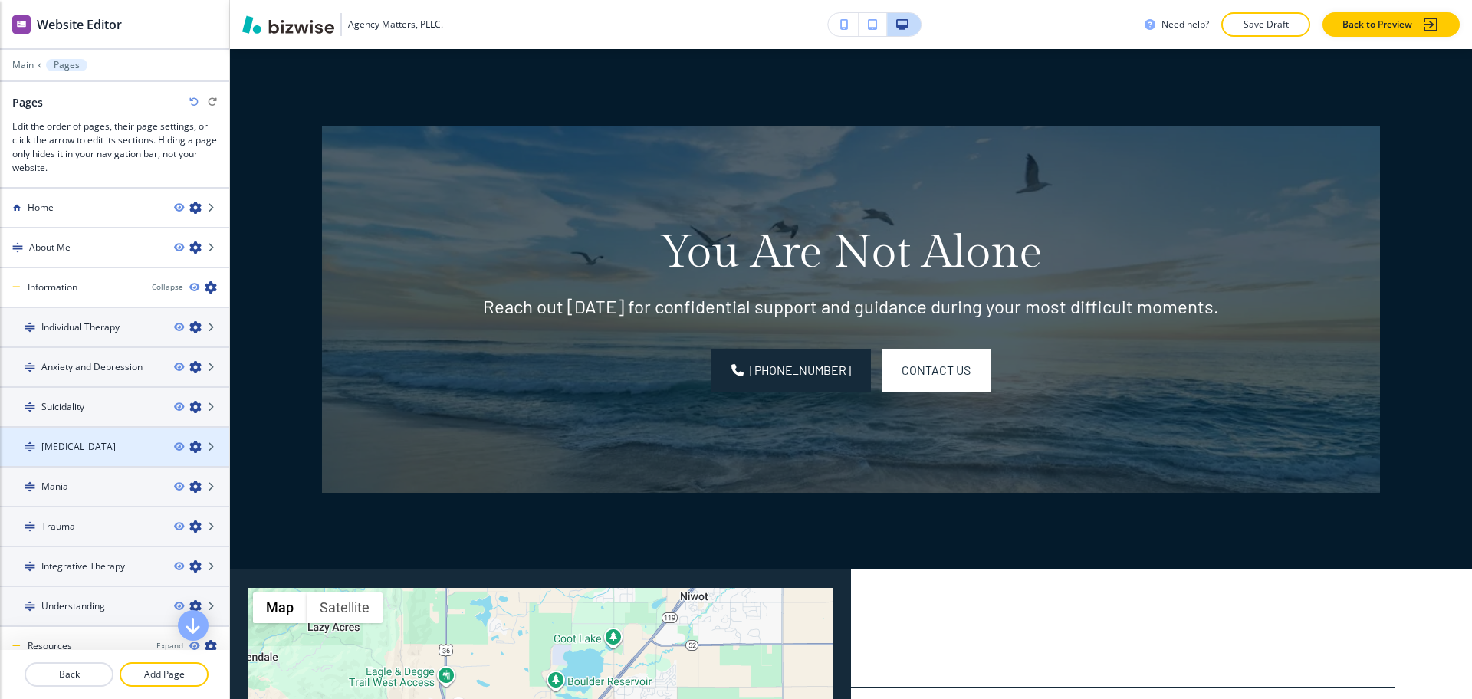
click at [95, 447] on h4 "[MEDICAL_DATA]" at bounding box center [78, 447] width 74 height 14
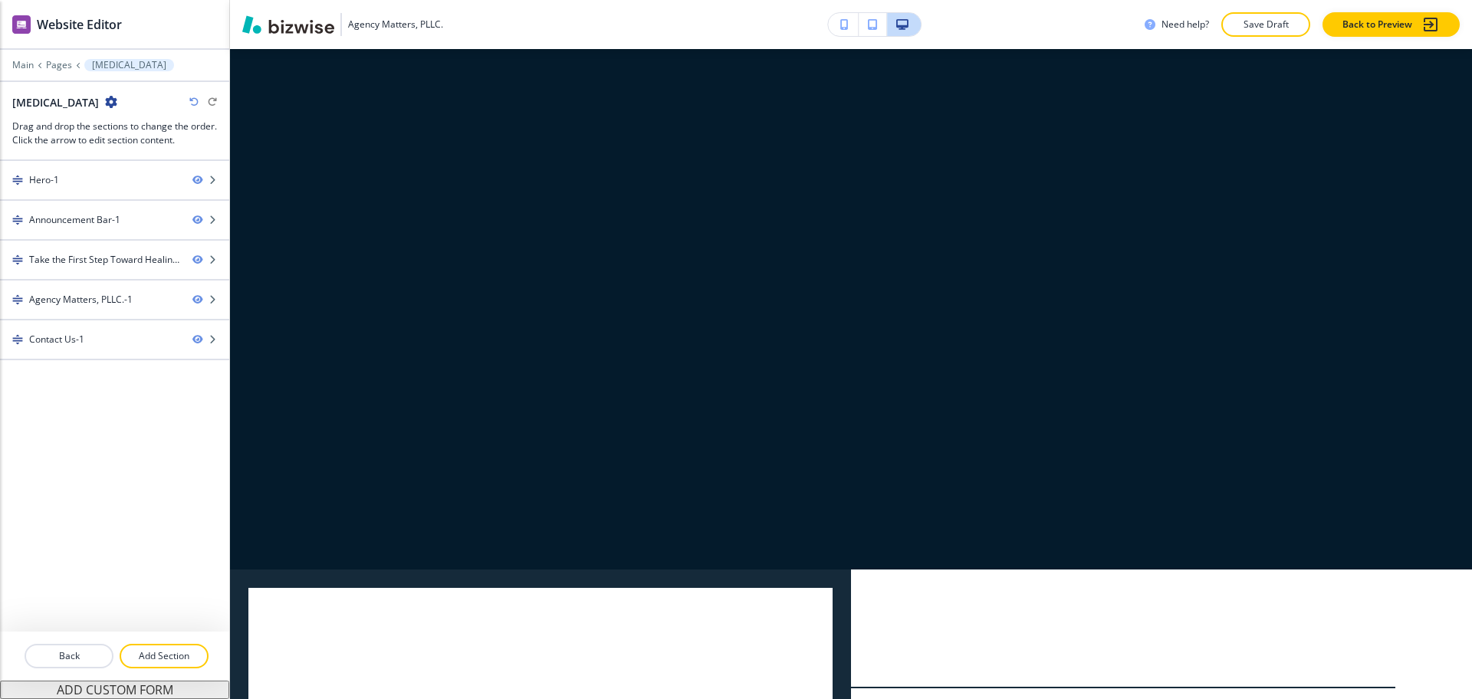
scroll to position [0, 0]
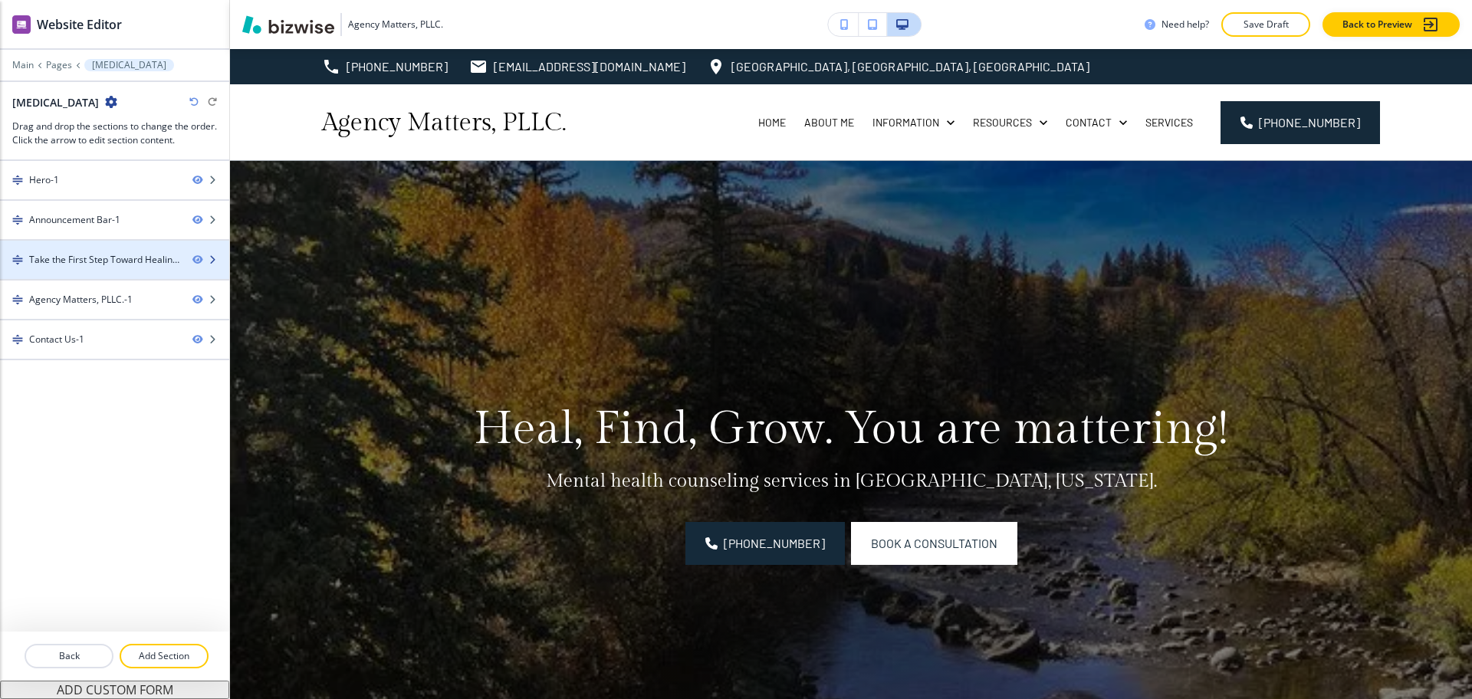
click at [117, 260] on div "Take the First Step Toward Healing-1" at bounding box center [104, 260] width 151 height 14
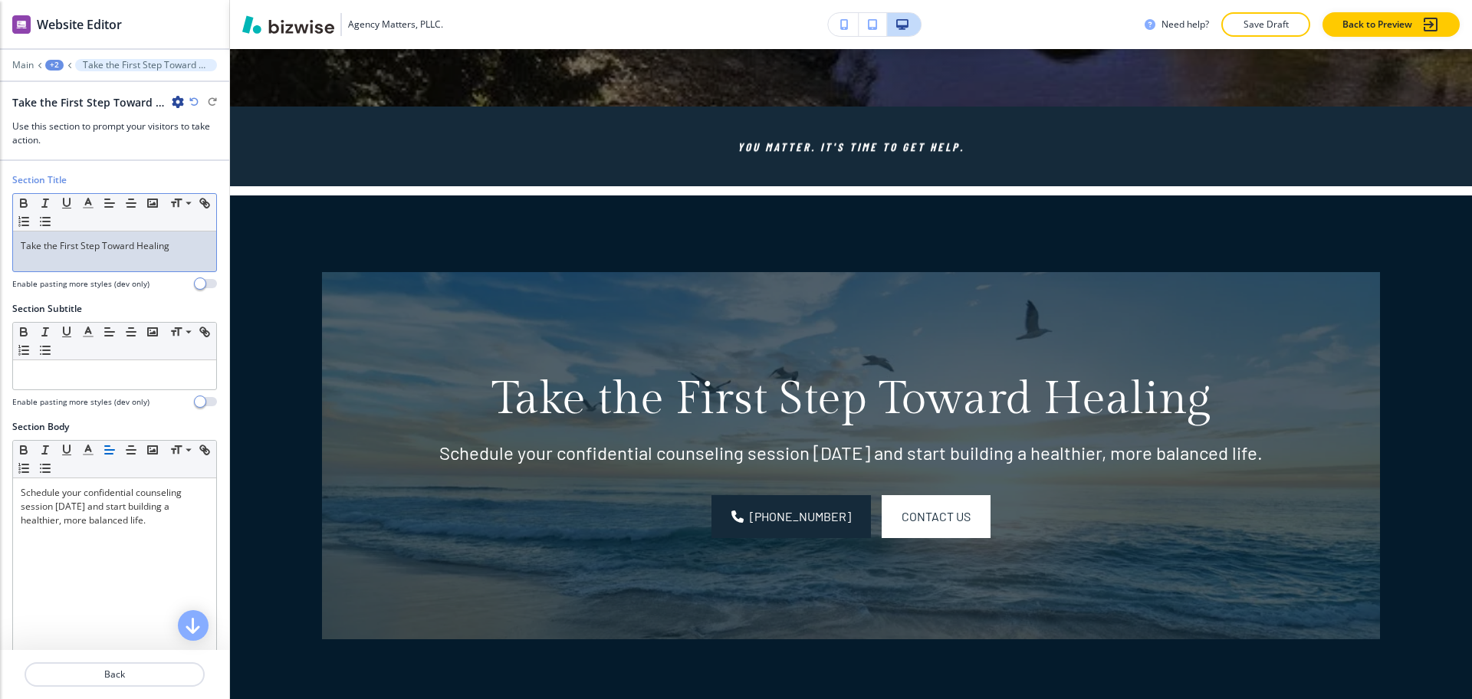
click at [179, 261] on div "Take the First Step Toward Healing" at bounding box center [114, 252] width 203 height 40
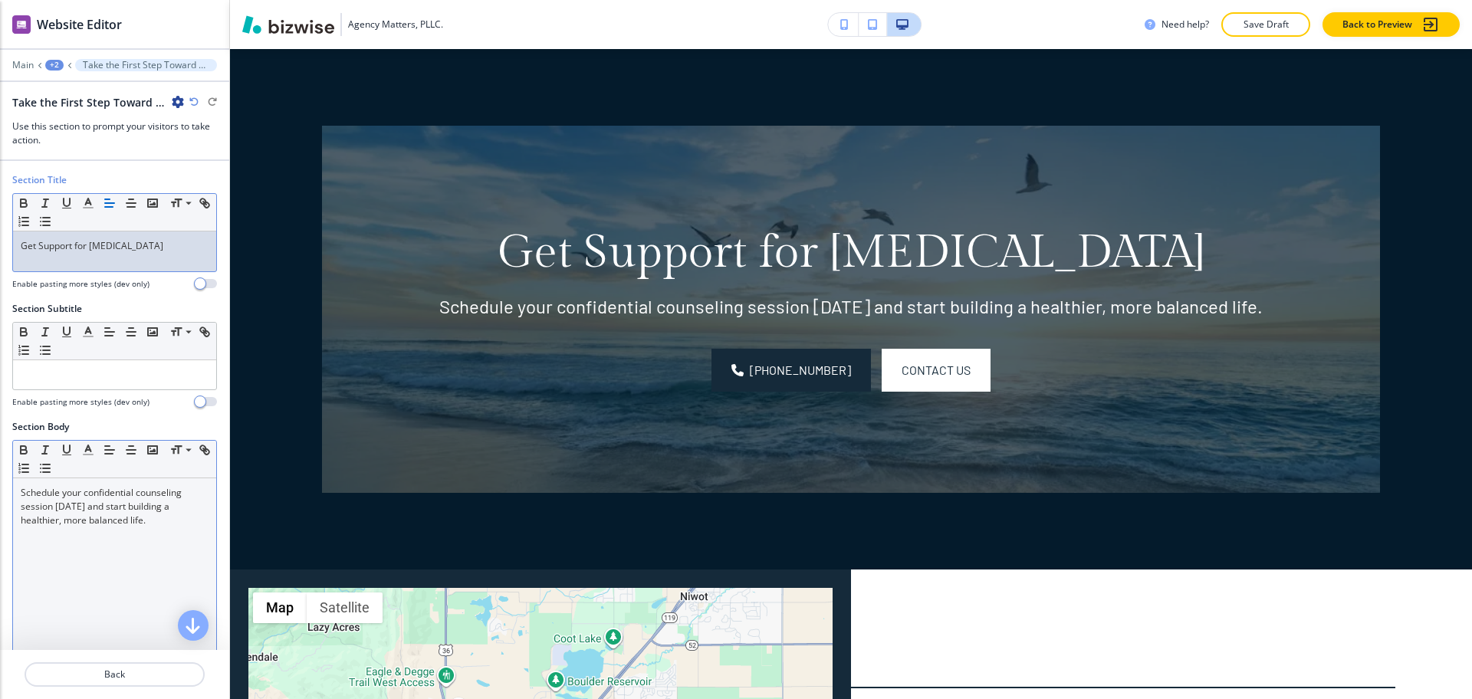
click at [153, 548] on div "Schedule your confidential counseling session [DATE] and start building a healt…" at bounding box center [114, 577] width 203 height 199
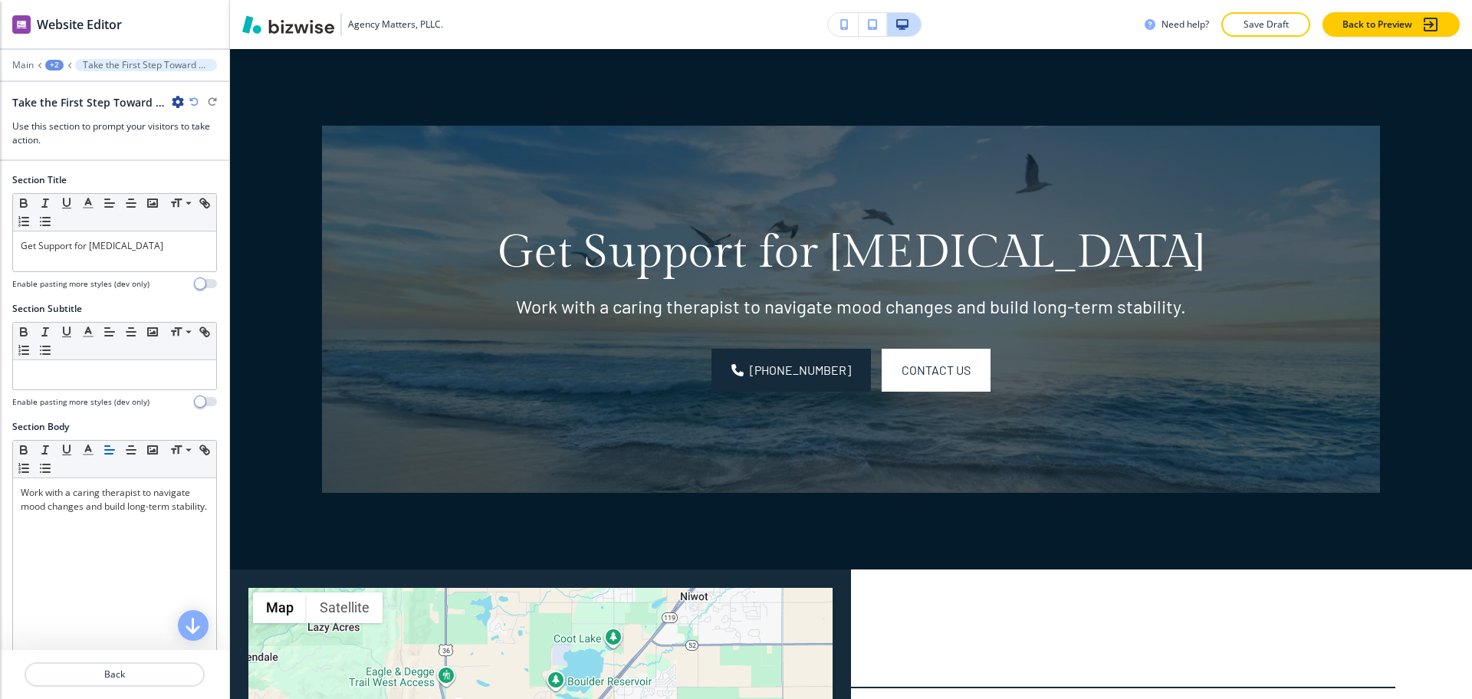
click at [51, 64] on div "+2" at bounding box center [54, 65] width 18 height 11
click at [75, 90] on p "Pages" at bounding box center [94, 91] width 78 height 14
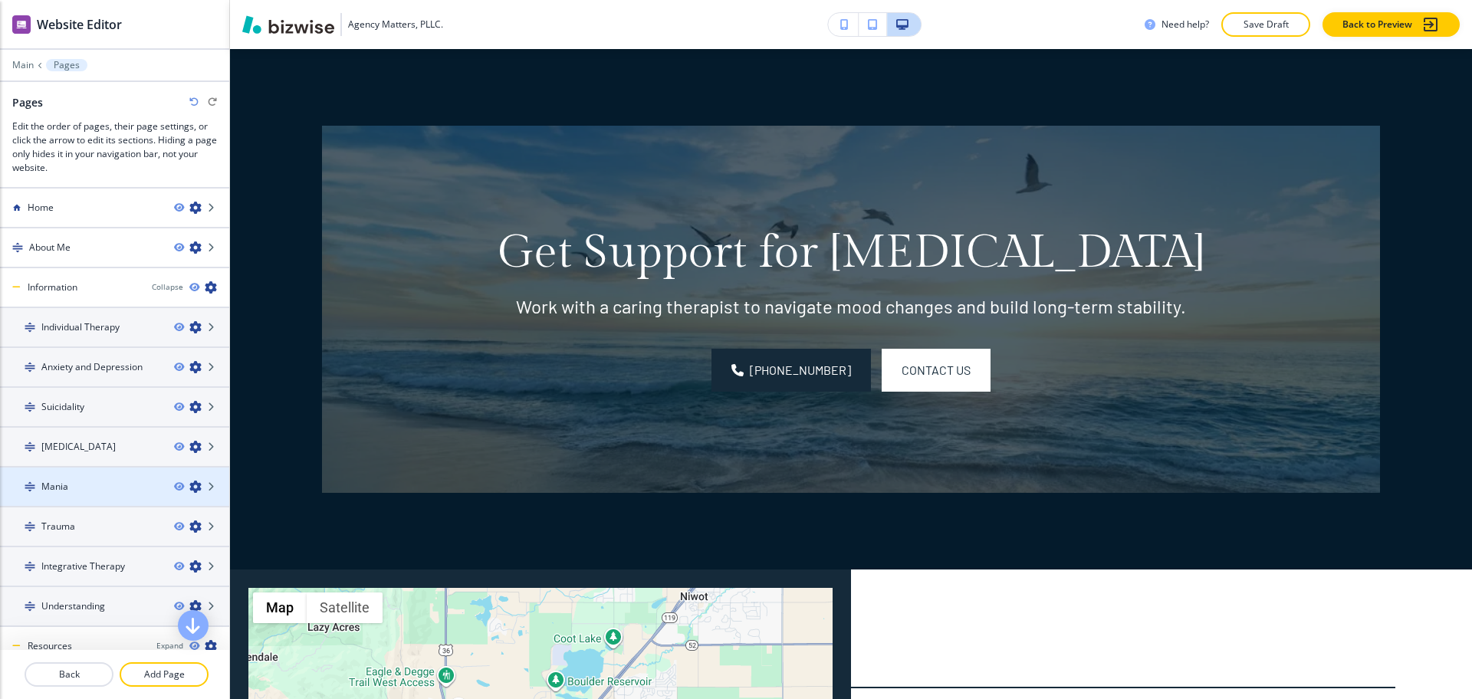
click at [72, 483] on div "Mania" at bounding box center [81, 487] width 162 height 14
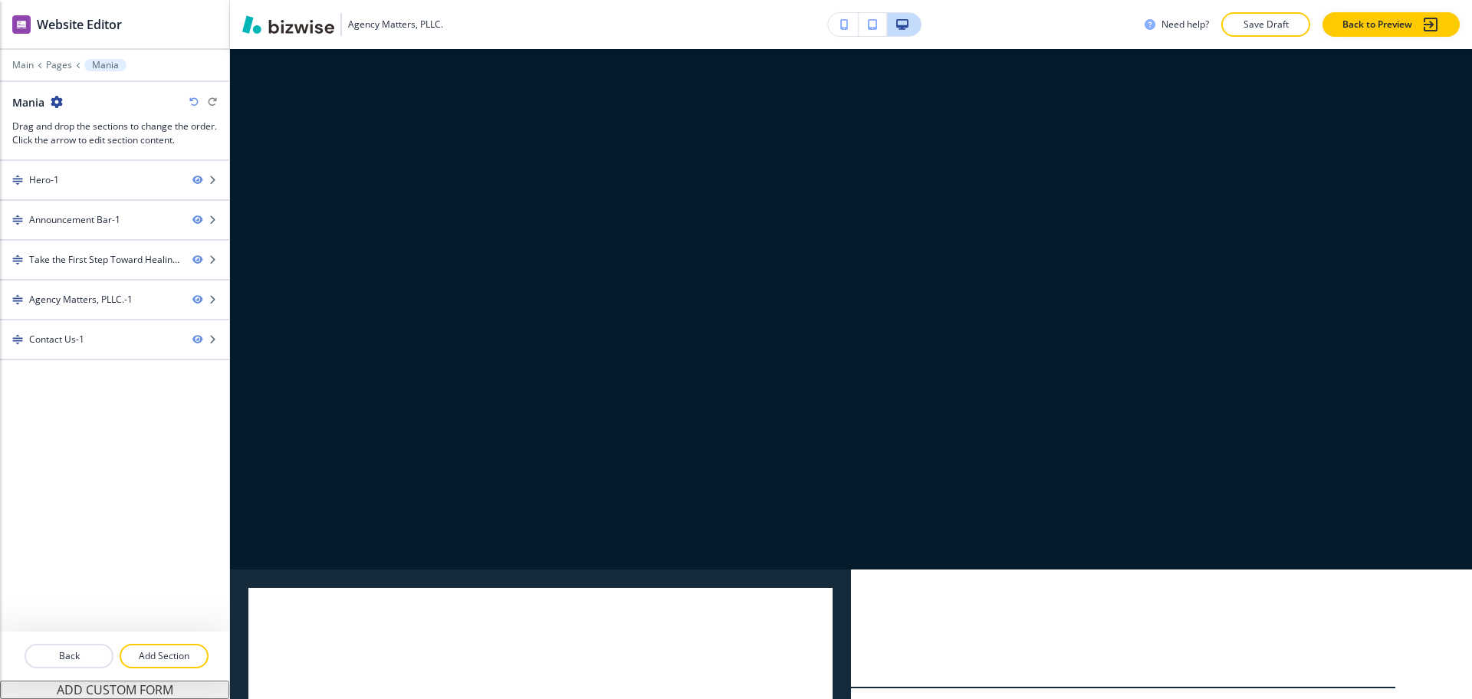
scroll to position [0, 0]
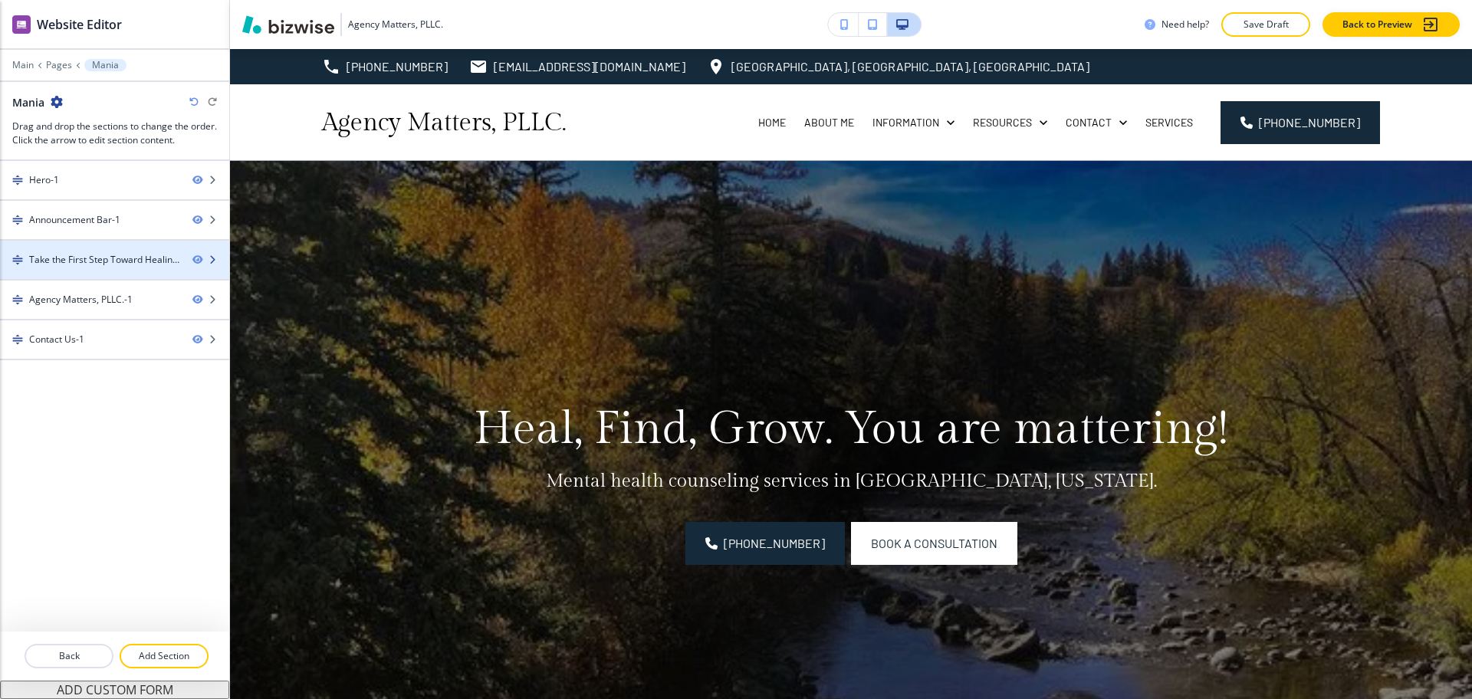
click at [100, 252] on div at bounding box center [114, 247] width 229 height 12
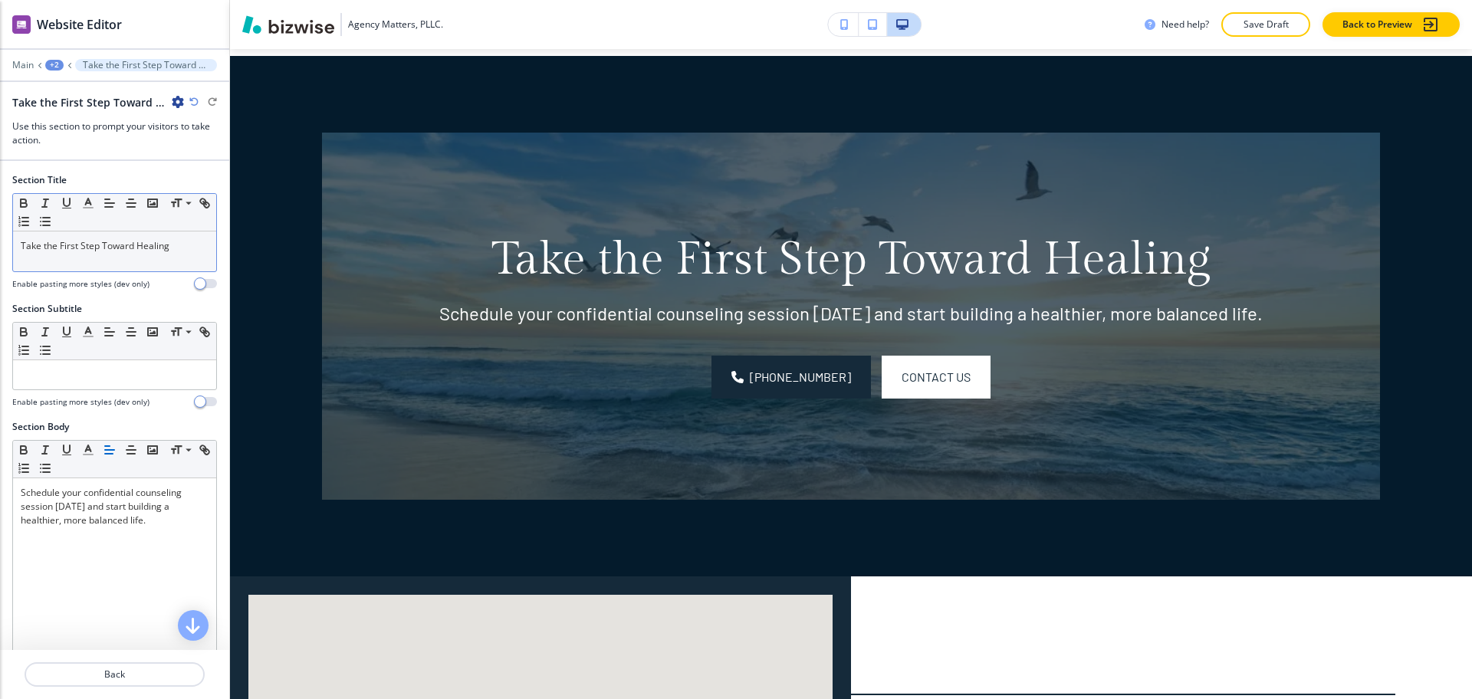
scroll to position [830, 0]
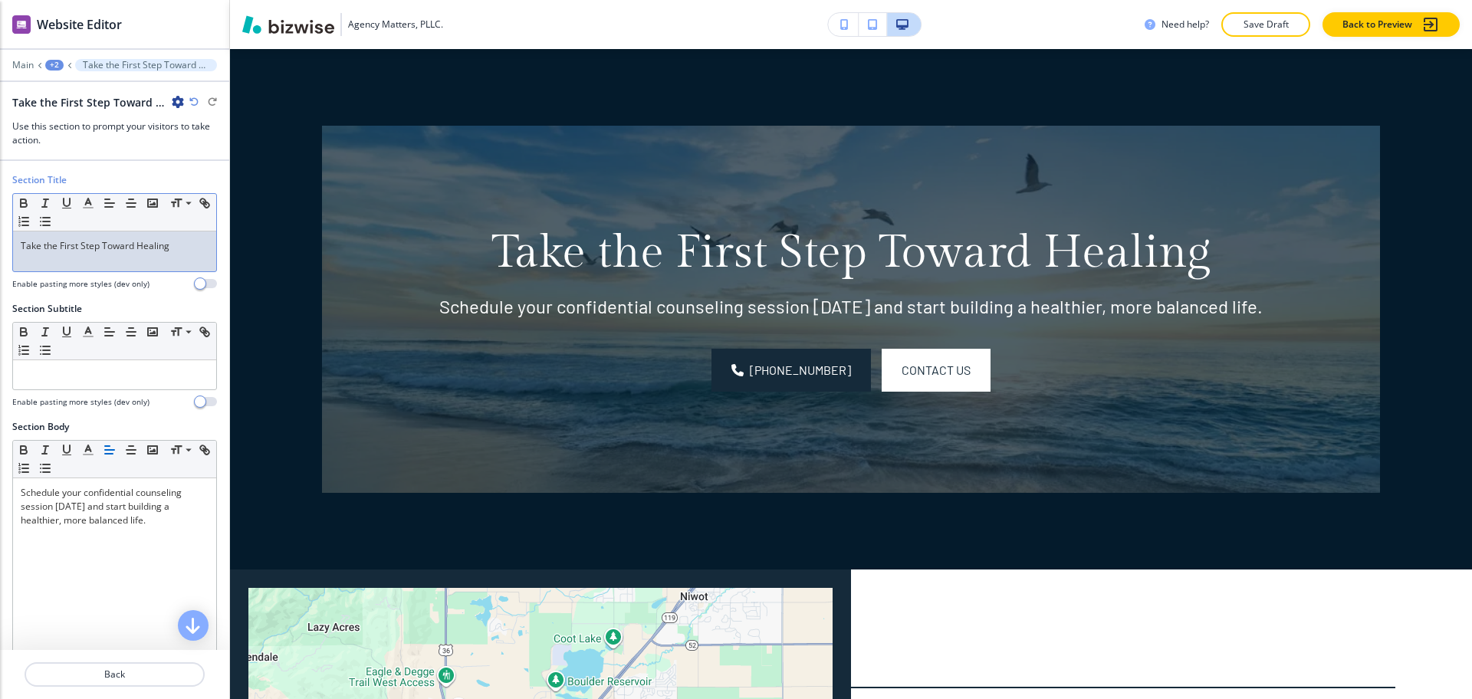
click at [183, 252] on div "Take the First Step Toward Healing" at bounding box center [114, 252] width 203 height 40
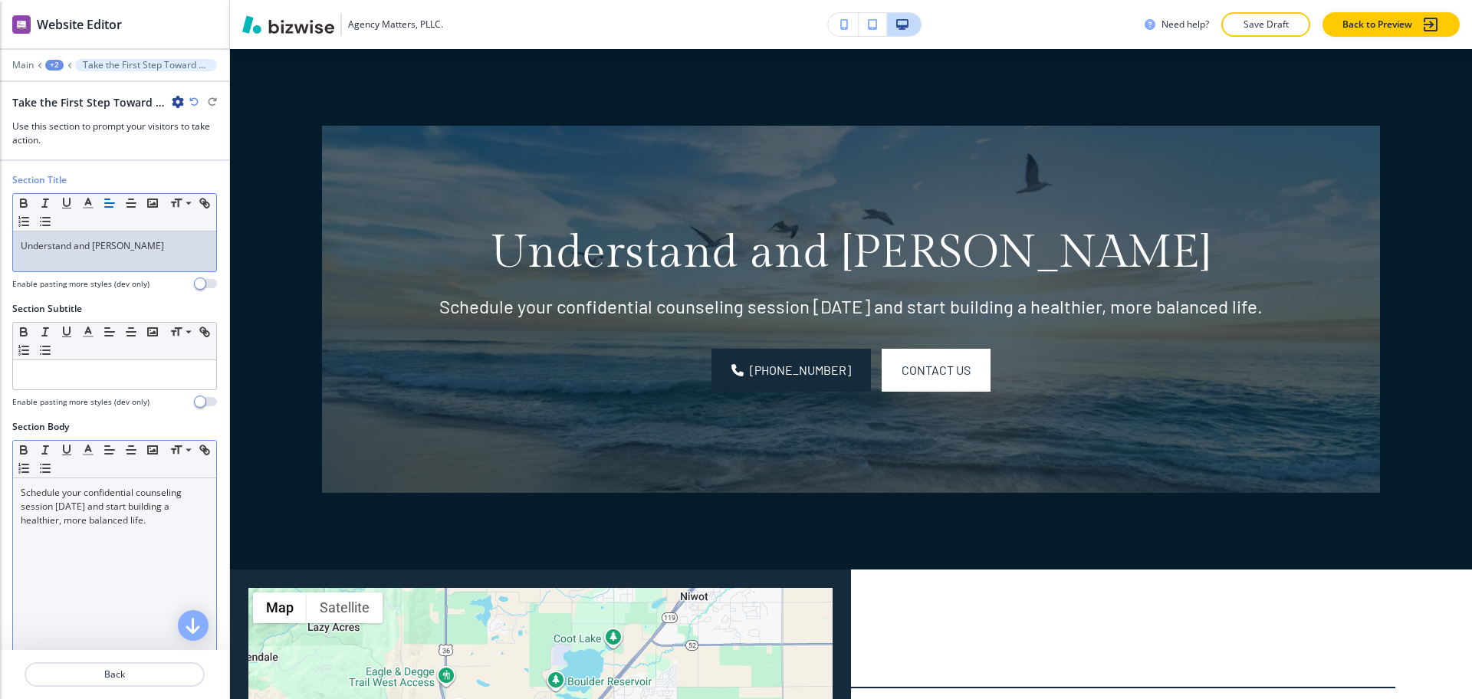
click at [140, 617] on div "Schedule your confidential counseling session [DATE] and start building a healt…" at bounding box center [114, 577] width 203 height 199
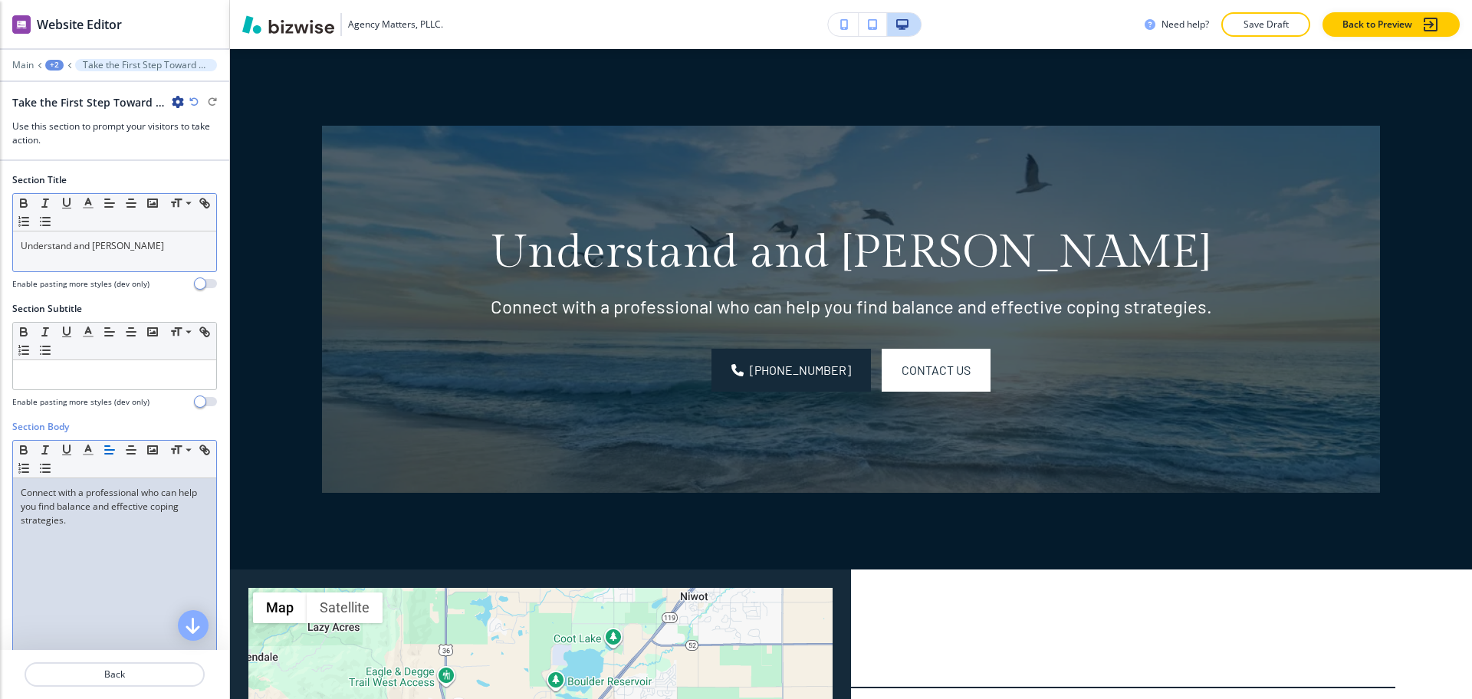
click at [51, 64] on div "+2" at bounding box center [54, 65] width 18 height 11
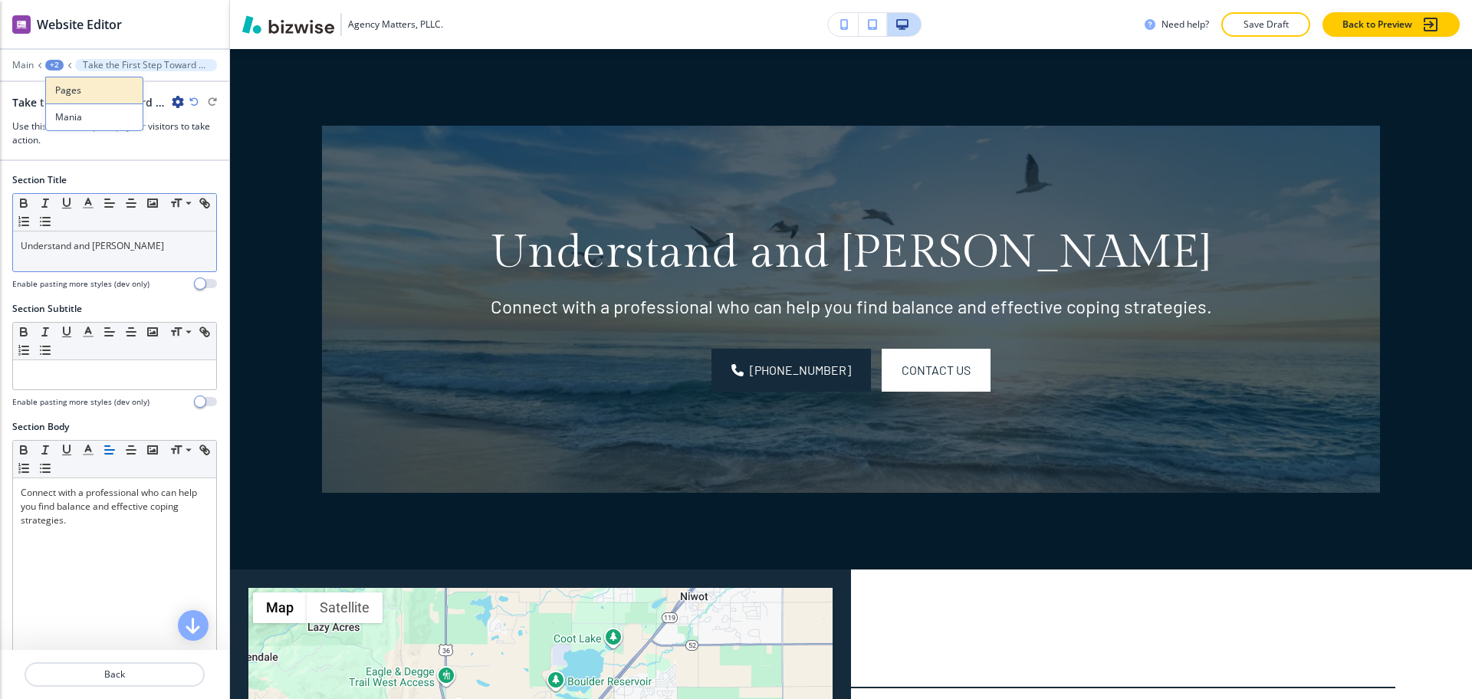
click at [75, 99] on button "Pages" at bounding box center [94, 90] width 98 height 27
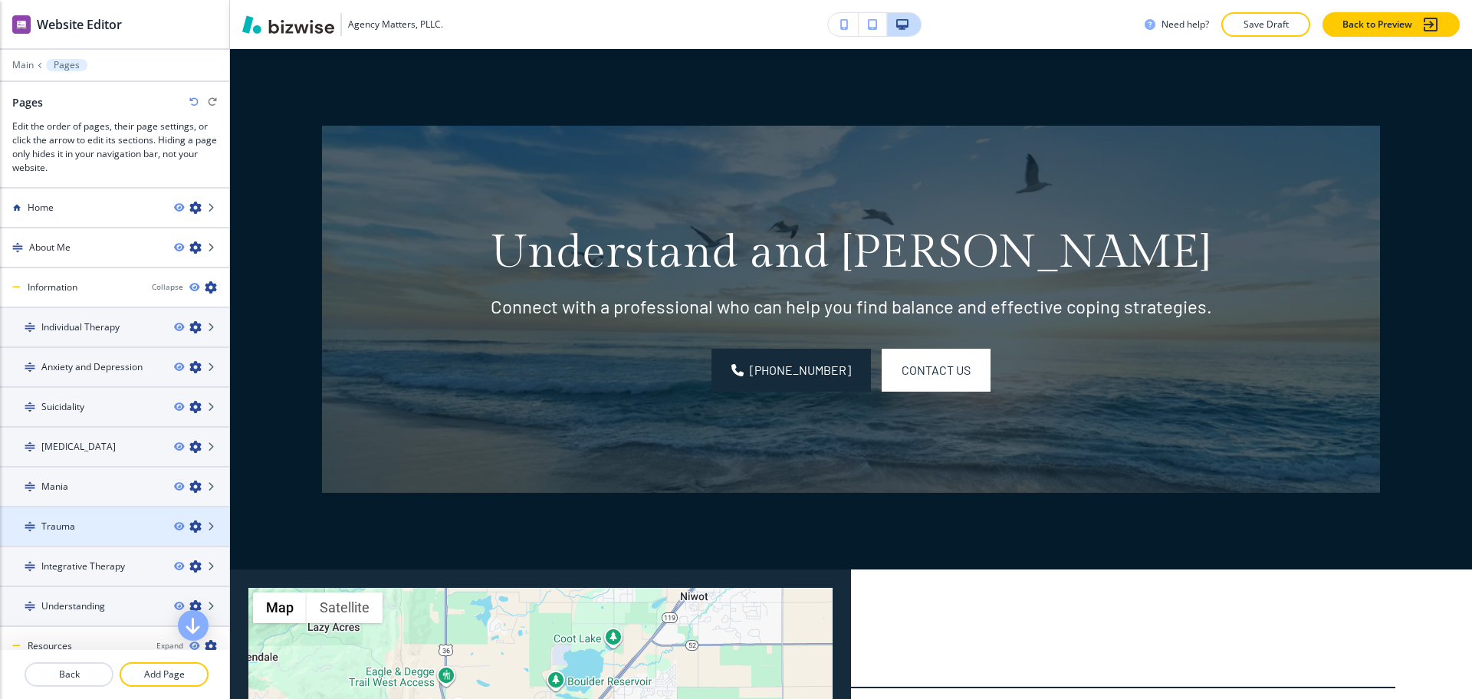
click at [86, 522] on div "Trauma" at bounding box center [81, 527] width 162 height 14
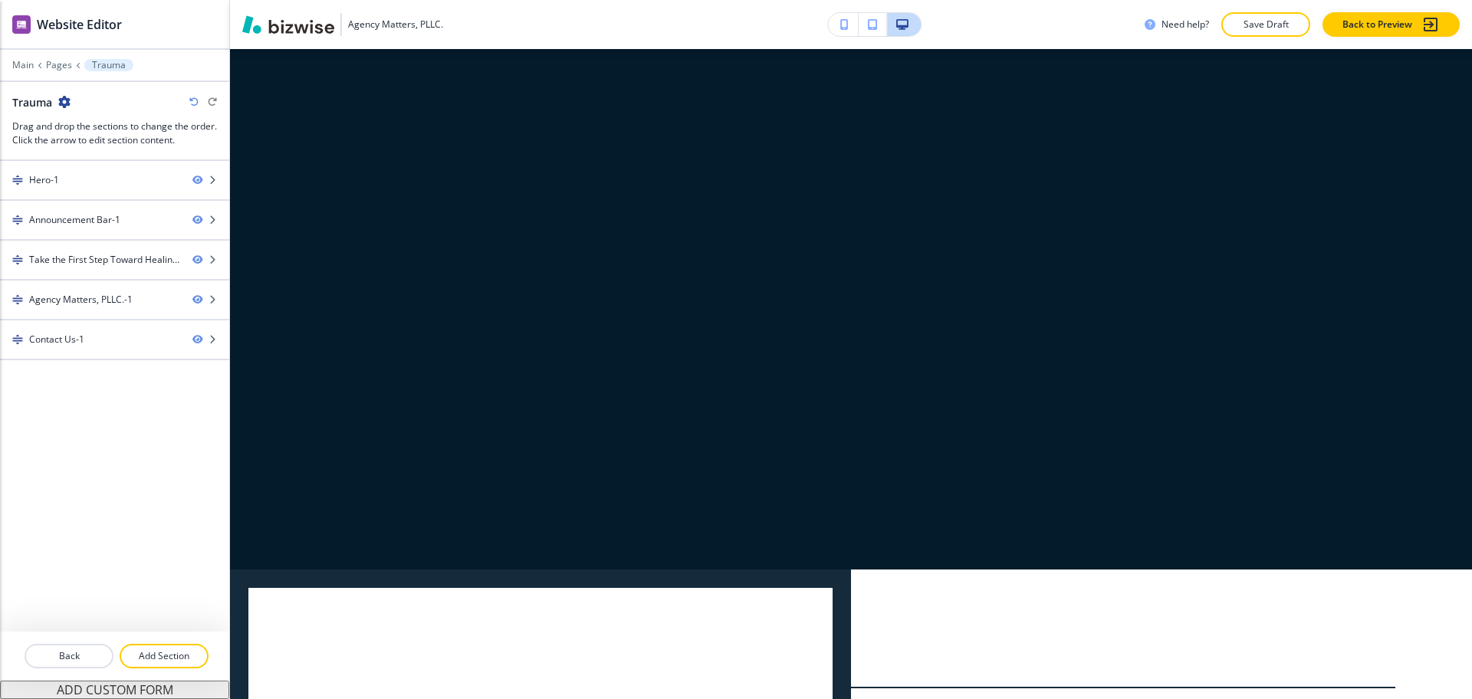
scroll to position [0, 0]
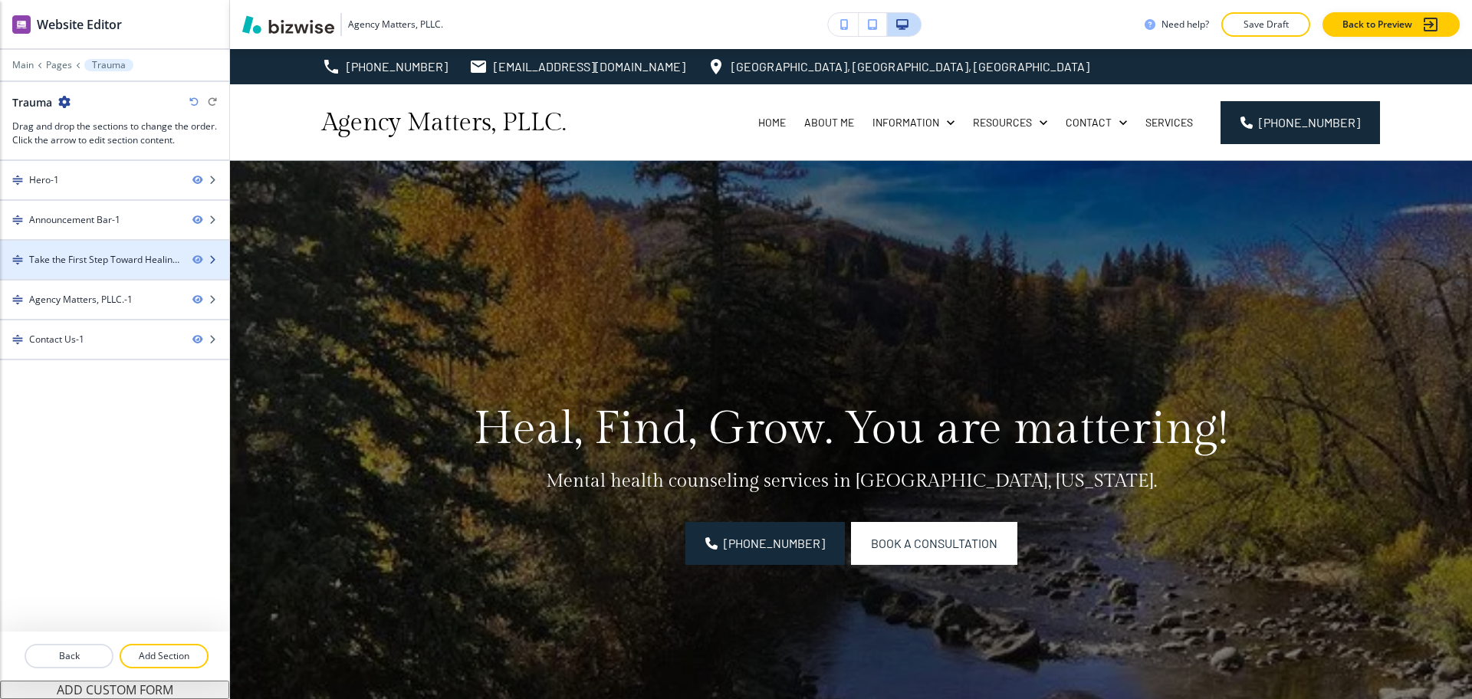
click at [94, 259] on div "Take the First Step Toward Healing-1" at bounding box center [104, 260] width 151 height 14
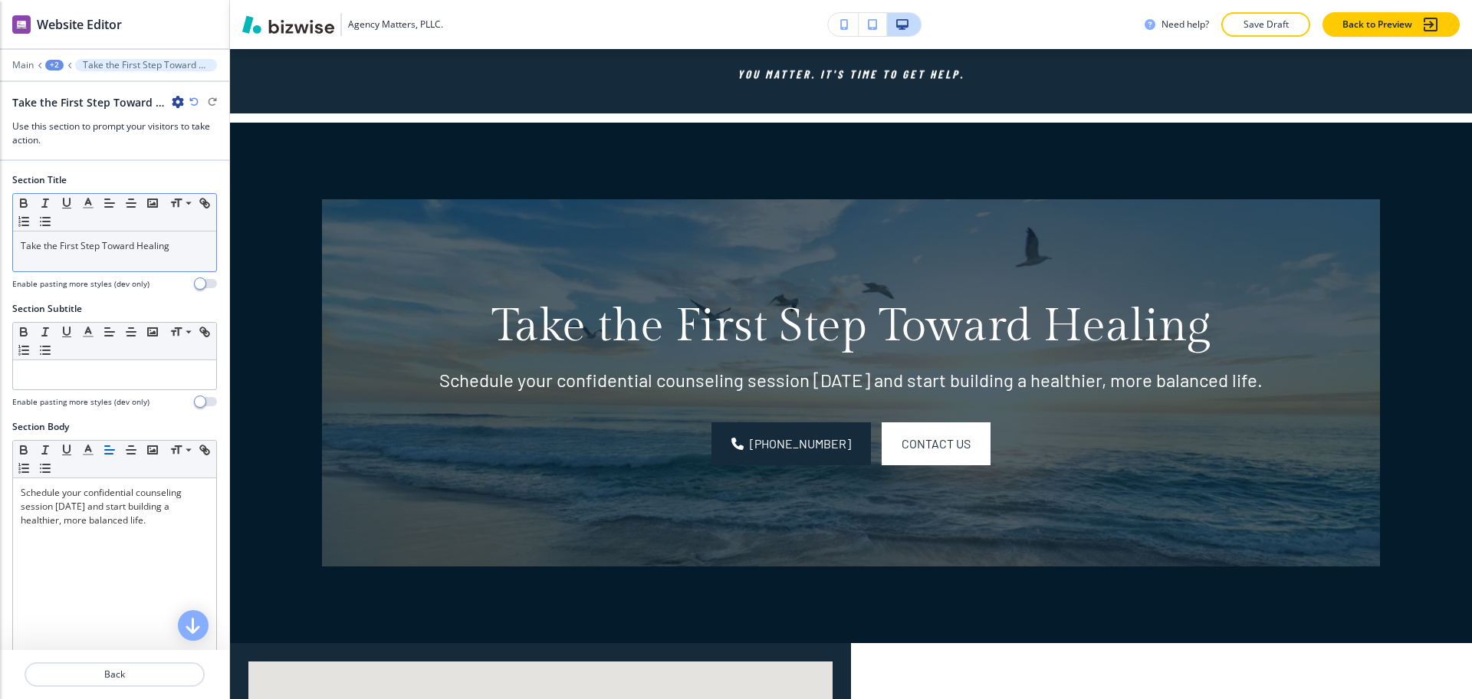
click at [176, 258] on div "Take the First Step Toward Healing" at bounding box center [114, 252] width 203 height 40
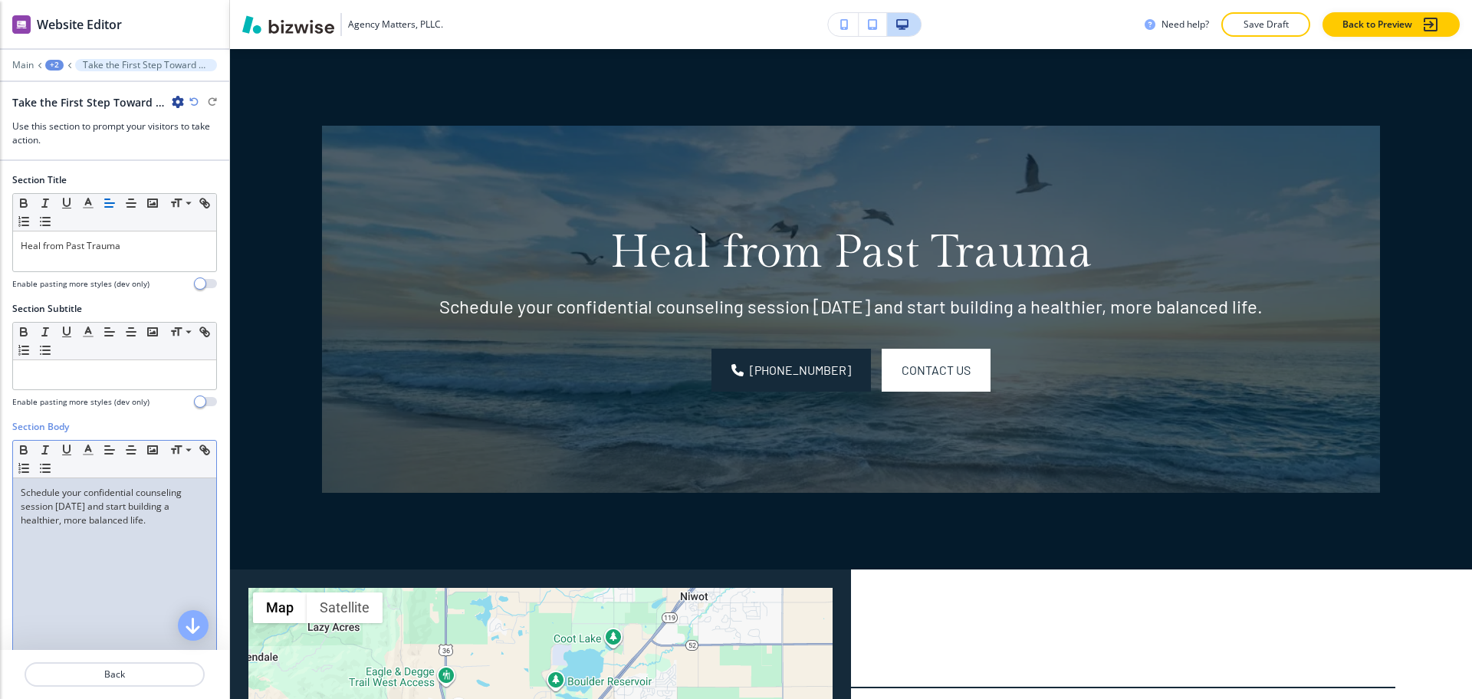
click at [146, 513] on p "Schedule your confidential counseling session [DATE] and start building a healt…" at bounding box center [115, 506] width 188 height 41
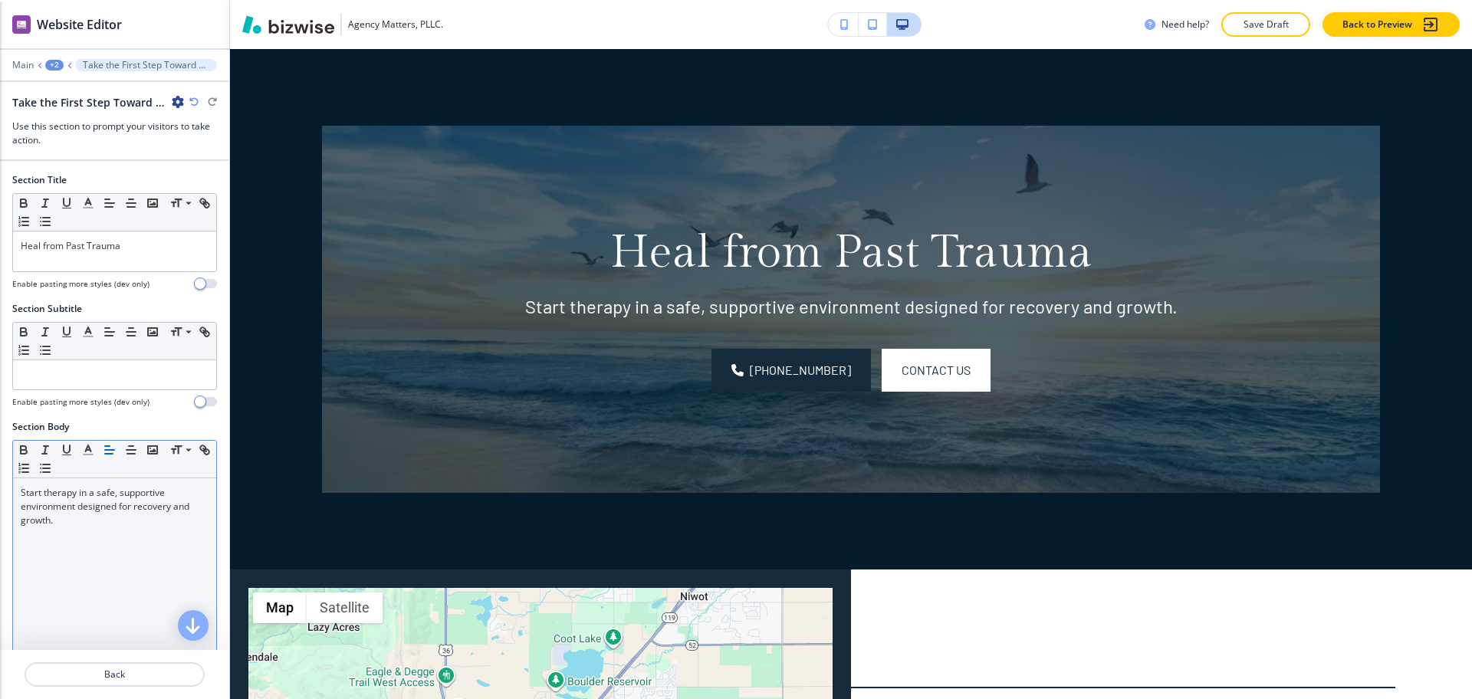
click at [54, 60] on div "+2" at bounding box center [54, 65] width 18 height 11
click at [63, 78] on button "Pages" at bounding box center [94, 90] width 98 height 27
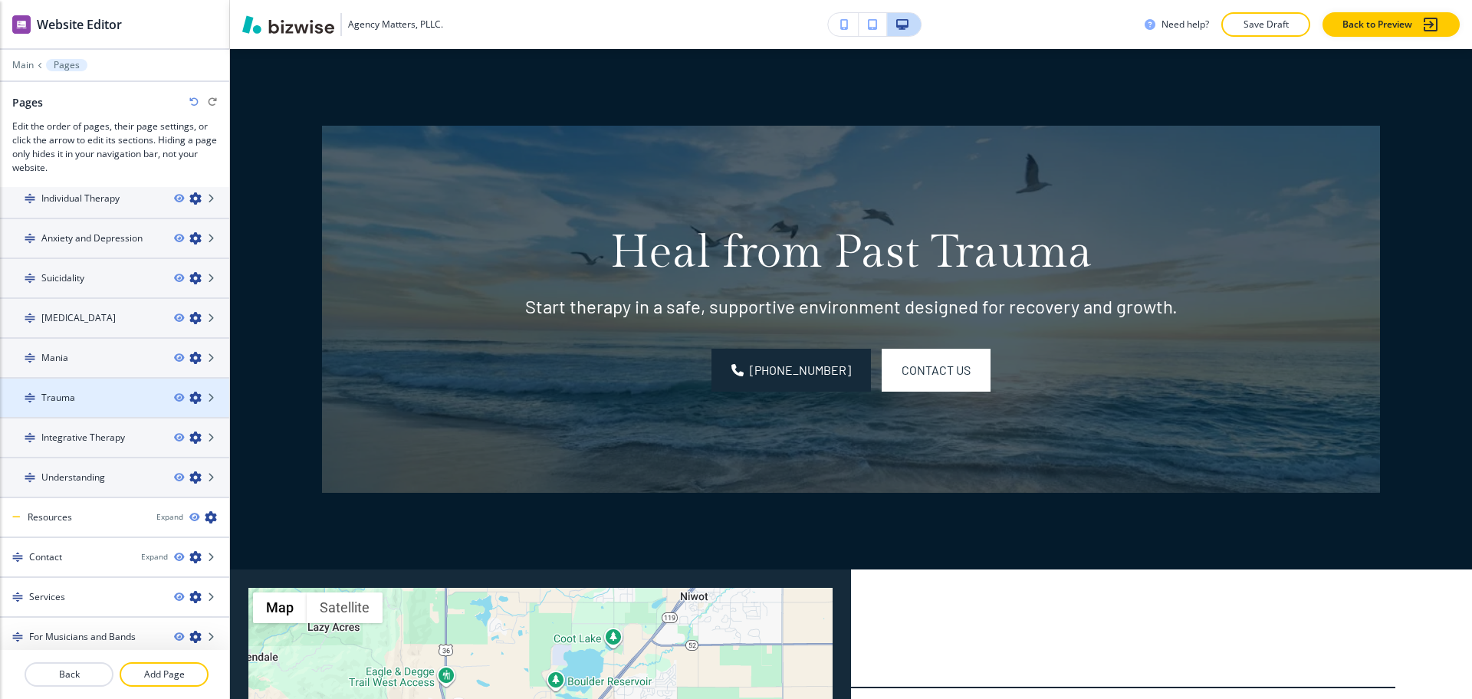
scroll to position [176, 0]
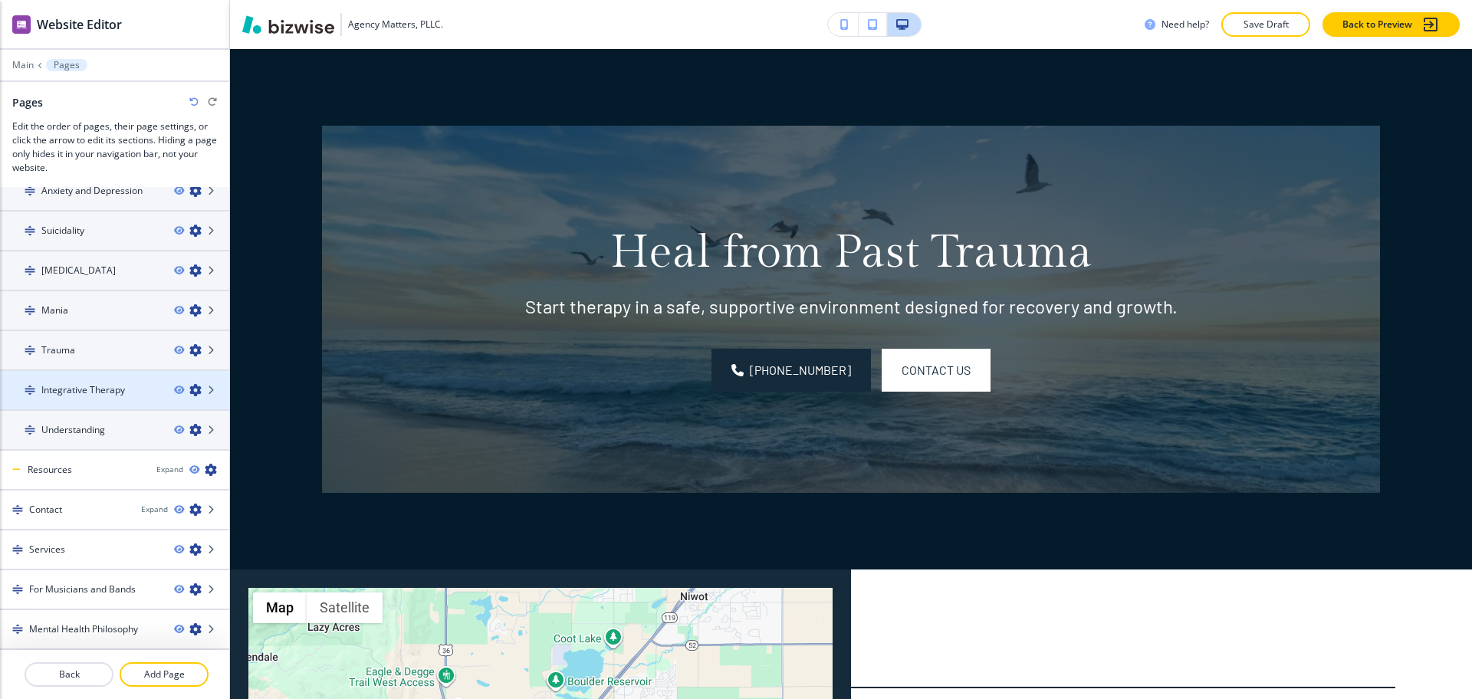
click at [100, 389] on h4 "Integrative Therapy" at bounding box center [83, 390] width 84 height 14
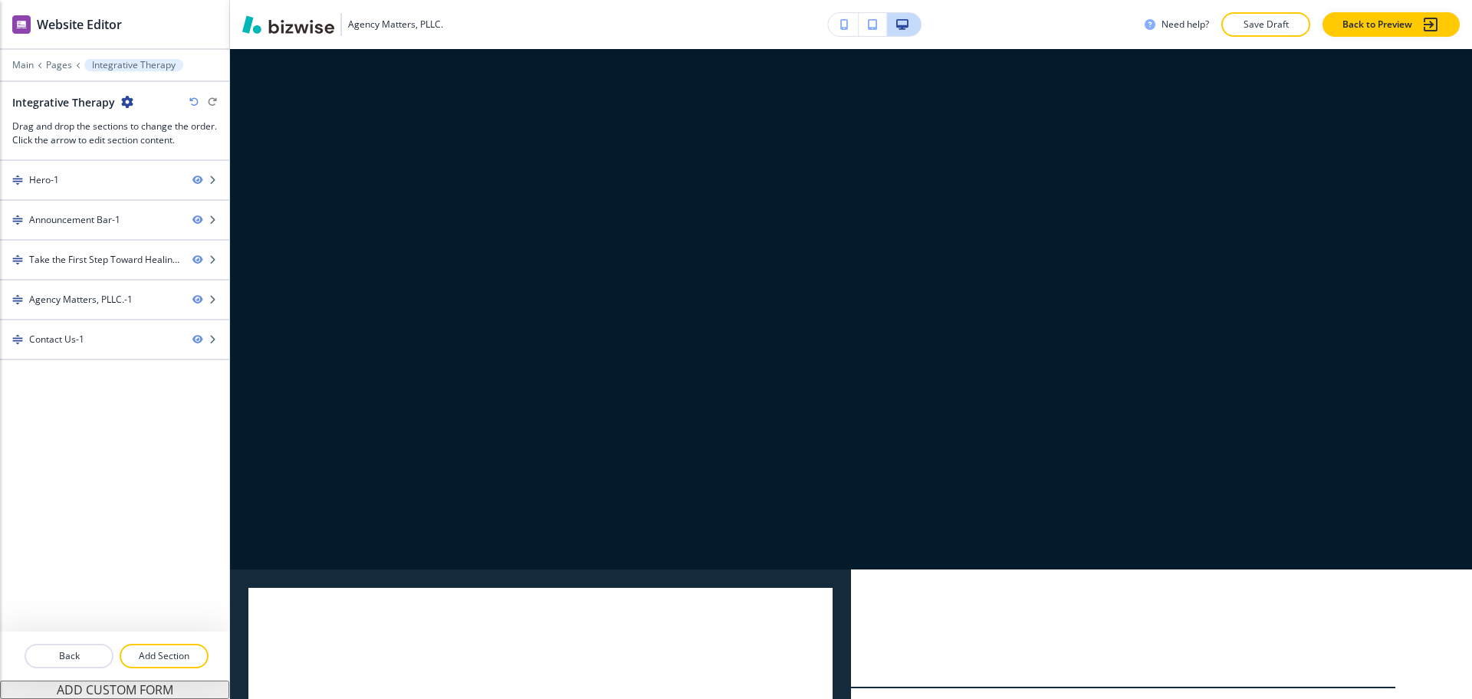
scroll to position [0, 0]
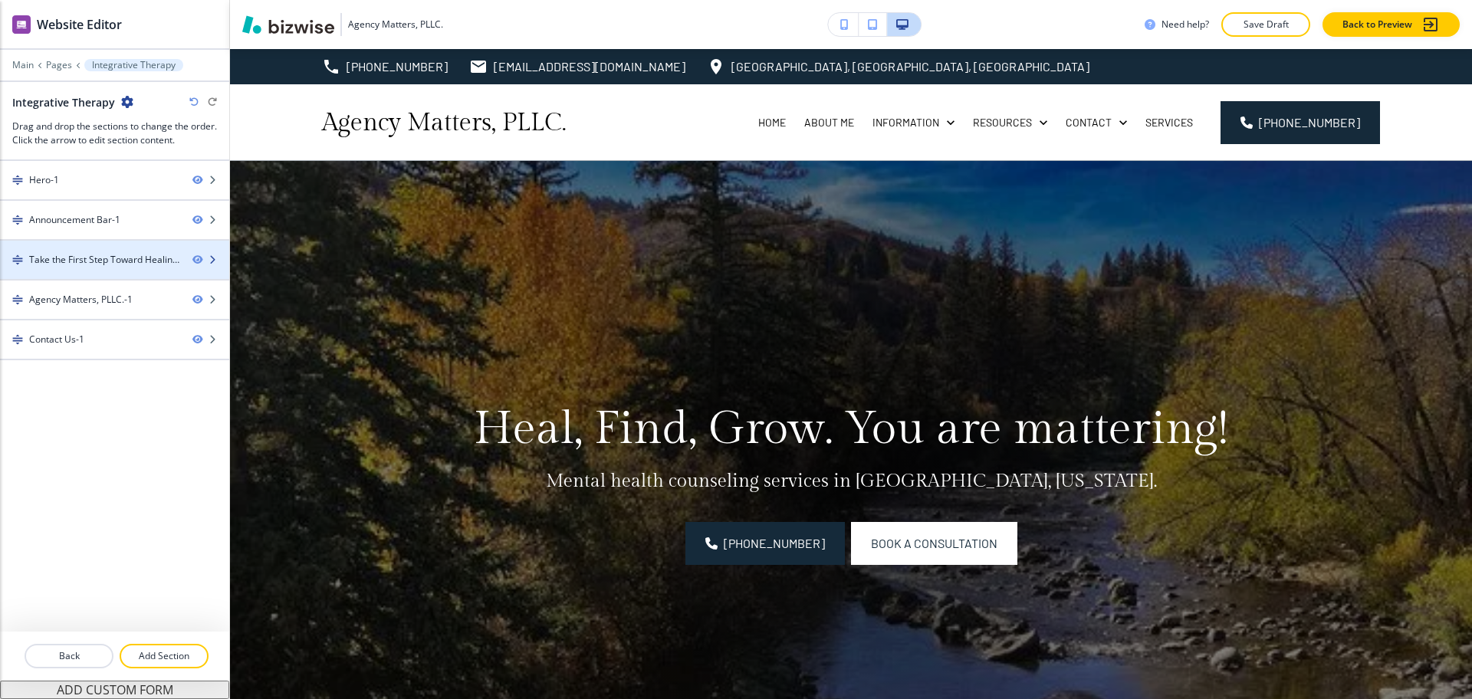
click at [100, 260] on div "Take the First Step Toward Healing-1" at bounding box center [104, 260] width 151 height 14
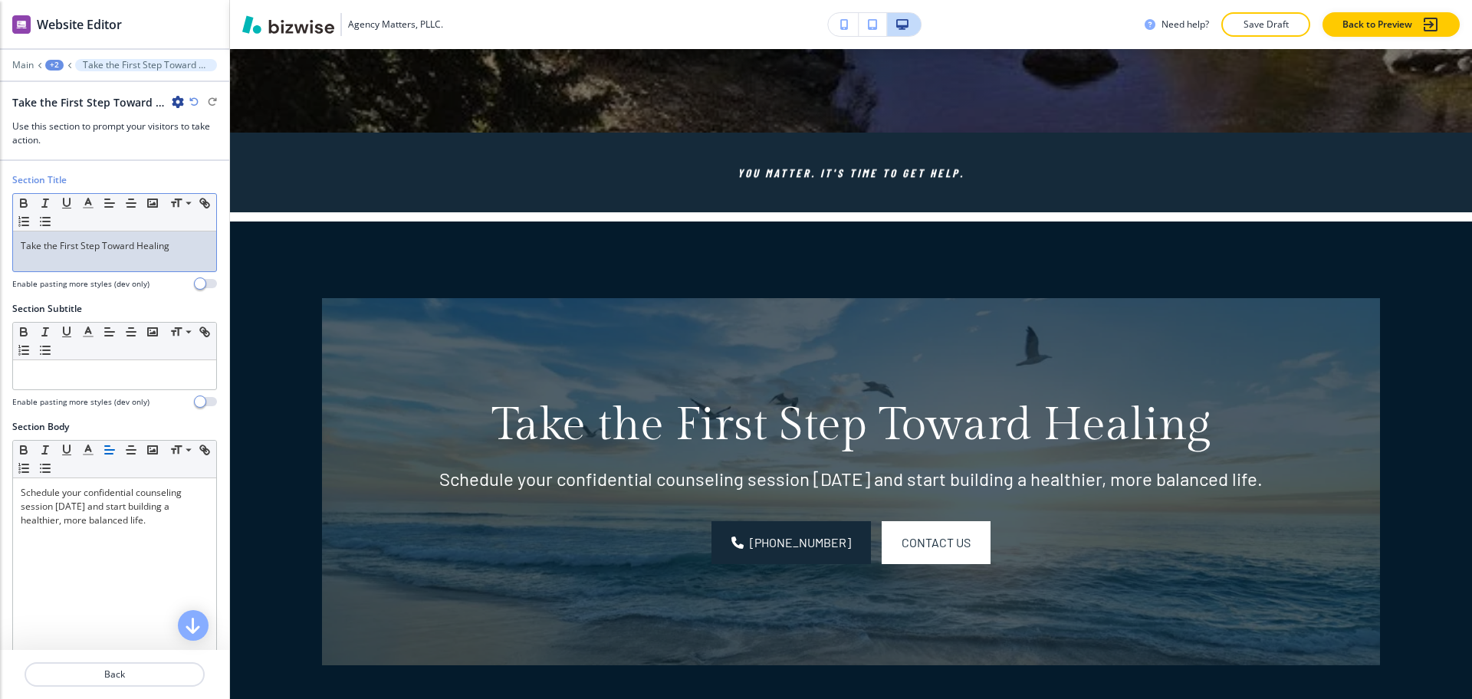
scroll to position [830, 0]
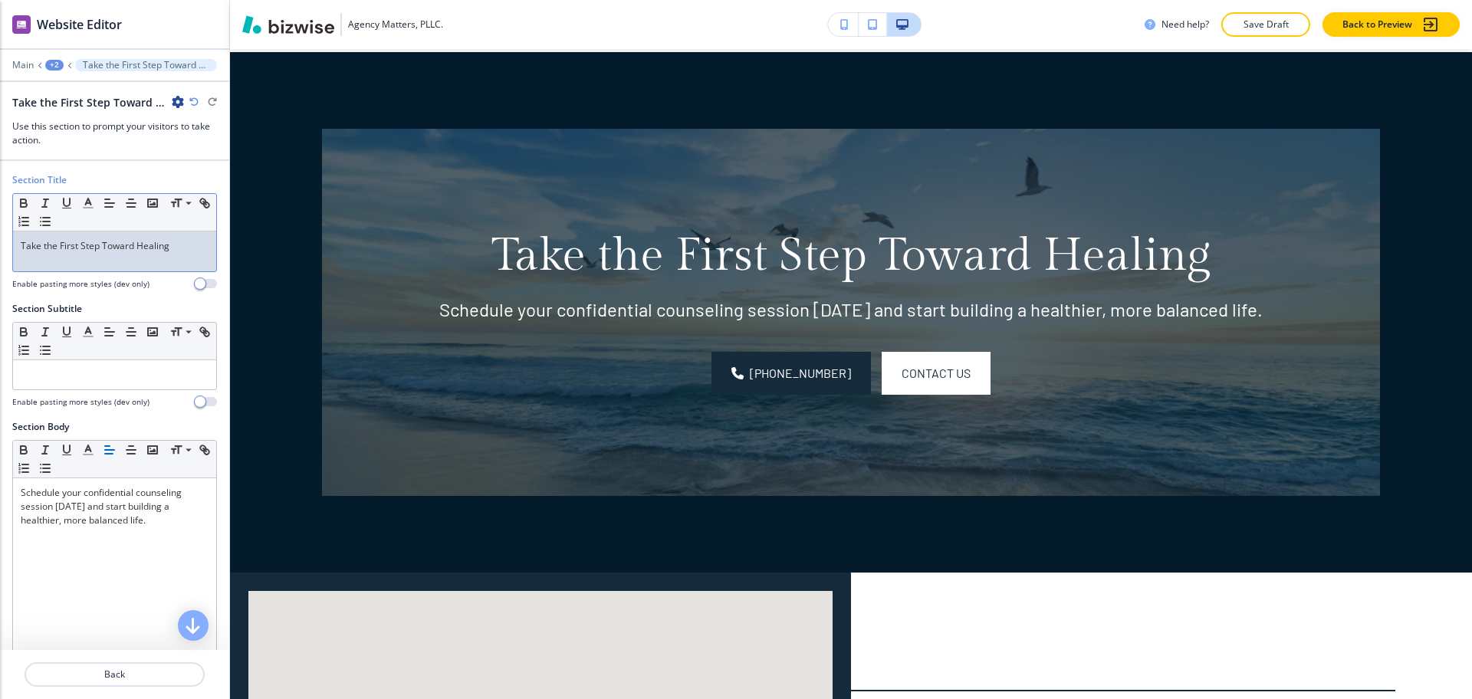
click at [146, 262] on div "Take the First Step Toward Healing" at bounding box center [114, 252] width 203 height 40
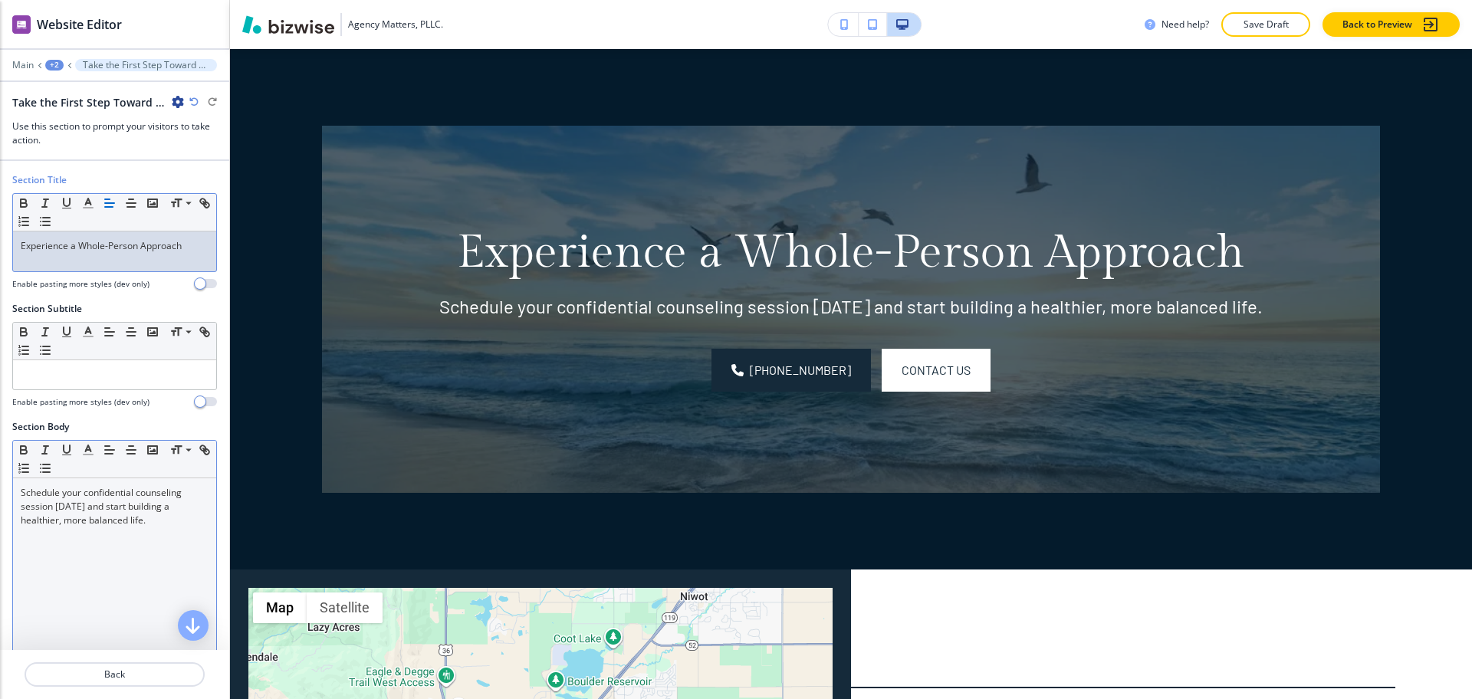
click at [179, 515] on p "Schedule your confidential counseling session [DATE] and start building a healt…" at bounding box center [115, 506] width 188 height 41
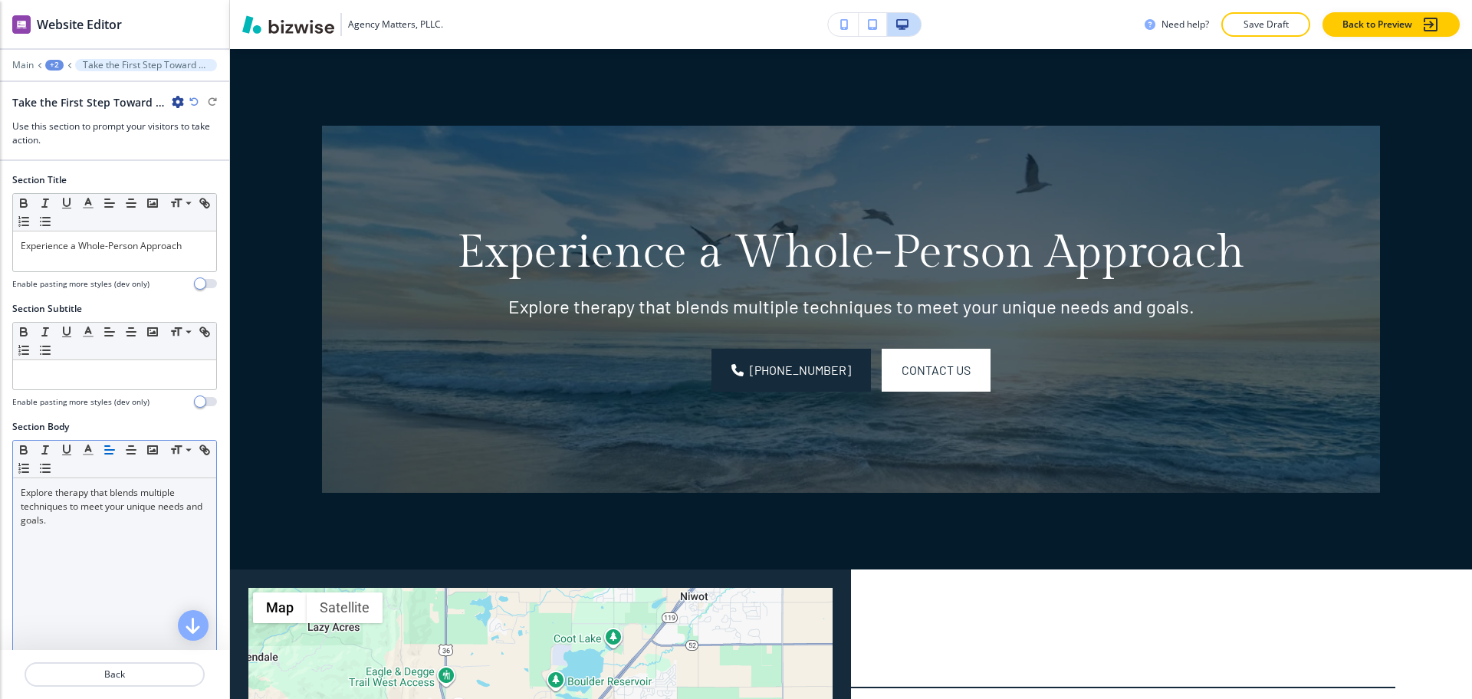
click at [48, 71] on div "Main +2 Take the First Step Toward Healing-1" at bounding box center [114, 65] width 205 height 12
click at [56, 66] on div "+2" at bounding box center [54, 65] width 18 height 11
click at [63, 104] on button "Integrative Therapy" at bounding box center [94, 118] width 98 height 28
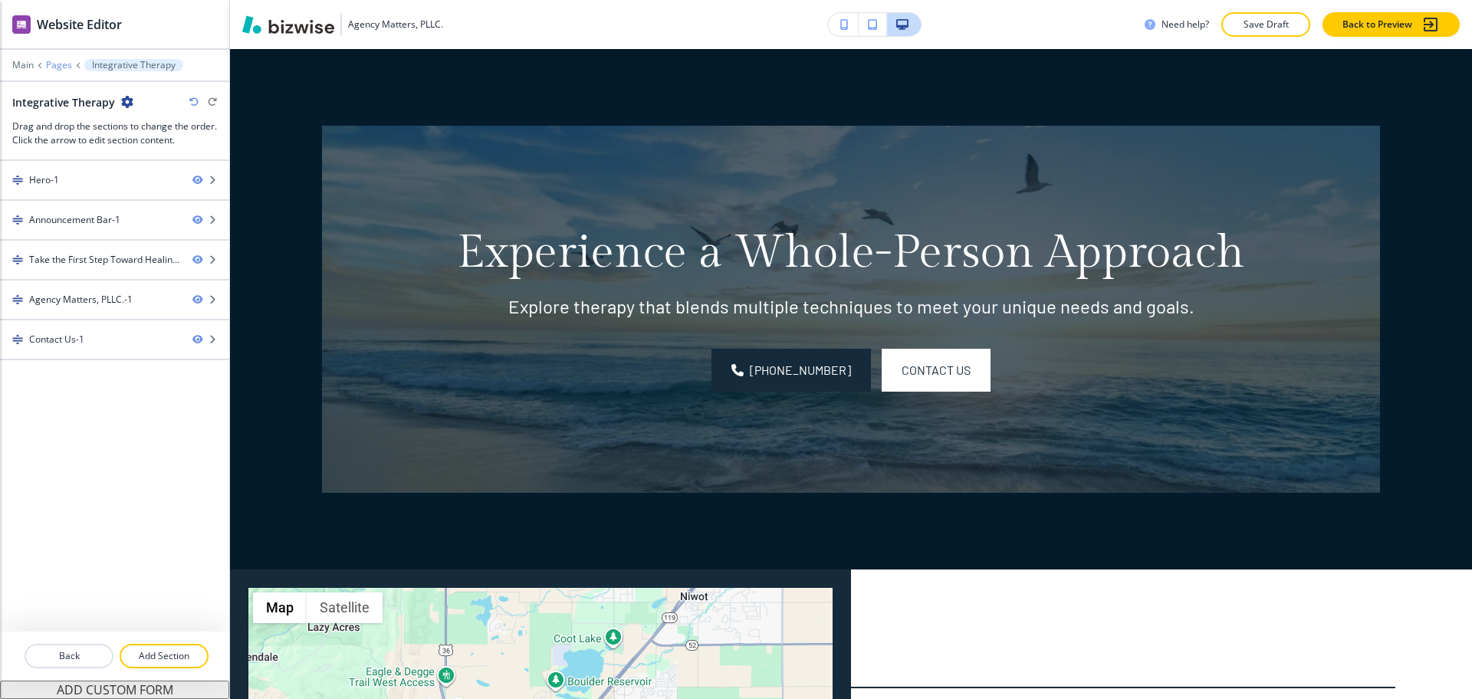
click at [50, 64] on p "Pages" at bounding box center [59, 65] width 26 height 11
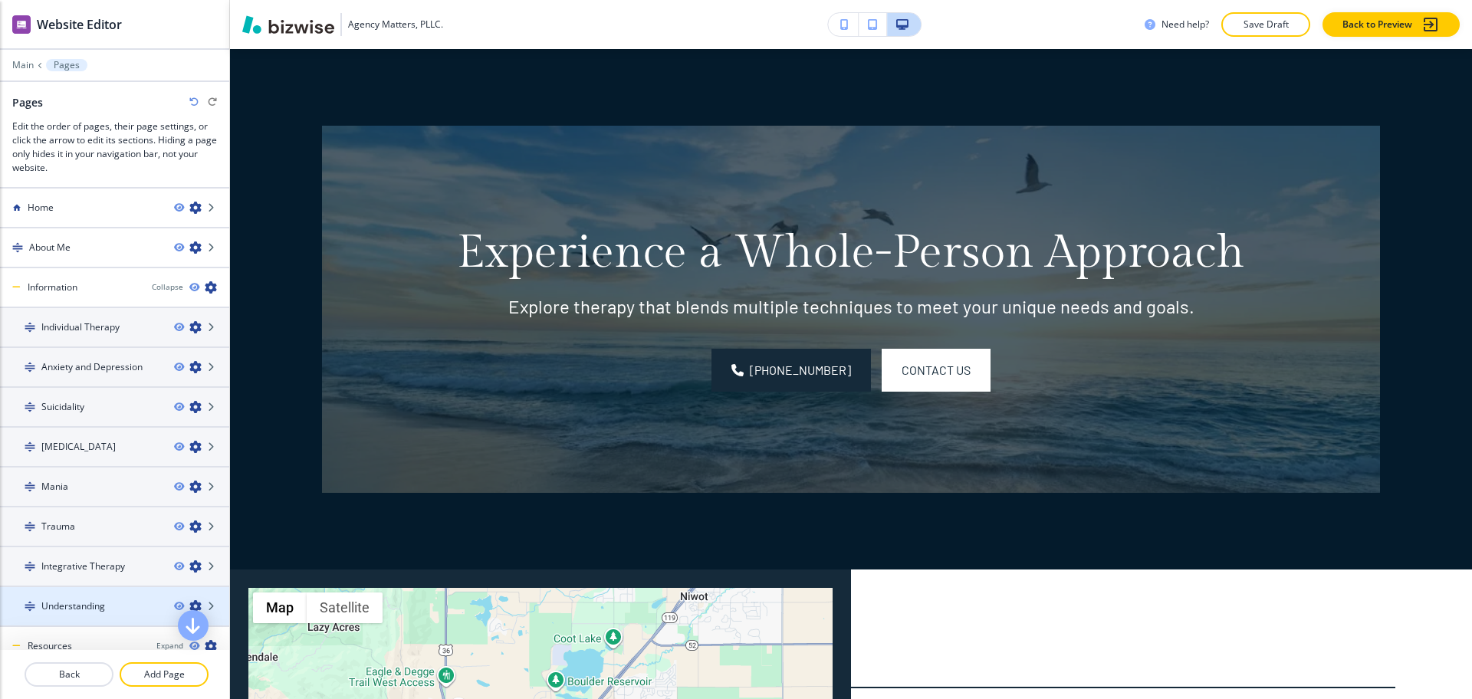
click at [103, 603] on h4 "Understanding" at bounding box center [73, 607] width 64 height 14
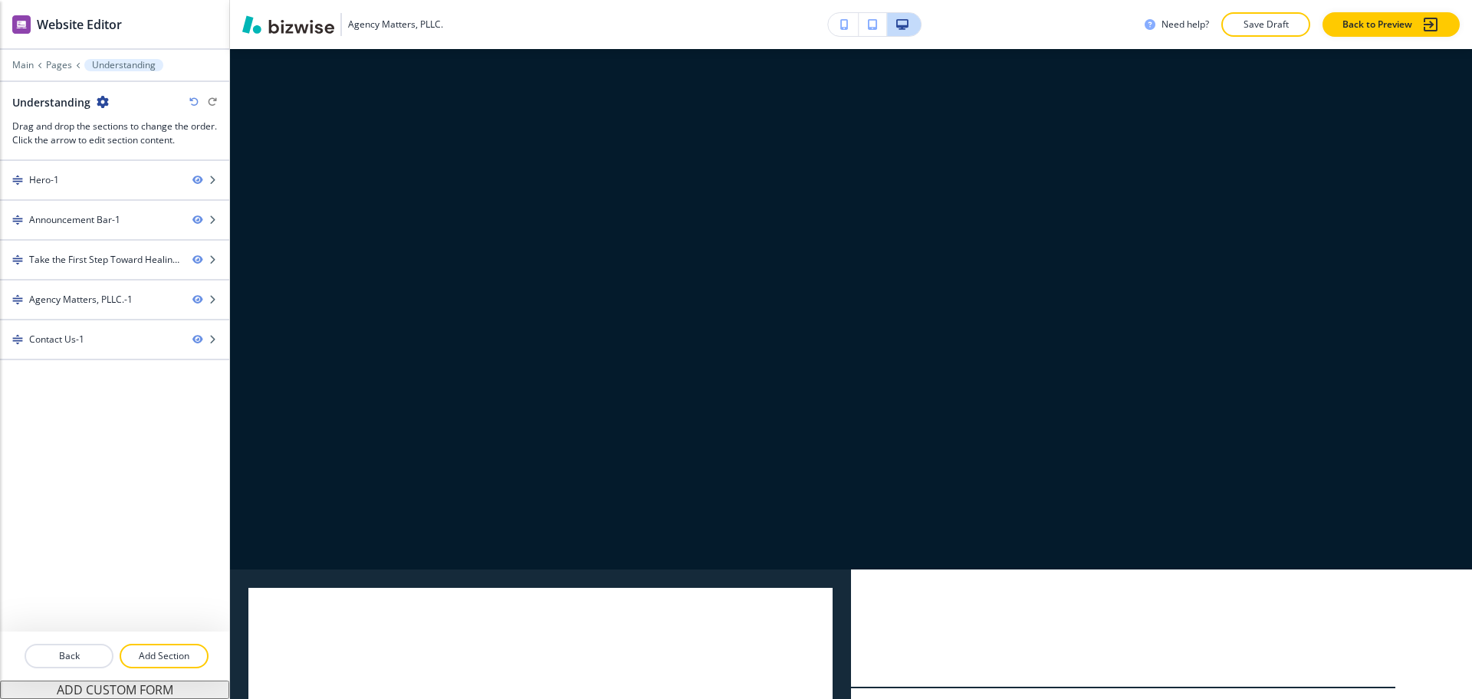
scroll to position [0, 0]
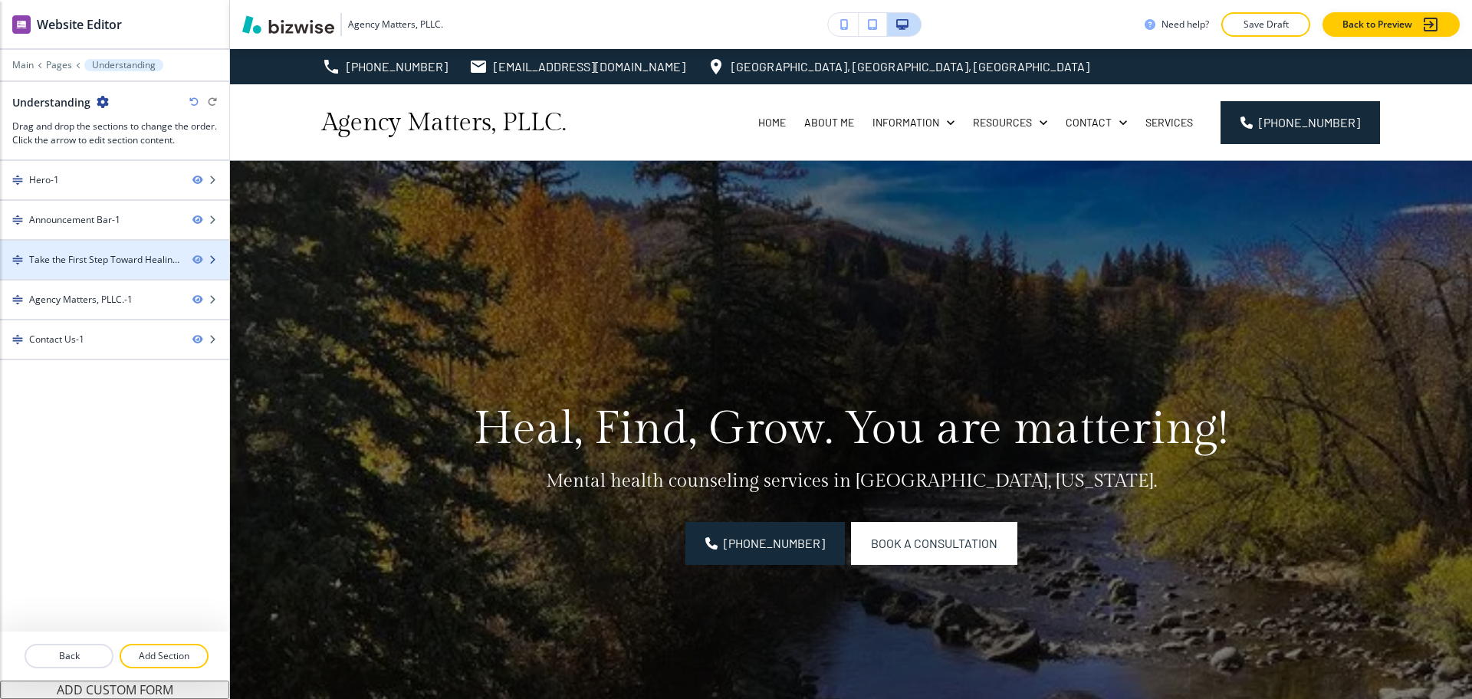
click at [119, 259] on div "Take the First Step Toward Healing-1" at bounding box center [104, 260] width 151 height 14
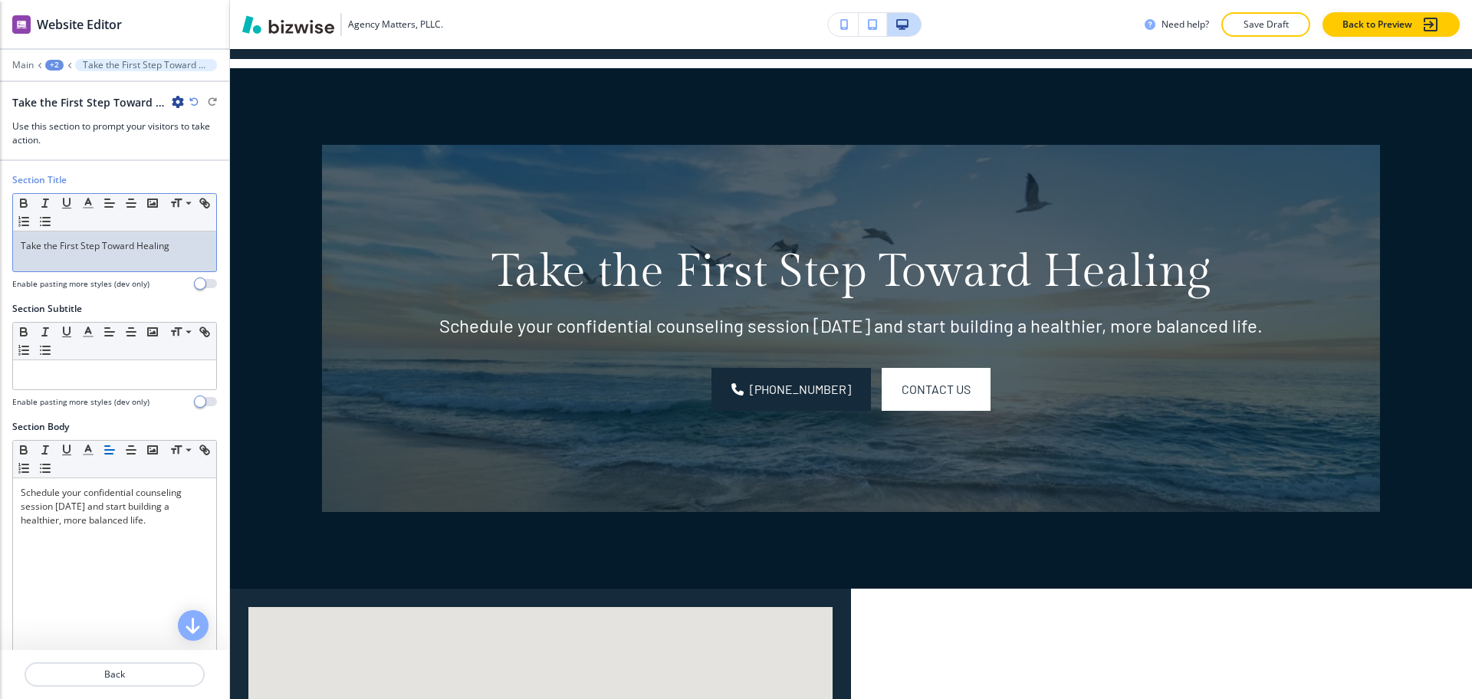
click at [159, 261] on div "Take the First Step Toward Healing" at bounding box center [114, 252] width 203 height 40
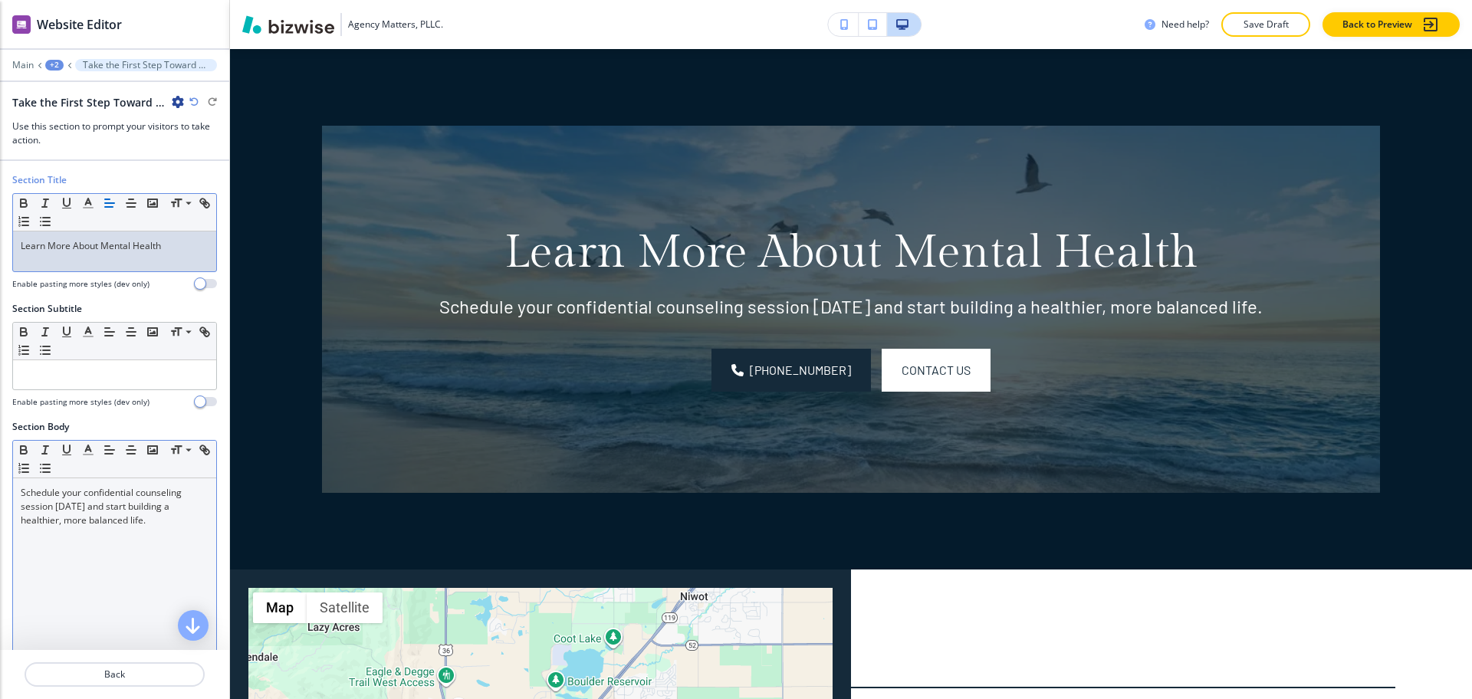
click at [137, 521] on p "Schedule your confidential counseling session [DATE] and start building a healt…" at bounding box center [115, 506] width 188 height 41
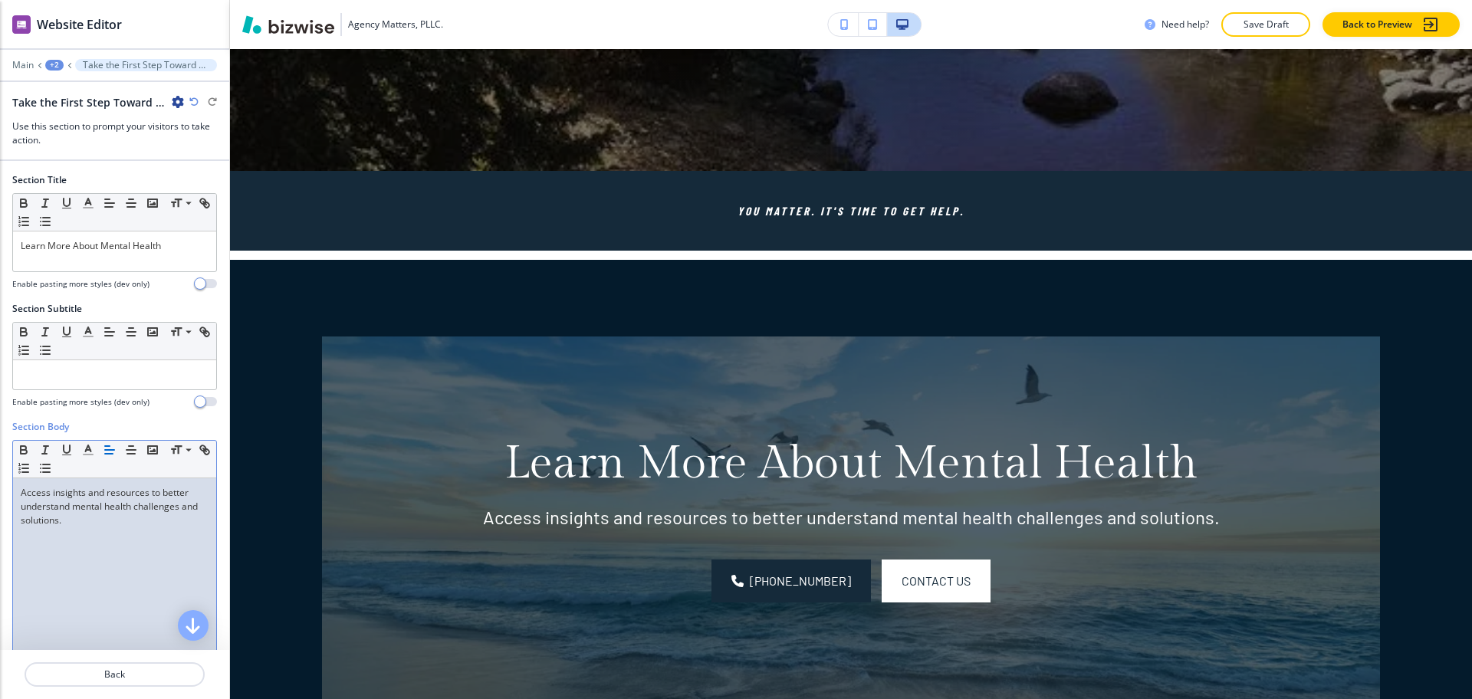
scroll to position [1058, 0]
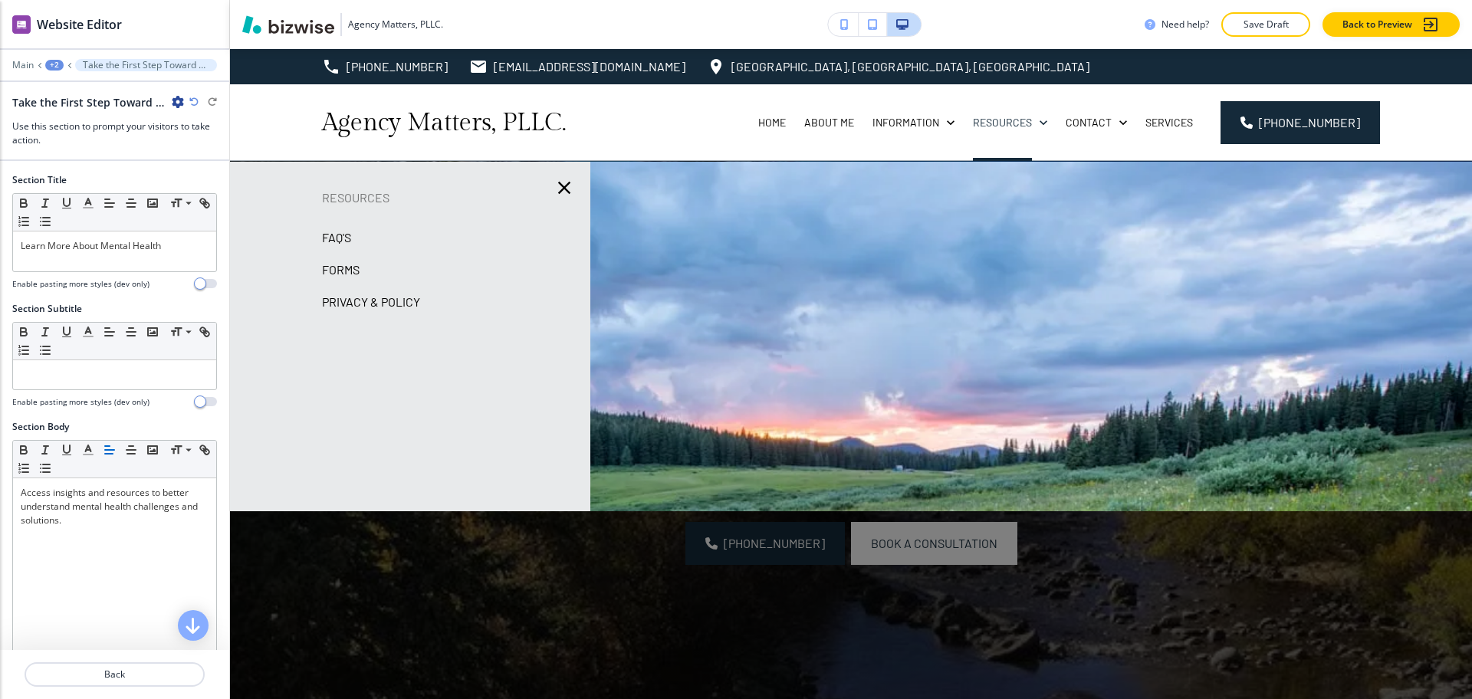
drag, startPoint x: 1038, startPoint y: 246, endPoint x: 915, endPoint y: 261, distance: 124.4
click at [1012, 250] on div at bounding box center [851, 455] width 1242 height 587
drag, startPoint x: 311, startPoint y: 233, endPoint x: 458, endPoint y: 315, distance: 167.9
click at [458, 315] on div "Resources FAQ's Forms Privacy & Policy" at bounding box center [410, 336] width 360 height 301
copy div "FAQ's Forms Privacy & Policy"
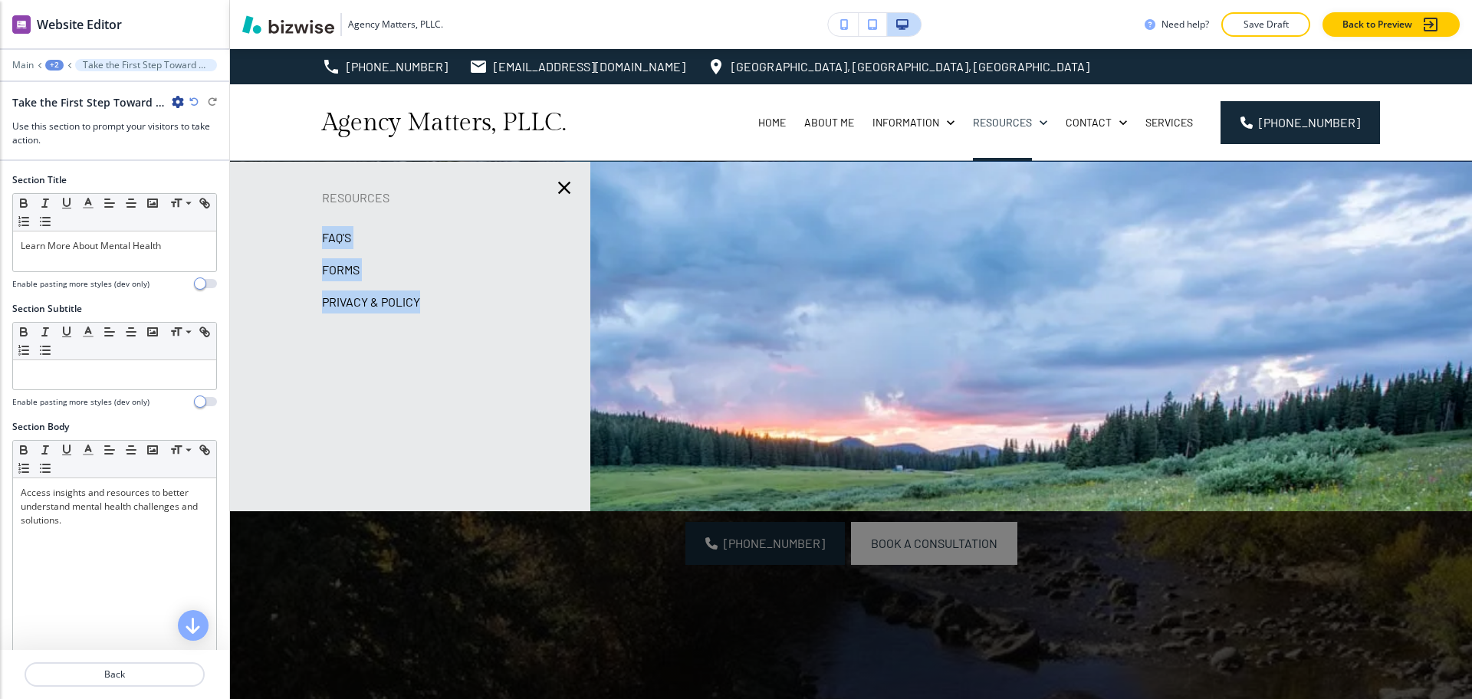
click at [54, 60] on div "+2" at bounding box center [54, 65] width 18 height 11
click at [66, 86] on p "Pages" at bounding box center [94, 91] width 78 height 14
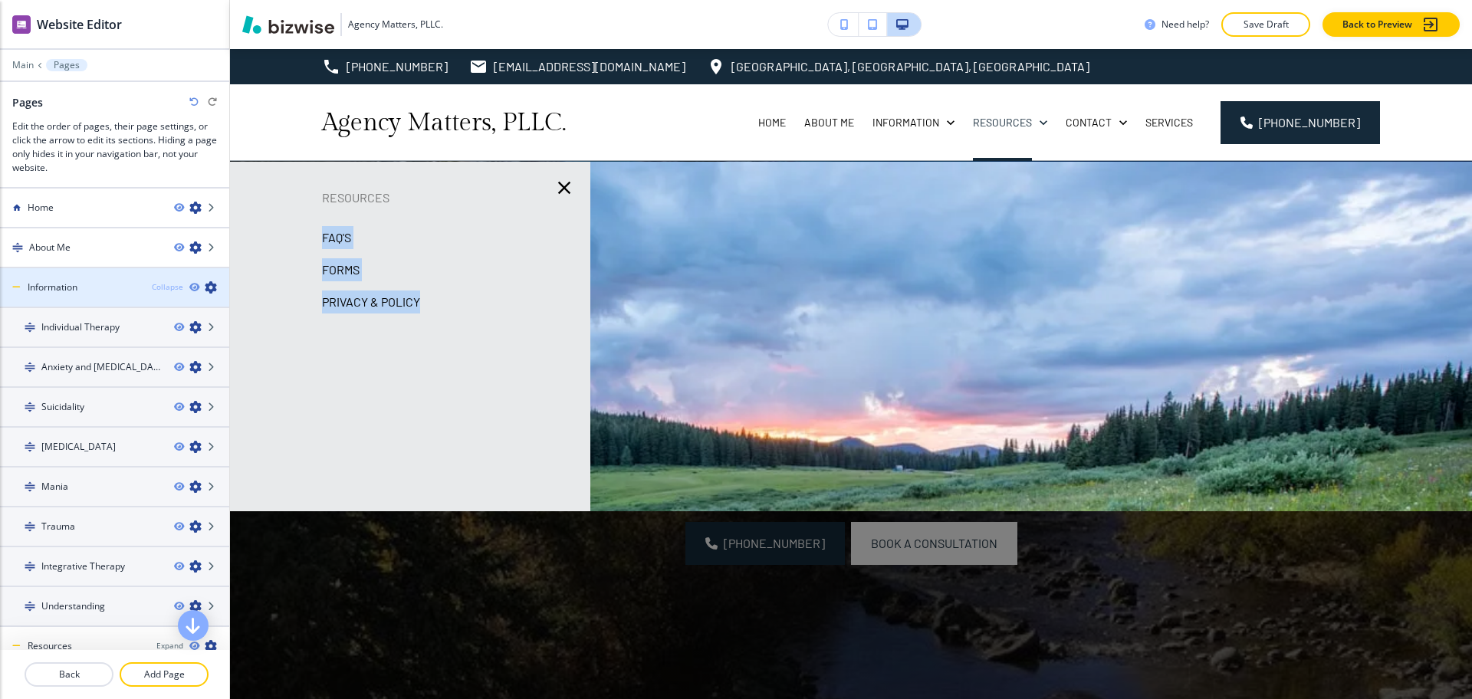
click at [152, 286] on div "Collapse" at bounding box center [167, 287] width 31 height 12
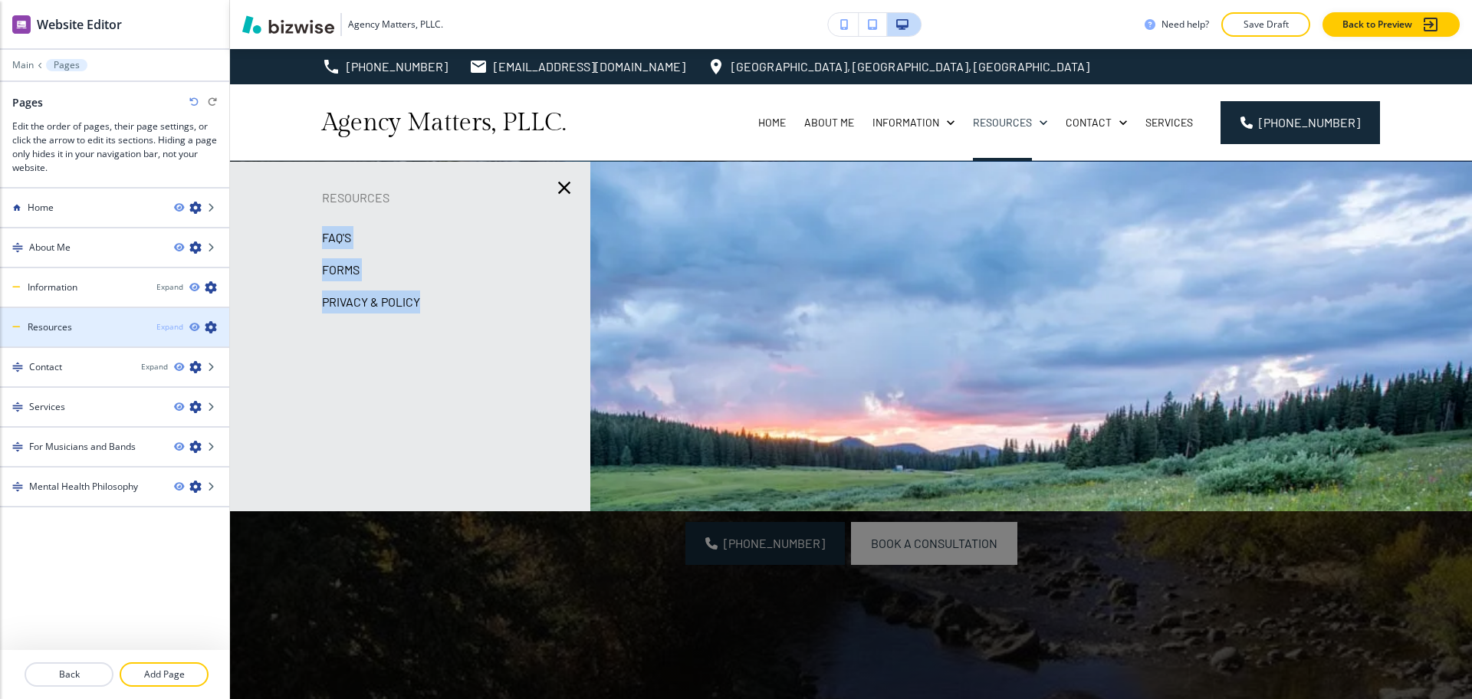
click at [165, 324] on div "Expand" at bounding box center [169, 327] width 27 height 12
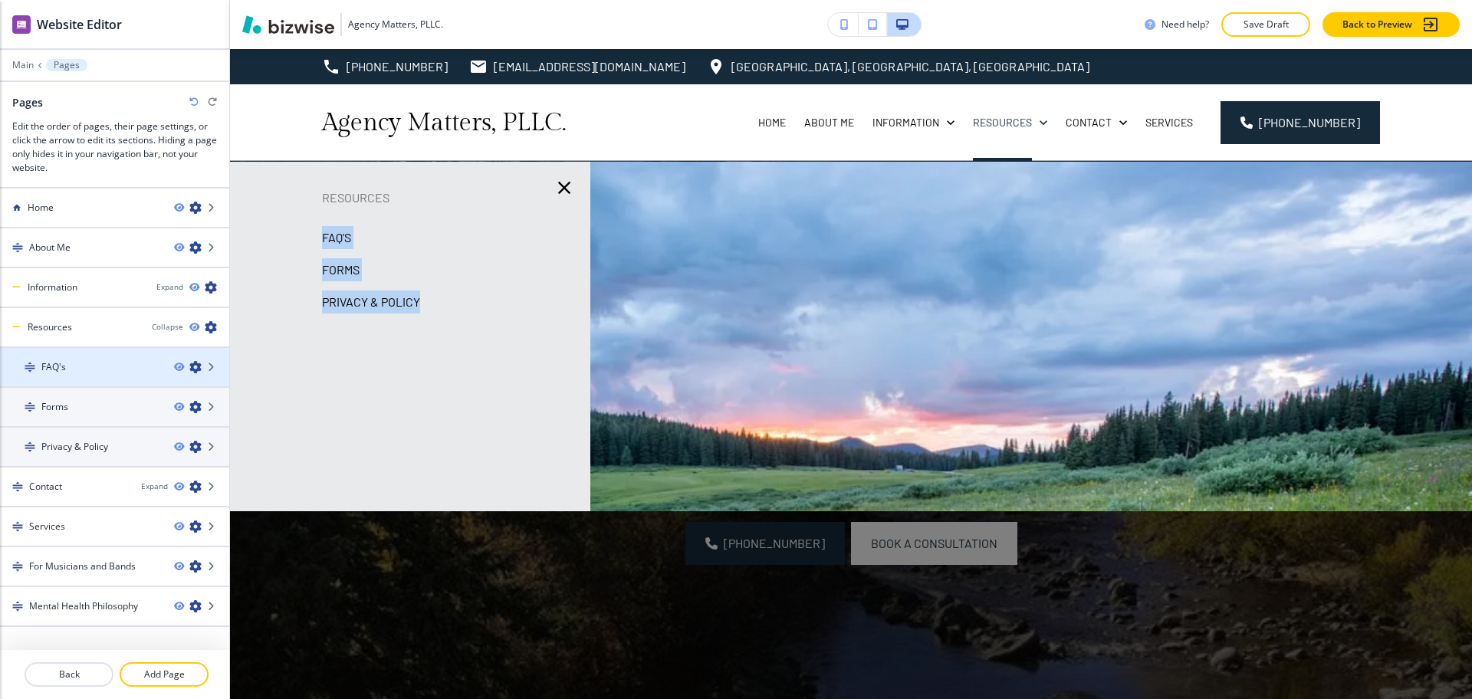
click at [93, 370] on div "FAQ's" at bounding box center [81, 367] width 162 height 14
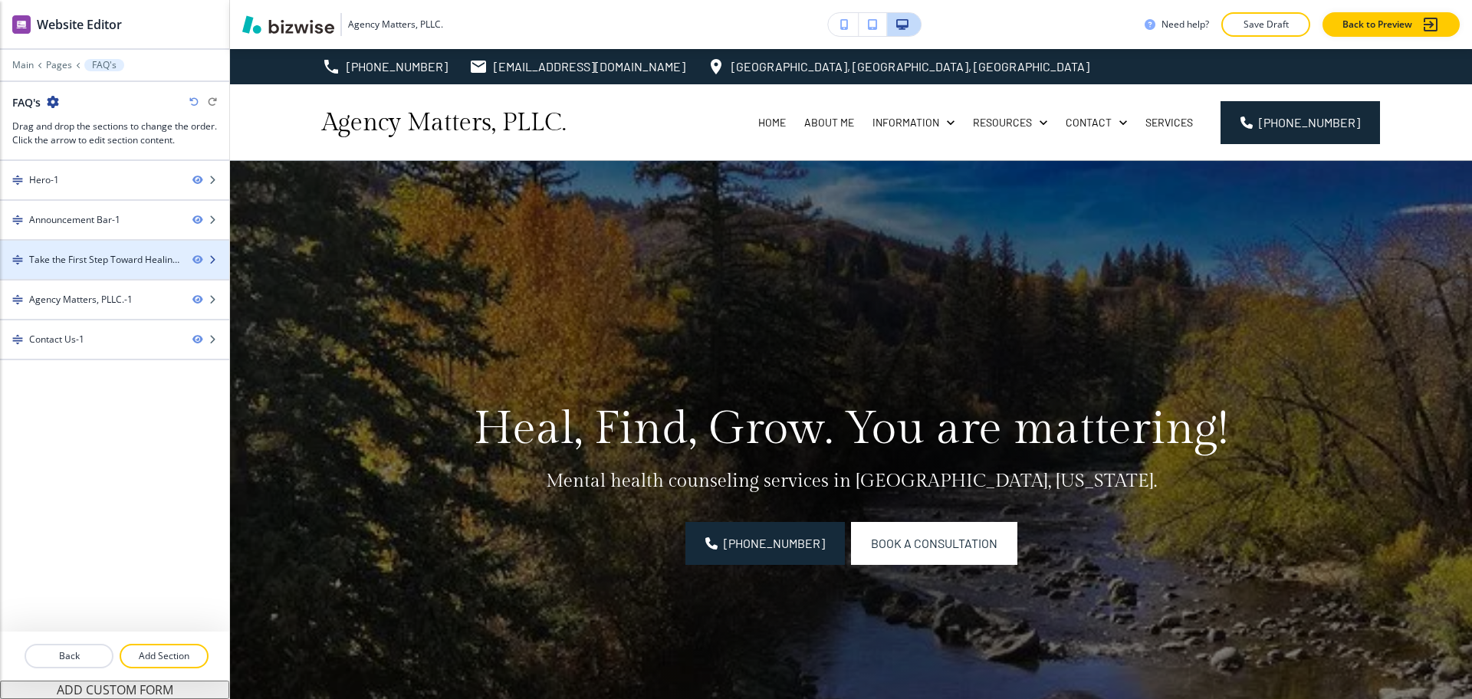
click at [77, 255] on div "Take the First Step Toward Healing-1" at bounding box center [104, 260] width 151 height 14
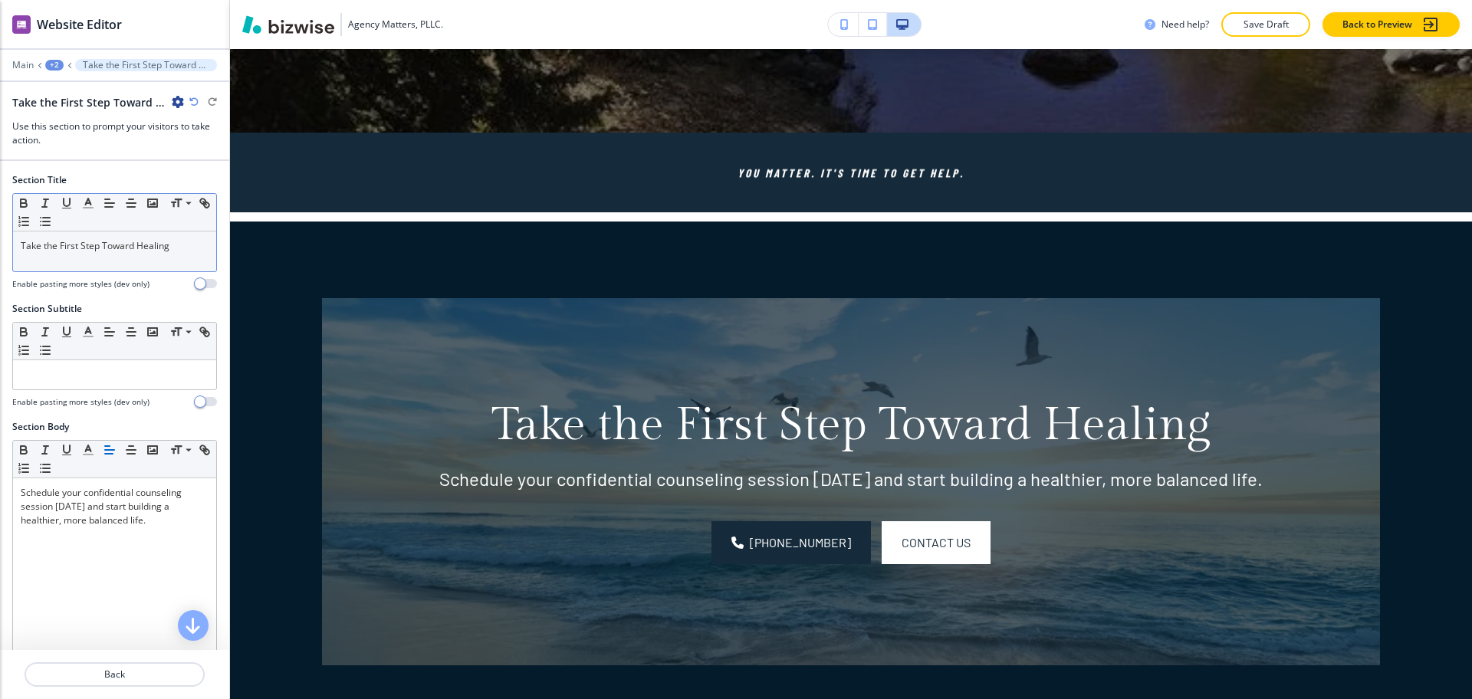
click at [145, 258] on div "Take the First Step Toward Healing" at bounding box center [114, 252] width 203 height 40
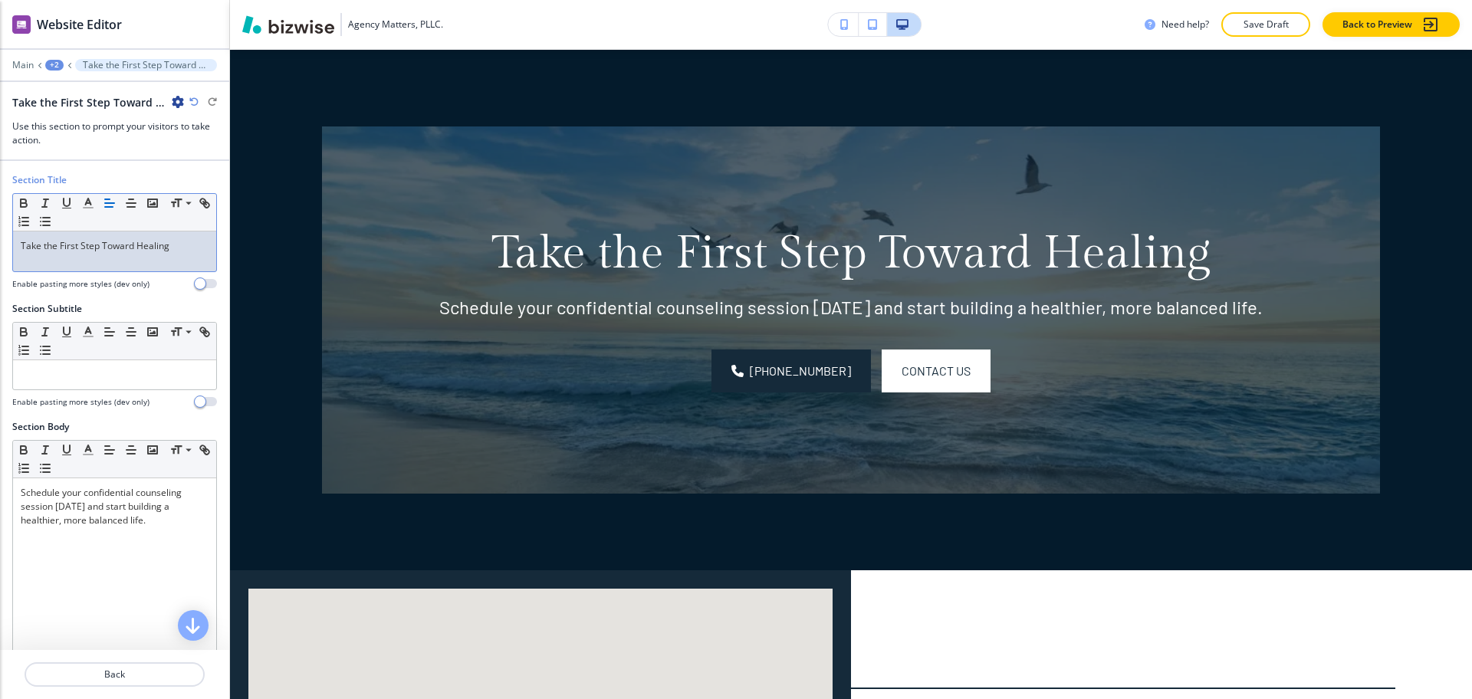
scroll to position [830, 0]
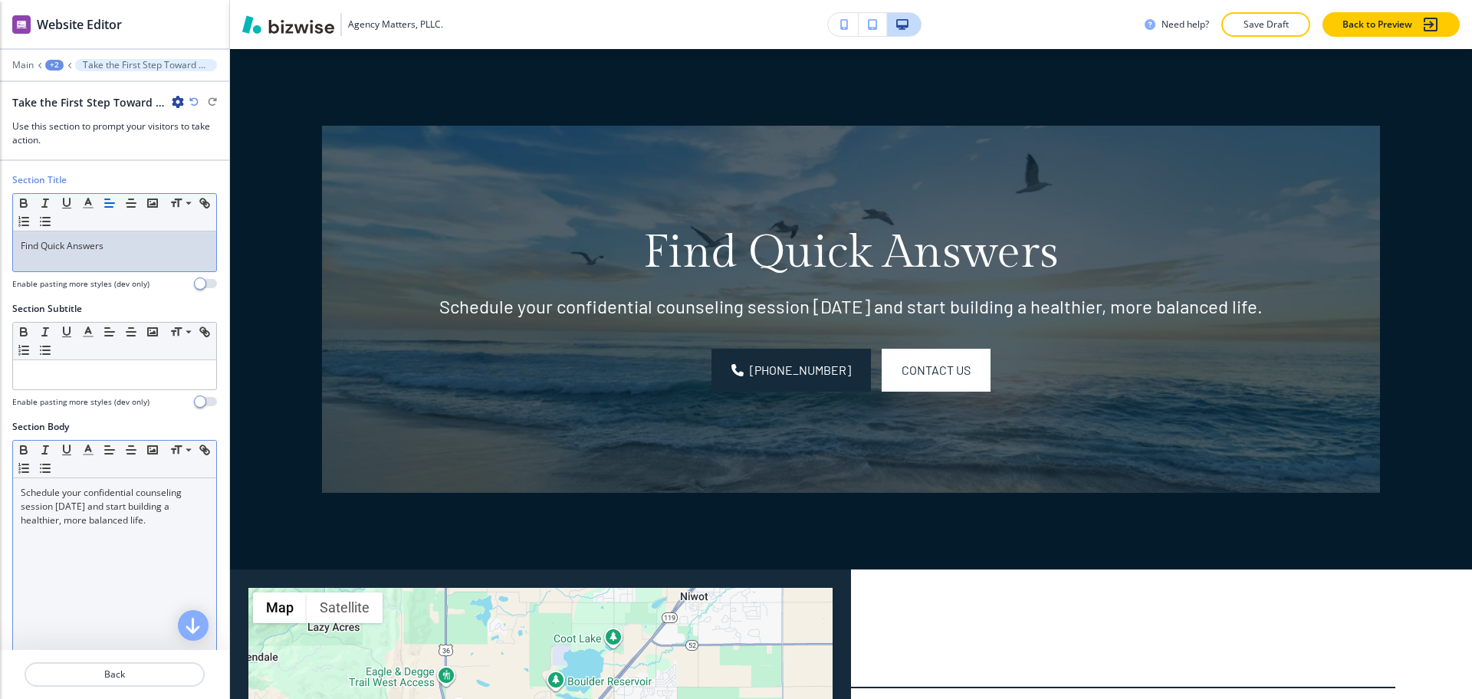
click at [151, 542] on div "Schedule your confidential counseling session [DATE] and start building a healt…" at bounding box center [114, 577] width 203 height 199
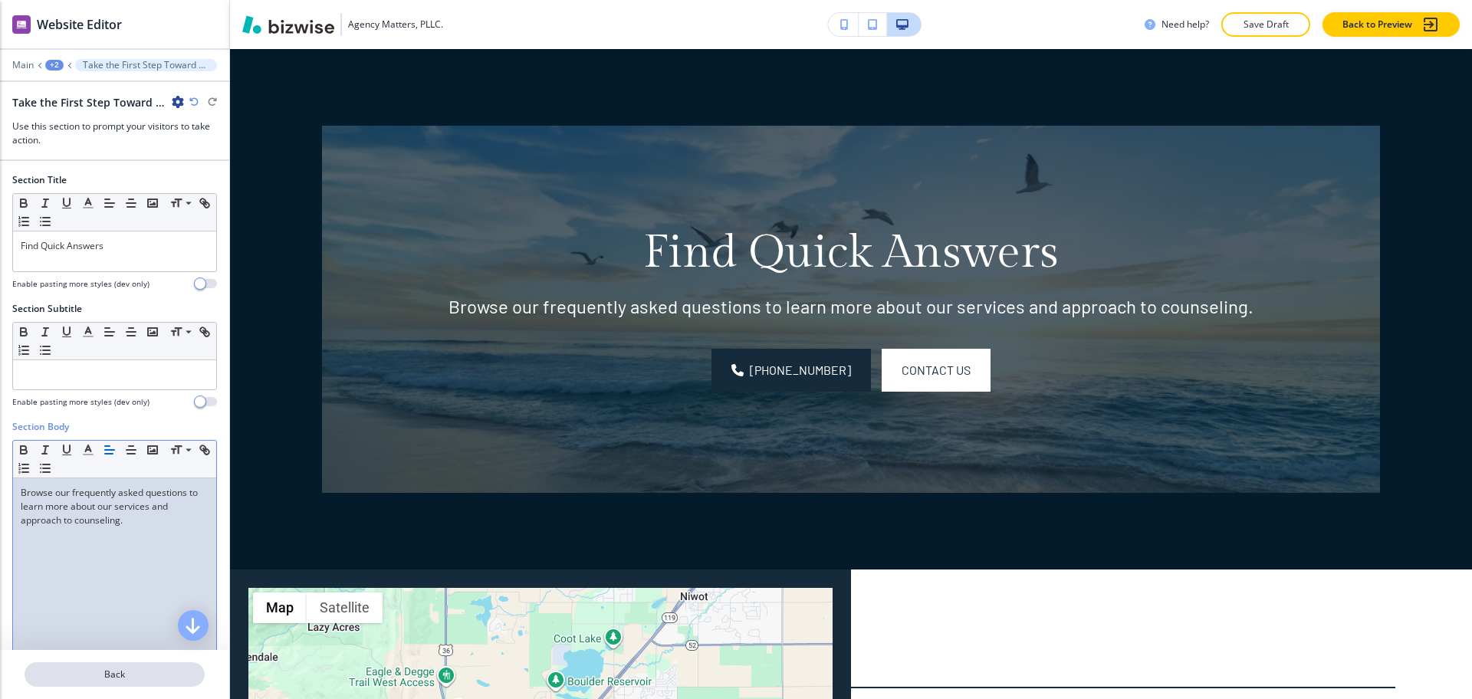
click at [158, 676] on p "Back" at bounding box center [114, 675] width 177 height 14
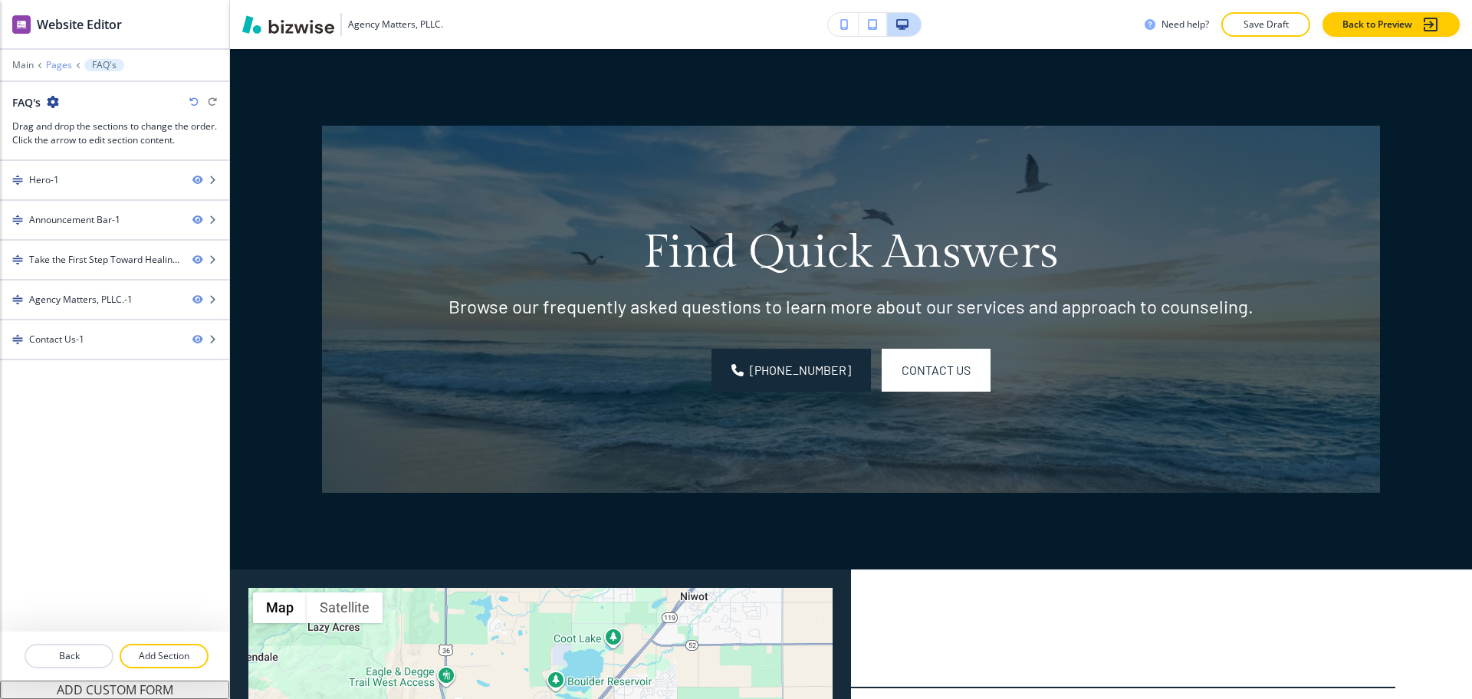
click at [61, 67] on p "Pages" at bounding box center [59, 65] width 26 height 11
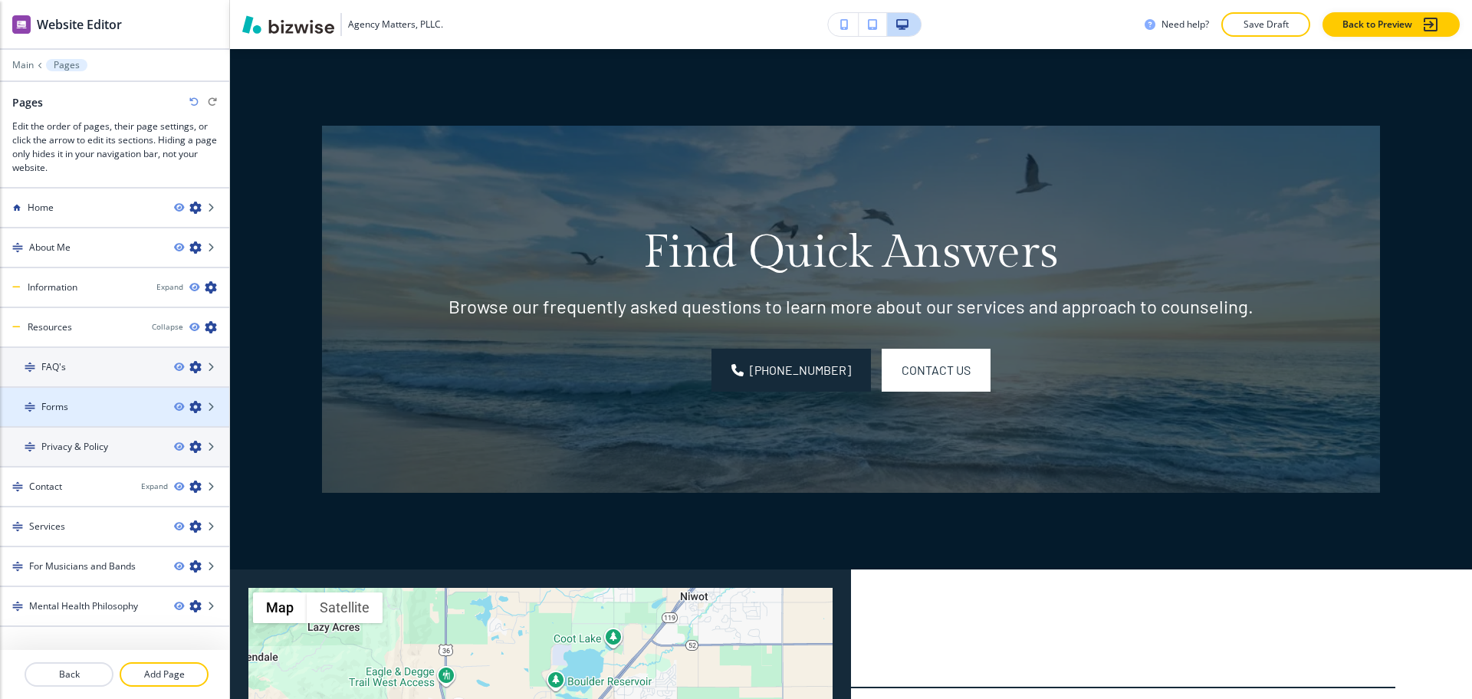
click at [113, 415] on div at bounding box center [114, 420] width 229 height 12
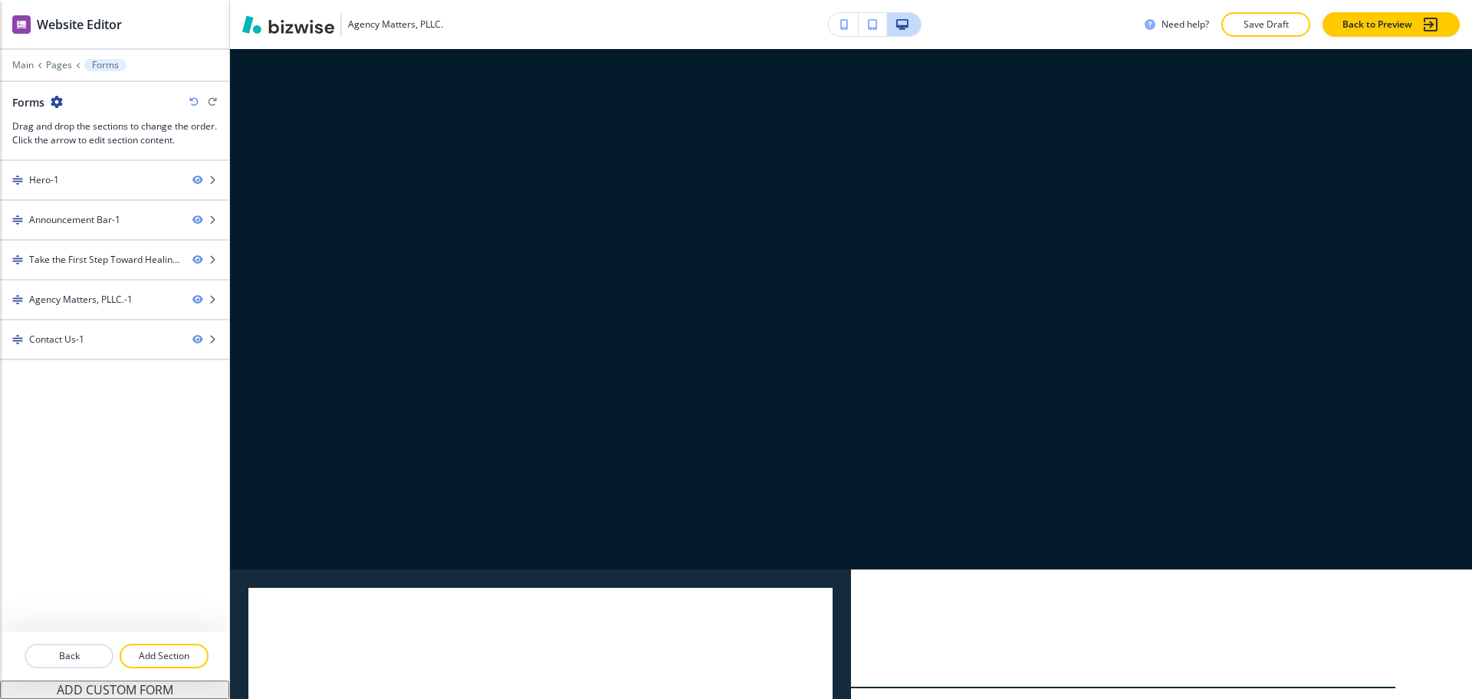
scroll to position [0, 0]
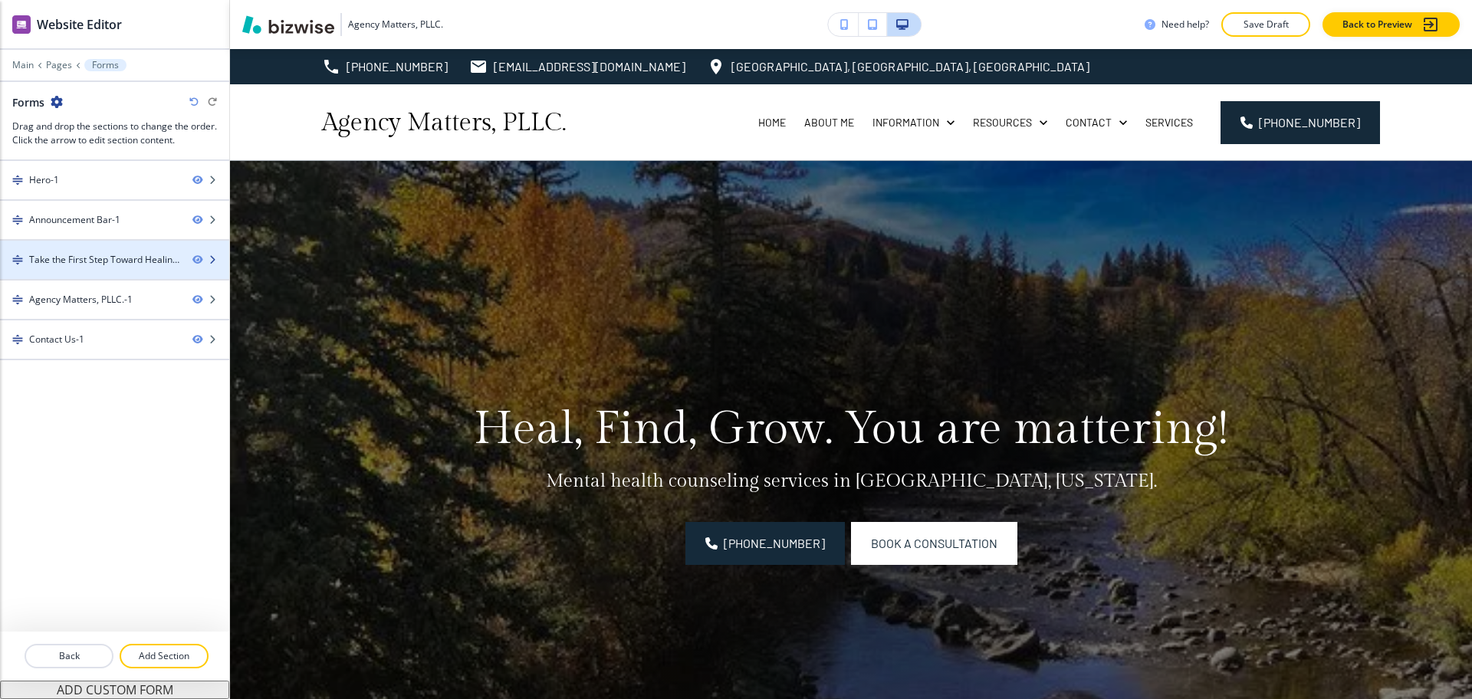
click at [120, 255] on div "Take the First Step Toward Healing-1" at bounding box center [104, 260] width 151 height 14
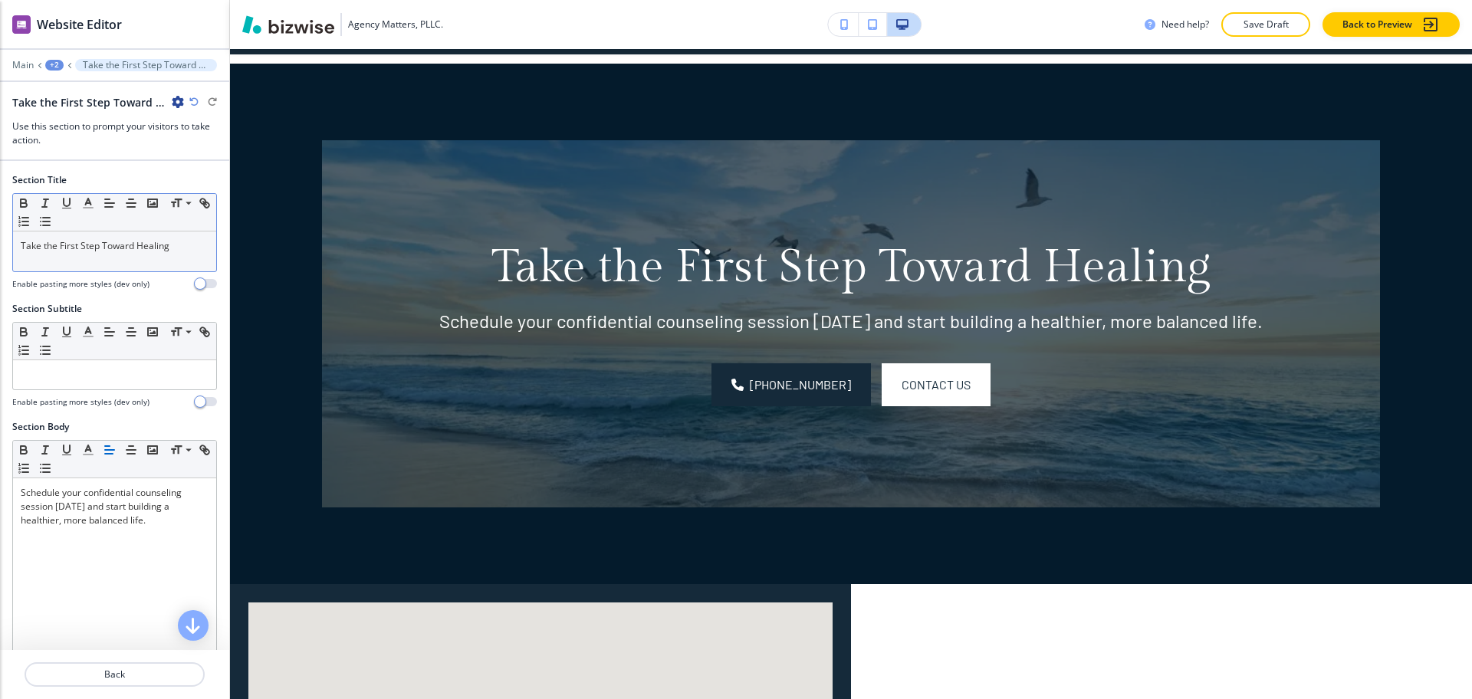
click at [153, 261] on div "Take the First Step Toward Healing" at bounding box center [114, 252] width 203 height 40
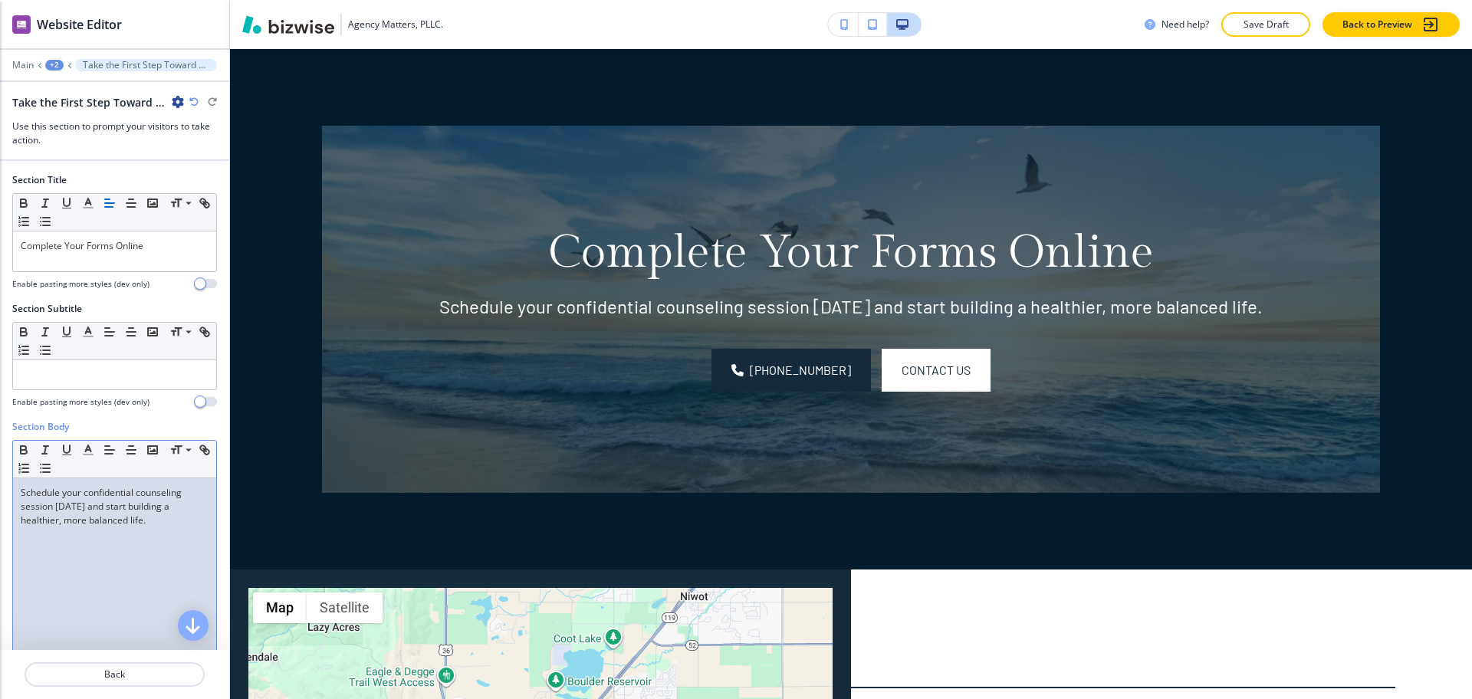
click at [128, 567] on div "Schedule your confidential counseling session [DATE] and start building a healt…" at bounding box center [114, 577] width 203 height 199
paste div
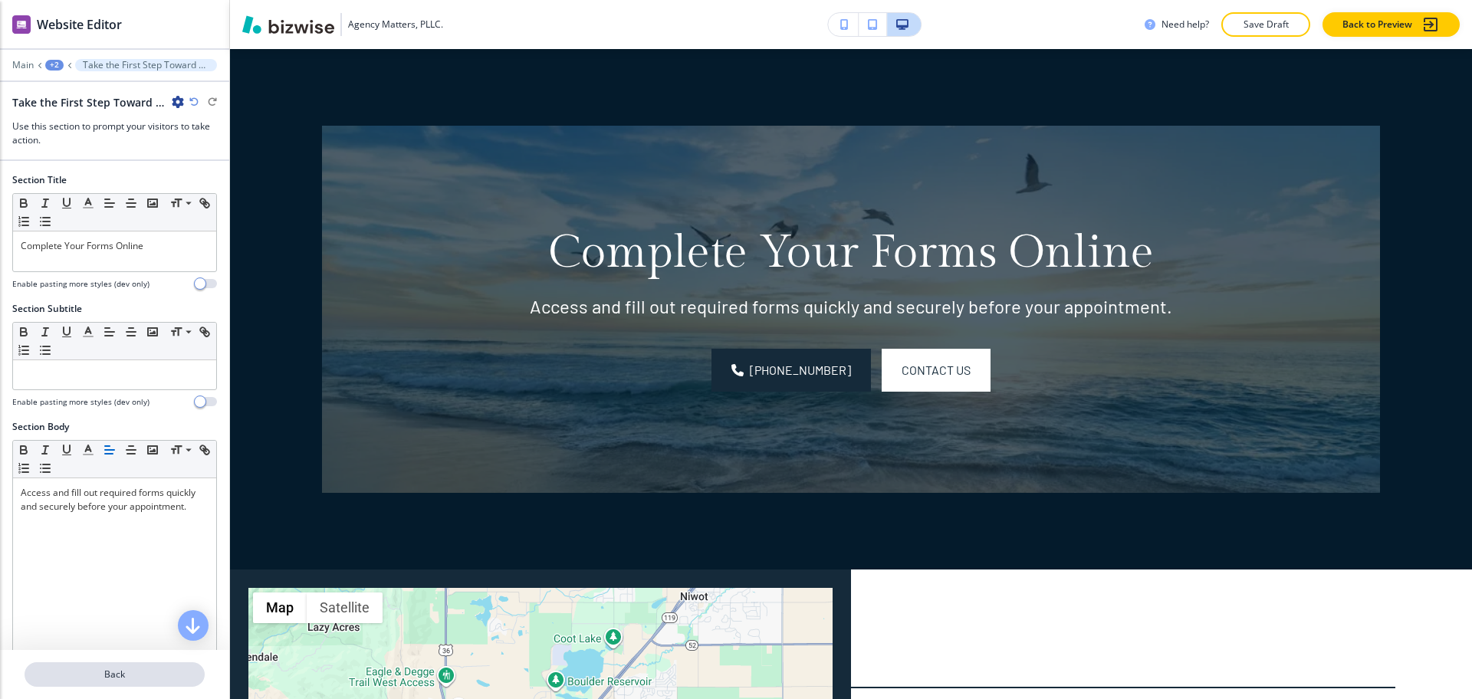
click at [134, 678] on p "Back" at bounding box center [114, 675] width 177 height 14
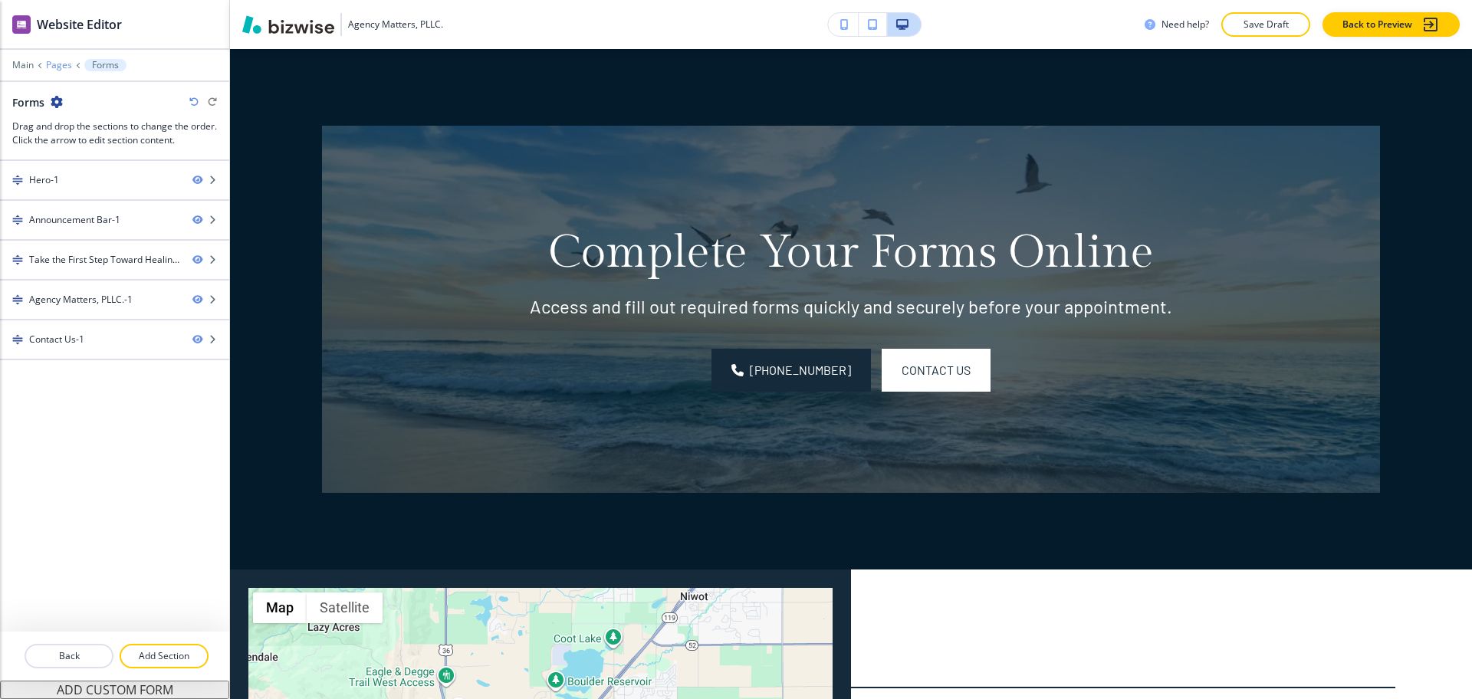
click at [54, 64] on p "Pages" at bounding box center [59, 65] width 26 height 11
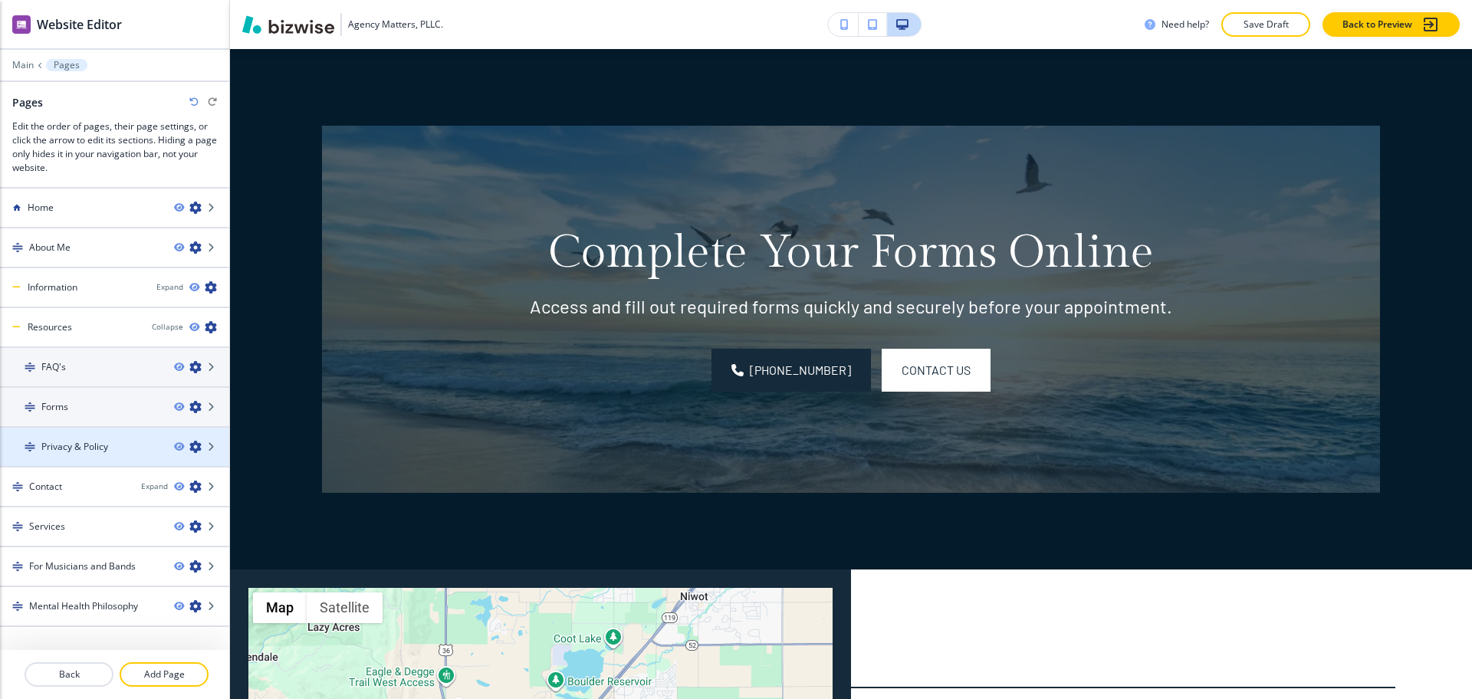
click at [97, 440] on h4 "Privacy & Policy" at bounding box center [74, 447] width 67 height 14
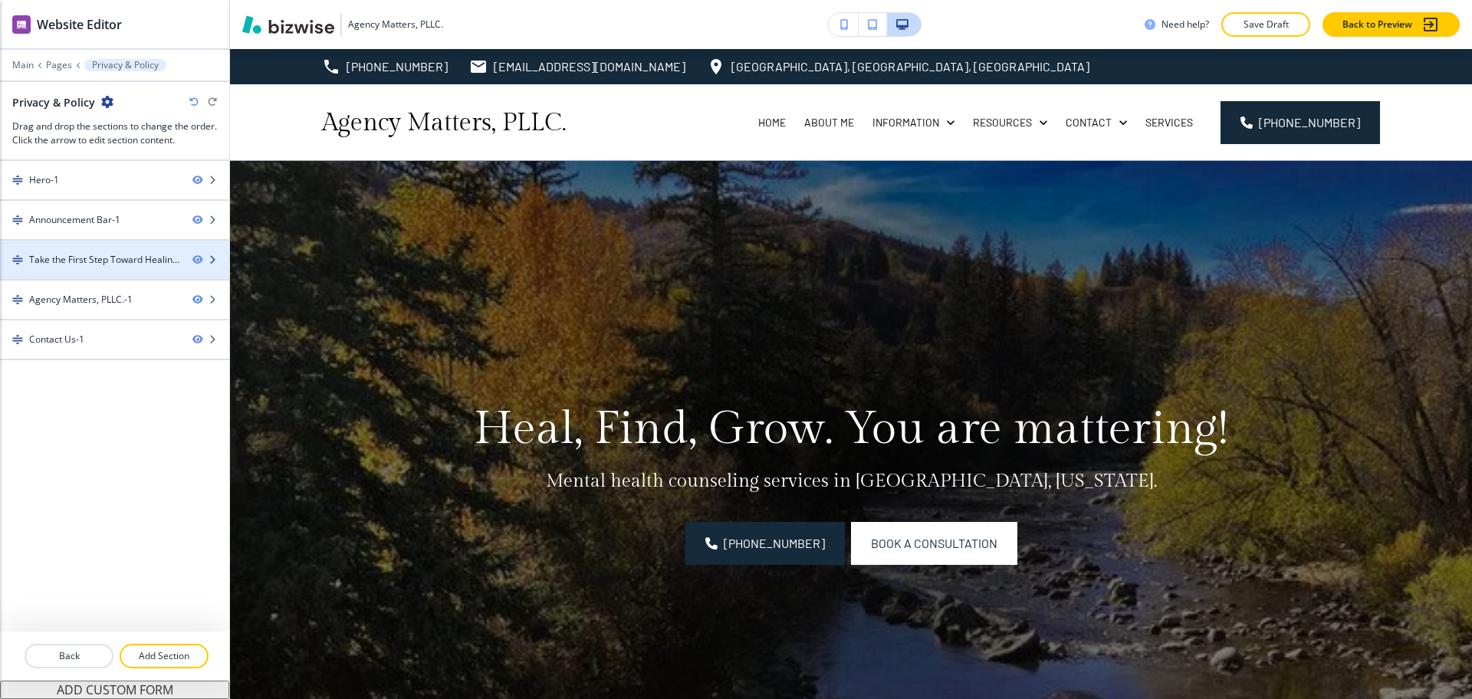
click at [88, 255] on div "Take the First Step Toward Healing-1" at bounding box center [104, 260] width 151 height 14
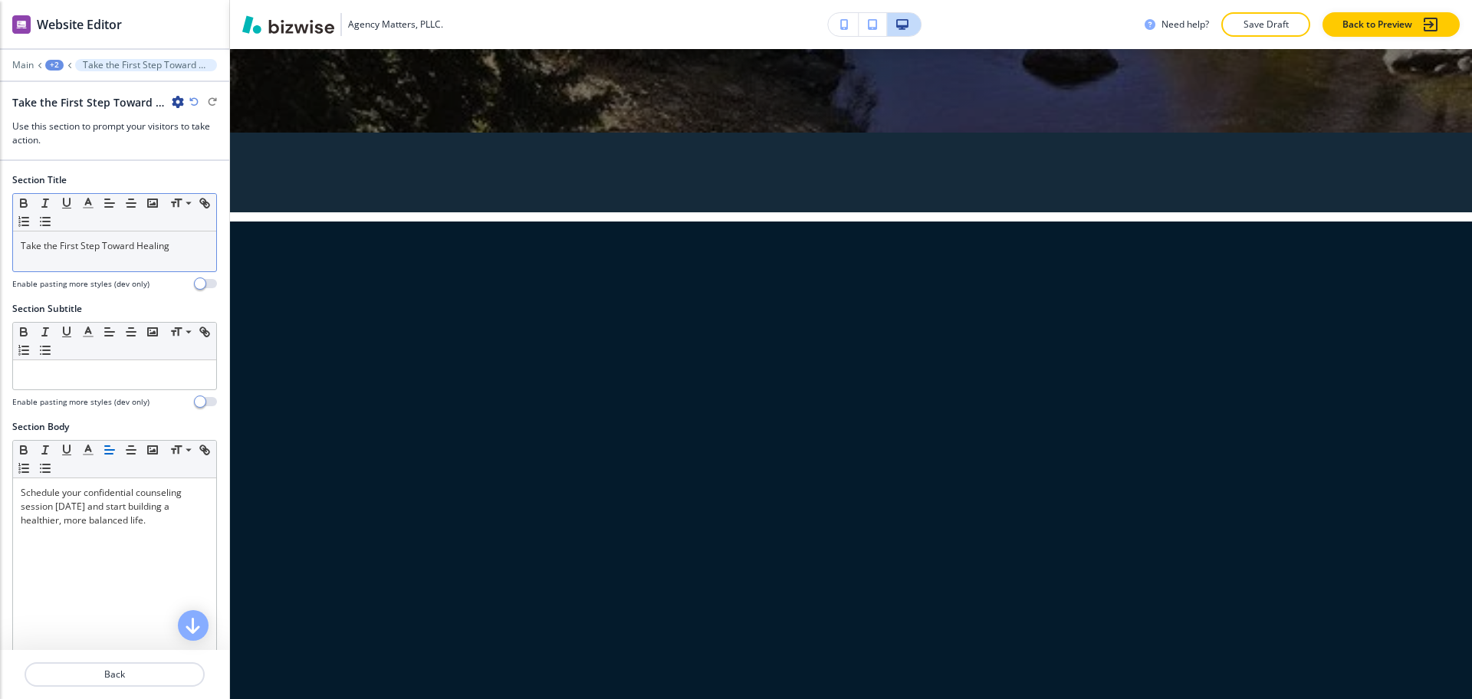
click at [161, 248] on p "Take the First Step Toward Healing" at bounding box center [115, 246] width 188 height 14
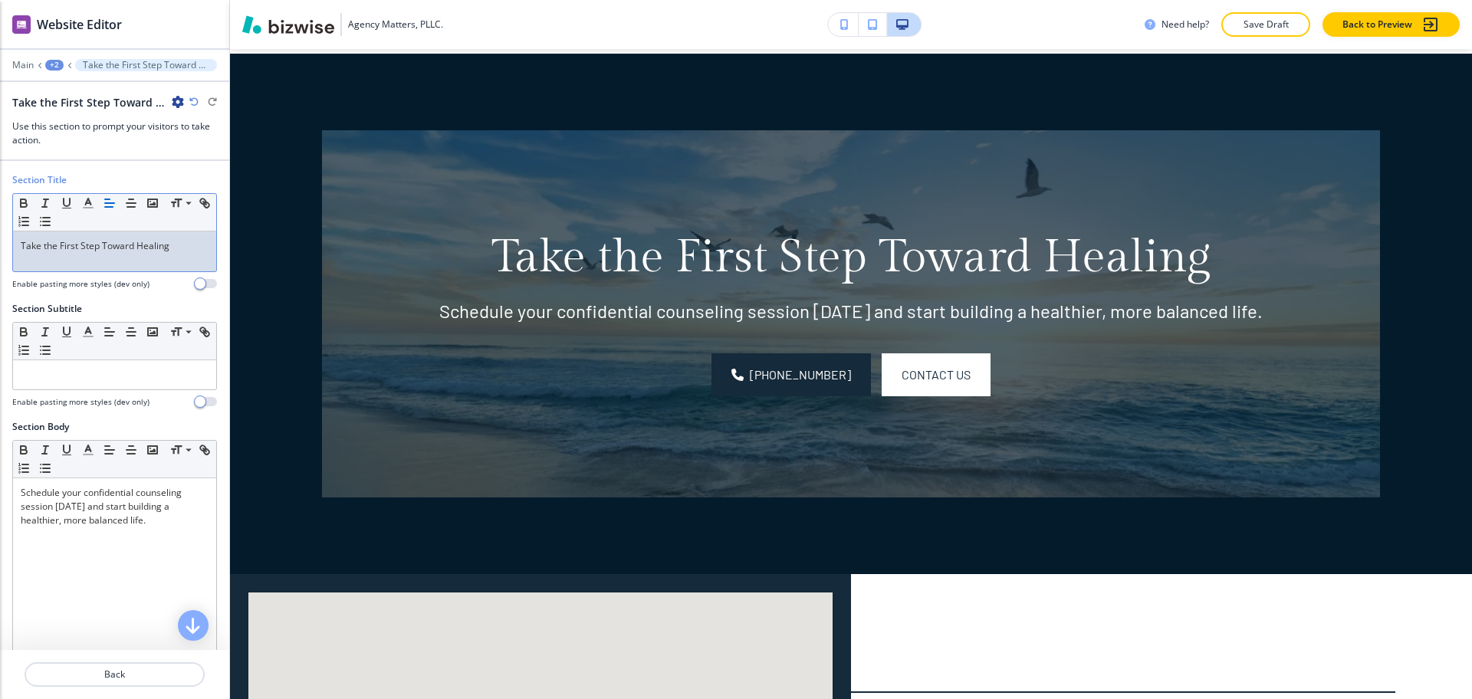
scroll to position [830, 0]
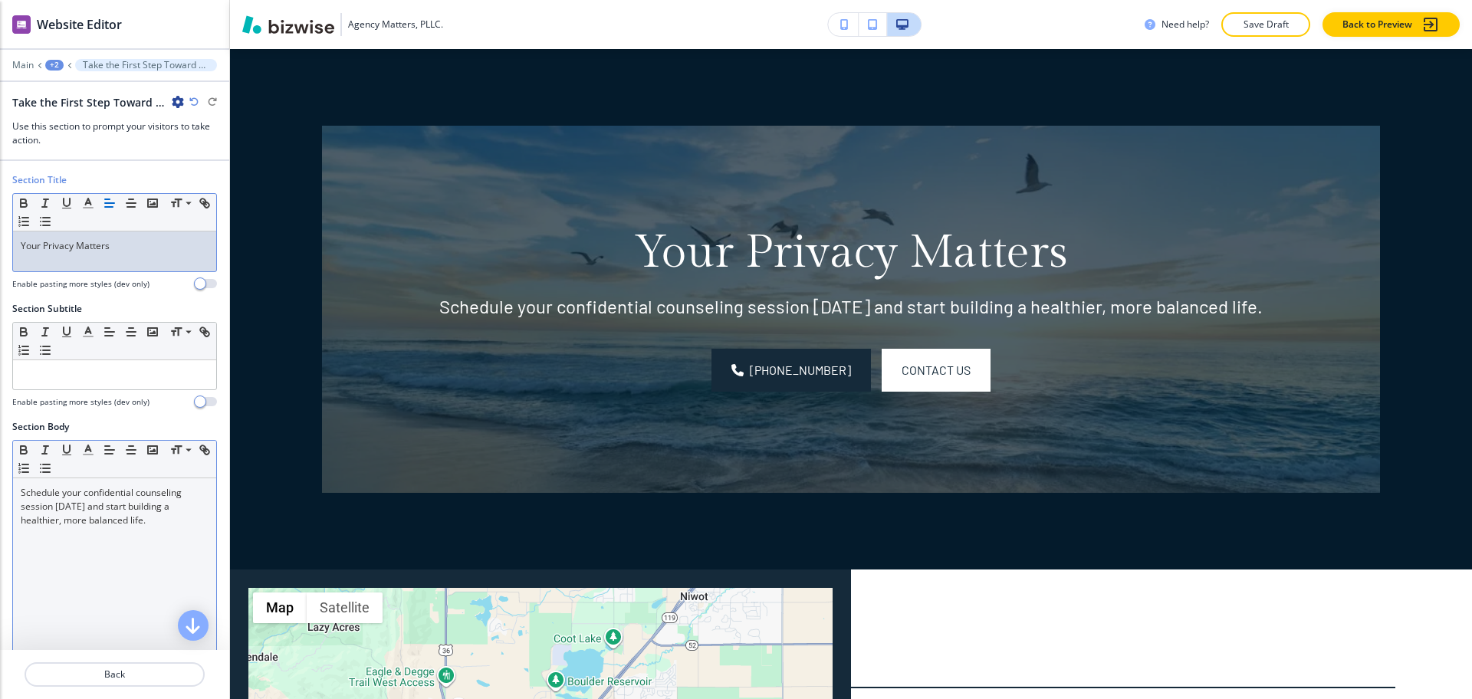
click at [167, 544] on div "Schedule your confidential counseling session [DATE] and start building a healt…" at bounding box center [114, 577] width 203 height 199
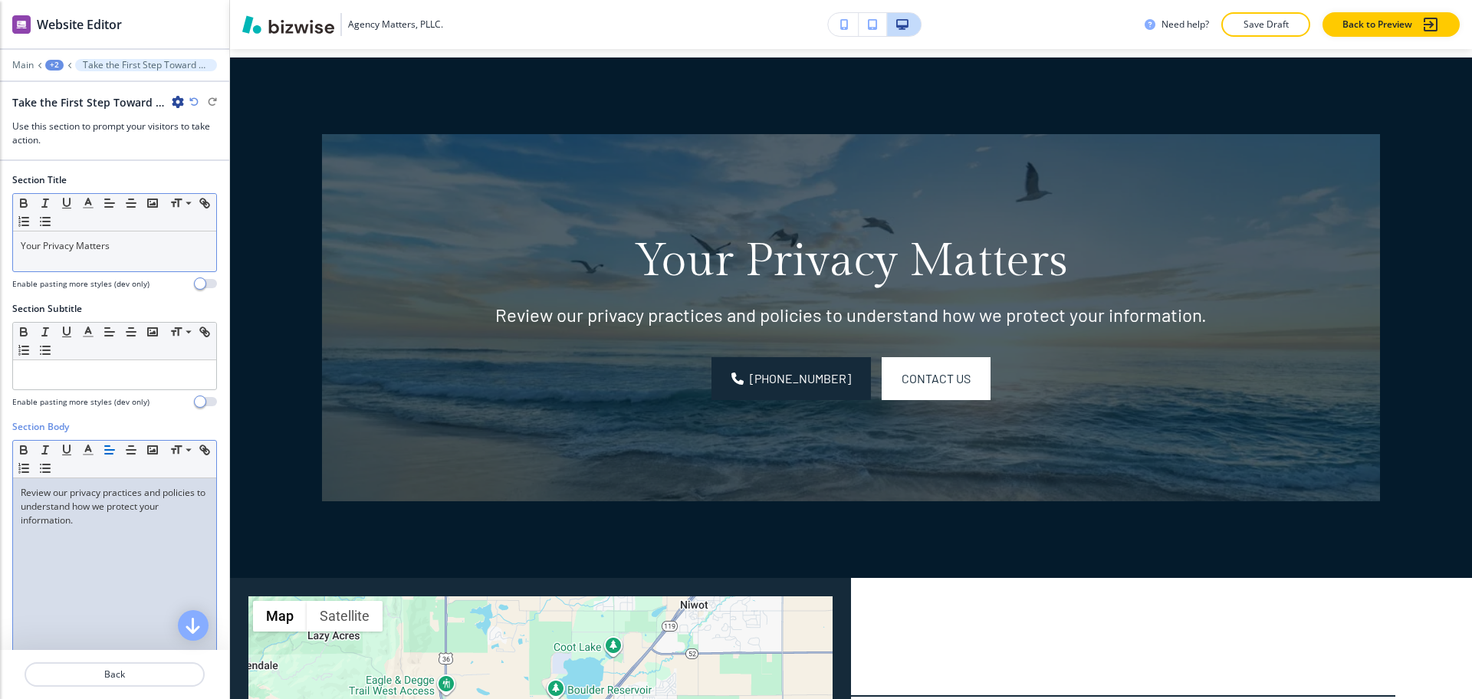
scroll to position [0, 0]
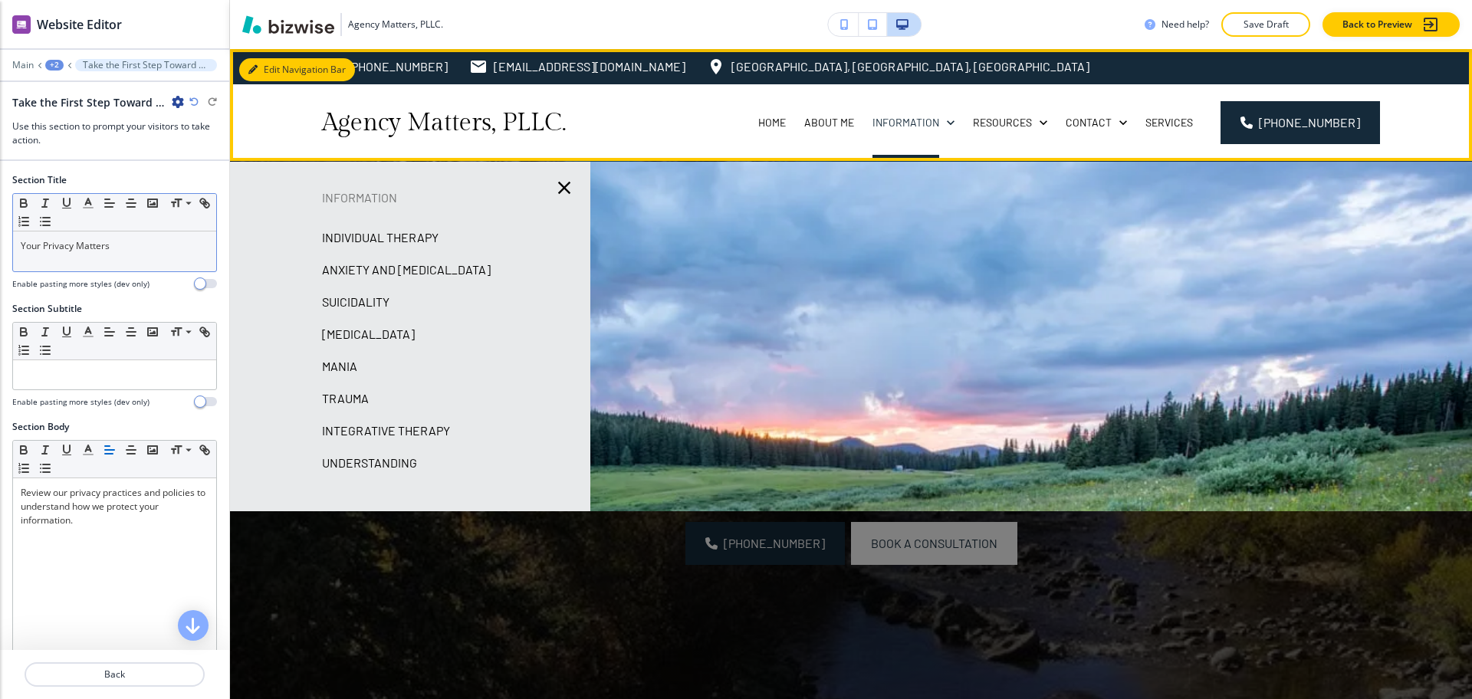
click at [268, 67] on div "Edit Navigation Bar [PHONE_NUMBER] [EMAIL_ADDRESS][DOMAIN_NAME] [GEOGRAPHIC_DAT…" at bounding box center [851, 105] width 1242 height 112
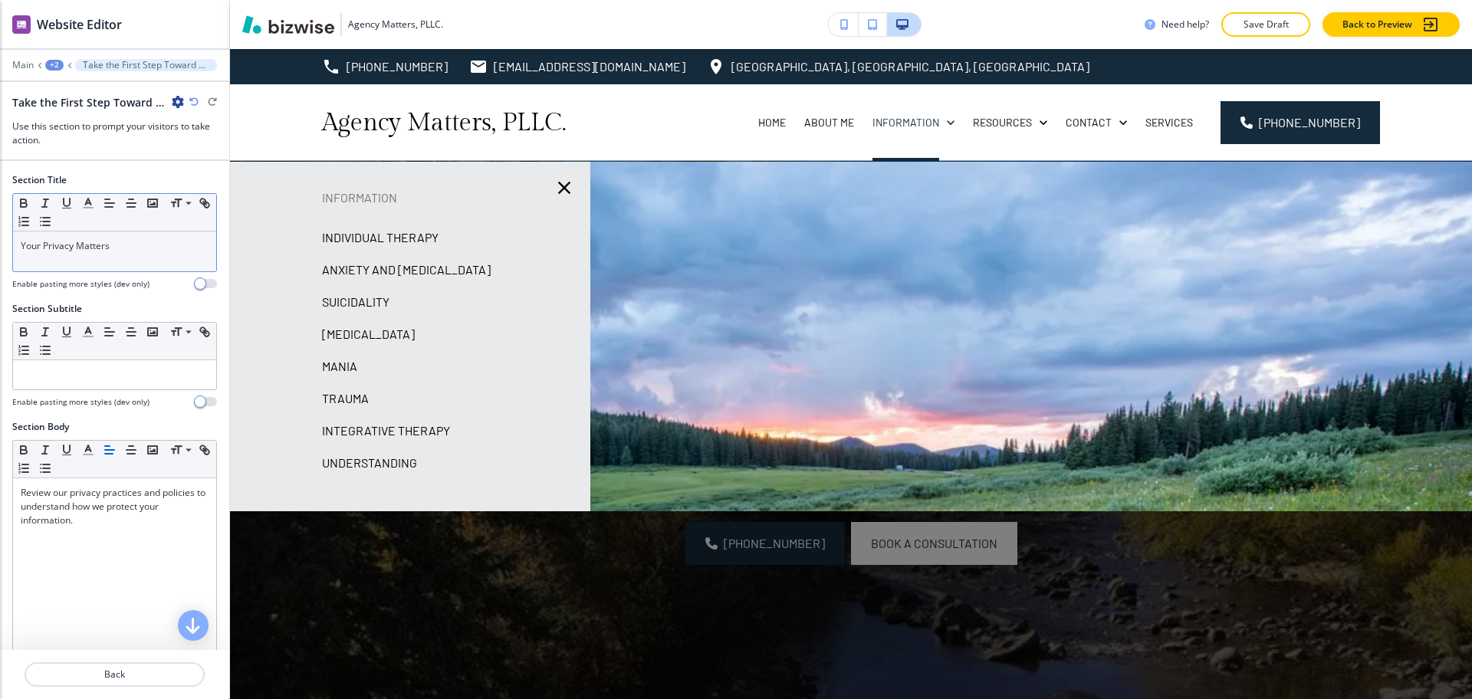
drag, startPoint x: 554, startPoint y: 180, endPoint x: 533, endPoint y: 169, distance: 24.0
click at [555, 180] on icon "button" at bounding box center [564, 187] width 21 height 21
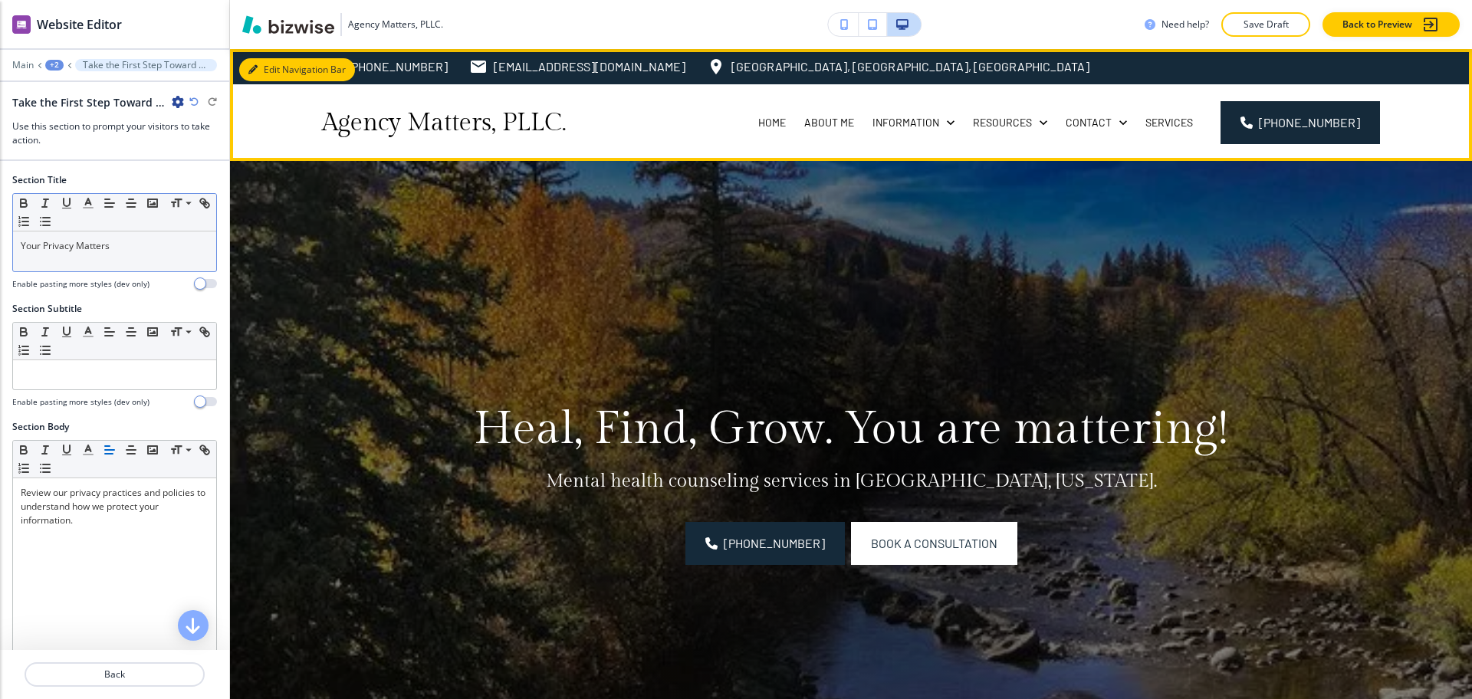
click at [263, 72] on button "Edit Navigation Bar" at bounding box center [297, 69] width 116 height 23
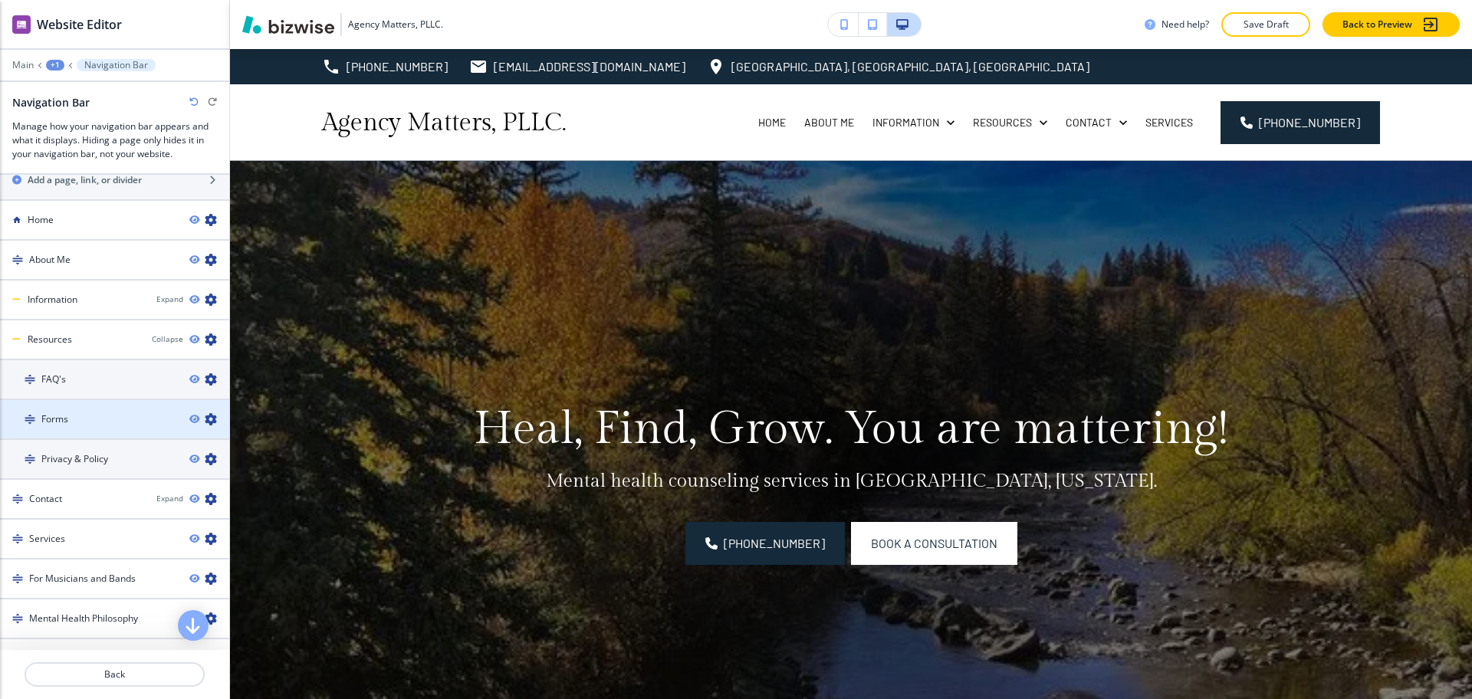
scroll to position [1061, 0]
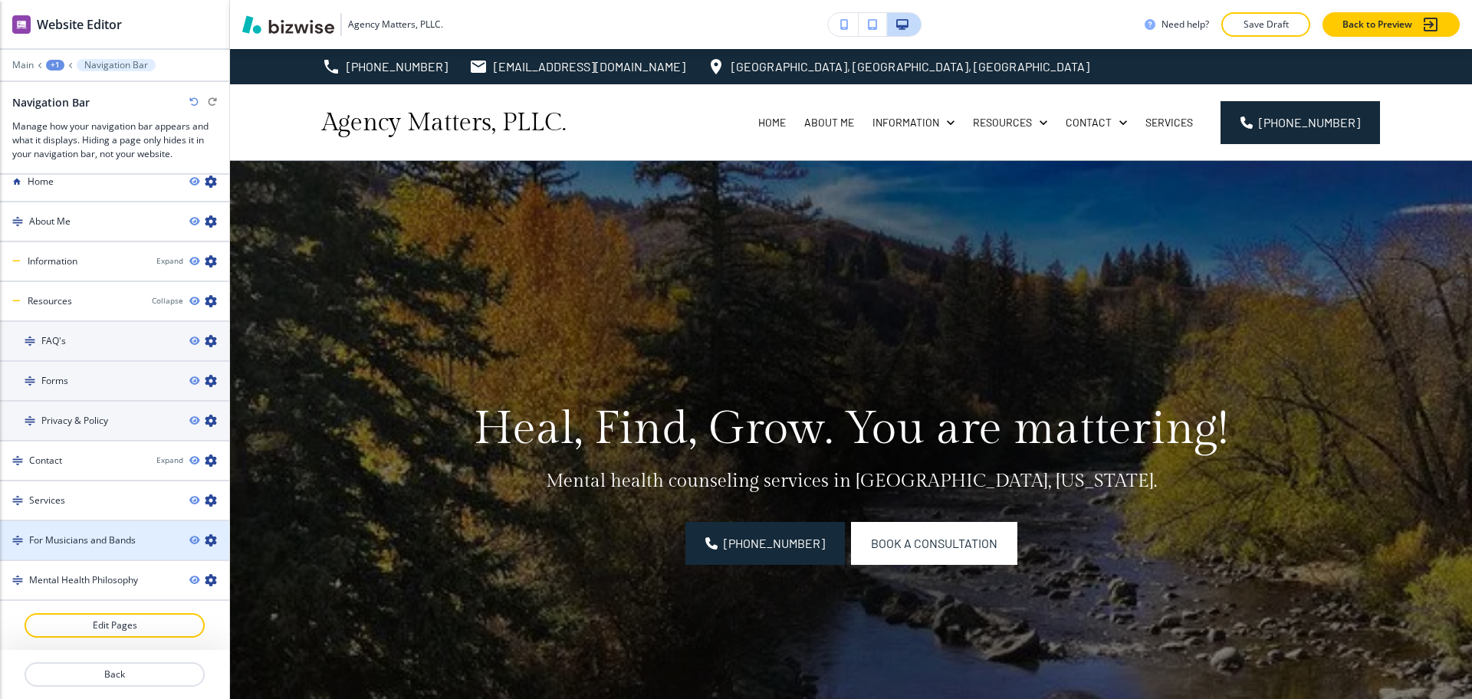
click at [123, 541] on h4 "For Musicians and Bands" at bounding box center [82, 541] width 107 height 14
click at [102, 549] on div at bounding box center [114, 554] width 229 height 12
click at [90, 540] on h4 "For Musicians and Bands" at bounding box center [82, 541] width 107 height 14
click at [105, 583] on h4 "Mental Health Philosophy" at bounding box center [83, 581] width 109 height 14
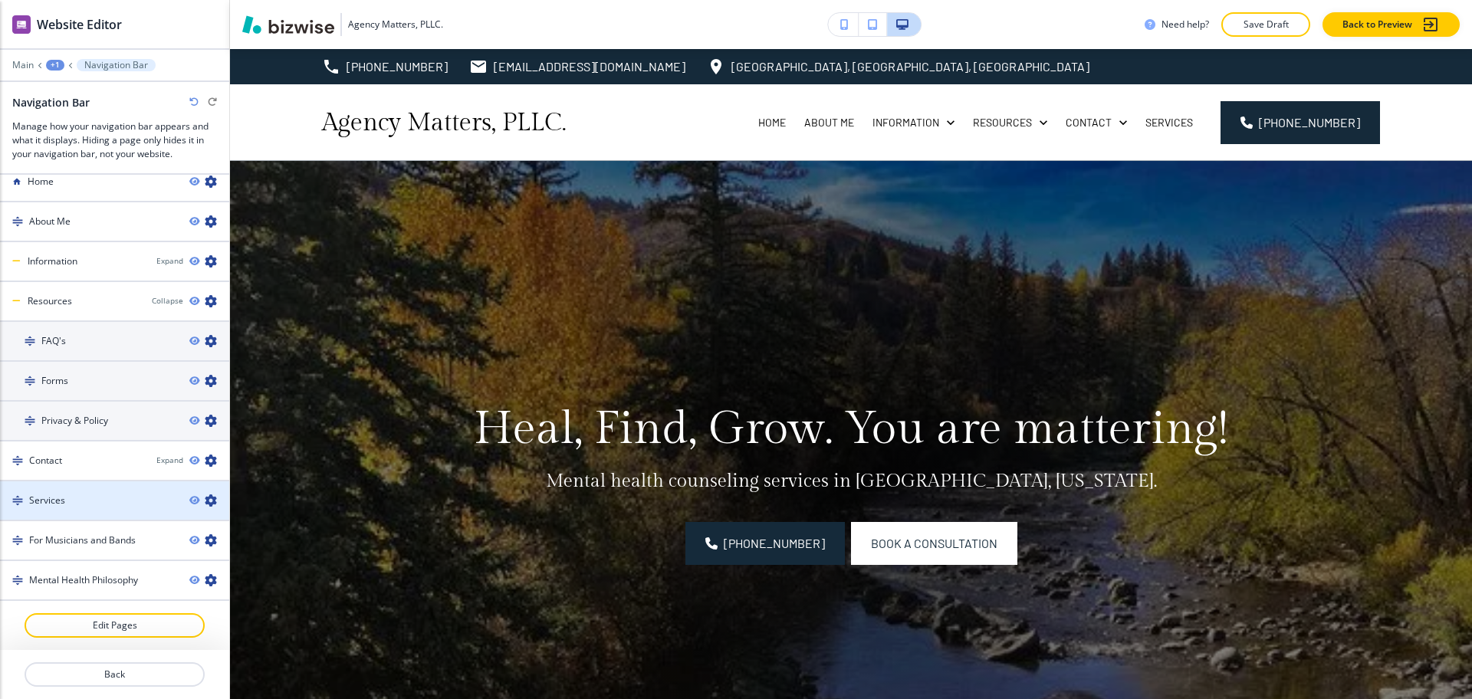
click at [86, 500] on div "Services" at bounding box center [88, 501] width 177 height 14
click at [82, 458] on div "Contact" at bounding box center [72, 461] width 144 height 14
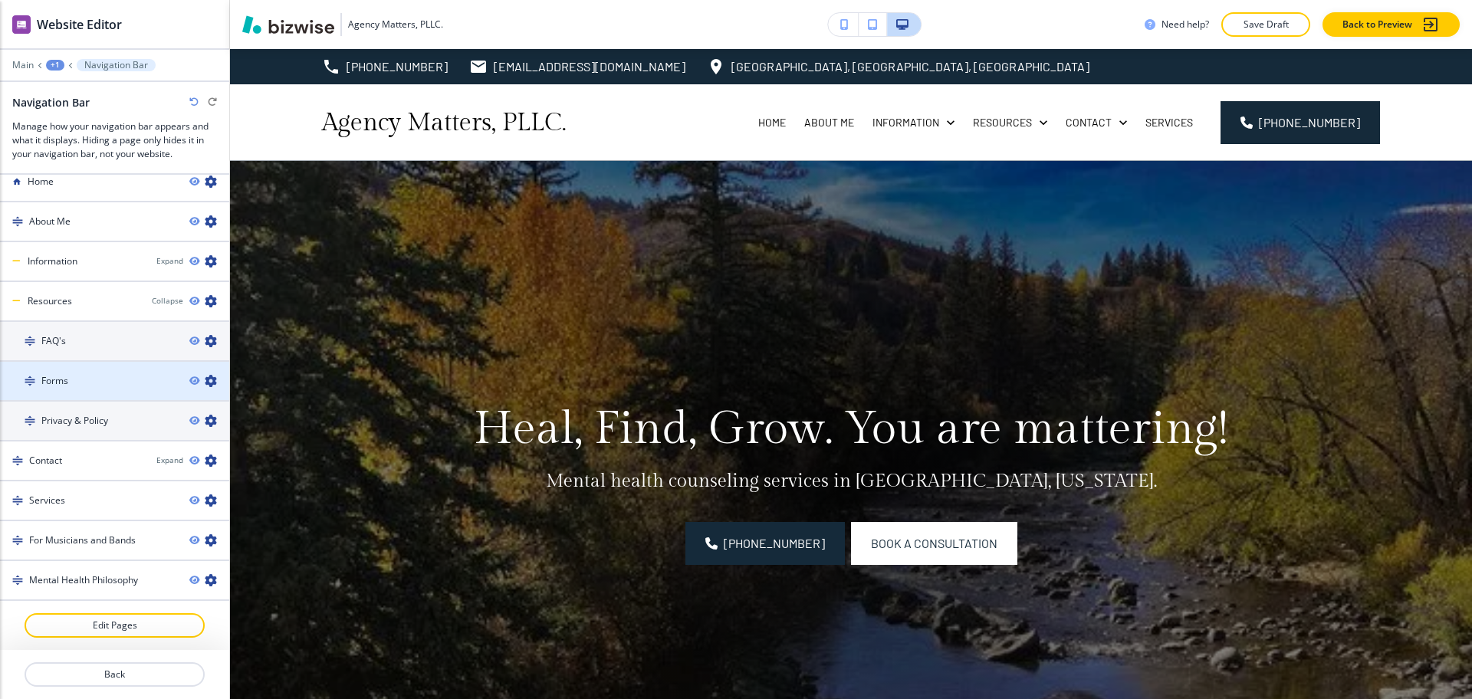
click at [44, 382] on h4 "Forms" at bounding box center [54, 381] width 27 height 14
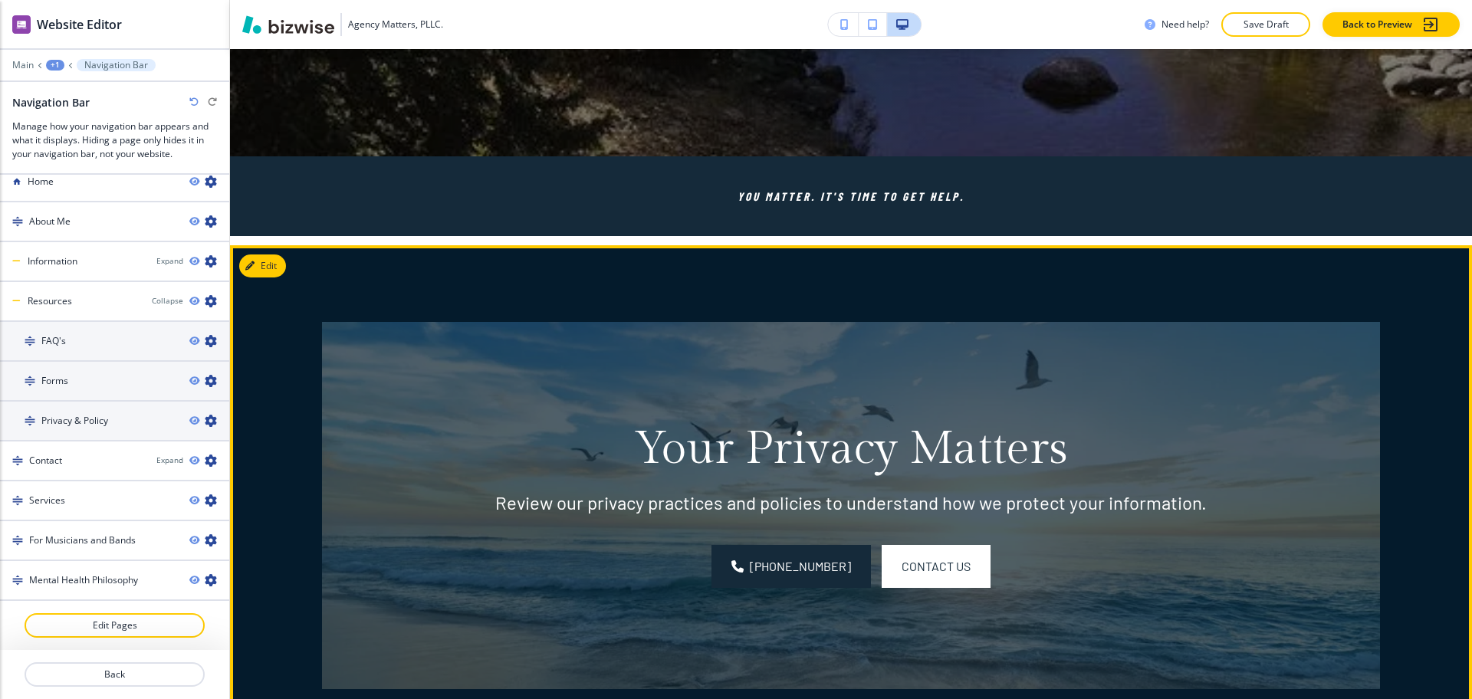
scroll to position [638, 0]
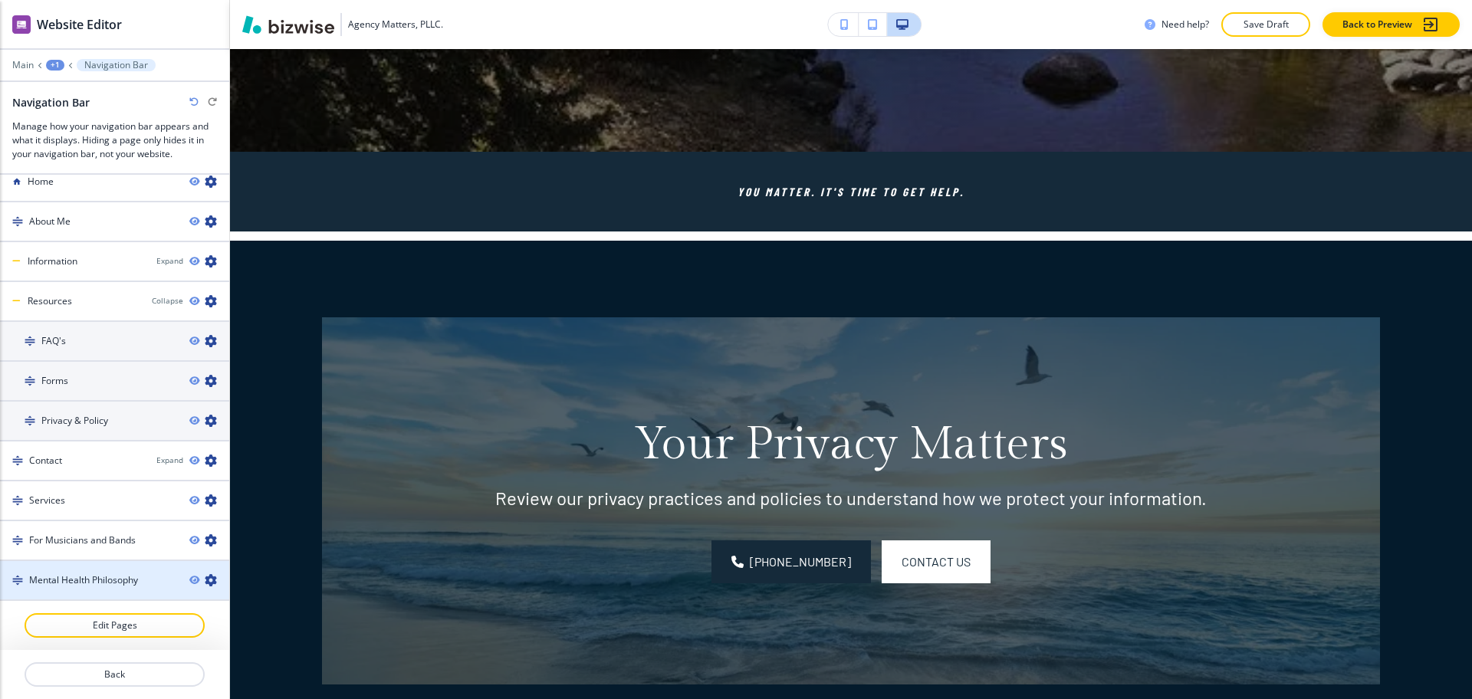
click at [92, 578] on h4 "Mental Health Philosophy" at bounding box center [83, 581] width 109 height 14
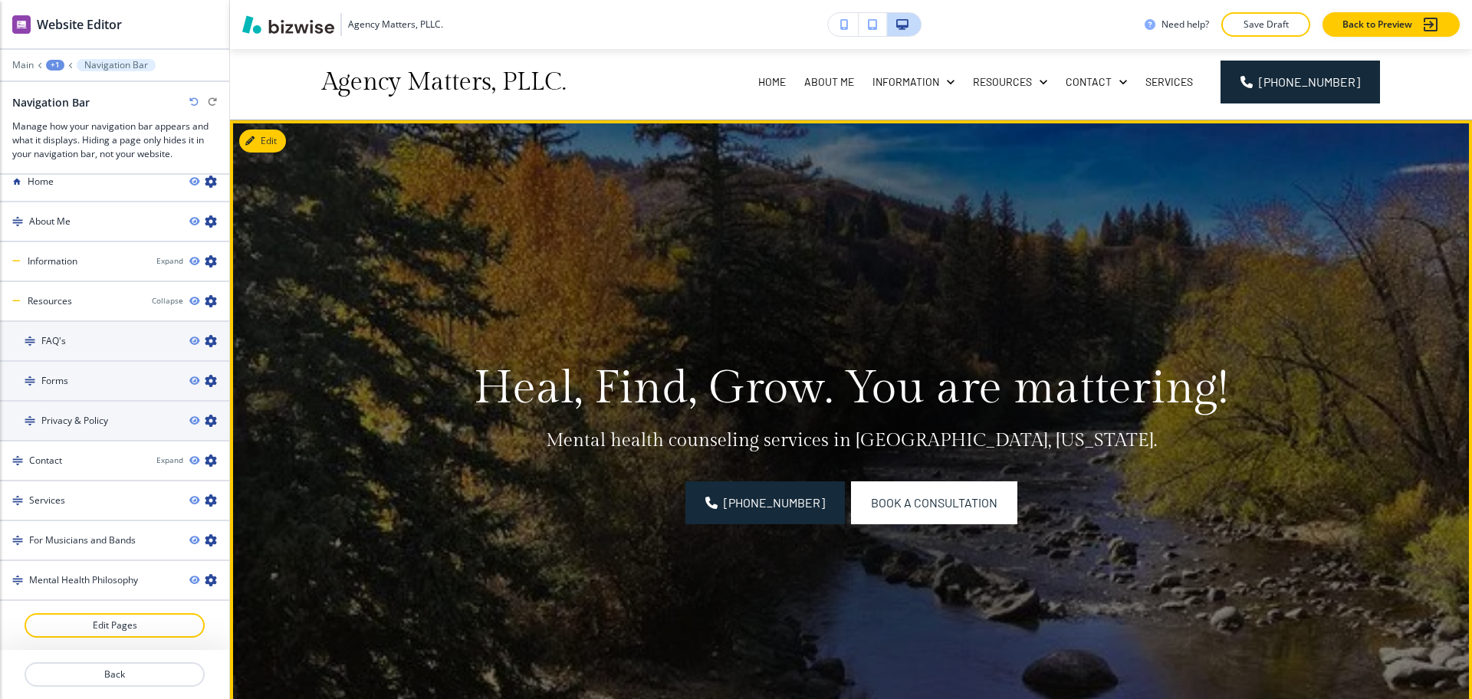
scroll to position [0, 0]
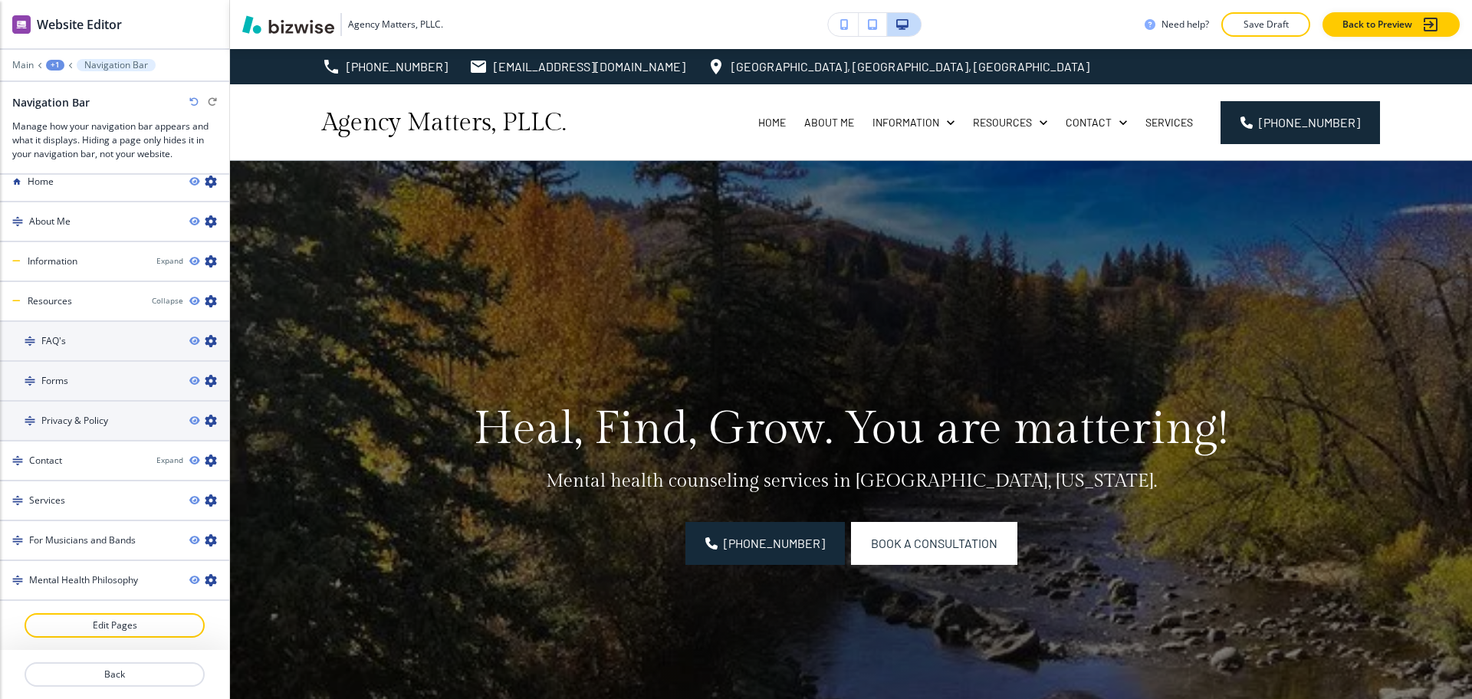
click at [54, 70] on div "+1" at bounding box center [55, 65] width 18 height 11
click at [57, 61] on div "+1" at bounding box center [55, 65] width 18 height 11
click at [67, 84] on p "Global Components" at bounding box center [95, 91] width 78 height 14
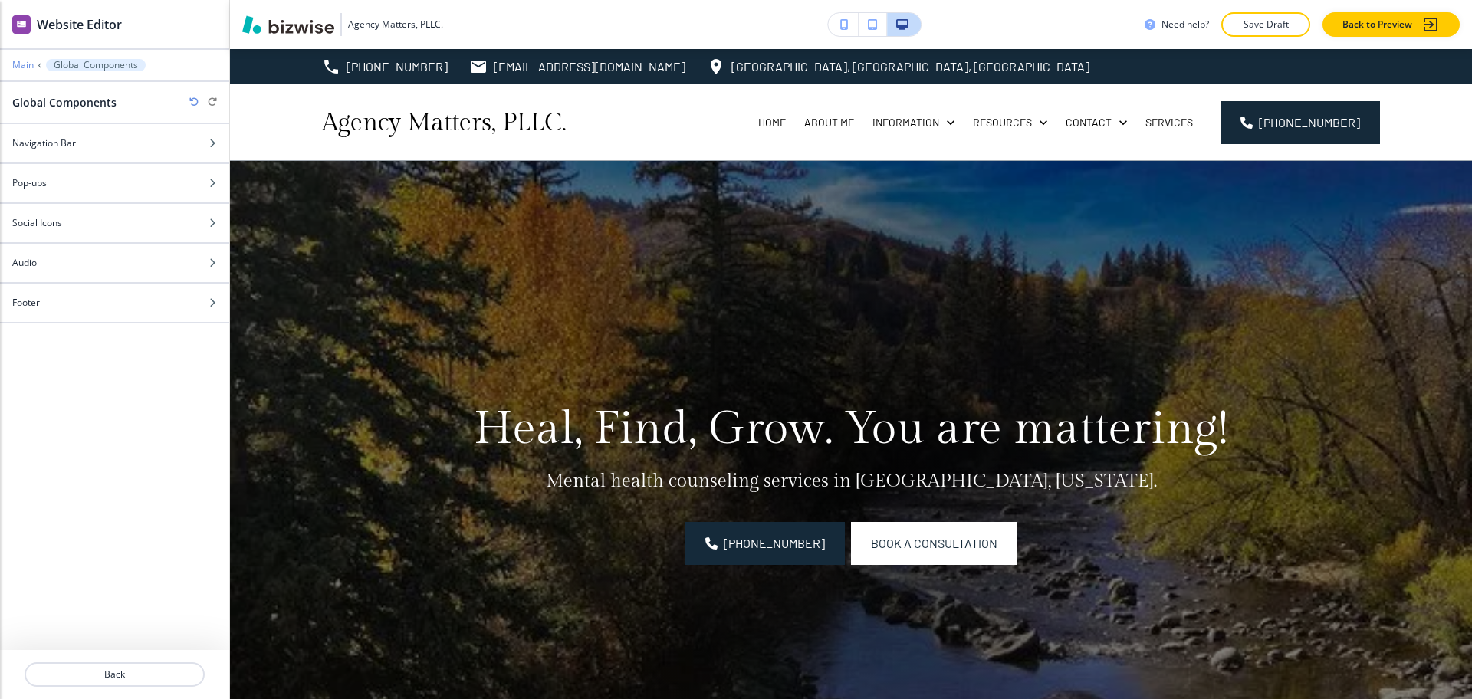
click at [31, 66] on p "Main" at bounding box center [22, 65] width 21 height 11
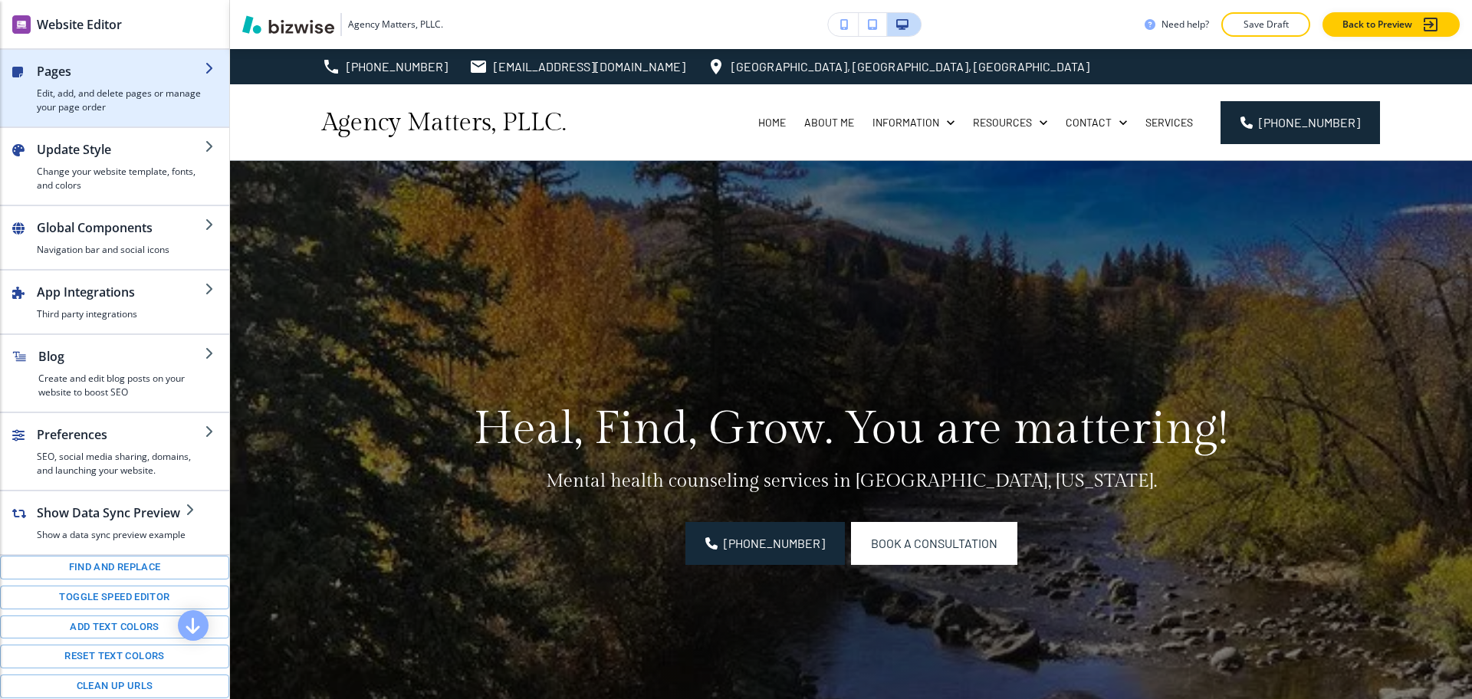
click at [49, 89] on h4 "Edit, add, and delete pages or manage your page order" at bounding box center [121, 101] width 168 height 28
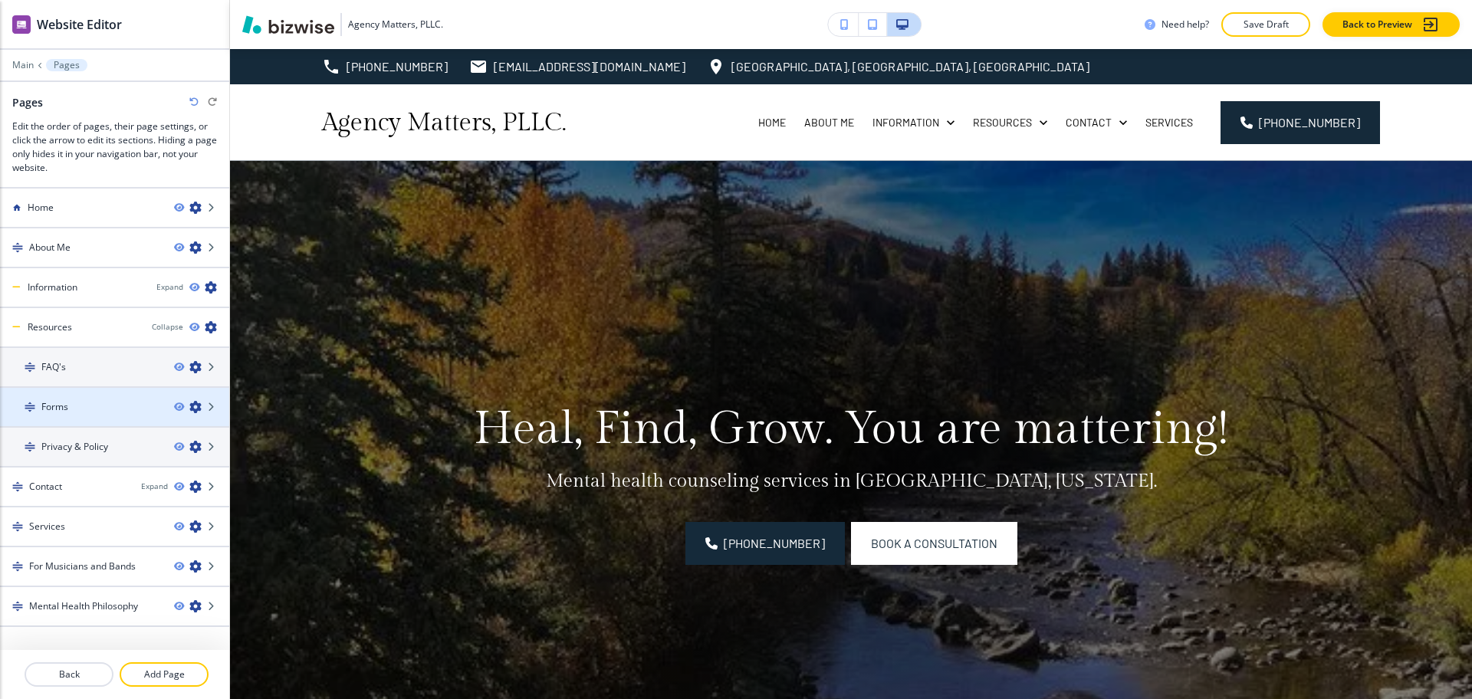
scroll to position [18, 0]
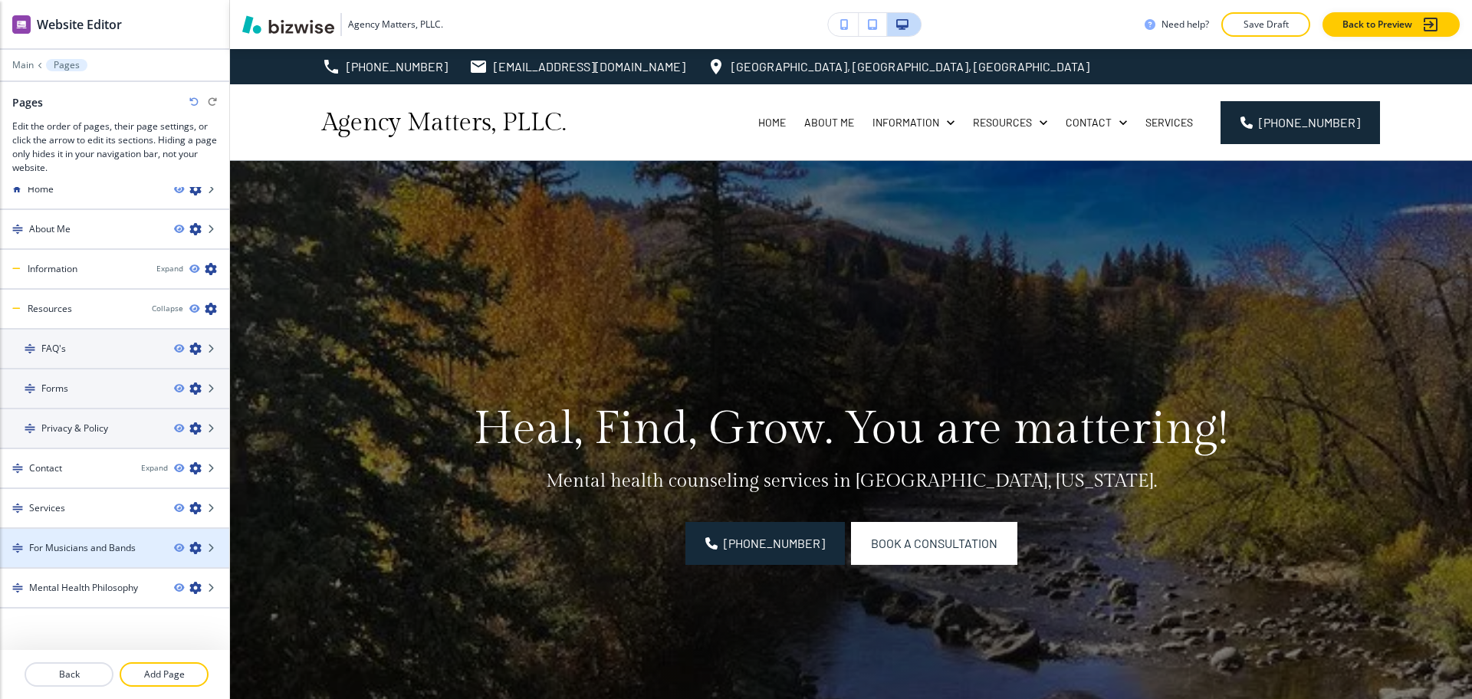
click at [54, 546] on h4 "For Musicians and Bands" at bounding box center [82, 548] width 107 height 14
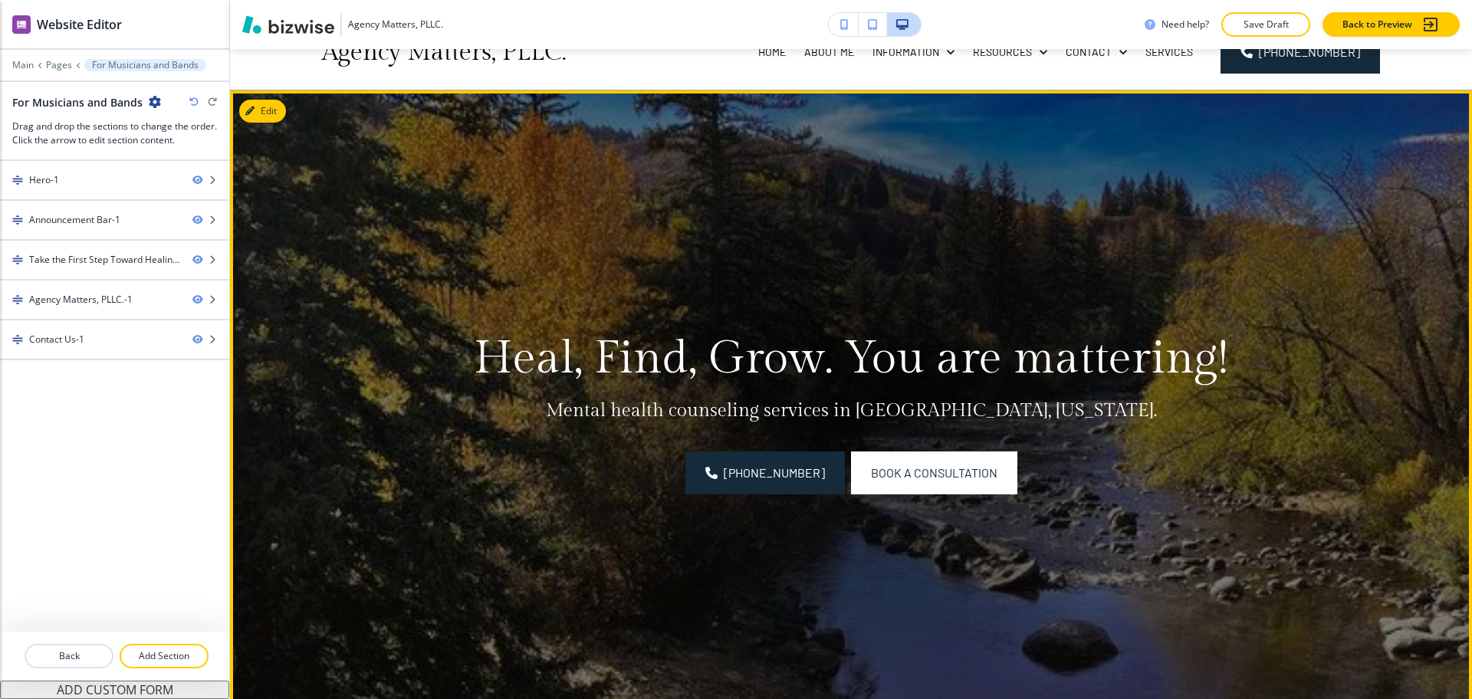
scroll to position [0, 0]
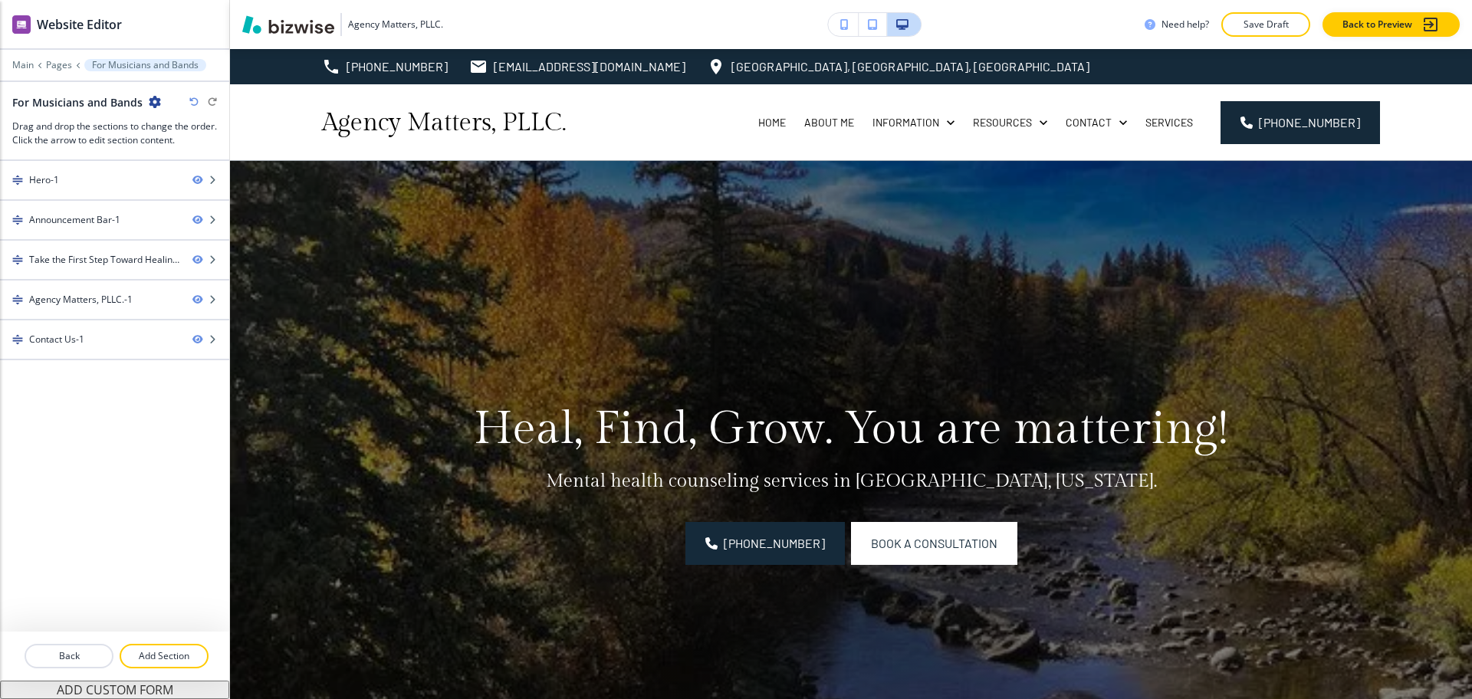
click at [1287, 21] on p "Save Draft" at bounding box center [1265, 25] width 49 height 14
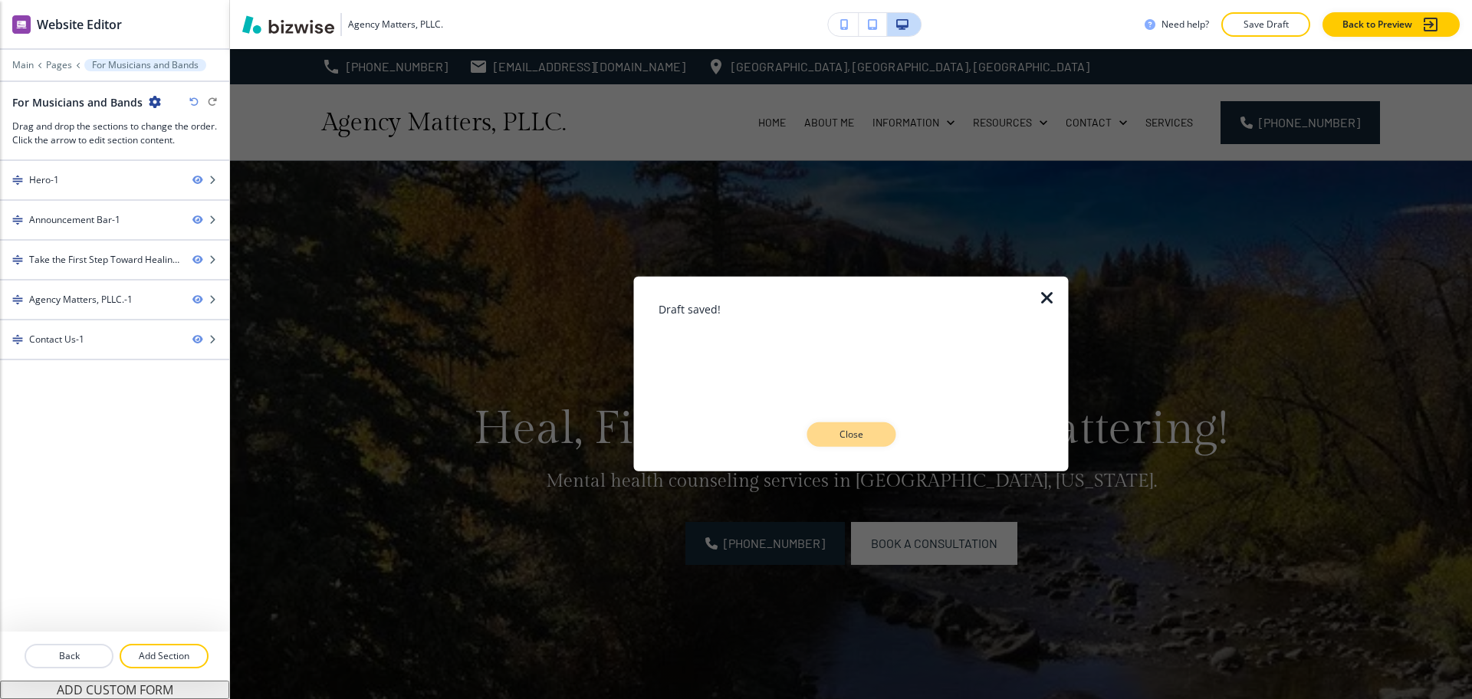
click at [864, 437] on p "Close" at bounding box center [851, 435] width 49 height 14
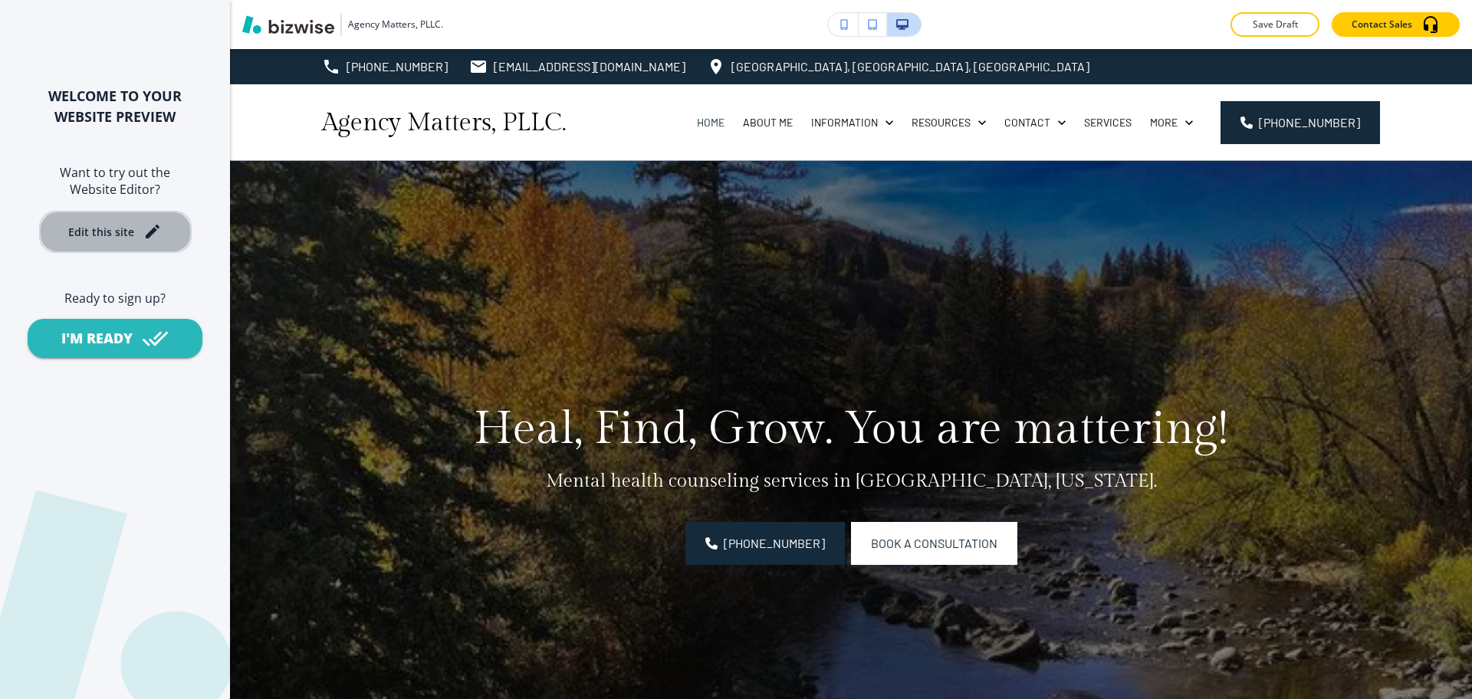
click at [101, 235] on div "Edit this site" at bounding box center [101, 232] width 66 height 12
